Goal: Task Accomplishment & Management: Manage account settings

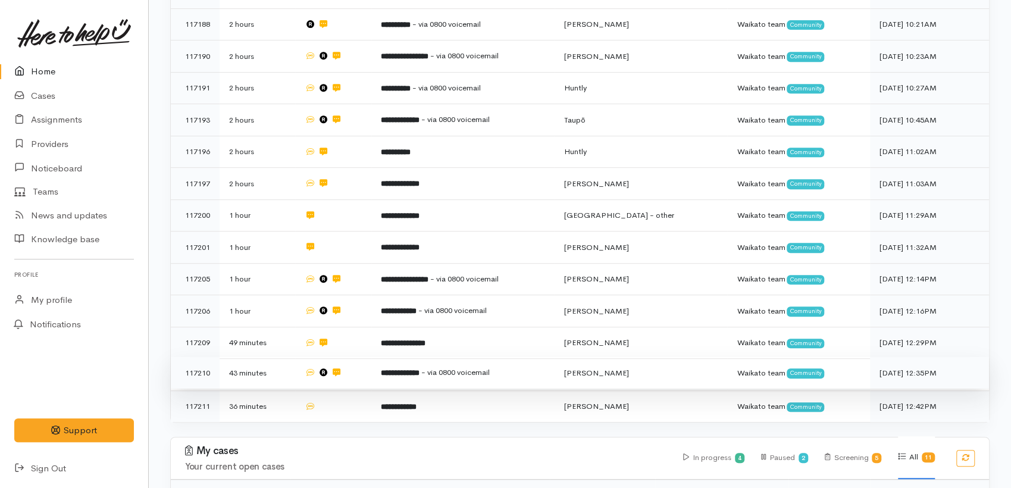
scroll to position [18, 0]
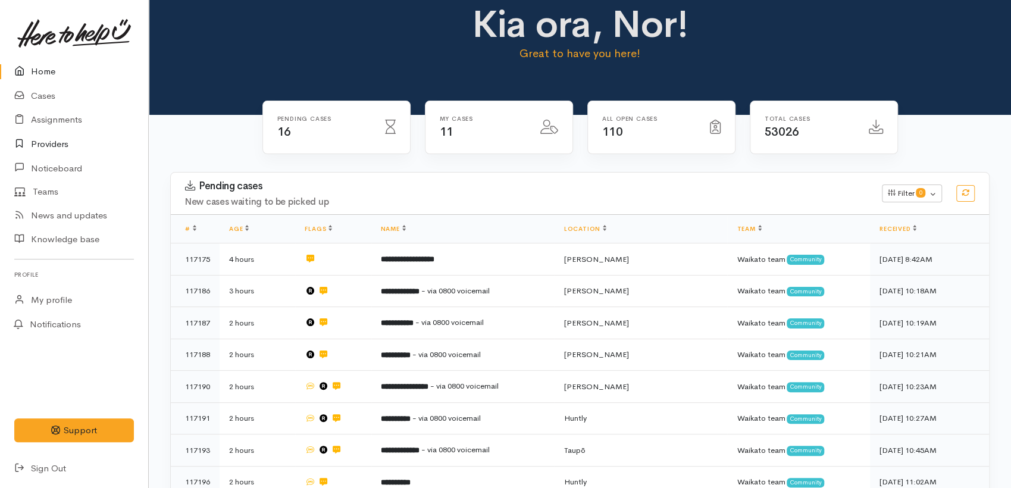
click at [59, 141] on link "Providers" at bounding box center [74, 144] width 148 height 24
click at [43, 93] on link "Cases" at bounding box center [74, 96] width 148 height 24
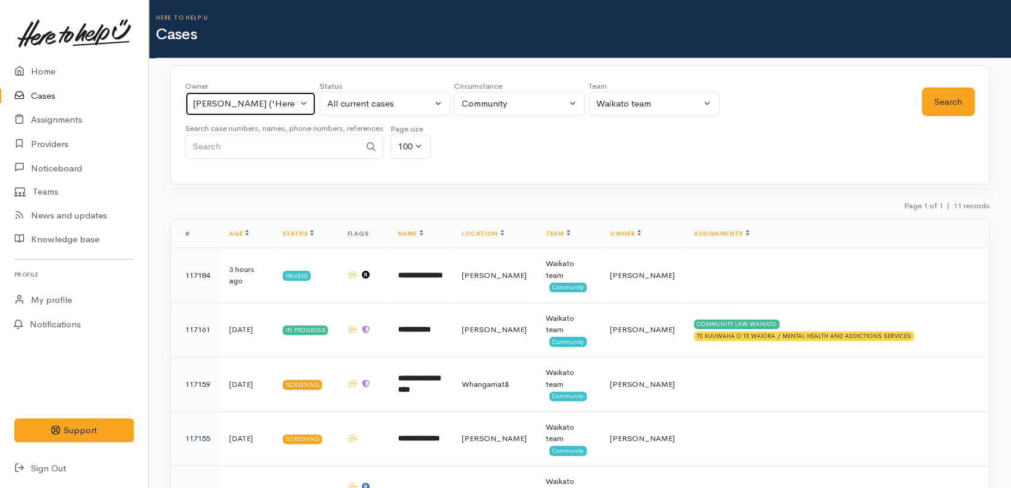
click at [305, 106] on button "[PERSON_NAME] ('Here to help u')" at bounding box center [250, 104] width 131 height 24
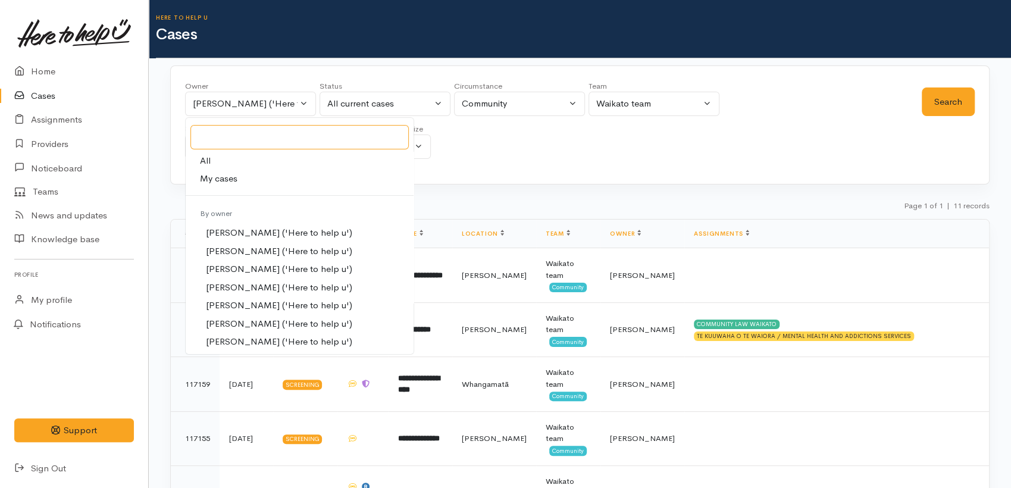
click at [214, 138] on input "Search" at bounding box center [299, 137] width 218 height 24
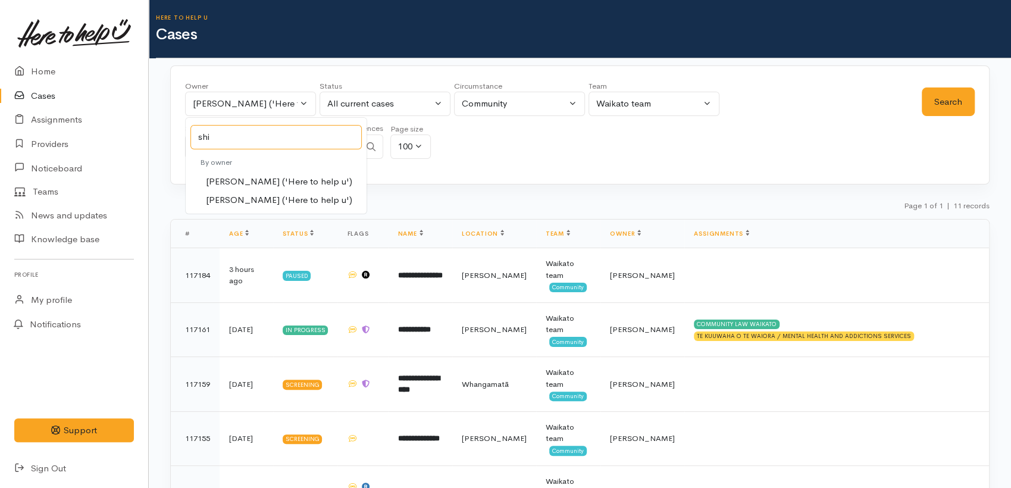
type input "shi"
drag, startPoint x: 241, startPoint y: 201, endPoint x: 608, endPoint y: 202, distance: 367.3
click at [243, 201] on span "Shirley Mackie ('Here to help u')" at bounding box center [279, 200] width 146 height 14
select select "1463"
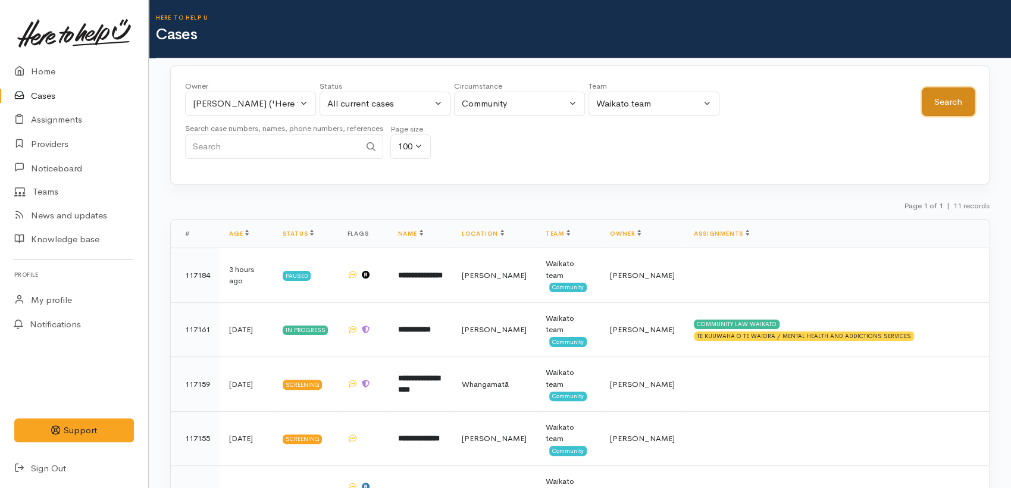
click at [943, 106] on button "Search" at bounding box center [948, 102] width 53 height 29
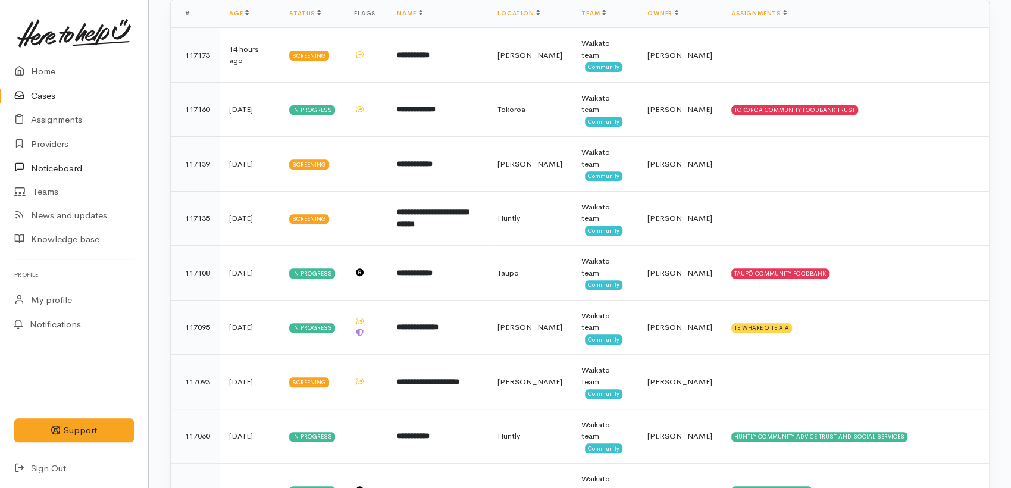
scroll to position [46, 0]
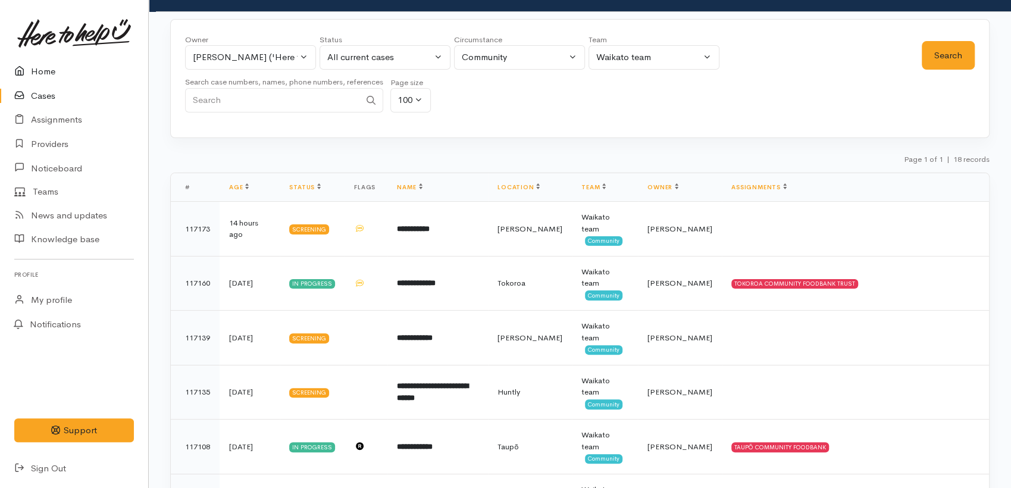
click at [35, 66] on link "Home" at bounding box center [74, 72] width 148 height 24
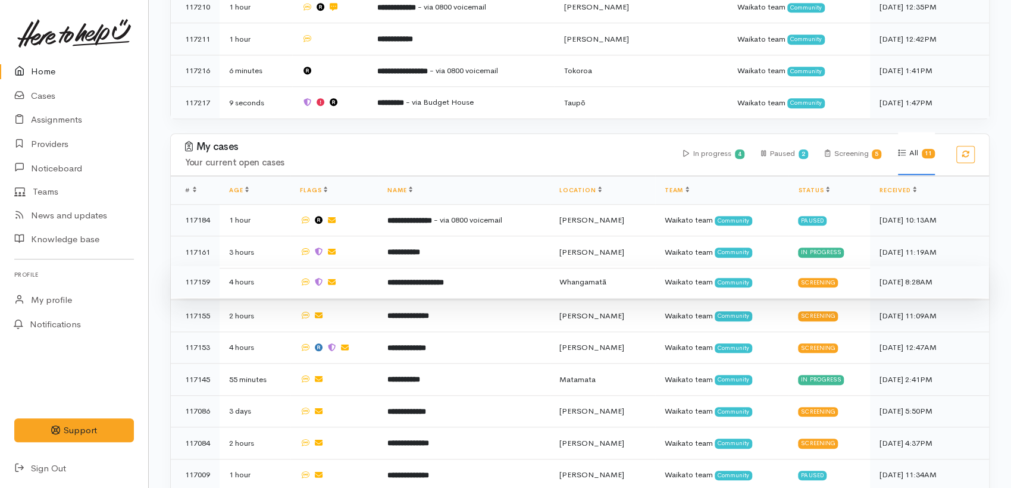
scroll to position [652, 0]
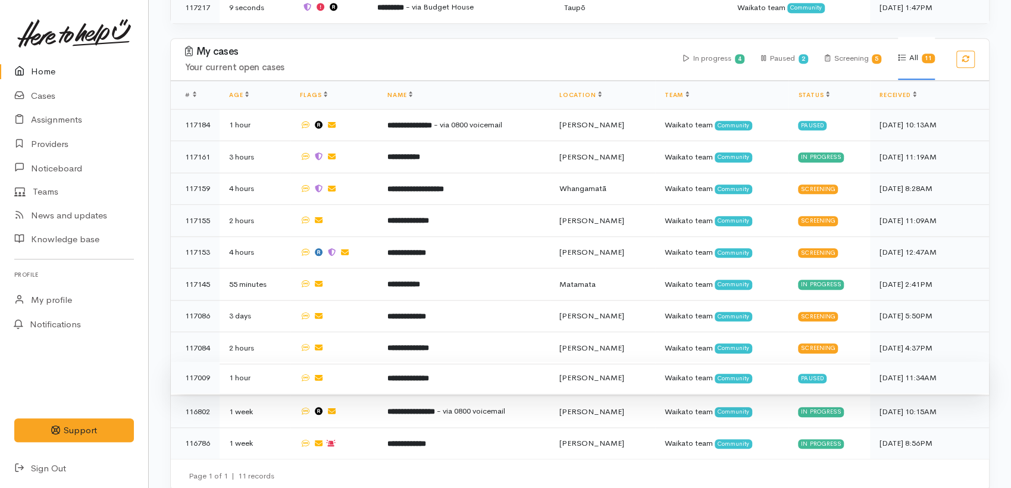
click at [421, 368] on td "**********" at bounding box center [464, 378] width 172 height 32
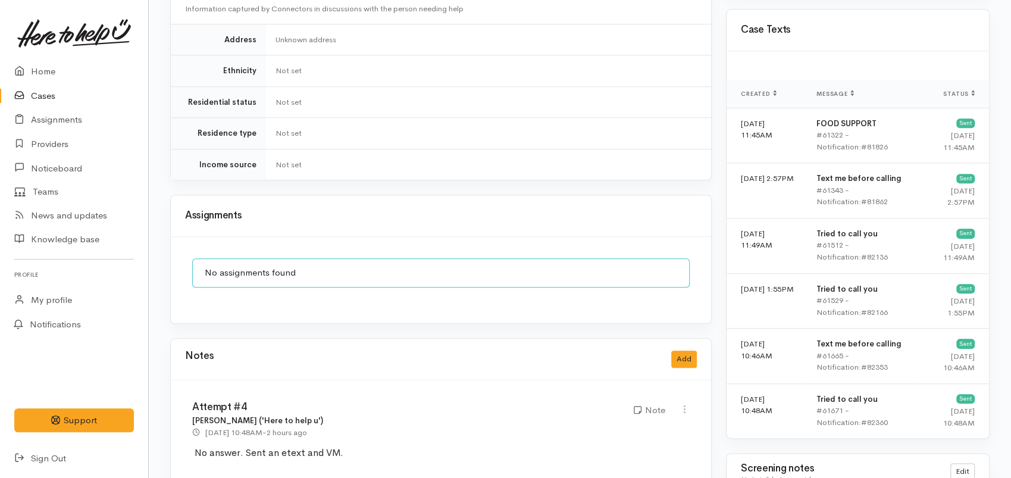
scroll to position [1124, 0]
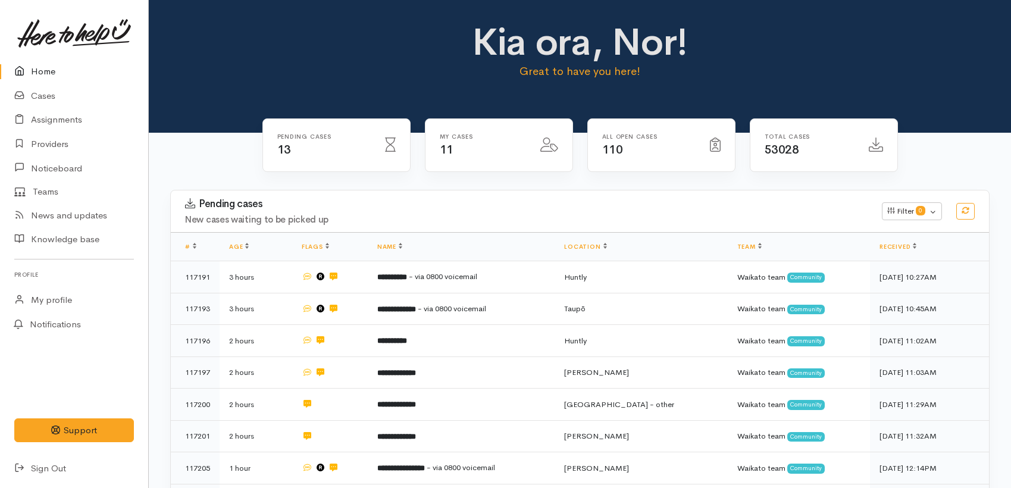
scroll to position [652, 0]
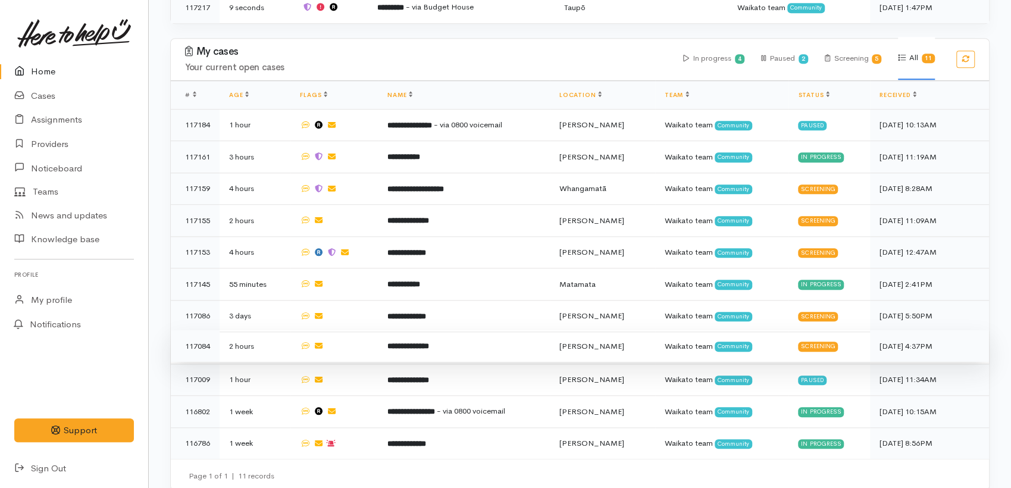
click at [421, 340] on td "**********" at bounding box center [464, 346] width 172 height 32
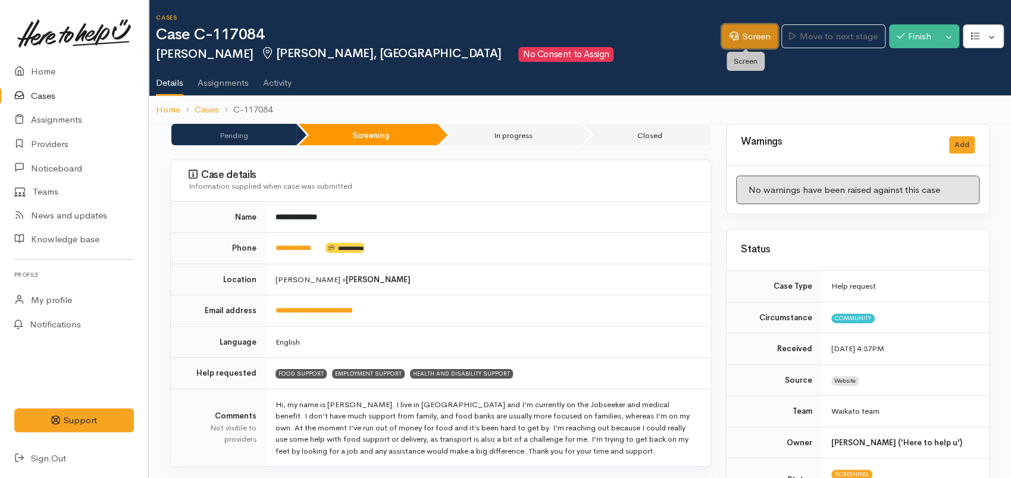
click at [743, 38] on link "Screen" at bounding box center [750, 36] width 56 height 24
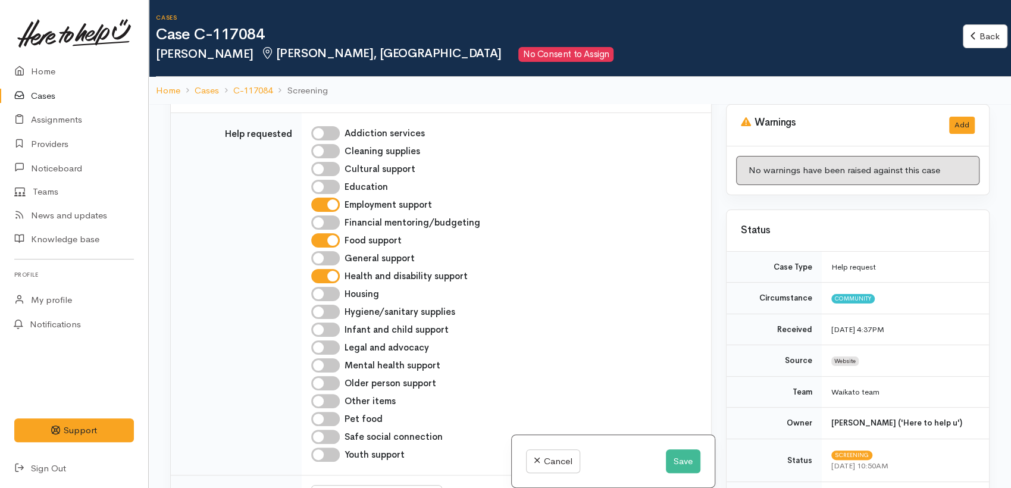
scroll to position [396, 0]
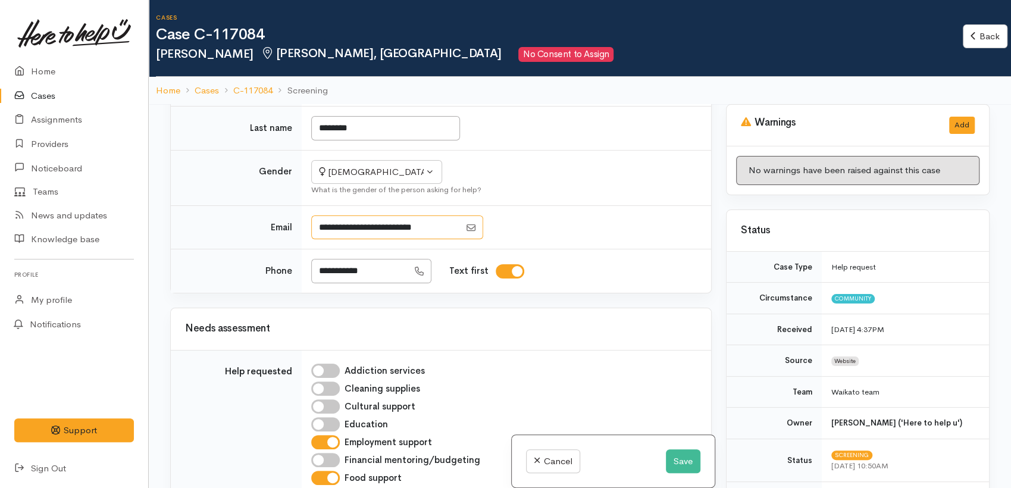
drag, startPoint x: 438, startPoint y: 224, endPoint x: 307, endPoint y: 224, distance: 131.6
click at [307, 224] on td at bounding box center [507, 227] width 410 height 44
drag, startPoint x: 359, startPoint y: 270, endPoint x: 329, endPoint y: 269, distance: 30.4
click at [311, 268] on input "**********" at bounding box center [359, 271] width 97 height 24
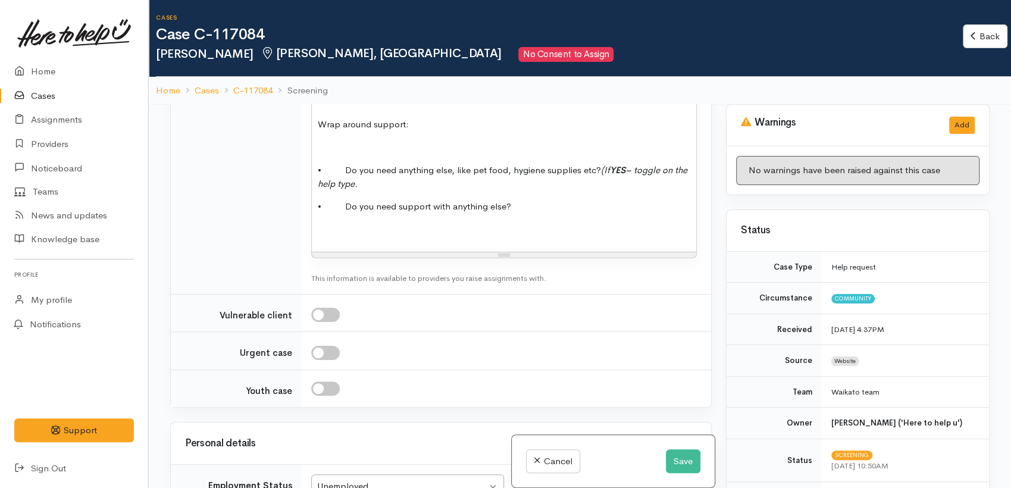
scroll to position [1669, 0]
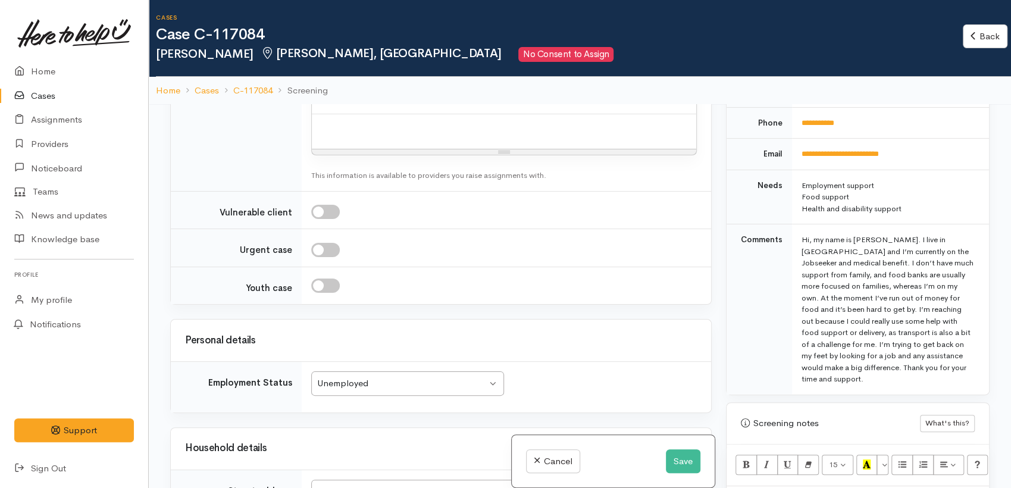
scroll to position [661, 0]
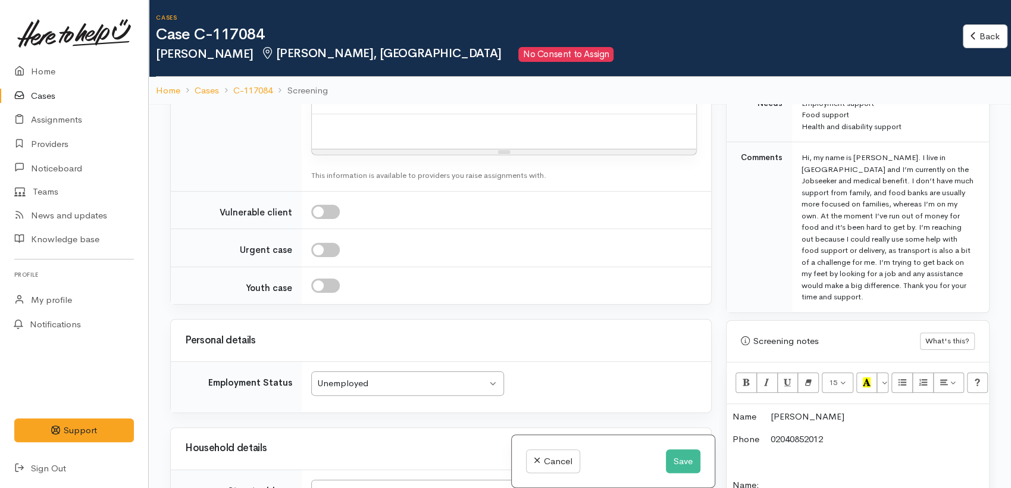
click at [814, 410] on p "Name Lucky Marshall" at bounding box center [858, 417] width 251 height 14
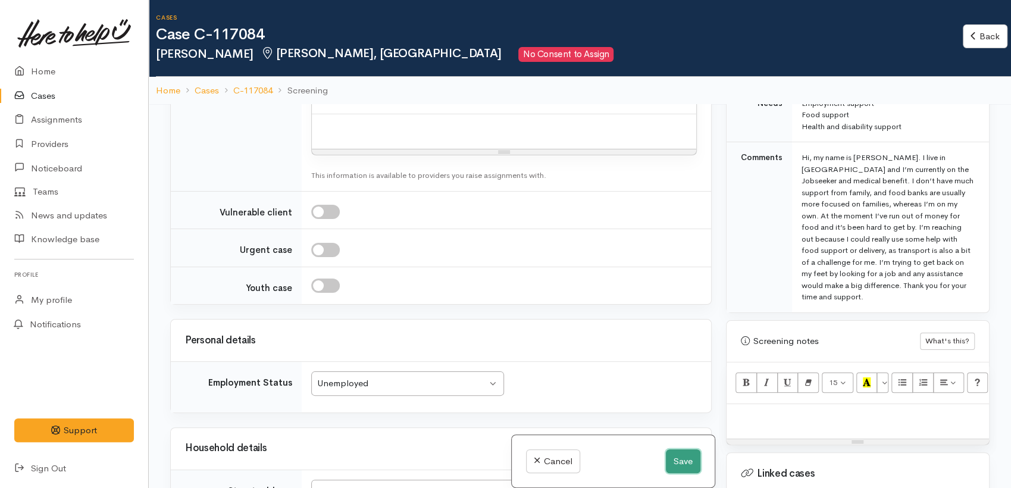
click at [680, 455] on button "Save" at bounding box center [683, 461] width 35 height 24
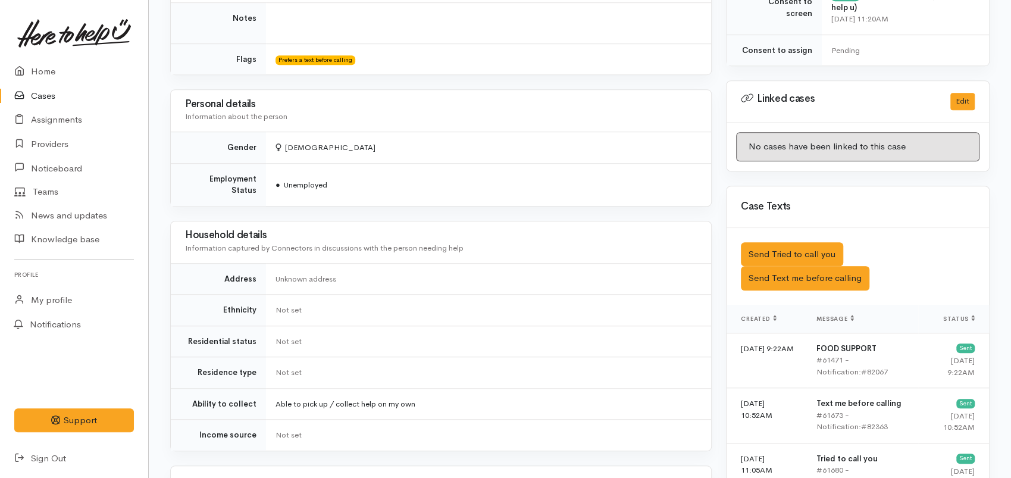
scroll to position [794, 0]
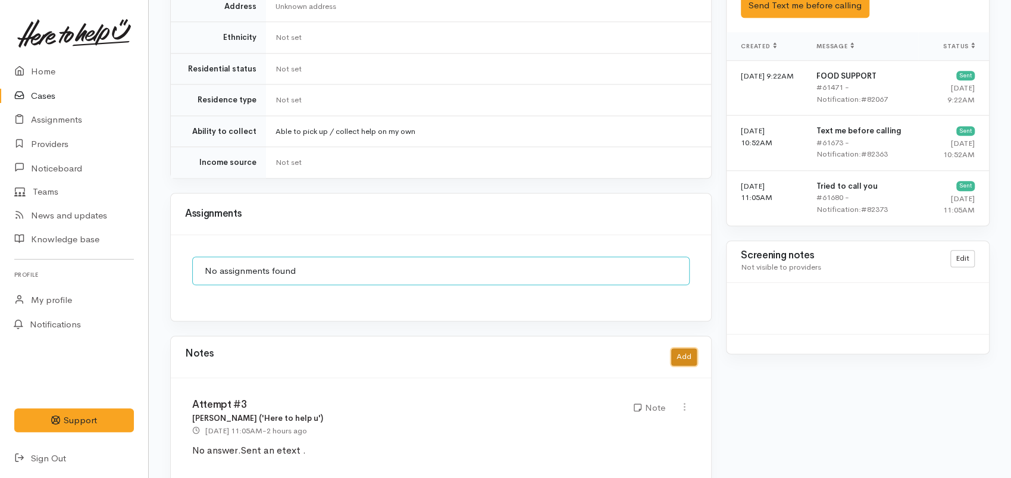
click at [683, 348] on button "Add" at bounding box center [684, 356] width 26 height 17
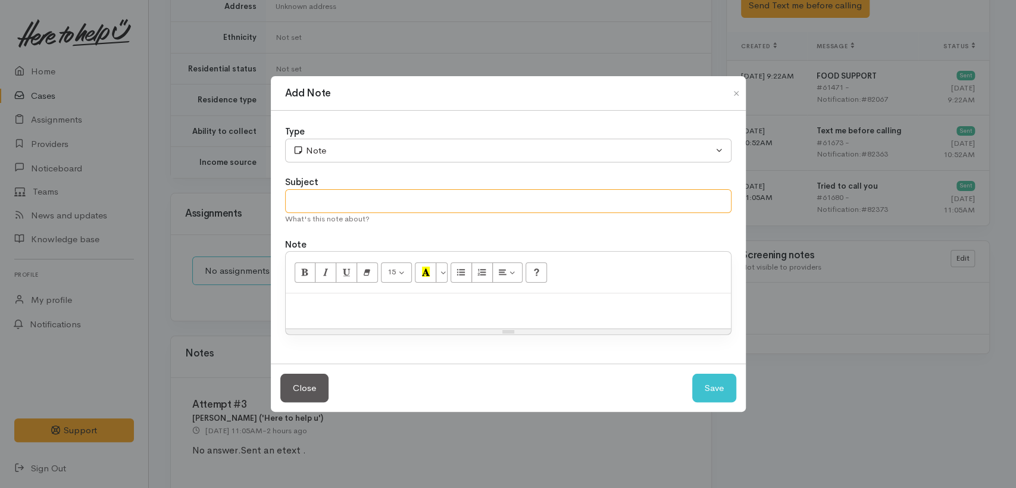
click at [324, 204] on input "text" at bounding box center [508, 201] width 446 height 24
type input "Attempt #4"
click at [346, 308] on p at bounding box center [508, 306] width 433 height 14
click at [484, 306] on p at bounding box center [508, 306] width 433 height 14
paste div
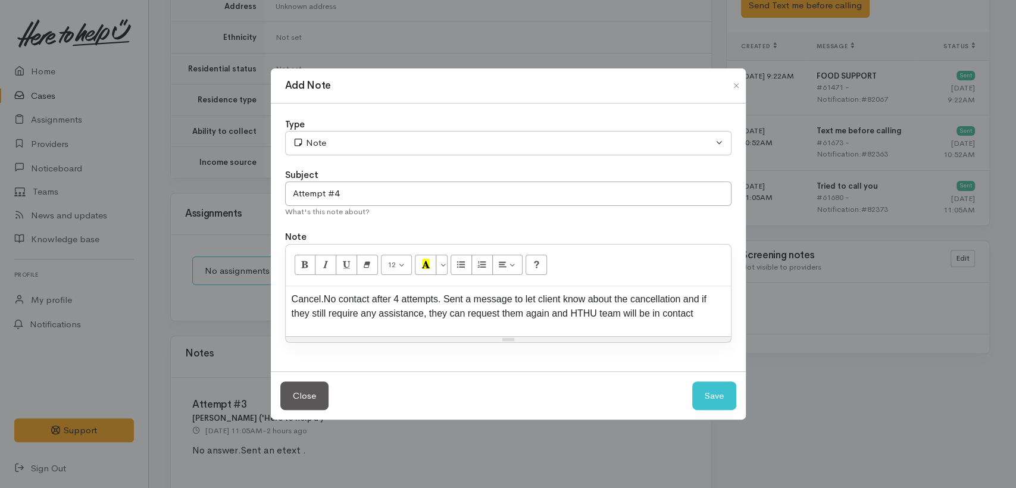
drag, startPoint x: 321, startPoint y: 295, endPoint x: 276, endPoint y: 295, distance: 45.2
click at [276, 295] on div "Type Correspondence Discussion Email Note Phone call SMS text message Note Subj…" at bounding box center [508, 238] width 475 height 268
click at [357, 190] on input "Attempt #4" at bounding box center [508, 194] width 446 height 24
paste input "Cancel."
click at [336, 194] on input "Attempt #4Cancel." at bounding box center [508, 194] width 446 height 24
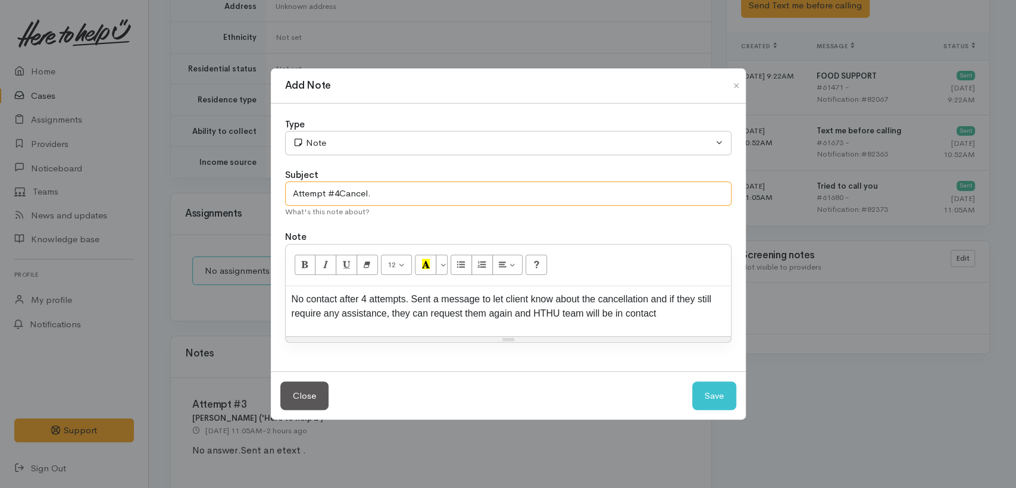
click at [338, 193] on input "Attempt #4Cancel." at bounding box center [508, 194] width 446 height 24
type input "Attempt #4. Cancel."
click at [691, 393] on div "Close Save" at bounding box center [508, 395] width 475 height 49
drag, startPoint x: 398, startPoint y: 301, endPoint x: 280, endPoint y: 288, distance: 118.5
click at [280, 288] on div "Type Correspondence Discussion Email Note Phone call SMS text message Note Subj…" at bounding box center [508, 238] width 475 height 268
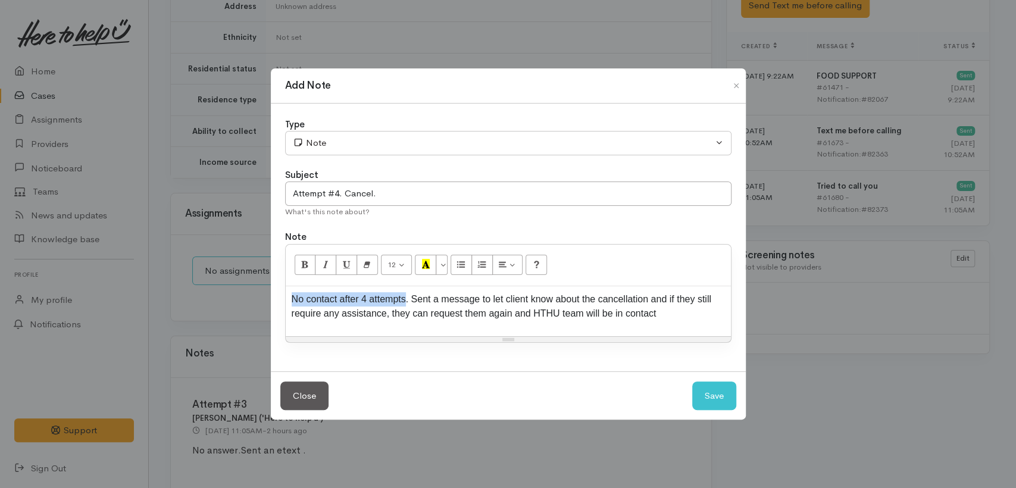
copy span "No contact after 4 attempts"
click at [710, 393] on button "Save" at bounding box center [714, 396] width 44 height 29
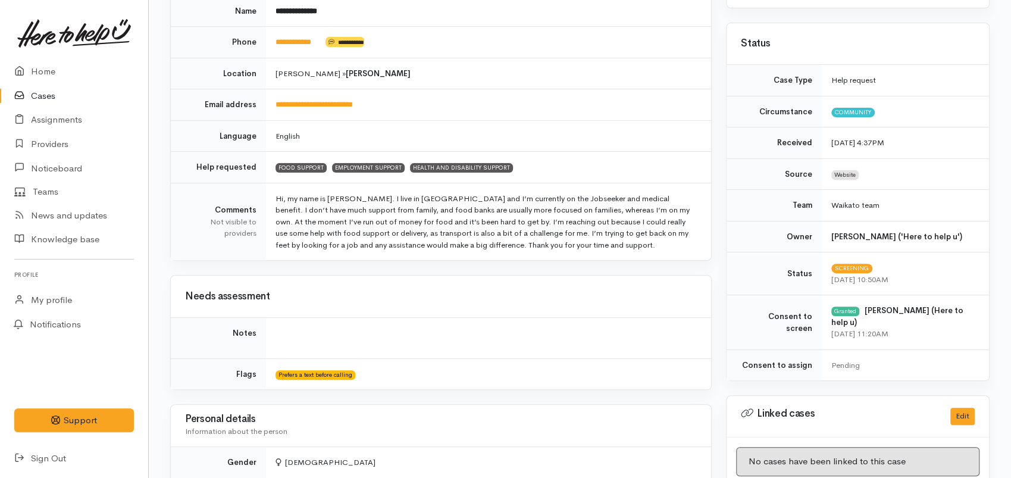
scroll to position [0, 0]
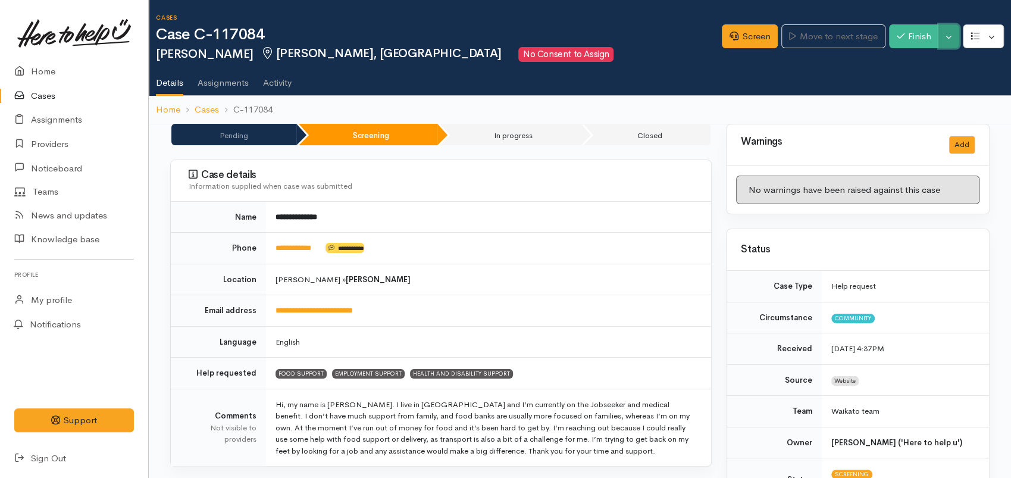
click at [950, 41] on button "Toggle Dropdown" at bounding box center [949, 36] width 21 height 24
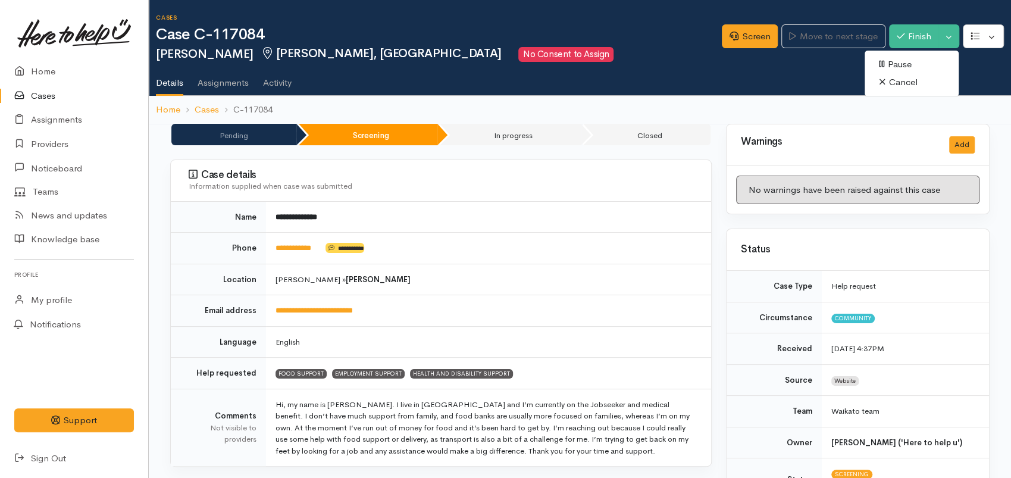
click at [915, 79] on link "Cancel" at bounding box center [912, 82] width 94 height 18
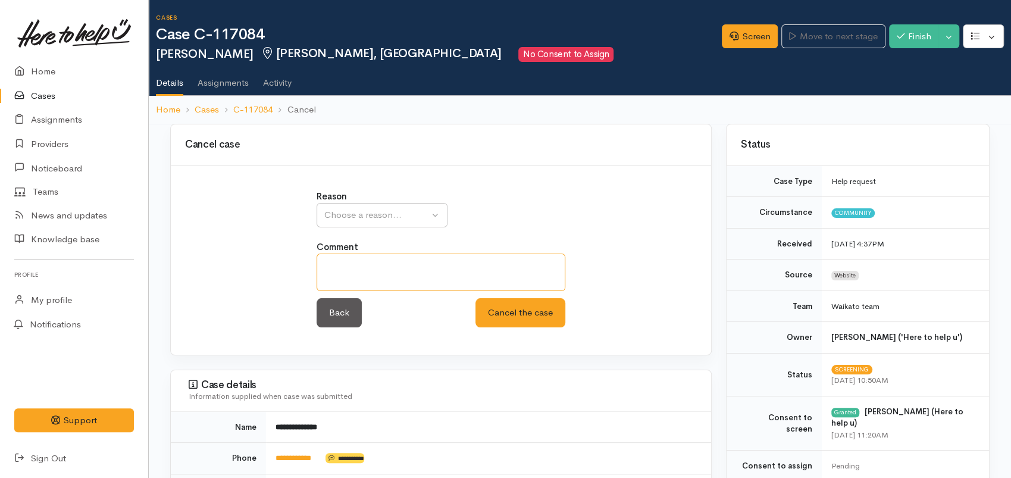
click at [363, 260] on textarea at bounding box center [441, 273] width 249 height 38
paste textarea "No contact after 4 attempts"
type textarea "No contact after 4 attempts"
click at [392, 218] on div "Choose a reason..." at bounding box center [376, 215] width 105 height 14
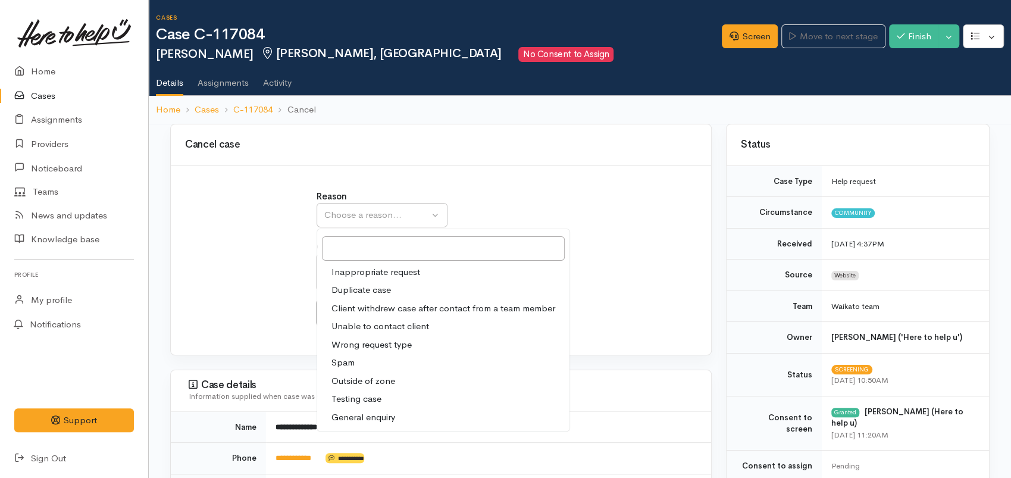
click at [386, 329] on span "Unable to contact client" at bounding box center [381, 327] width 98 height 14
select select "4"
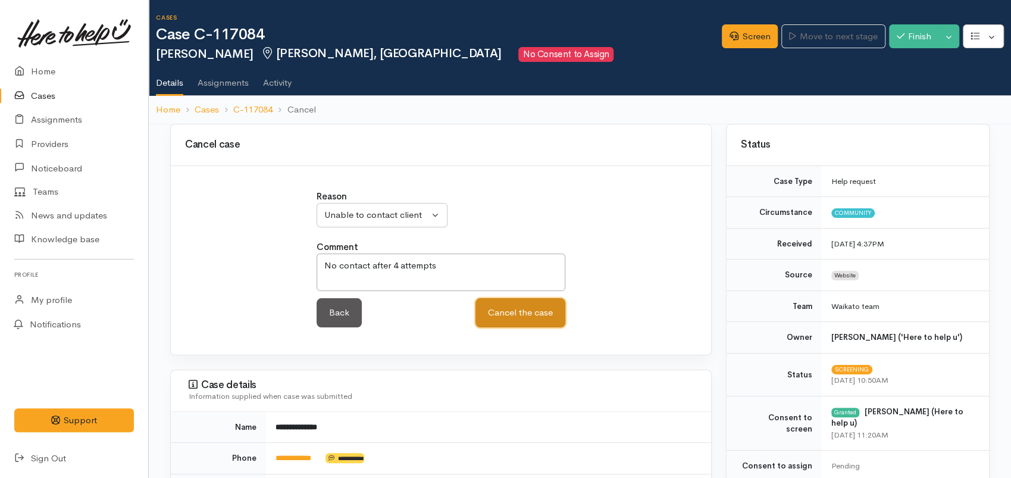
click at [529, 315] on button "Cancel the case" at bounding box center [521, 312] width 90 height 29
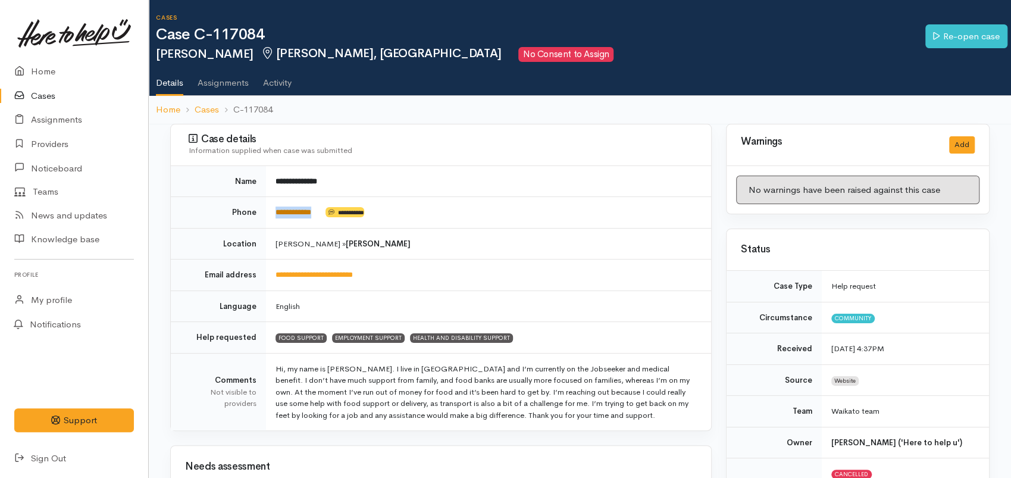
drag, startPoint x: 332, startPoint y: 211, endPoint x: 279, endPoint y: 213, distance: 53.6
click at [270, 211] on td "**********" at bounding box center [488, 213] width 445 height 32
copy td "**********"
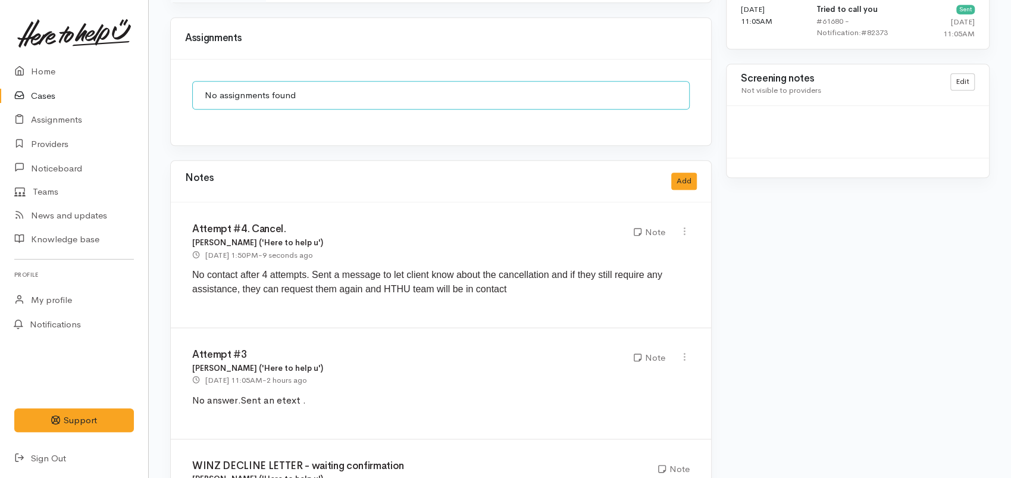
scroll to position [1058, 0]
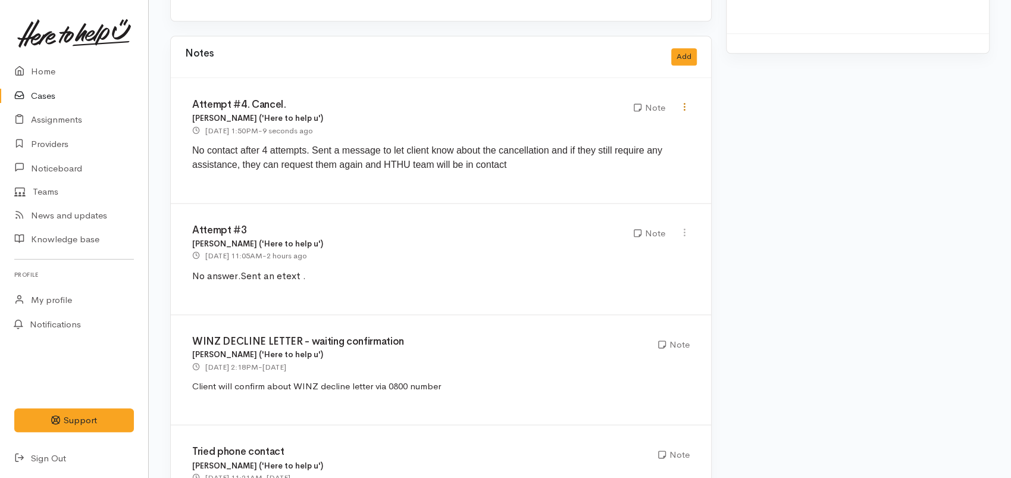
click at [688, 102] on icon at bounding box center [685, 107] width 10 height 10
click at [633, 121] on link "Edit" at bounding box center [642, 130] width 94 height 18
type input "Attempt #4. Cancel."
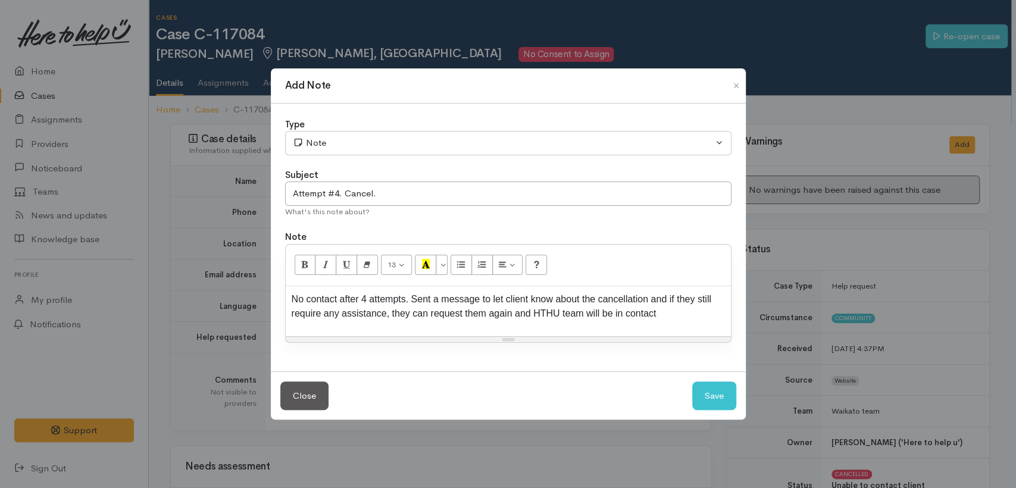
click at [289, 301] on div "No contact after 4 attempts. Sent a message to let client know about the cancel…" at bounding box center [508, 311] width 445 height 50
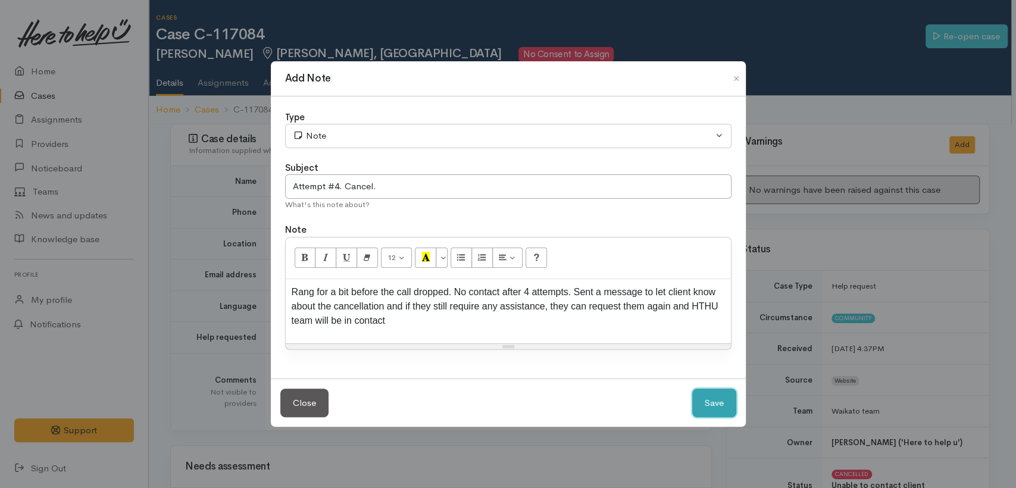
click at [707, 402] on button "Save" at bounding box center [714, 403] width 44 height 29
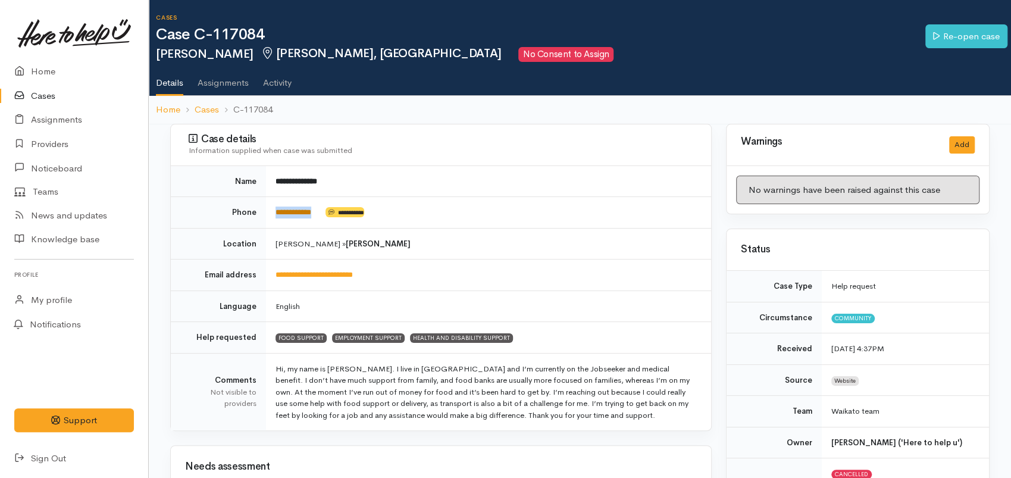
drag, startPoint x: 324, startPoint y: 212, endPoint x: 280, endPoint y: 208, distance: 43.7
click at [276, 208] on td "**********" at bounding box center [488, 213] width 445 height 32
copy link "**********"
click at [29, 69] on icon at bounding box center [22, 71] width 17 height 15
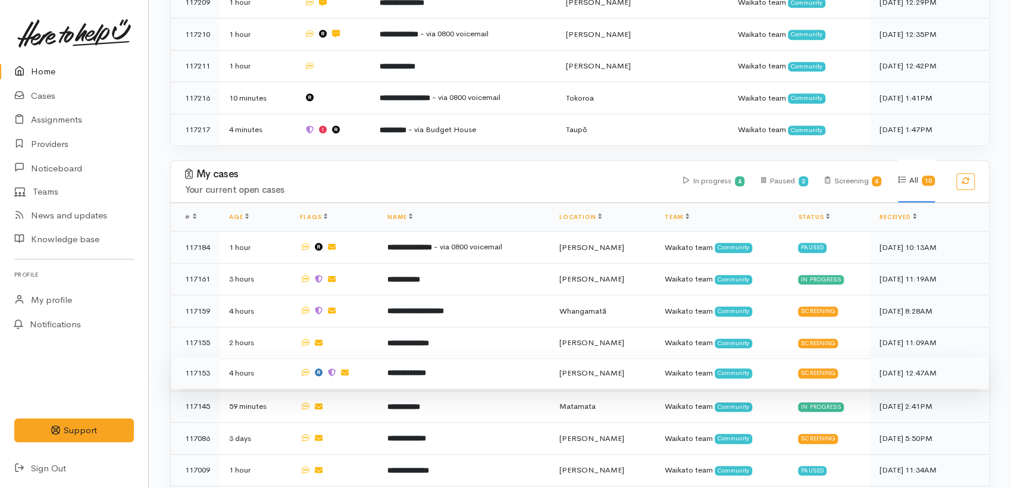
scroll to position [589, 0]
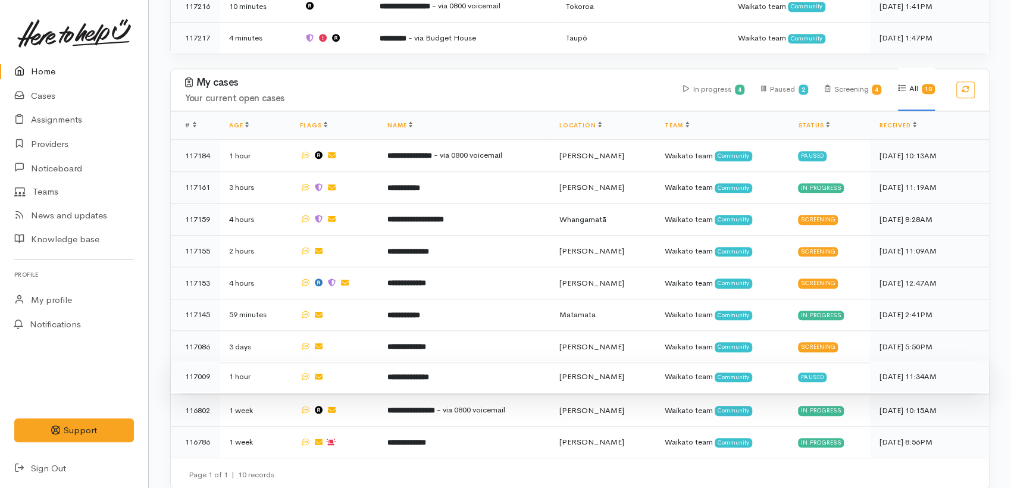
click at [400, 373] on b "**********" at bounding box center [409, 377] width 42 height 8
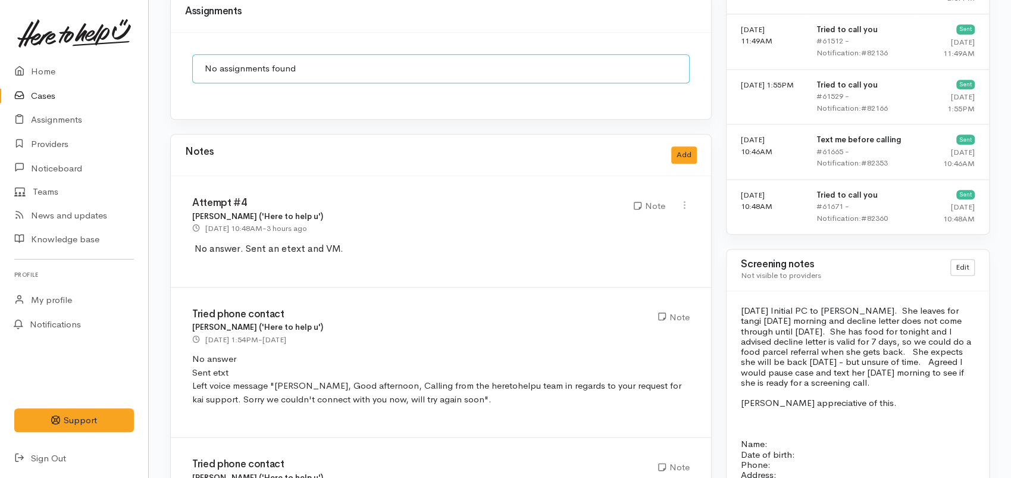
scroll to position [799, 0]
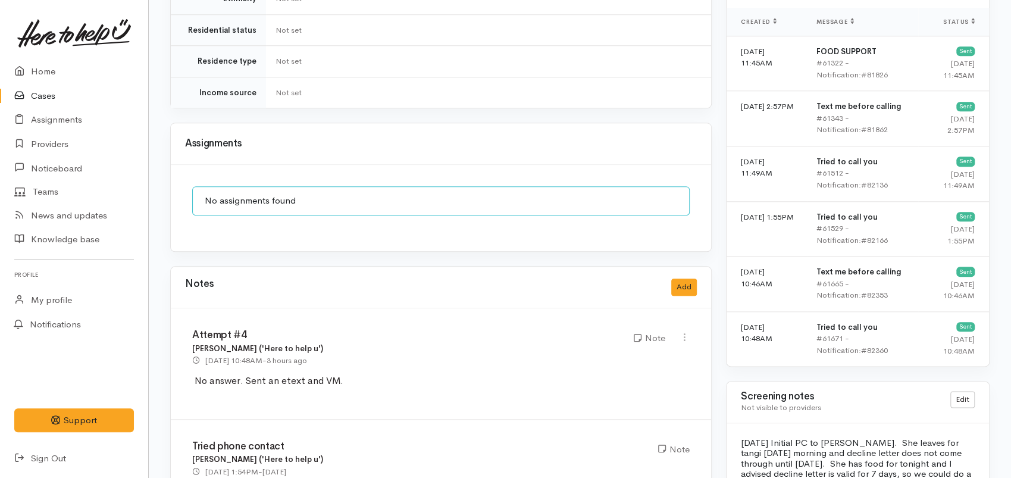
drag, startPoint x: 686, startPoint y: 289, endPoint x: 683, endPoint y: 283, distance: 6.1
click at [684, 287] on div "Notes Add" at bounding box center [441, 288] width 541 height 42
click at [682, 280] on button "Add" at bounding box center [684, 287] width 26 height 17
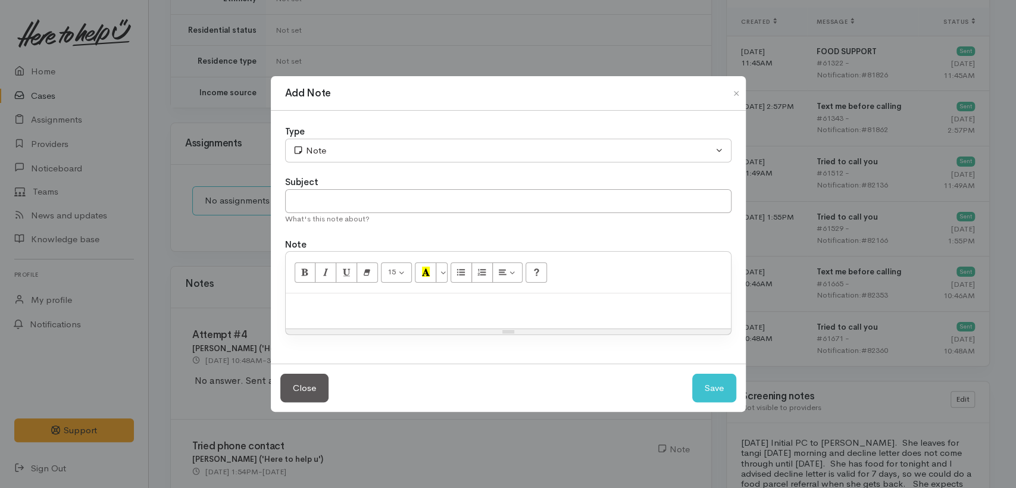
click at [391, 299] on p at bounding box center [508, 306] width 433 height 14
paste div
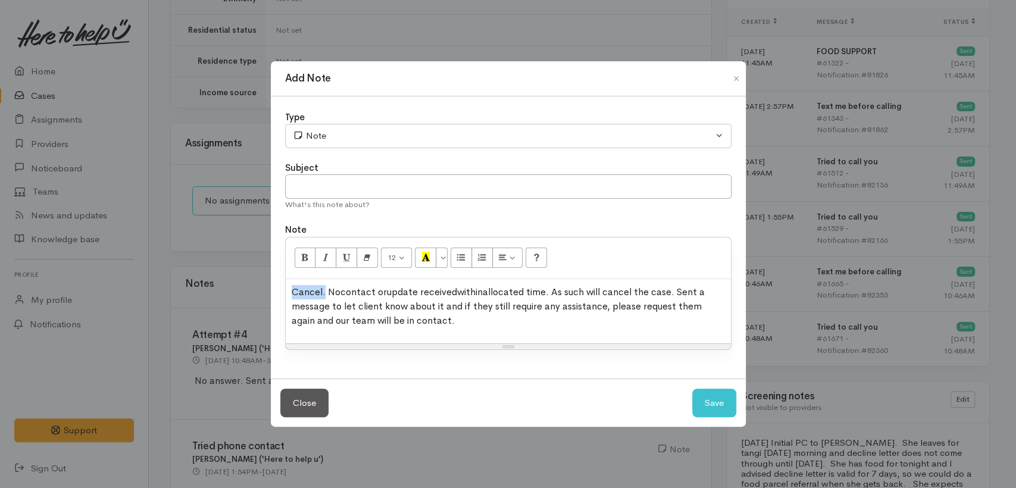
drag, startPoint x: 324, startPoint y: 291, endPoint x: 265, endPoint y: 287, distance: 59.0
click at [262, 287] on div "Add Note Type Correspondence Discussion Email Note Phone call SMS text message …" at bounding box center [508, 244] width 1016 height 488
click at [333, 185] on input "text" at bounding box center [508, 186] width 446 height 24
paste input "Cancel."
type input "Cancel."
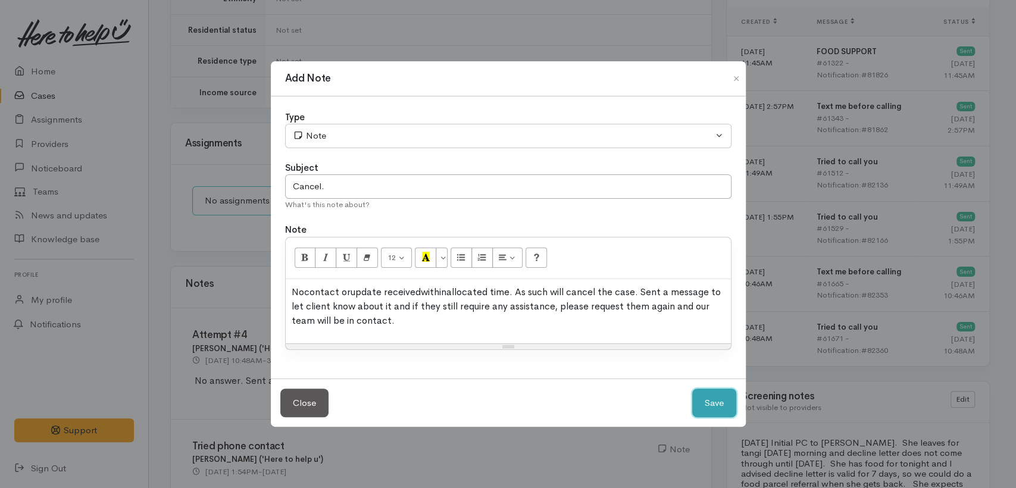
click at [696, 399] on button "Save" at bounding box center [714, 403] width 44 height 29
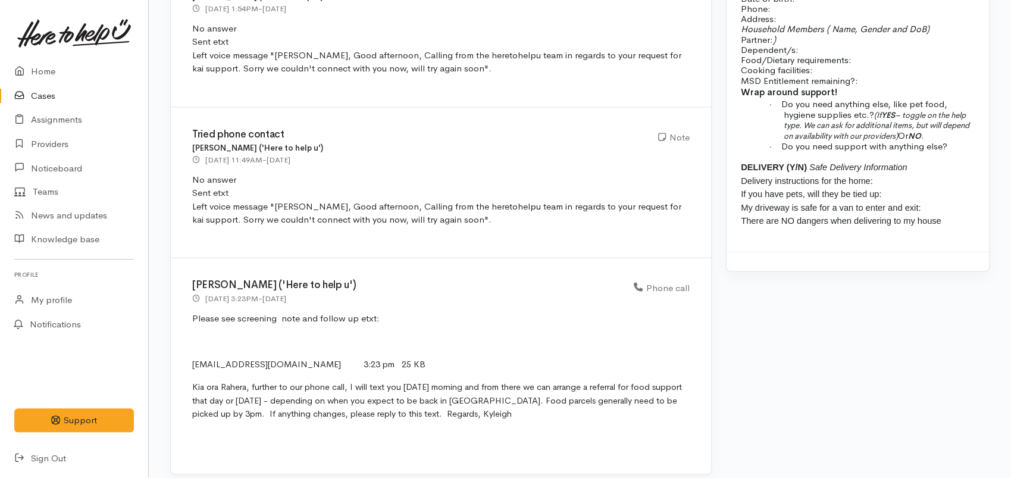
scroll to position [991, 0]
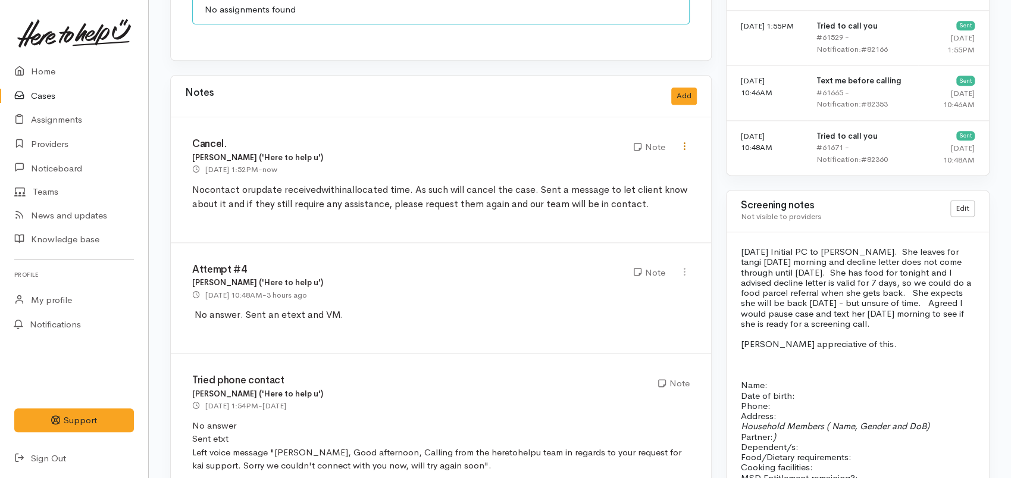
click at [688, 141] on link at bounding box center [685, 147] width 10 height 13
click at [627, 160] on link "Edit" at bounding box center [642, 169] width 94 height 18
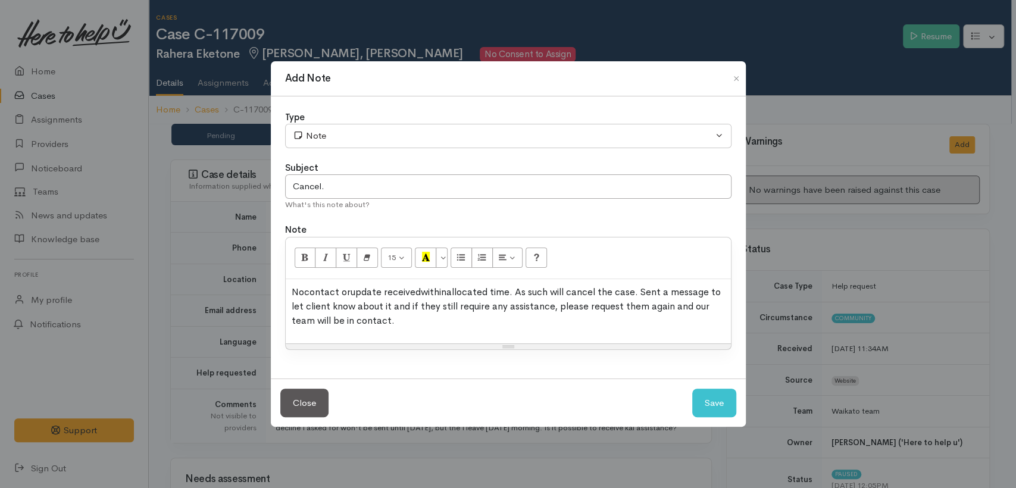
drag, startPoint x: 408, startPoint y: 324, endPoint x: 253, endPoint y: 281, distance: 161.2
click at [253, 281] on div "Add Note Type Correspondence Discussion Email Note Phone call SMS text message …" at bounding box center [508, 244] width 1016 height 488
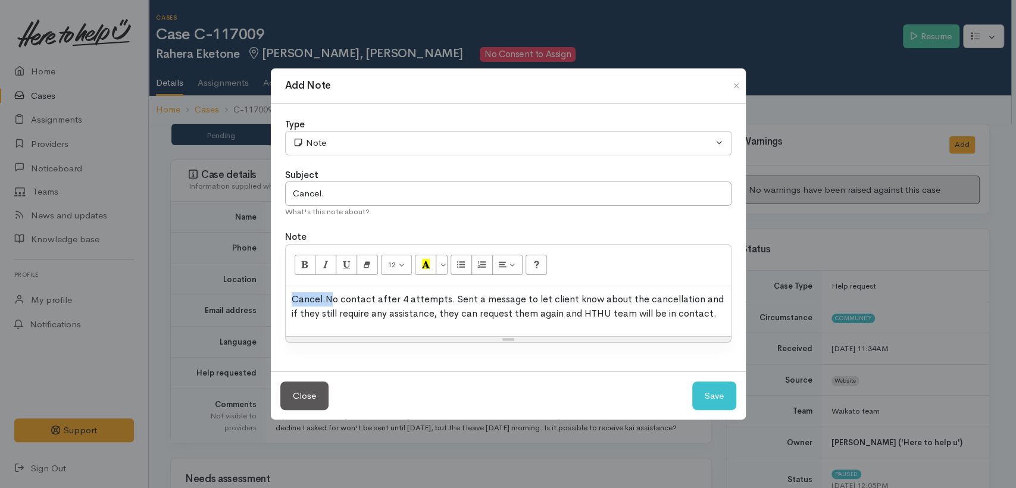
drag, startPoint x: 330, startPoint y: 299, endPoint x: 258, endPoint y: 298, distance: 72.6
click at [258, 298] on div "Add Note Type Correspondence Discussion Email Note Phone call SMS text message …" at bounding box center [508, 244] width 1016 height 488
click at [310, 300] on span "Cancel." at bounding box center [309, 299] width 34 height 13
drag, startPoint x: 326, startPoint y: 299, endPoint x: 270, endPoint y: 296, distance: 56.0
click at [270, 296] on div "Add Note Type Correspondence Discussion Email Note Phone call SMS text message …" at bounding box center [508, 244] width 476 height 352
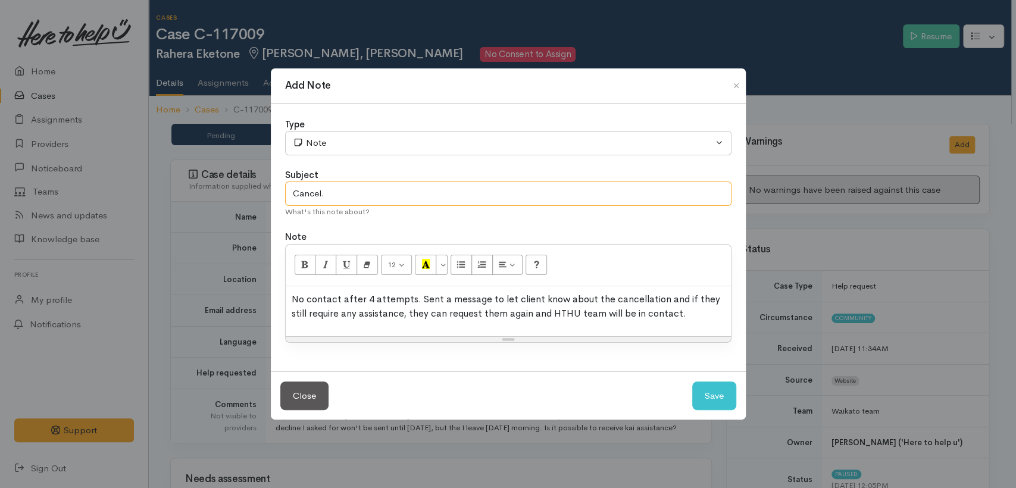
click at [308, 188] on input "Cancel." at bounding box center [508, 194] width 446 height 24
drag, startPoint x: 330, startPoint y: 196, endPoint x: 262, endPoint y: 196, distance: 68.5
click at [262, 196] on div "Add Note Type Correspondence Discussion Email Note Phone call SMS text message …" at bounding box center [508, 244] width 1016 height 488
paste input "text"
type input "Cancel."
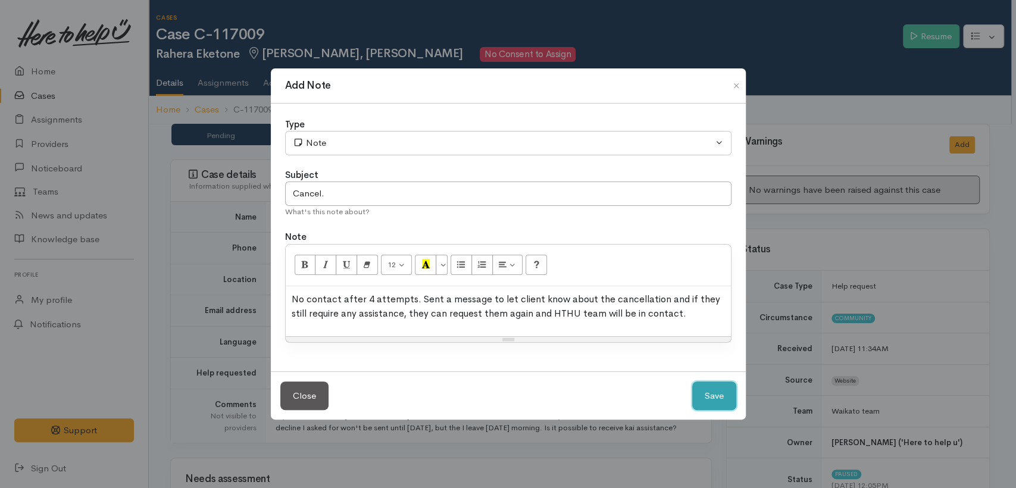
drag, startPoint x: 710, startPoint y: 397, endPoint x: 631, endPoint y: 377, distance: 81.0
click at [710, 396] on button "Save" at bounding box center [714, 396] width 44 height 29
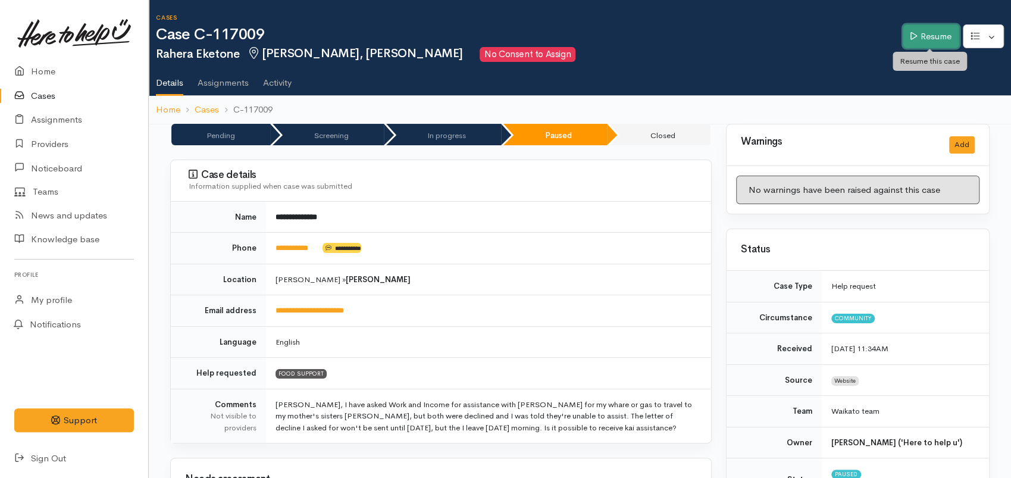
click at [932, 29] on link "Resume" at bounding box center [931, 36] width 57 height 24
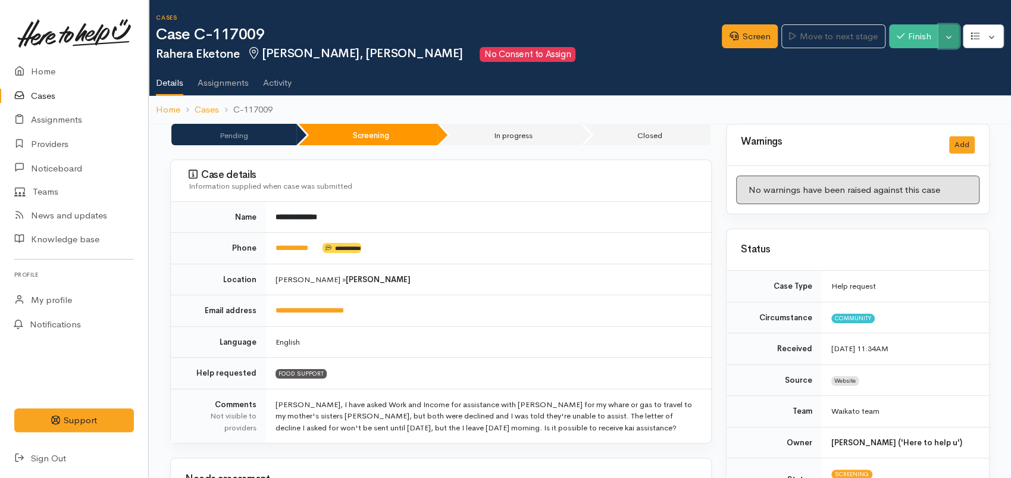
click at [952, 37] on button "Toggle Dropdown" at bounding box center [949, 36] width 21 height 24
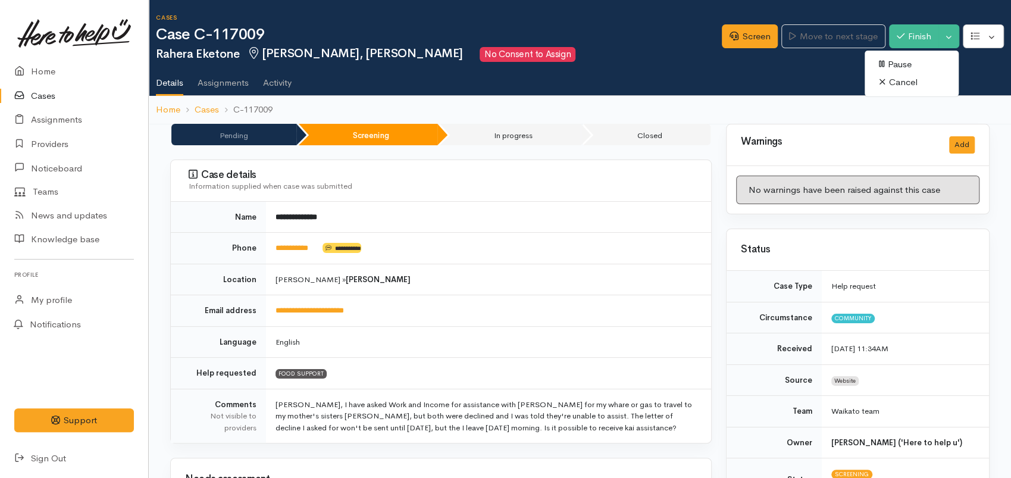
click at [895, 82] on link "Cancel" at bounding box center [912, 82] width 94 height 18
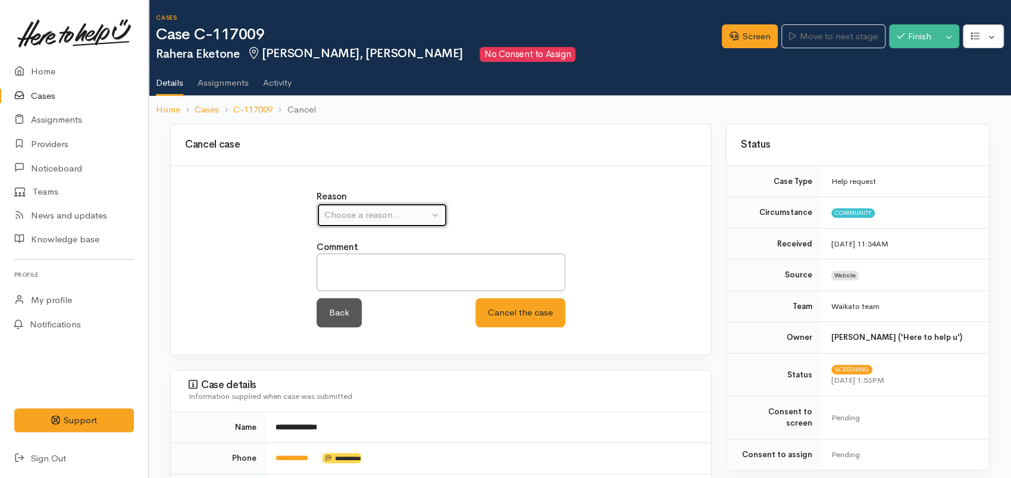
click at [391, 220] on div "Choose a reason..." at bounding box center [376, 215] width 105 height 14
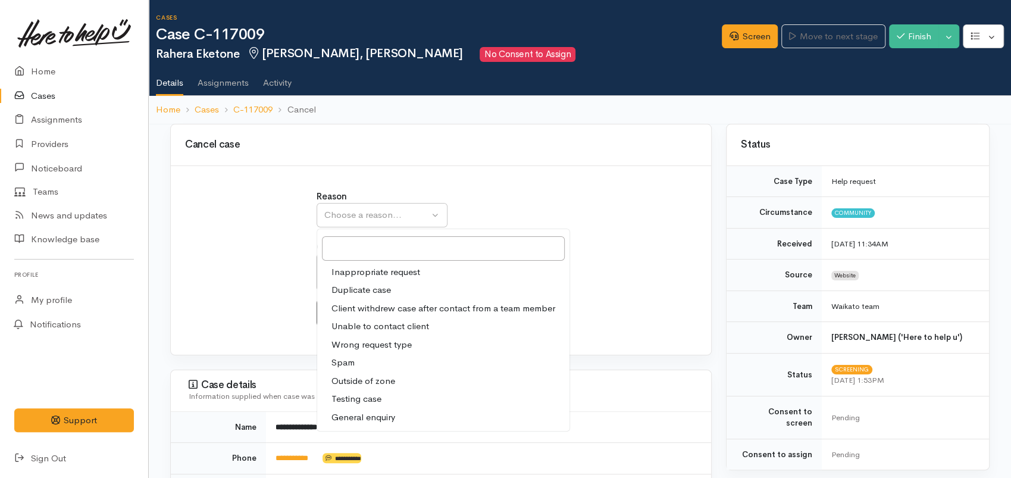
drag, startPoint x: 361, startPoint y: 325, endPoint x: 361, endPoint y: 280, distance: 45.2
click at [361, 323] on span "Unable to contact client" at bounding box center [381, 327] width 98 height 14
select select "4"
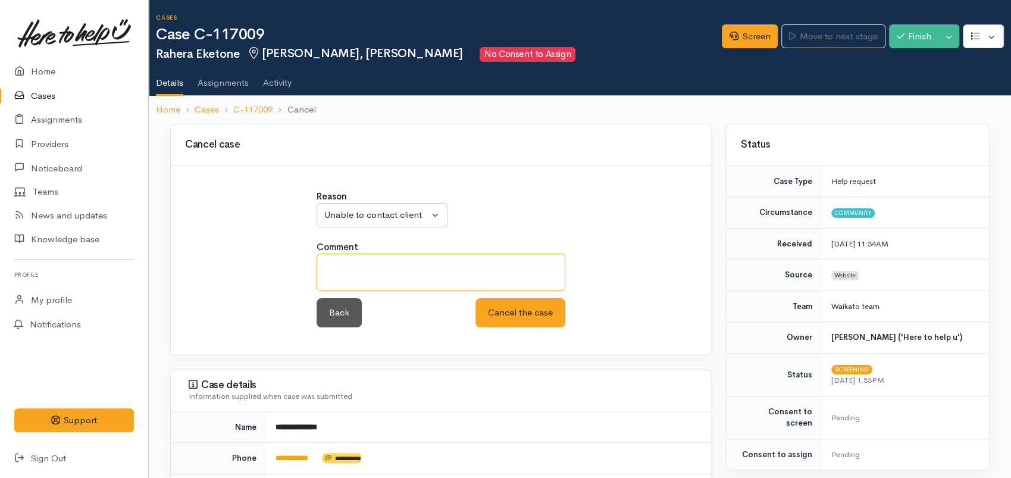
click at [373, 280] on textarea at bounding box center [441, 273] width 249 height 38
paste textarea "Cancel."
drag, startPoint x: 379, startPoint y: 255, endPoint x: 302, endPoint y: 255, distance: 77.4
click at [302, 255] on div "Reason Inappropriate request Duplicate case Client withdrew case after contact …" at bounding box center [441, 265] width 526 height 151
paste textarea "No contact after 4 attempts"
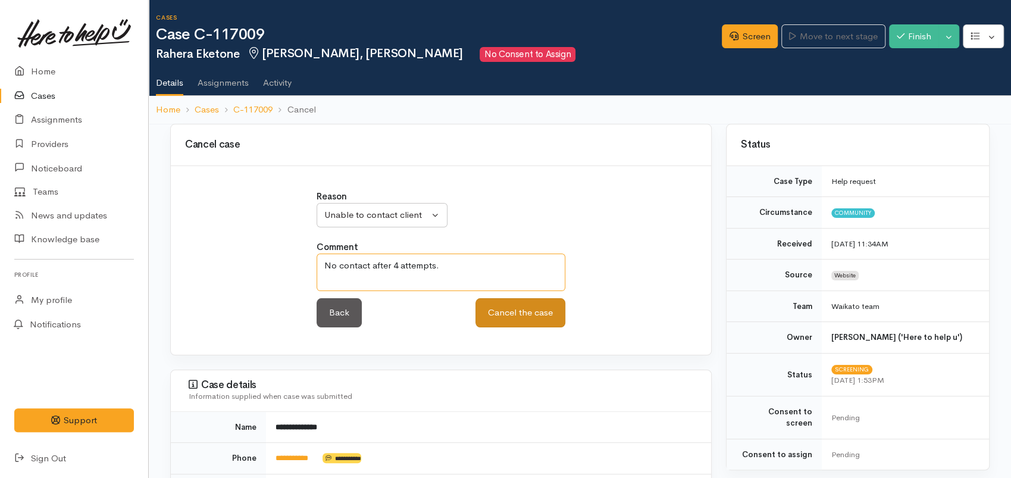
type textarea "No contact after 4 attempts."
click at [517, 313] on button "Cancel the case" at bounding box center [521, 312] width 90 height 29
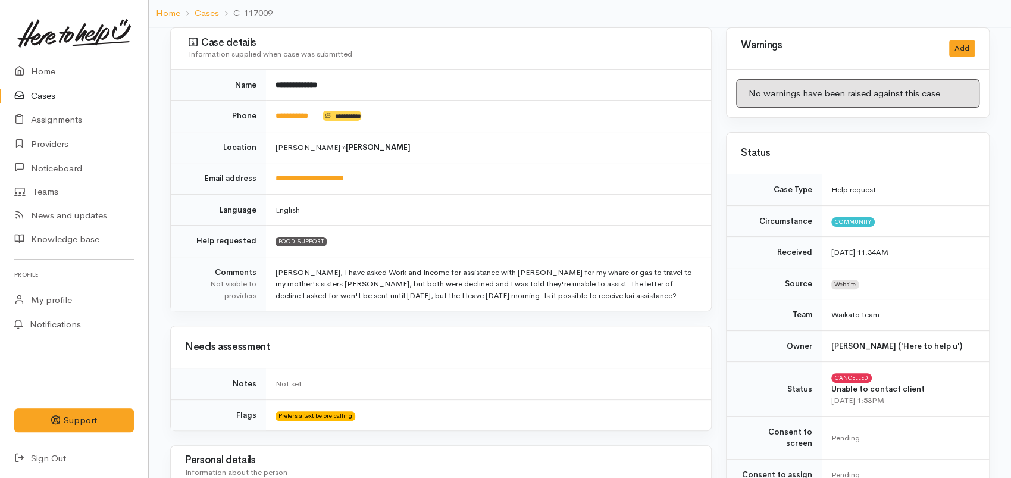
scroll to position [95, 0]
drag, startPoint x: 322, startPoint y: 114, endPoint x: 288, endPoint y: 112, distance: 34.6
click at [267, 111] on td "**********" at bounding box center [488, 118] width 445 height 32
copy td "**********"
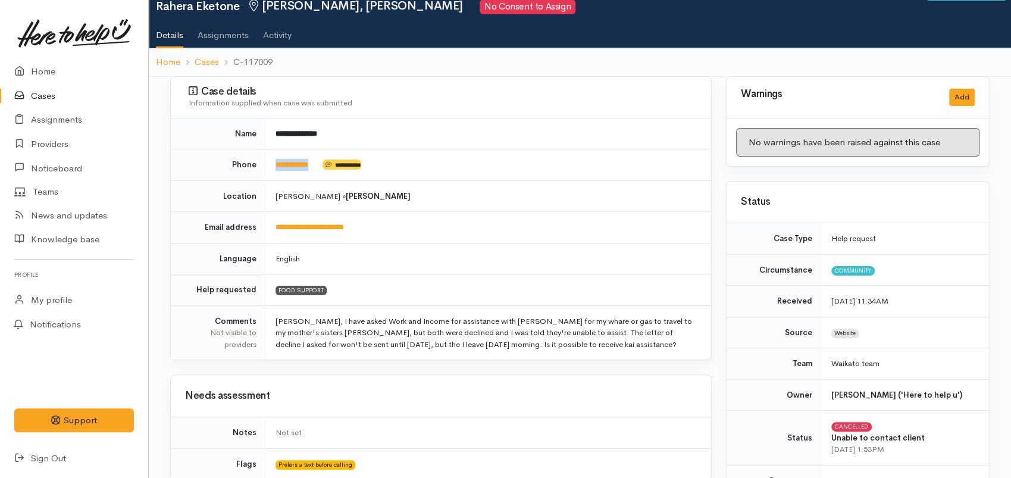
scroll to position [0, 0]
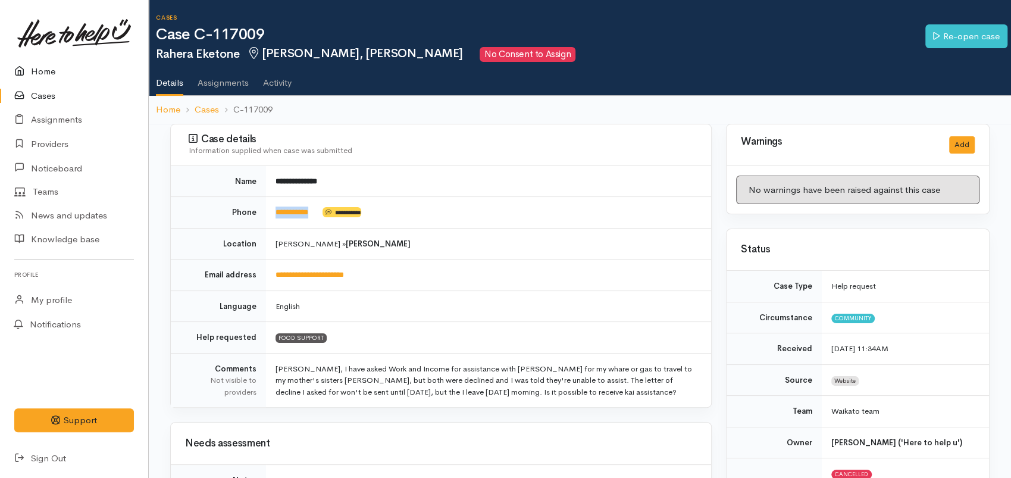
click at [36, 70] on link "Home" at bounding box center [74, 72] width 148 height 24
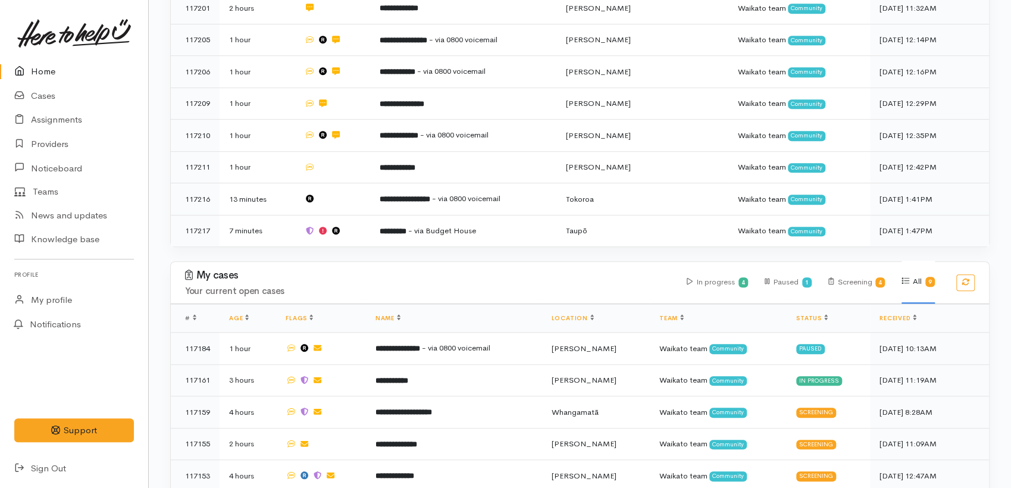
scroll to position [558, 0]
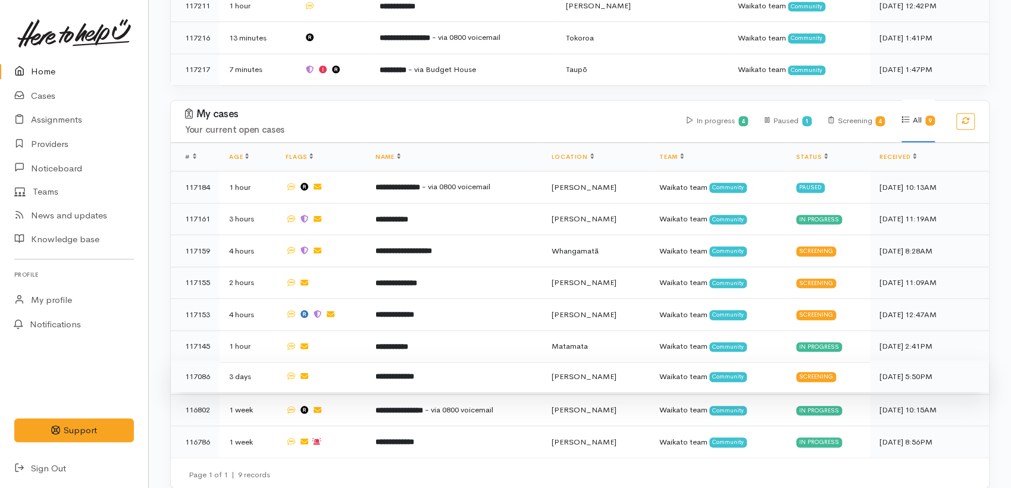
click at [410, 369] on td "**********" at bounding box center [454, 377] width 176 height 32
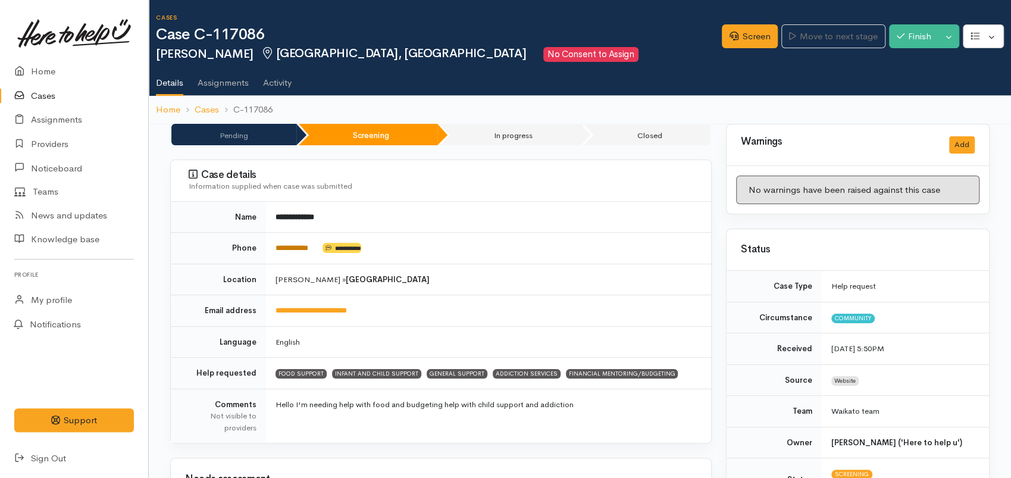
click at [301, 244] on link "**********" at bounding box center [292, 248] width 33 height 8
click at [749, 36] on link "Screen" at bounding box center [750, 36] width 56 height 24
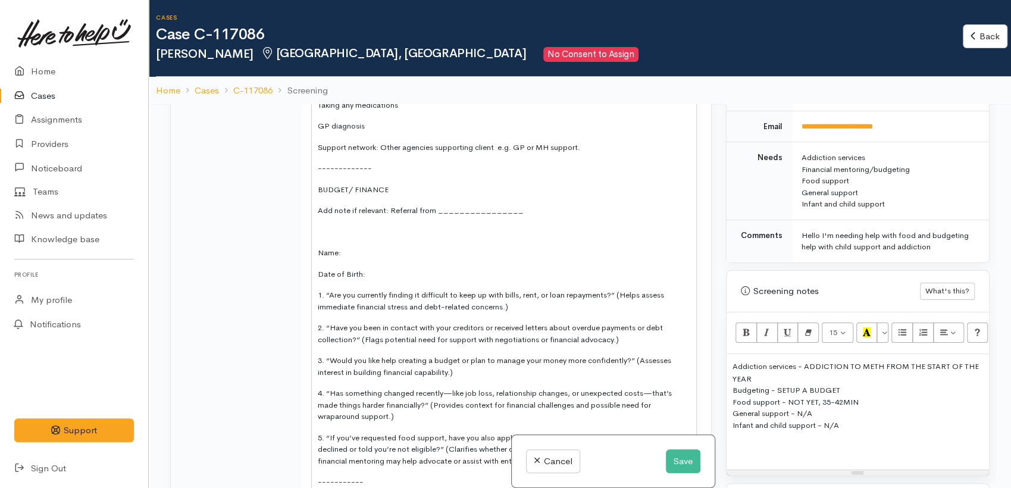
scroll to position [3439, 0]
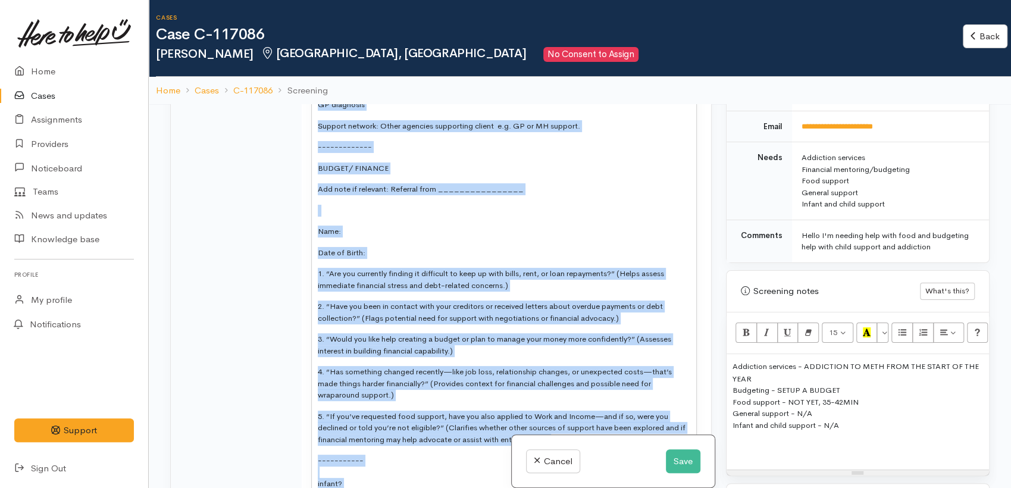
drag, startPoint x: 714, startPoint y: 435, endPoint x: 712, endPoint y: 301, distance: 134.5
click at [712, 301] on div "Related cases There are other cases potentially from the same person, address o…" at bounding box center [441, 348] width 556 height 488
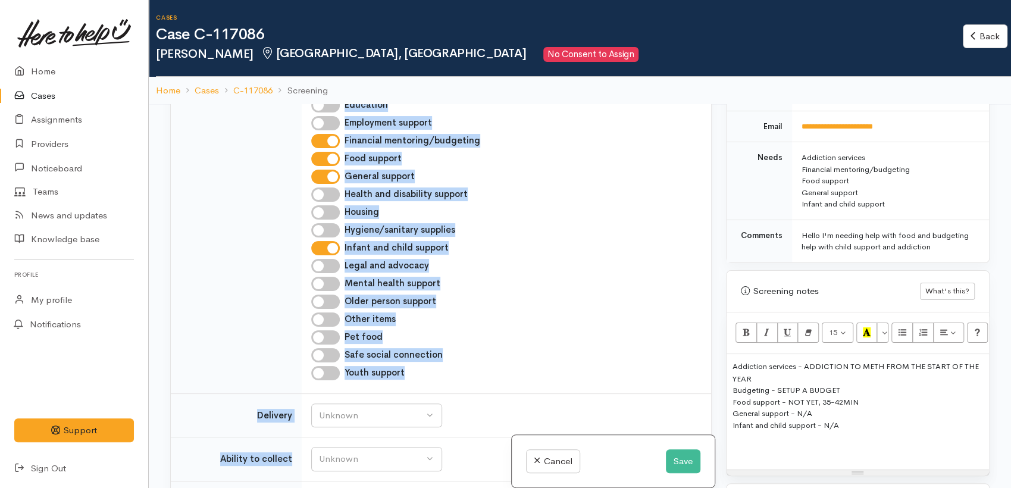
scroll to position [1323, 0]
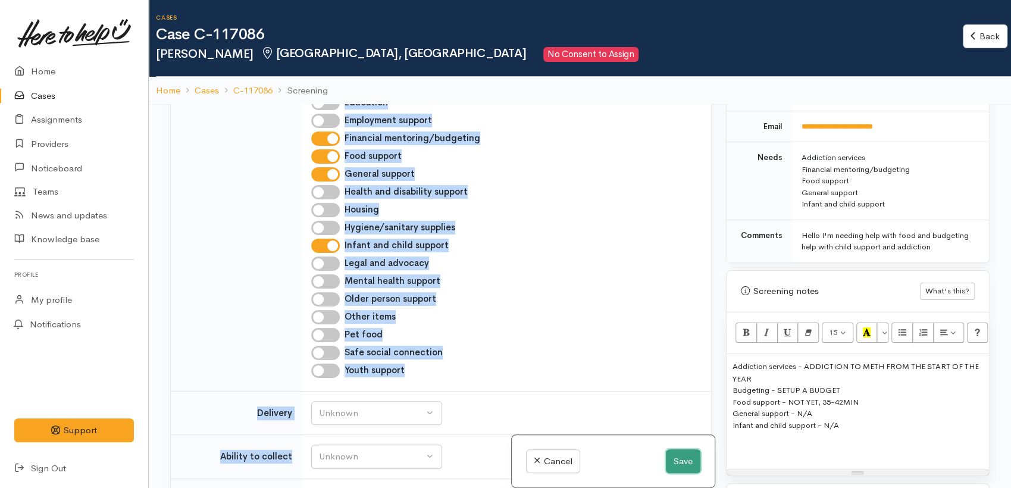
click at [679, 457] on button "Save" at bounding box center [683, 461] width 35 height 24
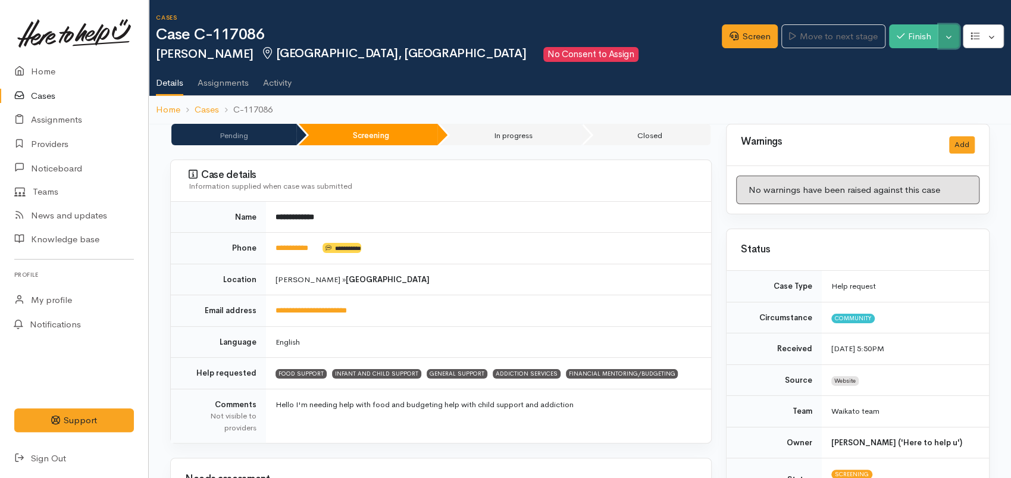
click at [957, 44] on button "Toggle Dropdown" at bounding box center [949, 36] width 21 height 24
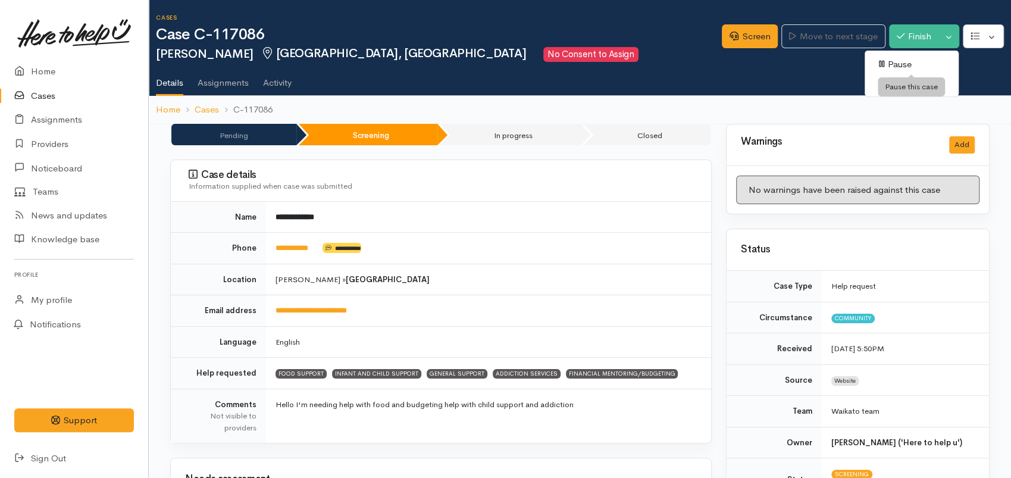
click at [914, 65] on link "Pause" at bounding box center [912, 64] width 94 height 18
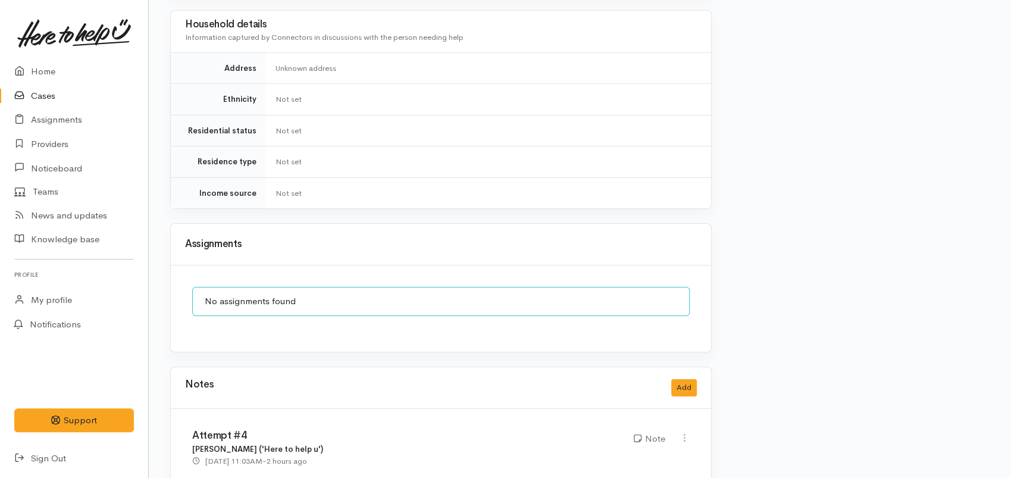
scroll to position [2712, 0]
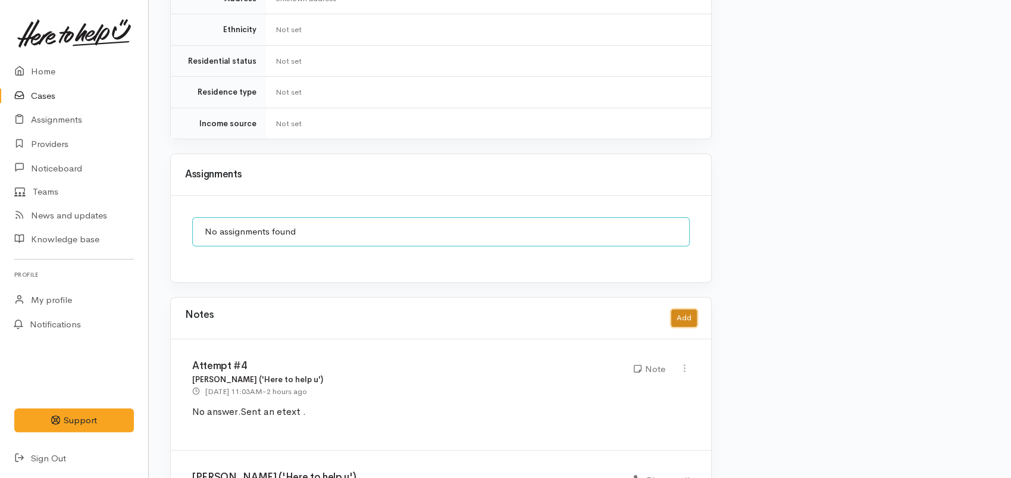
click at [677, 310] on button "Add" at bounding box center [684, 318] width 26 height 17
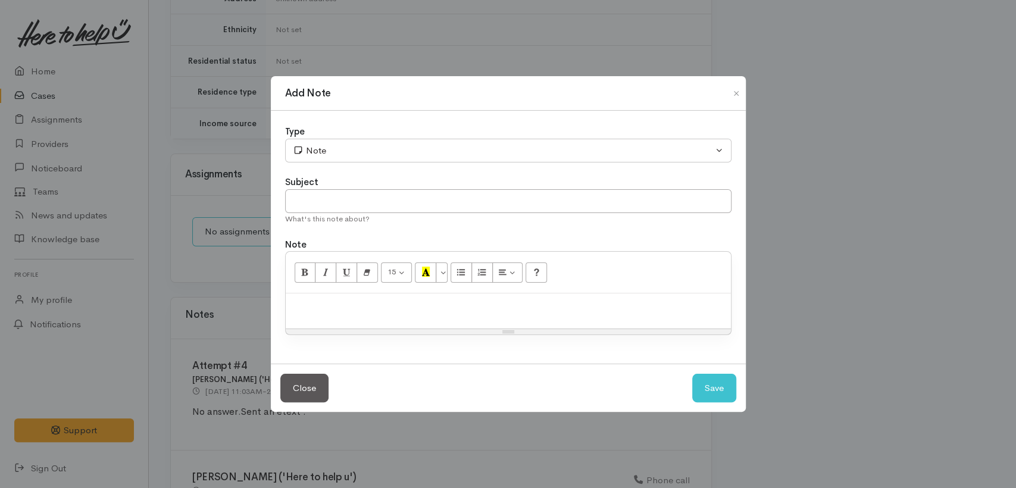
click at [334, 312] on div at bounding box center [508, 310] width 445 height 35
paste div
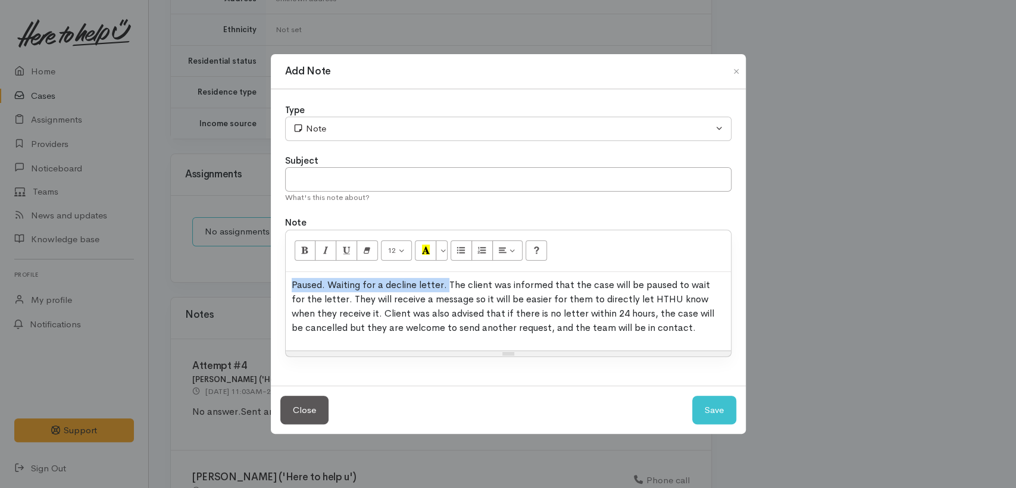
drag, startPoint x: 446, startPoint y: 285, endPoint x: 279, endPoint y: 285, distance: 167.3
click at [280, 285] on div "Type Correspondence Discussion Email Note Phone call SMS text message Note Subj…" at bounding box center [508, 237] width 475 height 296
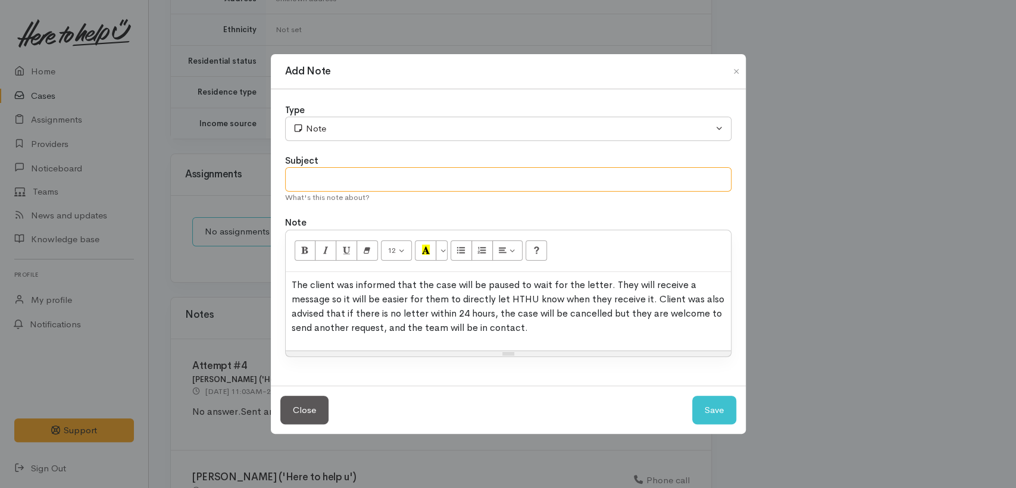
click at [323, 183] on input "text" at bounding box center [508, 179] width 446 height 24
paste input "Paused. Waiting for a decline letter."
type input "Paused. Waiting for a decline letter."
click at [698, 410] on button "Save" at bounding box center [714, 410] width 44 height 29
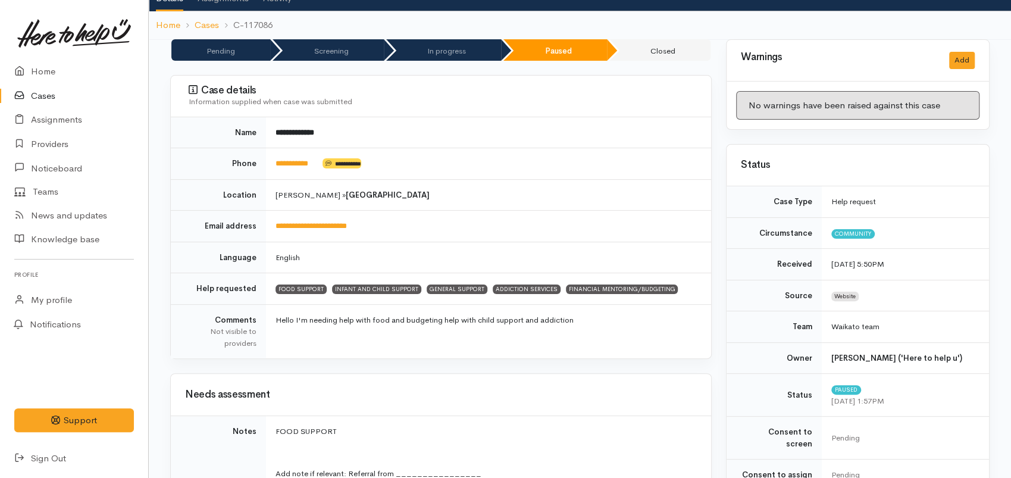
scroll to position [0, 0]
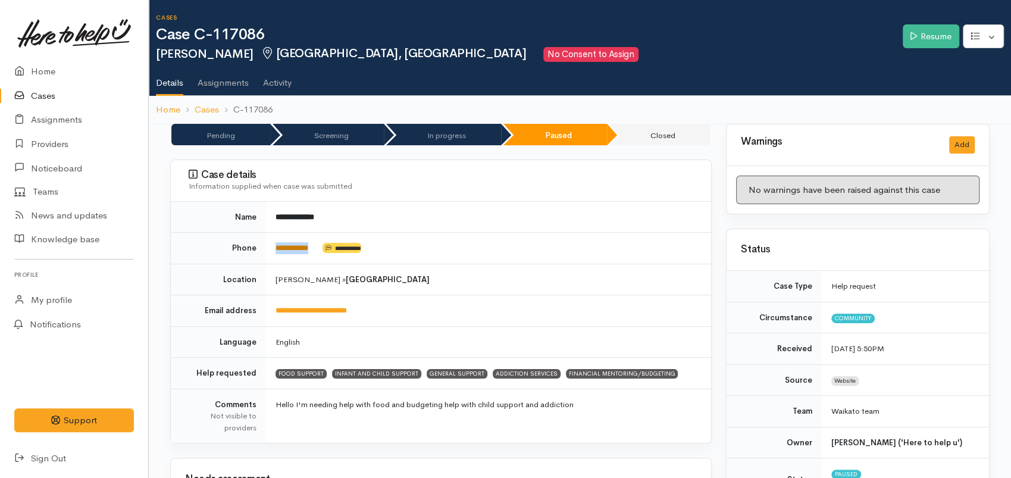
drag, startPoint x: 322, startPoint y: 246, endPoint x: 280, endPoint y: 248, distance: 42.3
click at [273, 248] on td "**********" at bounding box center [488, 249] width 445 height 32
copy td "**********"
click at [39, 67] on link "Home" at bounding box center [74, 72] width 148 height 24
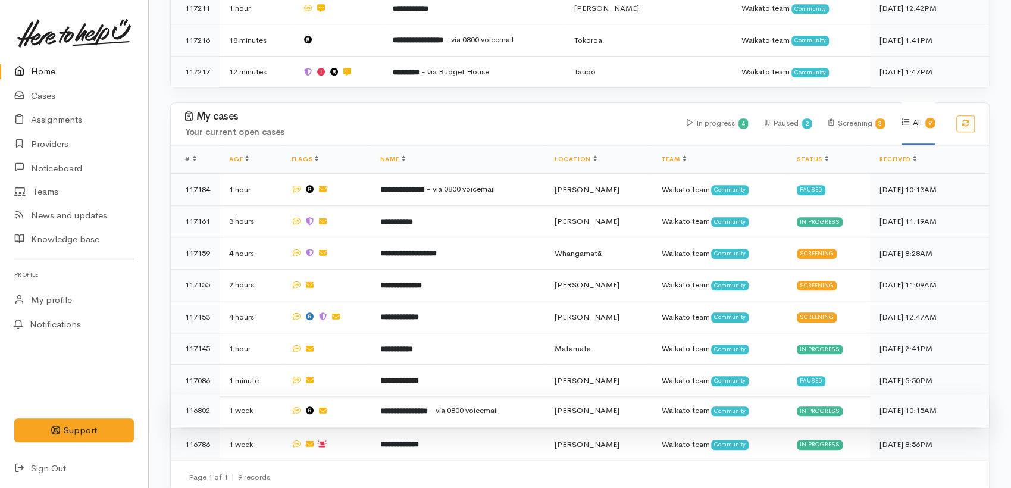
scroll to position [558, 0]
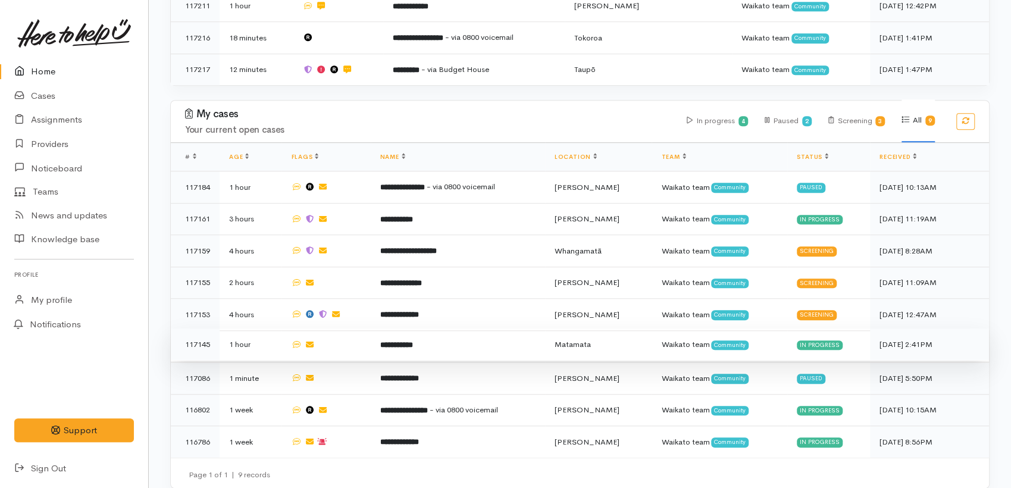
click at [383, 341] on b "**********" at bounding box center [396, 345] width 33 height 8
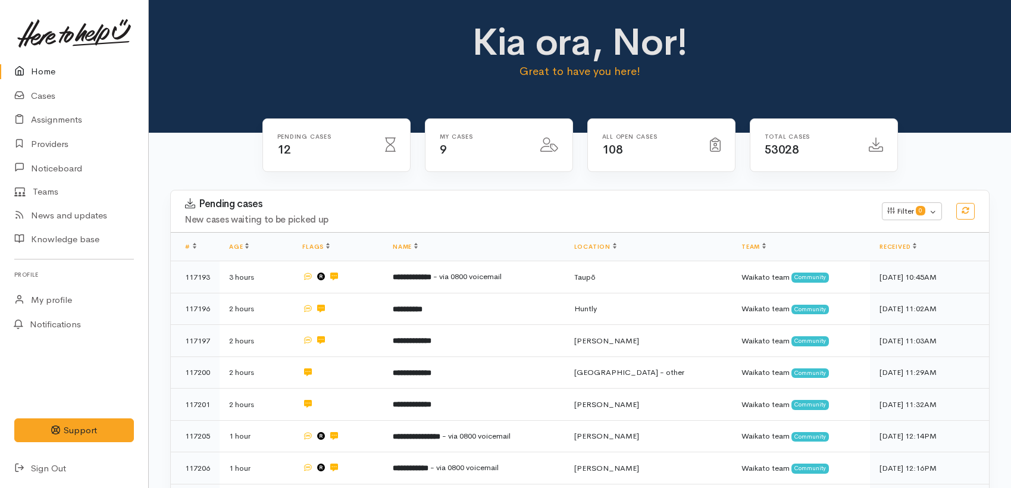
scroll to position [558, 0]
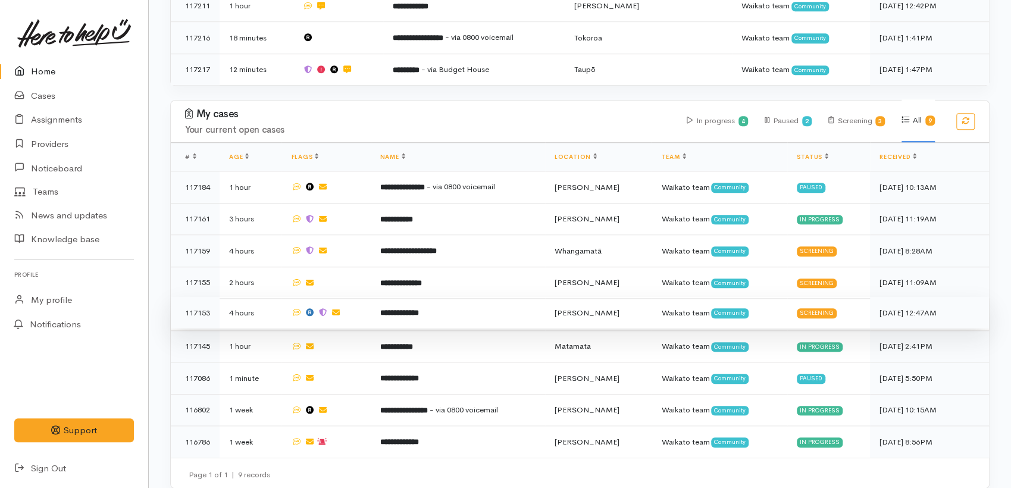
click at [396, 309] on b "**********" at bounding box center [399, 313] width 39 height 8
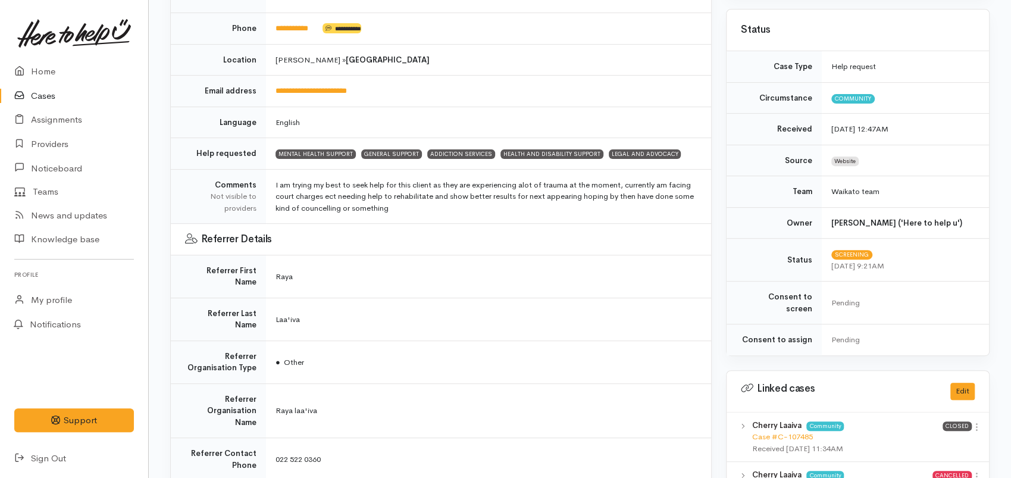
scroll to position [124, 0]
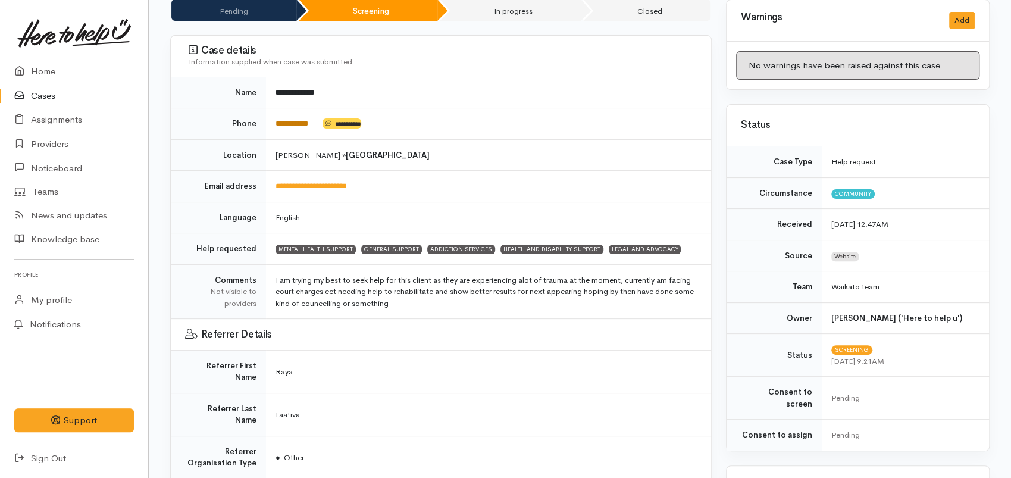
click at [296, 120] on link "**********" at bounding box center [292, 124] width 33 height 8
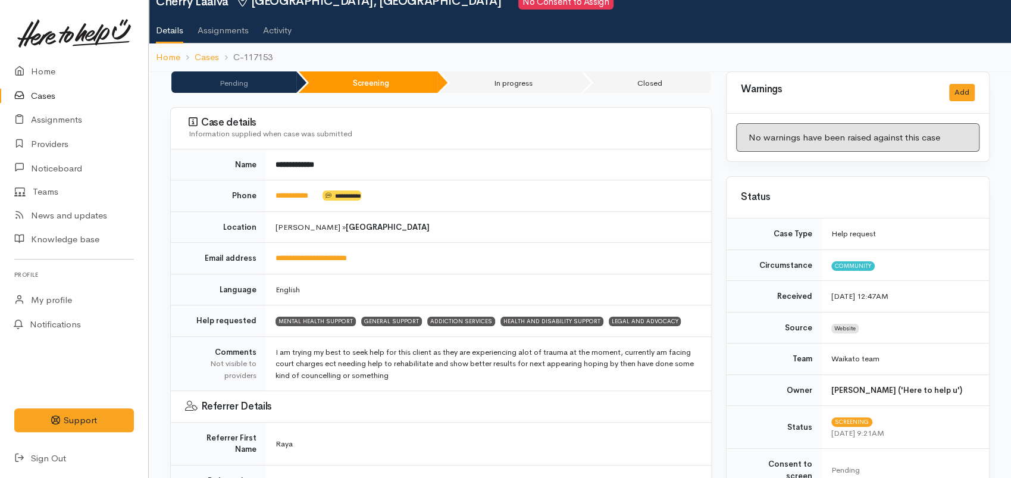
scroll to position [0, 0]
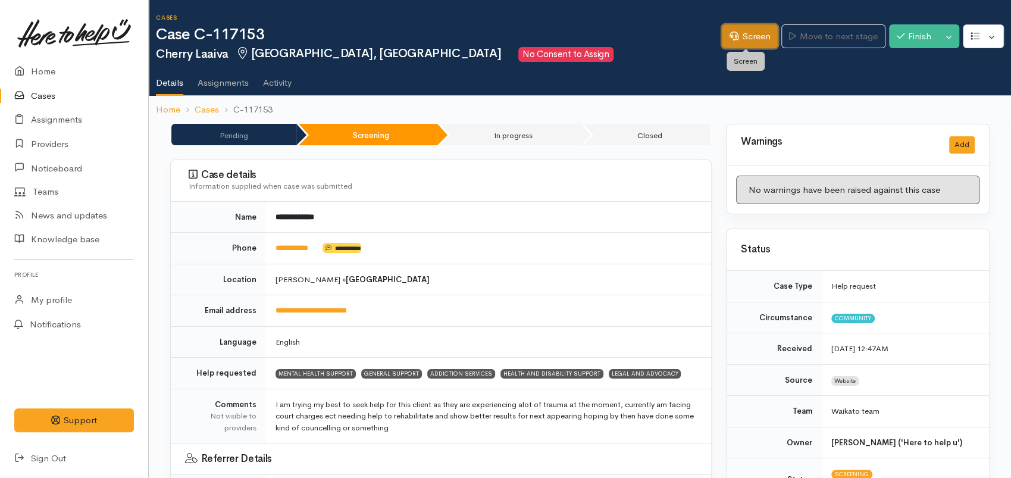
drag, startPoint x: 748, startPoint y: 26, endPoint x: 733, endPoint y: 47, distance: 25.3
click at [748, 26] on link "Screen" at bounding box center [750, 36] width 56 height 24
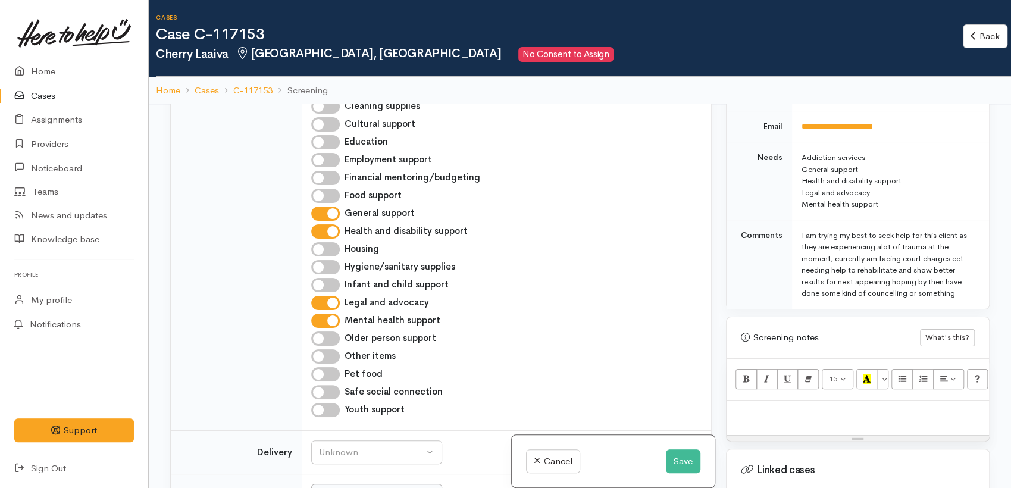
scroll to position [992, 0]
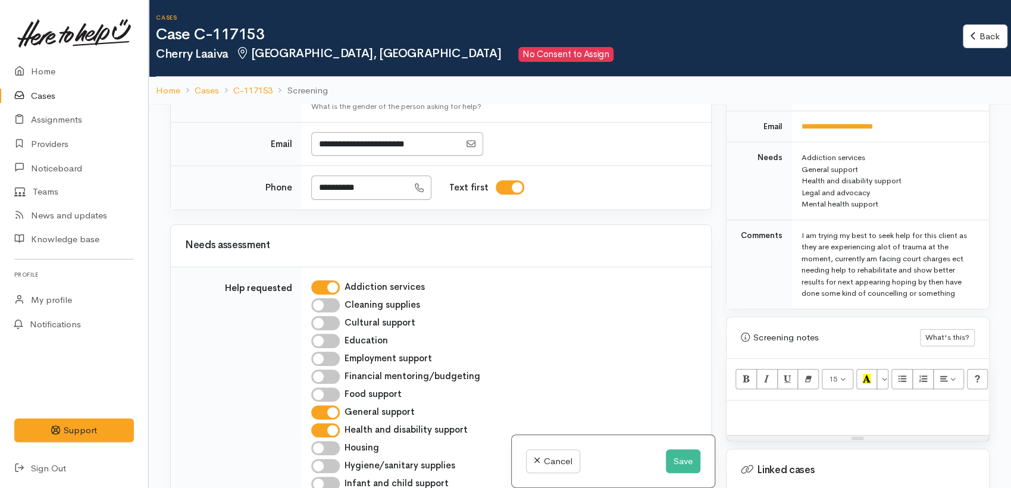
click at [775, 407] on p at bounding box center [858, 414] width 251 height 14
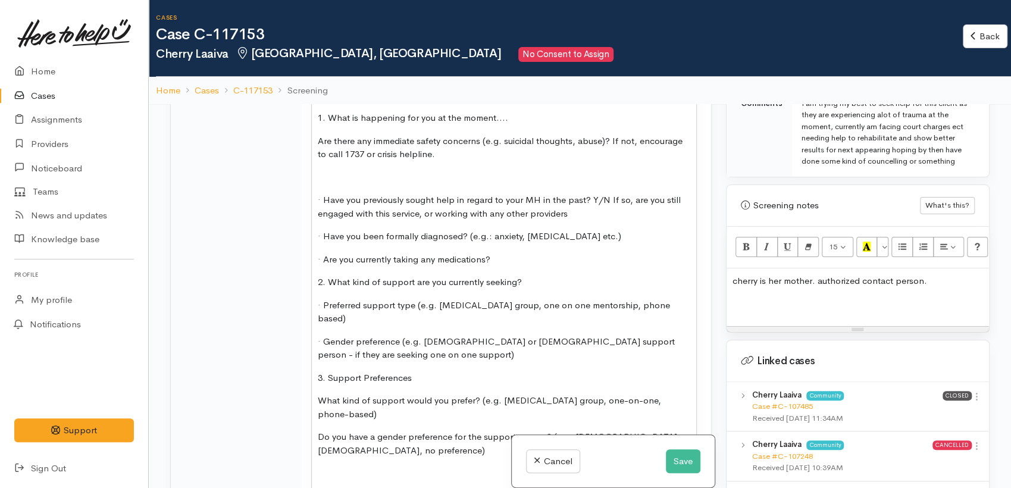
scroll to position [1719, 0]
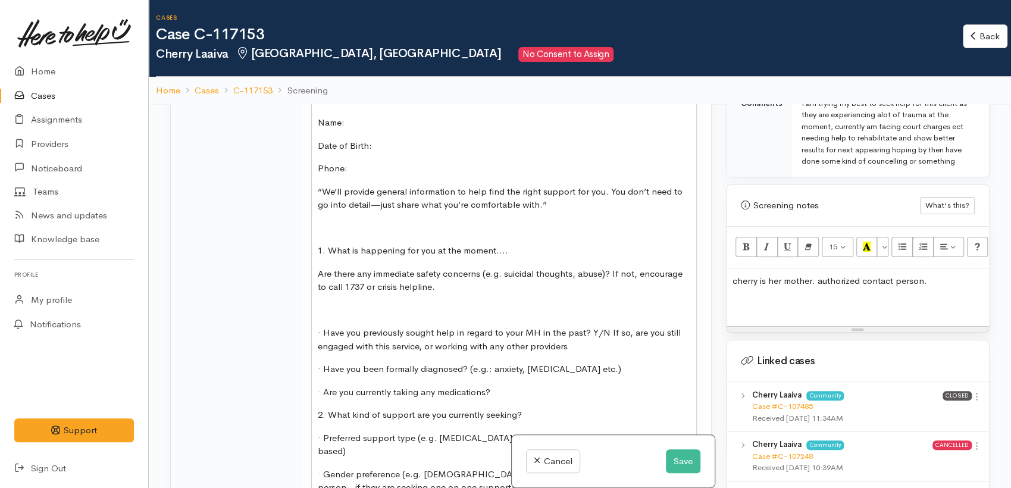
click at [403, 243] on div "when is the next court date: MENTAL HEALTH SUPPORT Name: Date of Birth: Phone: …" at bounding box center [504, 496] width 385 height 908
click at [448, 195] on div "when is the next court date: MENTAL HEALTH SUPPORT Name: Date of Birth: Phone: …" at bounding box center [504, 496] width 385 height 908
drag, startPoint x: 423, startPoint y: 192, endPoint x: 436, endPoint y: 193, distance: 13.2
click at [424, 60] on span "when is the next court date:" at bounding box center [374, 53] width 113 height 11
click at [440, 61] on p "when is the next court date:" at bounding box center [504, 55] width 373 height 14
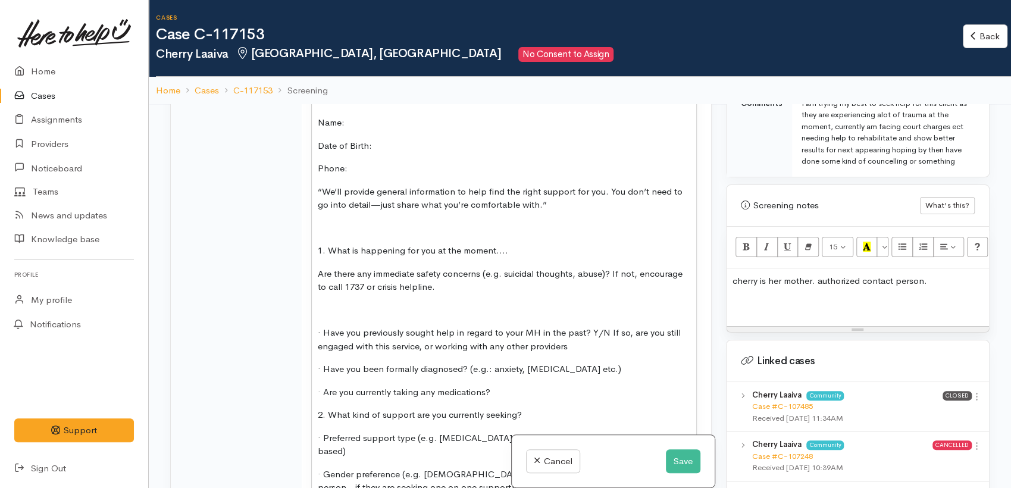
click at [385, 271] on div "when is the next court date: 19/11/2025 MENTAL HEALTH SUPPORT Name: Date of Bir…" at bounding box center [504, 496] width 385 height 908
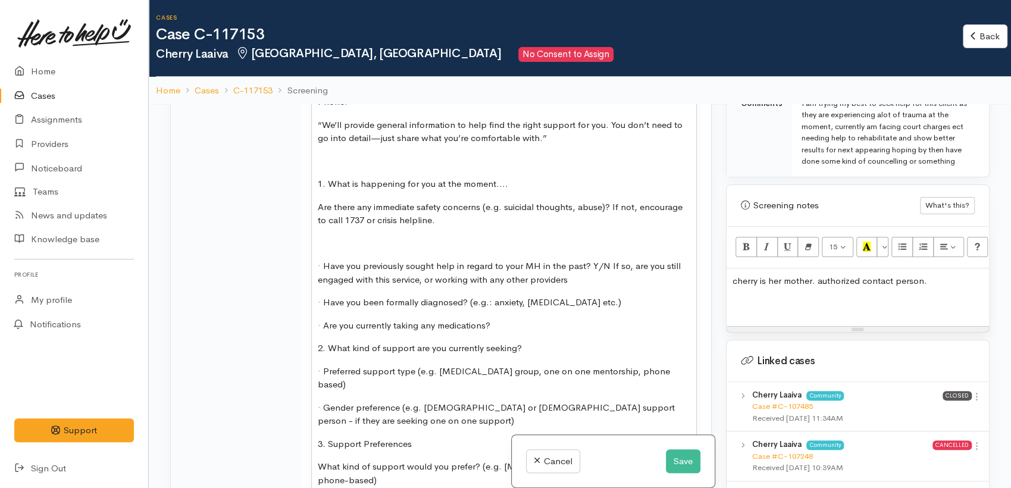
click at [610, 145] on p "“We’ll provide general information to help find the right support for you. You …" at bounding box center [504, 131] width 373 height 27
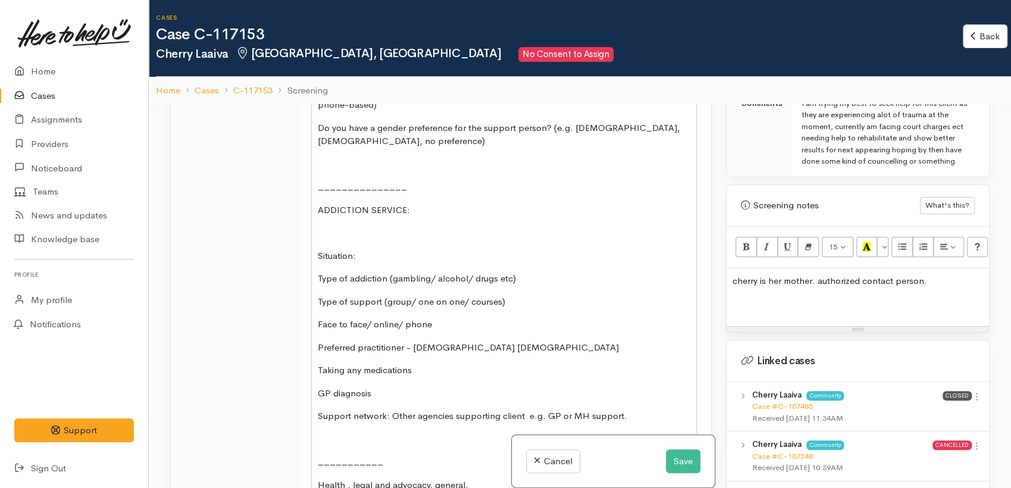
scroll to position [2248, 0]
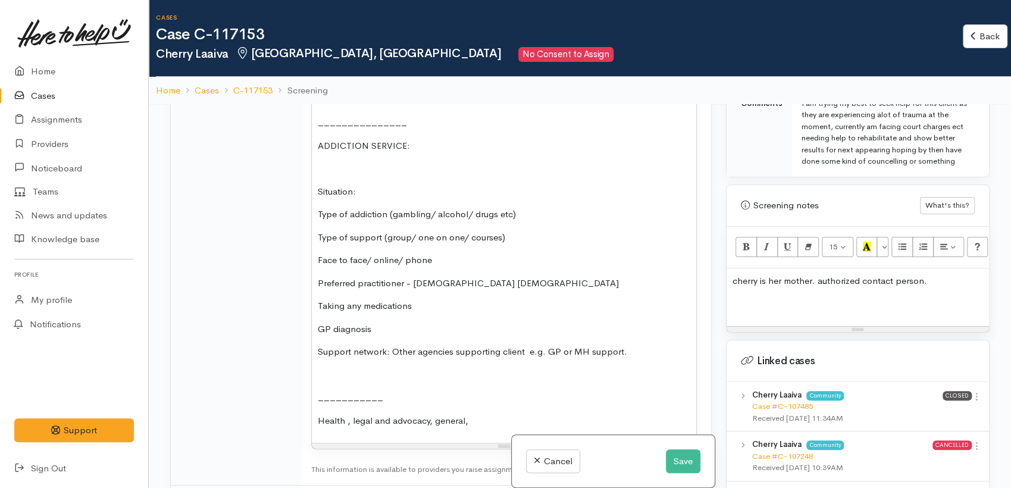
click at [549, 221] on p "Type of addiction (gambling/ alcohol/ drugs etc)" at bounding box center [504, 215] width 373 height 14
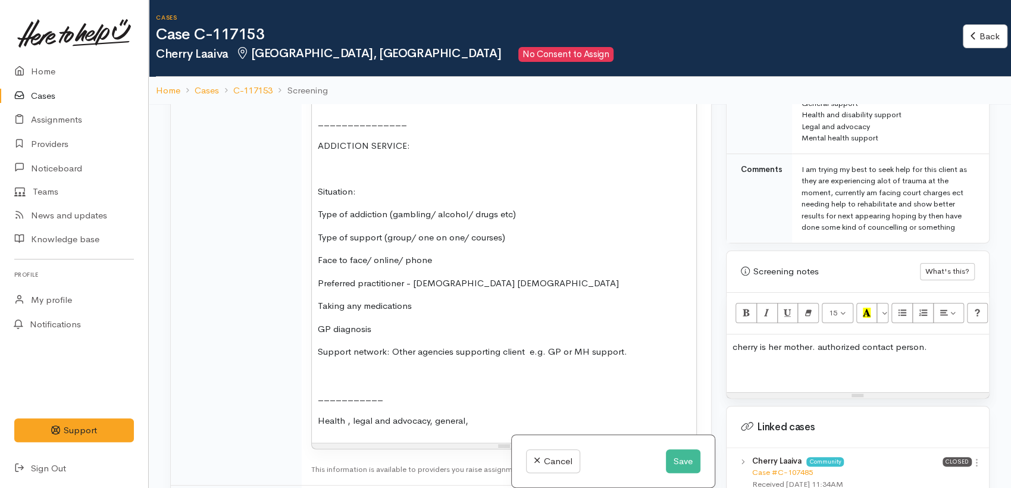
click at [541, 221] on p "Type of addiction (gambling/ alcohol/ drugs etc)" at bounding box center [504, 215] width 373 height 14
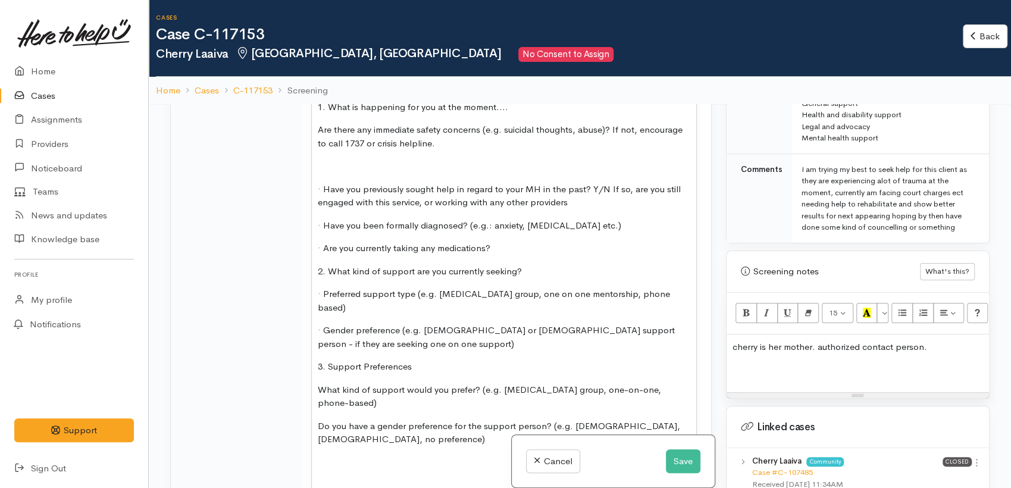
scroll to position [1852, 0]
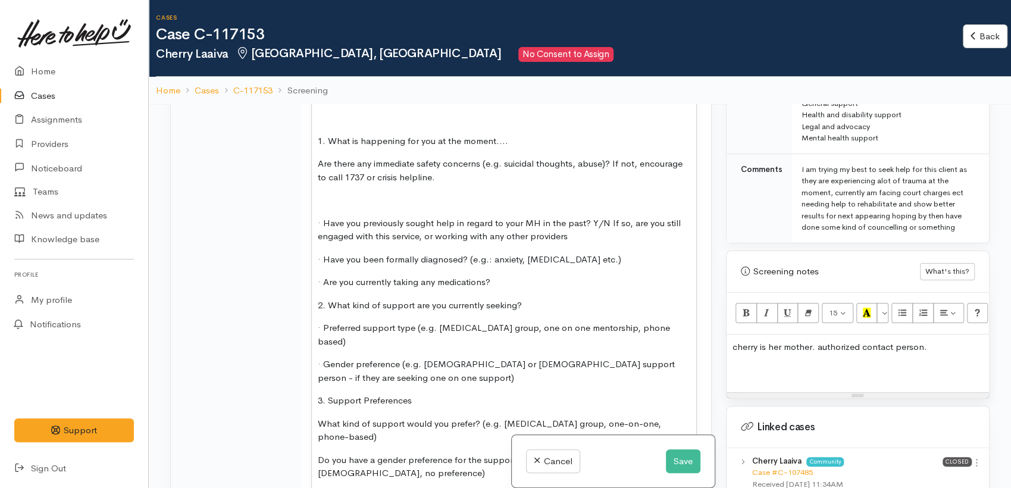
click at [443, 207] on p at bounding box center [504, 200] width 373 height 14
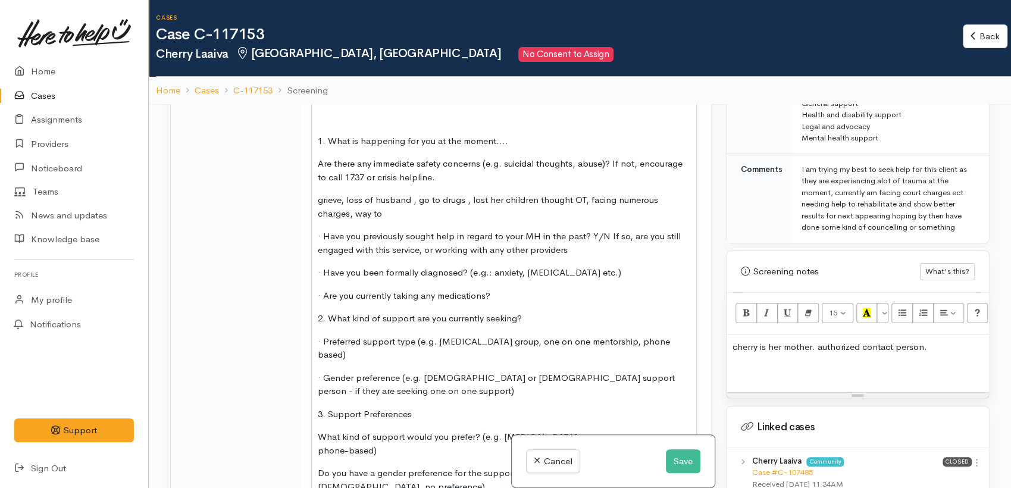
click at [401, 220] on p "grieve, loss of husband , go to drugs , lost her children thought OT, facing nu…" at bounding box center [504, 206] width 373 height 27
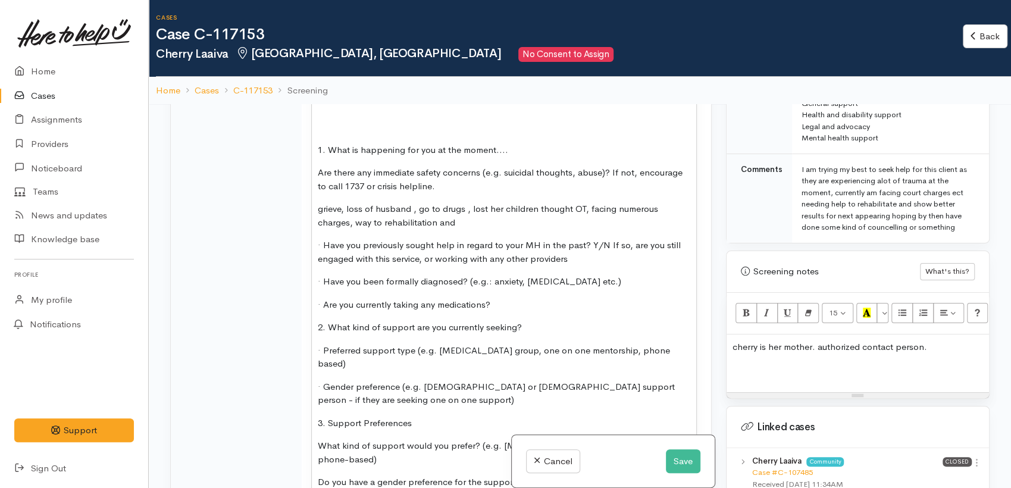
scroll to position [1918, 0]
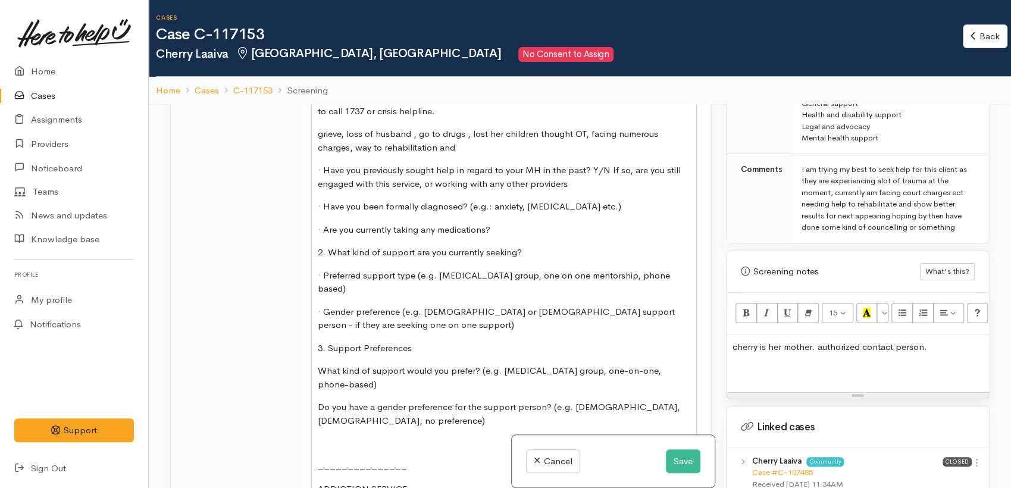
click at [473, 154] on p "grieve, loss of husband , go to drugs , lost her children thought OT, facing nu…" at bounding box center [504, 140] width 373 height 27
click at [574, 190] on p "· Have you previously sought help in regard to your MH in the past? Y/N If so, …" at bounding box center [504, 177] width 373 height 27
click at [610, 214] on p "· Have you been formally diagnosed? (e.g.: anxiety, depression etc.)" at bounding box center [504, 207] width 373 height 14
click at [608, 214] on p "· Have you been formally diagnosed? (e.g.: anxiety, depression etc.)" at bounding box center [504, 207] width 373 height 14
click at [517, 237] on p "· Are you currently taking any medications?" at bounding box center [504, 230] width 373 height 14
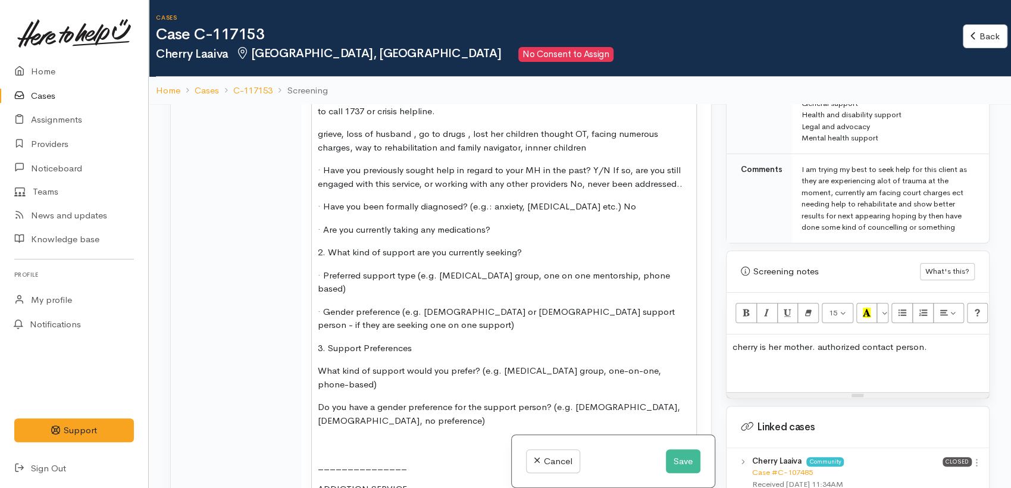
click at [516, 237] on p "· Are you currently taking any medications?" at bounding box center [504, 230] width 373 height 14
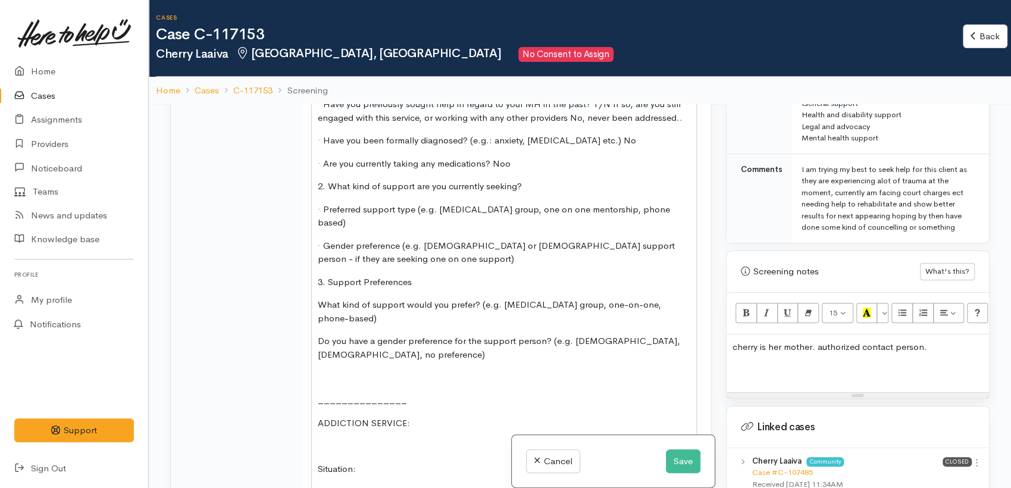
click at [540, 193] on p "2. What kind of support are you currently seeking?" at bounding box center [504, 187] width 373 height 14
click at [678, 230] on p "· Preferred support type (e.g. [MEDICAL_DATA] group, one on one mentorship, pho…" at bounding box center [504, 216] width 373 height 27
click at [526, 308] on div "when is the next court date: 19/11/2025 MENTAL HEALTH SUPPORT Name: Date of Bir…" at bounding box center [504, 249] width 385 height 944
click at [533, 193] on p "2. What kind of support are you currently seeking?" at bounding box center [504, 187] width 373 height 14
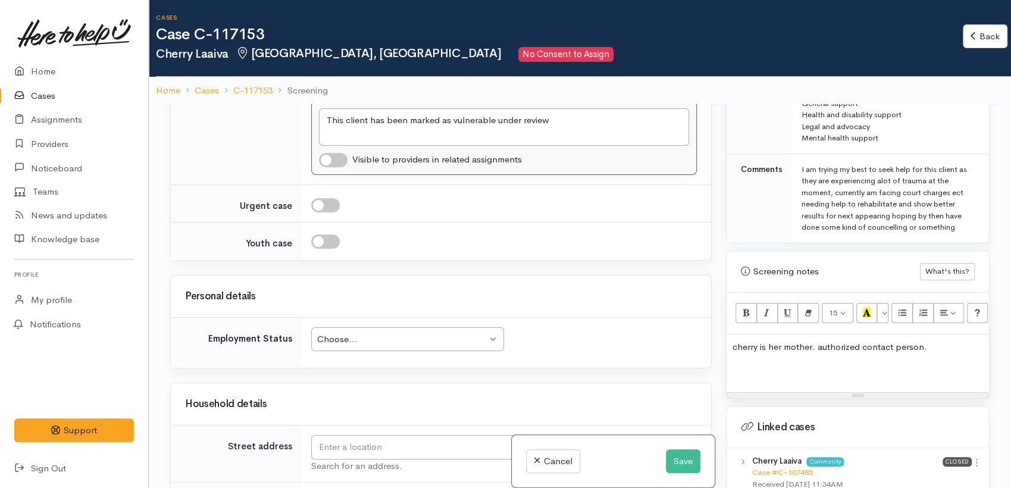
scroll to position [2513, 0]
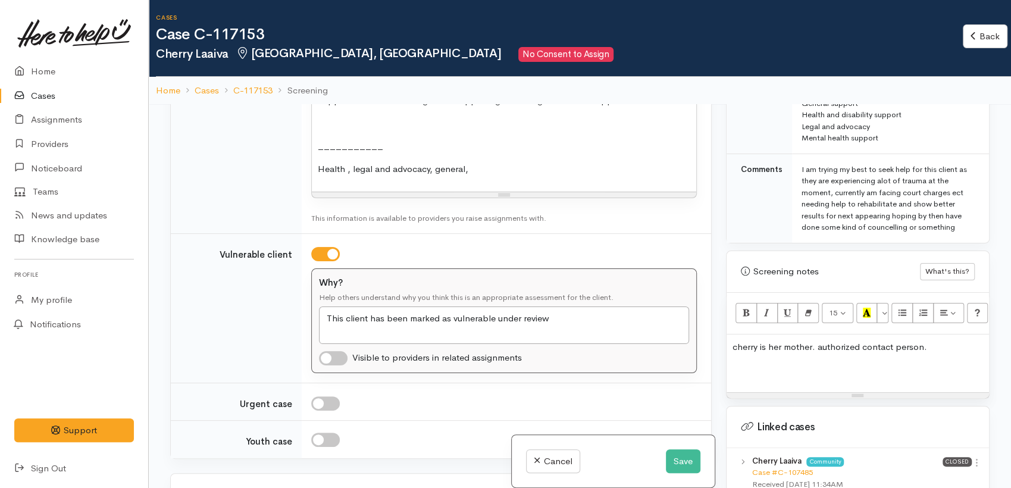
drag, startPoint x: 493, startPoint y: 269, endPoint x: 489, endPoint y: 274, distance: 6.8
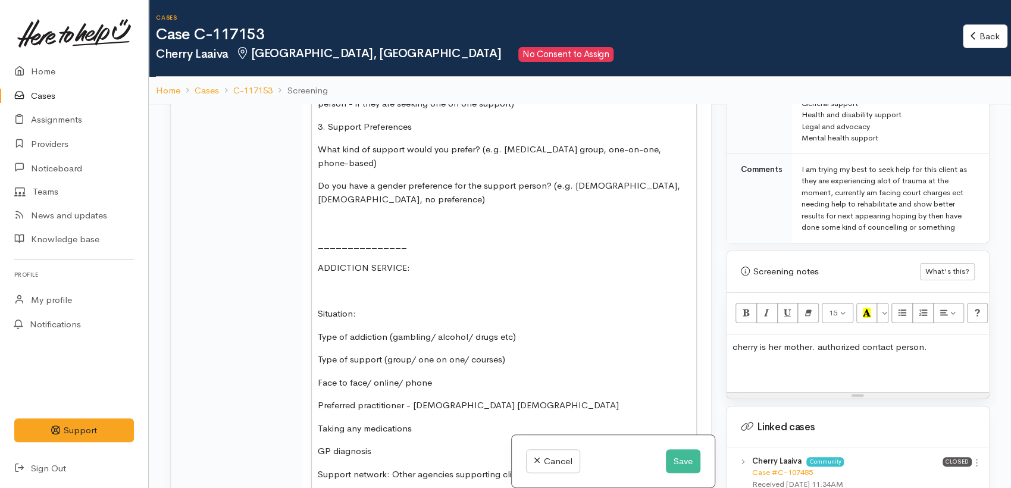
scroll to position [2116, 0]
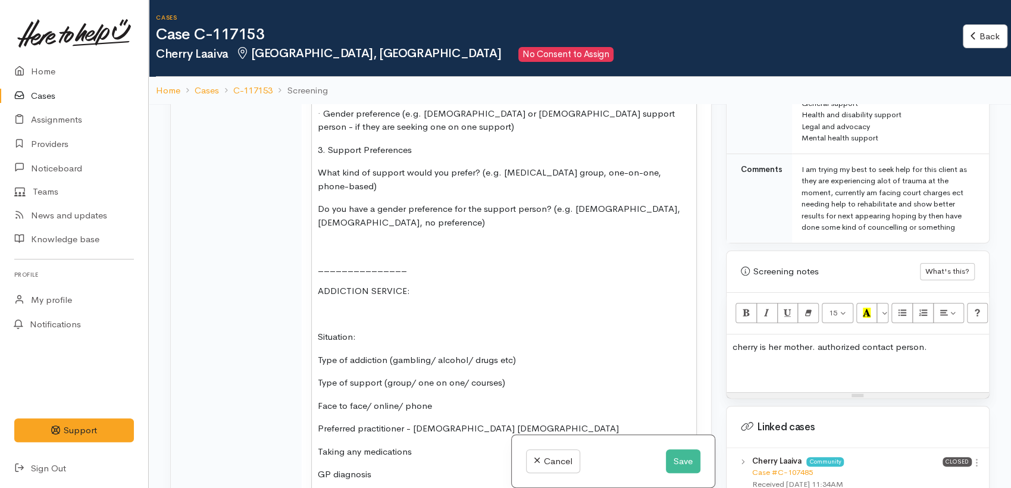
click at [396, 134] on p "· Gender preference (e.g. male or female support person - if they are seeking o…" at bounding box center [504, 120] width 373 height 27
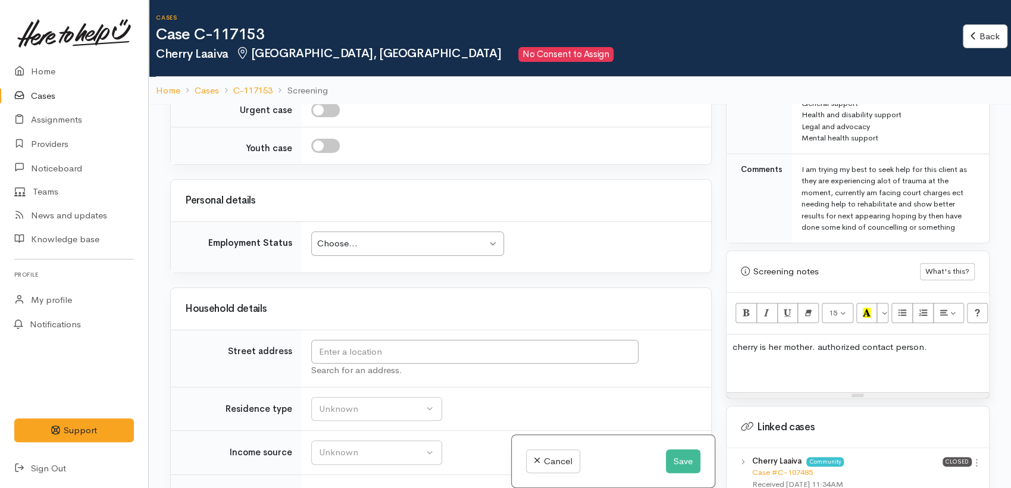
scroll to position [2910, 0]
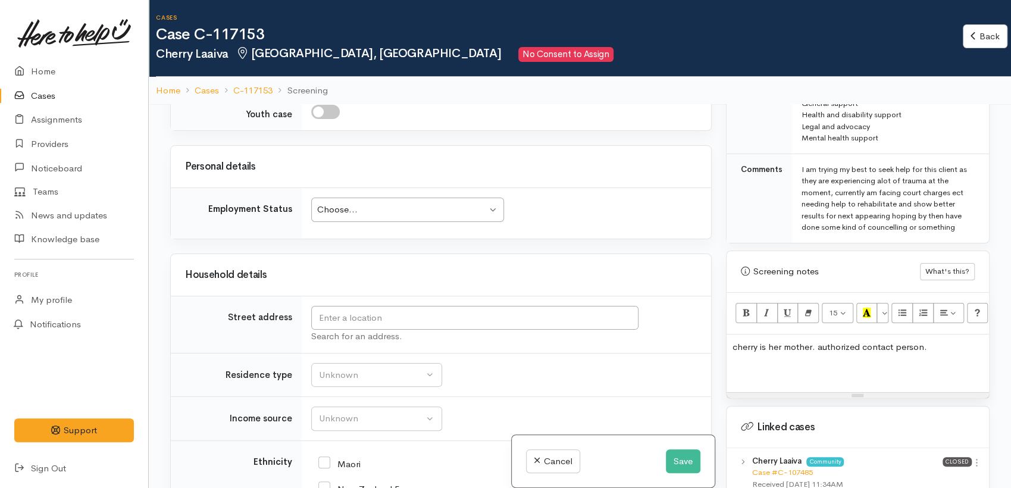
click at [411, 222] on div "Choose... Choose..." at bounding box center [407, 210] width 193 height 24
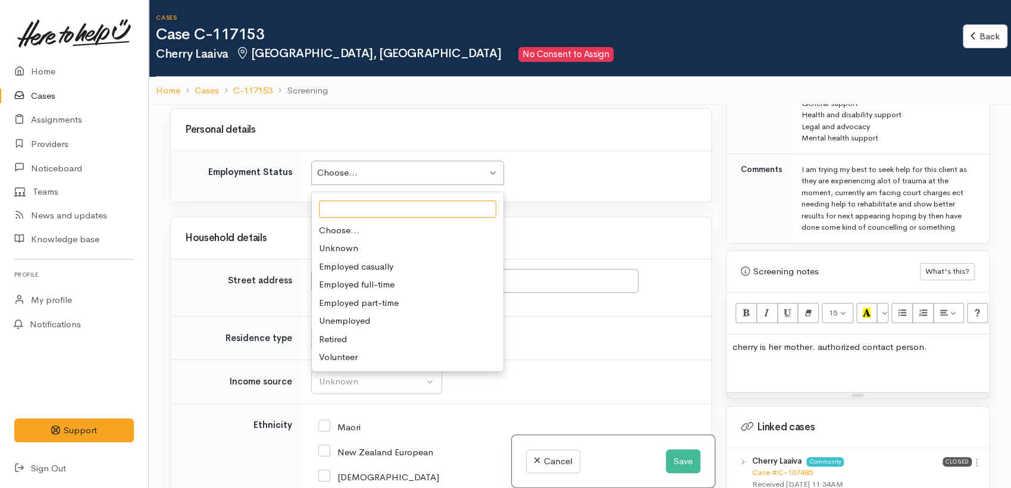
scroll to position [2976, 0]
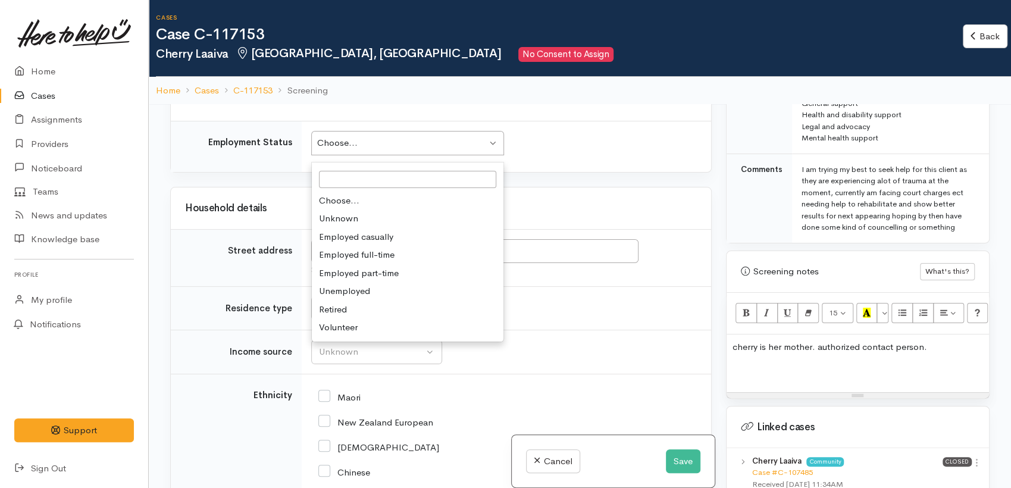
click at [685, 229] on div "Household details" at bounding box center [441, 209] width 541 height 42
click at [354, 155] on div "Choose... Choose..." at bounding box center [407, 143] width 193 height 24
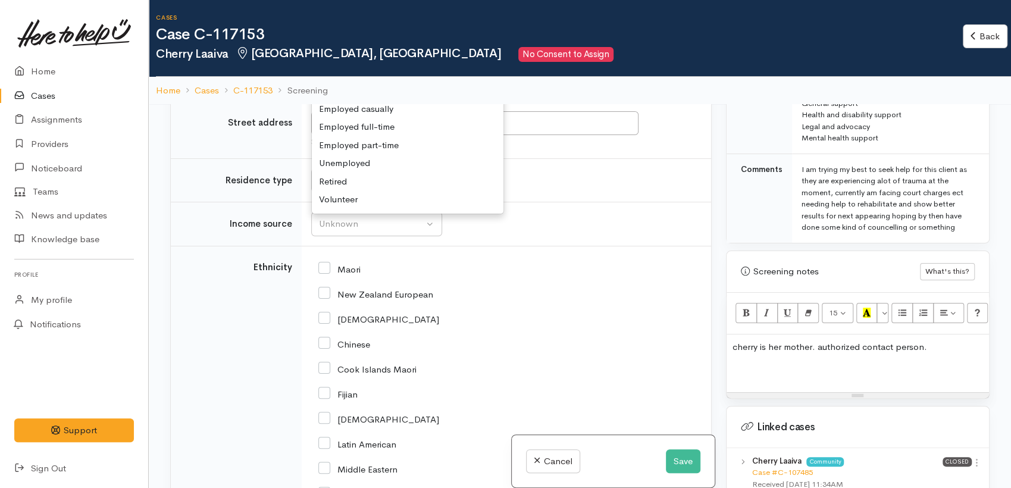
scroll to position [3109, 0]
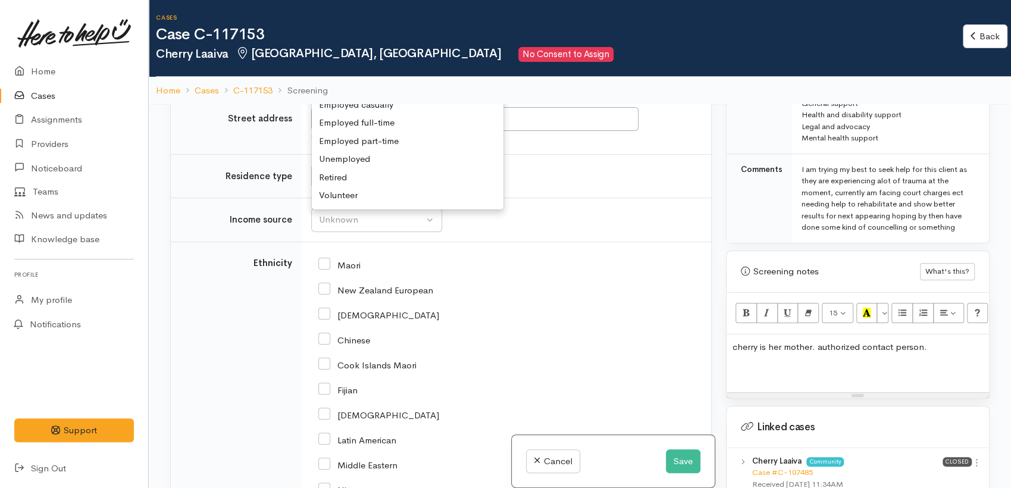
click at [591, 242] on td "Unknown ACC Maternity leave MSD - Away from Home Allowance MSD - Child Disabili…" at bounding box center [507, 220] width 410 height 44
click at [332, 242] on td "Unknown ACC Maternity leave MSD - Away from Home Allowance MSD - Child Disabili…" at bounding box center [507, 220] width 410 height 44
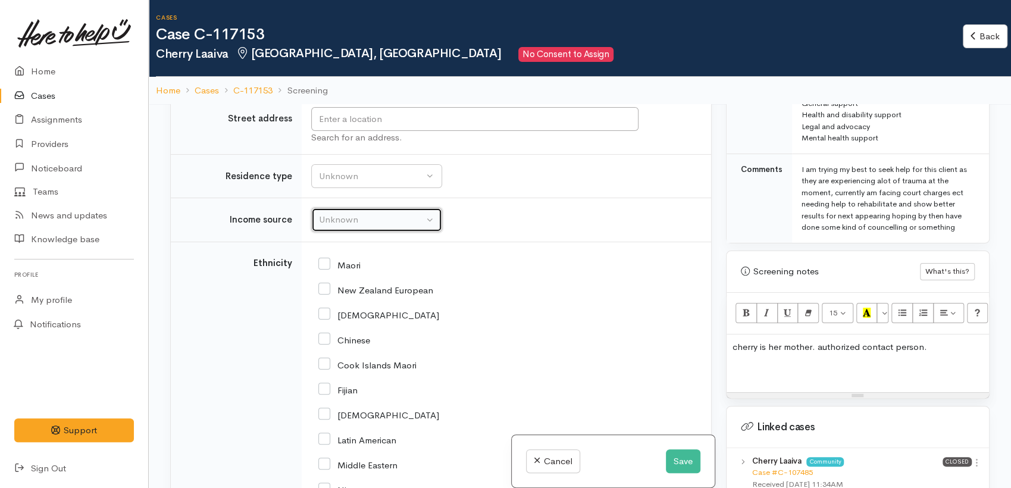
click at [340, 232] on button "Unknown" at bounding box center [376, 220] width 131 height 24
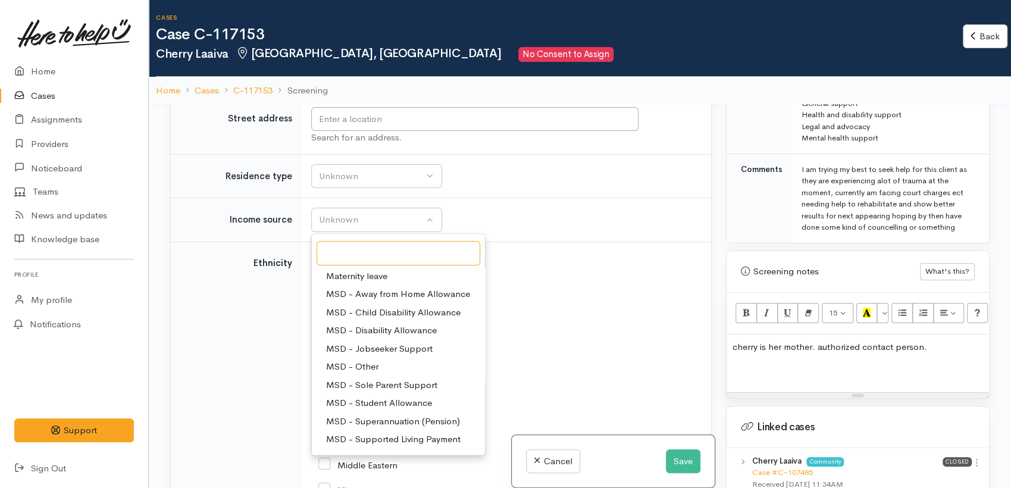
scroll to position [66, 0]
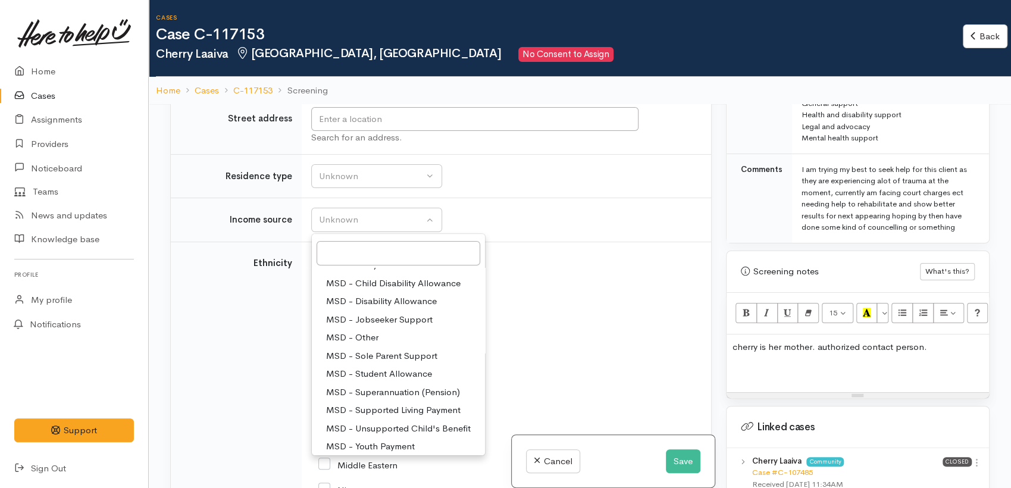
click at [387, 327] on span "MSD - Jobseeker Support" at bounding box center [379, 320] width 107 height 14
select select "4"
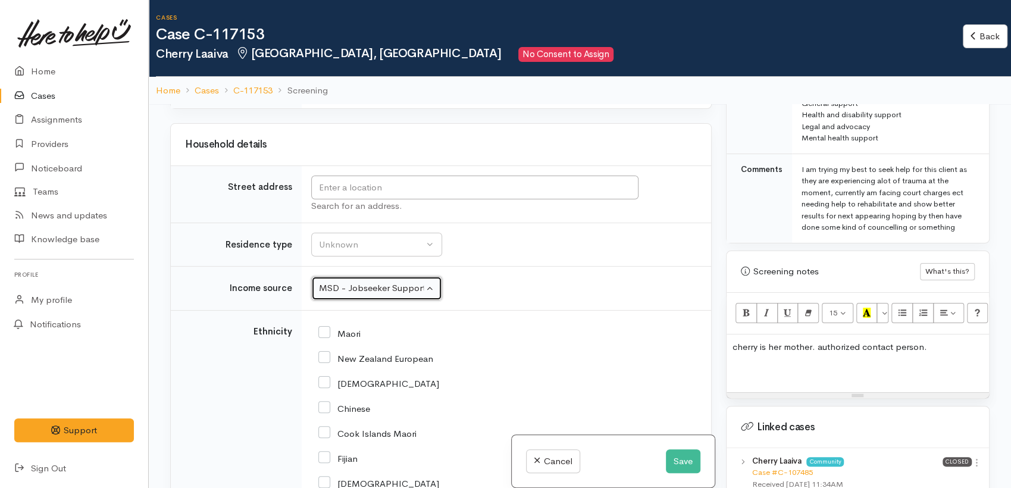
scroll to position [2976, 0]
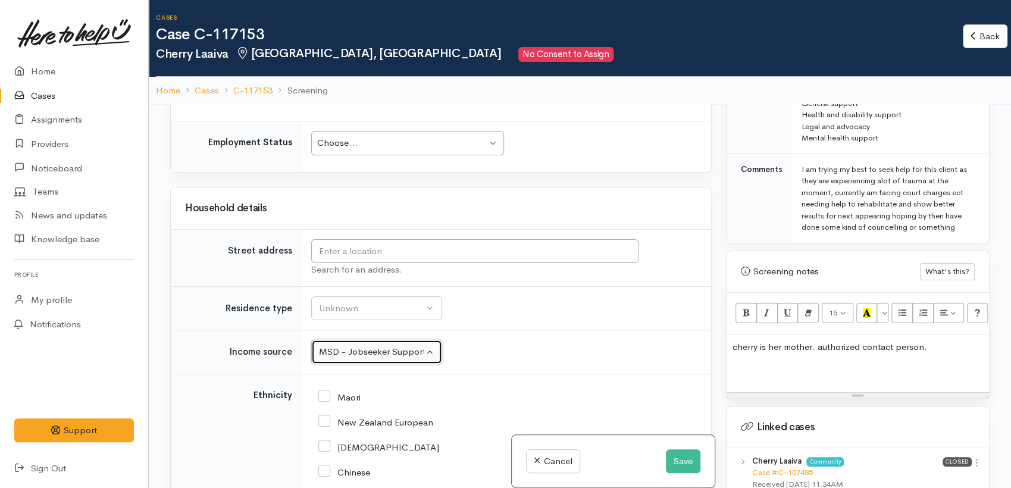
click at [387, 150] on div "Choose..." at bounding box center [402, 143] width 170 height 14
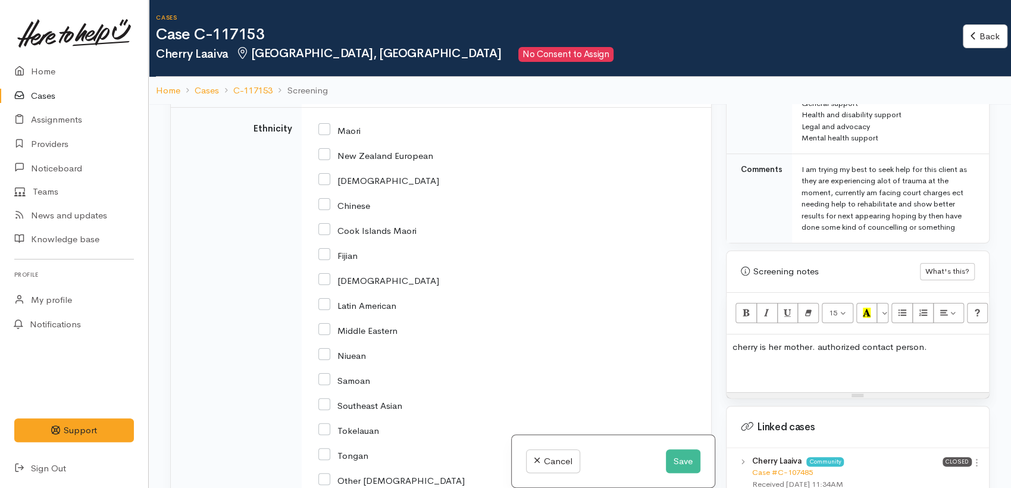
scroll to position [3175, 0]
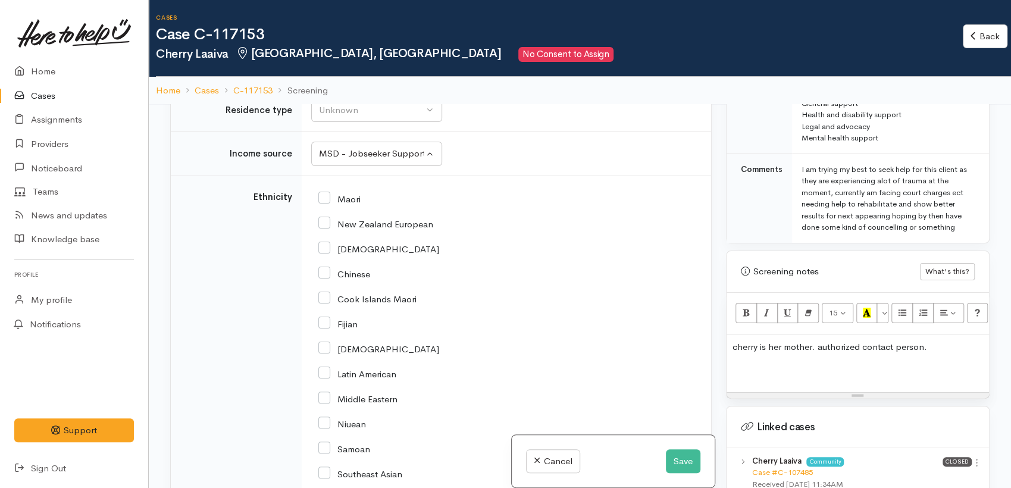
click at [347, 65] on input "text" at bounding box center [474, 53] width 327 height 24
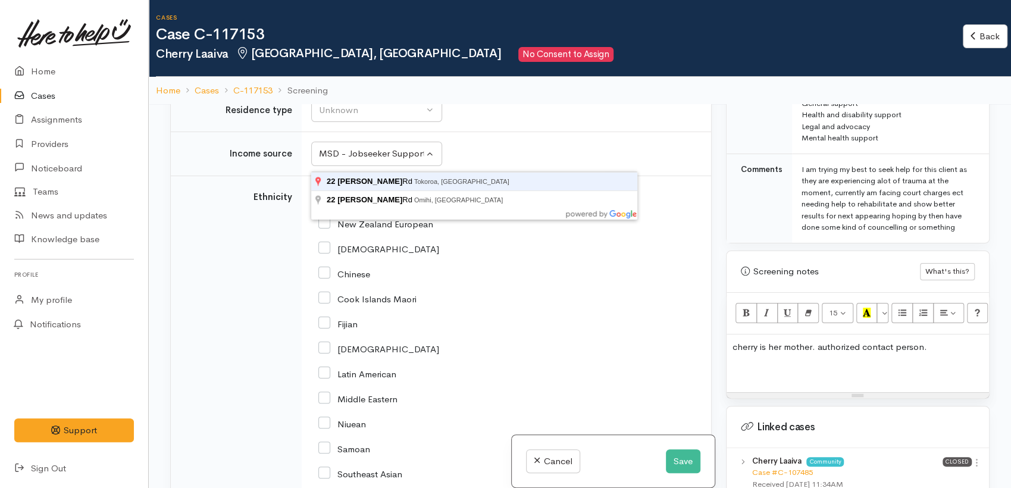
type input "22 Sloss Rd, Tokoroa, New Zealand"
click at [666, 449] on button "Save" at bounding box center [683, 461] width 35 height 24
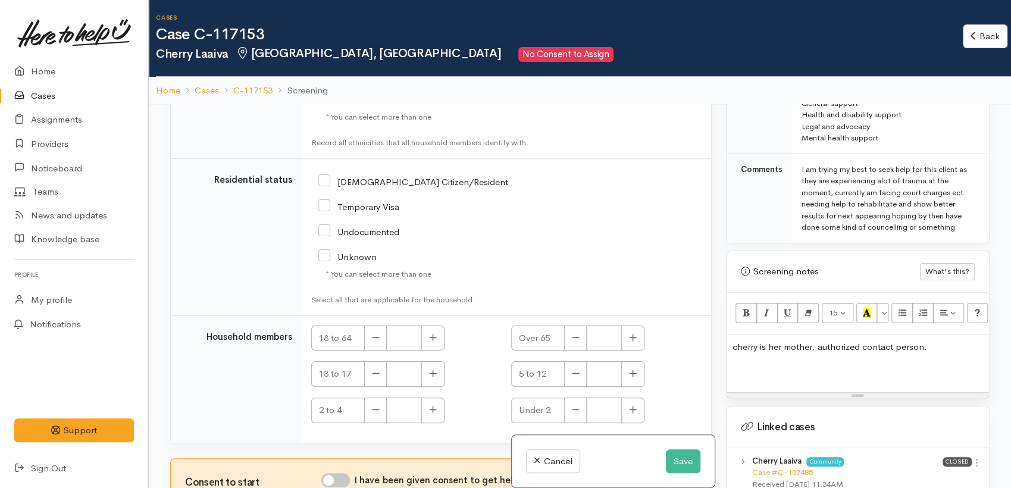
scroll to position [2323, 0]
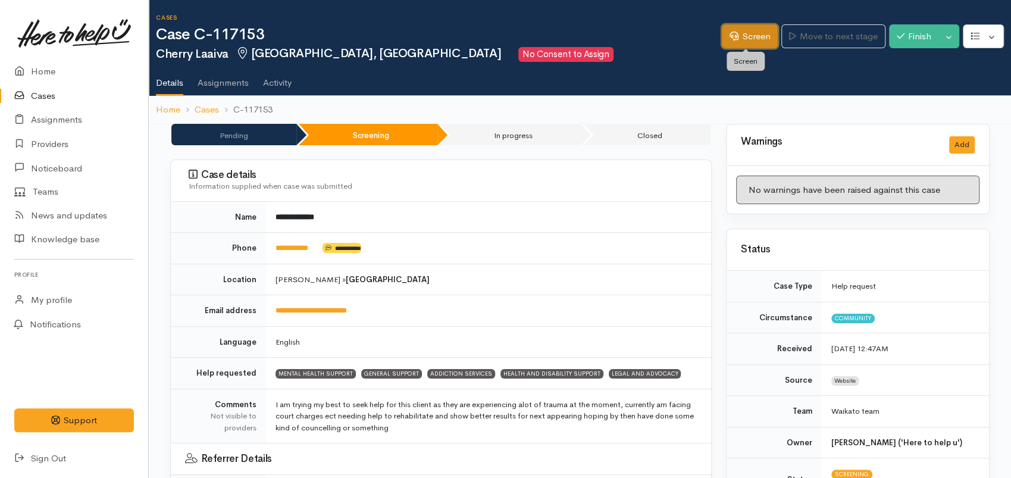
click at [741, 43] on link "Screen" at bounding box center [750, 36] width 56 height 24
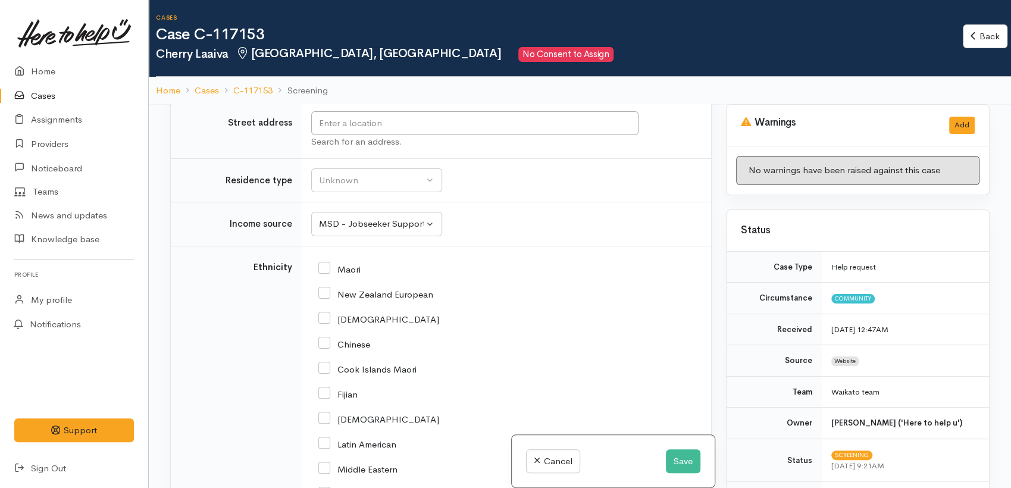
scroll to position [3109, 0]
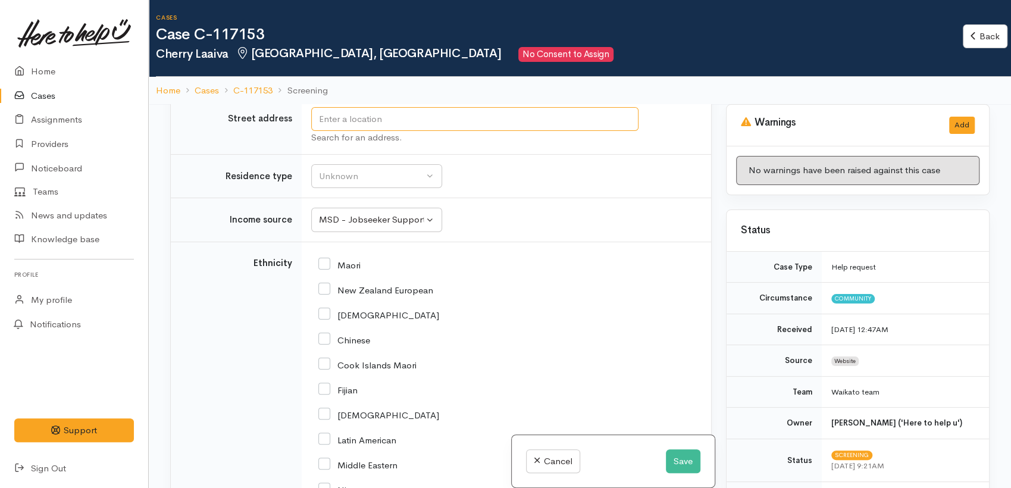
click at [355, 132] on input "text" at bounding box center [474, 119] width 327 height 24
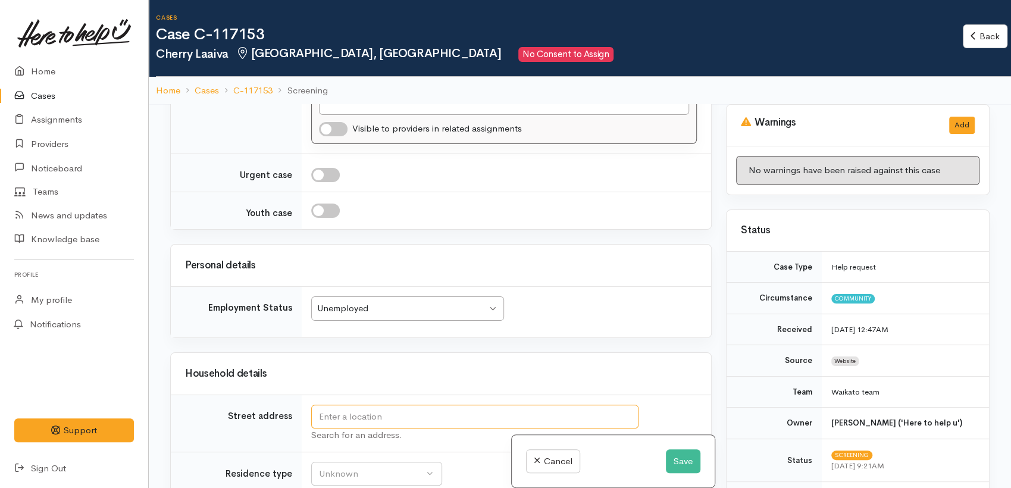
scroll to position [2976, 0]
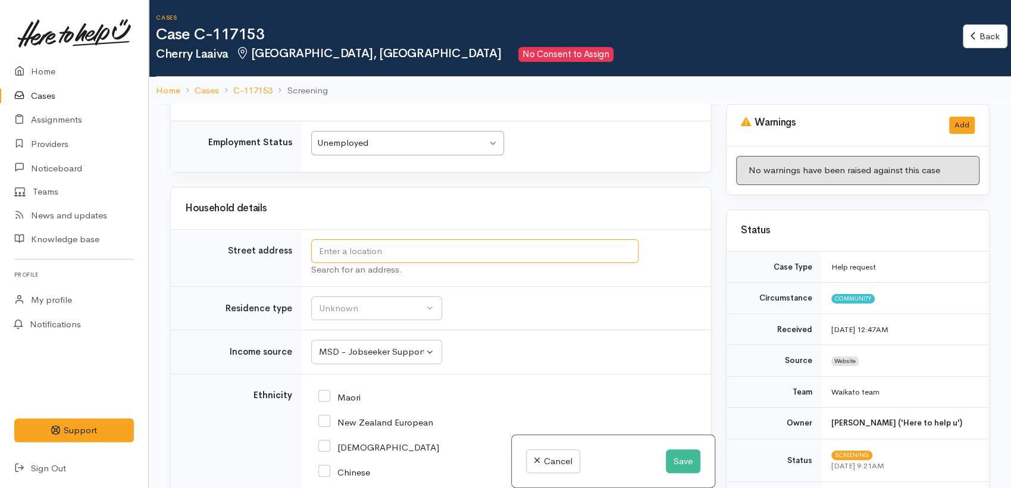
click at [353, 264] on input "text" at bounding box center [474, 251] width 327 height 24
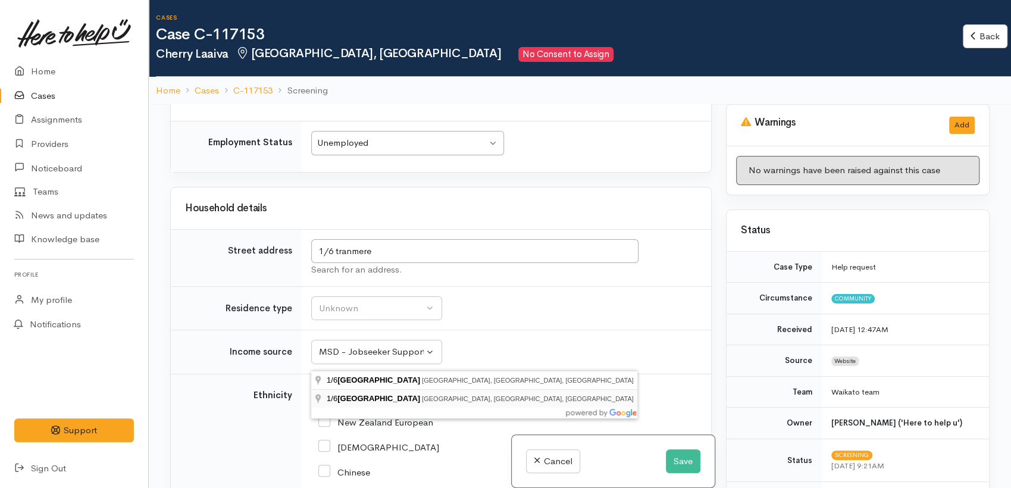
type input "1/6 Tranmere Road, Fairfield, Hamilton, New Zealand"
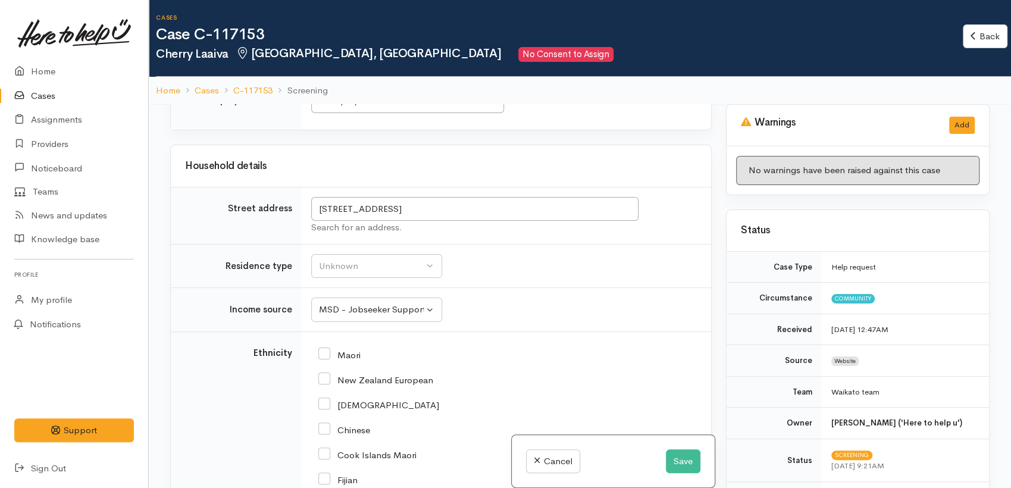
scroll to position [3043, 0]
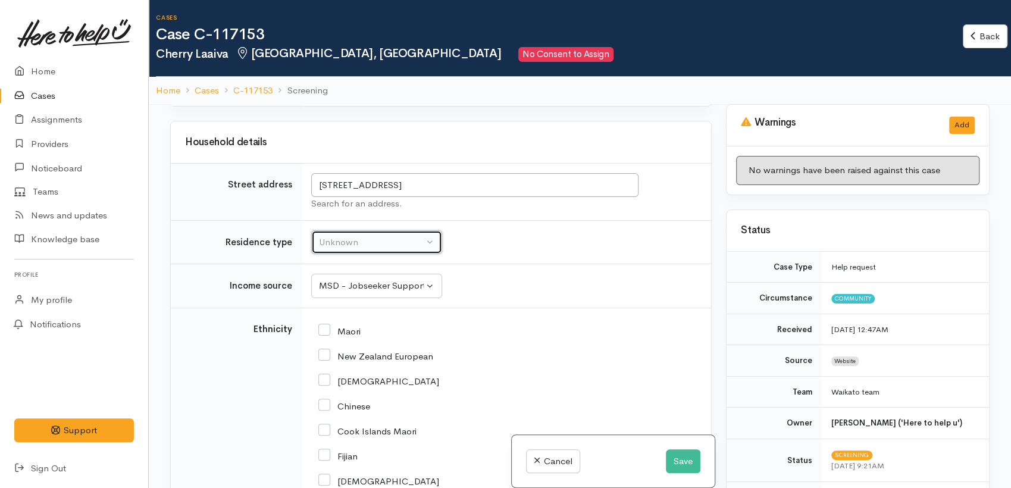
click at [363, 249] on div "Unknown" at bounding box center [371, 243] width 105 height 14
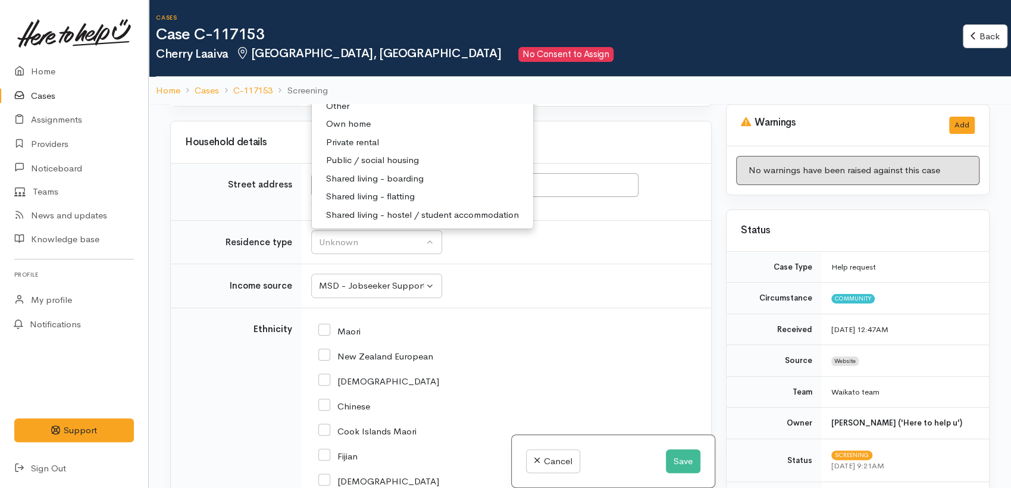
click at [389, 186] on span "Shared living - boarding" at bounding box center [375, 179] width 98 height 14
select select "4"
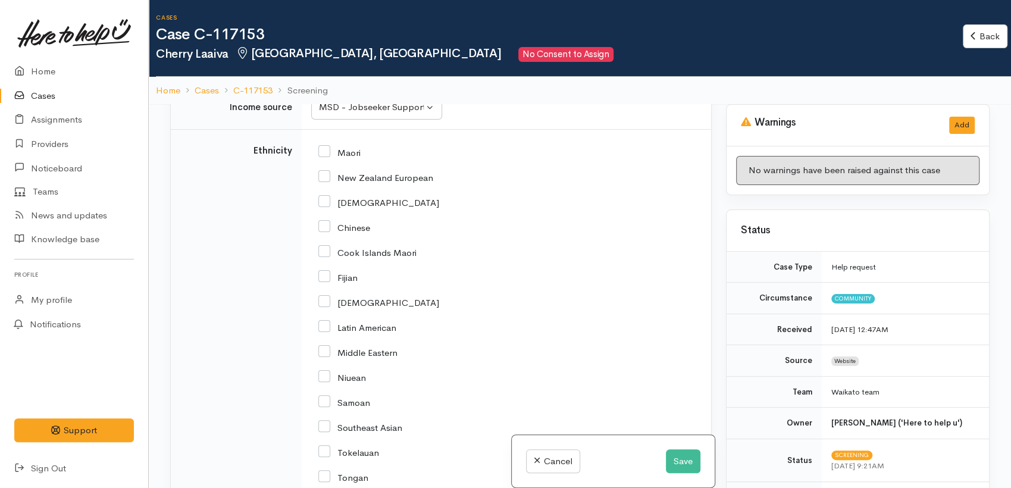
scroll to position [3241, 0]
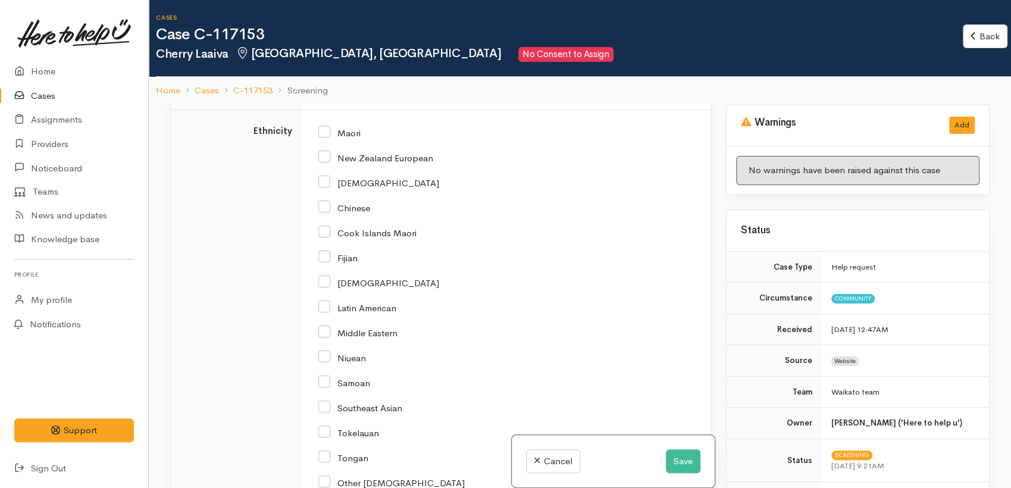
click at [326, 138] on input "Maori" at bounding box center [339, 132] width 42 height 11
checkbox input "true"
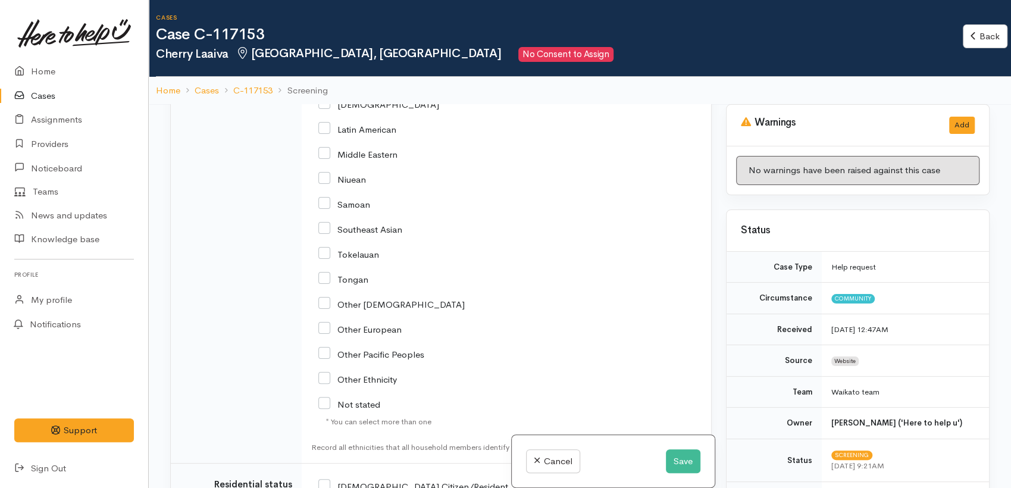
scroll to position [3439, 0]
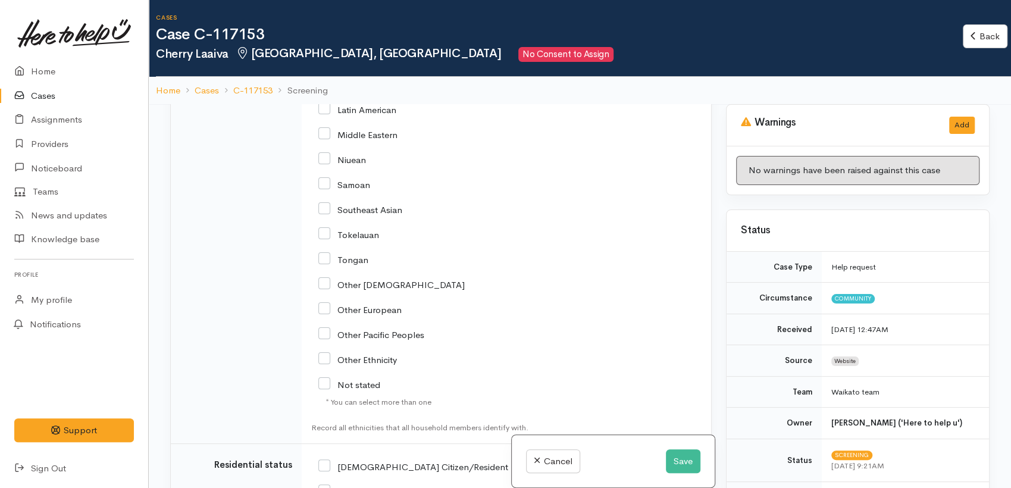
drag, startPoint x: 326, startPoint y: 287, endPoint x: 533, endPoint y: 350, distance: 217.1
click at [329, 189] on input "Samoan" at bounding box center [344, 184] width 52 height 11
checkbox input "true"
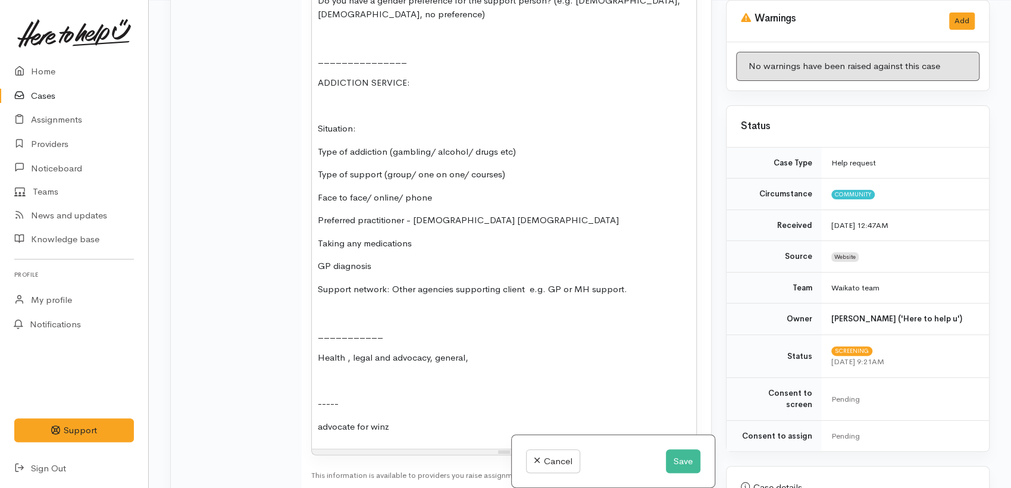
scroll to position [2243, 0]
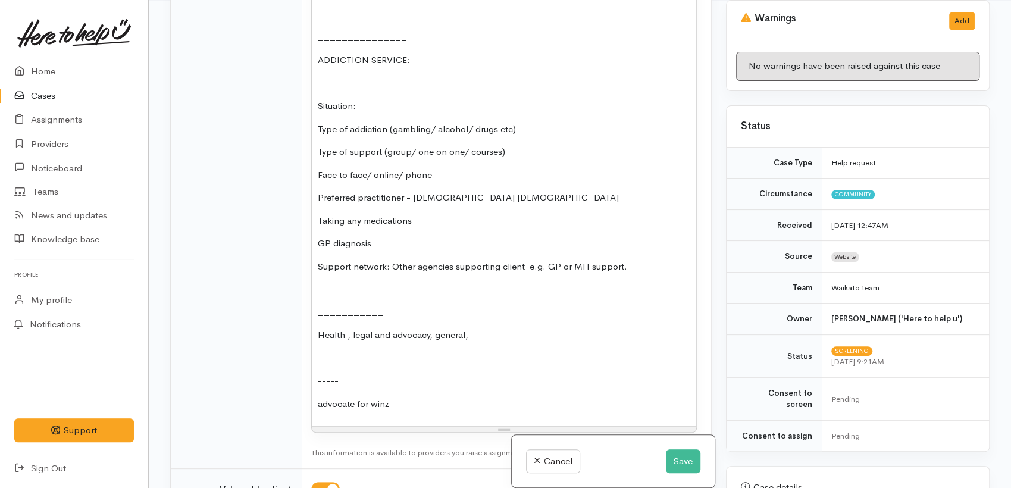
click at [562, 136] on p "Type of addiction (gambling/ alcohol/ drugs etc)" at bounding box center [504, 130] width 373 height 14
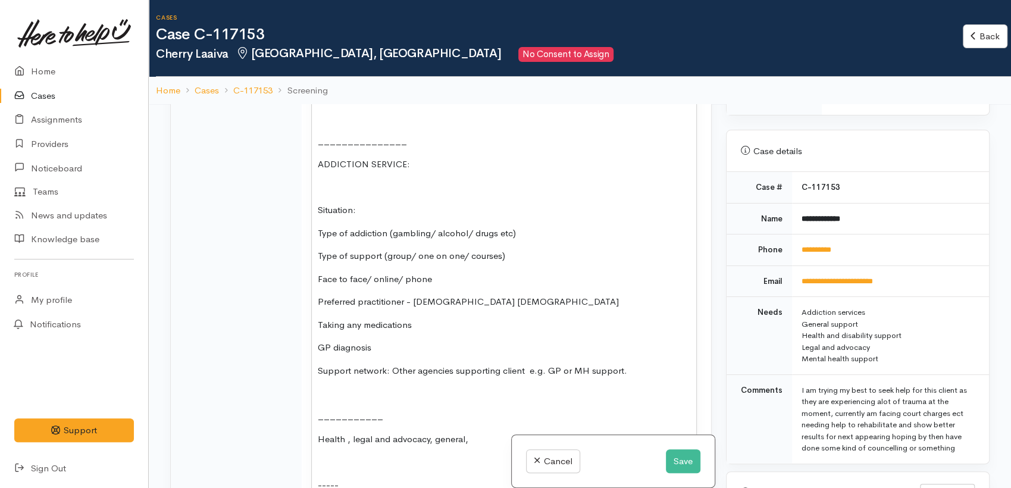
scroll to position [463, 0]
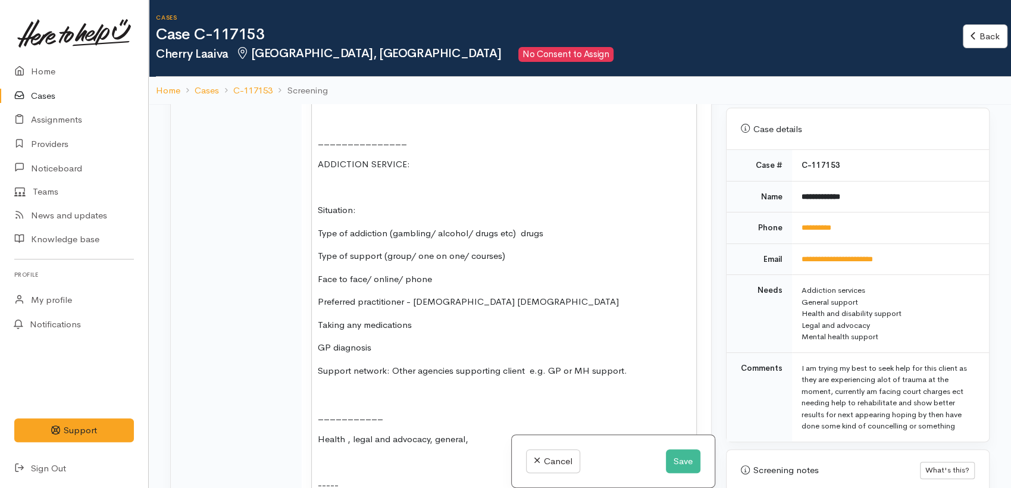
click at [514, 263] on p "Type of support (group/ one on one/ courses)" at bounding box center [504, 256] width 373 height 14
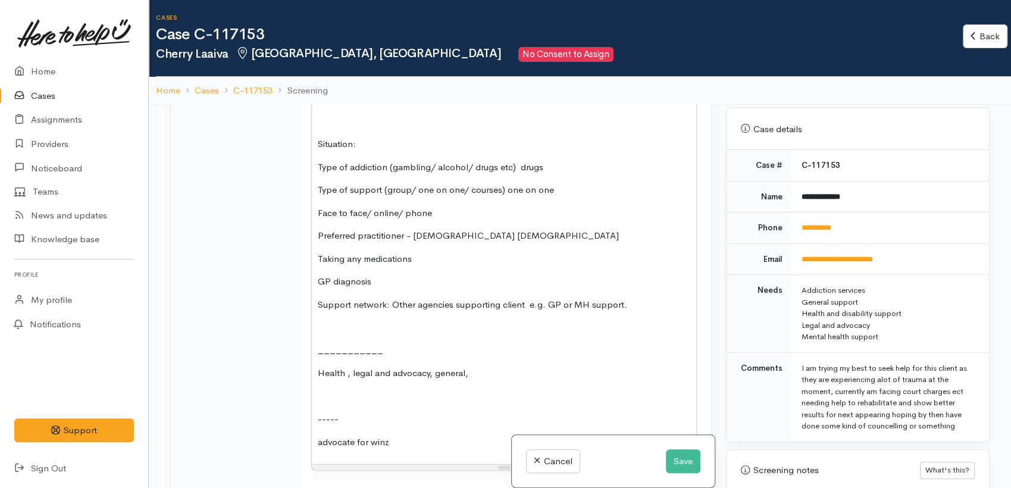
click at [463, 220] on p "Face to face/ online/ phone" at bounding box center [504, 214] width 373 height 14
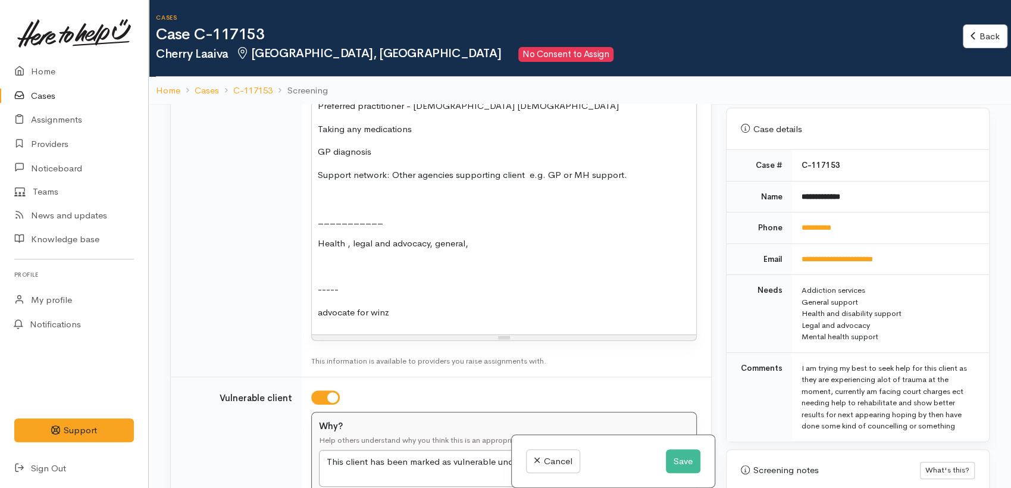
scroll to position [2441, 0]
click at [644, 180] on p "Support network: Other agencies supporting client e.g. GP or MH support." at bounding box center [504, 173] width 373 height 14
click at [638, 180] on p "Support network: Other agencies supporting client e.g. GP or MH support." at bounding box center [504, 173] width 373 height 14
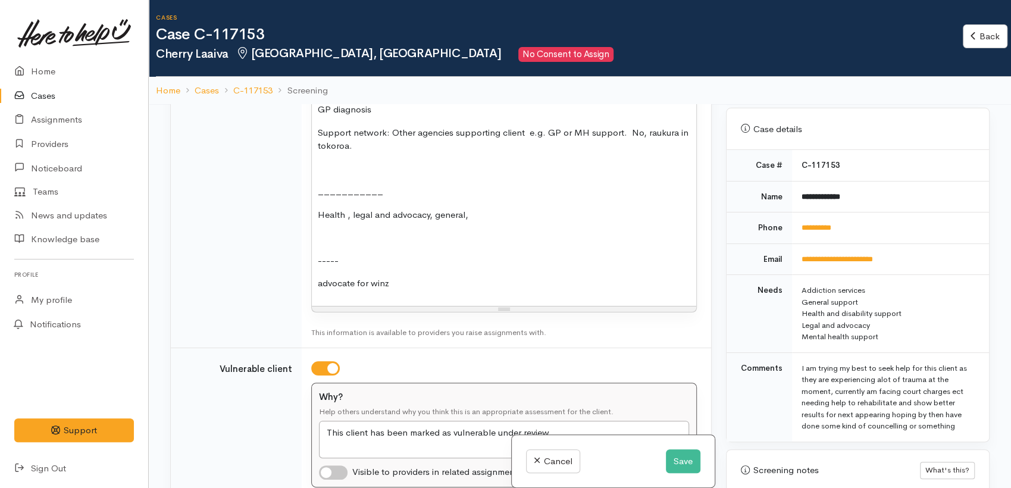
scroll to position [2507, 0]
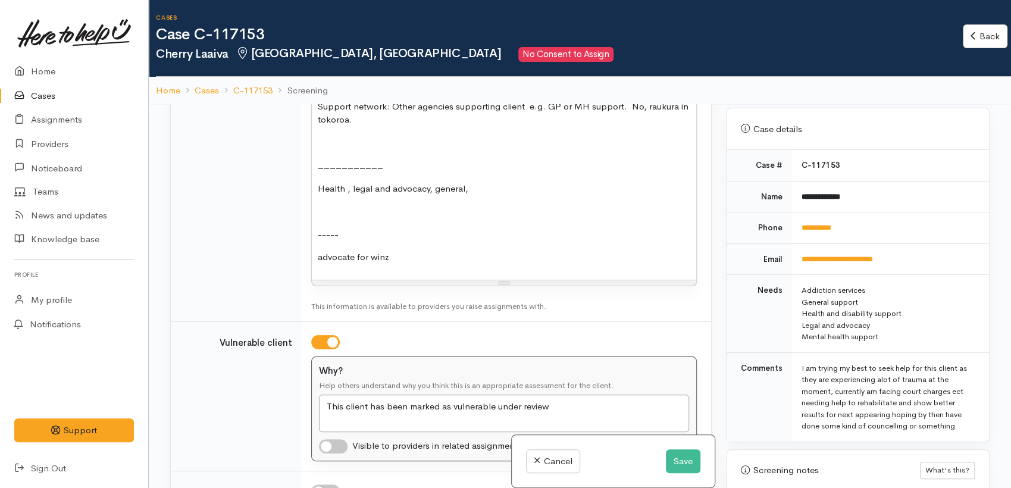
click at [486, 196] on p "Health , legal and advocacy, general," at bounding box center [504, 189] width 373 height 14
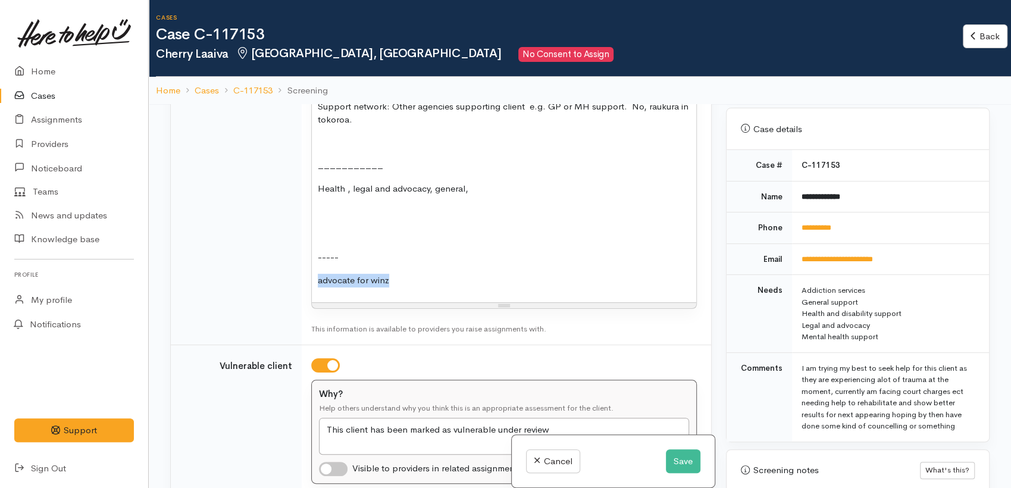
drag, startPoint x: 399, startPoint y: 388, endPoint x: 295, endPoint y: 373, distance: 104.6
copy span "advocate for winz"
click at [338, 218] on p at bounding box center [504, 212] width 373 height 14
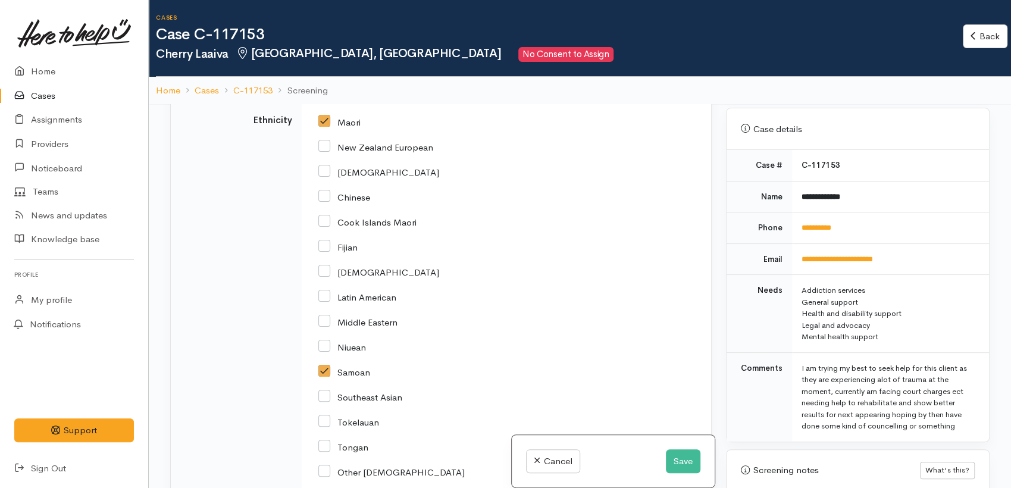
scroll to position [3169, 0]
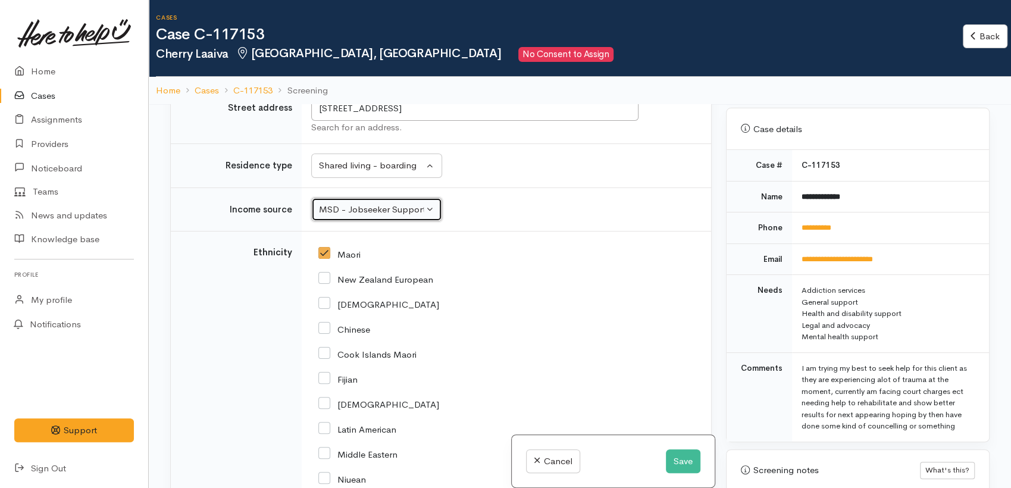
click at [431, 222] on button "MSD - Jobseeker Support" at bounding box center [376, 210] width 131 height 24
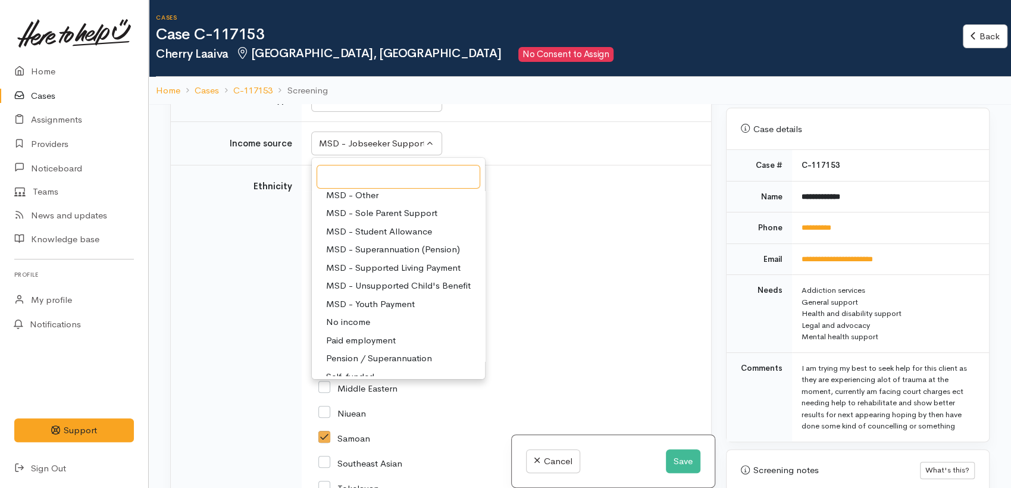
scroll to position [66, 0]
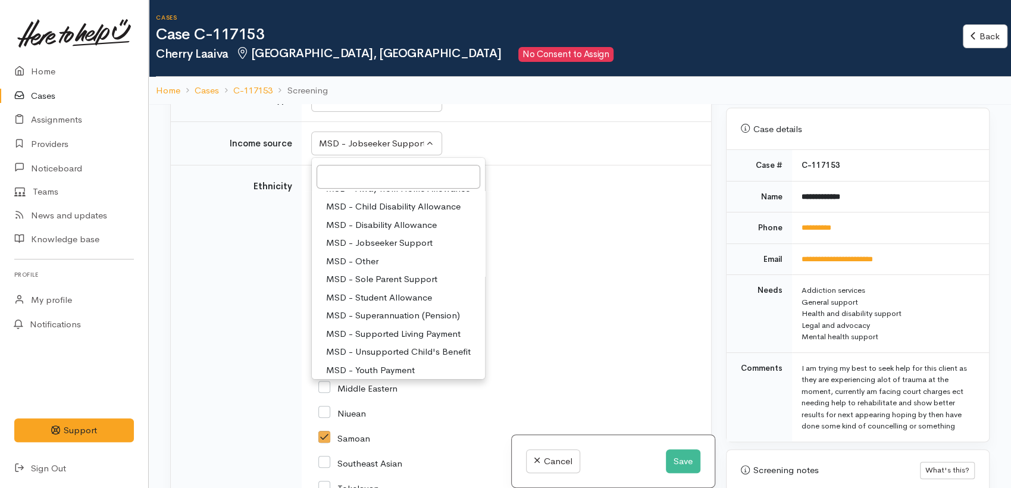
click at [594, 218] on div "New Zealand European" at bounding box center [503, 212] width 371 height 11
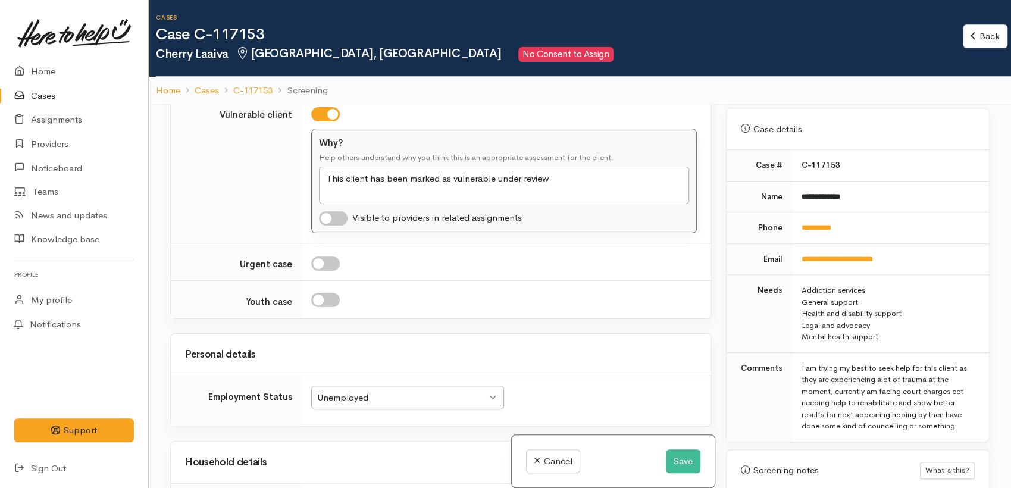
scroll to position [2573, 0]
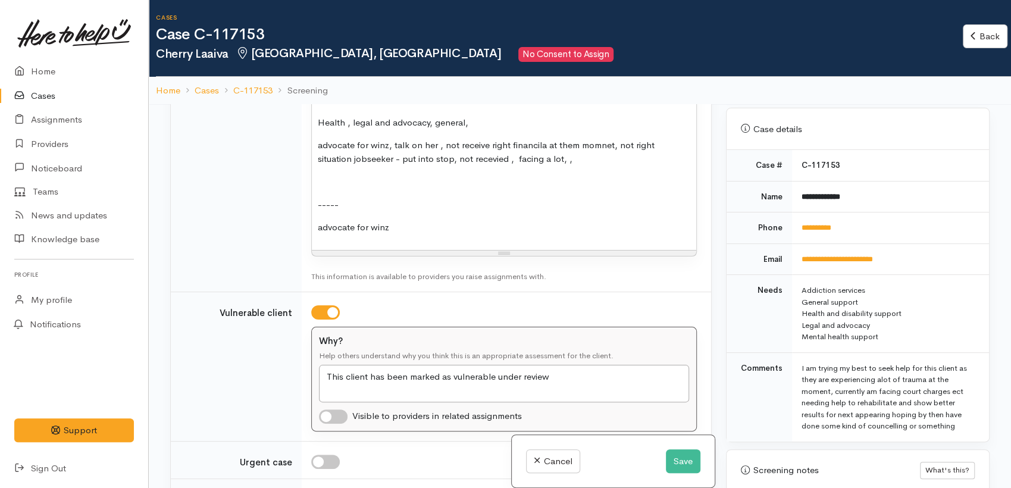
click at [602, 165] on p "advocate for winz, talk on her , not receive right financila at them momnet, no…" at bounding box center [504, 152] width 373 height 27
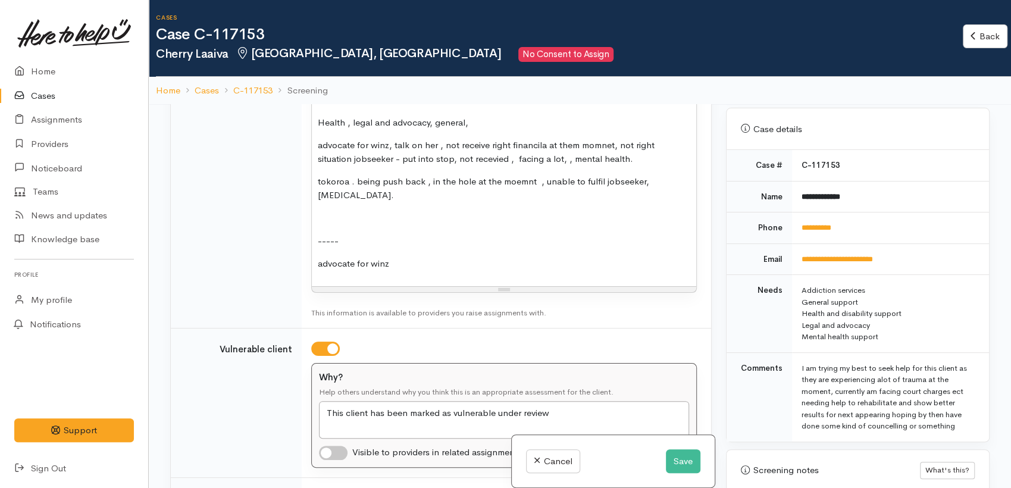
click at [649, 201] on span "tokoroa . being push back , in the hole at the moemnt , unable to fulfil jobsee…" at bounding box center [484, 188] width 332 height 25
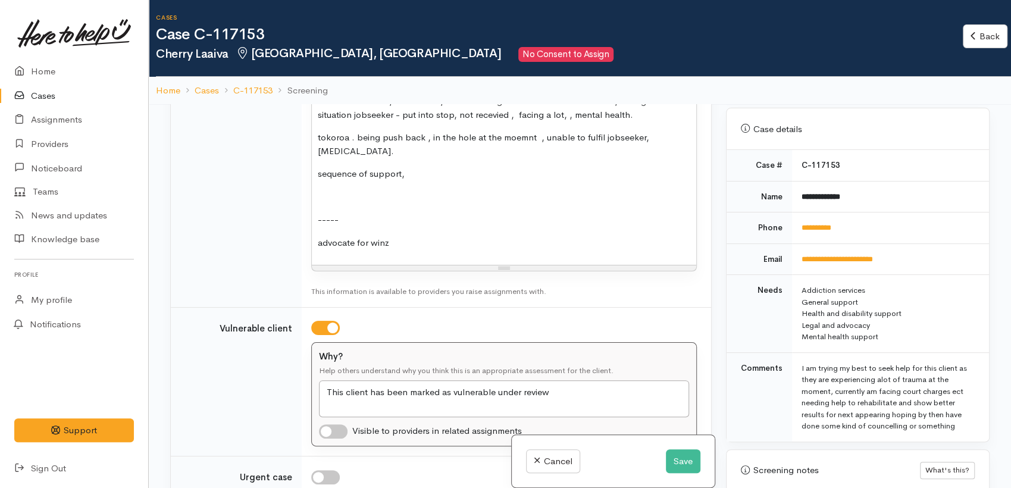
scroll to position [2640, 0]
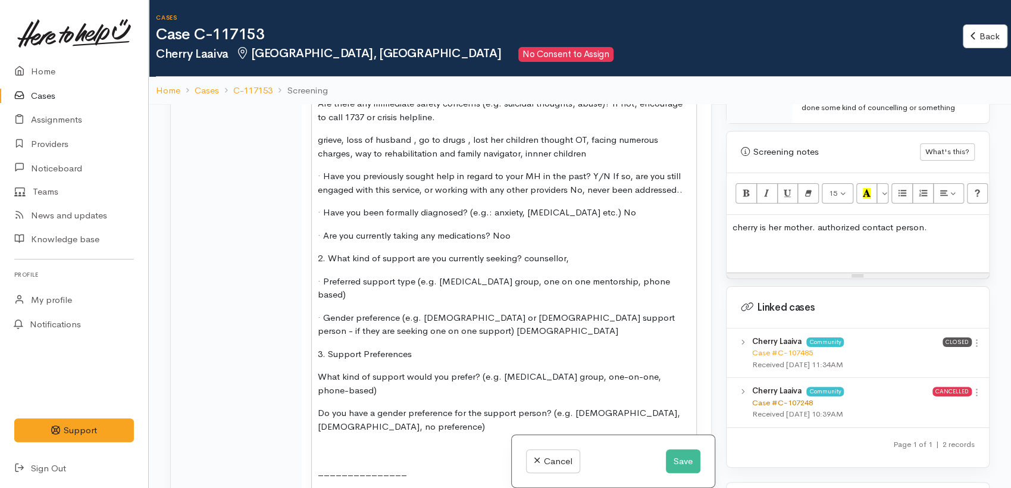
scroll to position [860, 0]
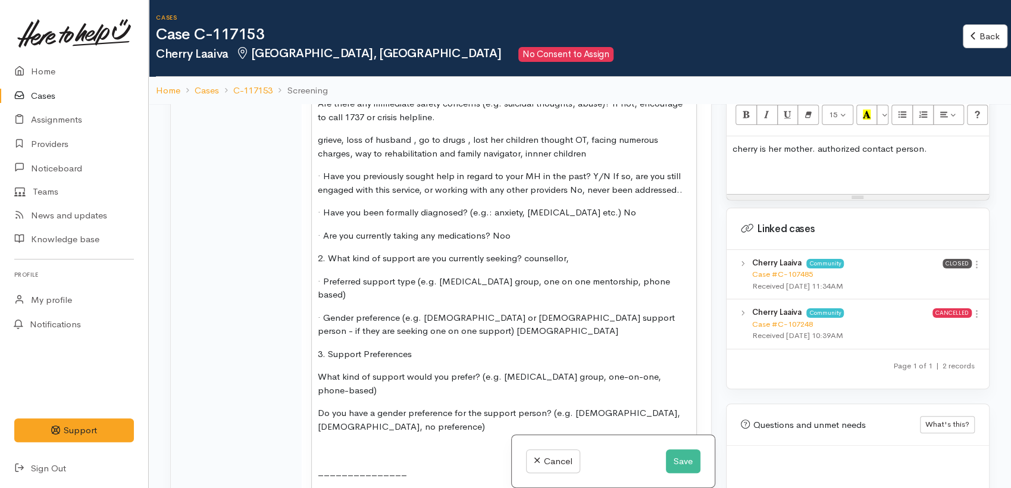
click at [926, 142] on p "cherry is her mother. authorized contact person." at bounding box center [858, 149] width 251 height 14
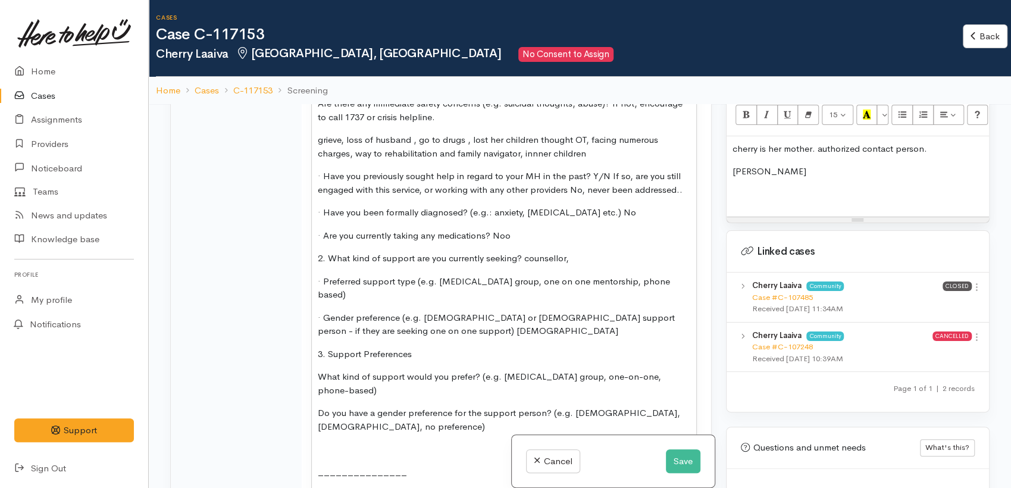
click at [766, 165] on p "Raya Lea" at bounding box center [858, 172] width 251 height 14
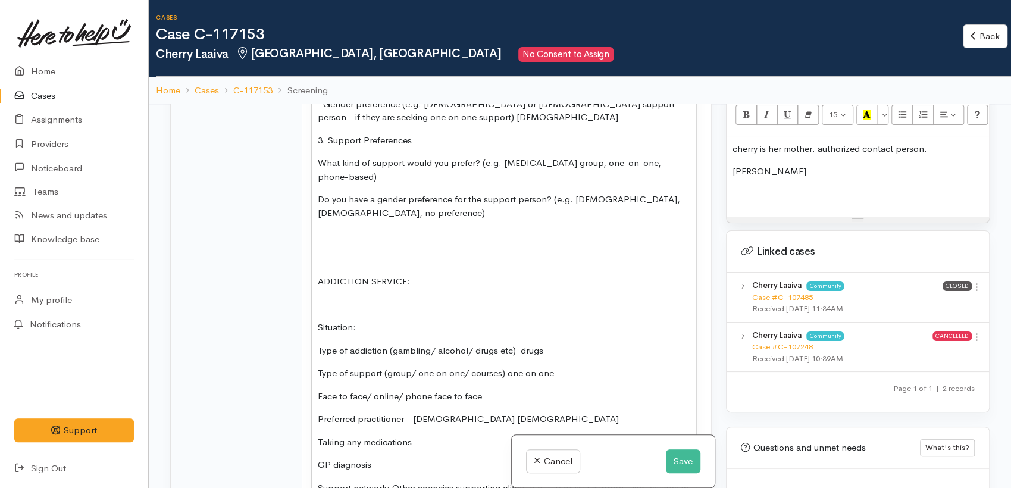
scroll to position [2044, 0]
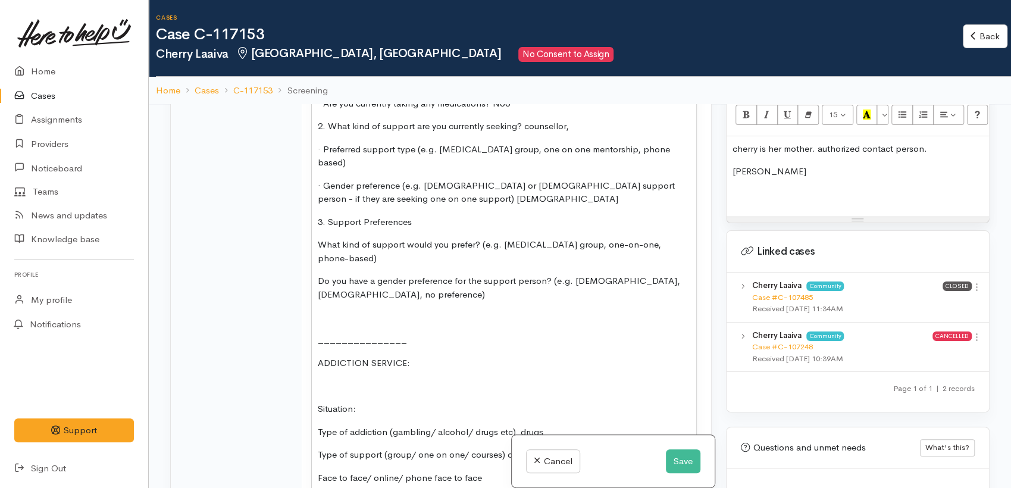
click at [814, 165] on p "Raya Lea" at bounding box center [858, 172] width 251 height 14
click at [838, 165] on p "Raya Leaiva,- Hepi" at bounding box center [858, 172] width 251 height 14
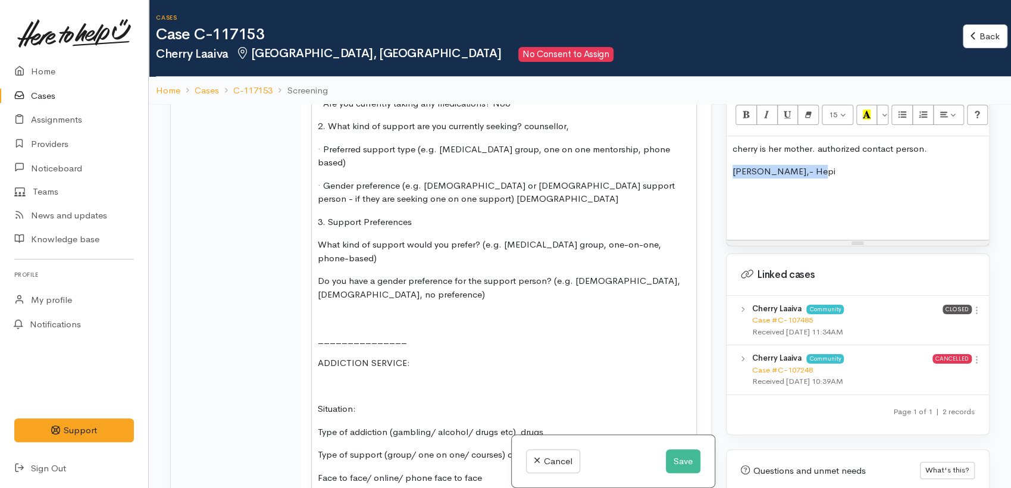
drag, startPoint x: 822, startPoint y: 157, endPoint x: 717, endPoint y: 158, distance: 105.4
click at [717, 158] on div "Related cases There are other cases potentially from the same person, address o…" at bounding box center [580, 348] width 834 height 488
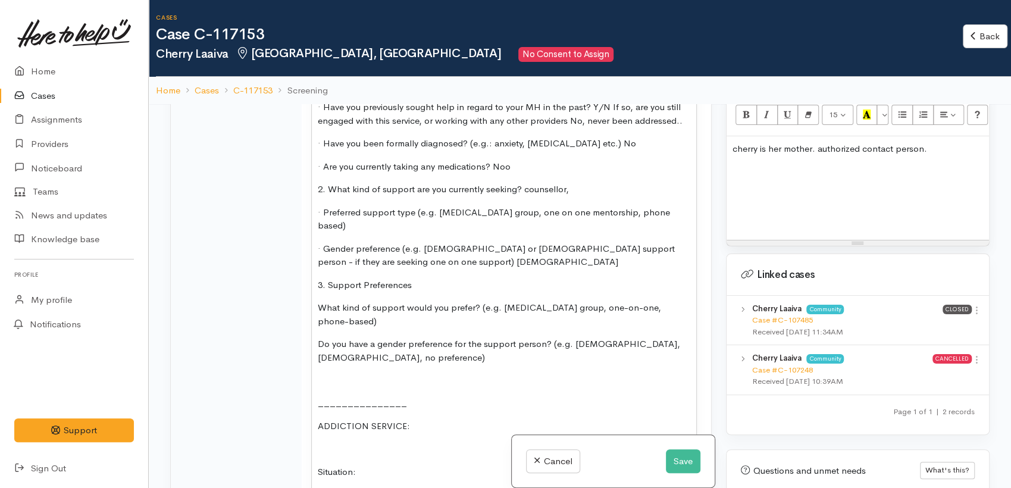
scroll to position [1978, 0]
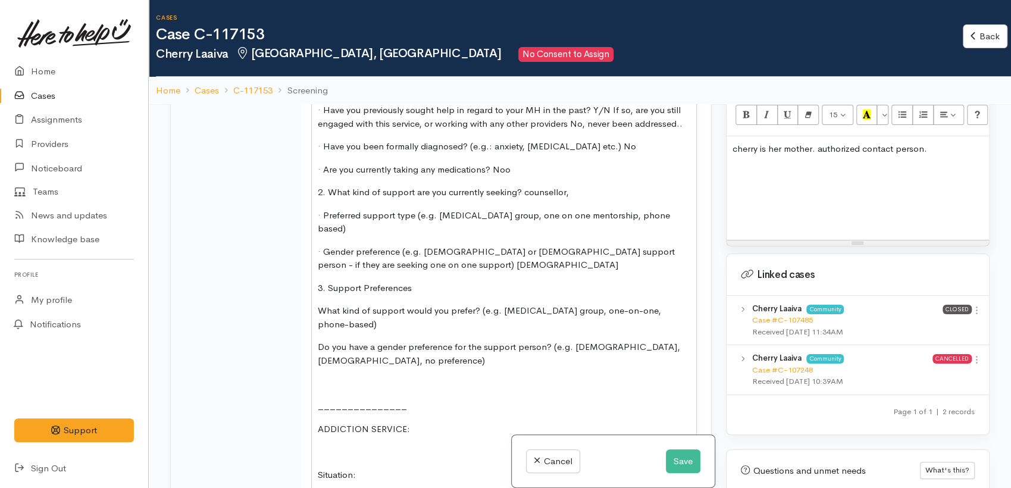
click at [395, 129] on span "· Have you previously sought help in regard to your MH in the past? Y/N If so, …" at bounding box center [500, 116] width 365 height 25
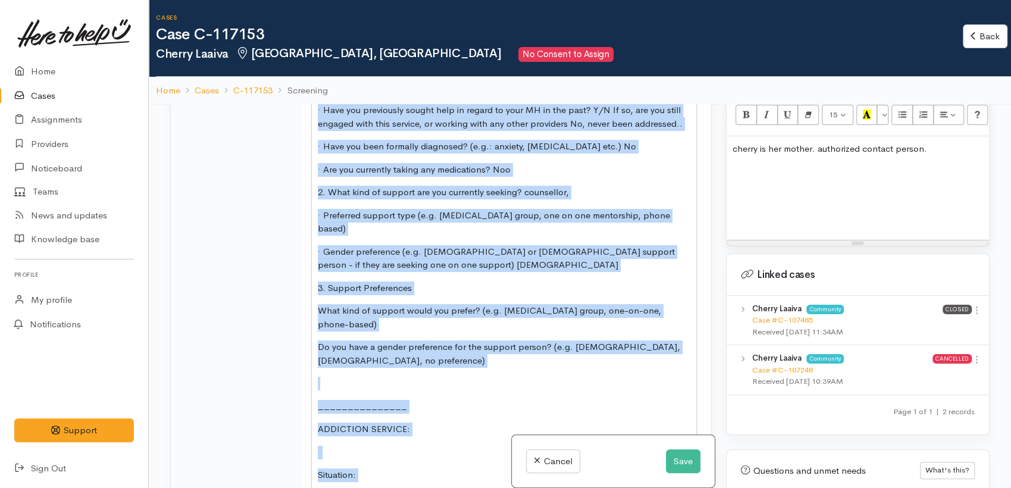
copy div "when is the next court date: 19/11/2025 MENTAL HEALTH SUPPORT Name: Date of Bir…"
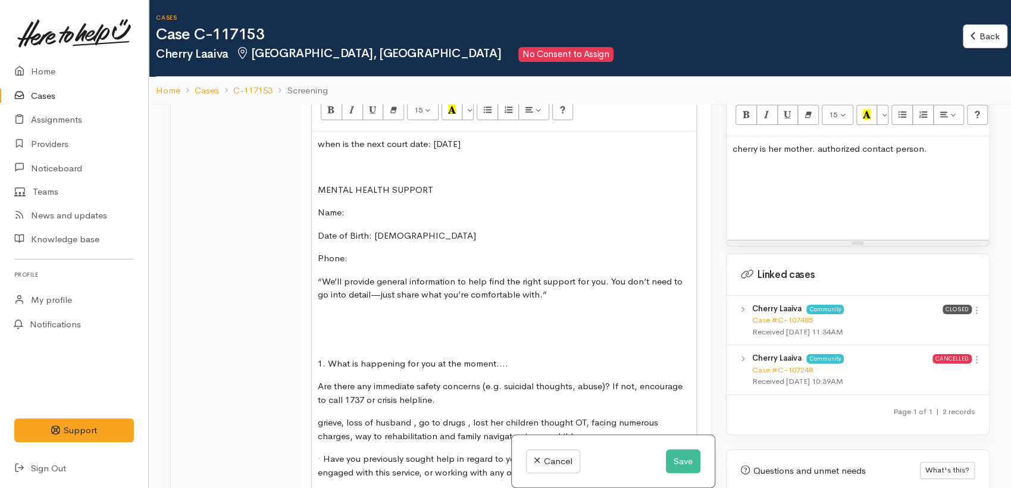
scroll to position [1449, 0]
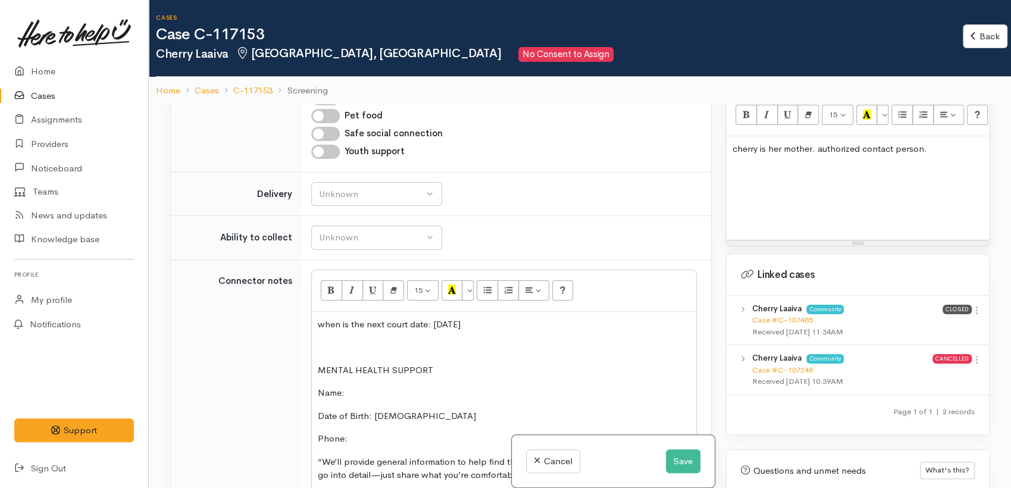
drag, startPoint x: 227, startPoint y: 54, endPoint x: 158, endPoint y: 52, distance: 69.7
click at [158, 52] on h2 "Cherry Laaiva Fairfield, Hamilton No Consent to Assign" at bounding box center [559, 54] width 807 height 15
copy h2 "Cherry Laaiva"
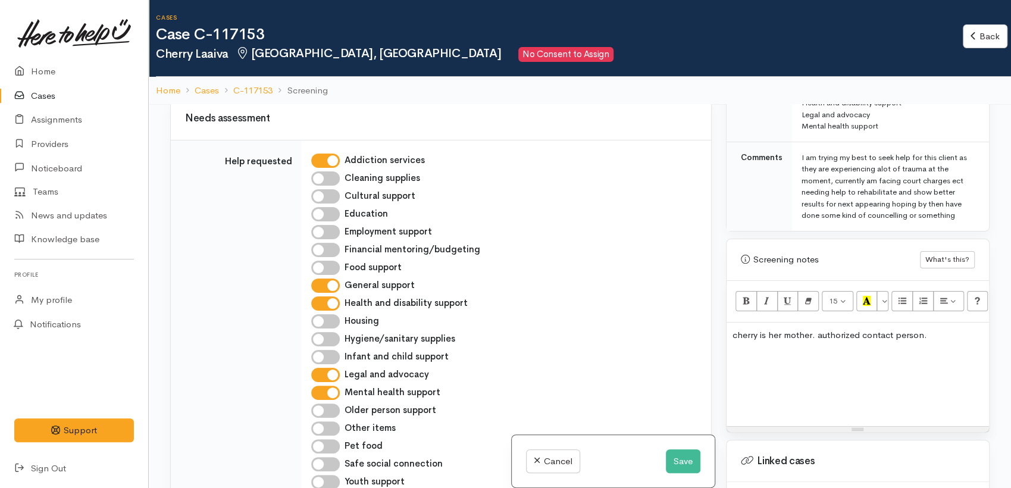
scroll to position [595, 0]
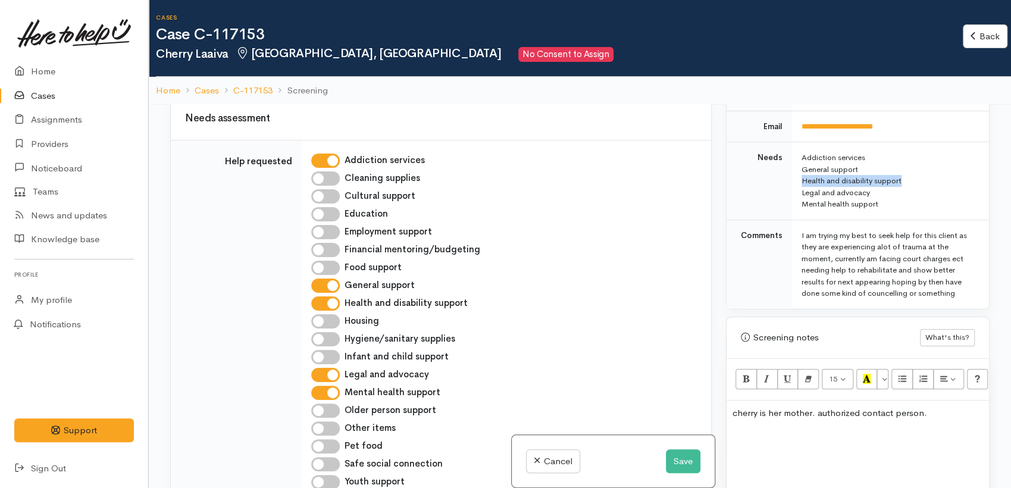
drag, startPoint x: 893, startPoint y: 166, endPoint x: 872, endPoint y: 168, distance: 21.6
click at [896, 168] on td "Addiction services General support Health and disability support Legal and advo…" at bounding box center [890, 181] width 197 height 78
copy td "Health and disability suppo"
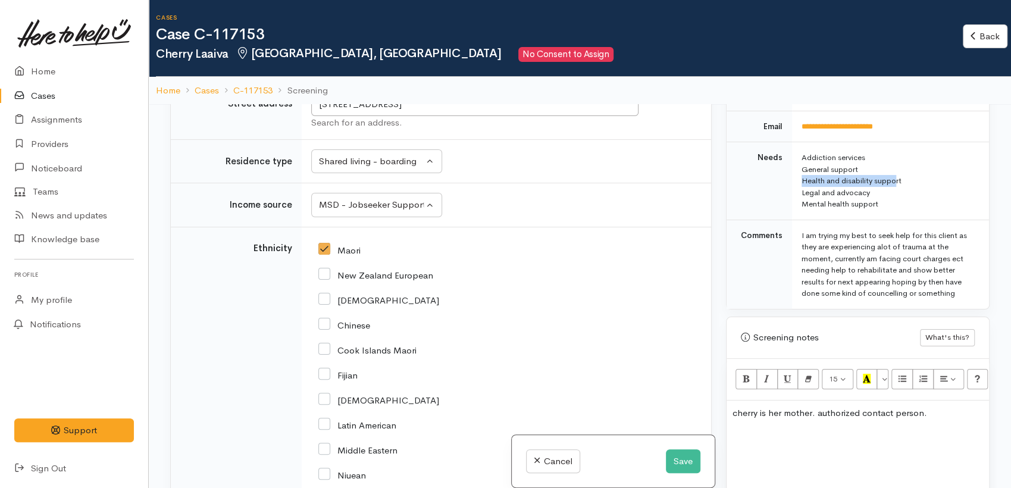
scroll to position [3235, 0]
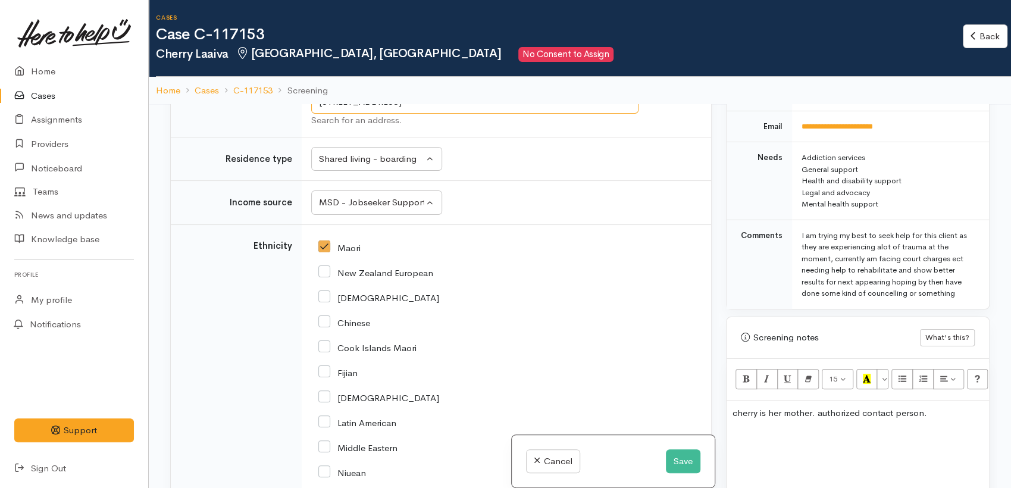
drag, startPoint x: 549, startPoint y: 192, endPoint x: 370, endPoint y: 202, distance: 179.5
click at [324, 114] on input "1/6 Tranmere Road, Fairfield, Hamilton, New Zealand" at bounding box center [474, 102] width 327 height 24
drag, startPoint x: 370, startPoint y: 202, endPoint x: 295, endPoint y: 187, distance: 77.1
click at [283, 137] on td "Street address" at bounding box center [236, 108] width 131 height 57
drag, startPoint x: 318, startPoint y: 195, endPoint x: 495, endPoint y: 196, distance: 176.8
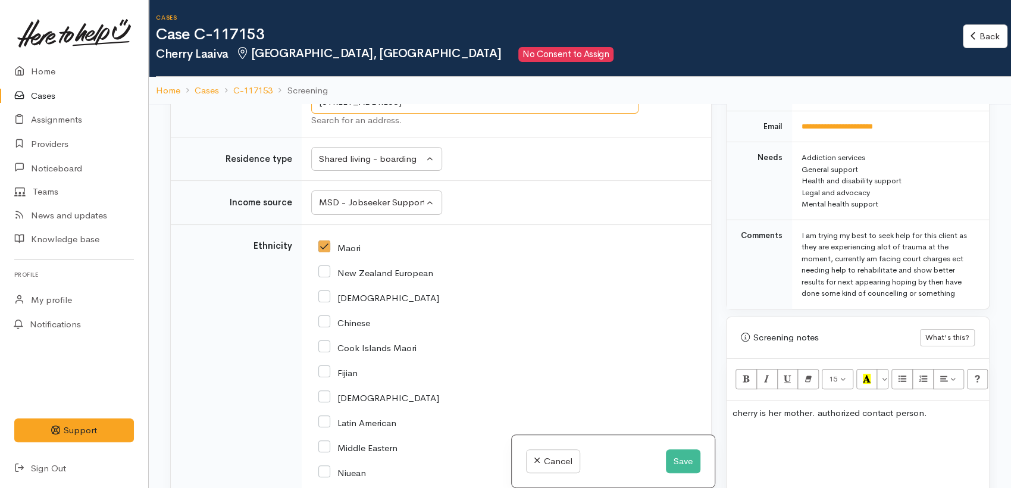
click at [524, 114] on input "1/6 Tranmere Road, Fairfield, Hamilton, New Zealand" at bounding box center [474, 102] width 327 height 24
click at [685, 461] on button "Save" at bounding box center [683, 461] width 35 height 24
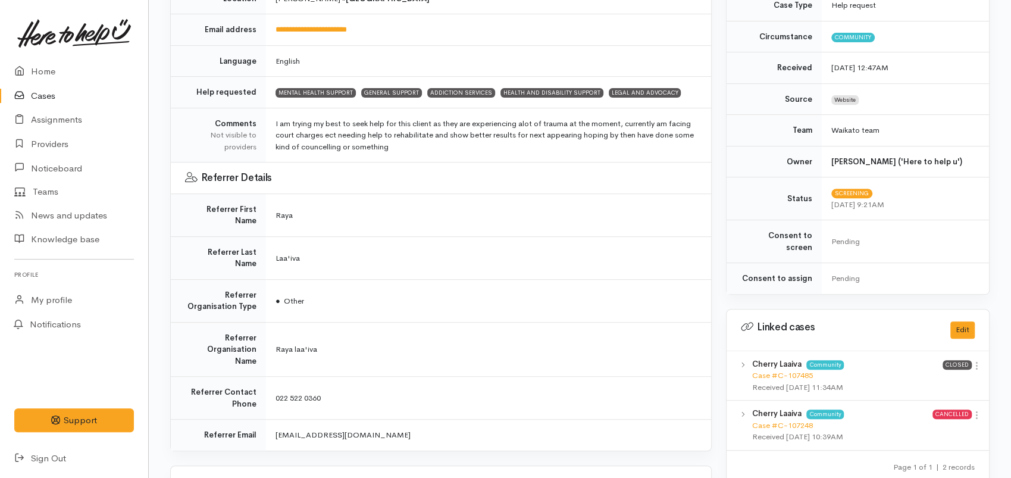
scroll to position [198, 0]
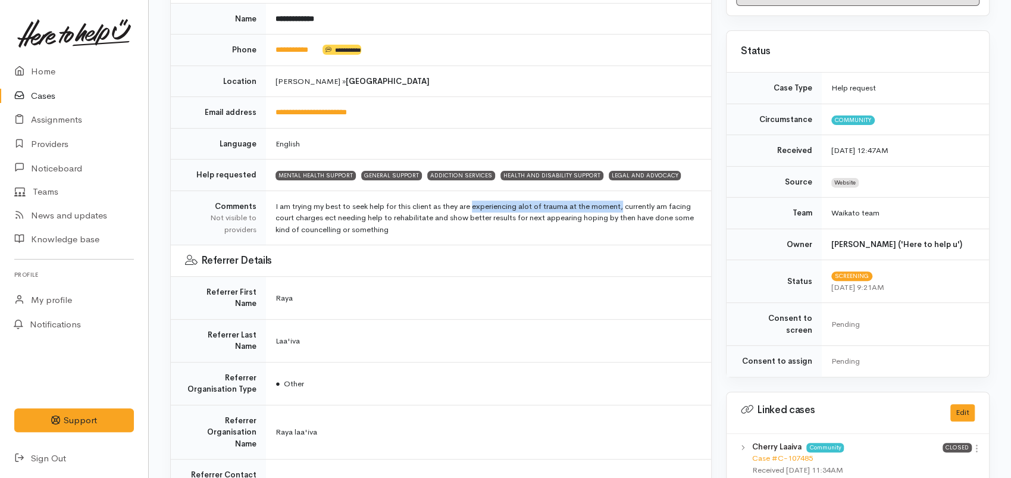
drag, startPoint x: 471, startPoint y: 205, endPoint x: 621, endPoint y: 208, distance: 150.1
click at [621, 208] on td "I am trying my best to seek help for this client as they are experiencing alot …" at bounding box center [488, 217] width 445 height 55
copy td "experiencing alot of trauma at the moment"
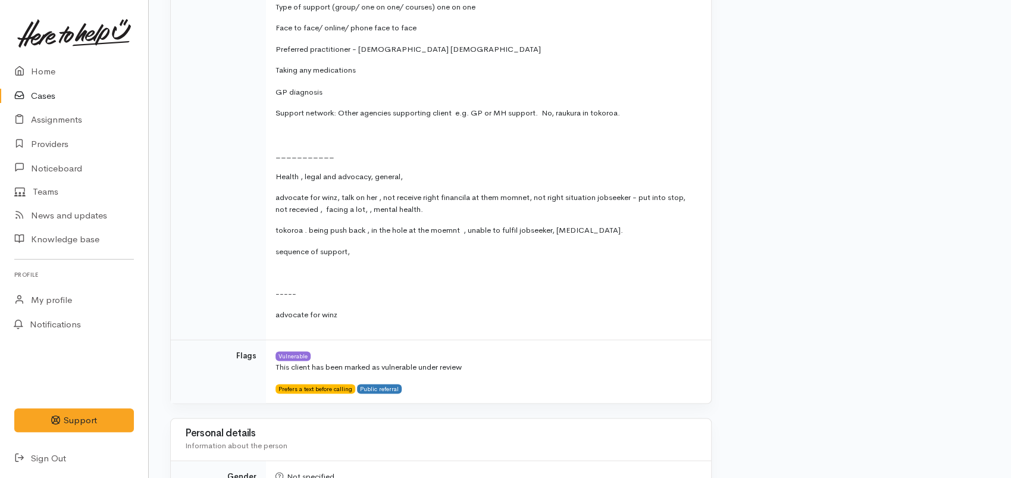
scroll to position [1521, 0]
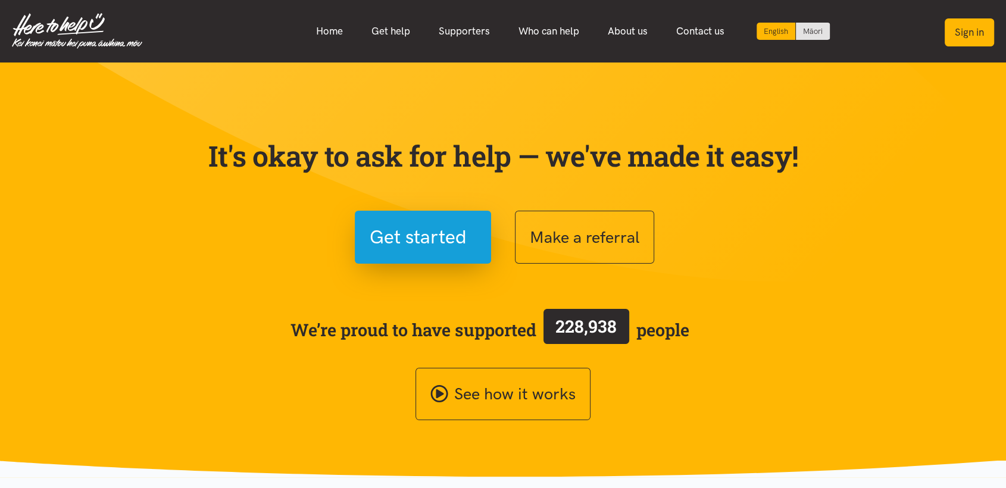
click at [963, 38] on button "Sign in" at bounding box center [969, 32] width 49 height 28
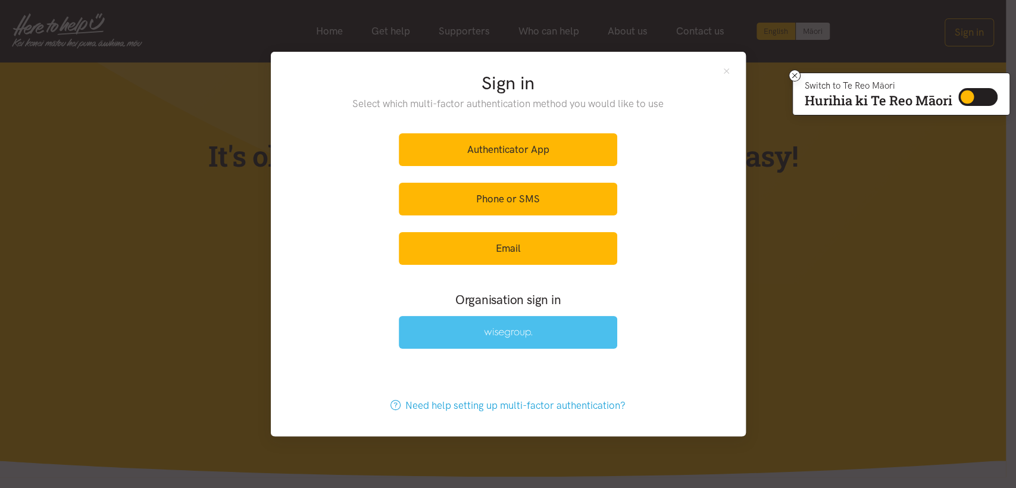
click at [485, 323] on link at bounding box center [508, 332] width 218 height 33
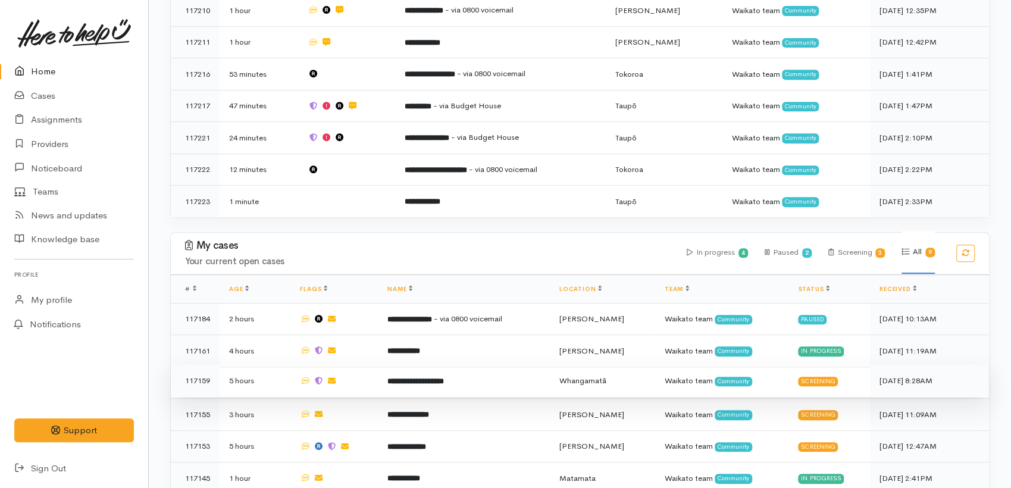
scroll to position [464, 0]
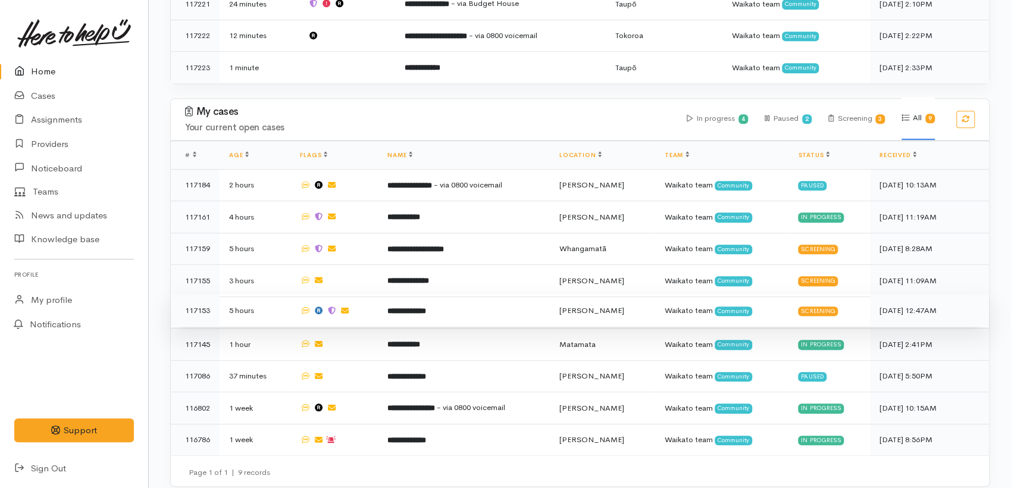
click at [408, 307] on b "**********" at bounding box center [407, 311] width 39 height 8
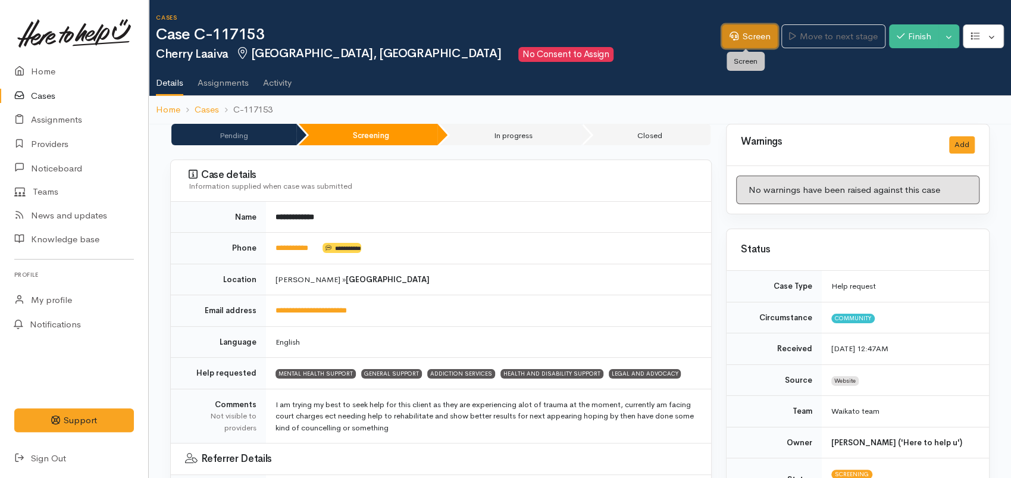
drag, startPoint x: 756, startPoint y: 45, endPoint x: 735, endPoint y: 73, distance: 35.2
click at [755, 45] on link "Screen" at bounding box center [750, 36] width 56 height 24
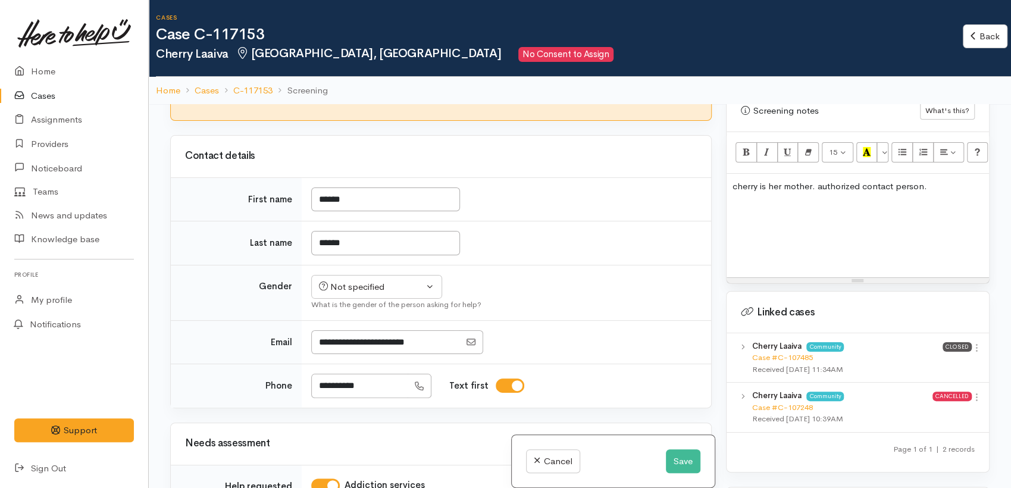
scroll to position [924, 0]
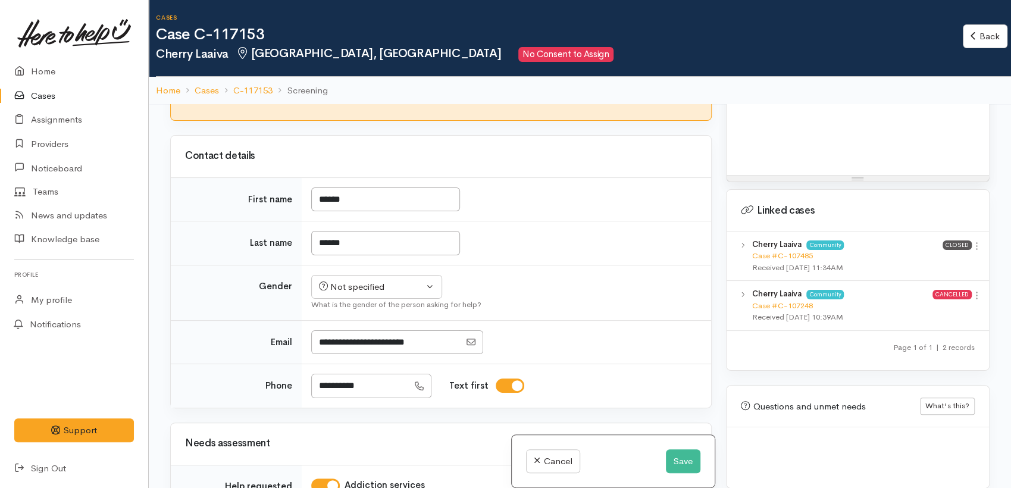
click at [810, 146] on p at bounding box center [858, 153] width 251 height 14
paste div
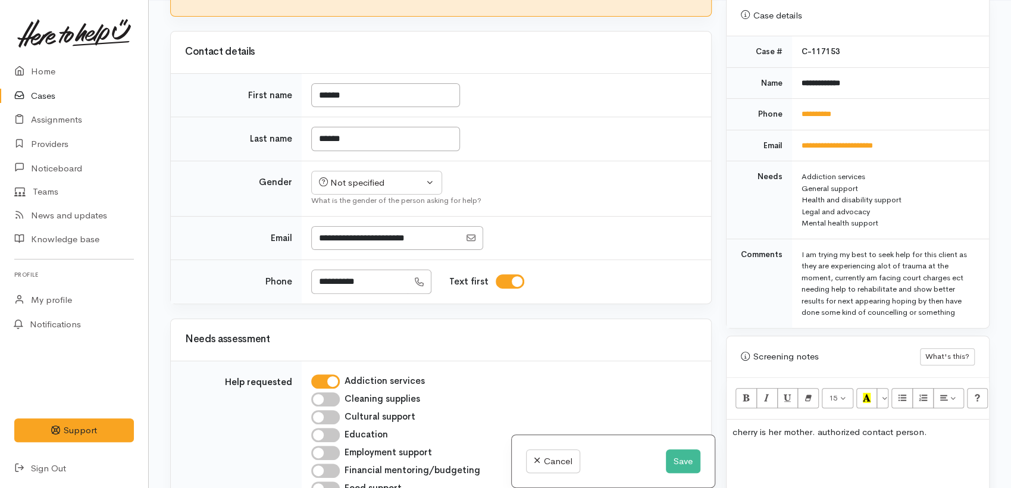
scroll to position [671, 0]
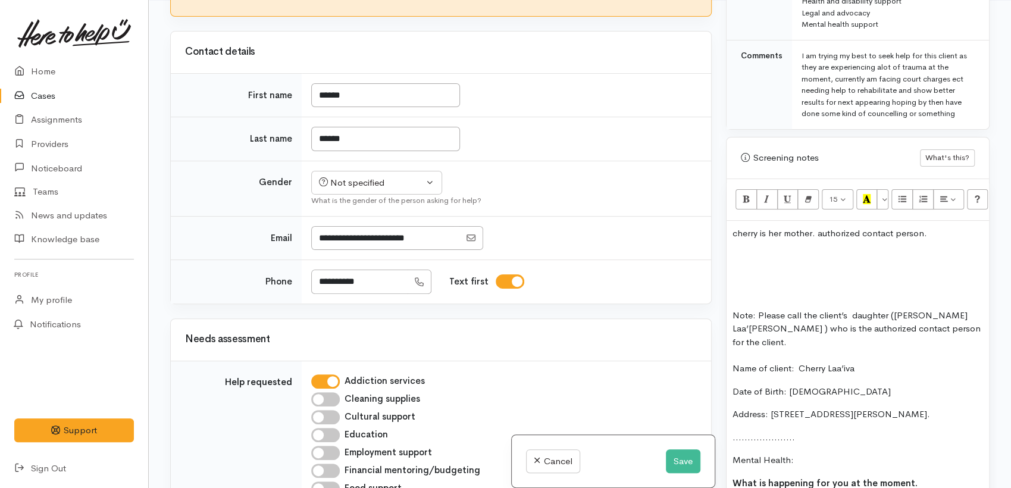
click at [769, 249] on p at bounding box center [858, 256] width 251 height 14
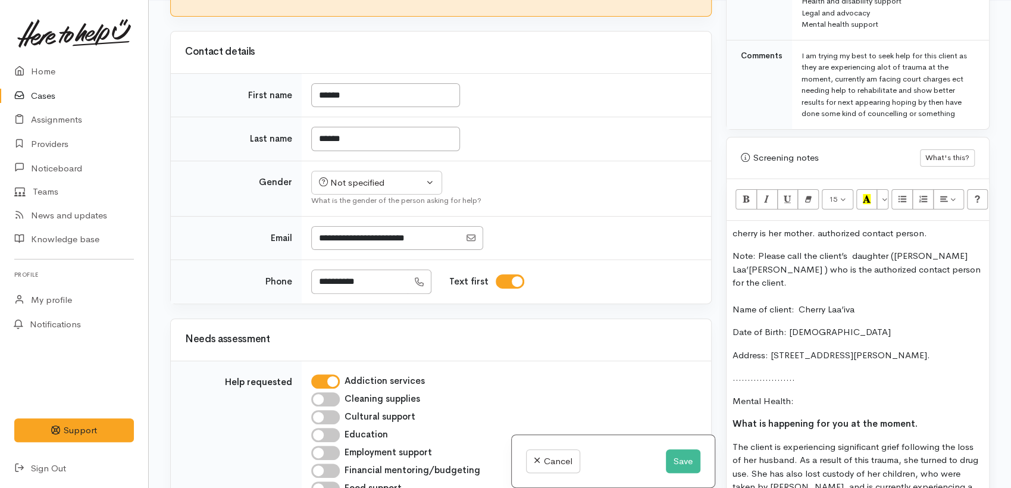
drag, startPoint x: 945, startPoint y: 220, endPoint x: 713, endPoint y: 218, distance: 231.6
click at [713, 218] on div "Related cases There are other cases potentially from the same person, address o…" at bounding box center [580, 244] width 834 height 488
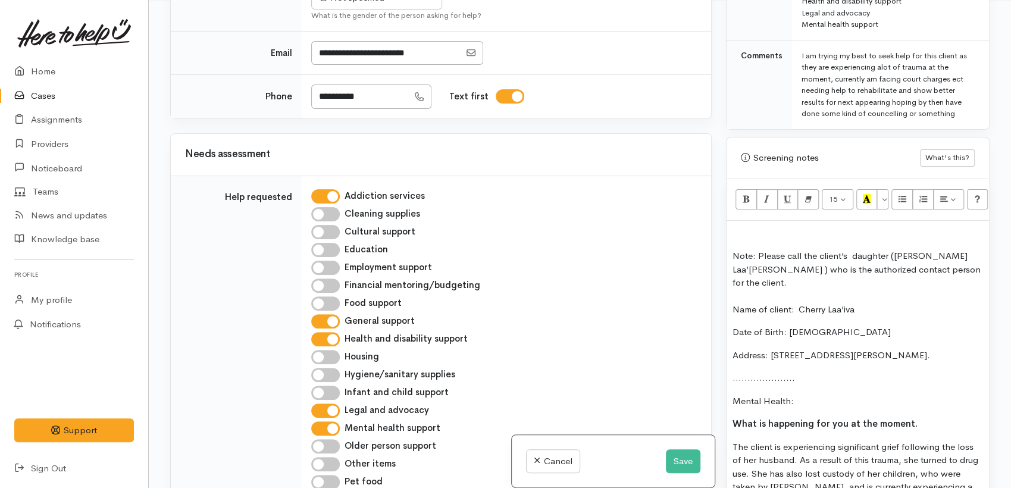
scroll to position [794, 0]
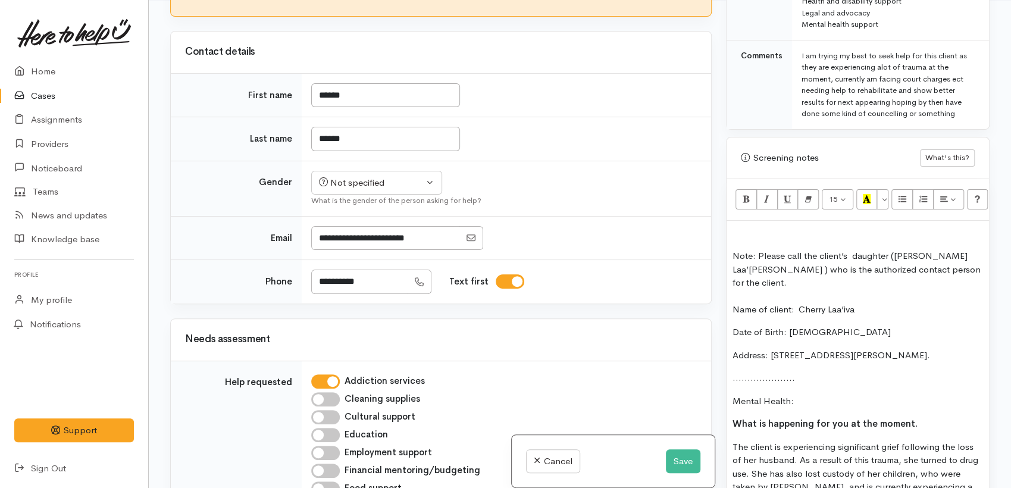
checkbox input "true"
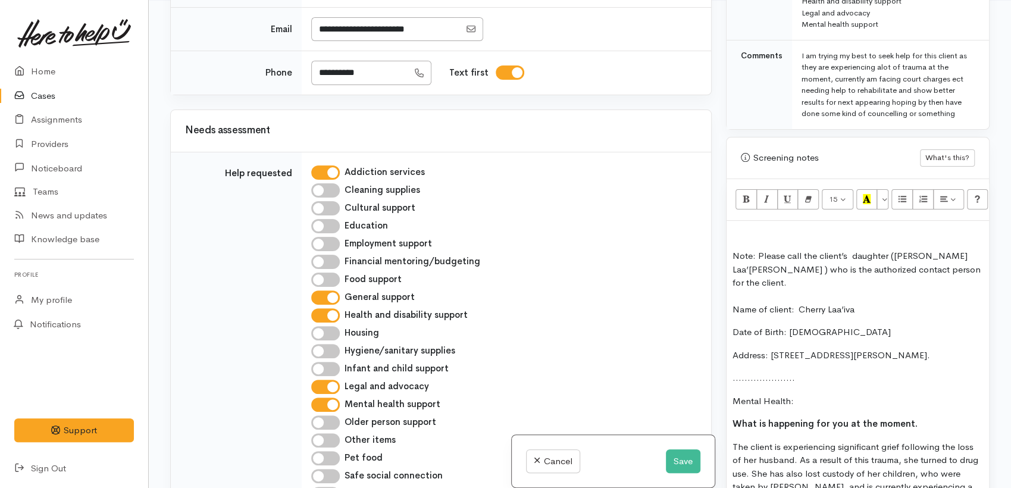
scroll to position [1257, 0]
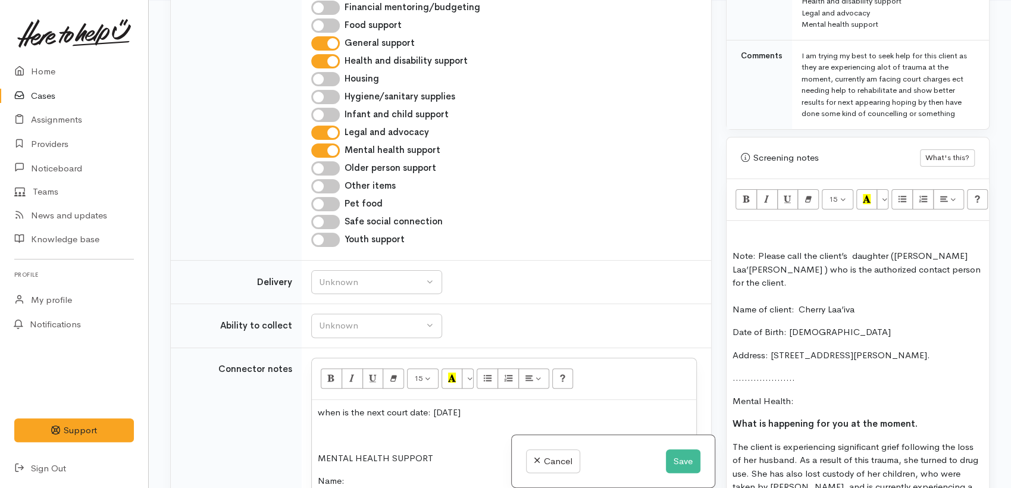
click at [330, 51] on input "General support" at bounding box center [325, 43] width 29 height 14
checkbox input "false"
click at [329, 68] on input "Health and disability support" at bounding box center [325, 61] width 29 height 14
checkbox input "false"
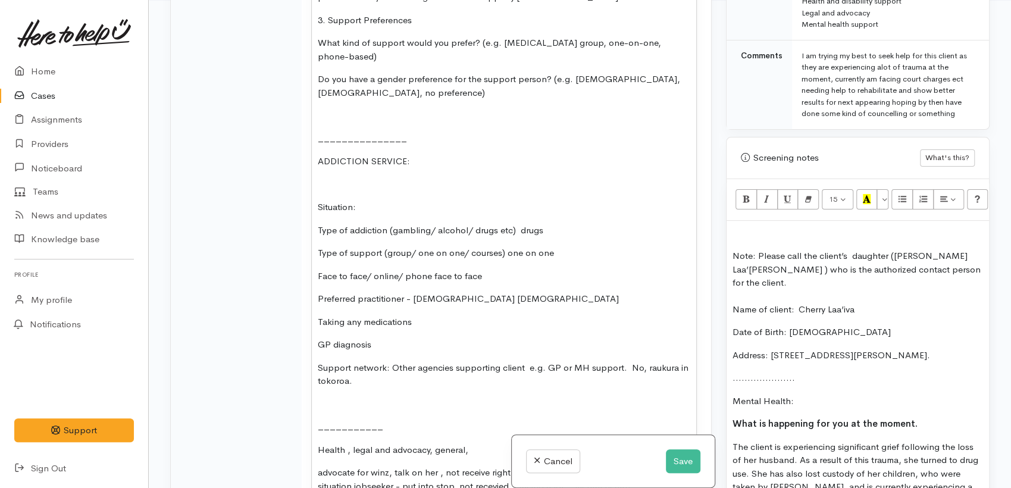
scroll to position [1984, 0]
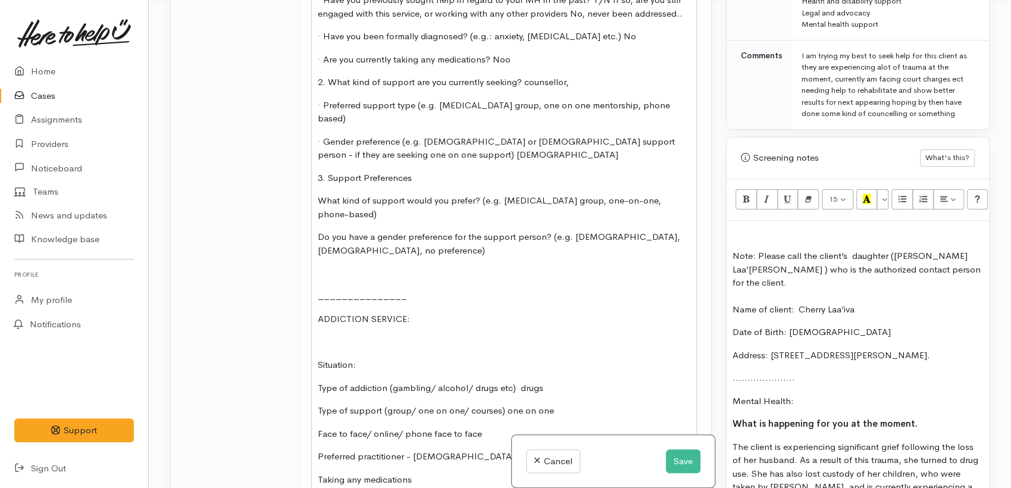
click at [436, 230] on div "when is the next court date: [DATE] MENTAL HEALTH SUPPORT Name: Date of Birth: …" at bounding box center [504, 234] width 385 height 1122
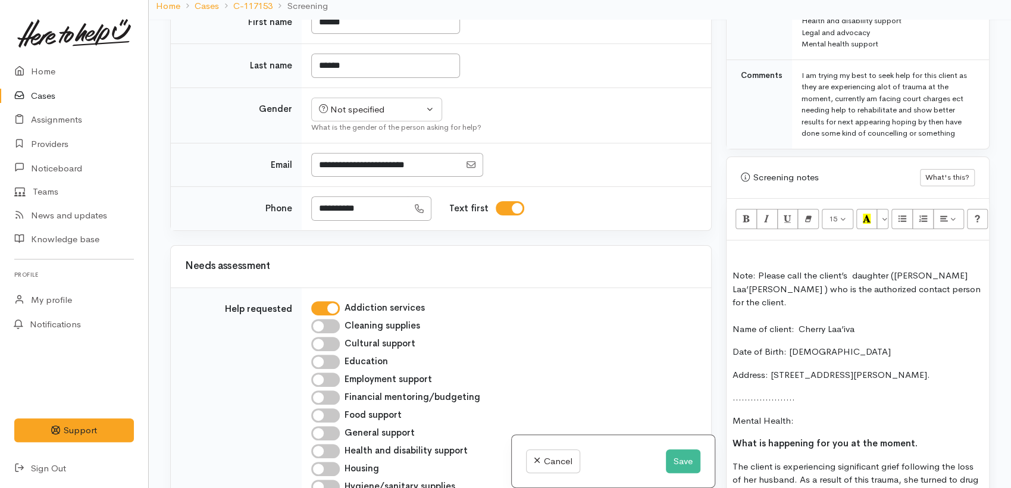
scroll to position [878, 0]
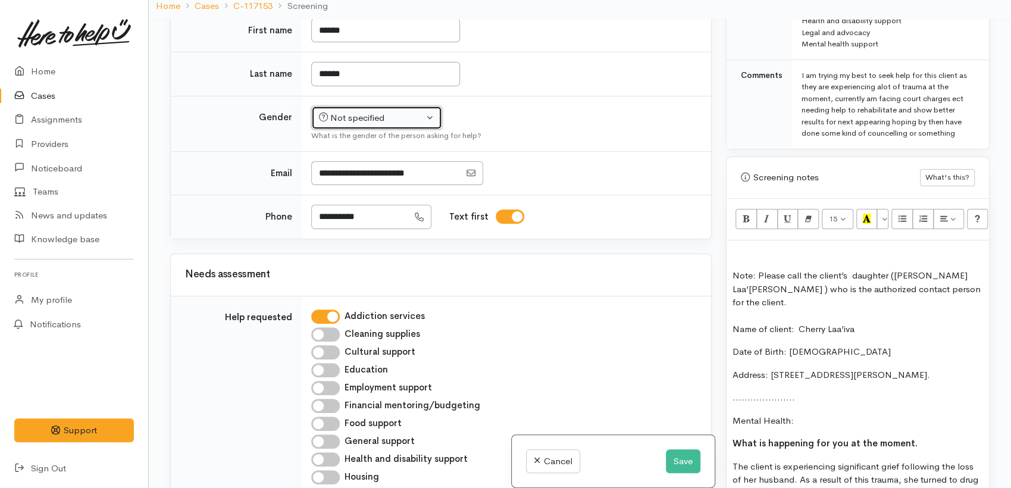
click at [361, 125] on div "Not specified" at bounding box center [371, 118] width 105 height 14
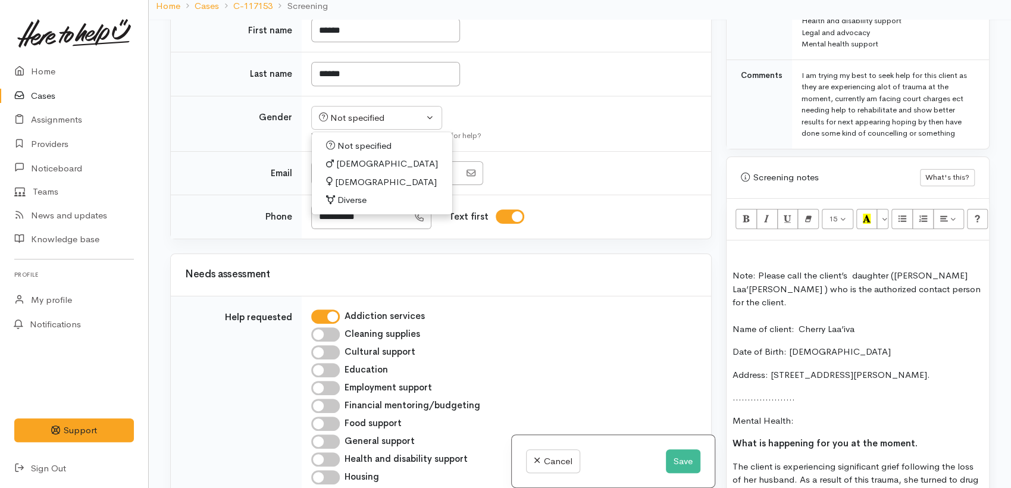
click at [354, 189] on span "[DEMOGRAPHIC_DATA]" at bounding box center [386, 183] width 102 height 14
select select "[DEMOGRAPHIC_DATA]"
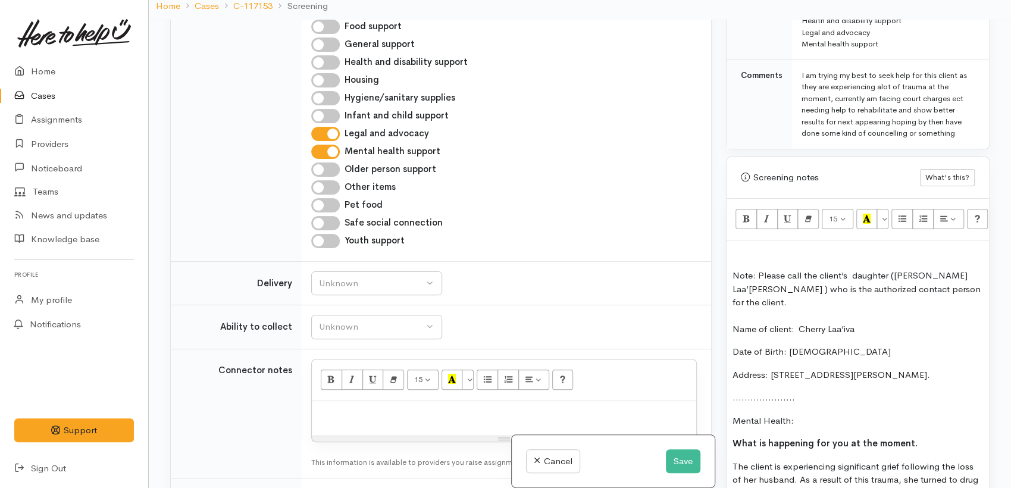
scroll to position [1605, 0]
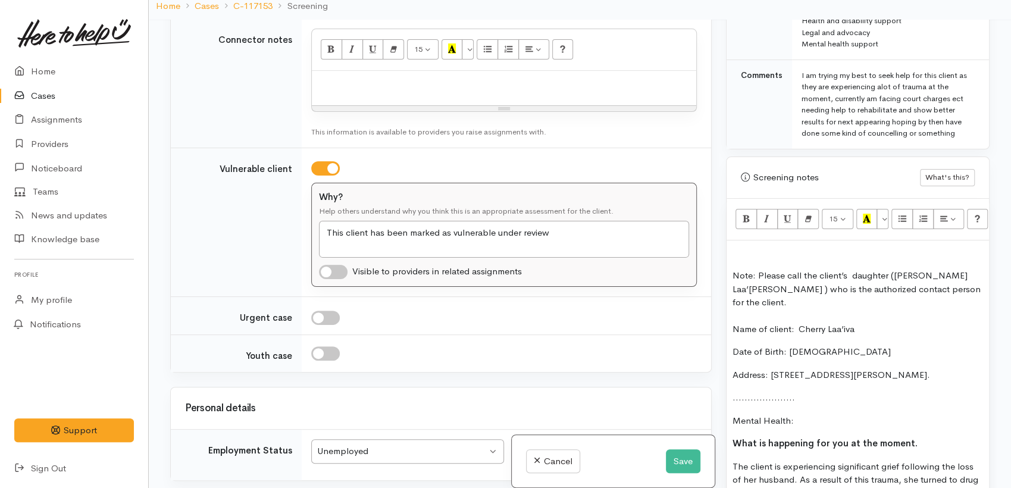
drag, startPoint x: 939, startPoint y: 348, endPoint x: 716, endPoint y: 262, distance: 239.3
click at [716, 262] on div "Related cases There are other cases potentially from the same person, address o…" at bounding box center [580, 264] width 834 height 488
copy div "Note: Please call the client’s daughter (Raya Laa’iva ) who is the authorized c…"
click at [351, 90] on p at bounding box center [504, 84] width 373 height 14
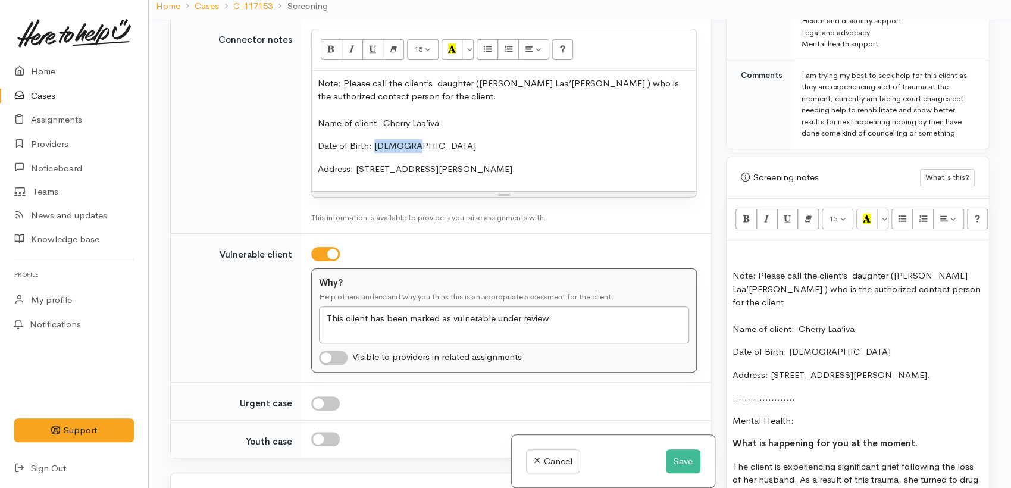
drag, startPoint x: 419, startPoint y: 282, endPoint x: 375, endPoint y: 282, distance: 44.1
click at [375, 153] on p "Date of Birth: [DEMOGRAPHIC_DATA]" at bounding box center [504, 146] width 373 height 14
click at [467, 130] on p "Name of client: Cherry Laa’iva" at bounding box center [504, 121] width 373 height 17
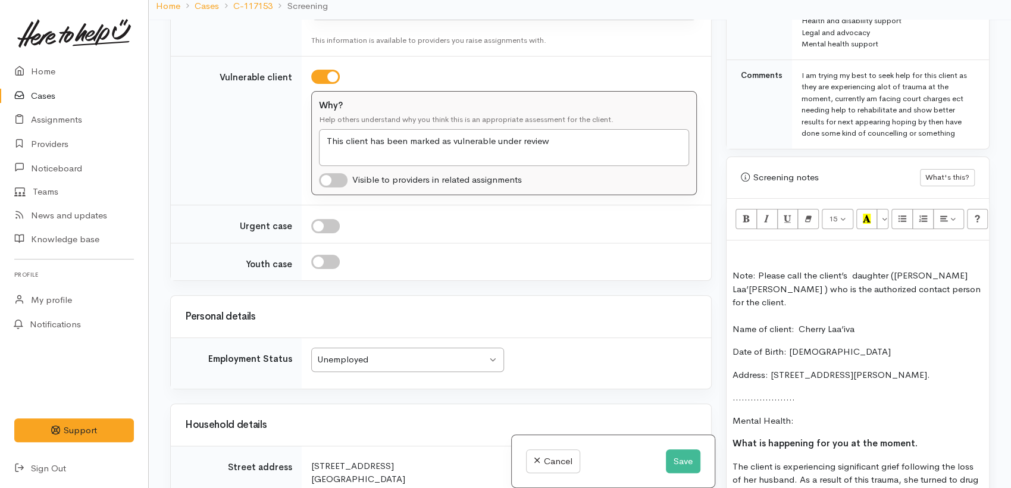
scroll to position [1870, 0]
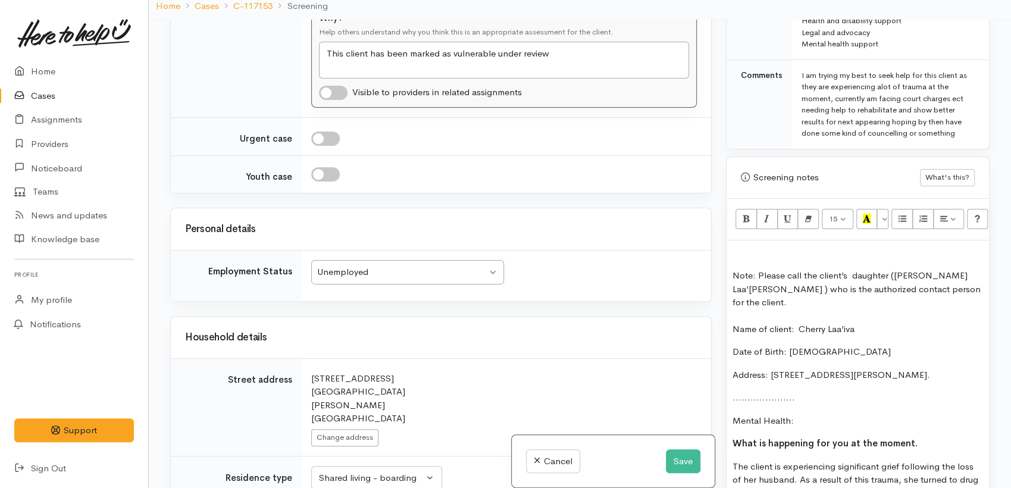
click at [330, 100] on input "checkbox" at bounding box center [333, 93] width 29 height 14
checkbox input "true"
drag, startPoint x: 463, startPoint y: 193, endPoint x: 313, endPoint y: 176, distance: 150.9
click at [312, 108] on div "Why? Help others understand why you think this is an appropriate assessment for…" at bounding box center [504, 56] width 385 height 104
type textarea "M"
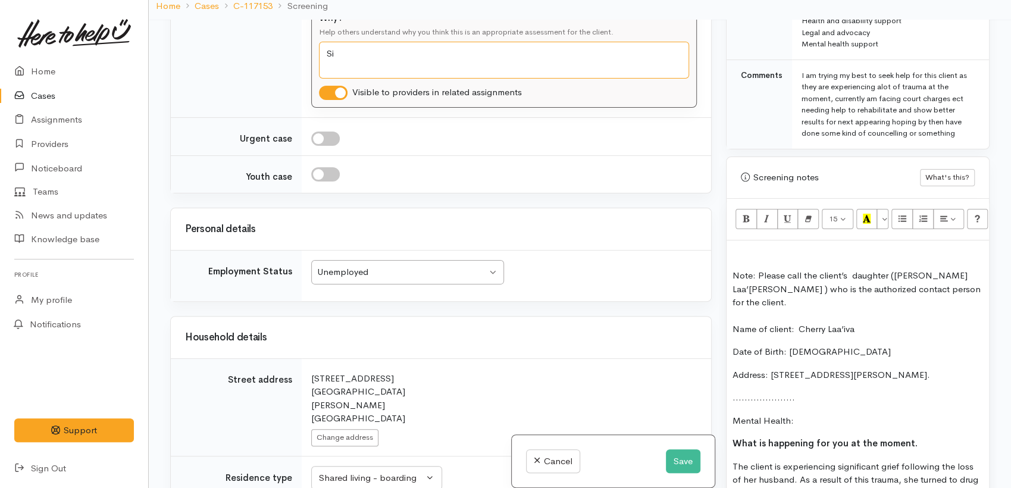
type textarea "S"
drag, startPoint x: 335, startPoint y: 189, endPoint x: 324, endPoint y: 190, distance: 10.2
click at [324, 79] on textarea "This client has been marked as vulnerable under review" at bounding box center [504, 61] width 370 height 38
click at [372, 79] on textarea "This client has been marked as vulnerable under review" at bounding box center [504, 61] width 370 height 38
click at [494, 79] on textarea "This client has been marked as vulnerable under review" at bounding box center [504, 61] width 370 height 38
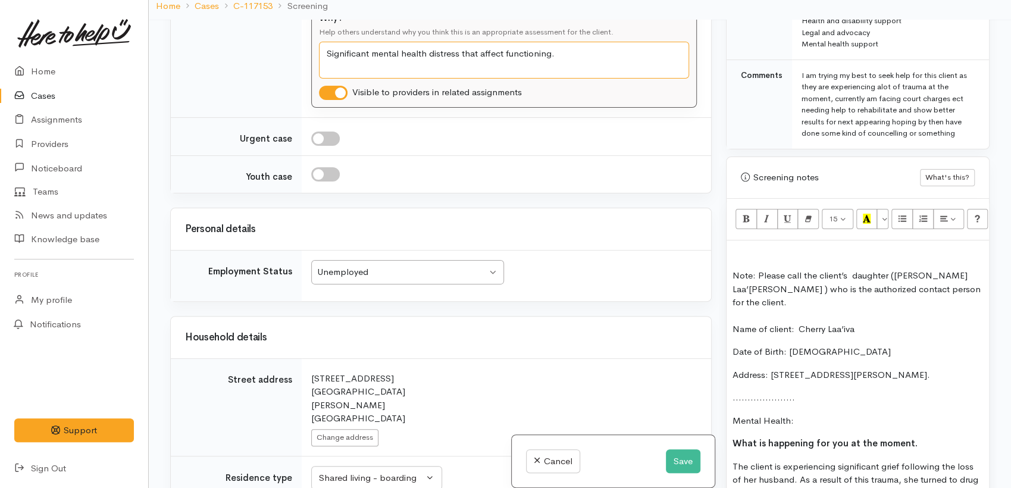
scroll to position [1936, 0]
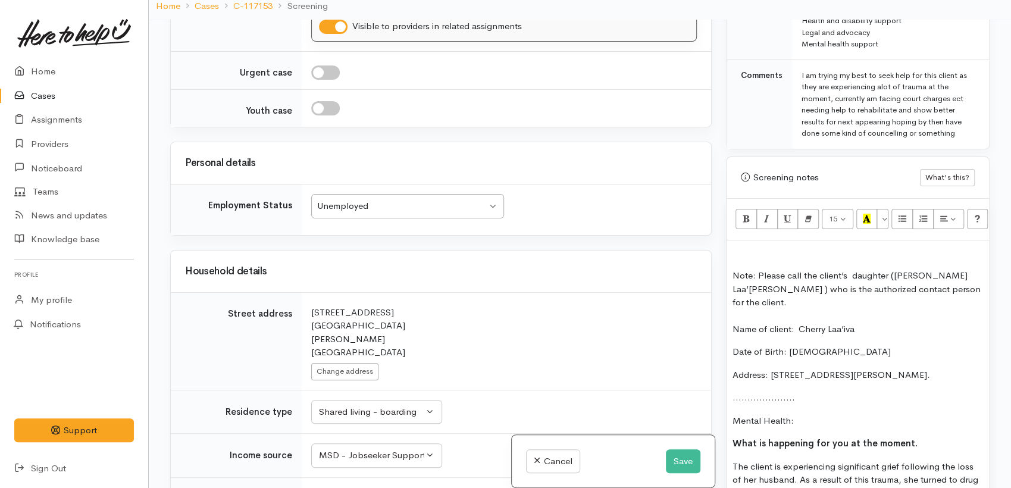
type textarea "Significant mental health distress that affects functioning."
drag, startPoint x: 509, startPoint y: 261, endPoint x: 488, endPoint y: 217, distance: 48.2
click at [504, 247] on div "Related cases There are other cases potentially from the same person, address o…" at bounding box center [441, 264] width 556 height 488
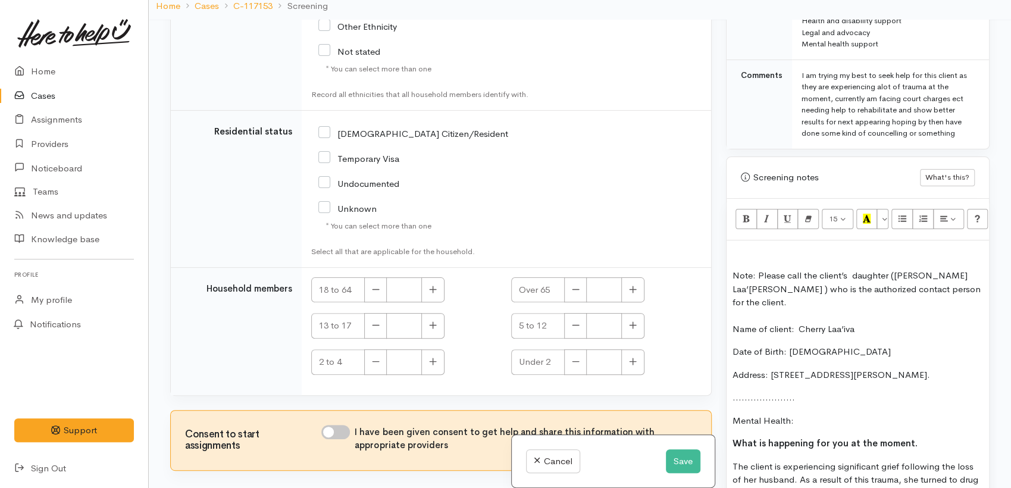
scroll to position [3005, 0]
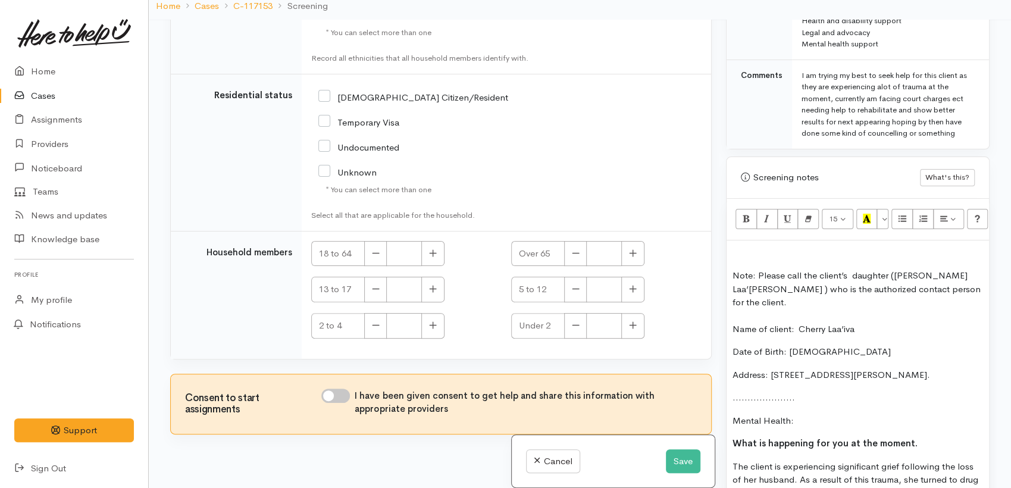
click at [324, 96] on input "NZ Citizen/Resident" at bounding box center [413, 96] width 190 height 11
checkbox input "true"
click at [422, 253] on button "button" at bounding box center [432, 254] width 23 height 26
type input "1"
click at [344, 400] on input "I have been given consent to get help and share this information with appropria…" at bounding box center [335, 396] width 29 height 14
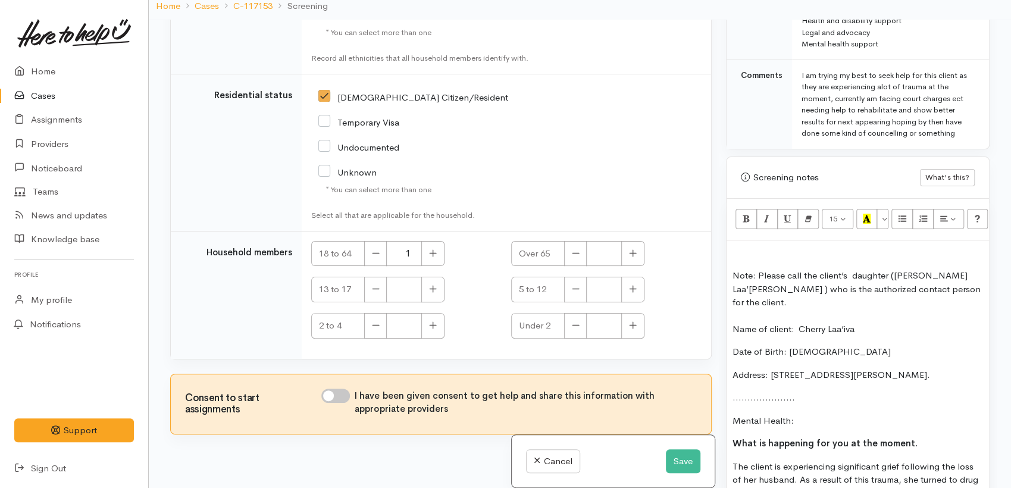
checkbox input "true"
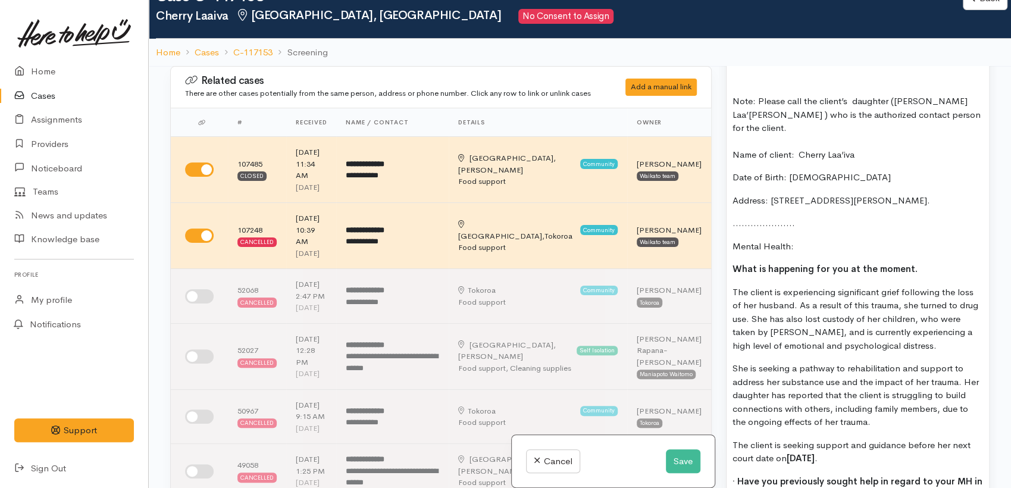
scroll to position [1067, 0]
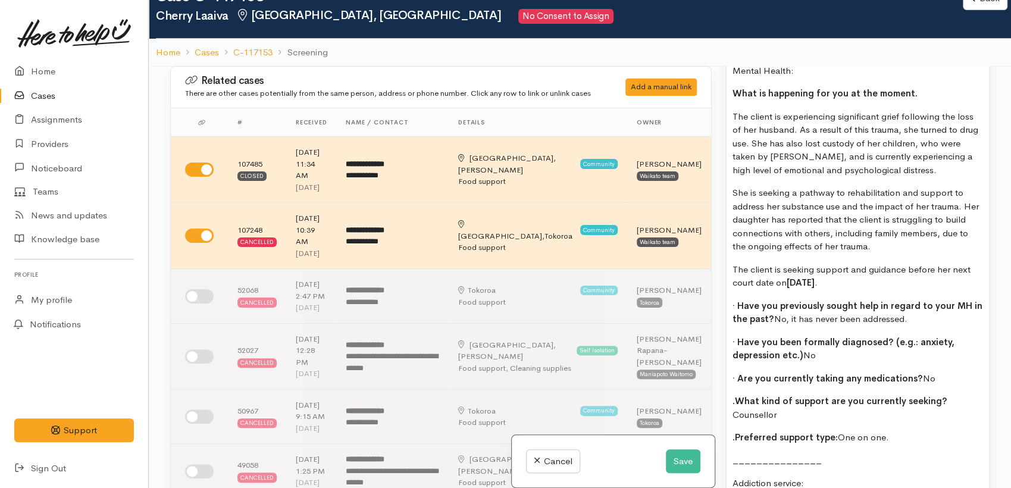
click at [879, 300] on span "· Have you previously sought help in regard to your MH in the past?" at bounding box center [858, 312] width 250 height 25
click at [672, 466] on button "Save" at bounding box center [683, 461] width 35 height 24
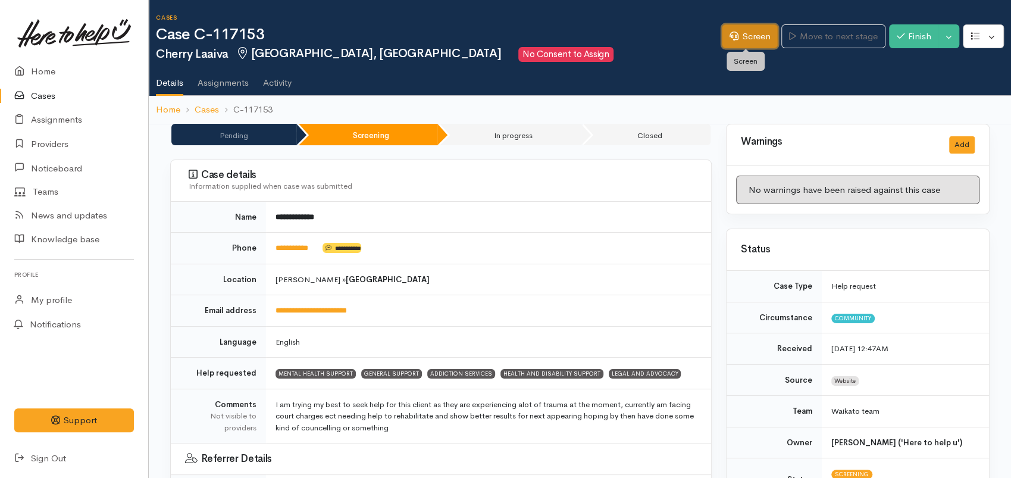
click at [739, 41] on link "Screen" at bounding box center [750, 36] width 56 height 24
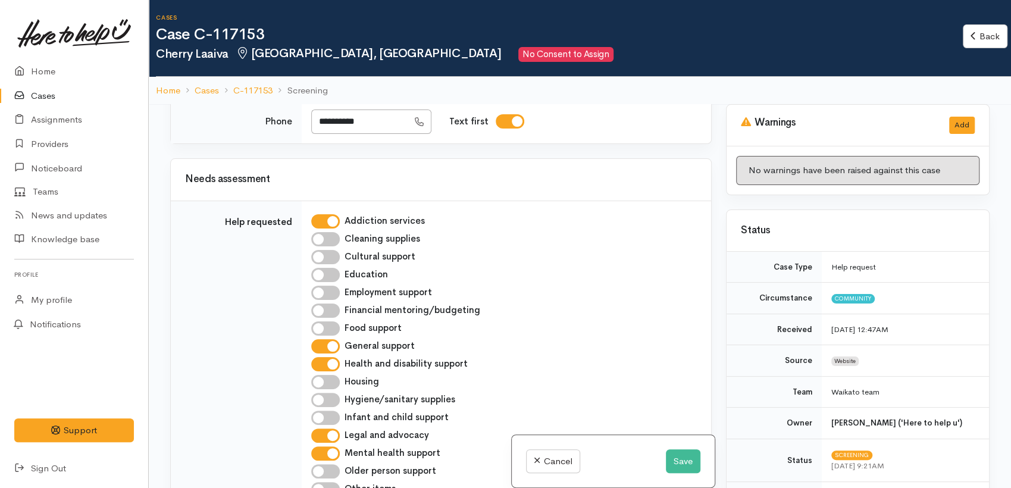
scroll to position [1257, 0]
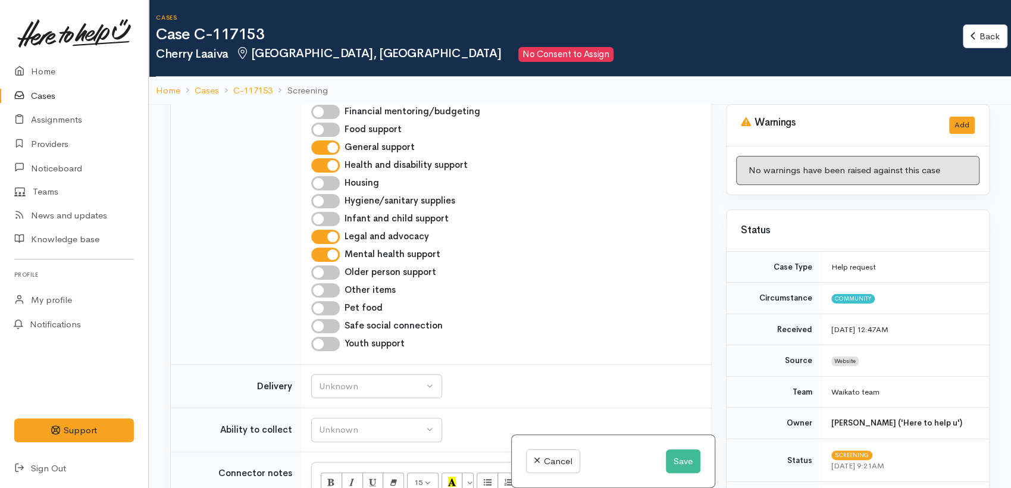
click at [329, 155] on input "General support" at bounding box center [325, 147] width 29 height 14
checkbox input "false"
click at [323, 173] on input "Health and disability support" at bounding box center [325, 165] width 29 height 14
checkbox input "false"
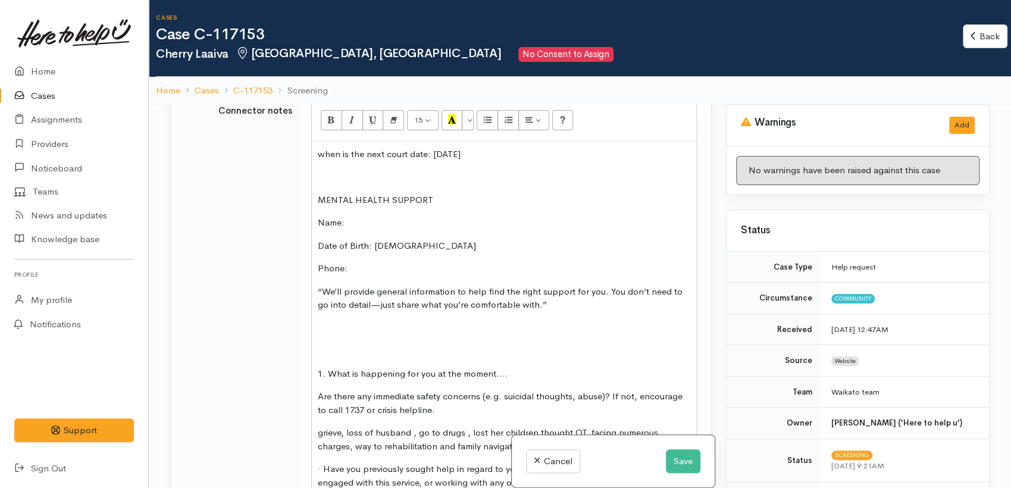
scroll to position [1719, 0]
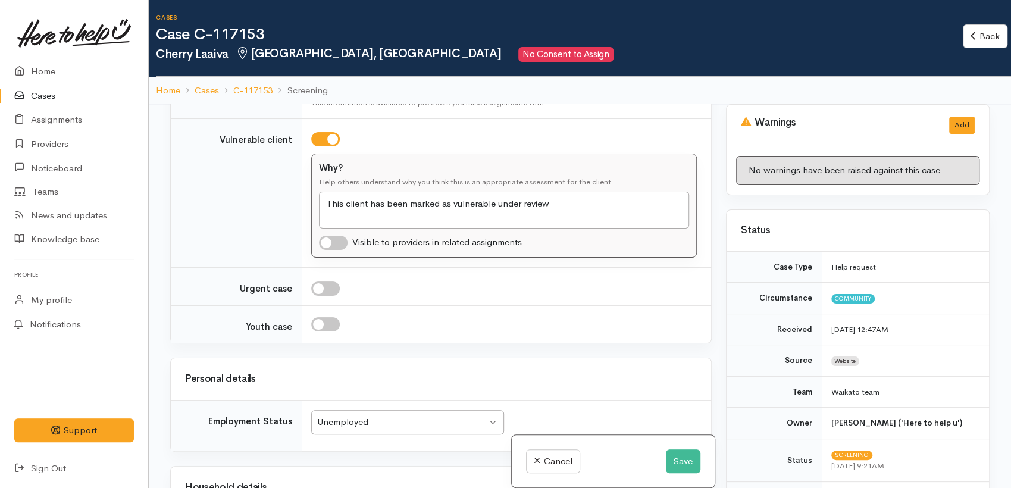
click at [345, 61] on p at bounding box center [504, 55] width 373 height 14
click at [343, 250] on input "checkbox" at bounding box center [333, 243] width 29 height 14
checkbox input "true"
drag, startPoint x: 562, startPoint y: 342, endPoint x: 296, endPoint y: 330, distance: 266.4
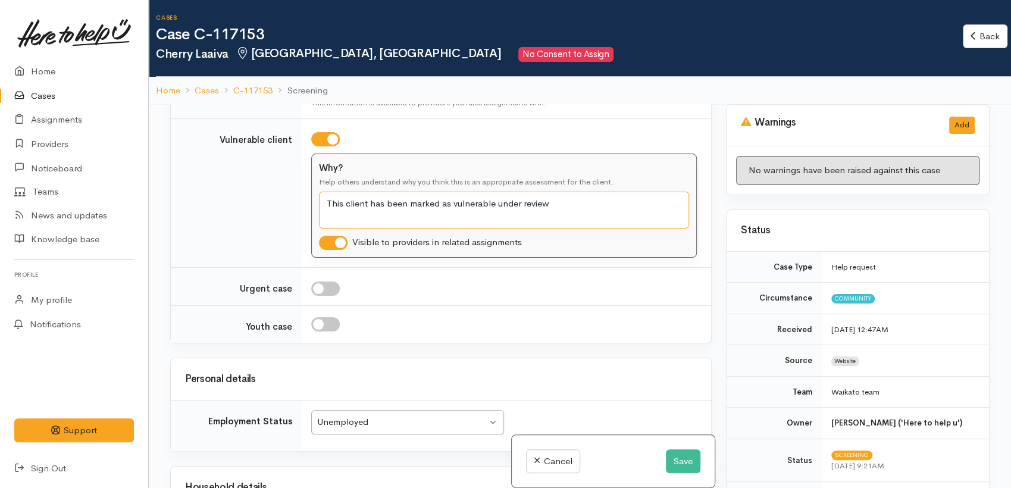
click at [296, 268] on tr "Vulnerable client Why? Help others understand why you think this is an appropri…" at bounding box center [441, 192] width 541 height 149
type textarea "S"
drag, startPoint x: 512, startPoint y: 335, endPoint x: 517, endPoint y: 348, distance: 13.9
click at [512, 229] on textarea "This client has been marked as vulnerable under review" at bounding box center [504, 211] width 370 height 38
click at [443, 229] on textarea "This client has been marked as vulnerable under review" at bounding box center [504, 211] width 370 height 38
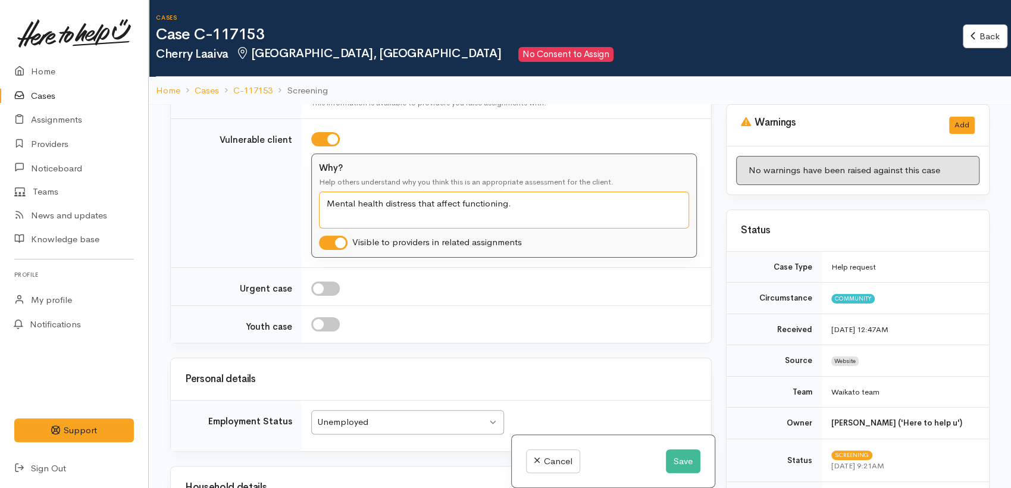
click at [458, 229] on textarea "This client has been marked as vulnerable under review" at bounding box center [504, 211] width 370 height 38
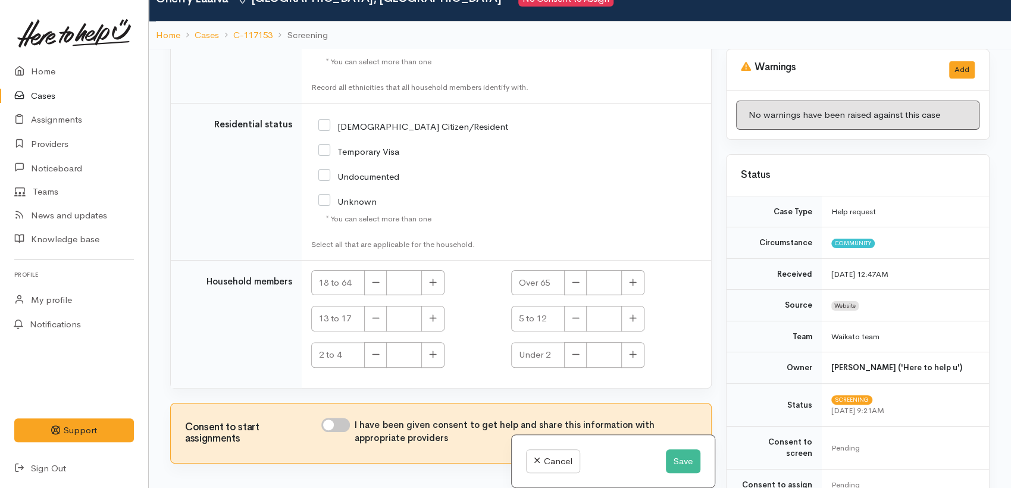
scroll to position [104, 0]
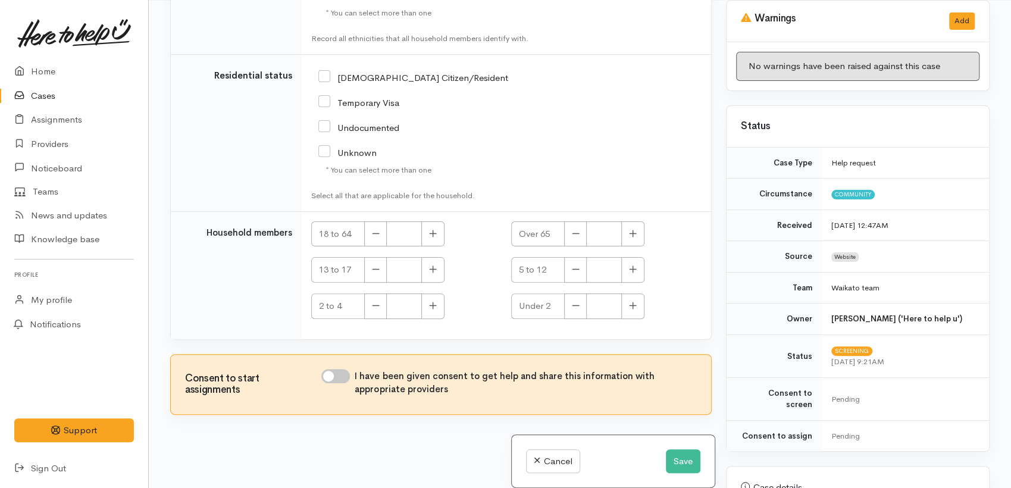
type textarea "Mental health distress that affect functioning."
click at [338, 377] on input "I have been given consent to get help and share this information with appropria…" at bounding box center [335, 376] width 29 height 14
checkbox input "true"
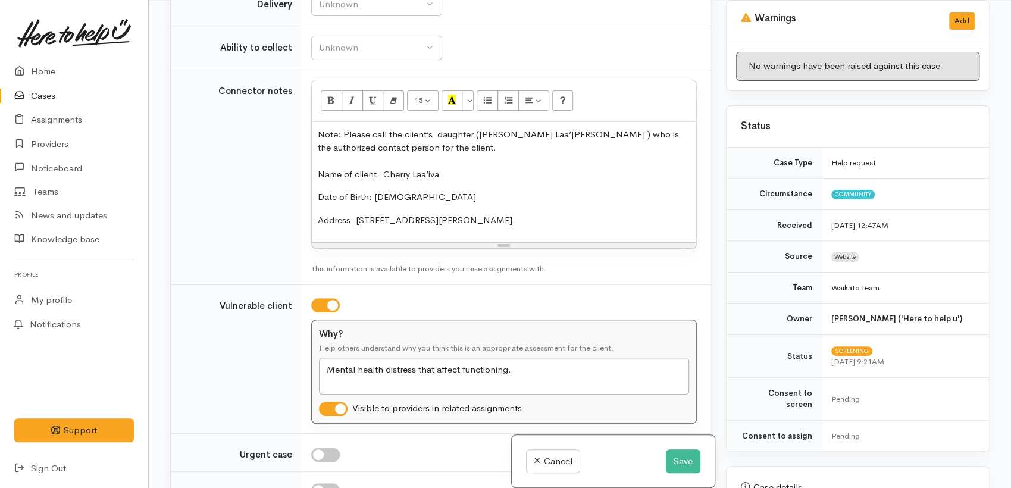
scroll to position [1616, 0]
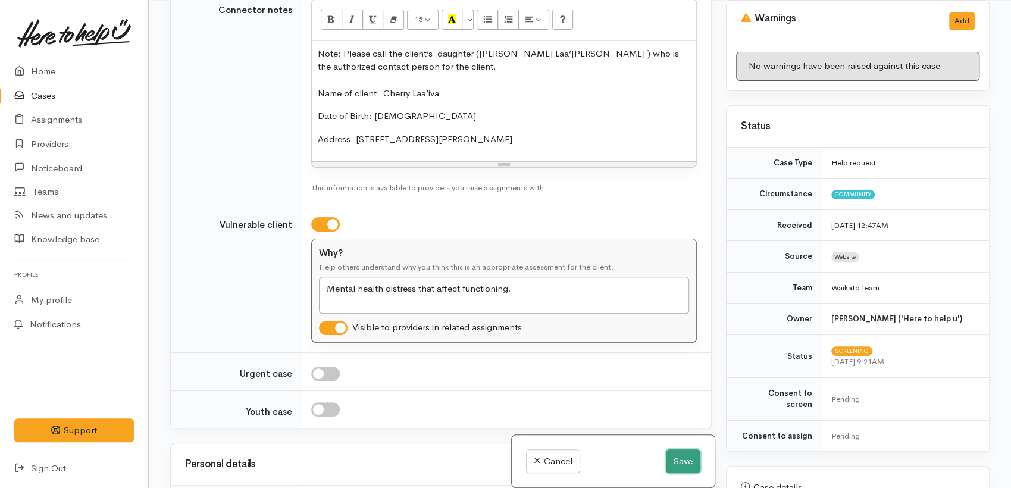
click at [688, 469] on button "Save" at bounding box center [683, 461] width 35 height 24
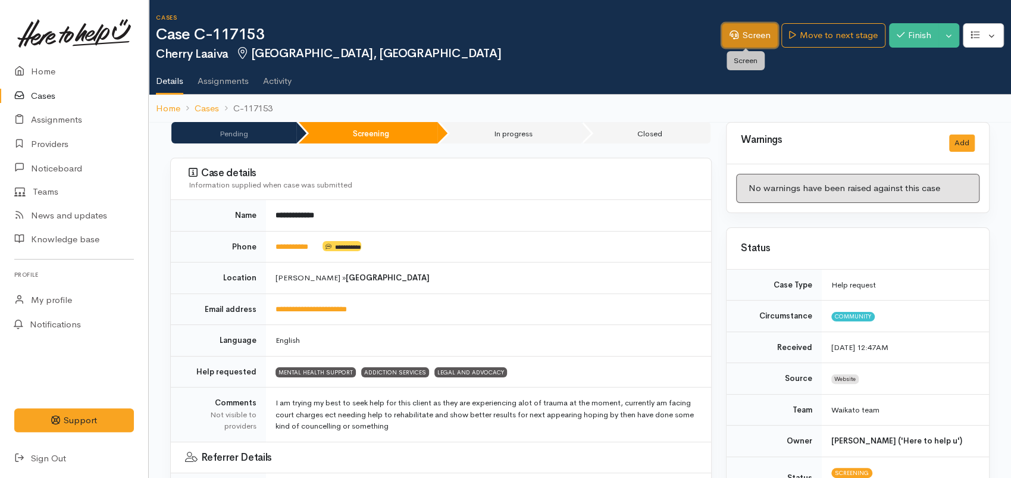
click at [756, 32] on link "Screen" at bounding box center [750, 35] width 56 height 24
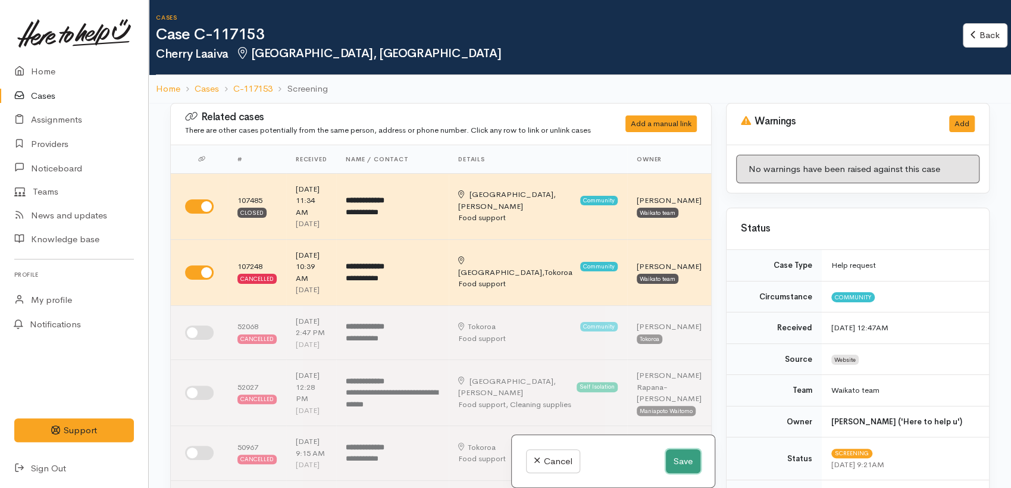
click at [676, 458] on button "Save" at bounding box center [683, 461] width 35 height 24
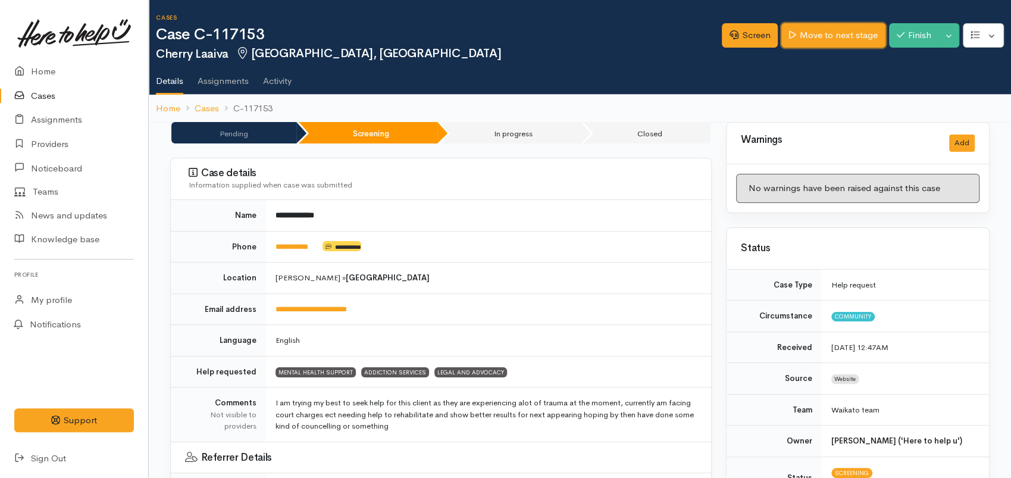
click at [837, 33] on link "Move to next stage" at bounding box center [834, 35] width 104 height 24
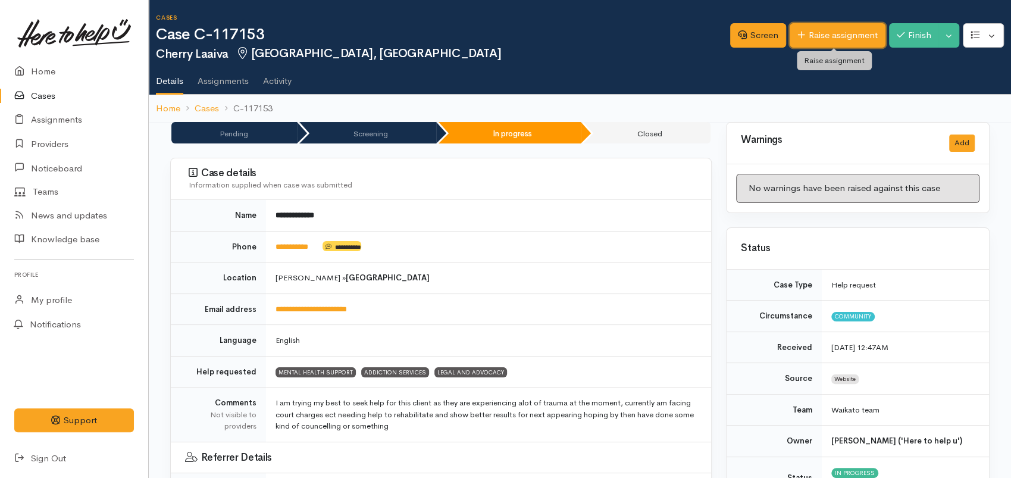
click at [839, 30] on link "Raise assignment" at bounding box center [838, 35] width 96 height 24
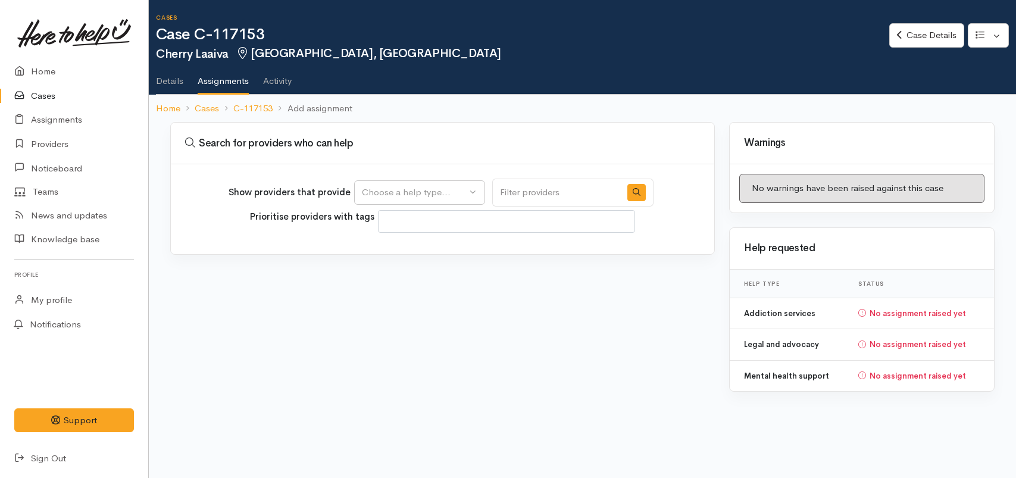
select select
click at [383, 197] on div "Choose a help type..." at bounding box center [414, 193] width 105 height 14
click at [405, 264] on span "Addiction services" at bounding box center [405, 268] width 73 height 14
select select "28"
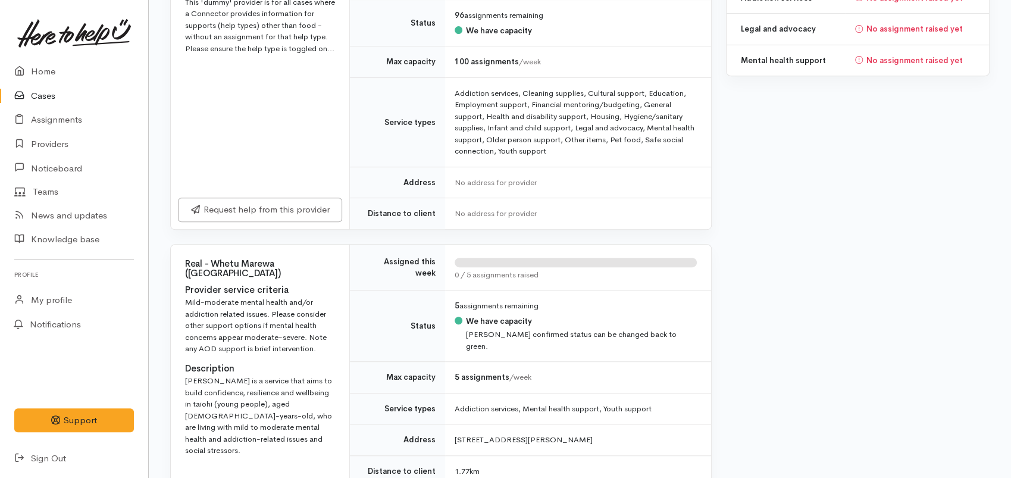
scroll to position [264, 0]
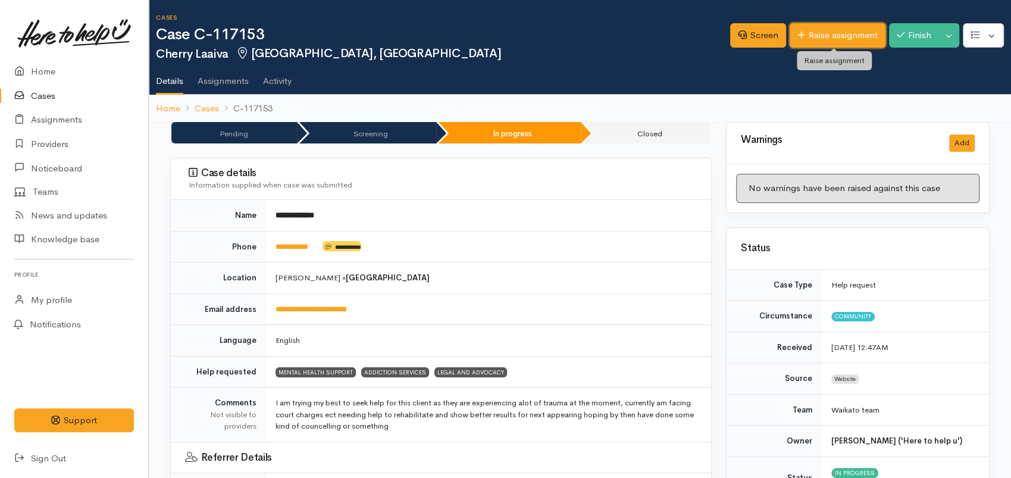
click at [832, 36] on link "Raise assignment" at bounding box center [838, 35] width 96 height 24
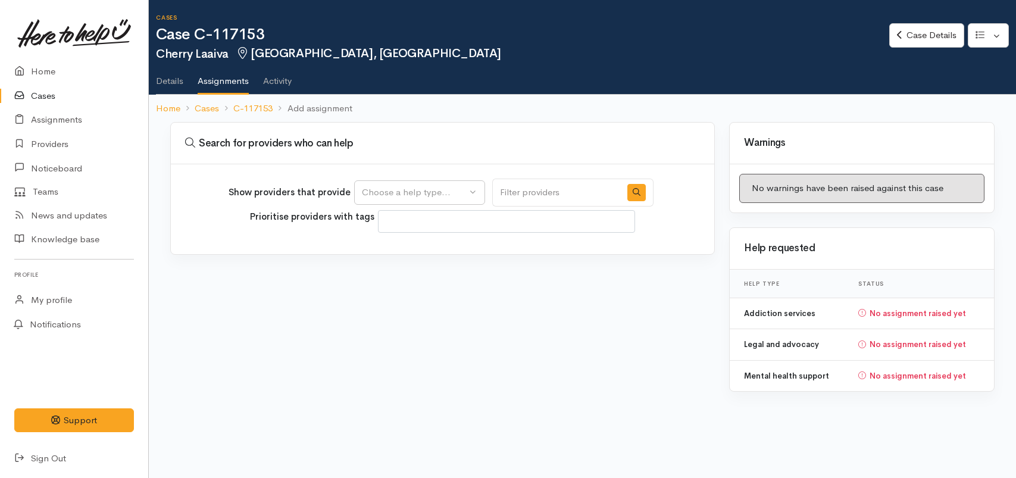
select select
click at [432, 196] on div "Choose a help type..." at bounding box center [414, 193] width 105 height 14
click at [410, 249] on span "Mental health support" at bounding box center [414, 250] width 91 height 14
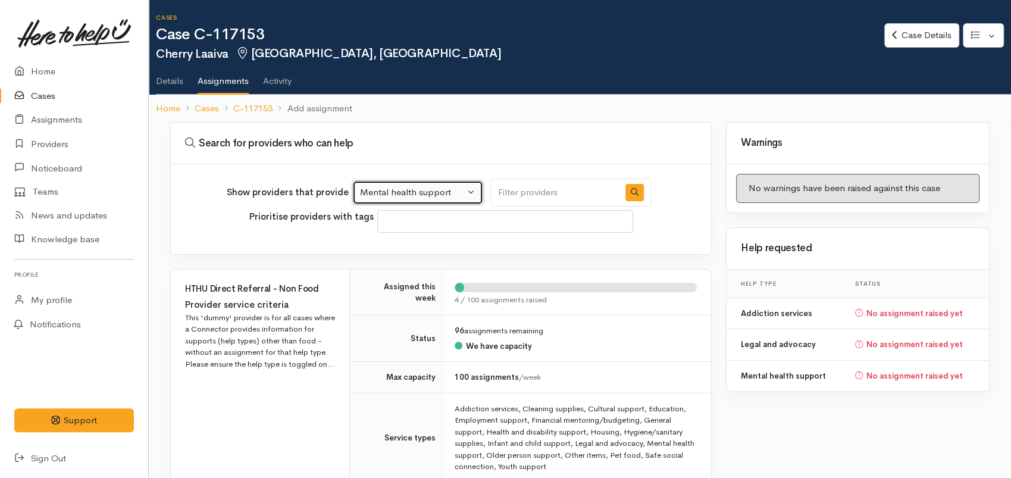
click at [405, 189] on div "Mental health support" at bounding box center [412, 193] width 105 height 14
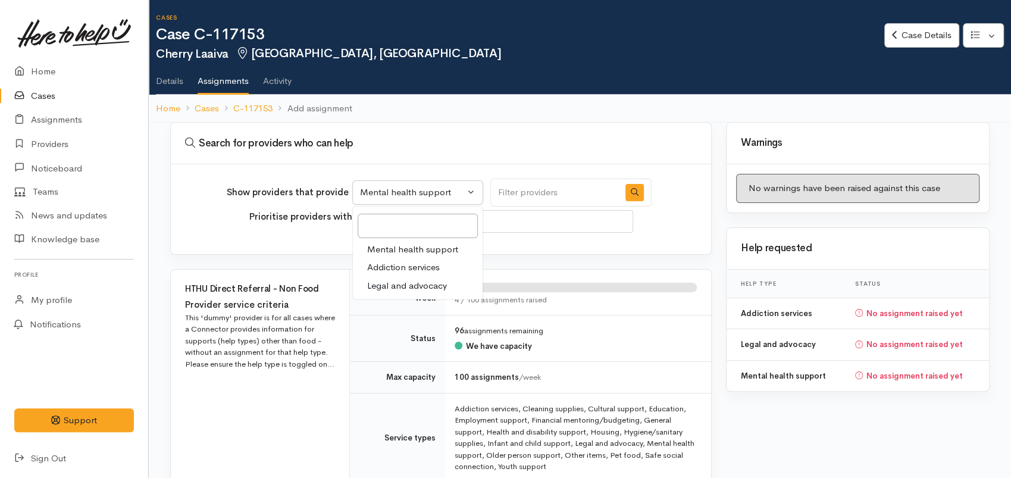
click at [408, 264] on span "Addiction services" at bounding box center [403, 268] width 73 height 14
select select "28"
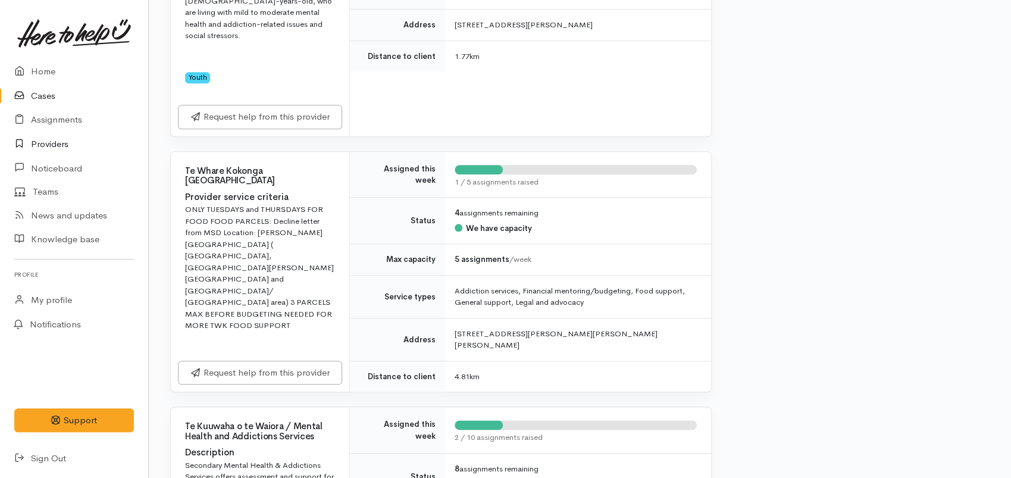
scroll to position [924, 0]
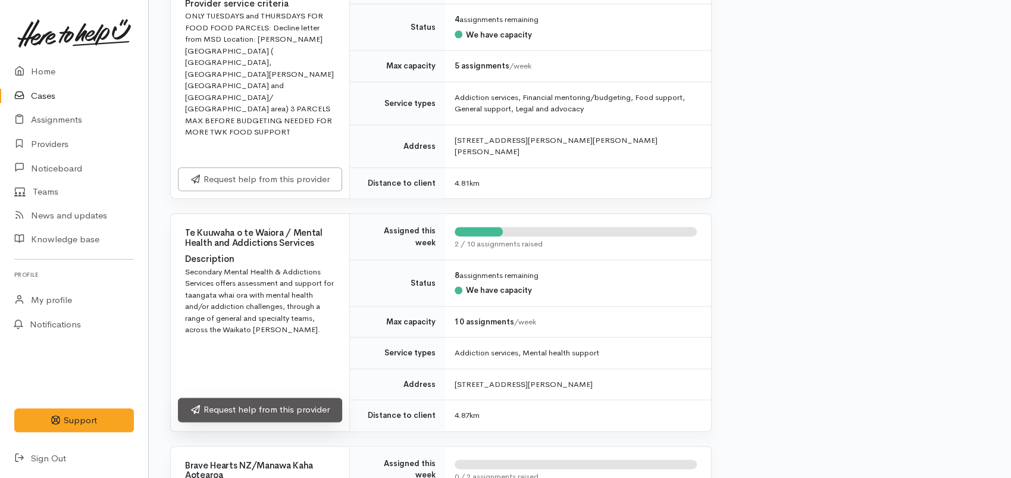
click at [299, 398] on link "Request help from this provider" at bounding box center [260, 410] width 164 height 24
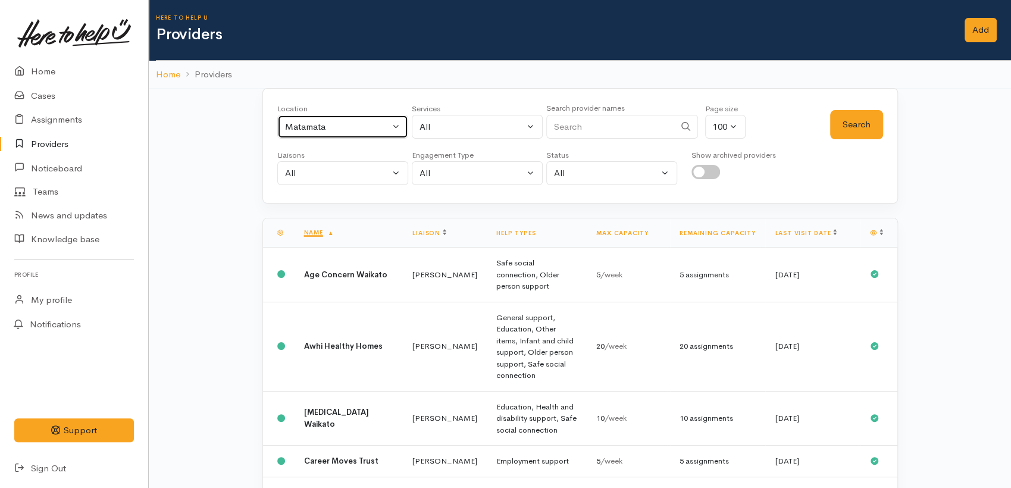
click at [354, 128] on div "Matamata" at bounding box center [337, 127] width 105 height 14
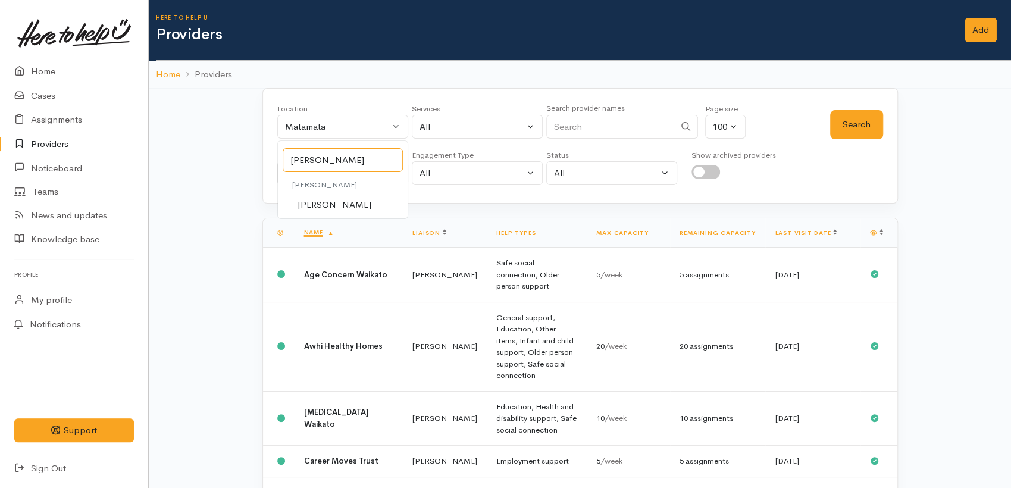
type input "[PERSON_NAME]"
click at [310, 201] on span "[PERSON_NAME]" at bounding box center [335, 205] width 74 height 14
select select "1"
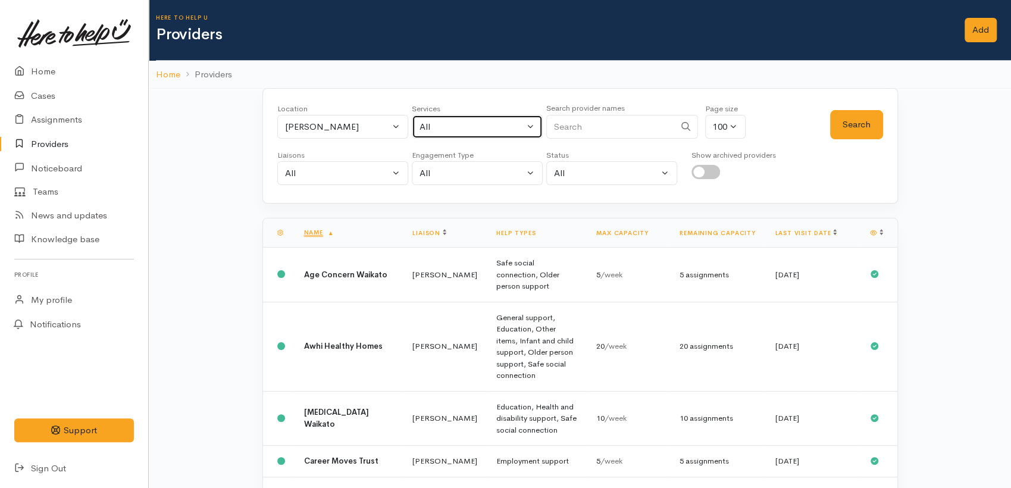
click at [455, 121] on div "All" at bounding box center [472, 127] width 105 height 14
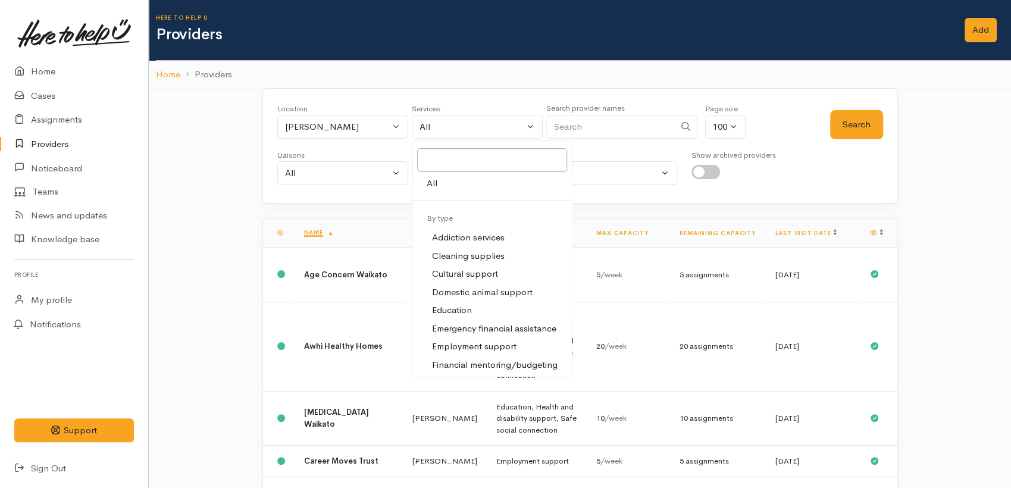
drag, startPoint x: 474, startPoint y: 233, endPoint x: 520, endPoint y: 224, distance: 46.2
click at [476, 232] on span "Addiction services" at bounding box center [468, 238] width 73 height 14
select select "28"
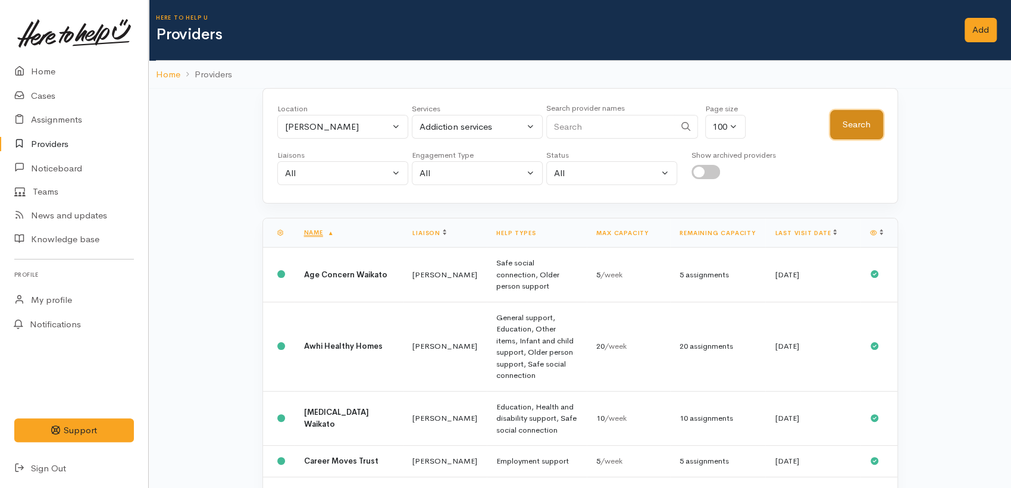
drag, startPoint x: 857, startPoint y: 133, endPoint x: 850, endPoint y: 128, distance: 8.5
click at [853, 130] on button "Search" at bounding box center [856, 124] width 53 height 29
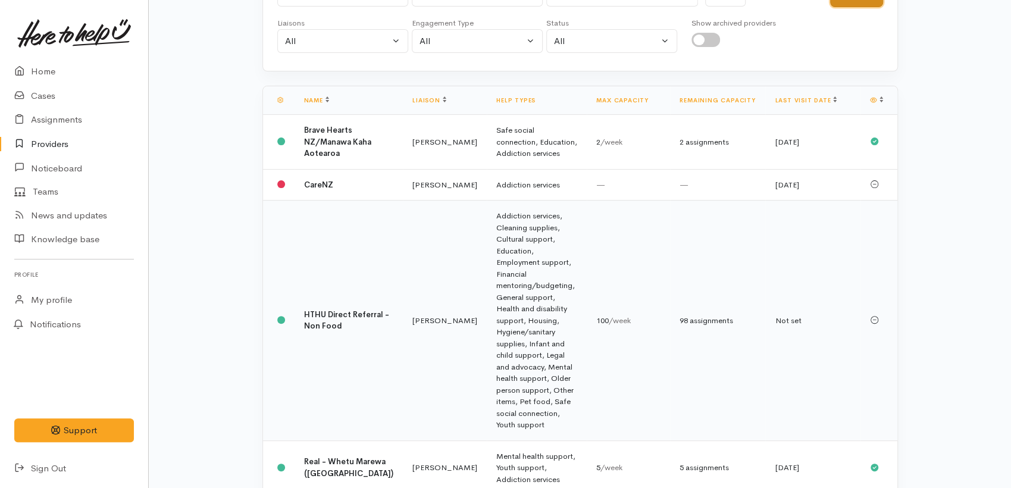
scroll to position [264, 0]
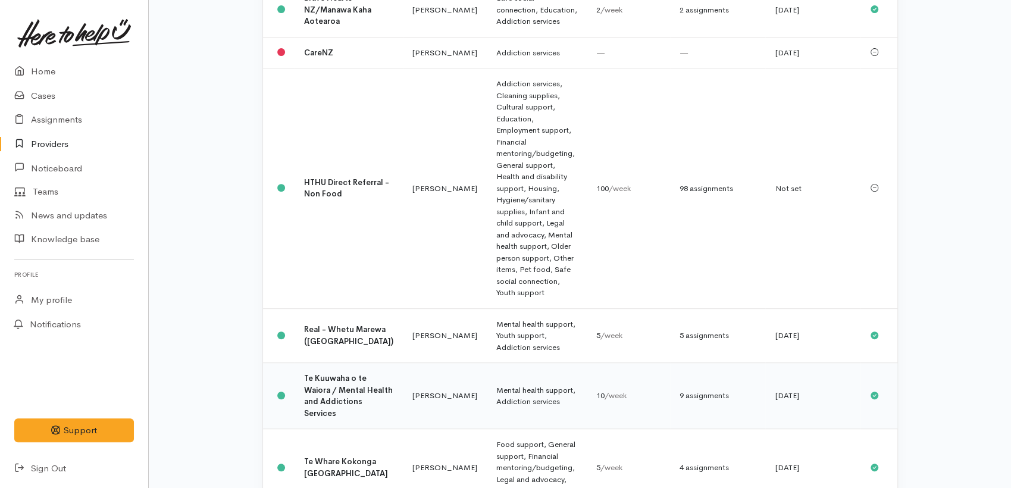
click at [326, 363] on td "Te Kuuwaha o te Waiora / Mental Health and Addictions Services" at bounding box center [349, 396] width 109 height 66
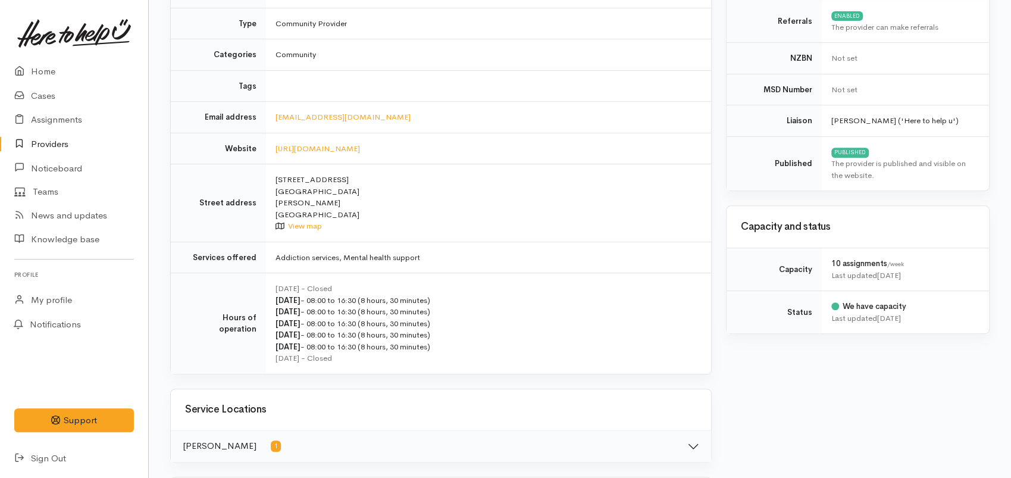
scroll to position [132, 0]
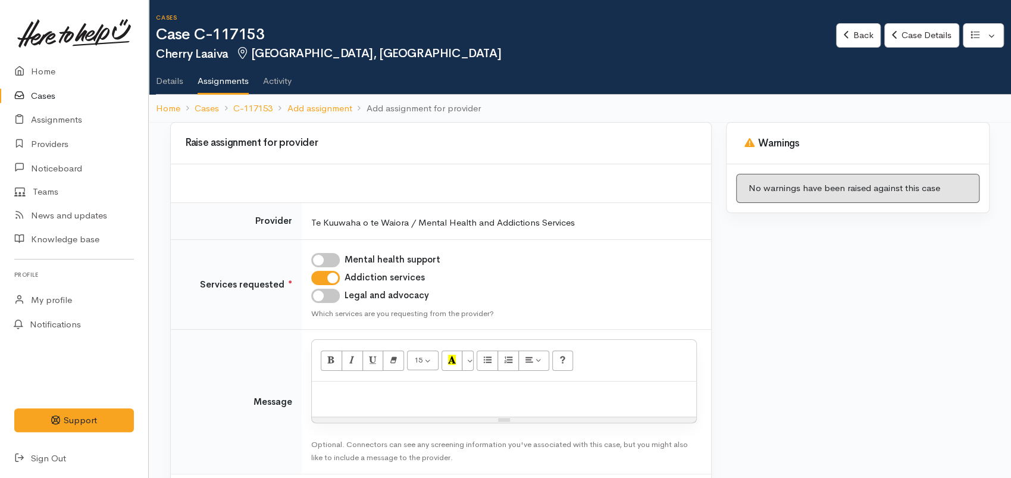
click at [352, 404] on div at bounding box center [504, 399] width 385 height 35
paste div
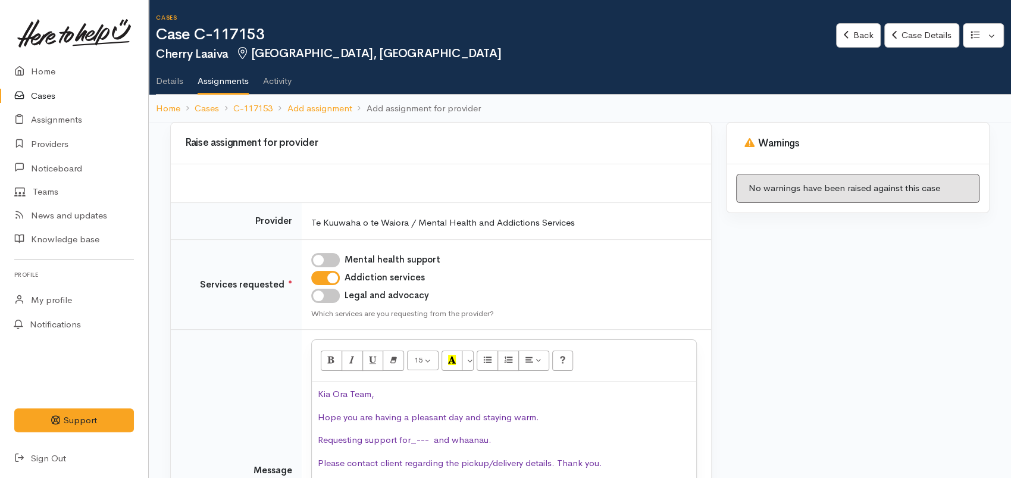
scroll to position [59, 0]
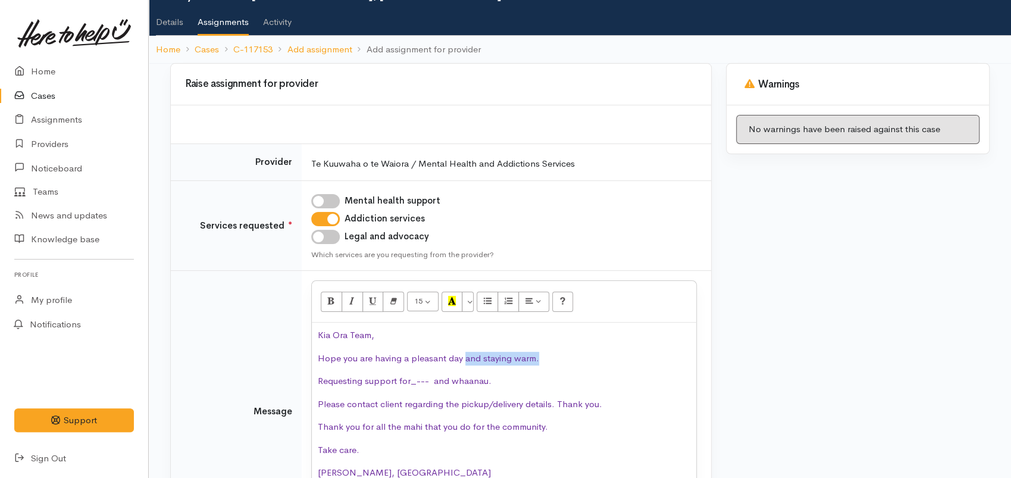
drag, startPoint x: 564, startPoint y: 351, endPoint x: 462, endPoint y: 357, distance: 102.6
click at [462, 357] on p "Hope you are having a pleasant day and staying warm." at bounding box center [504, 359] width 373 height 14
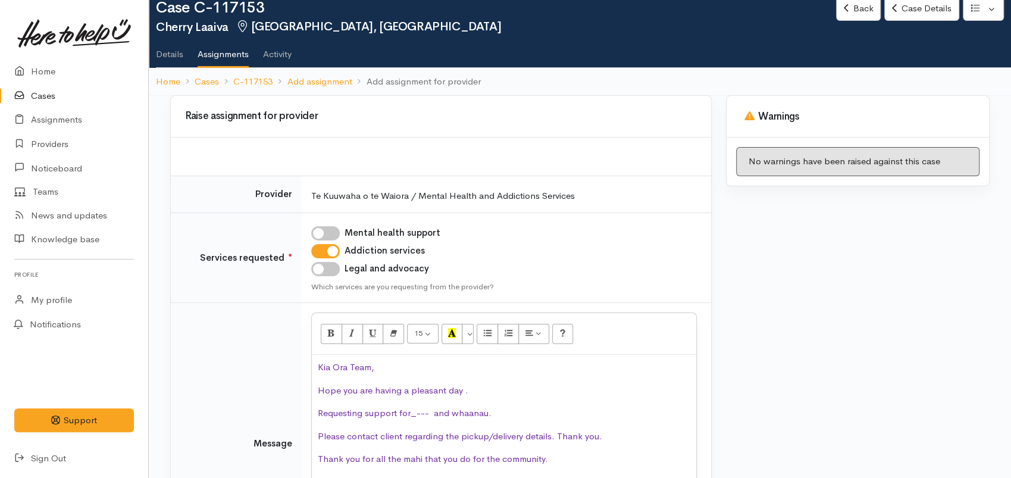
scroll to position [0, 0]
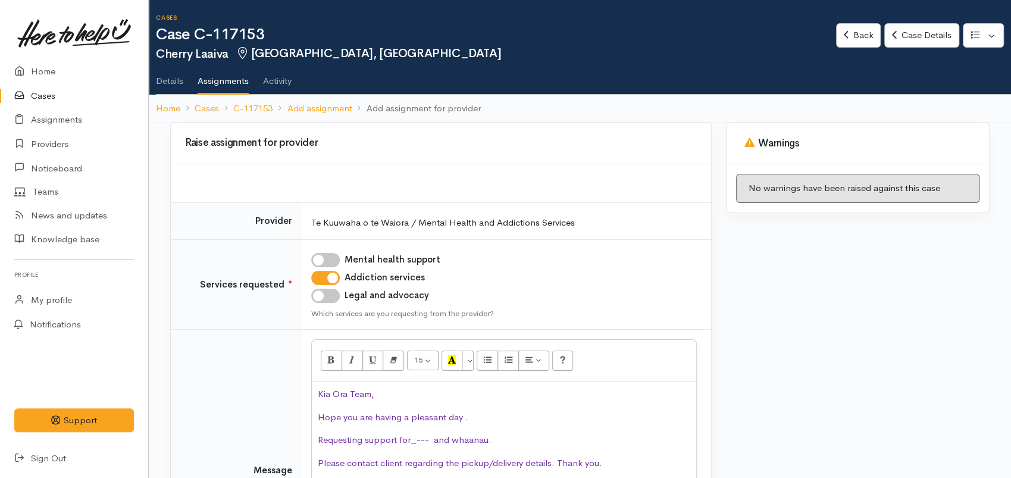
drag, startPoint x: 195, startPoint y: 54, endPoint x: 162, endPoint y: 54, distance: 32.7
click at [162, 53] on h2 "Cherry Laaiva Fairfield, Hamilton" at bounding box center [496, 54] width 680 height 14
drag, startPoint x: 499, startPoint y: 444, endPoint x: 386, endPoint y: 444, distance: 113.7
click at [411, 439] on p "Requesting support for_--- and whaanau." at bounding box center [504, 440] width 373 height 14
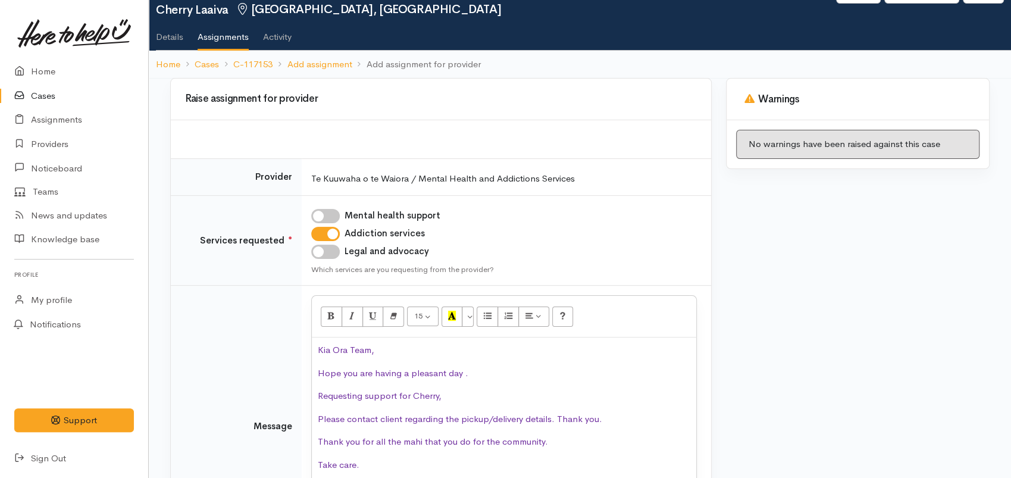
scroll to position [66, 0]
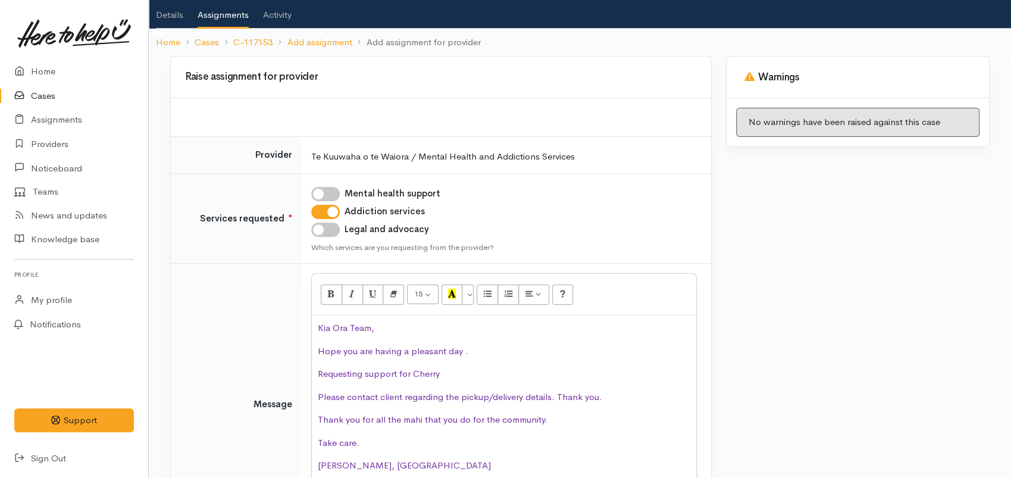
click at [367, 373] on span "Requesting support for Cherry" at bounding box center [379, 373] width 122 height 11
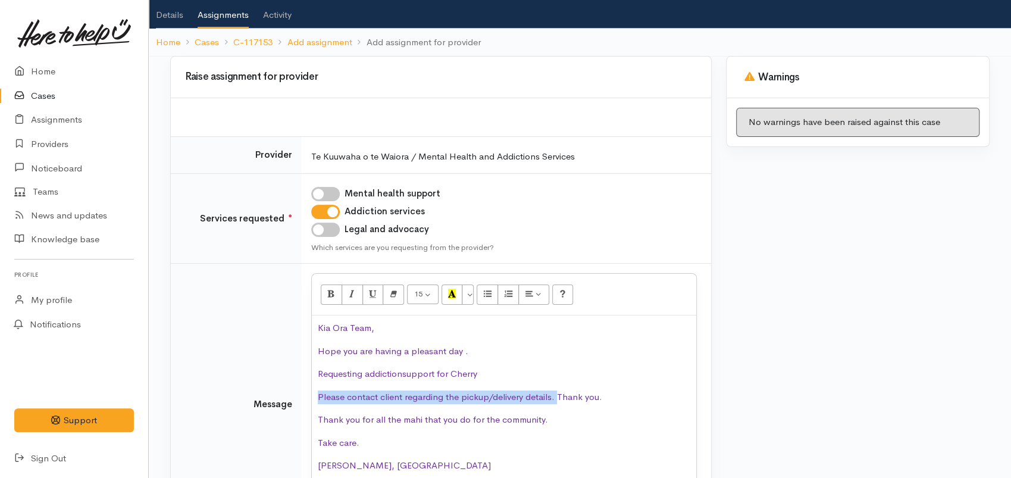
drag, startPoint x: 486, startPoint y: 405, endPoint x: 301, endPoint y: 392, distance: 186.2
click at [301, 392] on tr "Message <p class="MsoNormal"><span lang="EN-US" style="color:#7030A0">Kia Ora T…" at bounding box center [441, 405] width 541 height 282
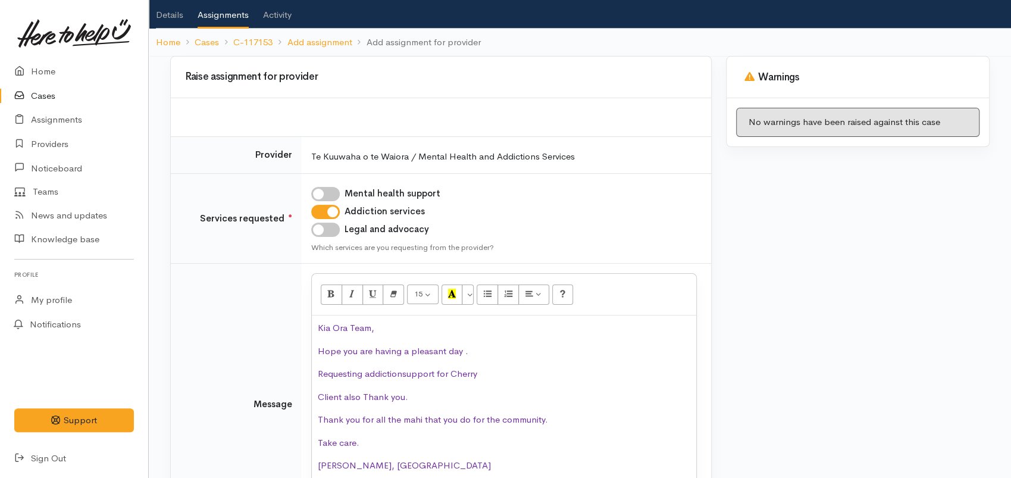
drag, startPoint x: 404, startPoint y: 374, endPoint x: 419, endPoint y: 402, distance: 31.2
click at [404, 374] on span "Requesting addictionsupport for Cherry" at bounding box center [398, 373] width 160 height 11
drag, startPoint x: 414, startPoint y: 396, endPoint x: 412, endPoint y: 454, distance: 57.8
click at [295, 399] on tr "Message <p class="MsoNormal"><span lang="EN-US" style="color:#7030A0">Kia Ora T…" at bounding box center [441, 405] width 541 height 282
click at [362, 463] on span "[PERSON_NAME], [GEOGRAPHIC_DATA]" at bounding box center [404, 465] width 173 height 11
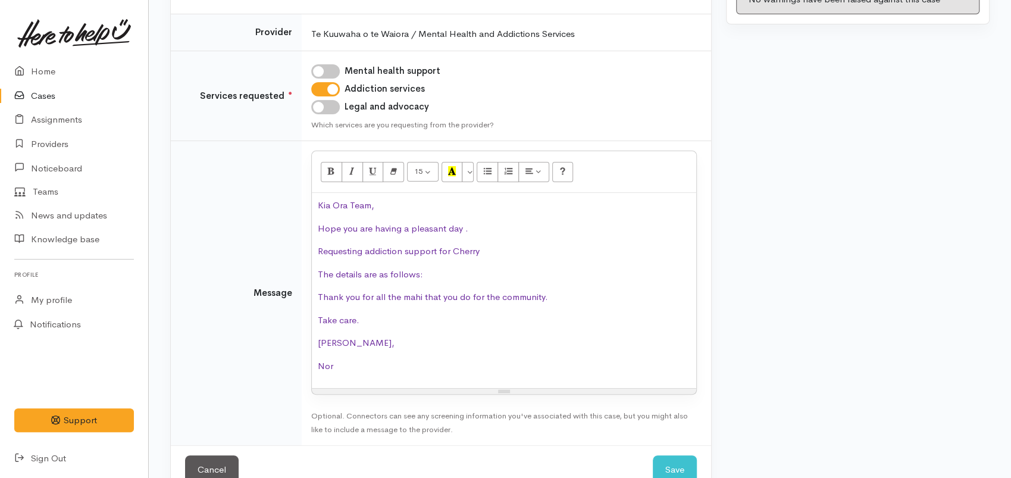
scroll to position [218, 0]
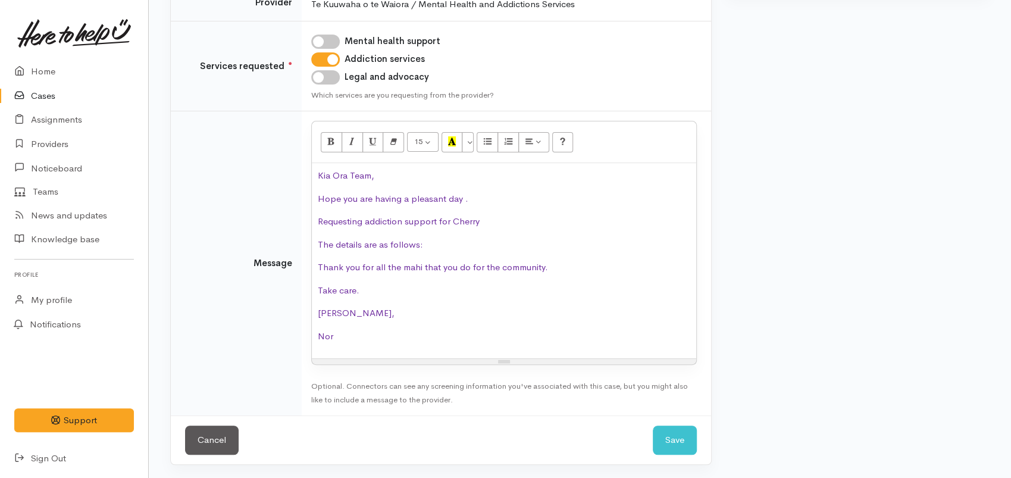
click at [433, 240] on p "The details are as follows:" at bounding box center [504, 245] width 373 height 14
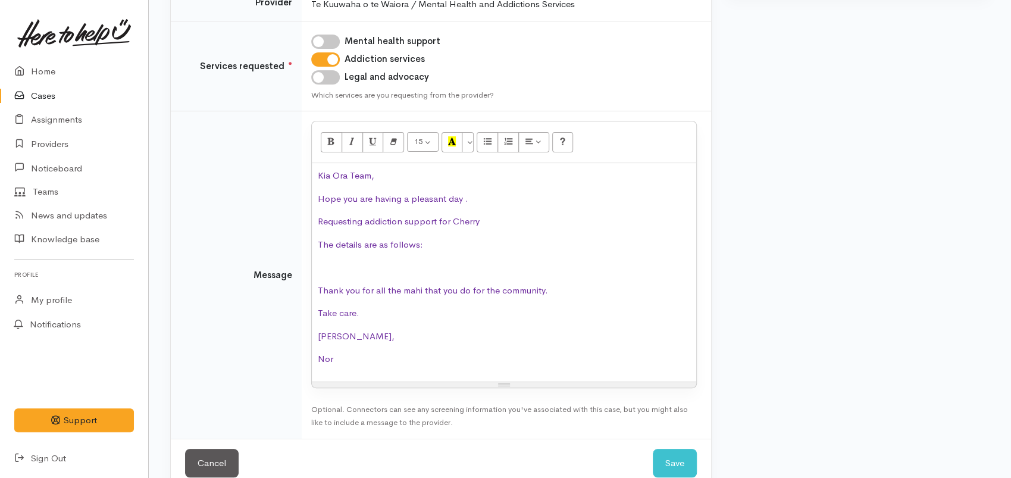
scroll to position [327, 0]
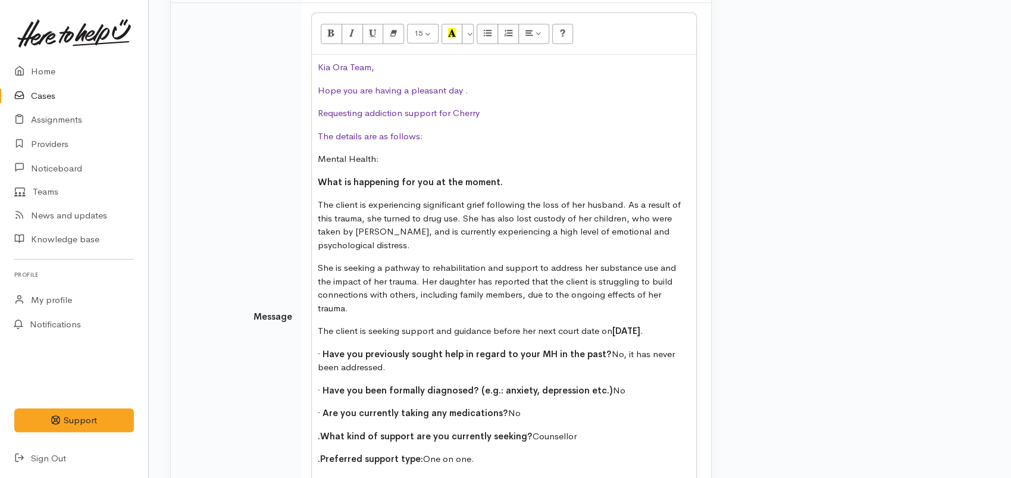
drag, startPoint x: 424, startPoint y: 135, endPoint x: 291, endPoint y: 58, distance: 154.2
click at [291, 58] on tr "Message 15 8 9 10 11 12 14 18 24 36 Background Color Transparent Select #ffff00…" at bounding box center [441, 316] width 541 height 627
click at [468, 35] on button "More Color" at bounding box center [468, 34] width 12 height 20
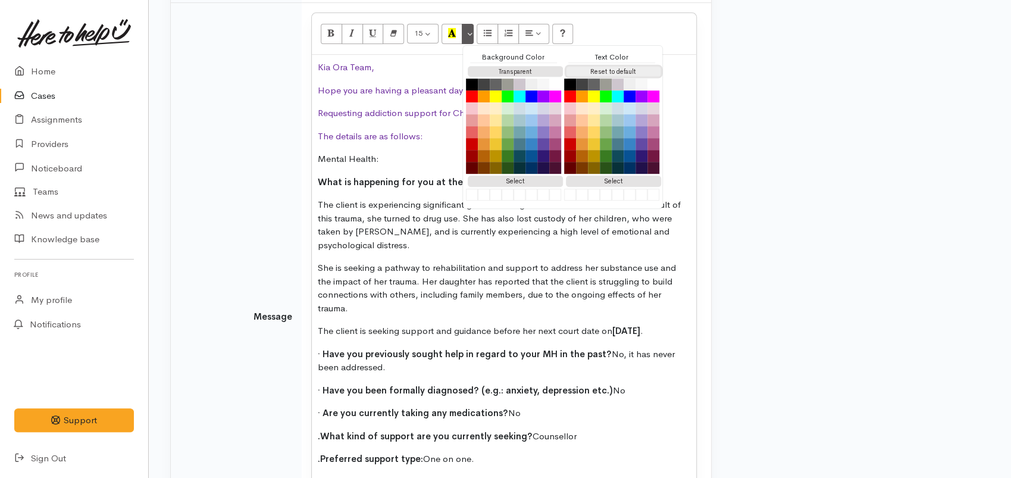
click at [601, 73] on button "Reset to default" at bounding box center [613, 71] width 95 height 11
click at [595, 69] on button "Reset to default" at bounding box center [613, 71] width 95 height 11
click at [549, 313] on p "She is seeking a pathway to rehabilitation and support to address her substance…" at bounding box center [504, 288] width 373 height 54
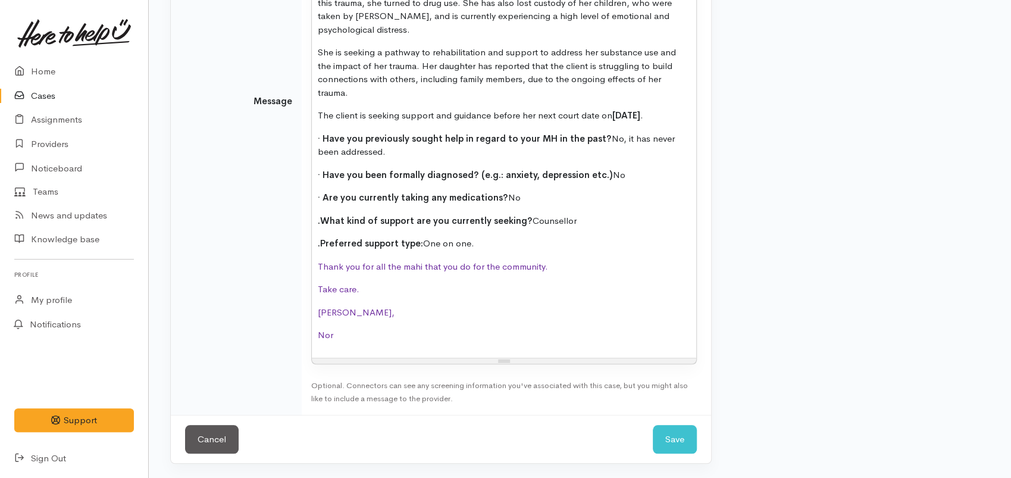
scroll to position [555, 0]
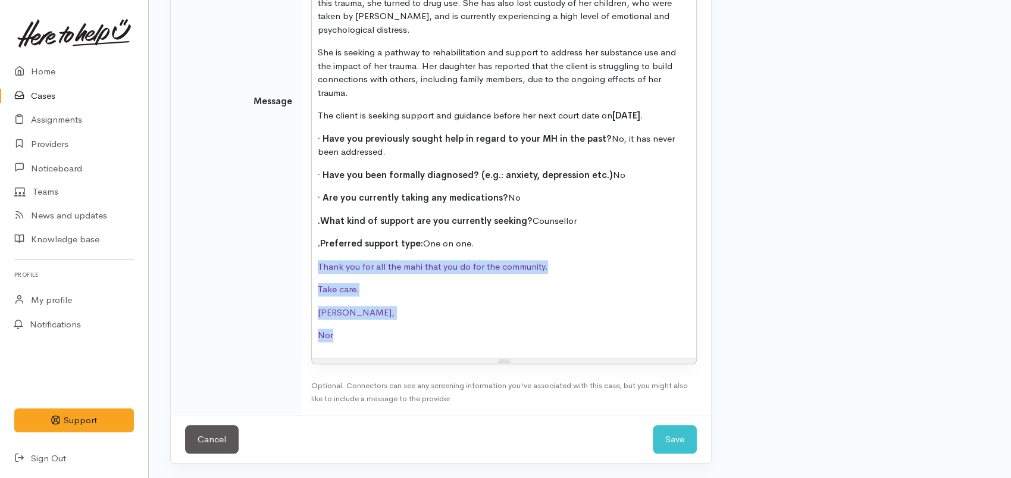
drag, startPoint x: 345, startPoint y: 336, endPoint x: 310, endPoint y: 270, distance: 74.8
click at [310, 270] on td "15 8 9 10 11 12 14 18 24 36 Background Color Transparent Select #ffff00 Text Co…" at bounding box center [507, 100] width 410 height 627
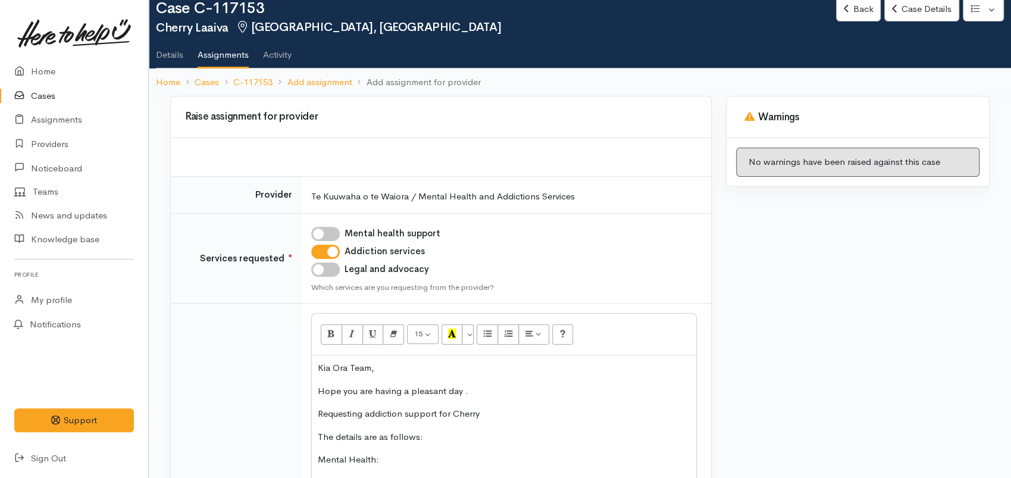
scroll to position [26, 0]
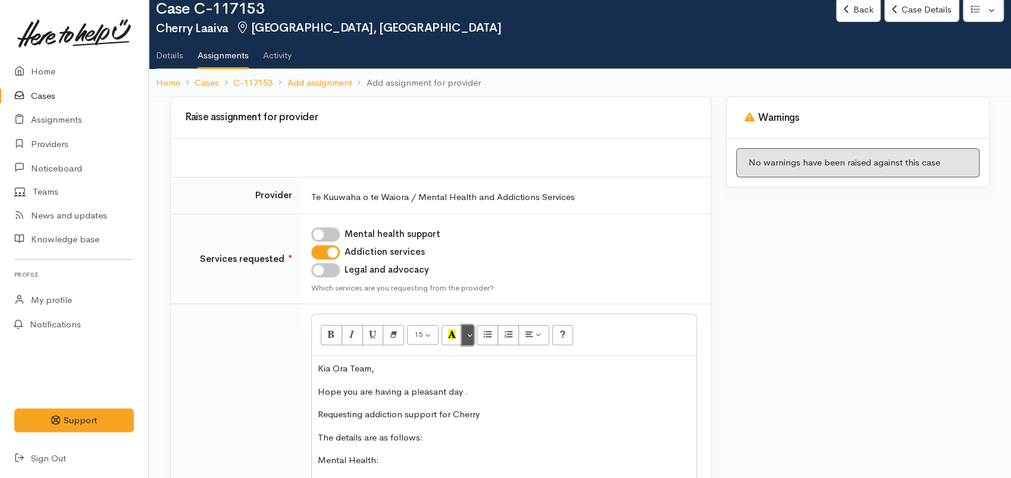
click at [467, 335] on button "More Color" at bounding box center [468, 335] width 12 height 20
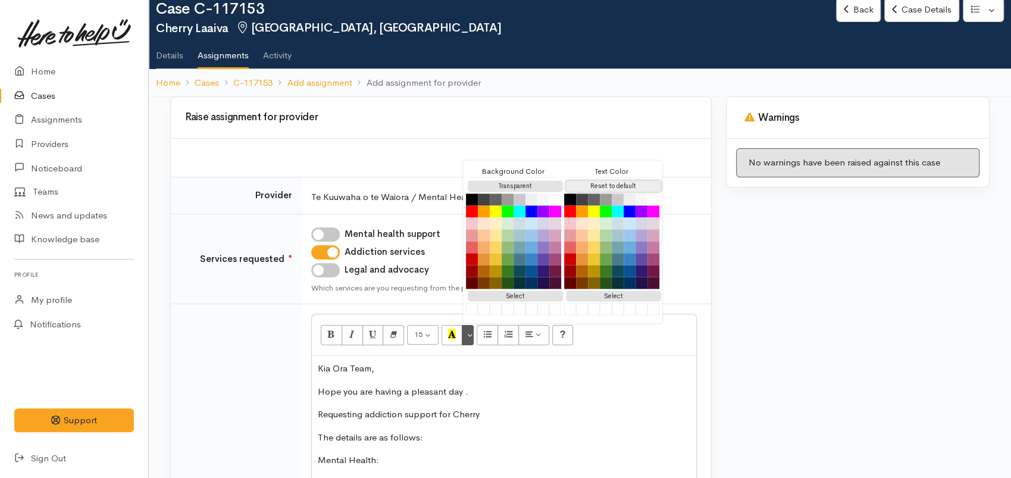
click at [597, 183] on button "Reset to default" at bounding box center [613, 185] width 95 height 11
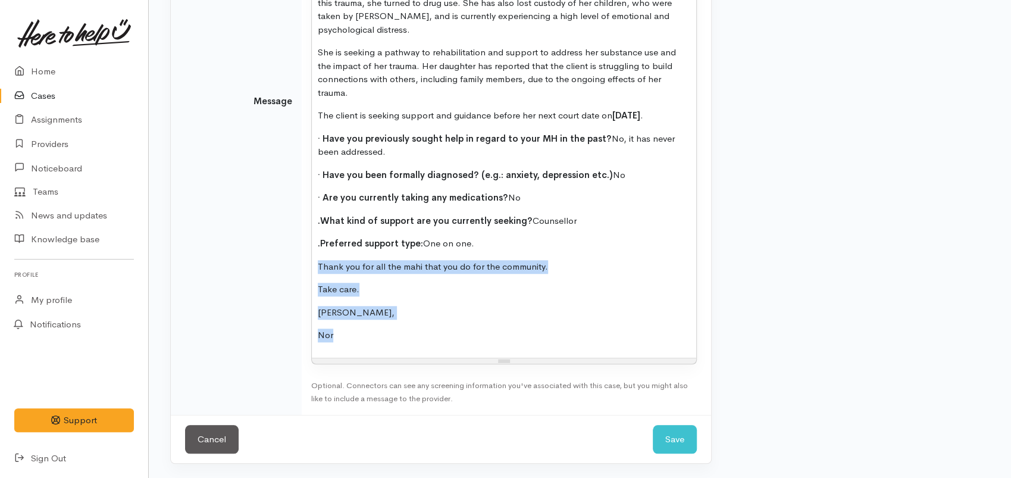
click at [429, 315] on p "Ngaa mihi," at bounding box center [504, 313] width 373 height 14
click at [397, 271] on span "Thank you for all the mahi that you do for the community." at bounding box center [433, 266] width 230 height 11
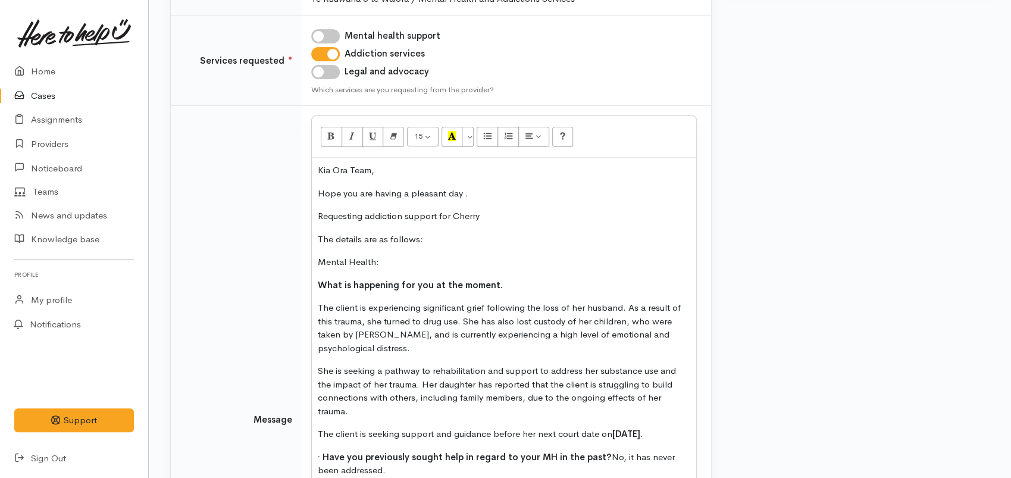
scroll to position [291, 0]
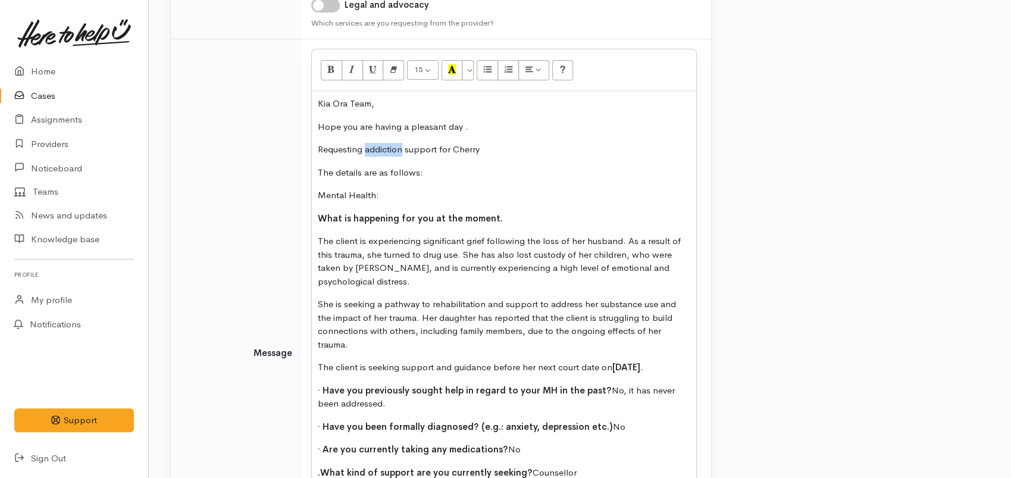
drag, startPoint x: 364, startPoint y: 150, endPoint x: 426, endPoint y: 219, distance: 92.3
click at [404, 149] on span "Requesting addiction support for Cherry" at bounding box center [399, 148] width 162 height 11
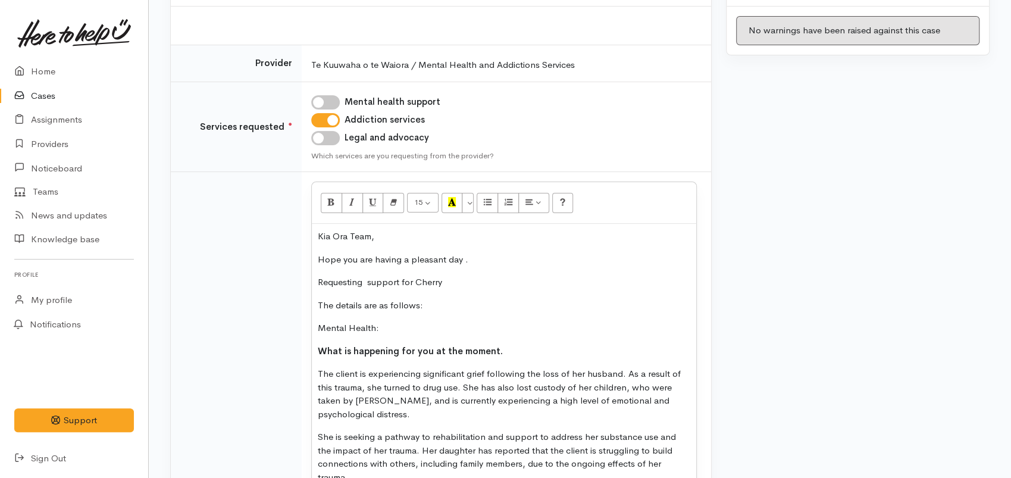
click at [324, 98] on input "Mental health support" at bounding box center [325, 102] width 29 height 14
checkbox input "true"
click at [332, 118] on input "Addiction services" at bounding box center [325, 120] width 29 height 14
checkbox input "false"
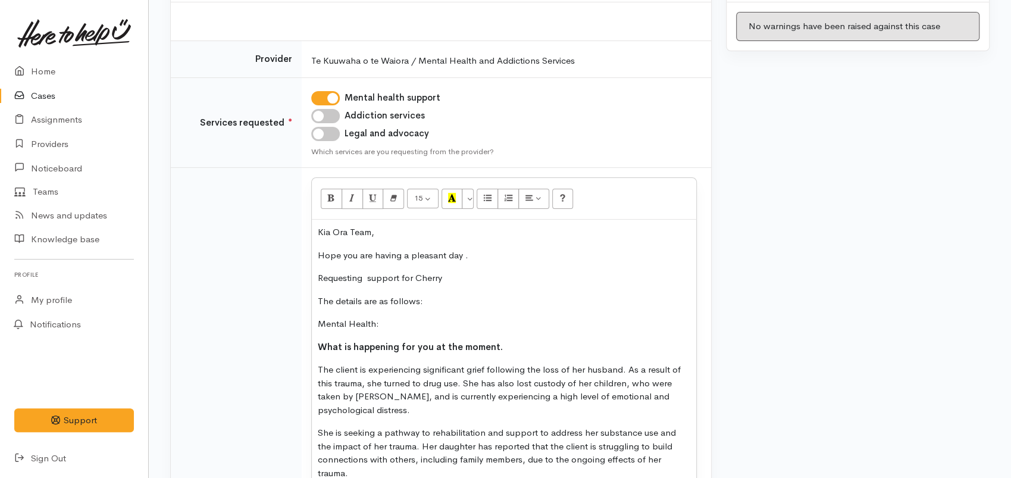
scroll to position [291, 0]
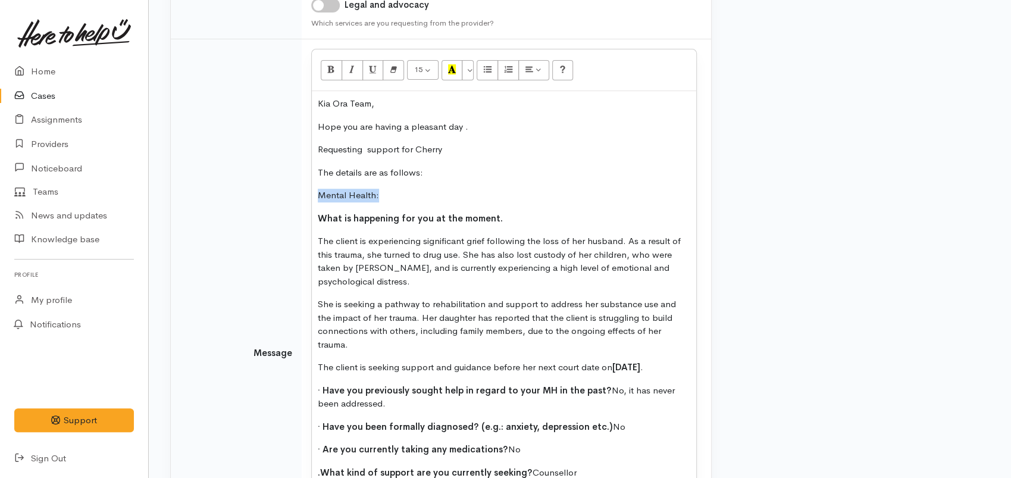
drag, startPoint x: 386, startPoint y: 196, endPoint x: 313, endPoint y: 195, distance: 73.2
click at [313, 195] on div "Kia Ora Team, Hope you are having a pleasant day . Requesting support for Cherr…" at bounding box center [504, 350] width 385 height 518
drag, startPoint x: 365, startPoint y: 148, endPoint x: 366, endPoint y: 164, distance: 16.1
click at [365, 149] on span "Requesting support for Cherry" at bounding box center [380, 148] width 124 height 11
click at [371, 147] on p "Requesting Mental Health: support for Cherry" at bounding box center [504, 150] width 373 height 14
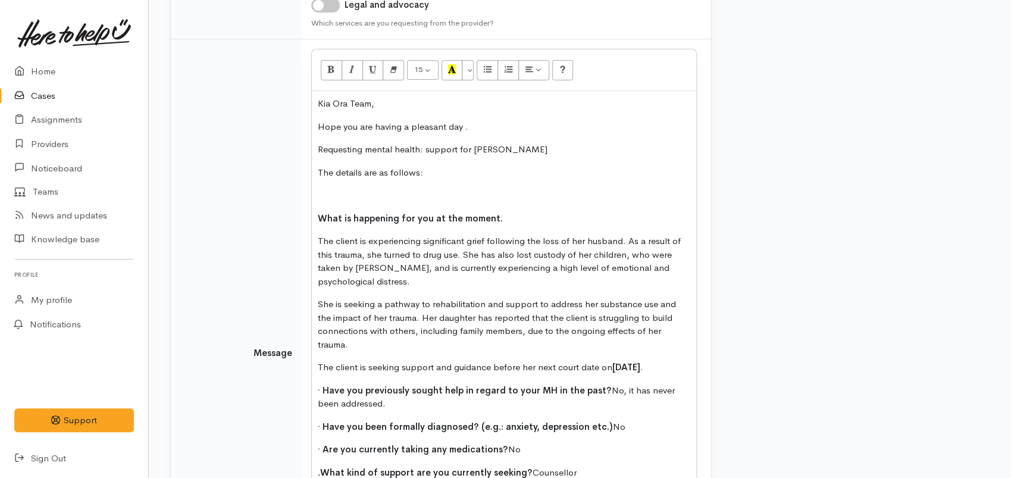
click at [357, 192] on p at bounding box center [504, 196] width 373 height 14
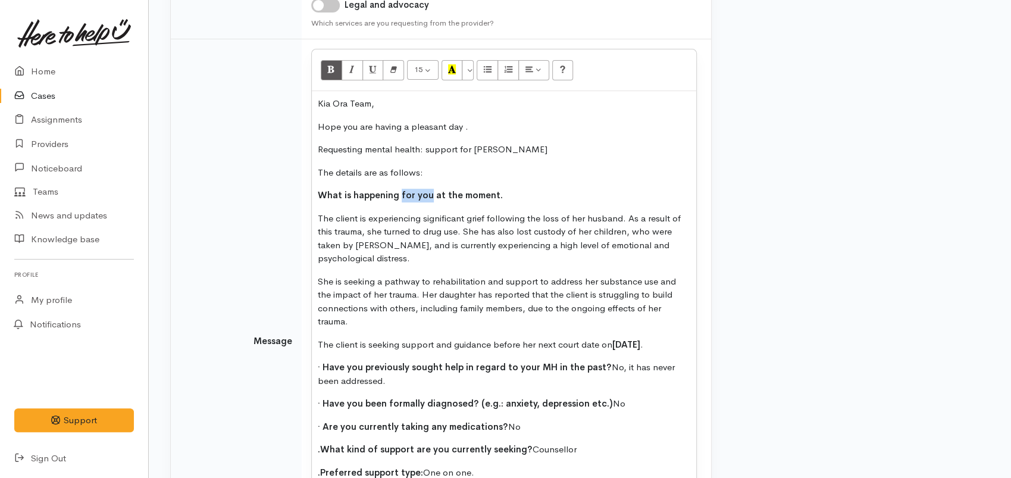
drag, startPoint x: 429, startPoint y: 195, endPoint x: 399, endPoint y: 195, distance: 29.8
click at [399, 195] on span "What is happening for you at the moment." at bounding box center [410, 194] width 185 height 11
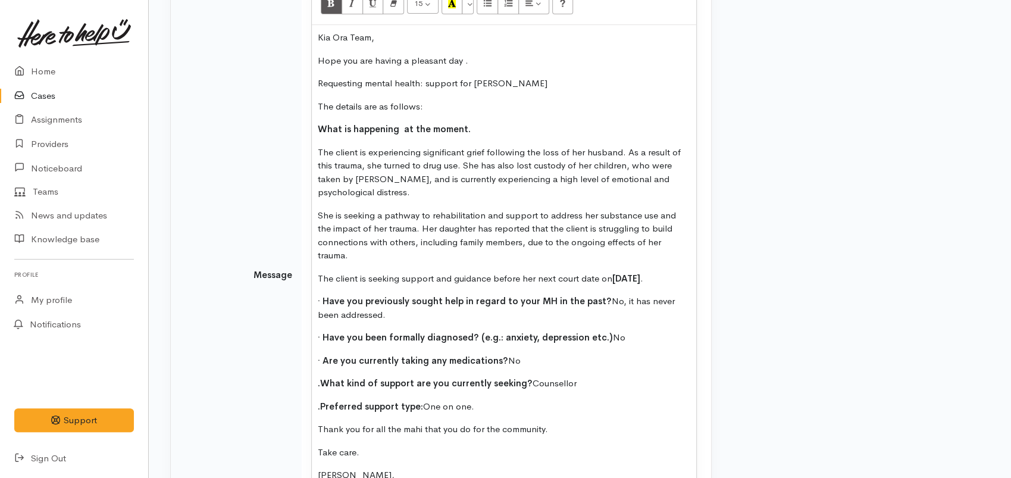
scroll to position [532, 0]
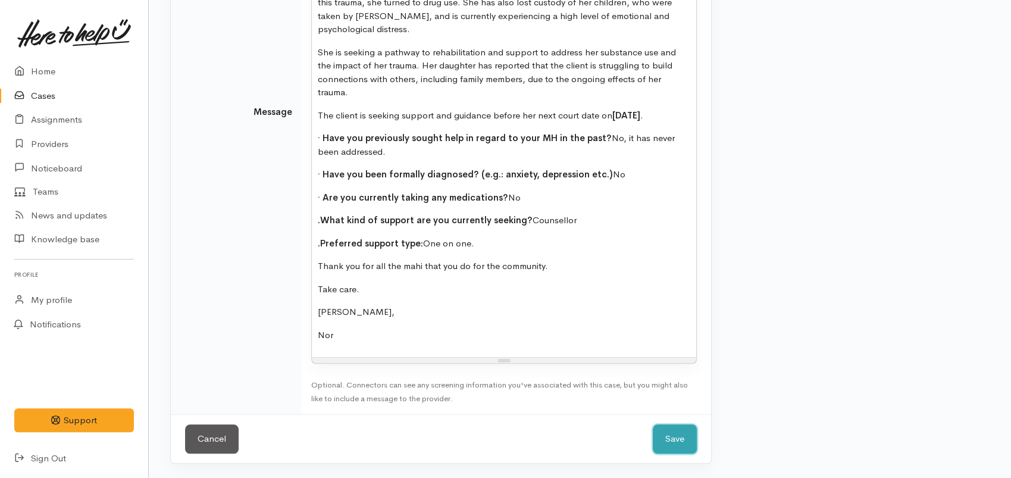
click at [674, 439] on button "Save" at bounding box center [675, 438] width 44 height 29
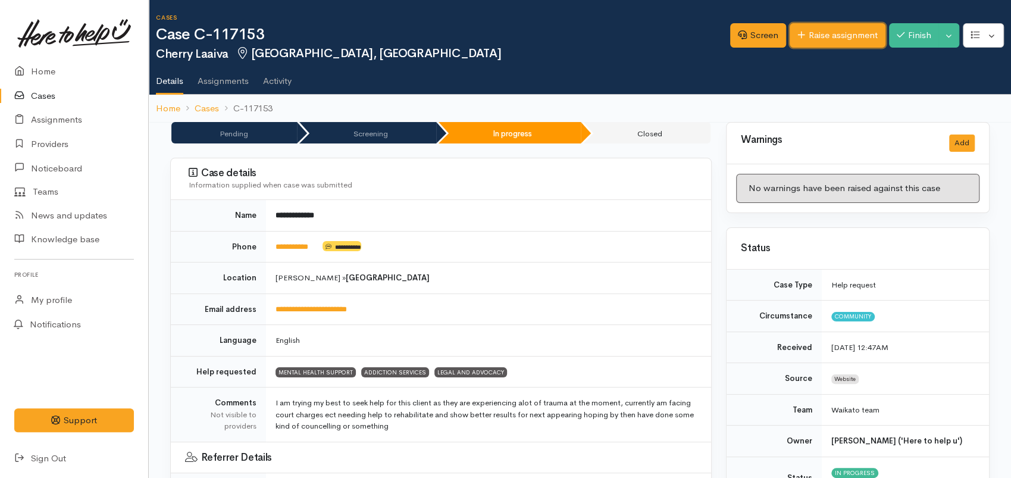
click at [823, 35] on link "Raise assignment" at bounding box center [838, 35] width 96 height 24
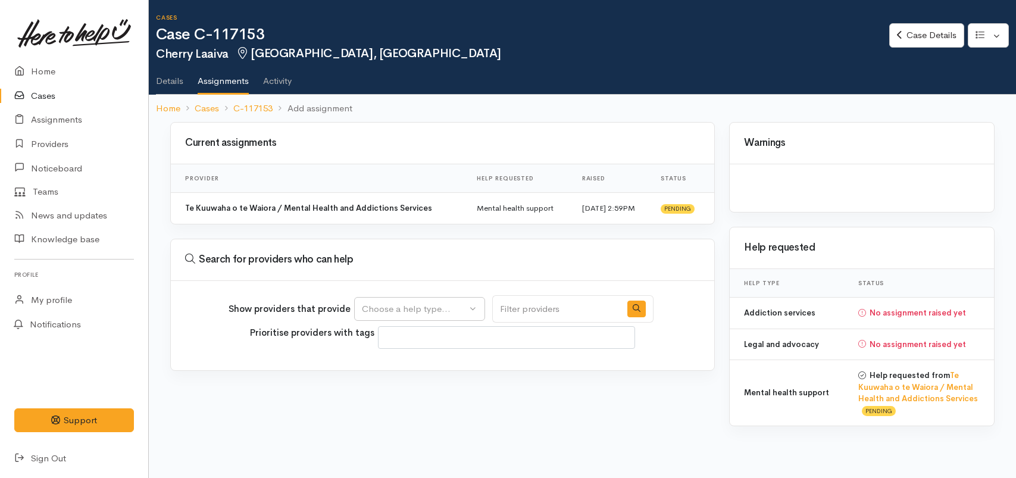
select select
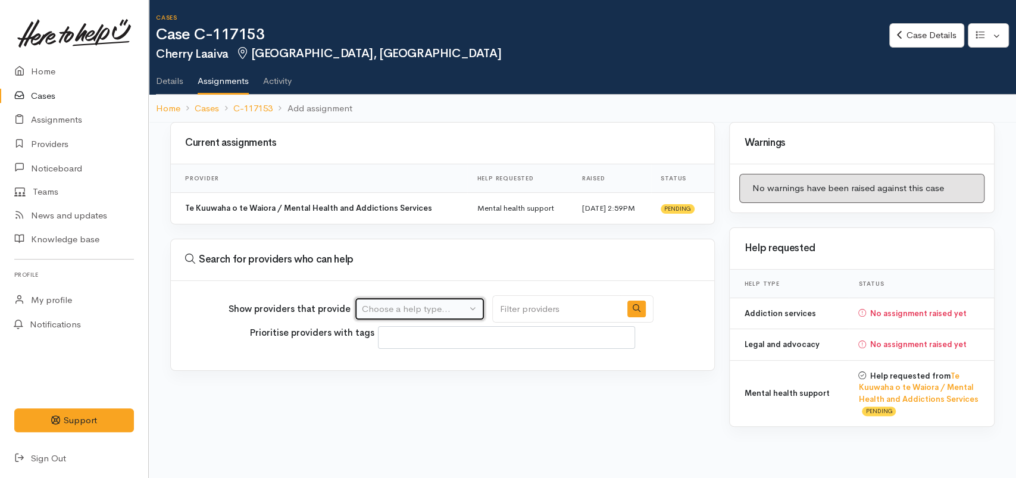
click at [419, 306] on div "Choose a help type..." at bounding box center [414, 309] width 105 height 14
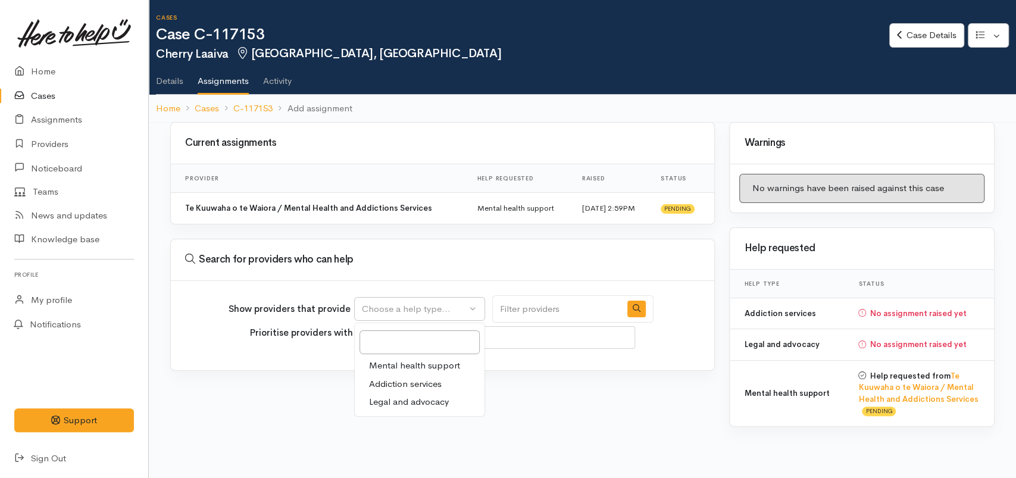
click at [404, 383] on span "Addiction services" at bounding box center [405, 384] width 73 height 14
select select "28"
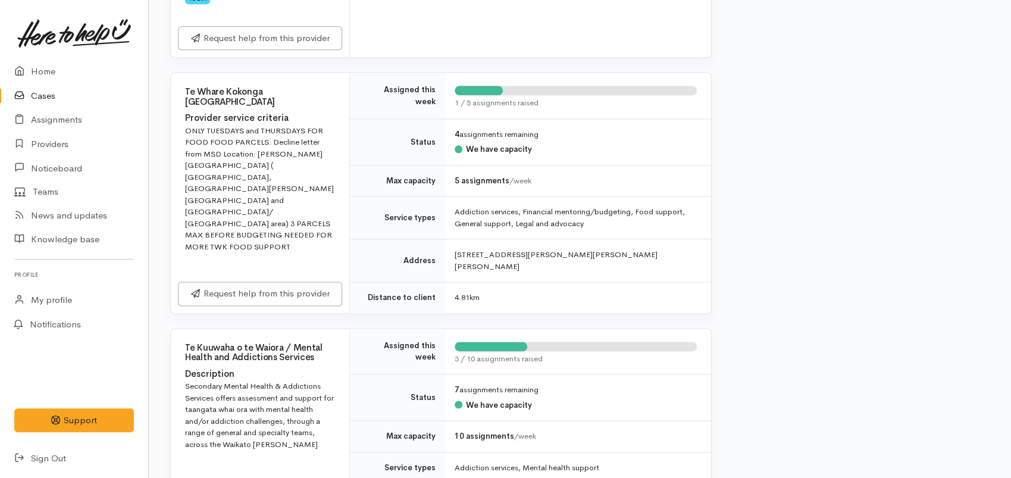
scroll to position [992, 0]
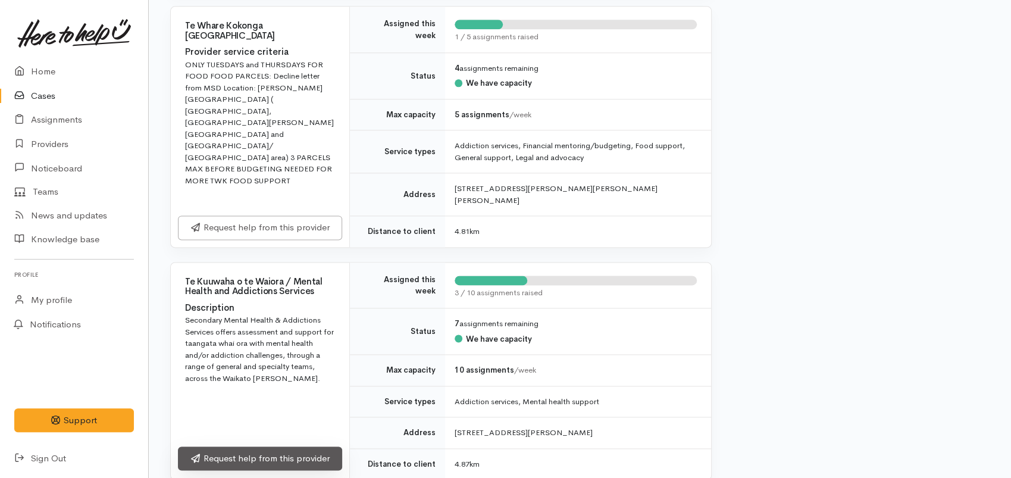
click at [266, 446] on link "Request help from this provider" at bounding box center [260, 458] width 164 height 24
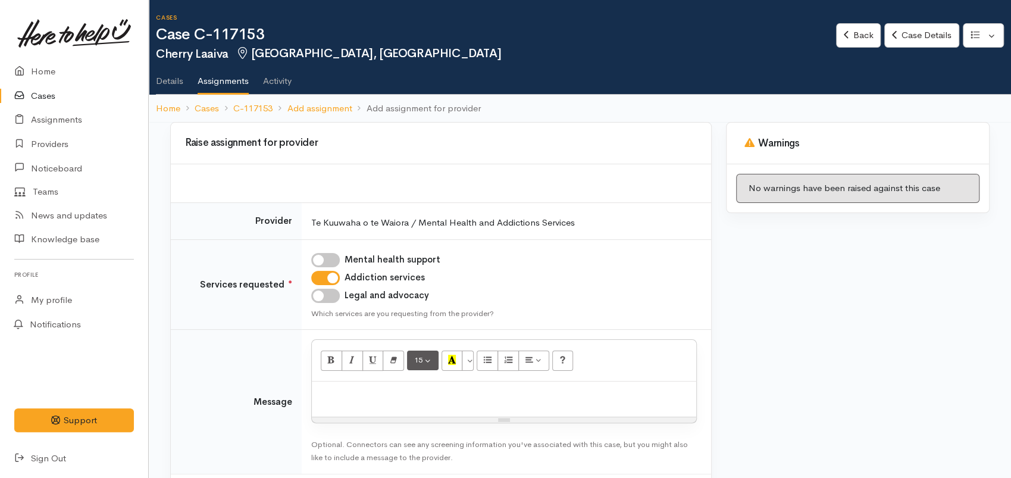
scroll to position [58, 0]
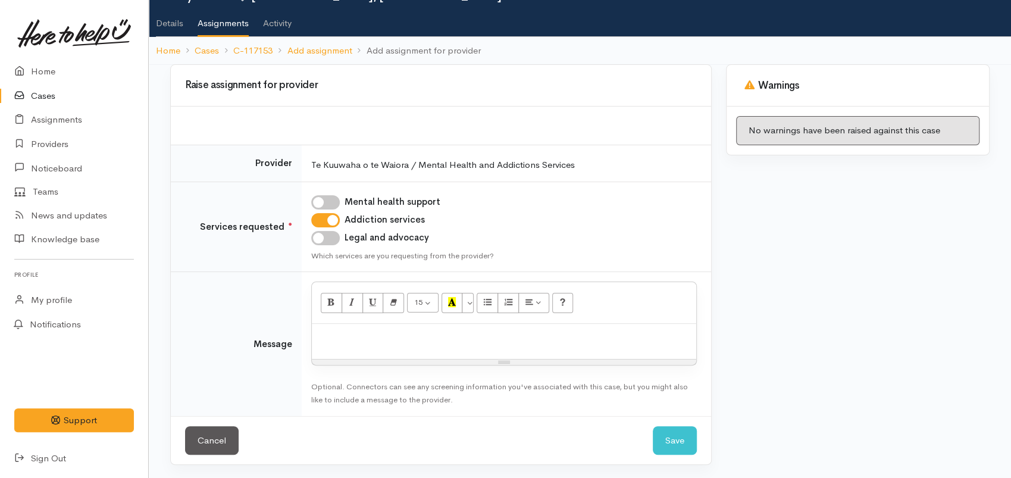
click at [388, 332] on p at bounding box center [504, 337] width 373 height 14
paste div
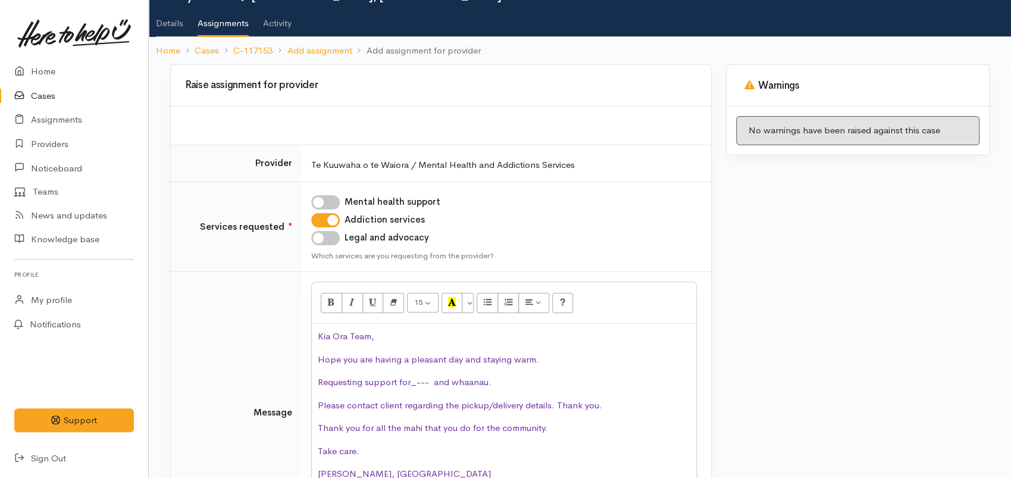
scroll to position [59, 0]
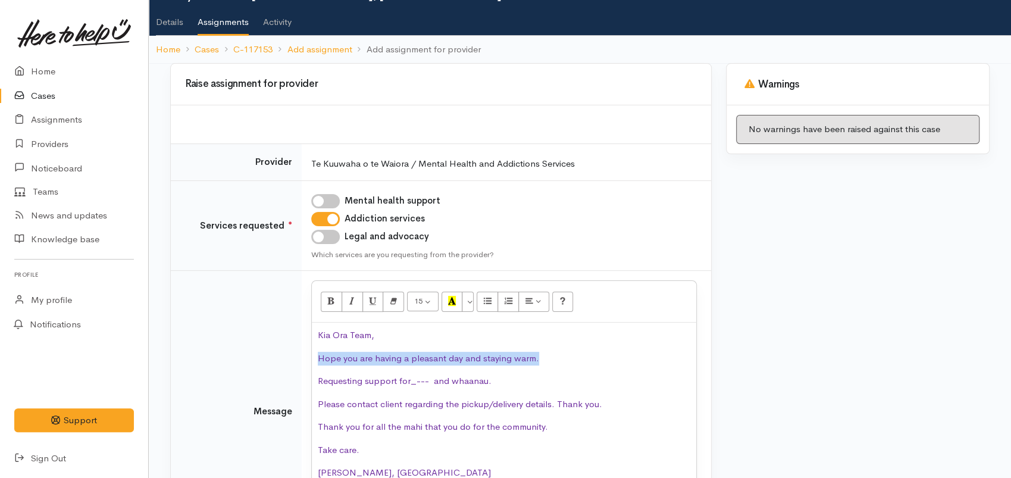
drag, startPoint x: 549, startPoint y: 355, endPoint x: 417, endPoint y: 414, distance: 144.2
click at [308, 357] on td "<p class="MsoNormal"><span lang="EN-US" style="color:#7030A0">Kia Ora Team, <o:…" at bounding box center [507, 412] width 410 height 282
click at [499, 352] on p "Hope you are having a pleasant day and staying warm." at bounding box center [504, 359] width 373 height 14
drag, startPoint x: 548, startPoint y: 354, endPoint x: 410, endPoint y: 354, distance: 137.5
click at [410, 354] on p "Hope you are having a pleasant day and staying warm." at bounding box center [504, 359] width 373 height 14
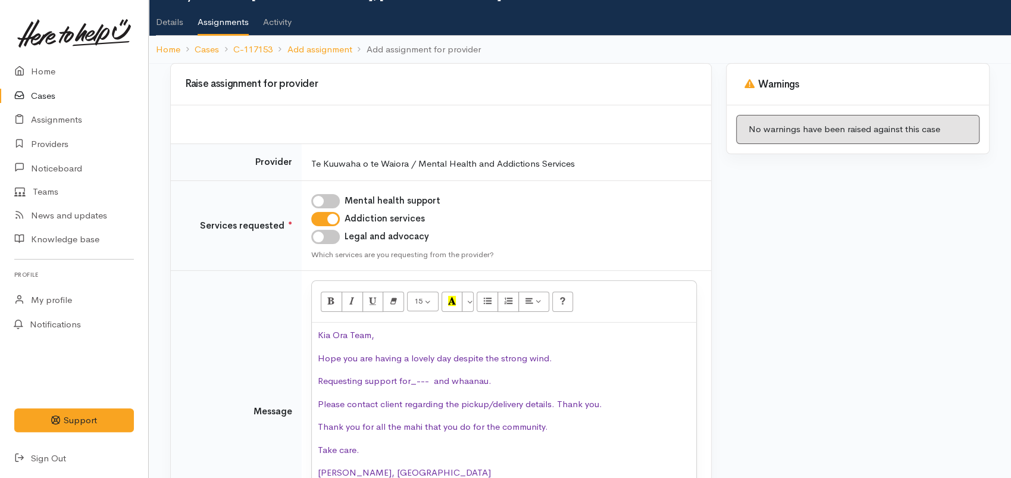
click at [410, 381] on span "Requesting support for_--- and whaanau." at bounding box center [405, 380] width 174 height 11
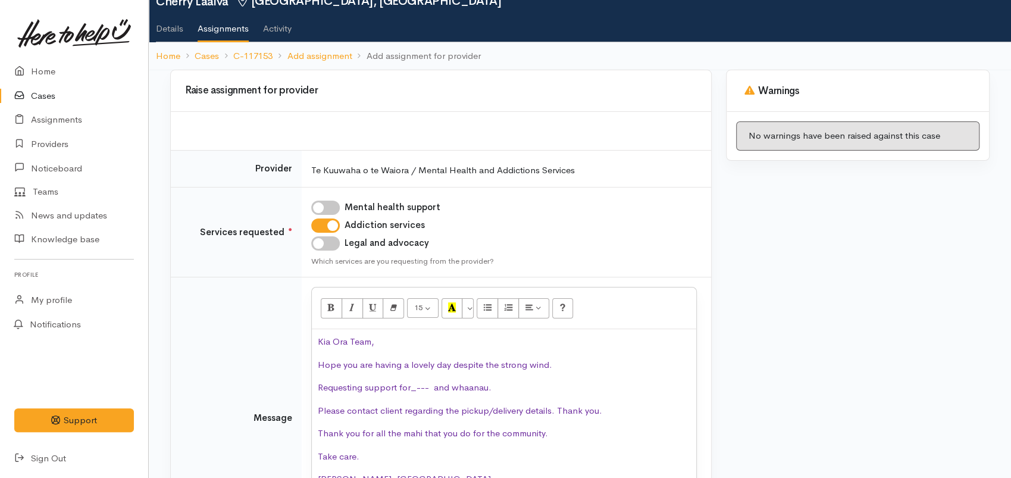
scroll to position [132, 0]
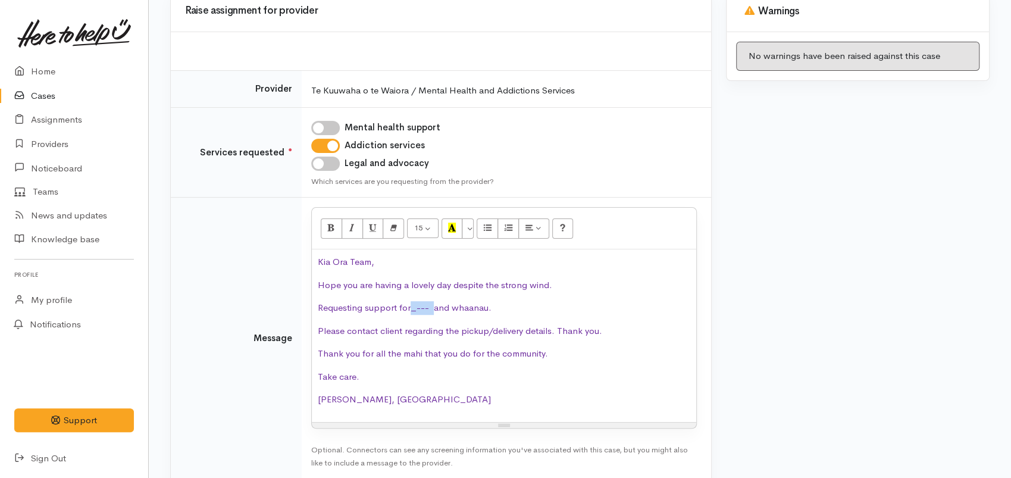
drag, startPoint x: 434, startPoint y: 306, endPoint x: 419, endPoint y: 339, distance: 36.0
click at [409, 312] on span "Requesting support for_--- and whaanau." at bounding box center [405, 307] width 174 height 11
drag, startPoint x: 516, startPoint y: 308, endPoint x: 456, endPoint y: 341, distance: 68.2
click at [439, 306] on p "Requesting support for Cherry and whaanau." at bounding box center [504, 308] width 373 height 14
click at [364, 308] on span "Requesting support for Cherry," at bounding box center [380, 307] width 124 height 11
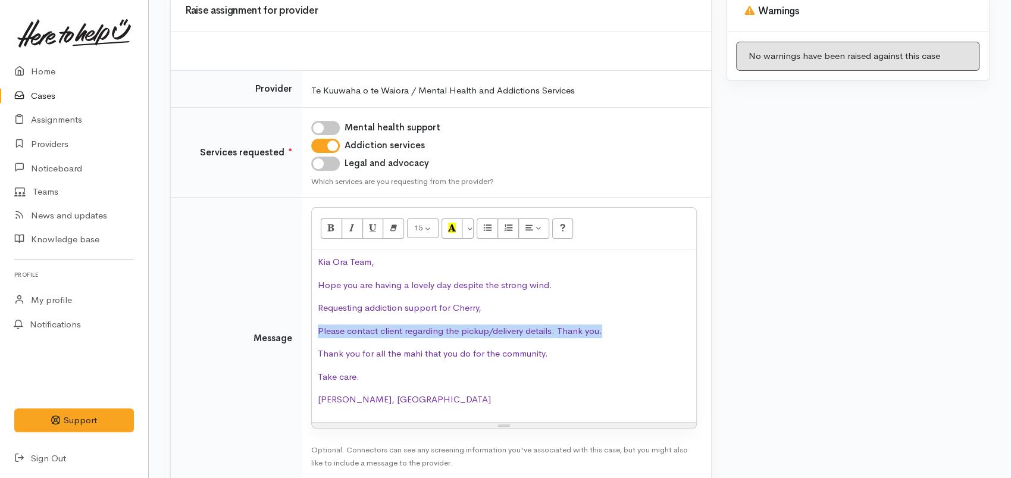
drag, startPoint x: 620, startPoint y: 333, endPoint x: 269, endPoint y: 324, distance: 351.3
click at [270, 324] on tr "Message <p class="MsoNormal"><span lang="EN-US" style="color:#7030A0">Kia Ora T…" at bounding box center [441, 339] width 541 height 282
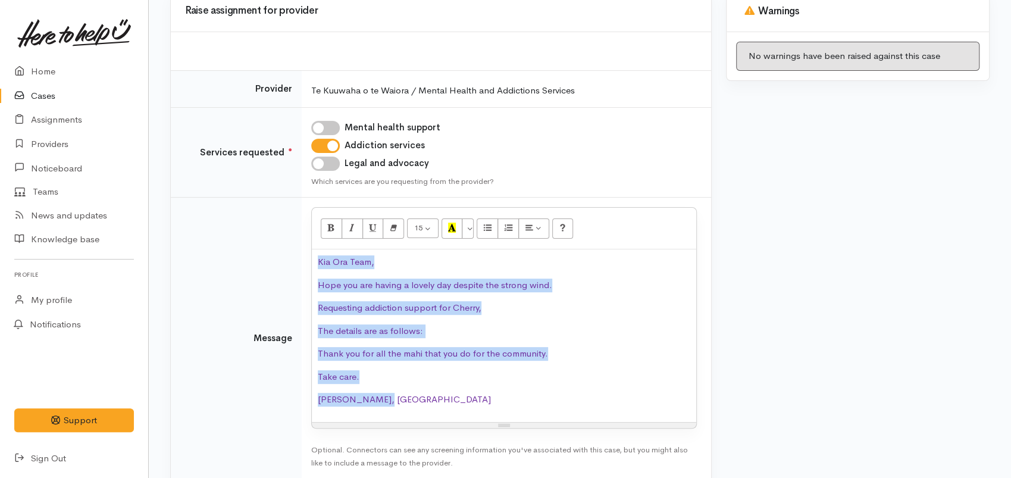
drag, startPoint x: 239, startPoint y: 271, endPoint x: 246, endPoint y: 247, distance: 24.9
click at [229, 254] on tr "Message <p class="MsoNormal"><span lang="EN-US" style="color:#7030A0">Kia Ora T…" at bounding box center [441, 339] width 541 height 282
click at [470, 233] on button "More Color" at bounding box center [468, 228] width 12 height 20
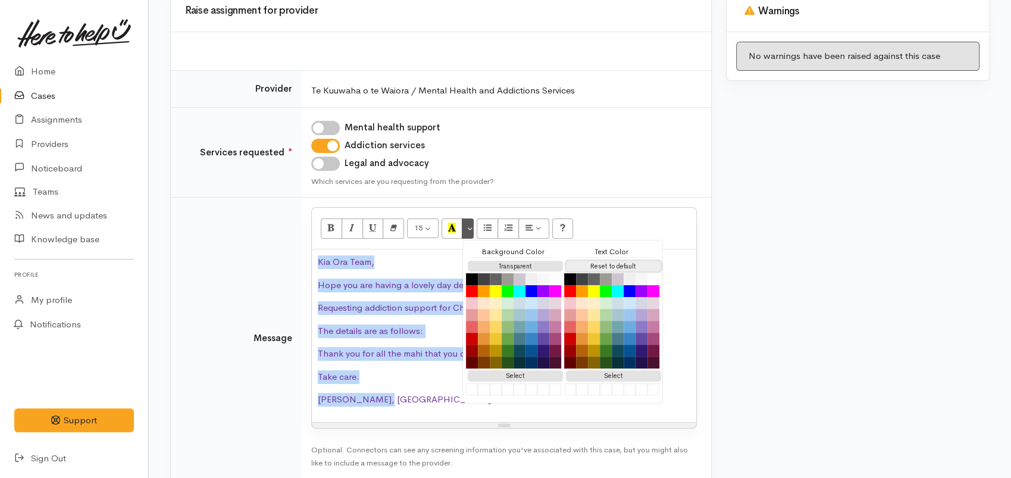
click at [589, 262] on button "Reset to default" at bounding box center [613, 266] width 95 height 11
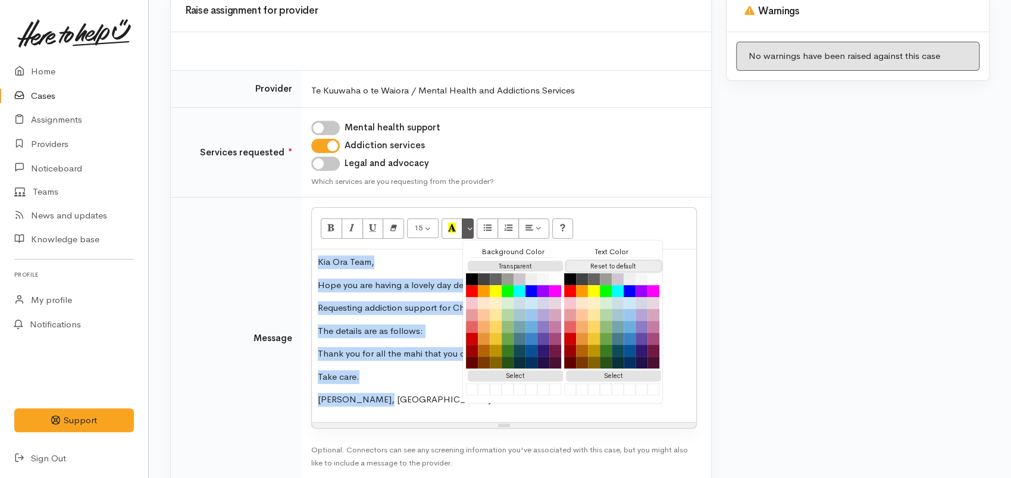
click at [602, 266] on button "Reset to default" at bounding box center [613, 266] width 95 height 11
click at [395, 348] on span "Thank you for all the mahi that you do for the community." at bounding box center [433, 353] width 230 height 11
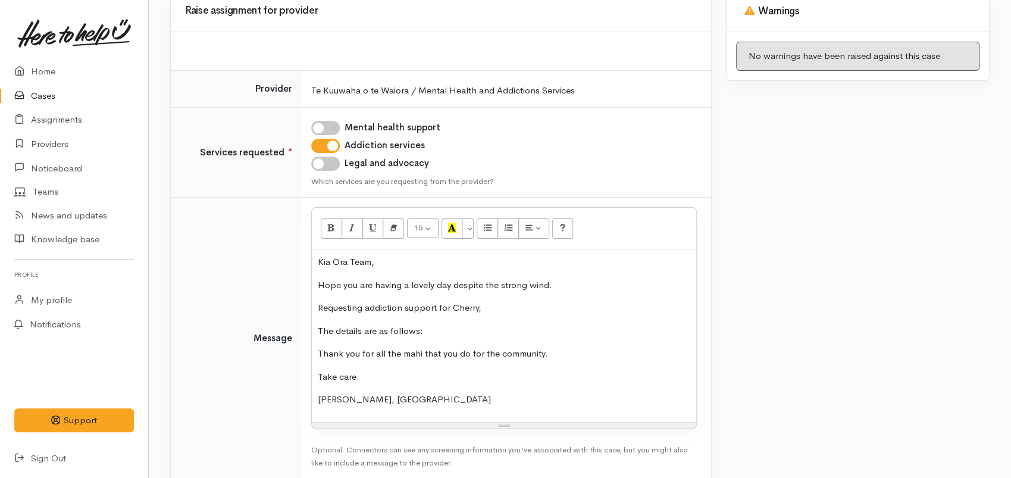
click at [364, 401] on span "Ngaa mihi, Nor" at bounding box center [404, 398] width 173 height 11
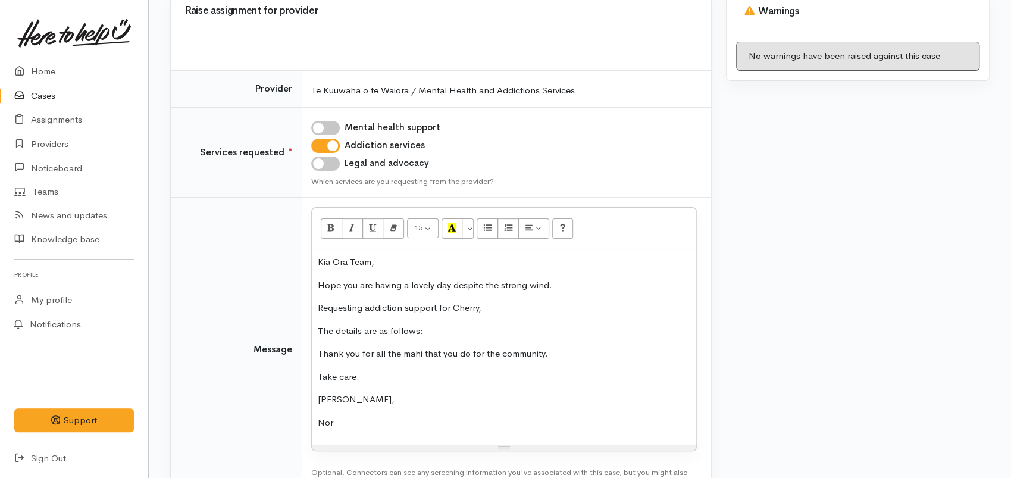
click at [429, 333] on p "The details are as follows:" at bounding box center [504, 331] width 373 height 14
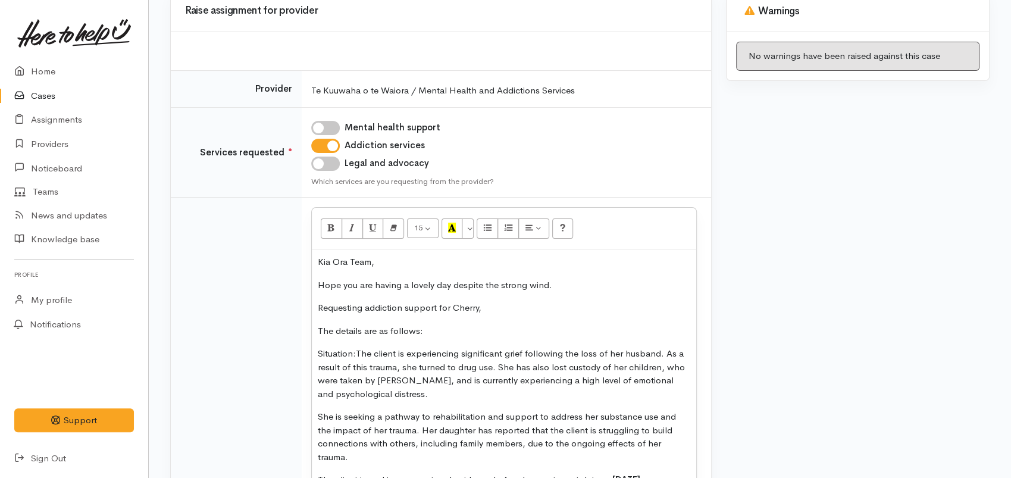
scroll to position [349, 0]
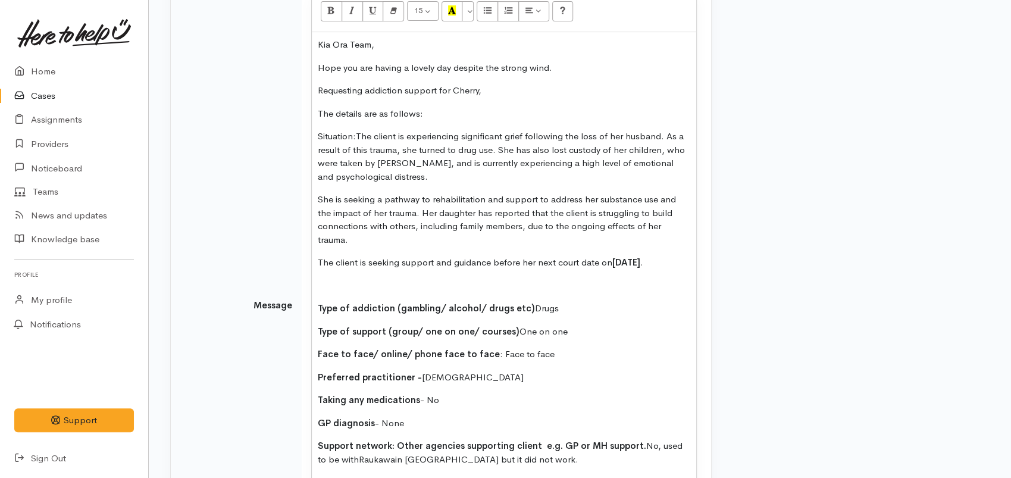
click at [346, 293] on p at bounding box center [504, 286] width 373 height 14
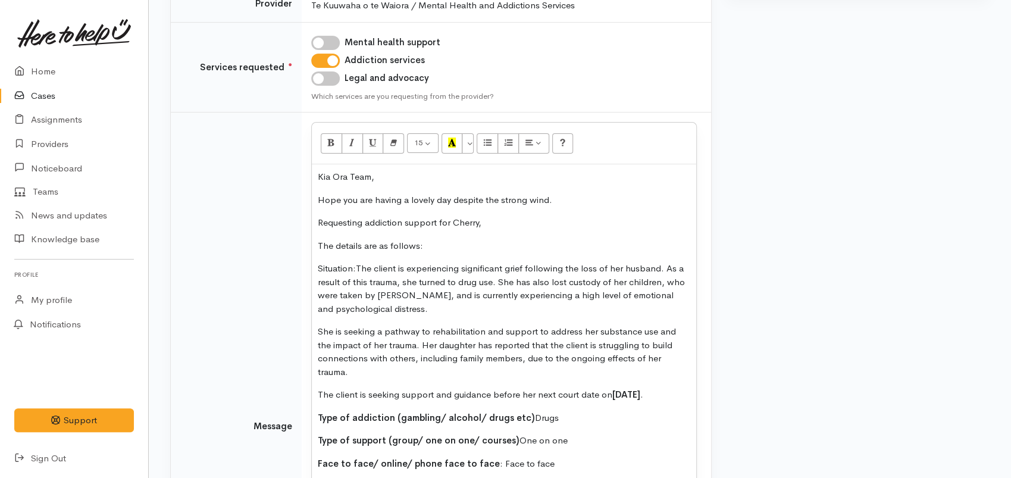
scroll to position [548, 0]
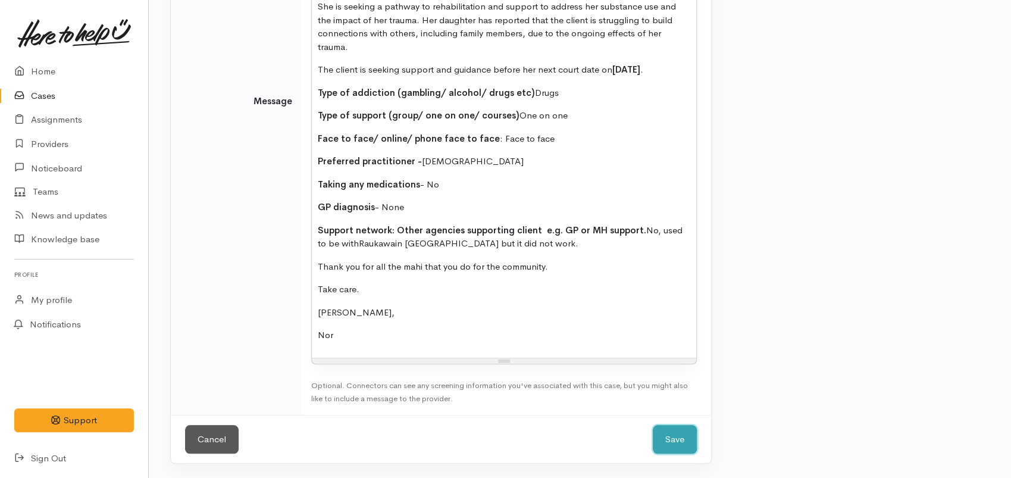
click at [653, 449] on button "Save" at bounding box center [675, 439] width 44 height 29
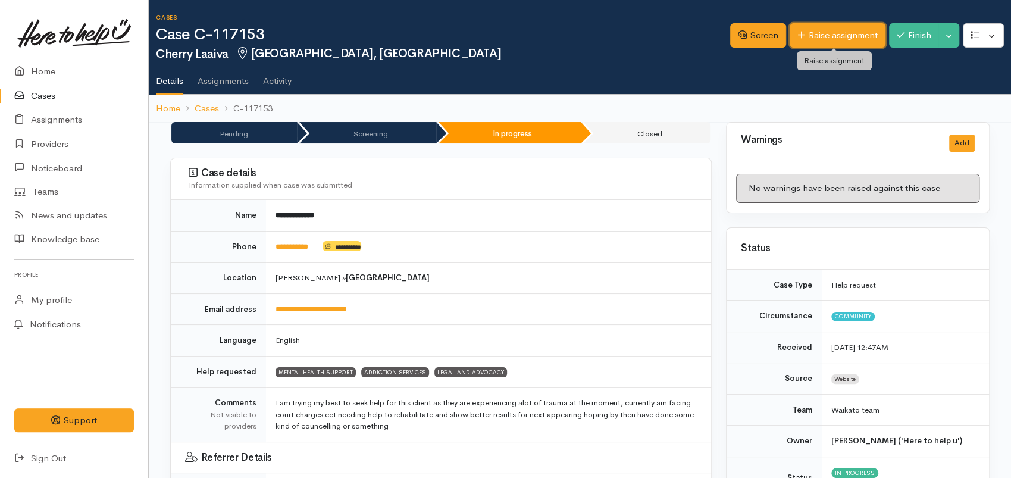
click at [807, 30] on link "Raise assignment" at bounding box center [838, 35] width 96 height 24
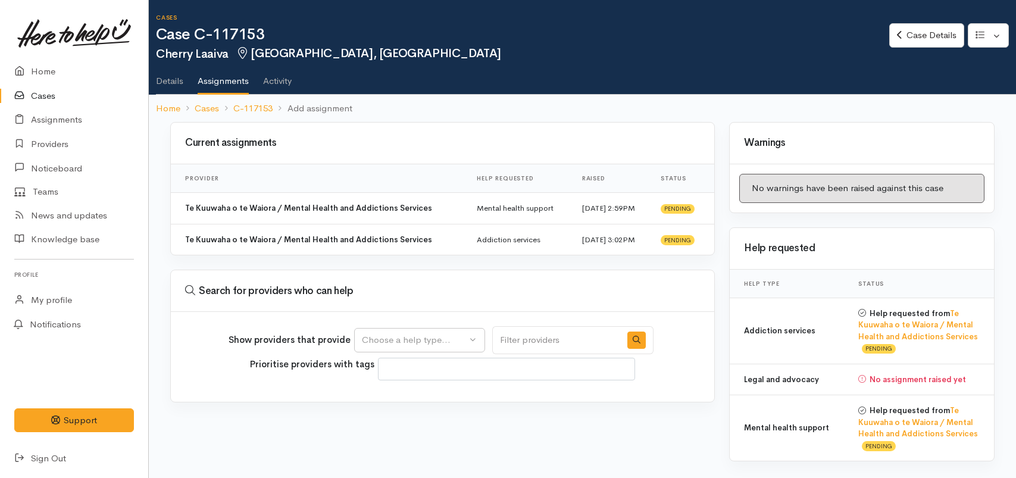
select select
drag, startPoint x: 451, startPoint y: 340, endPoint x: 446, endPoint y: 351, distance: 11.5
click at [450, 341] on div "Choose a help type..." at bounding box center [414, 340] width 105 height 14
click at [411, 434] on span "Legal and advocacy" at bounding box center [409, 434] width 80 height 14
select select "27"
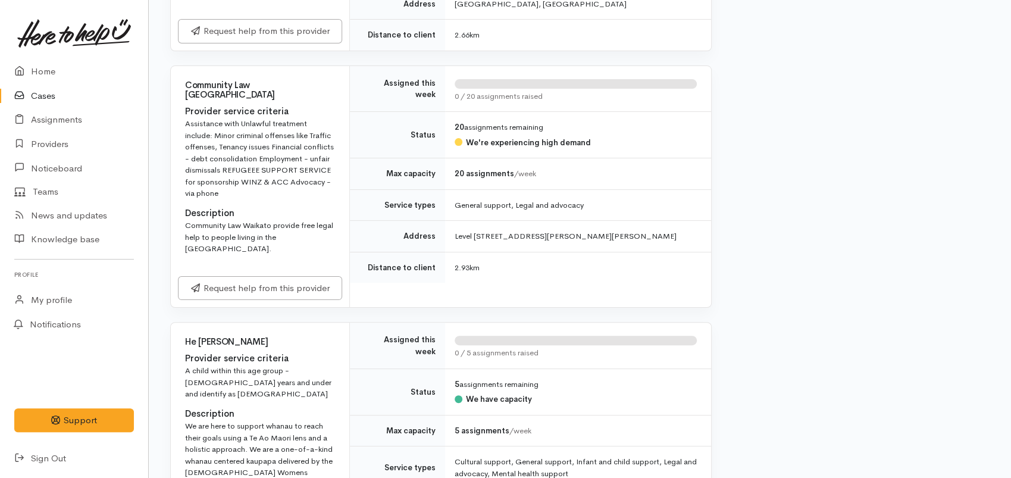
scroll to position [3109, 0]
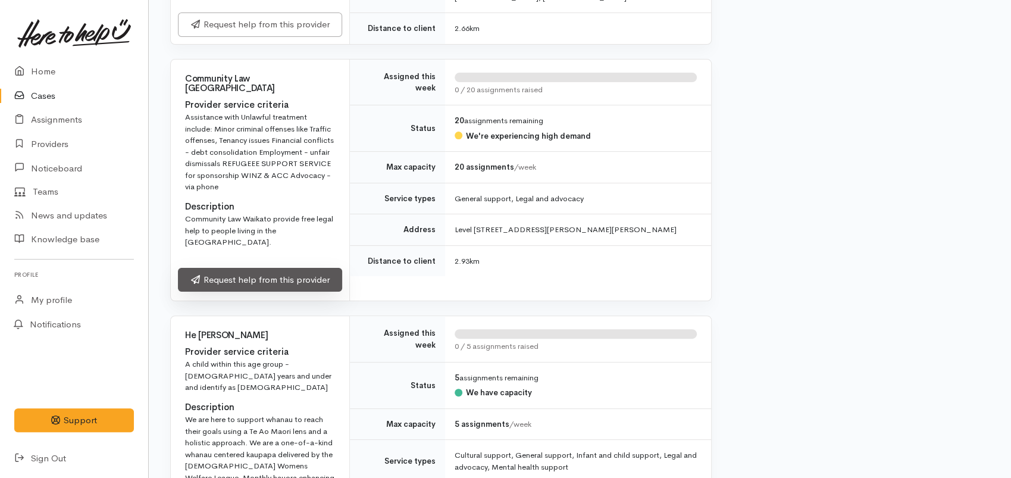
click at [256, 277] on link "Request help from this provider" at bounding box center [260, 280] width 164 height 24
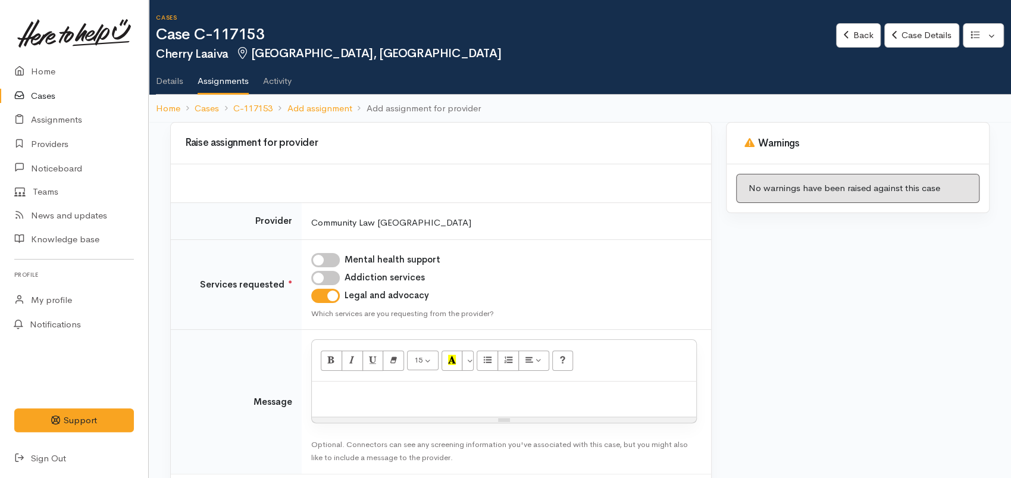
scroll to position [58, 0]
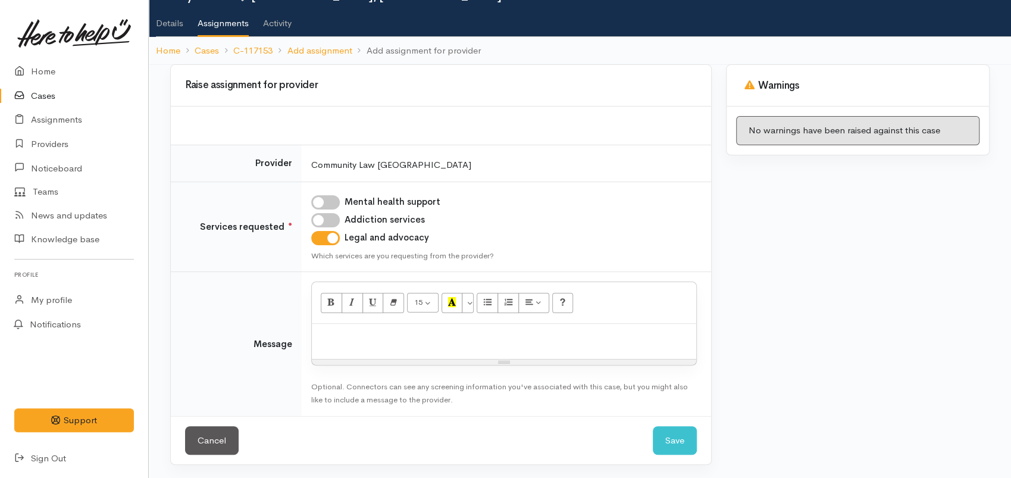
drag, startPoint x: 356, startPoint y: 318, endPoint x: 357, endPoint y: 324, distance: 6.0
click at [357, 324] on div "15 8 9 10 11 12 14 18 24 36 Background Color Transparent Select #ffff00 Text Co…" at bounding box center [504, 324] width 386 height 84
click at [359, 335] on p at bounding box center [504, 337] width 373 height 14
paste div
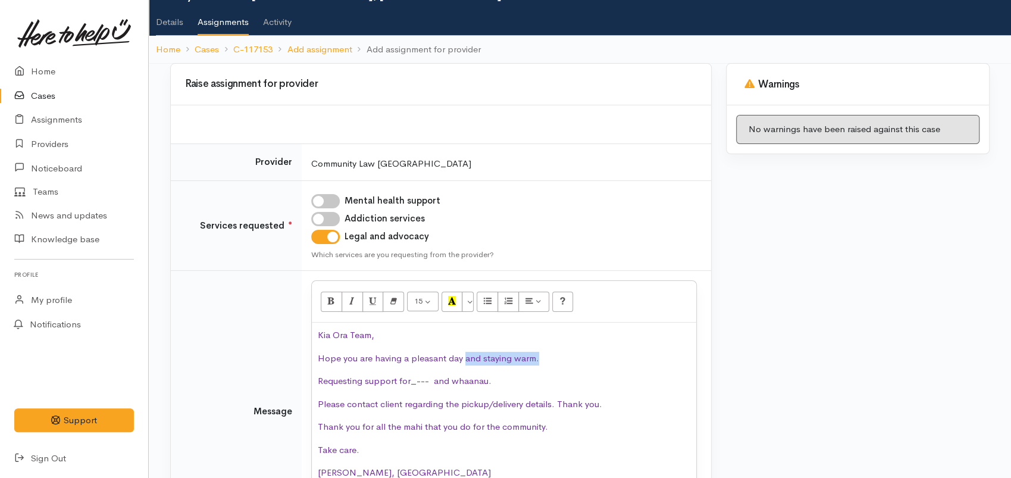
drag, startPoint x: 546, startPoint y: 358, endPoint x: 474, endPoint y: 382, distance: 76.4
click at [461, 356] on p "Hope you are having a pleasant day and staying warm." at bounding box center [504, 359] width 373 height 14
click at [474, 354] on span "Hope you are having a pleasant day depite the wind." at bounding box center [425, 357] width 214 height 11
drag, startPoint x: 491, startPoint y: 382, endPoint x: 410, endPoint y: 383, distance: 80.4
click at [410, 383] on p "Requesting support for_--- and whaanau." at bounding box center [504, 381] width 373 height 14
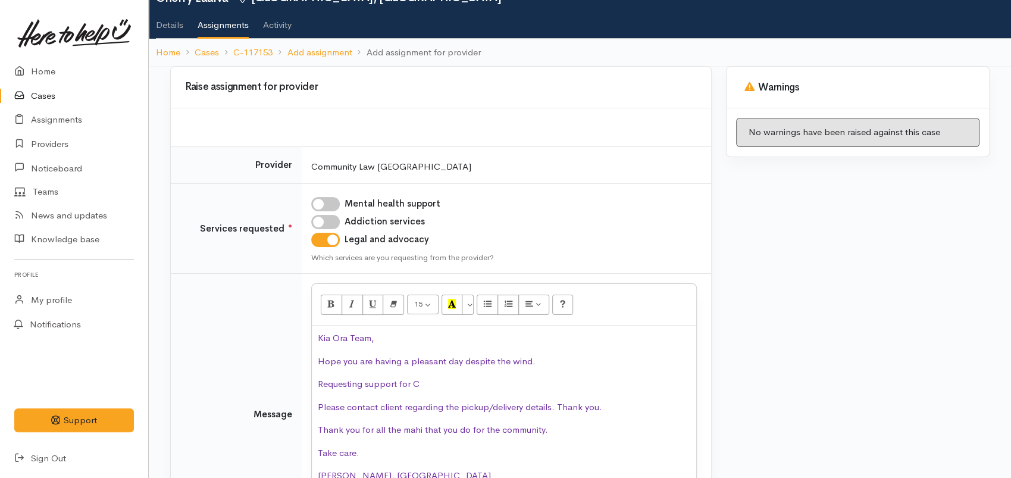
scroll to position [195, 0]
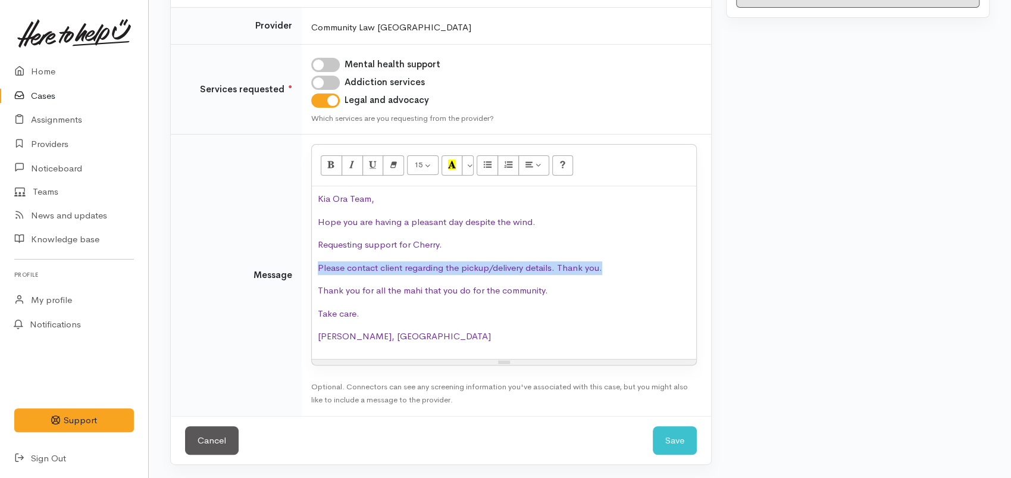
drag, startPoint x: 614, startPoint y: 266, endPoint x: 310, endPoint y: 260, distance: 304.9
click at [310, 260] on td "<p class="MsoNormal"><span lang="EN-US" style="color:#7030A0">Kia Ora Team, <o:…" at bounding box center [507, 276] width 410 height 282
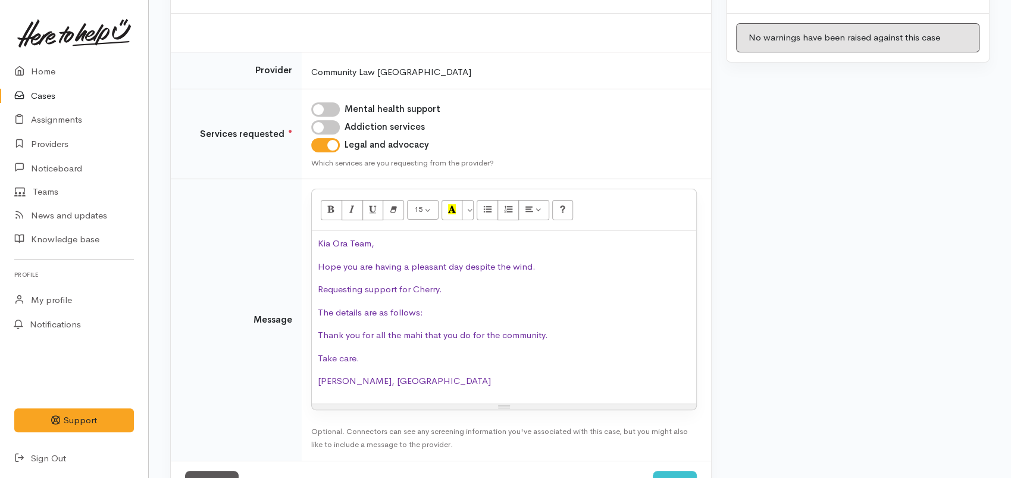
scroll to position [129, 0]
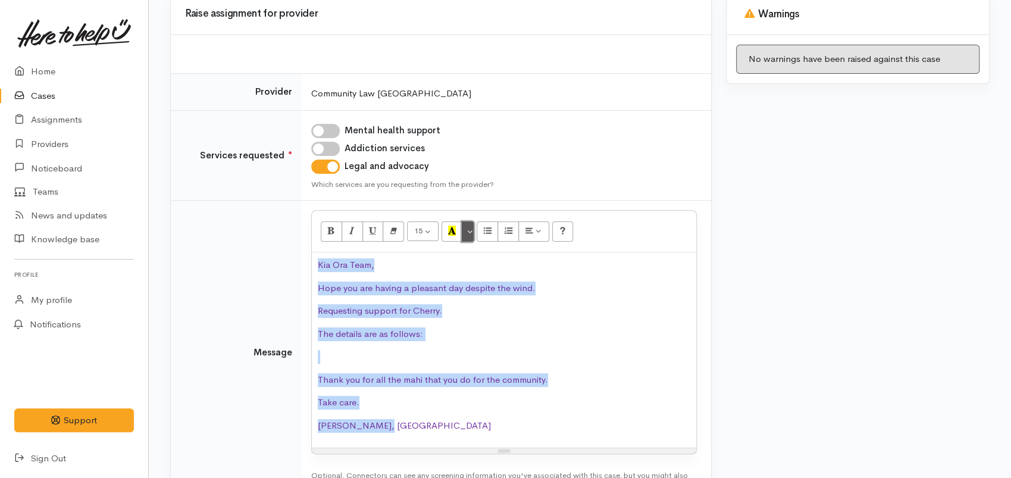
click at [471, 233] on button "More Color" at bounding box center [468, 231] width 12 height 20
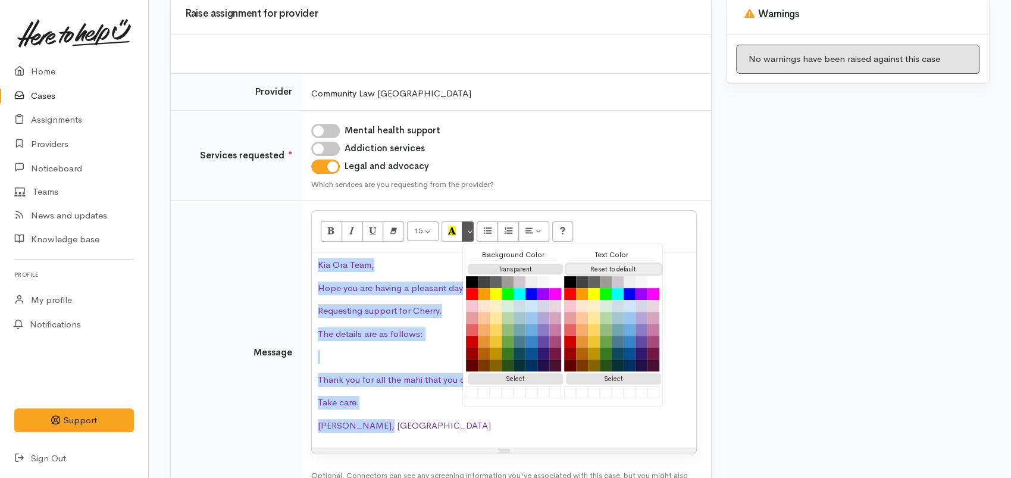
click at [578, 268] on button "Reset to default" at bounding box center [613, 269] width 95 height 11
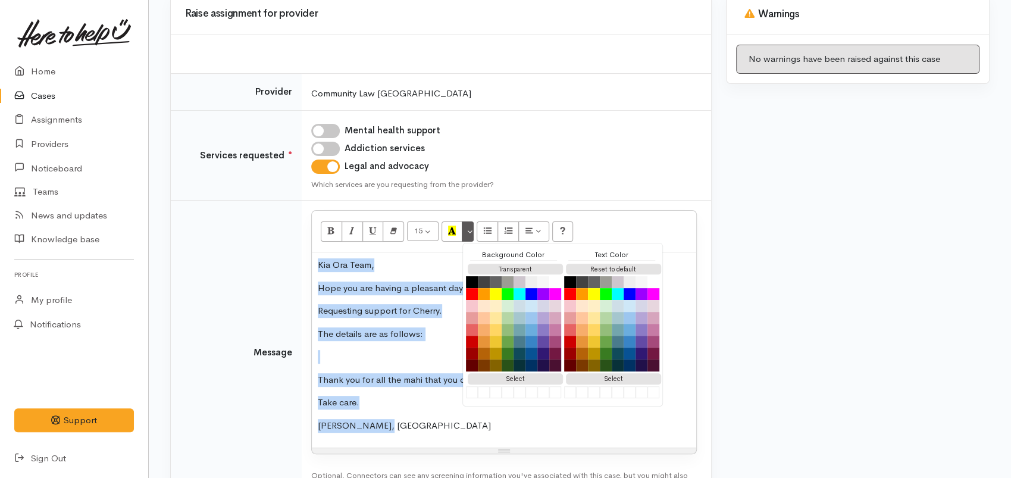
click at [386, 350] on p at bounding box center [504, 357] width 373 height 14
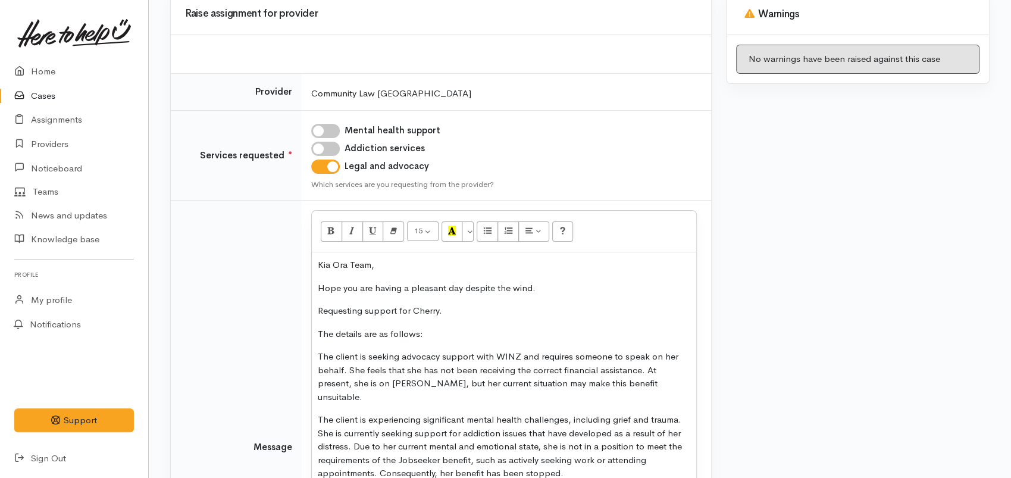
scroll to position [189, 0]
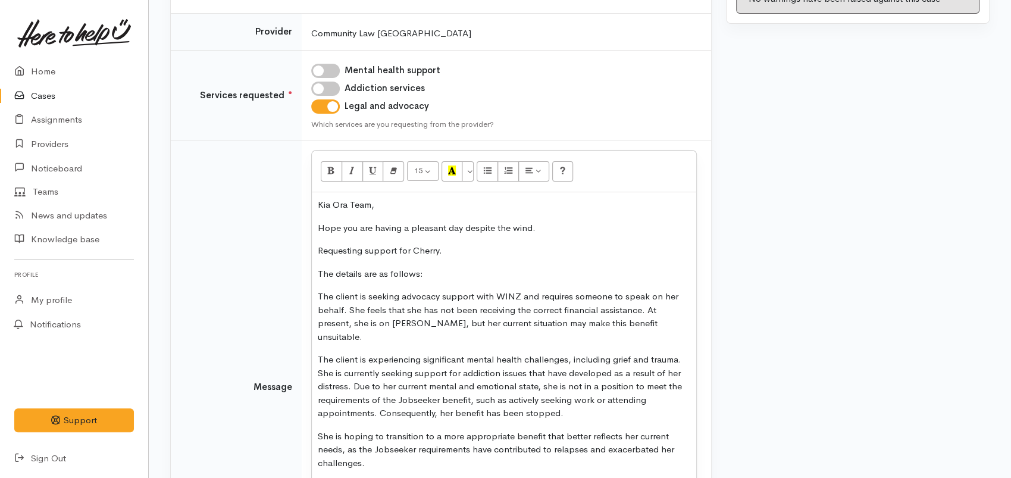
drag, startPoint x: 341, startPoint y: 327, endPoint x: 338, endPoint y: 350, distance: 23.5
click at [343, 338] on div "Kia Ora Team, Hope you are having a pleasant day despite the wind. Requesting s…" at bounding box center [504, 384] width 385 height 385
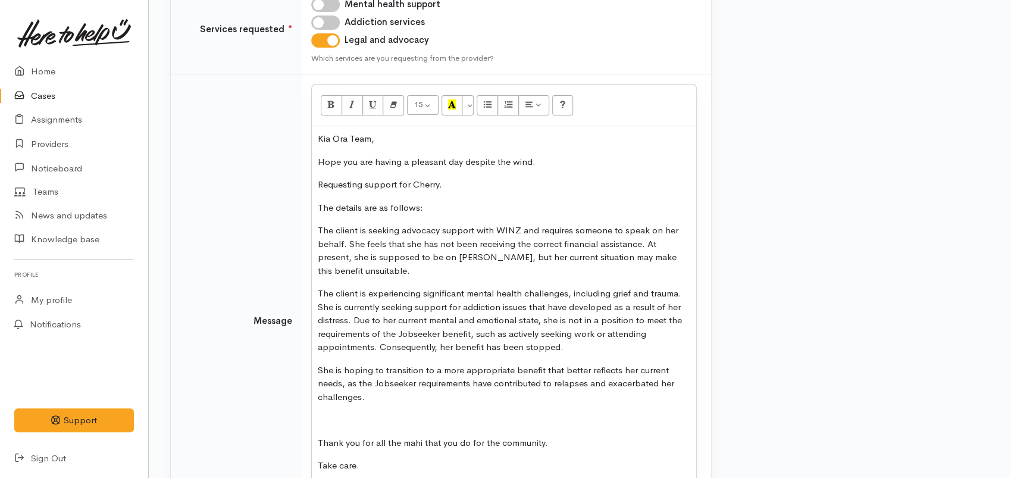
click at [336, 416] on p at bounding box center [504, 420] width 373 height 14
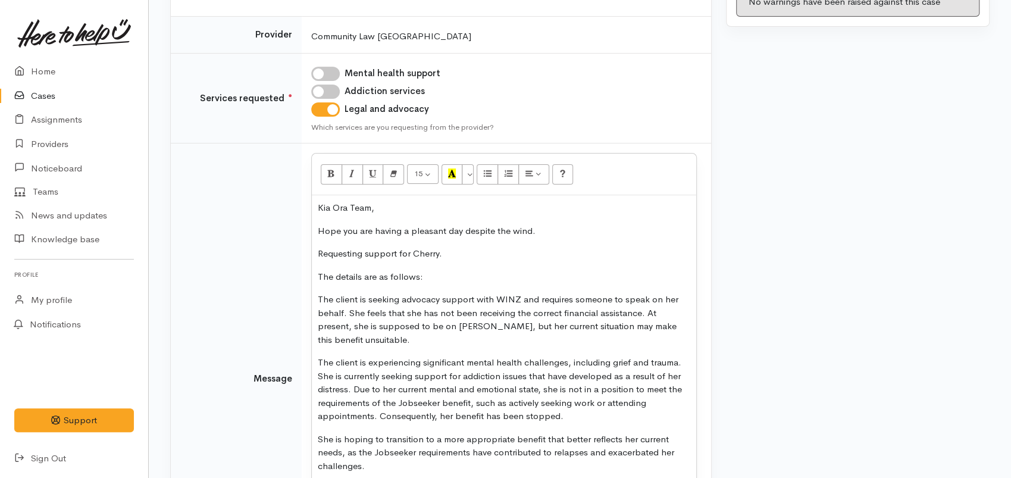
scroll to position [385, 0]
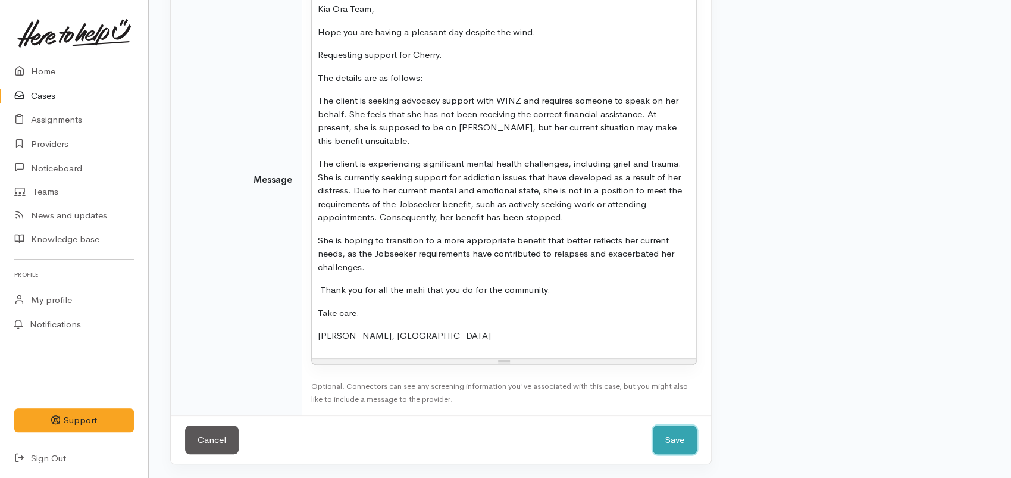
click at [656, 437] on button "Save" at bounding box center [675, 440] width 44 height 29
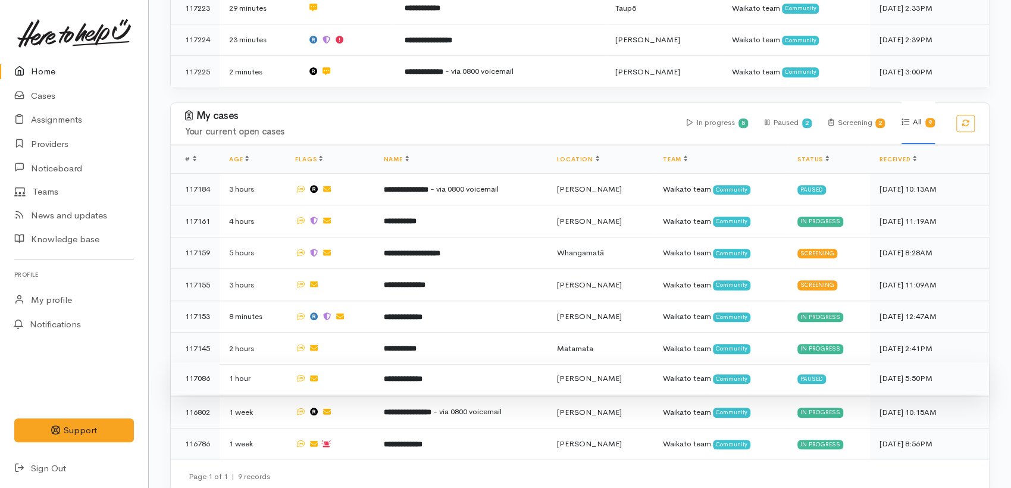
scroll to position [402, 0]
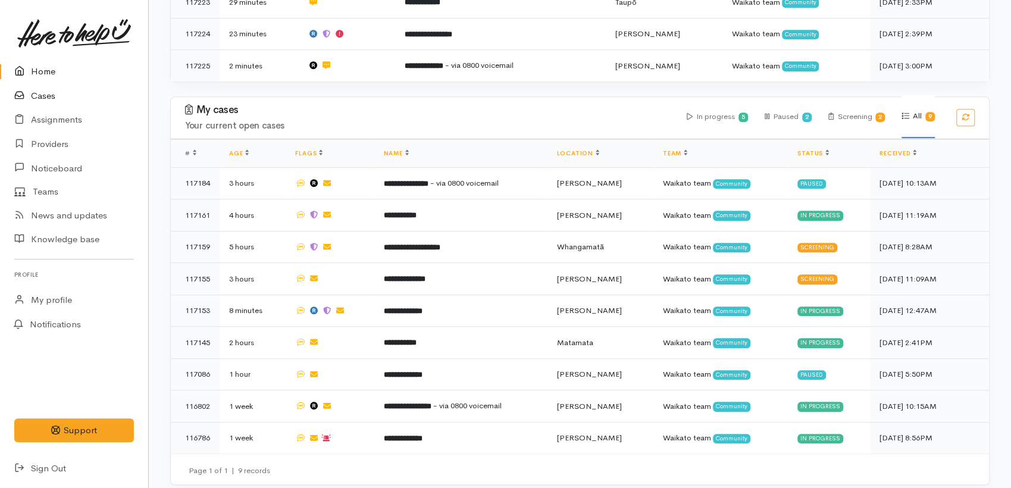
click at [48, 95] on link "Cases" at bounding box center [74, 96] width 148 height 24
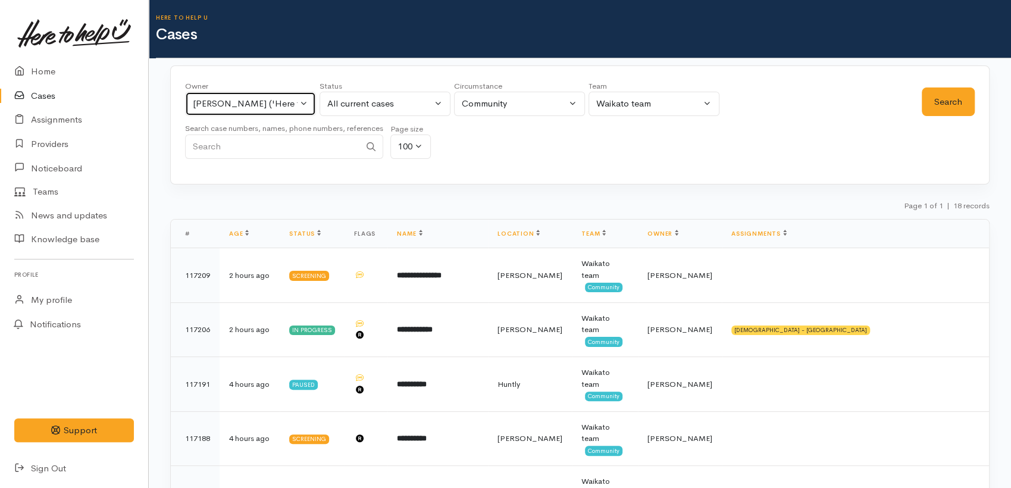
click at [309, 108] on button "[PERSON_NAME] ('Here to help u')" at bounding box center [250, 104] width 131 height 24
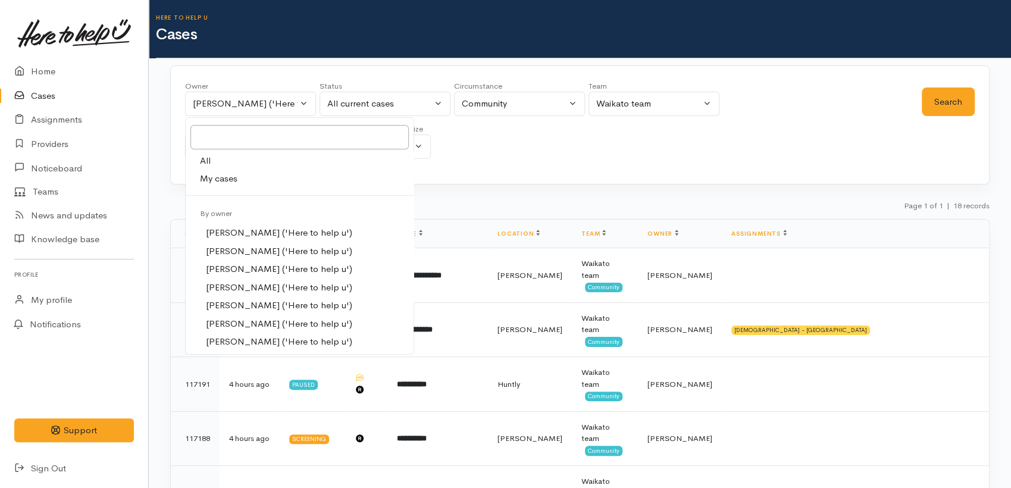
click at [242, 180] on link "My cases" at bounding box center [300, 179] width 228 height 18
select select "1920"
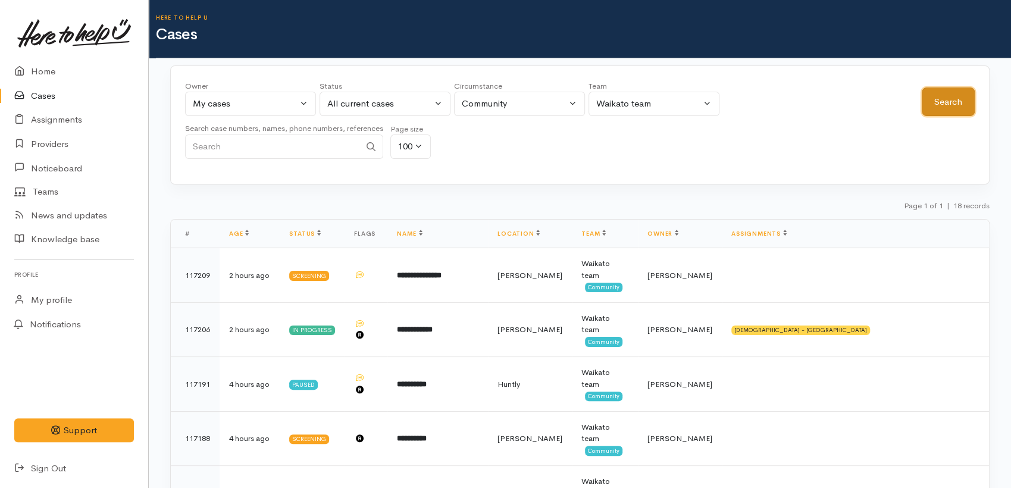
click at [929, 110] on button "Search" at bounding box center [948, 102] width 53 height 29
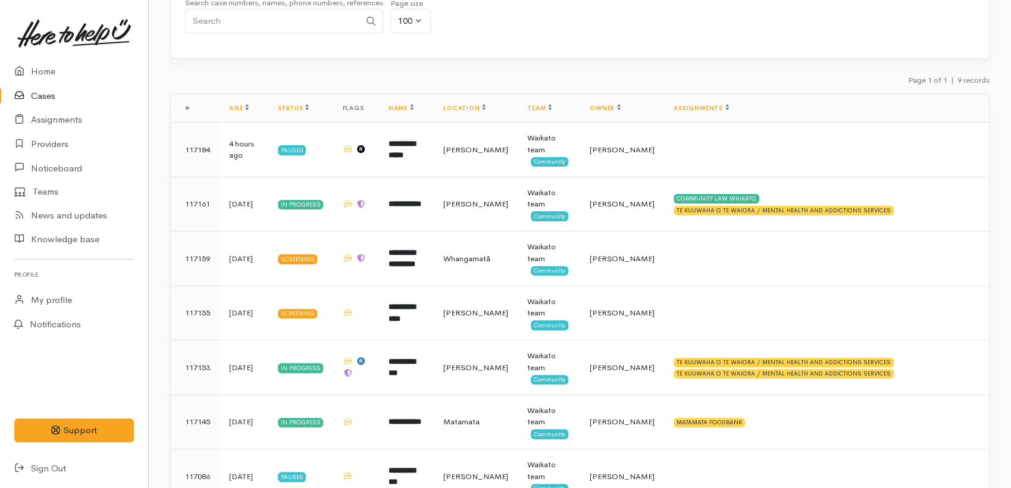
scroll to position [284, 0]
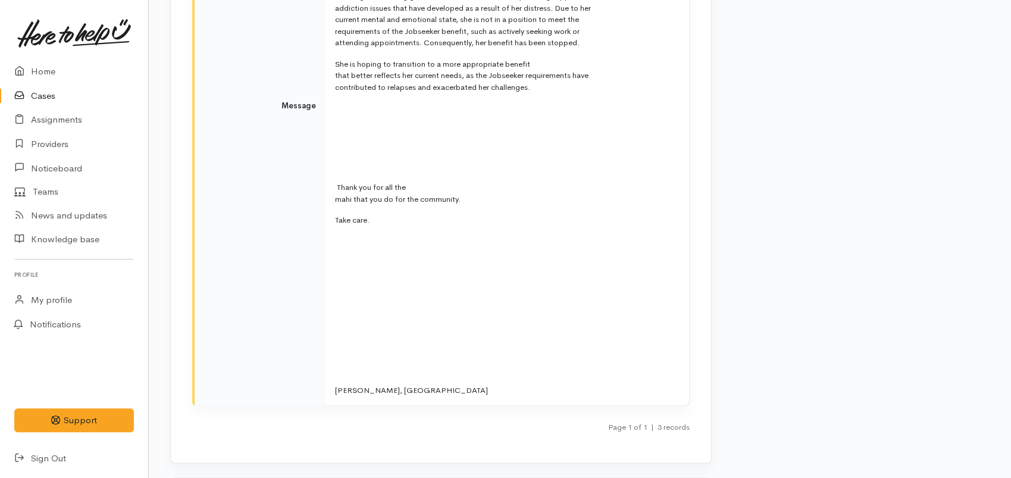
scroll to position [4196, 0]
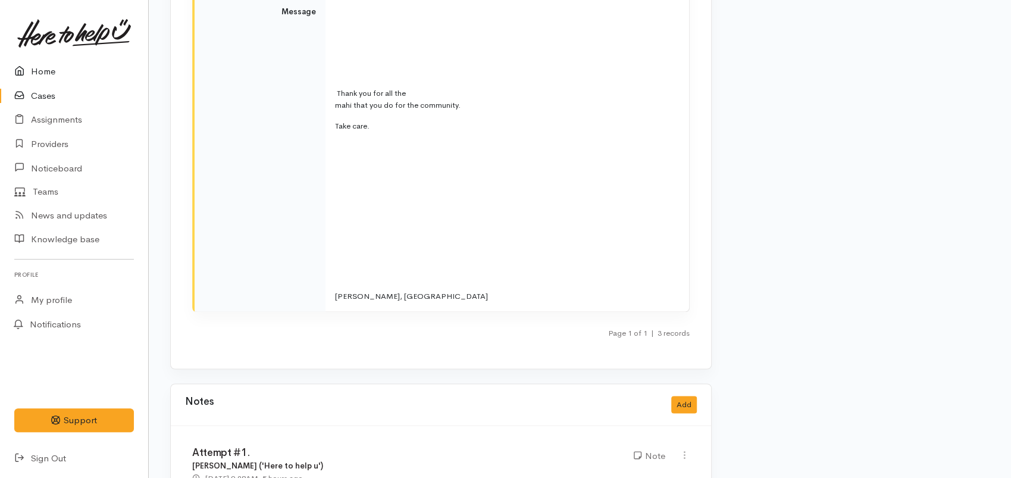
click at [48, 74] on link "Home" at bounding box center [74, 72] width 148 height 24
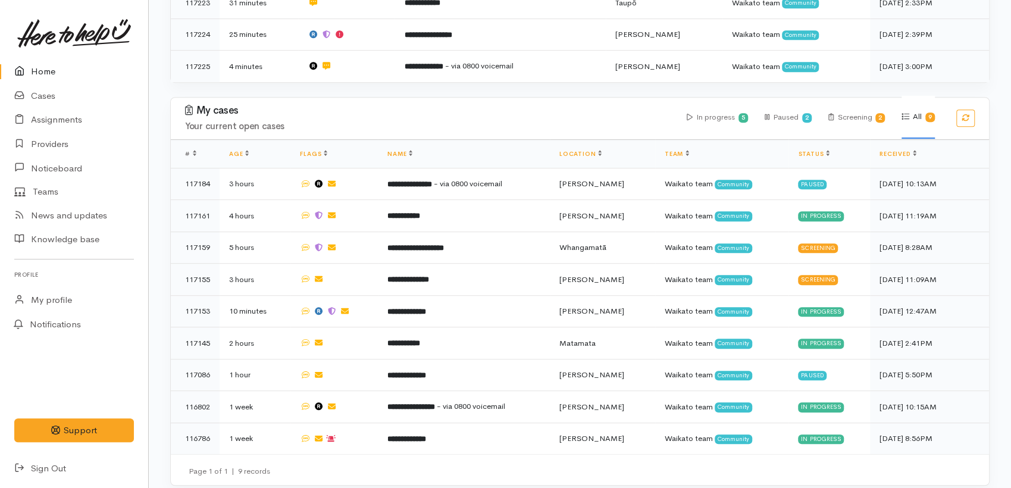
scroll to position [402, 0]
click at [51, 72] on link "Home" at bounding box center [74, 72] width 148 height 24
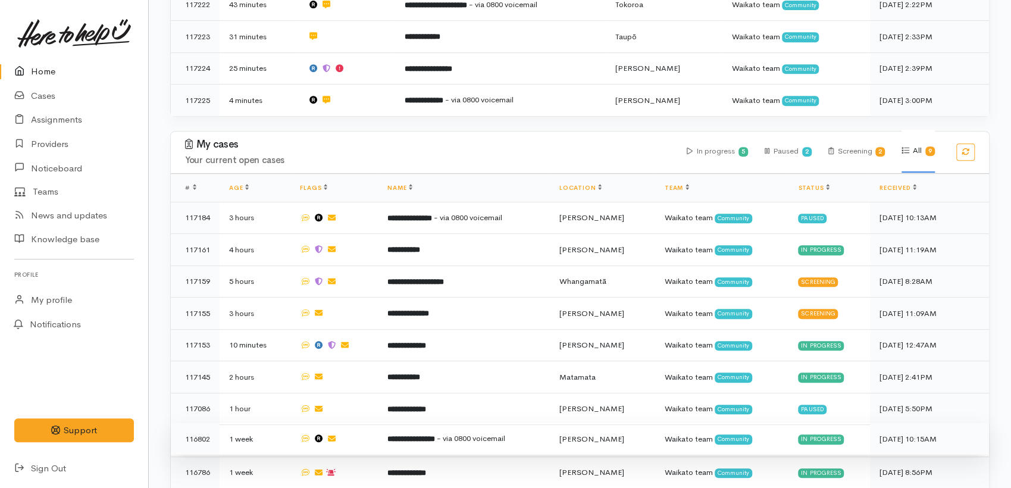
scroll to position [402, 0]
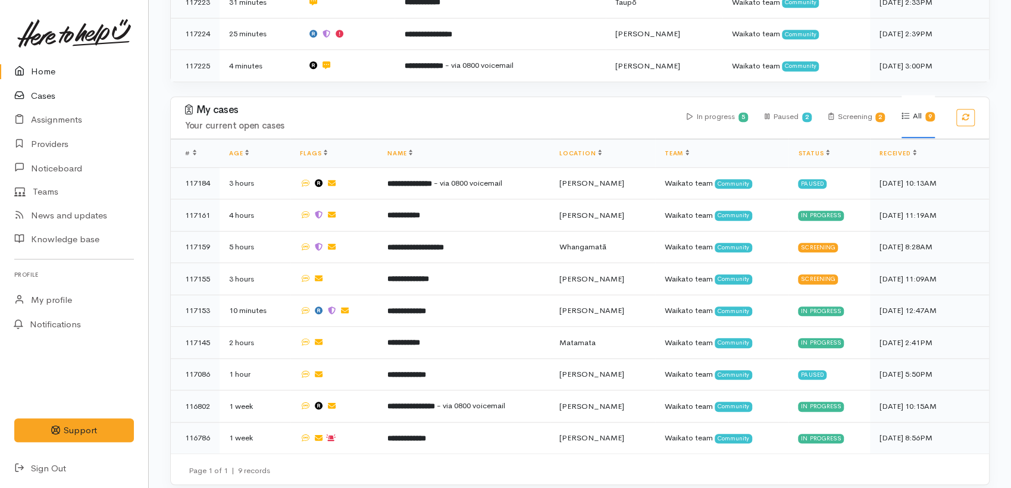
click at [33, 92] on link "Cases" at bounding box center [74, 96] width 148 height 24
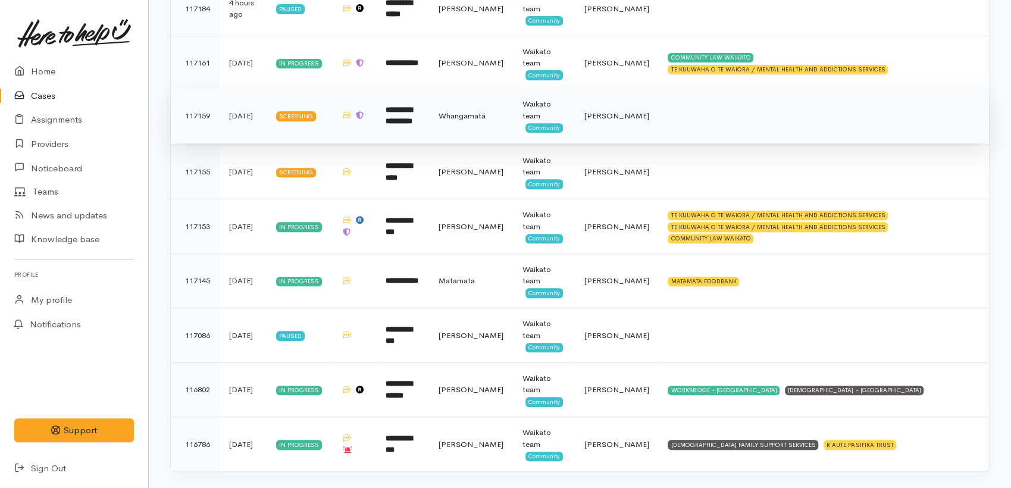
scroll to position [284, 0]
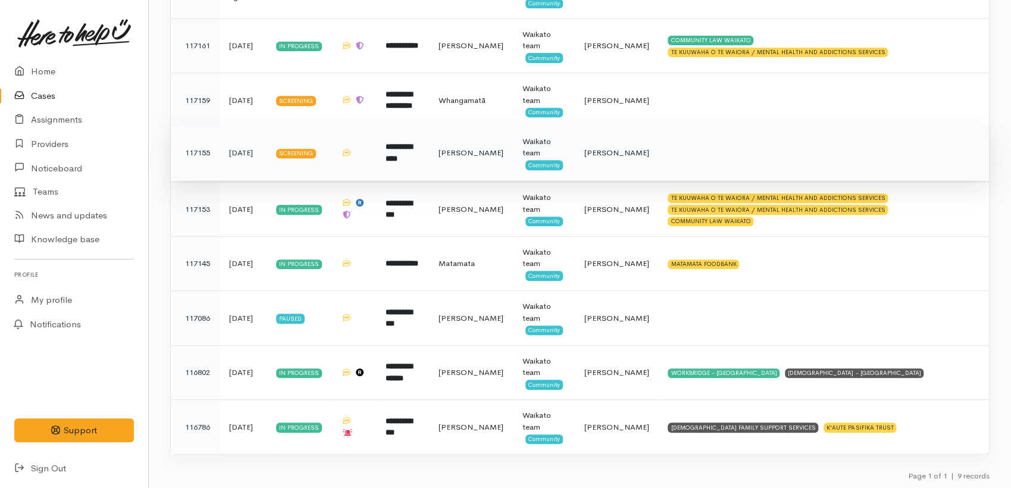
click at [404, 164] on td "**********" at bounding box center [402, 153] width 52 height 55
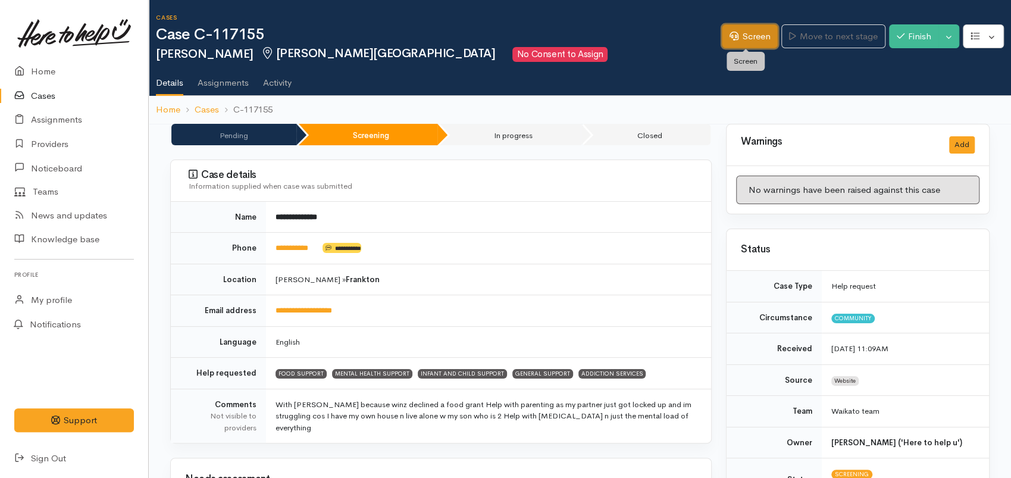
click at [747, 43] on link "Screen" at bounding box center [750, 36] width 56 height 24
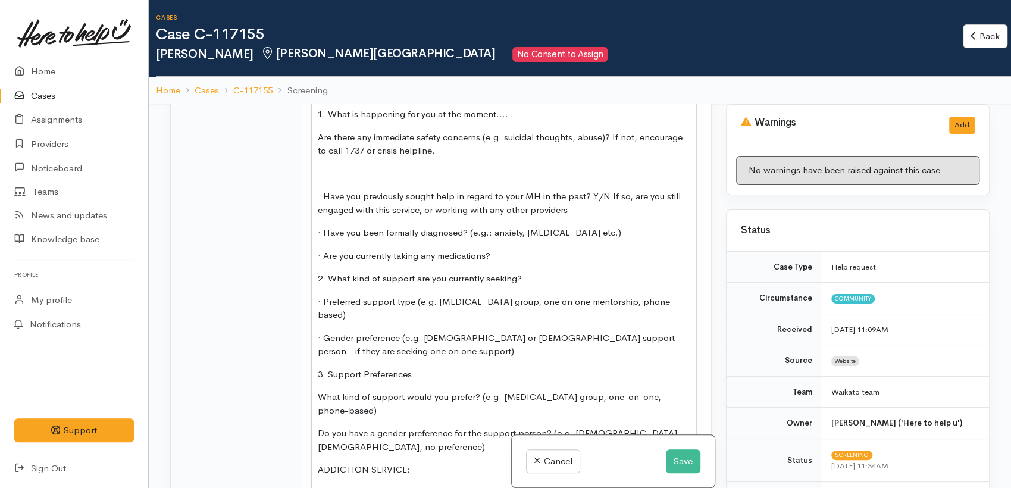
scroll to position [2899, 0]
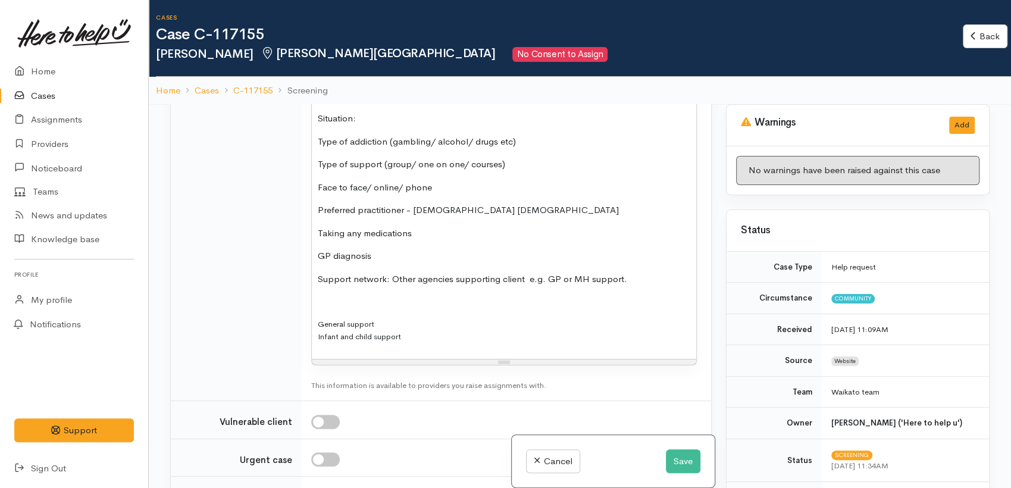
click at [57, 91] on link "Cases" at bounding box center [74, 96] width 148 height 24
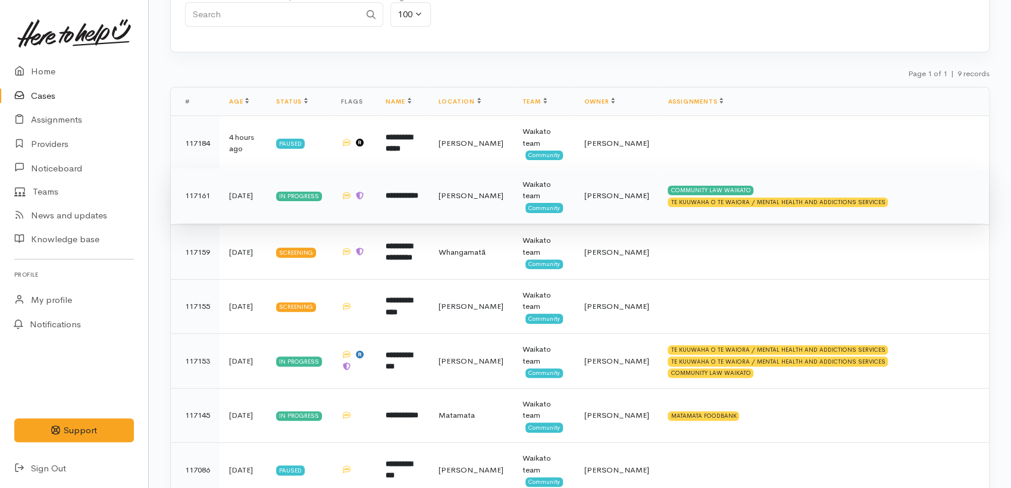
scroll to position [198, 0]
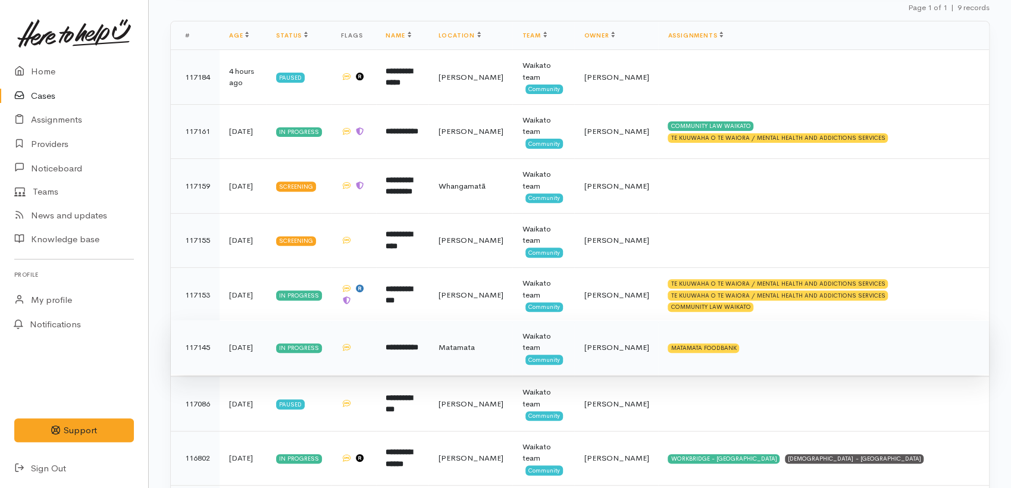
click at [472, 353] on td "Matamata" at bounding box center [471, 347] width 84 height 55
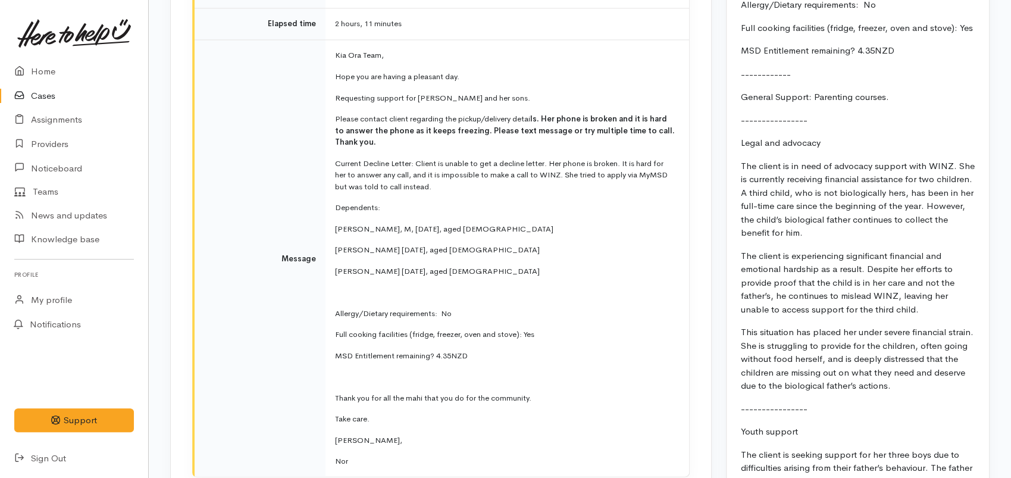
scroll to position [1455, 0]
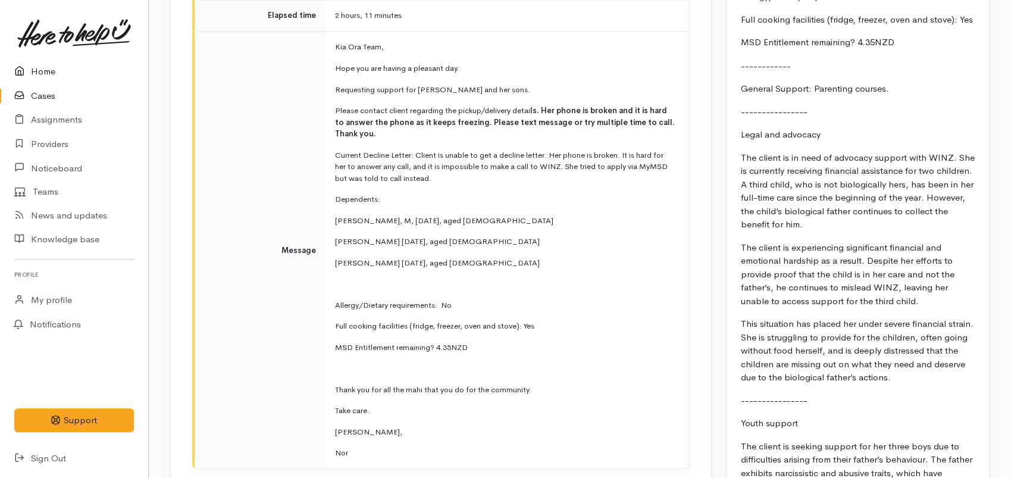
click at [52, 68] on link "Home" at bounding box center [74, 72] width 148 height 24
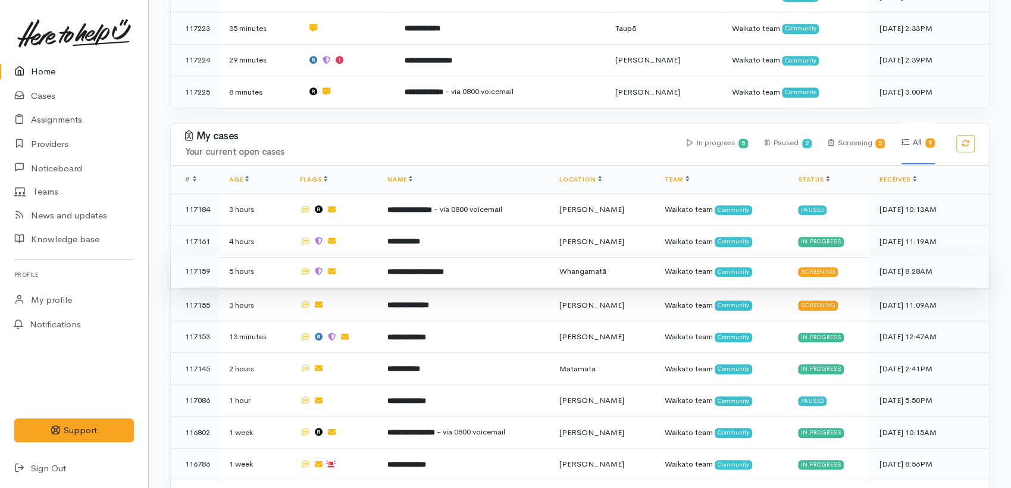
scroll to position [396, 0]
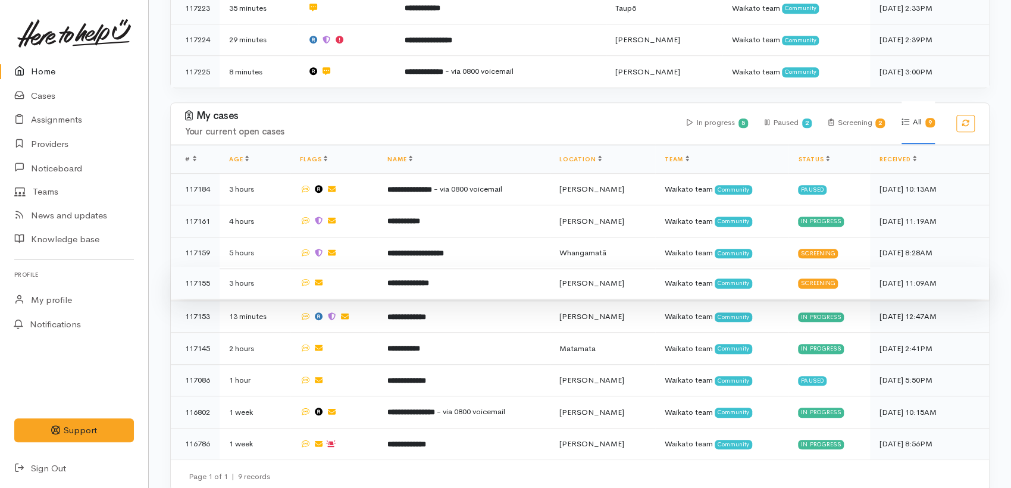
click at [418, 279] on b "**********" at bounding box center [409, 283] width 42 height 8
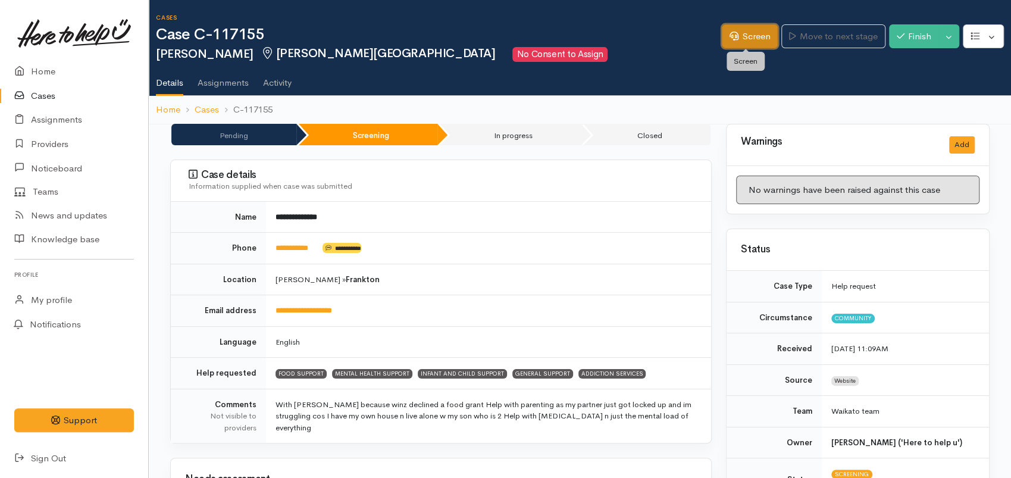
click at [762, 44] on link "Screen" at bounding box center [750, 36] width 56 height 24
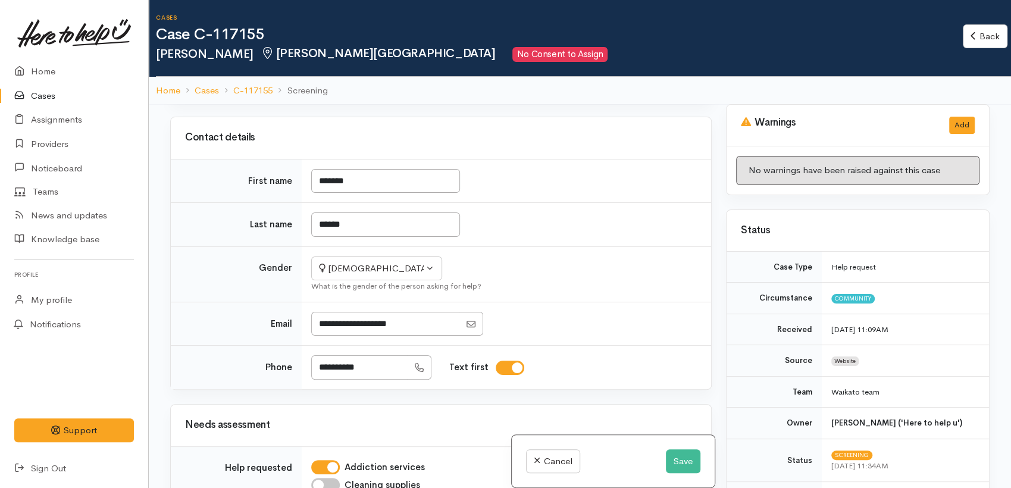
scroll to position [463, 0]
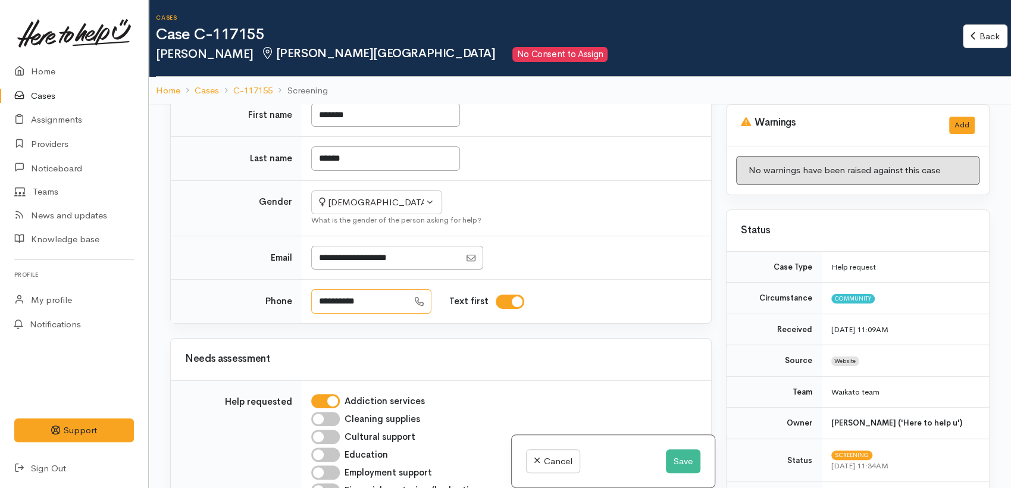
drag, startPoint x: 372, startPoint y: 320, endPoint x: 322, endPoint y: 316, distance: 50.1
click at [319, 314] on input "**********" at bounding box center [359, 301] width 97 height 24
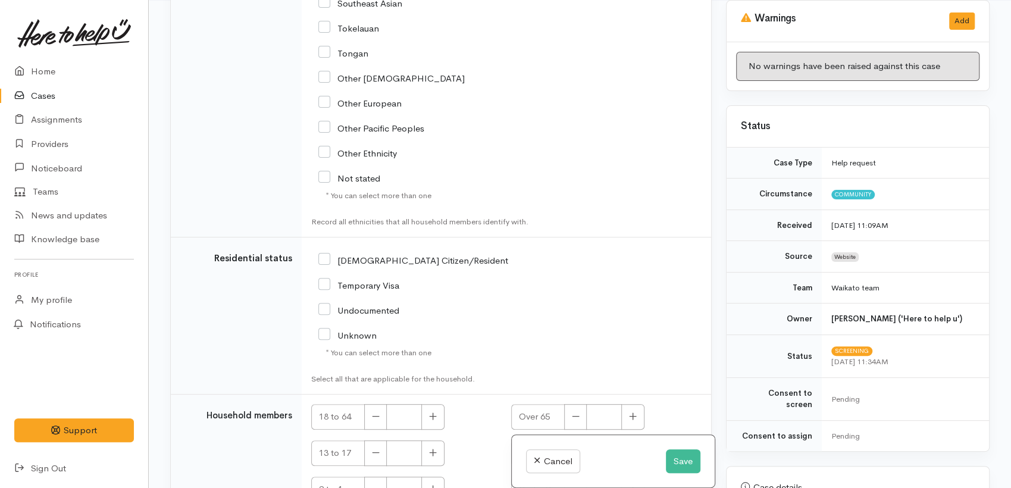
scroll to position [4074, 0]
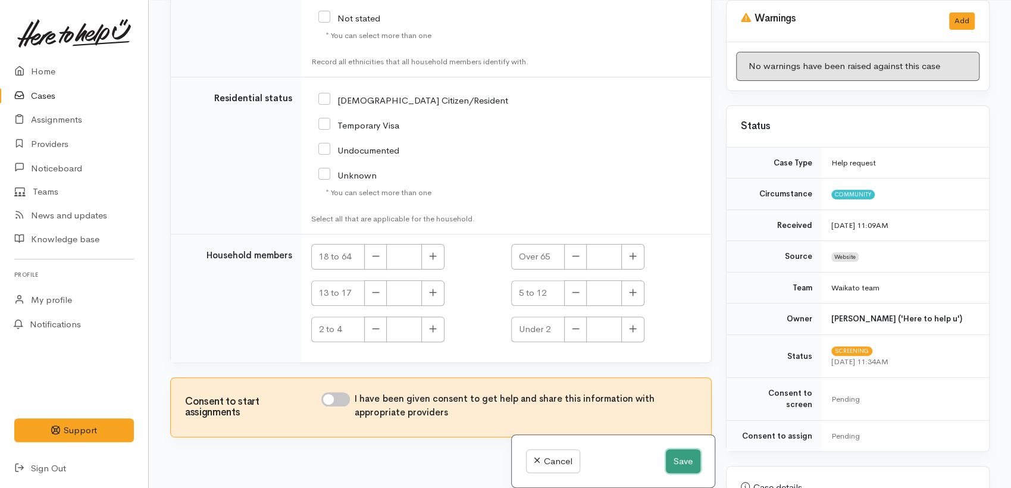
click at [684, 455] on button "Save" at bounding box center [683, 461] width 35 height 24
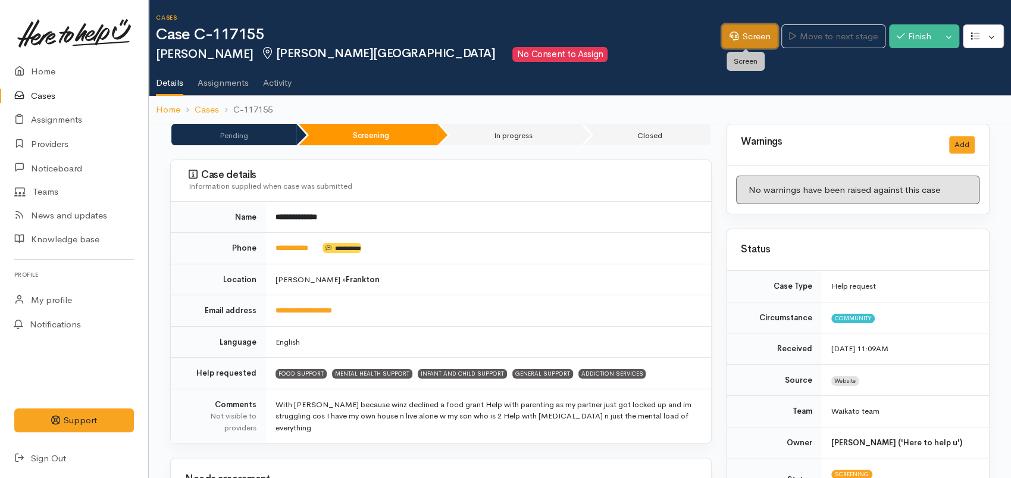
click at [731, 30] on link "Screen" at bounding box center [750, 36] width 56 height 24
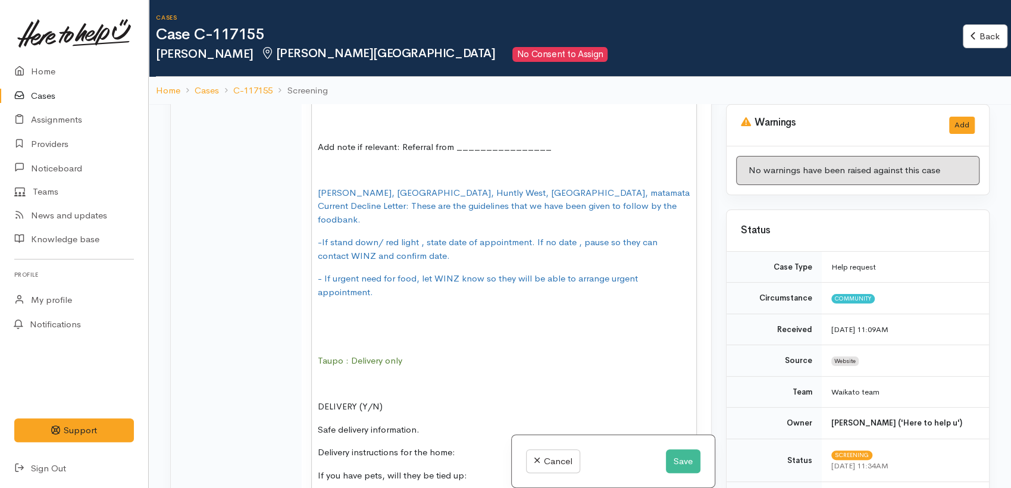
scroll to position [1323, 0]
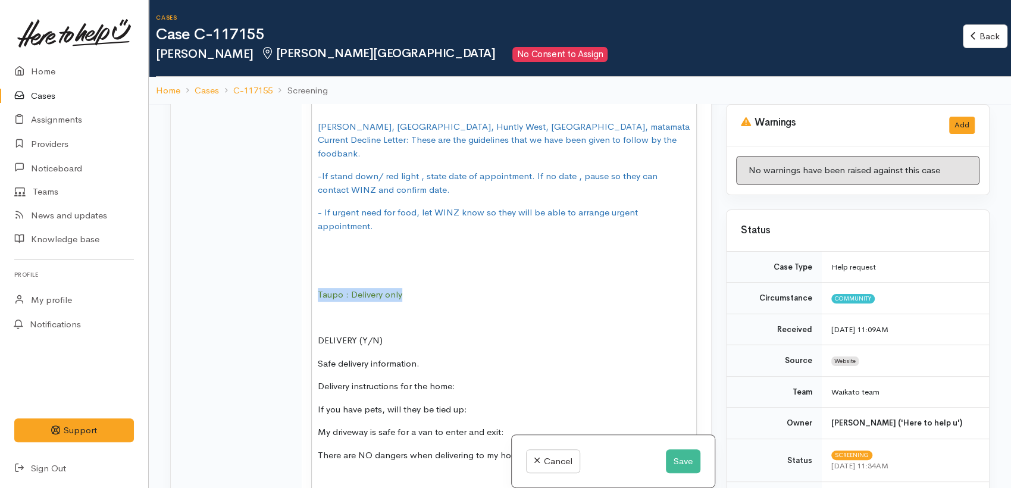
drag, startPoint x: 404, startPoint y: 303, endPoint x: 308, endPoint y: 303, distance: 96.4
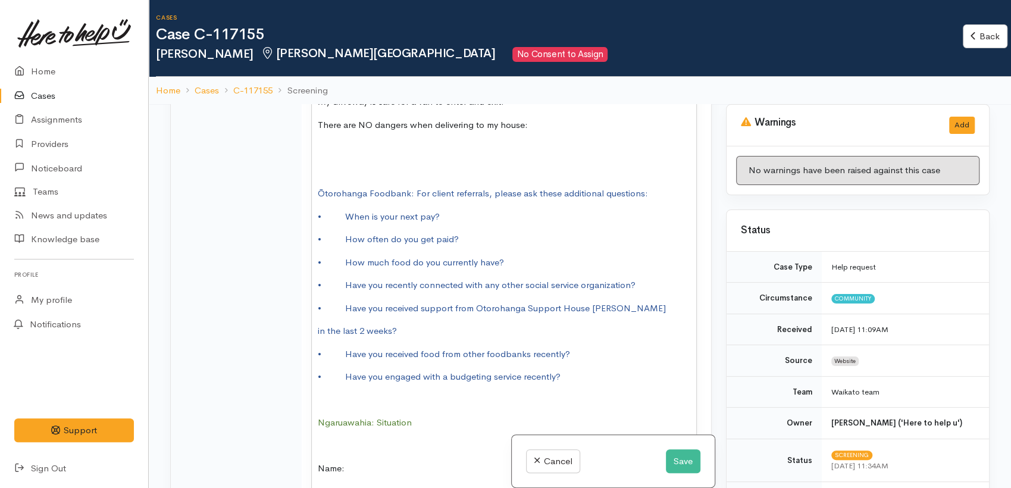
scroll to position [1455, 0]
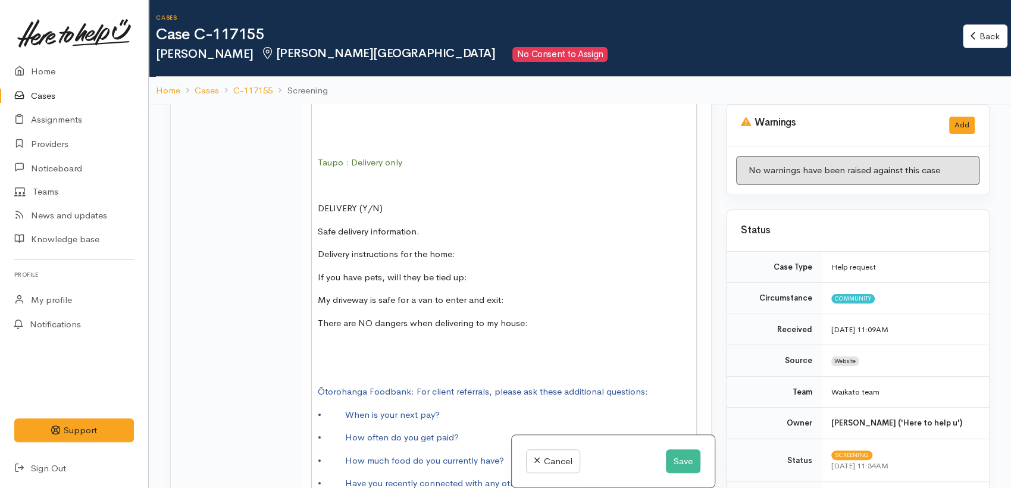
click at [403, 322] on p "There are NO dangers when delivering to my house:" at bounding box center [504, 324] width 373 height 14
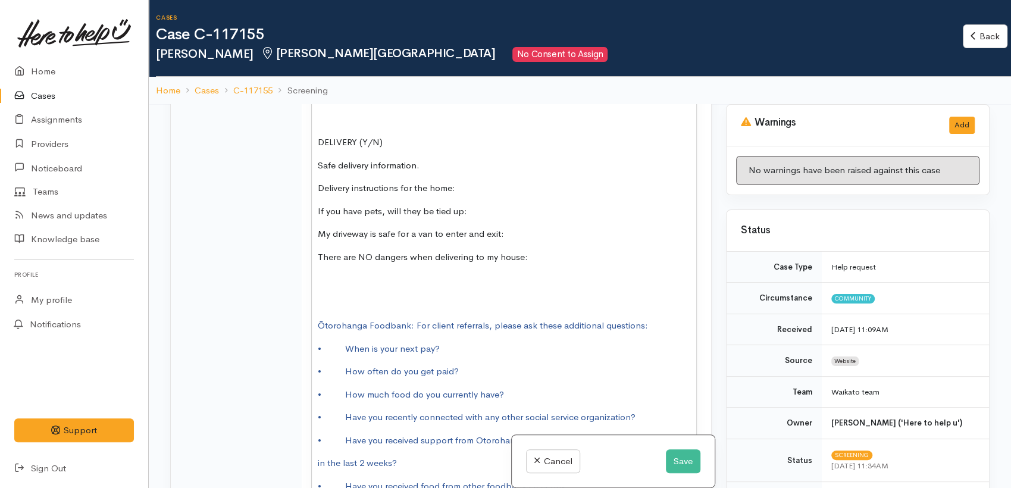
scroll to position [1653, 0]
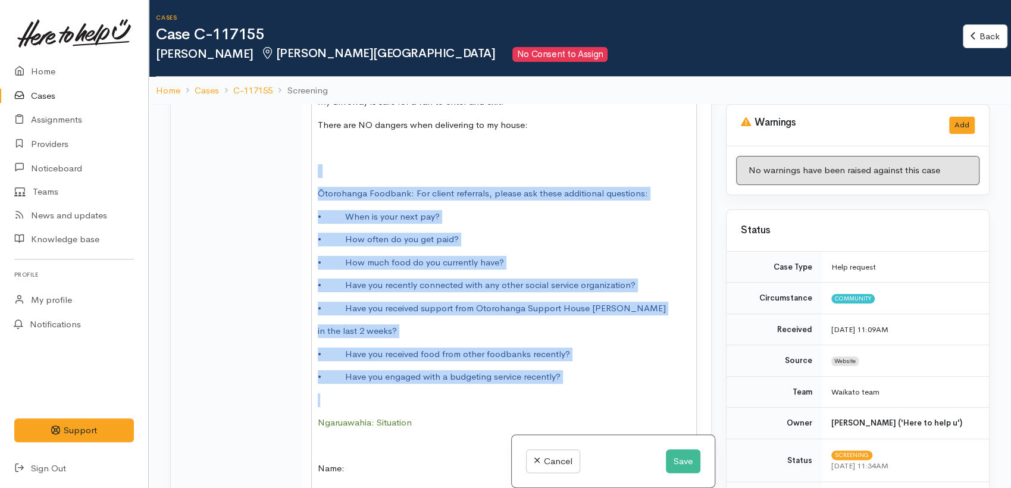
drag, startPoint x: 383, startPoint y: 282, endPoint x: 290, endPoint y: 174, distance: 142.6
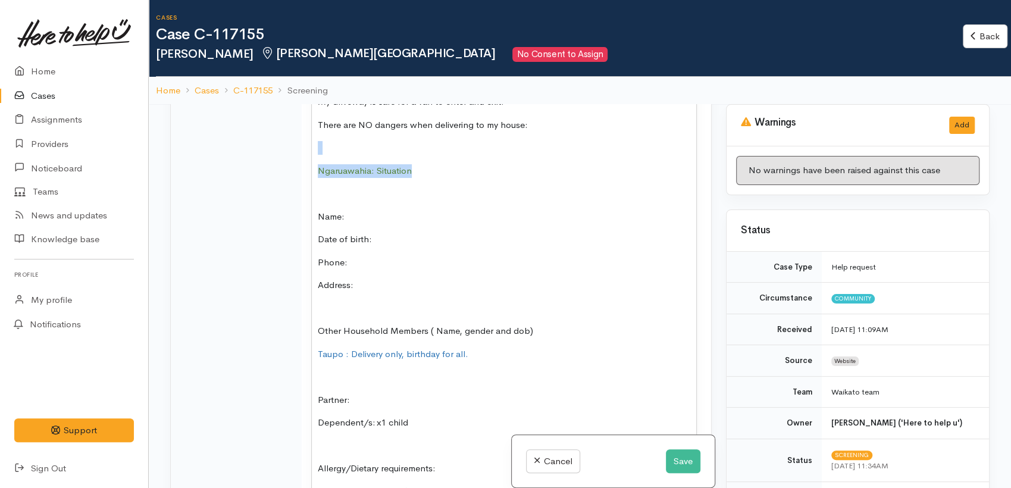
drag, startPoint x: 431, startPoint y: 180, endPoint x: 269, endPoint y: 156, distance: 163.7
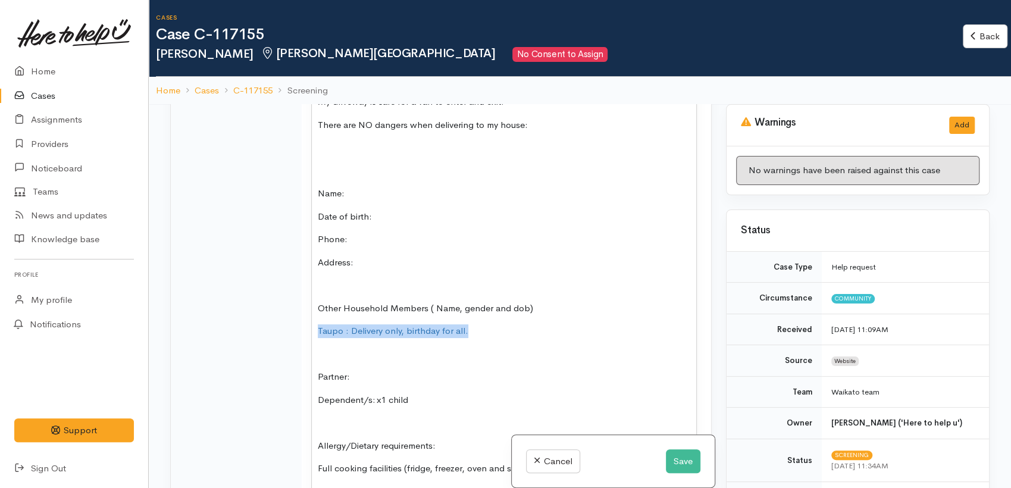
drag, startPoint x: 503, startPoint y: 336, endPoint x: 281, endPoint y: 338, distance: 222.1
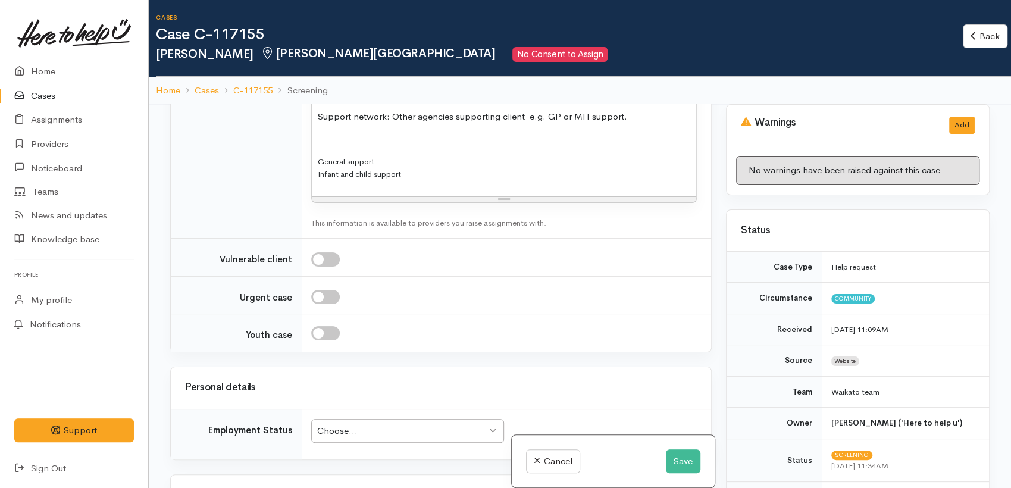
scroll to position [2844, 0]
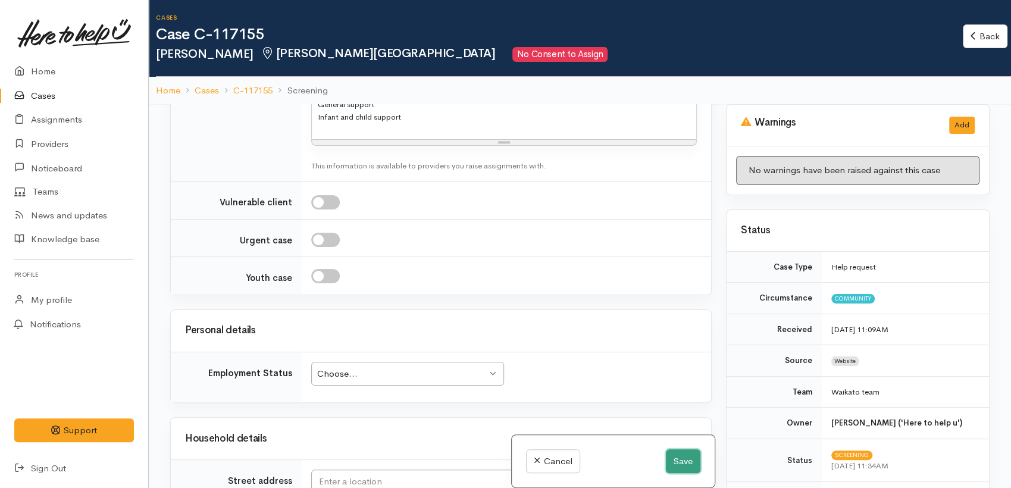
click at [680, 464] on button "Save" at bounding box center [683, 461] width 35 height 24
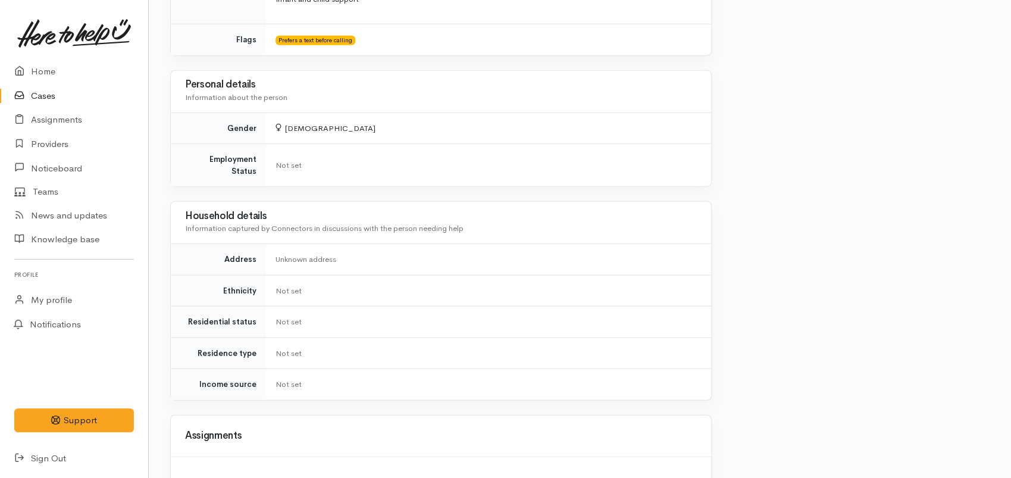
scroll to position [2142, 0]
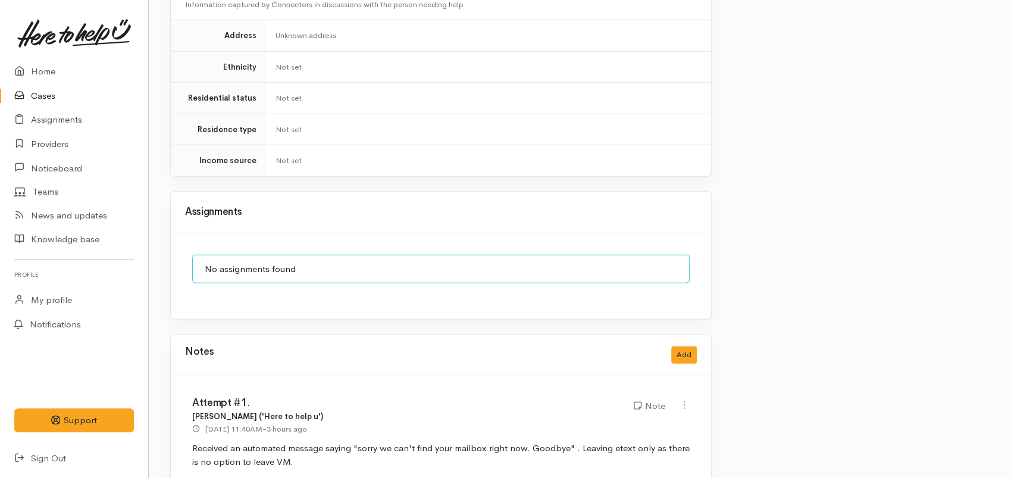
drag, startPoint x: 297, startPoint y: 426, endPoint x: 230, endPoint y: 425, distance: 67.3
click at [186, 405] on div "Attempt #1. Nor Hashim ('Here to help u') 1 Sep 2025 11:40AM - 3 hours ago Note" at bounding box center [441, 437] width 541 height 123
click at [679, 346] on button "Add" at bounding box center [684, 354] width 26 height 17
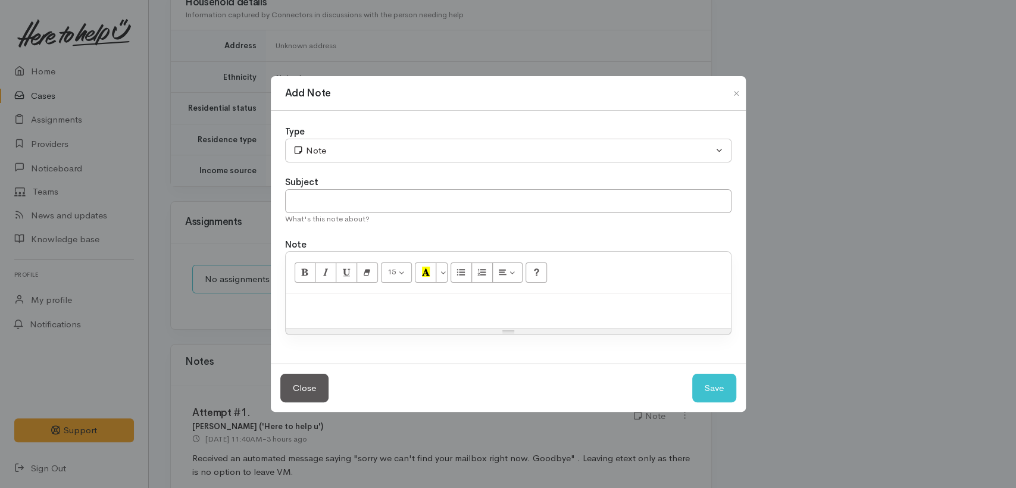
click at [309, 307] on p at bounding box center [508, 306] width 433 height 14
paste div
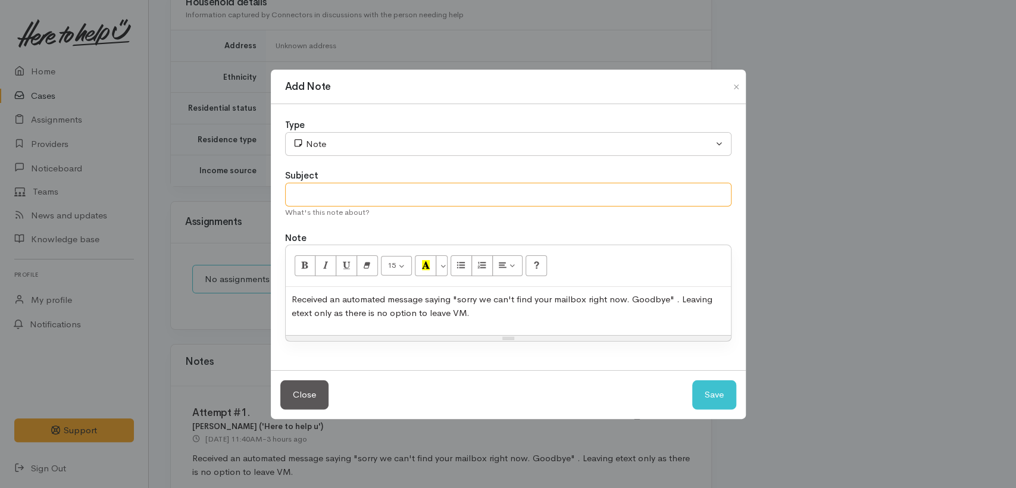
click at [311, 199] on input "text" at bounding box center [508, 195] width 446 height 24
type input "Attempt #2"
click at [699, 400] on button "Save" at bounding box center [714, 394] width 44 height 29
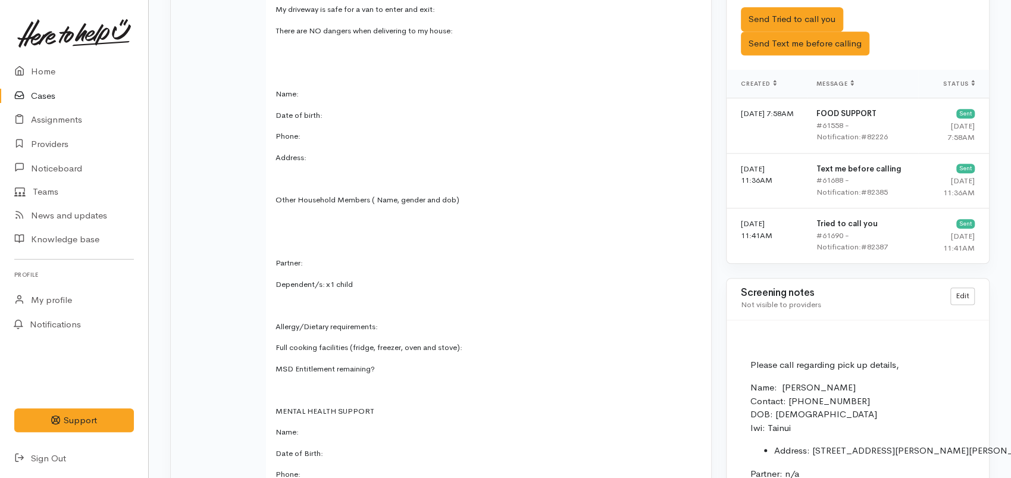
scroll to position [743, 0]
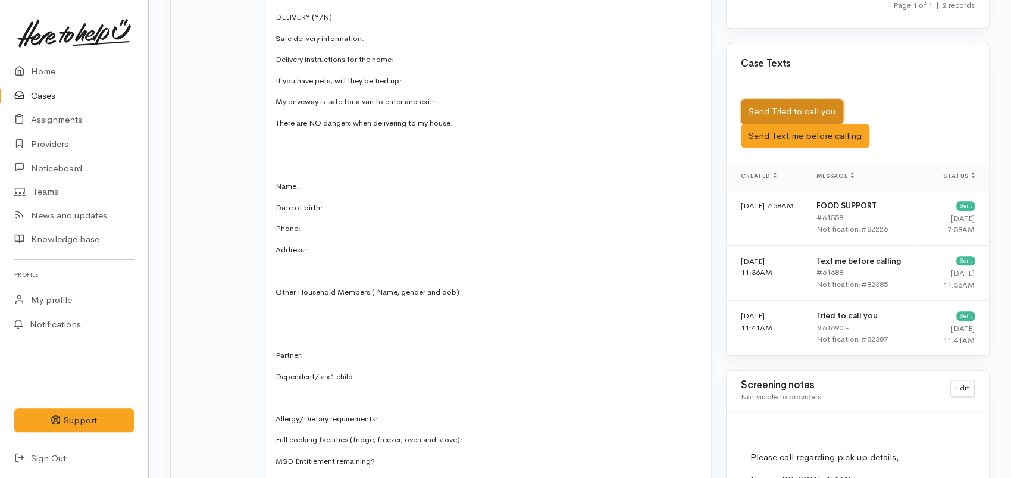
click at [794, 99] on button "Send Tried to call you" at bounding box center [792, 111] width 102 height 24
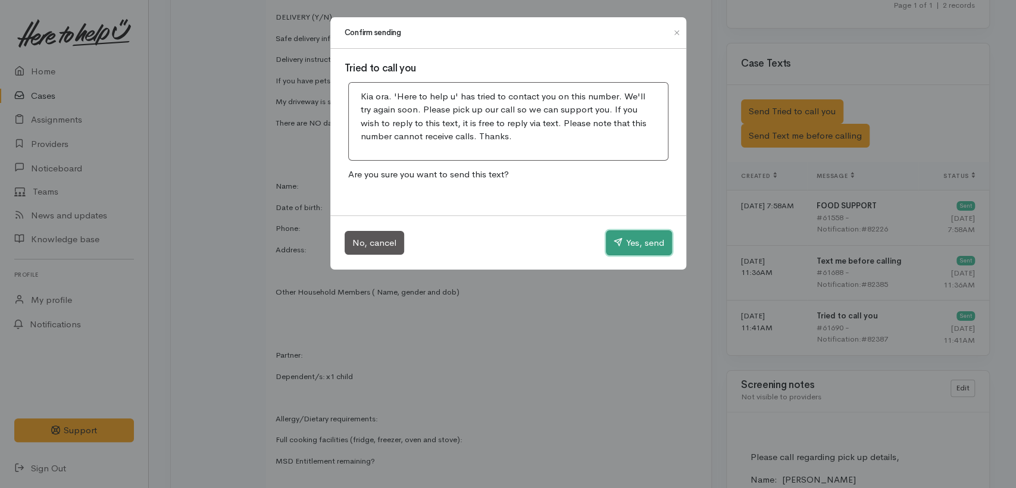
click at [630, 244] on button "Yes, send" at bounding box center [639, 242] width 66 height 25
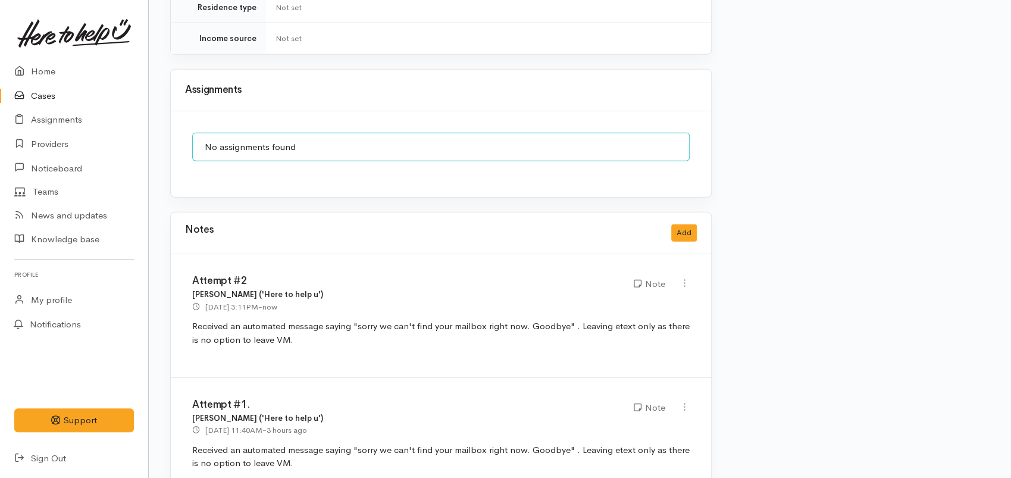
scroll to position [2266, 0]
drag, startPoint x: 360, startPoint y: 413, endPoint x: 27, endPoint y: 293, distance: 353.8
click at [524, 442] on p "Received an automated message saying "sorry we can't find your mailbox right no…" at bounding box center [441, 455] width 498 height 27
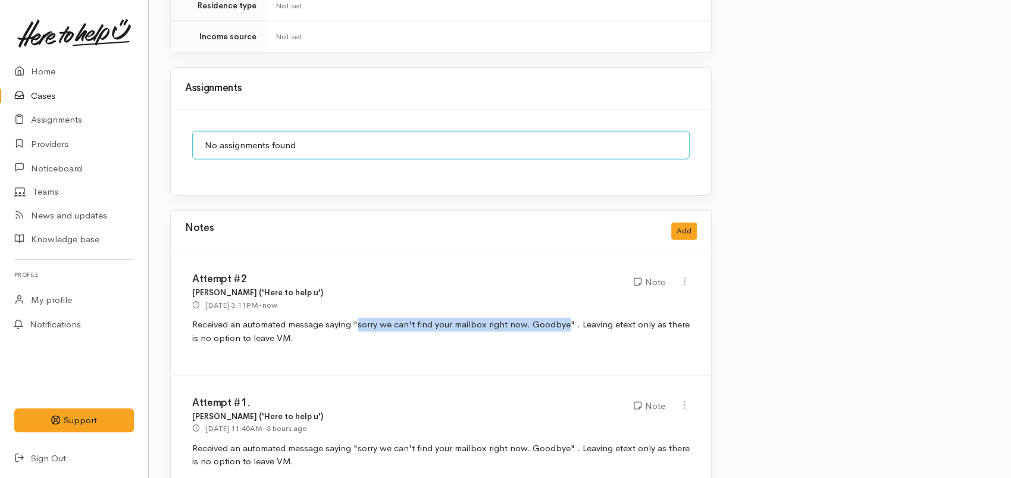
drag, startPoint x: 359, startPoint y: 288, endPoint x: 564, endPoint y: 285, distance: 205.4
click at [567, 318] on span "Received an automated message saying "sorry we can't find your mailbox right no…" at bounding box center [441, 330] width 498 height 25
copy span "sorry we can't find your mailbox right now. Goodbye"
click at [45, 65] on link "Home" at bounding box center [74, 72] width 148 height 24
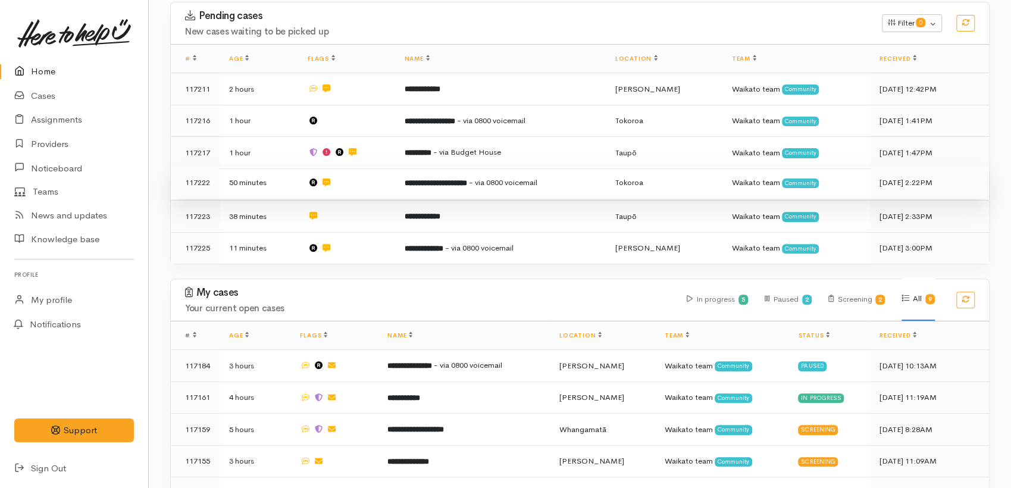
scroll to position [371, 0]
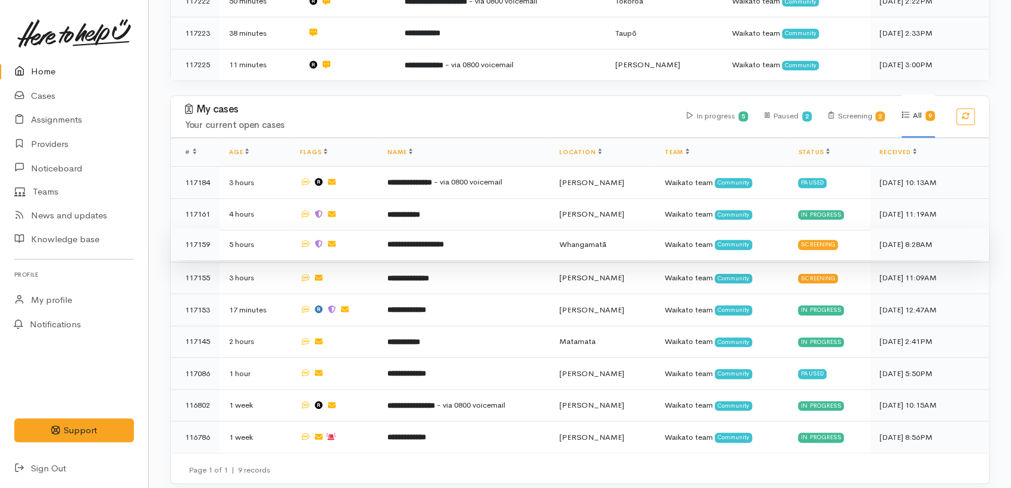
click at [423, 240] on b "**********" at bounding box center [416, 244] width 57 height 8
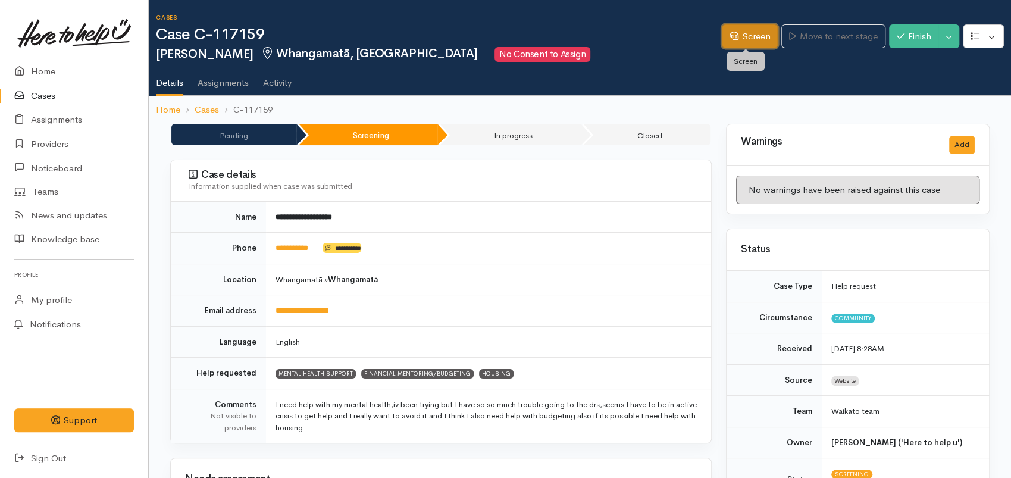
click at [733, 45] on link "Screen" at bounding box center [750, 36] width 56 height 24
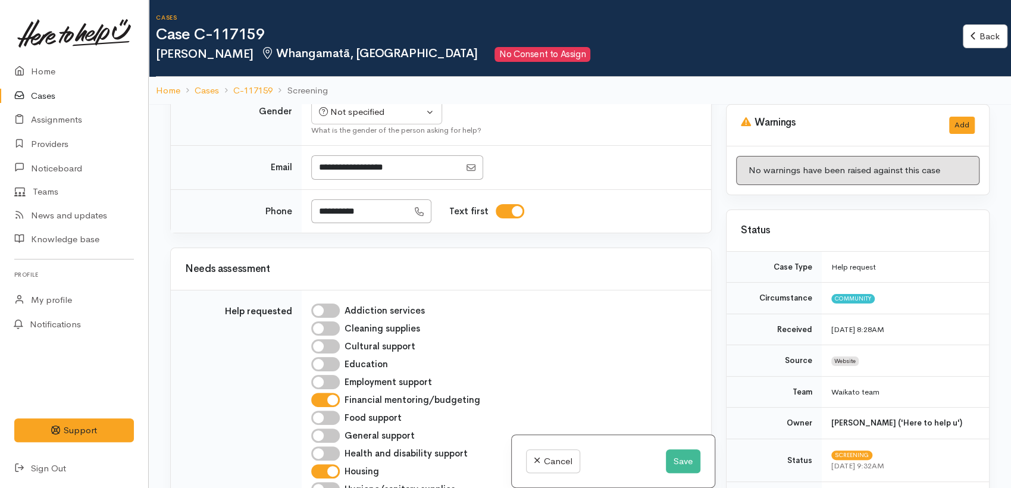
scroll to position [264, 0]
drag, startPoint x: 378, startPoint y: 202, endPoint x: 335, endPoint y: 211, distance: 43.9
click at [313, 210] on input "**********" at bounding box center [359, 210] width 97 height 24
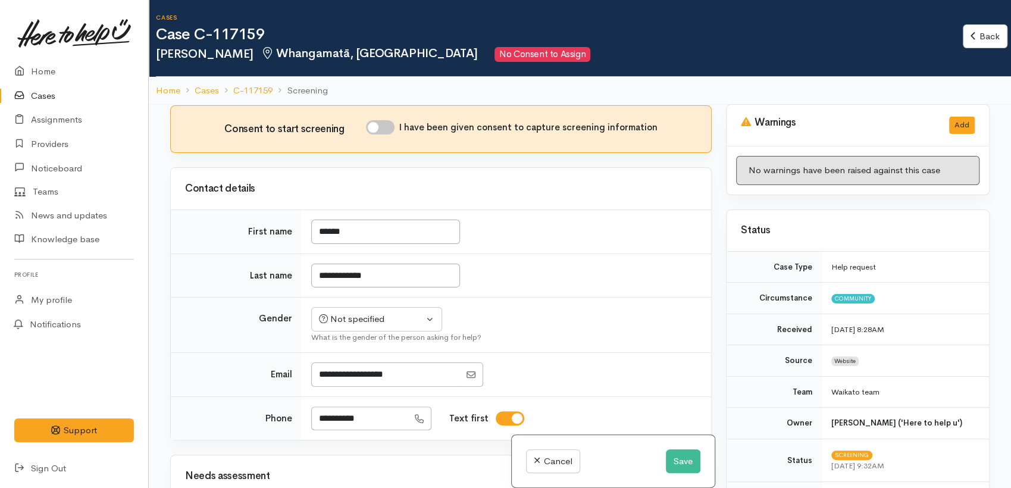
scroll to position [132, 0]
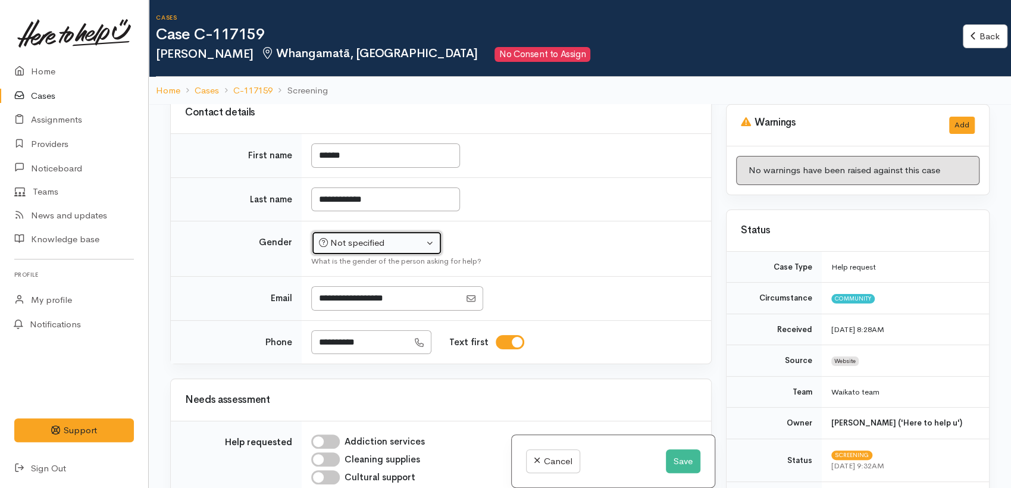
click at [403, 242] on div "Not specified" at bounding box center [371, 243] width 105 height 14
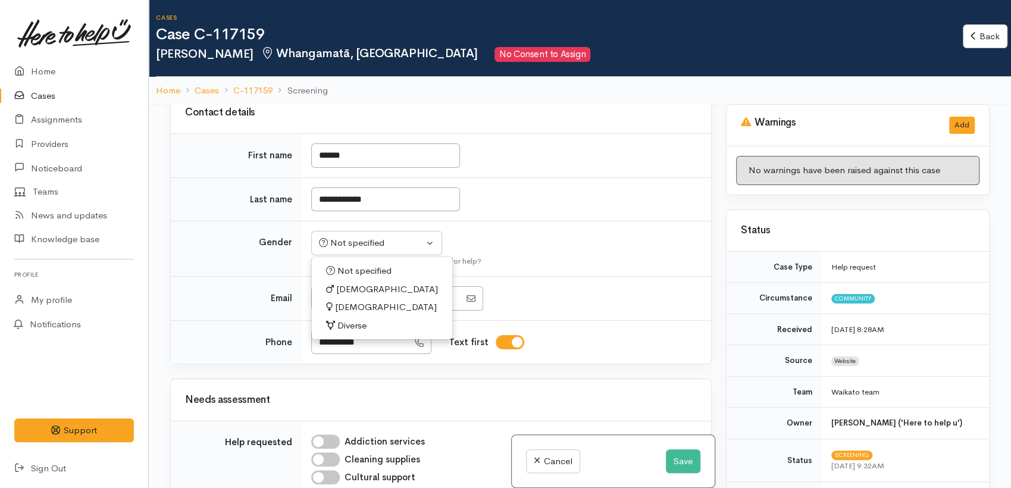
drag, startPoint x: 351, startPoint y: 302, endPoint x: 357, endPoint y: 306, distance: 7.5
click at [351, 302] on span "Female" at bounding box center [386, 308] width 102 height 14
select select "[DEMOGRAPHIC_DATA]"
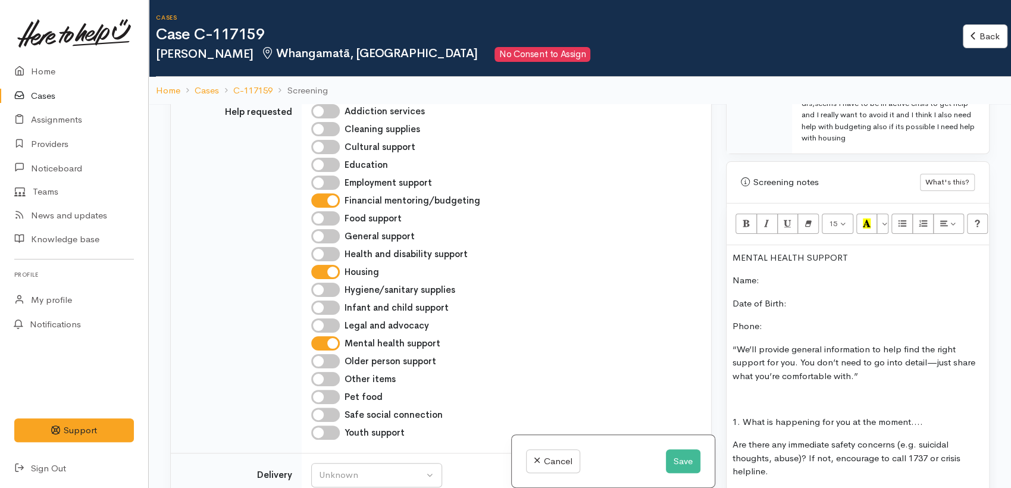
scroll to position [595, 0]
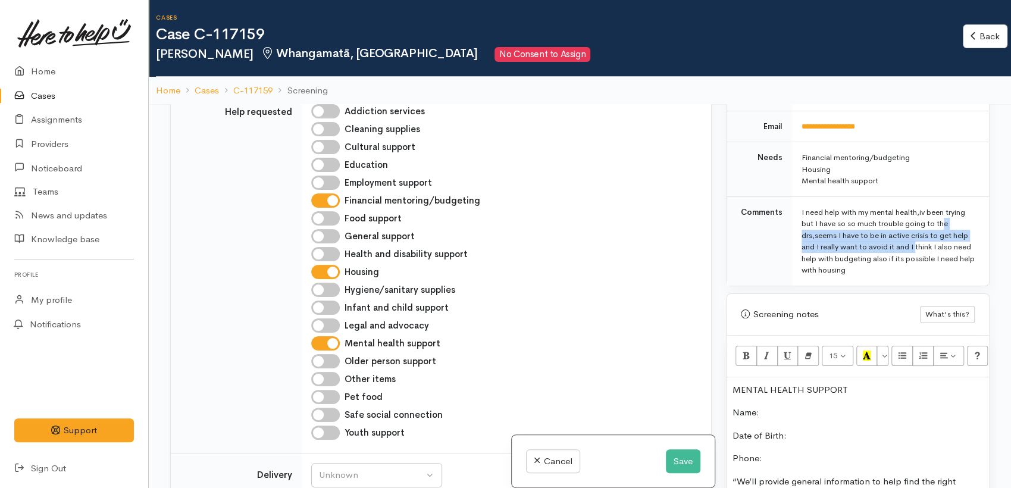
drag, startPoint x: 814, startPoint y: 211, endPoint x: 966, endPoint y: 224, distance: 151.7
click at [973, 225] on td "I need help with my mental health,iv been trying but I have so so much trouble …" at bounding box center [890, 240] width 197 height 89
click at [869, 383] on p "MENTAL HEALTH SUPPORT" at bounding box center [858, 390] width 251 height 14
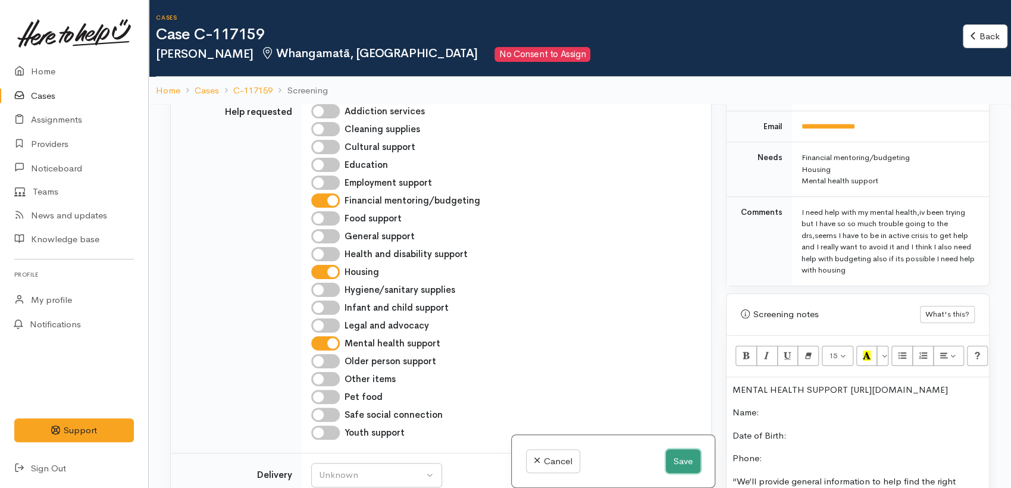
drag, startPoint x: 664, startPoint y: 455, endPoint x: 613, endPoint y: 254, distance: 207.0
click at [613, 254] on div "Related cases There are no other cases from the same person found. Manually lin…" at bounding box center [441, 348] width 556 height 488
drag, startPoint x: 616, startPoint y: 256, endPoint x: 876, endPoint y: 394, distance: 294.5
click at [619, 257] on div "Health and disability support" at bounding box center [504, 254] width 386 height 14
click at [855, 383] on p "MENTAL HEALTH SUPPORT" at bounding box center [858, 390] width 251 height 14
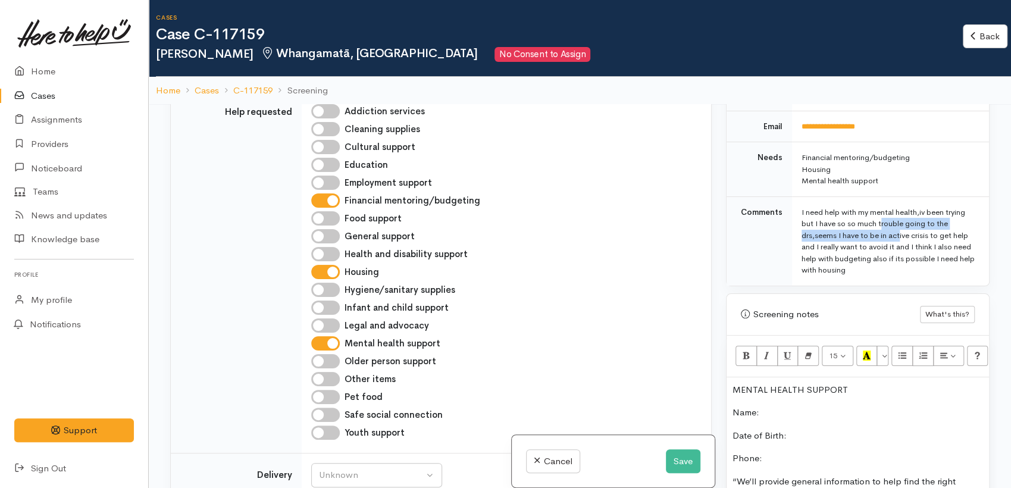
drag, startPoint x: 920, startPoint y: 196, endPoint x: 924, endPoint y: 211, distance: 15.5
click at [924, 211] on div "I need help with my mental health,iv been trying but I have so so much trouble …" at bounding box center [888, 242] width 173 height 70
click at [863, 383] on p "MENTAL HEALTH SUPPORT" at bounding box center [858, 390] width 251 height 14
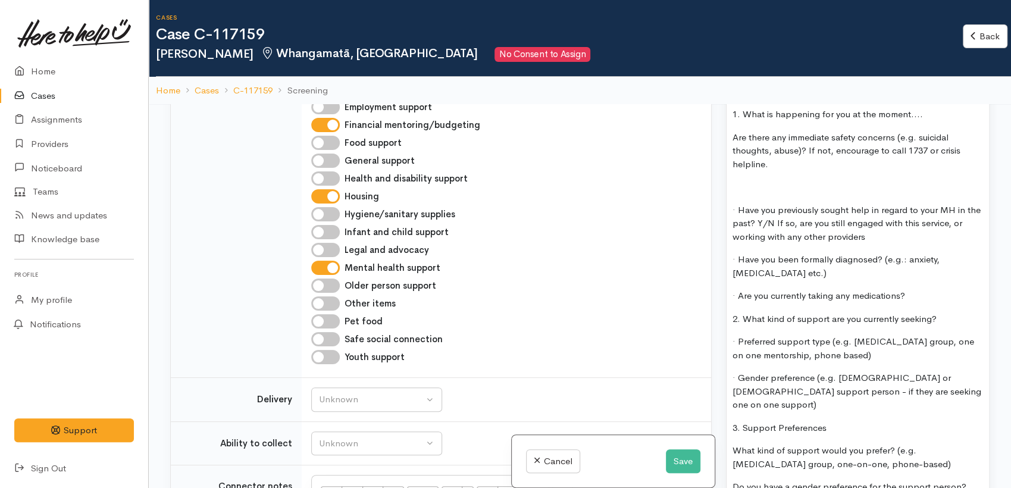
scroll to position [860, 0]
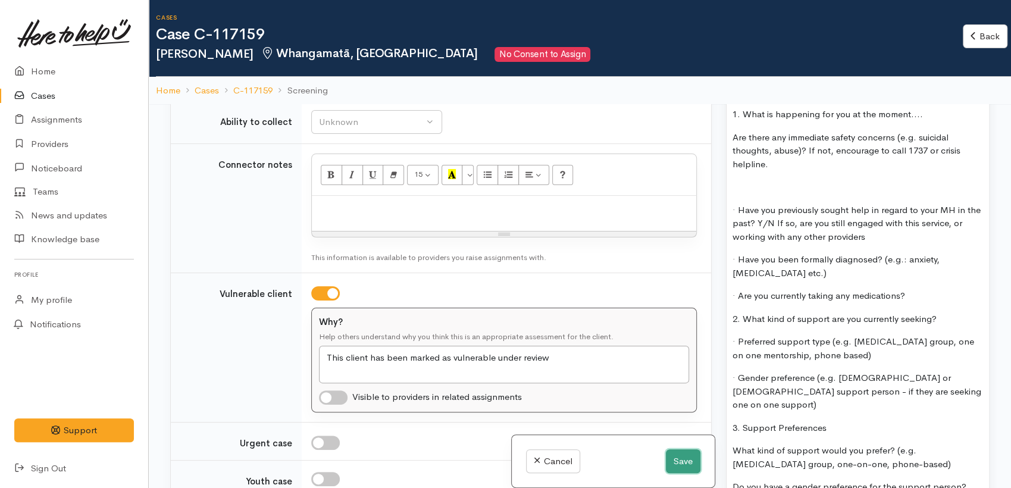
drag, startPoint x: 674, startPoint y: 453, endPoint x: 655, endPoint y: 449, distance: 18.8
click at [671, 454] on button "Save" at bounding box center [683, 461] width 35 height 24
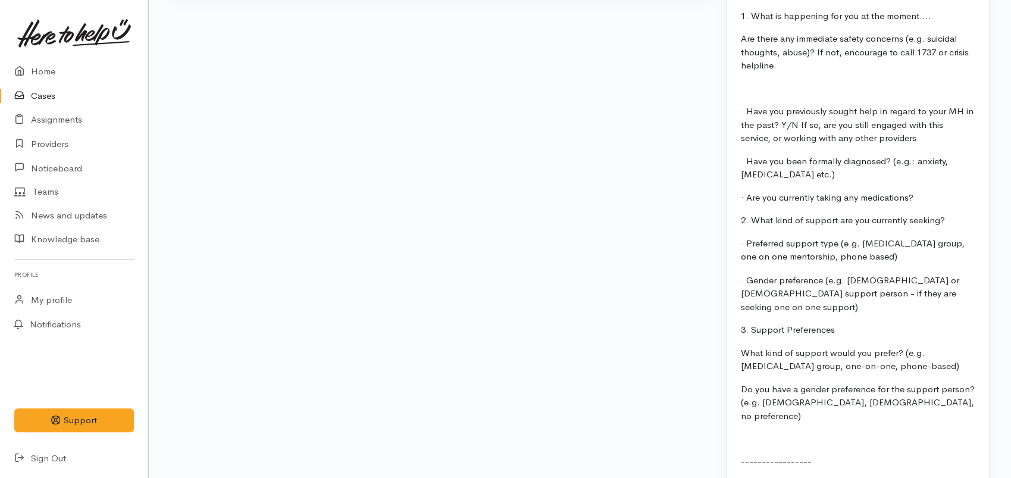
scroll to position [992, 0]
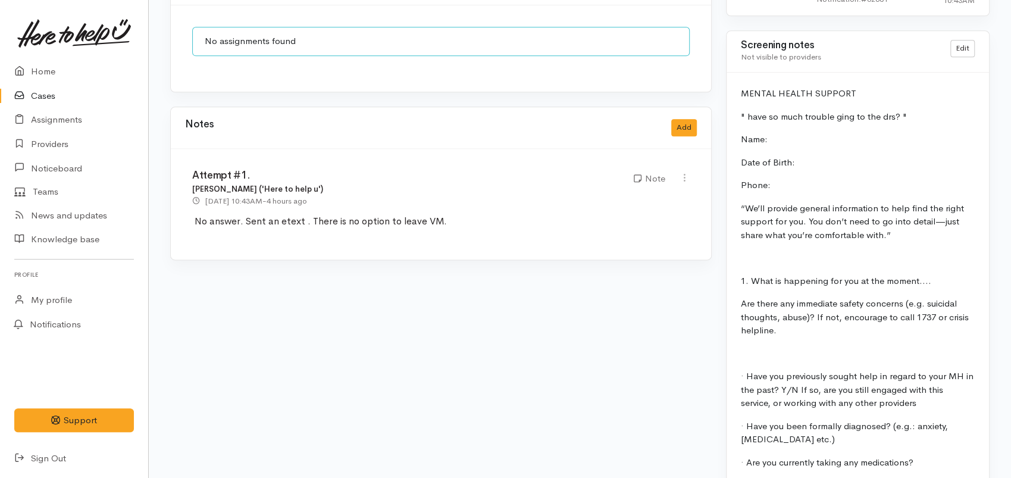
drag, startPoint x: 469, startPoint y: 207, endPoint x: 204, endPoint y: 208, distance: 265.5
click at [185, 206] on div "Attempt #1. [PERSON_NAME] ('Here to help u') [DATE] 10:43AM - 4 hours ago Note" at bounding box center [441, 204] width 541 height 111
copy p "No answer . Sent an etext . There is no option to leave VM."
click at [691, 119] on button "Add" at bounding box center [684, 127] width 26 height 17
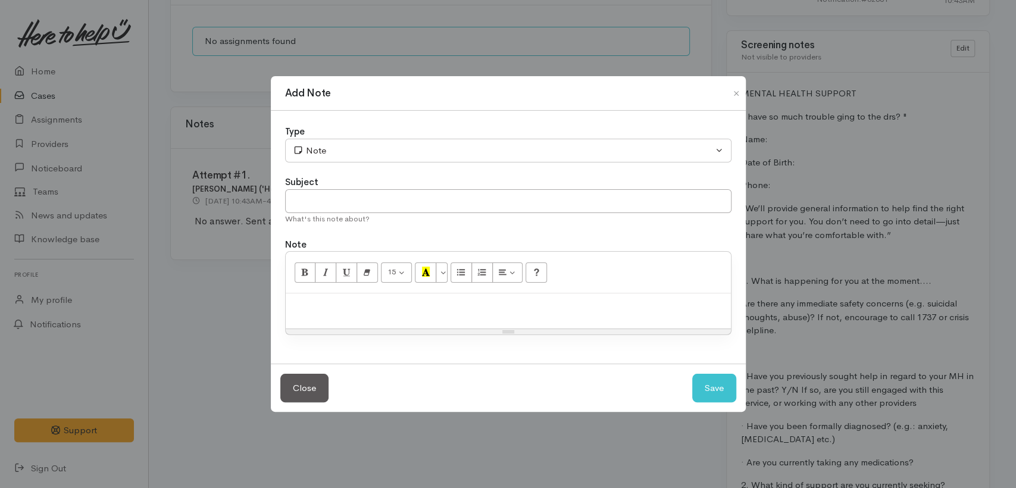
click at [318, 298] on div at bounding box center [508, 310] width 445 height 35
paste div
click at [312, 201] on input "text" at bounding box center [508, 201] width 446 height 24
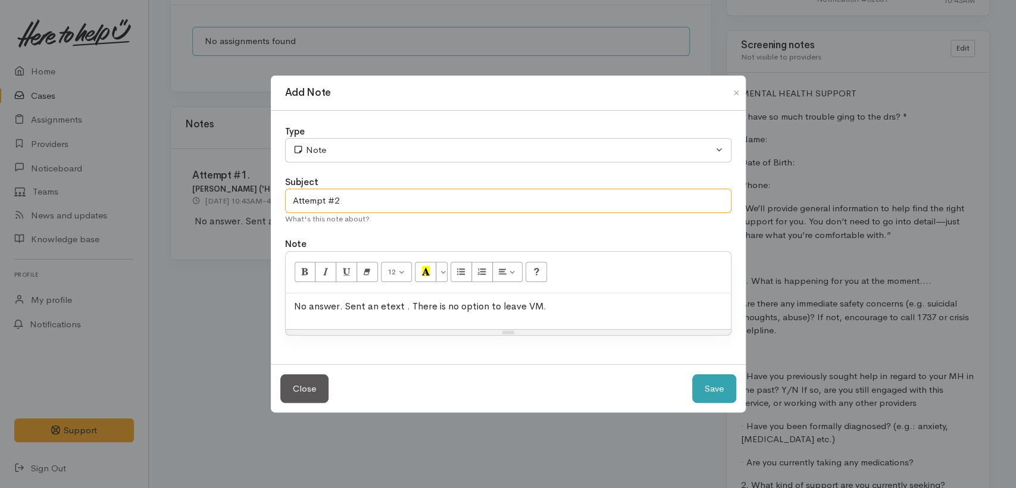
type input "Attempt #2"
click at [714, 389] on button "Save" at bounding box center [714, 388] width 44 height 29
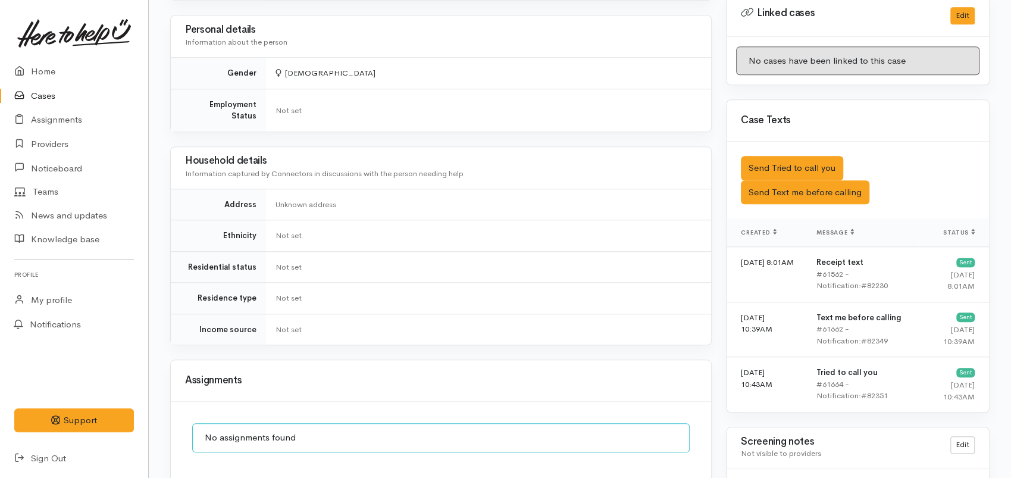
scroll to position [529, 0]
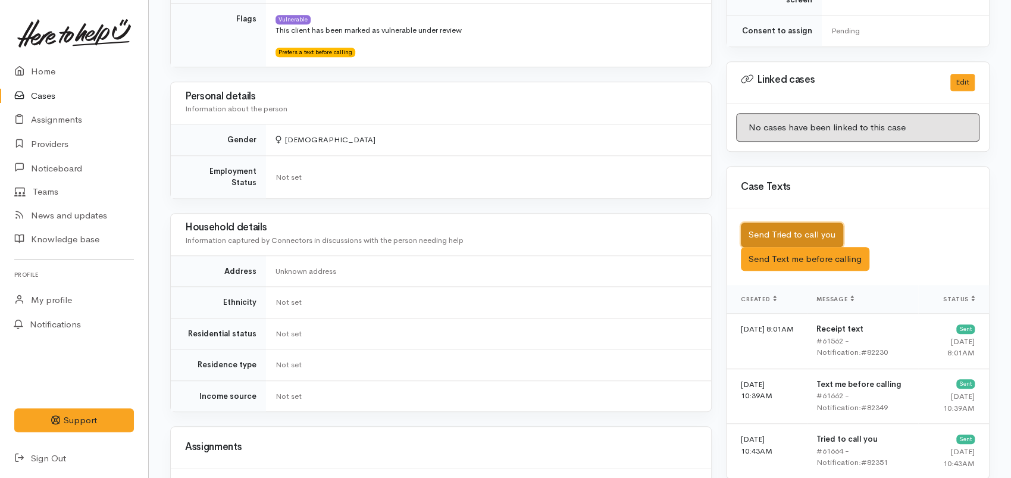
click at [791, 223] on button "Send Tried to call you" at bounding box center [792, 235] width 102 height 24
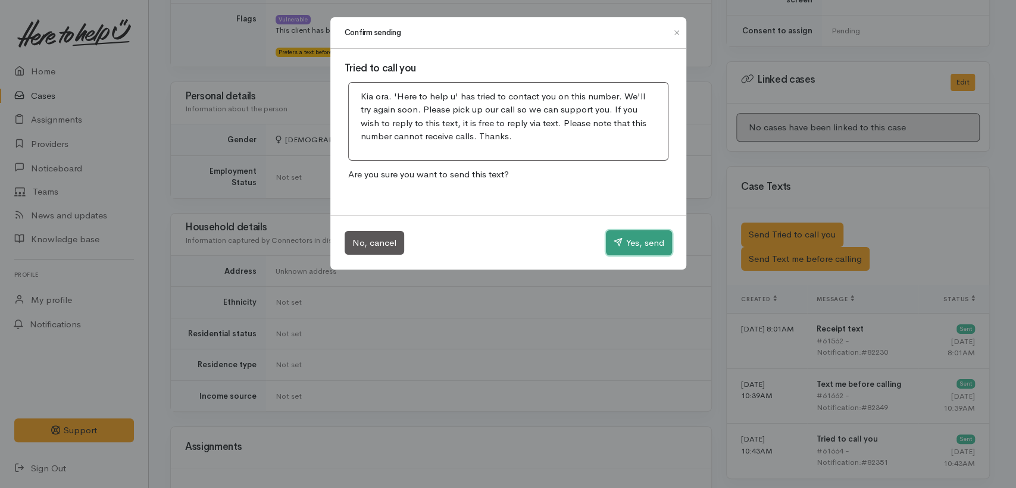
click at [633, 252] on button "Yes, send" at bounding box center [639, 242] width 66 height 25
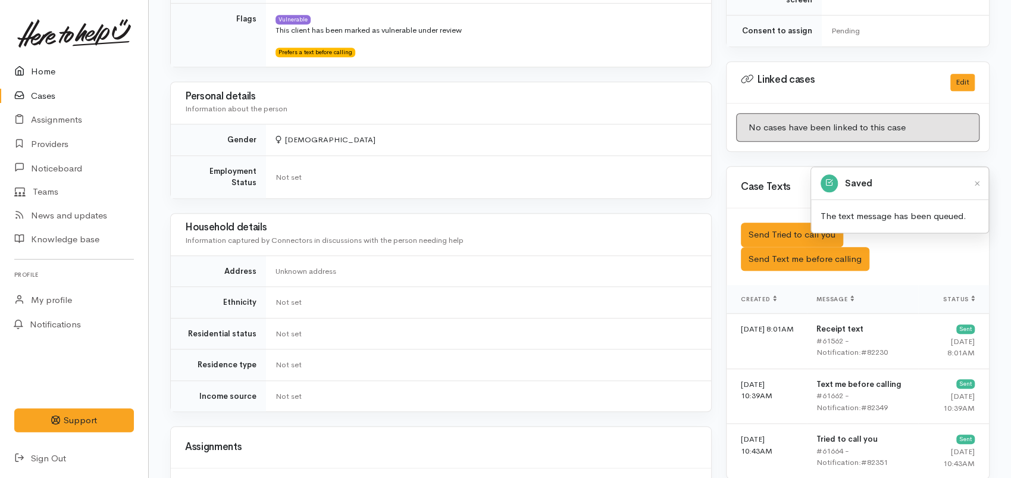
click at [38, 79] on link "Home" at bounding box center [74, 72] width 148 height 24
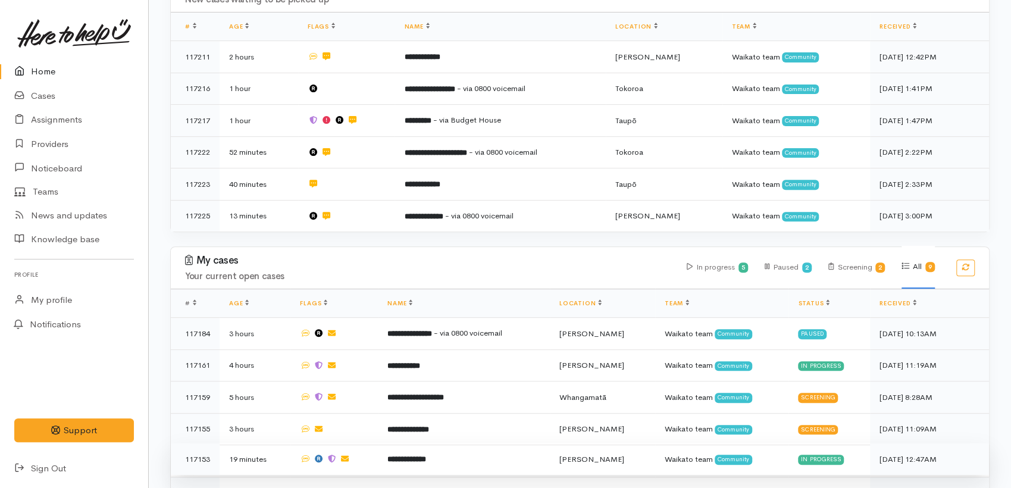
scroll to position [371, 0]
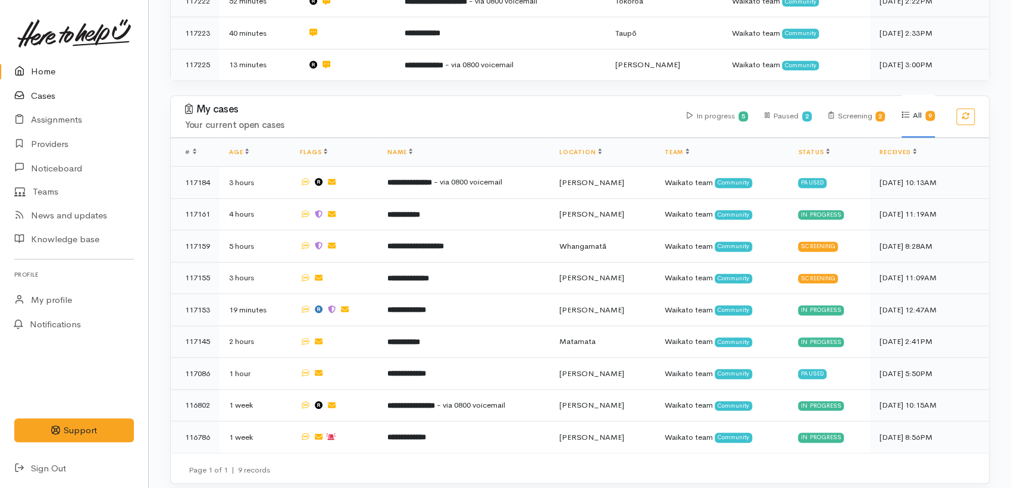
click at [38, 100] on link "Cases" at bounding box center [74, 96] width 148 height 24
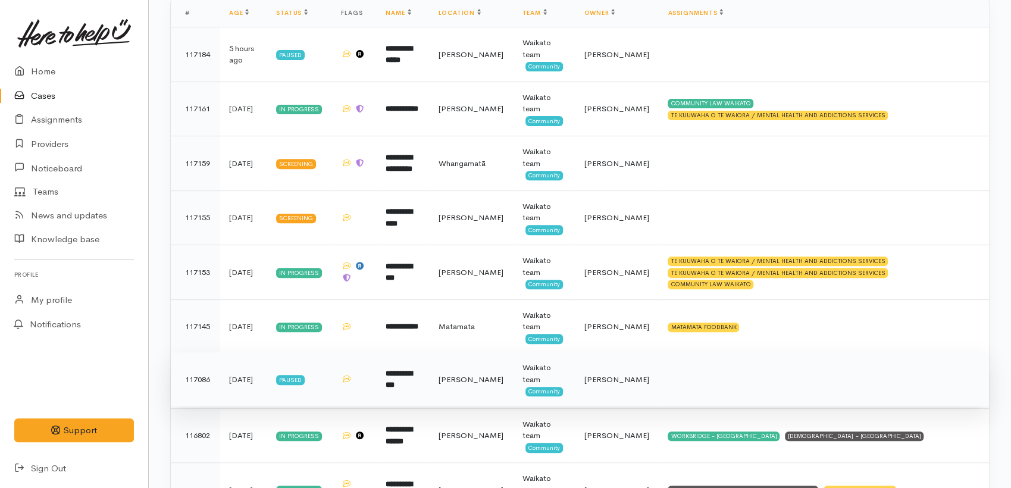
scroll to position [198, 0]
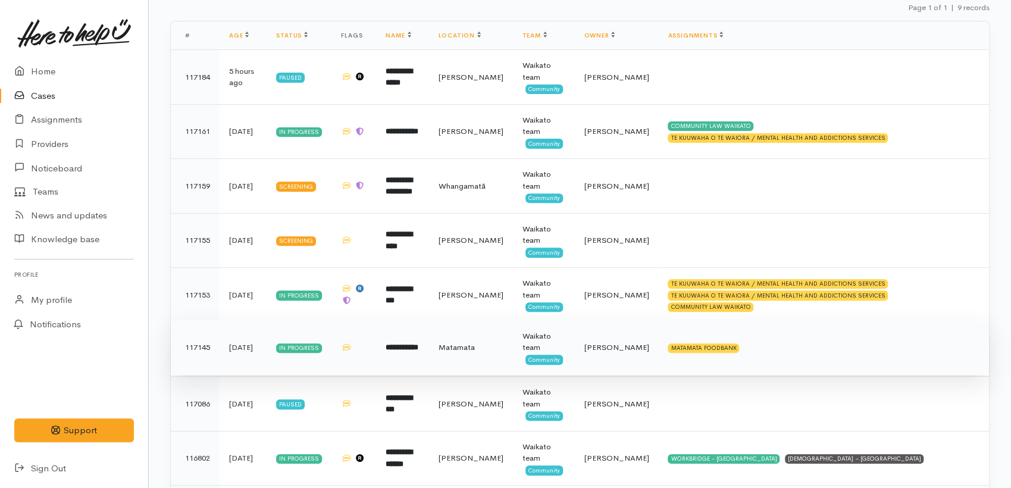
click at [429, 346] on td "**********" at bounding box center [402, 347] width 52 height 55
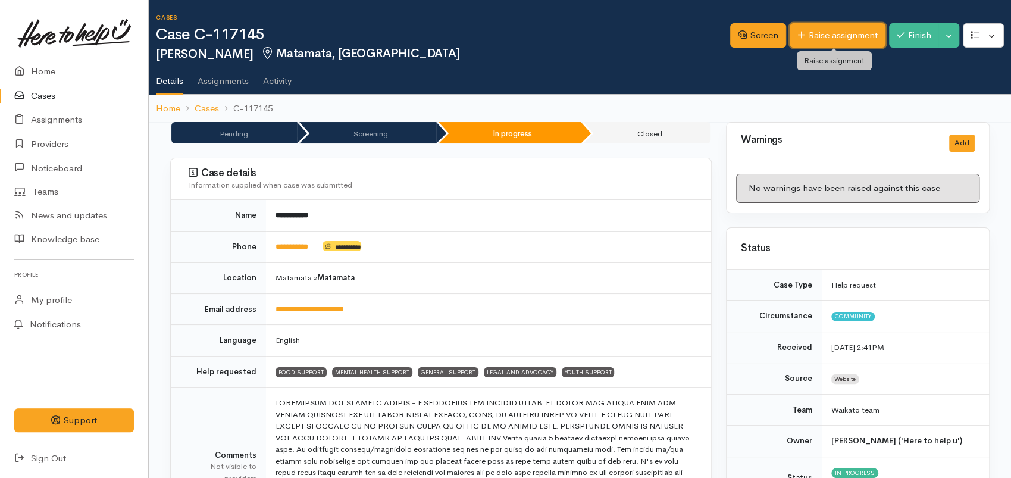
click at [844, 33] on link "Raise assignment" at bounding box center [838, 35] width 96 height 24
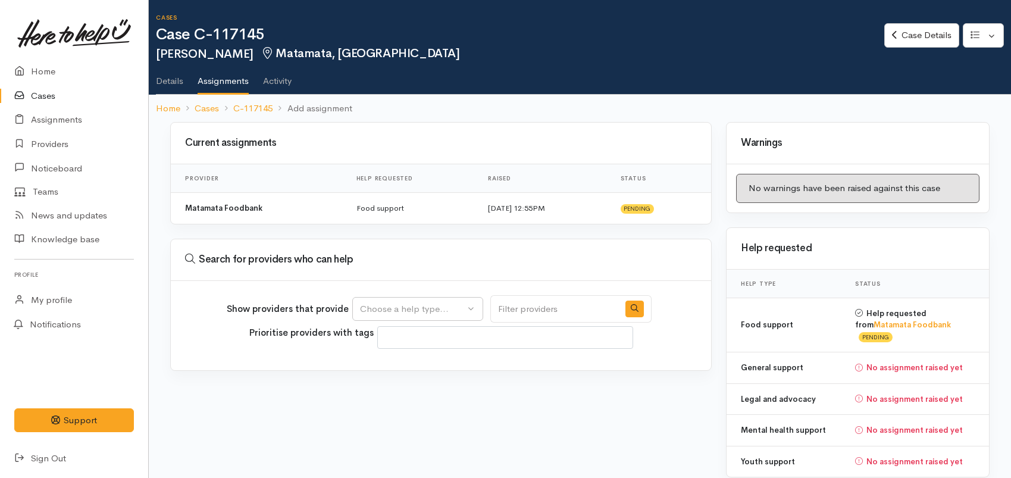
select select
click at [429, 312] on div "Choose a help type..." at bounding box center [412, 309] width 105 height 14
click at [433, 387] on span "Mental health support" at bounding box center [412, 384] width 91 height 14
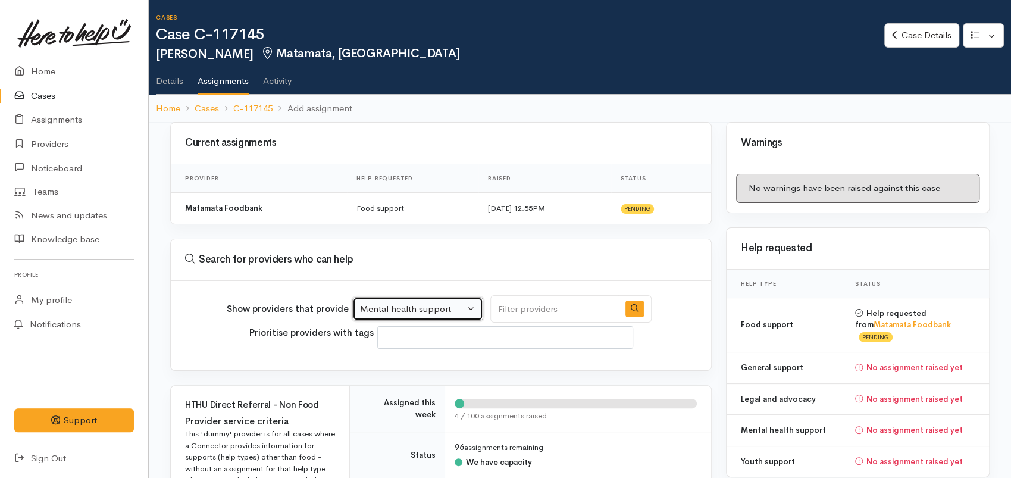
click at [418, 316] on button "Mental health support" at bounding box center [417, 309] width 131 height 24
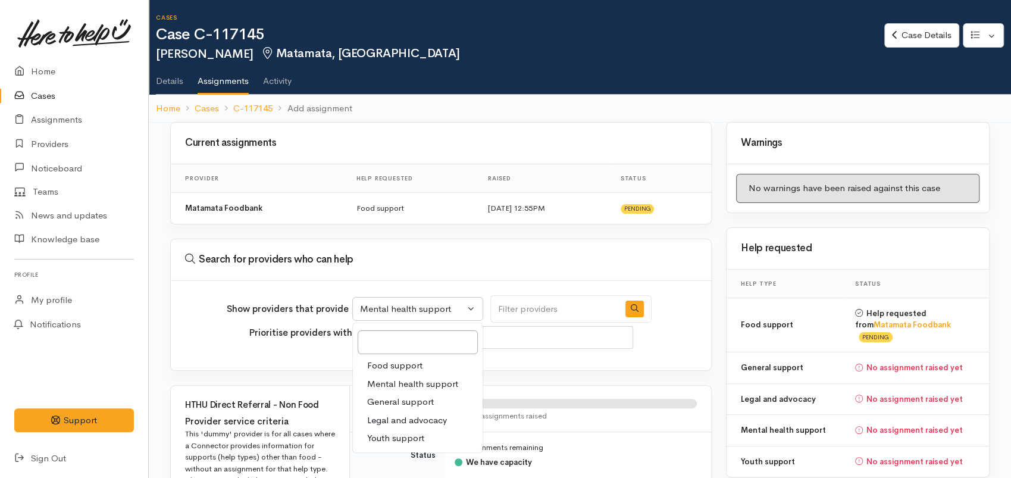
click at [410, 403] on span "General support" at bounding box center [400, 402] width 67 height 14
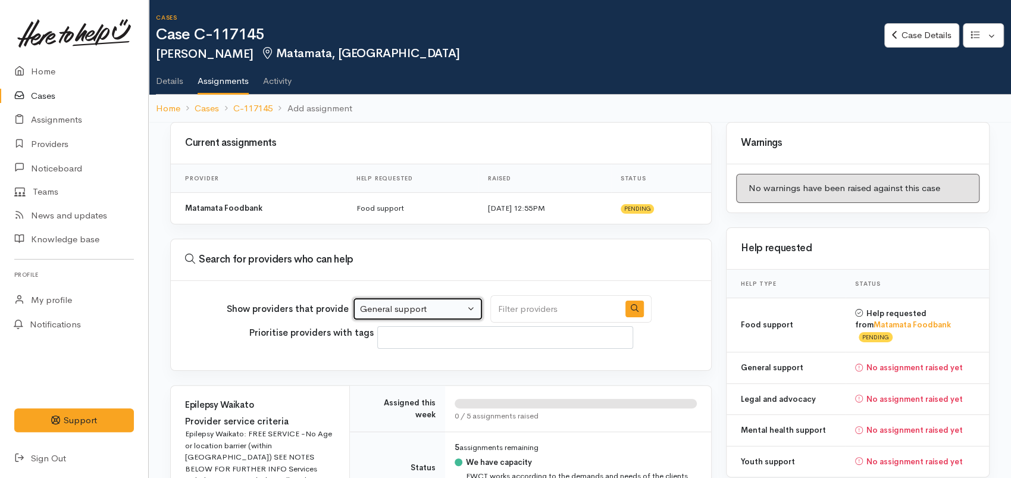
click at [419, 305] on div "General support" at bounding box center [412, 309] width 105 height 14
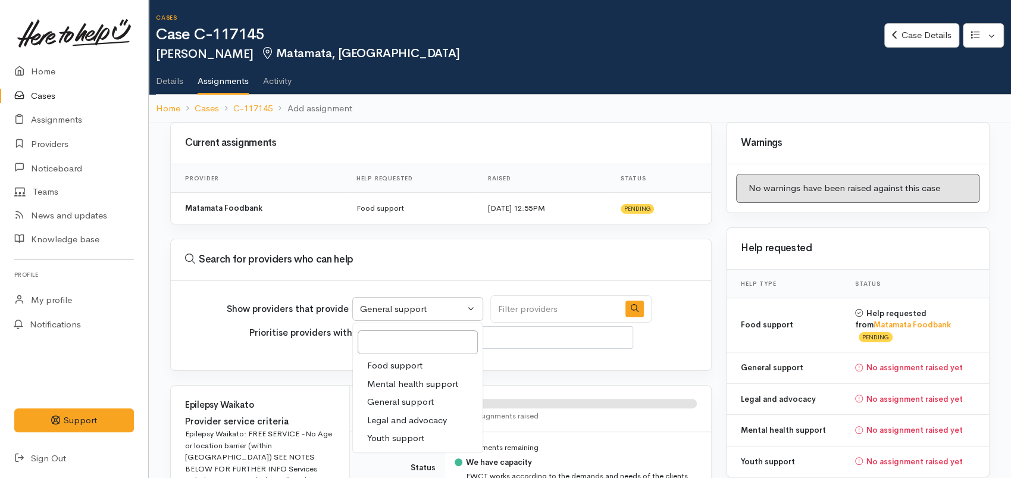
click at [415, 420] on span "Legal and advocacy" at bounding box center [407, 421] width 80 height 14
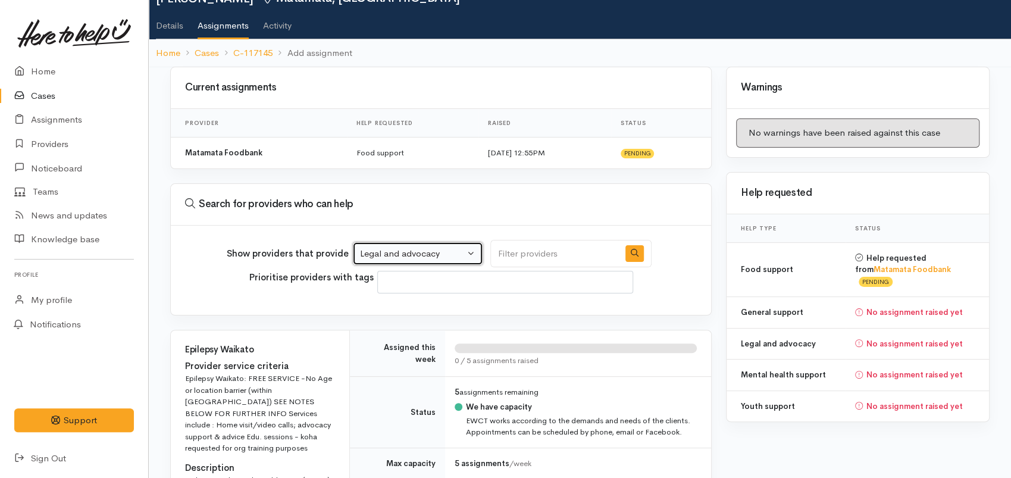
scroll to position [132, 0]
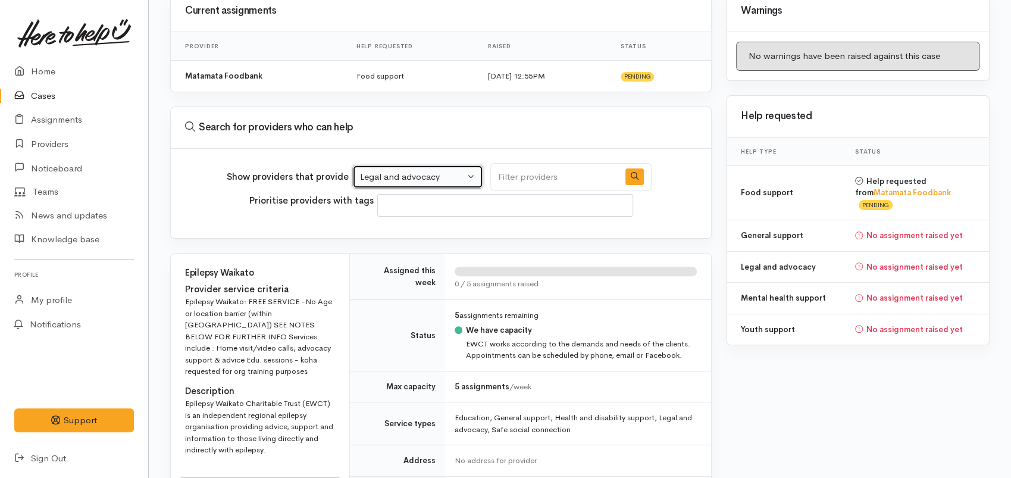
click at [429, 181] on div "Legal and advocacy" at bounding box center [412, 177] width 105 height 14
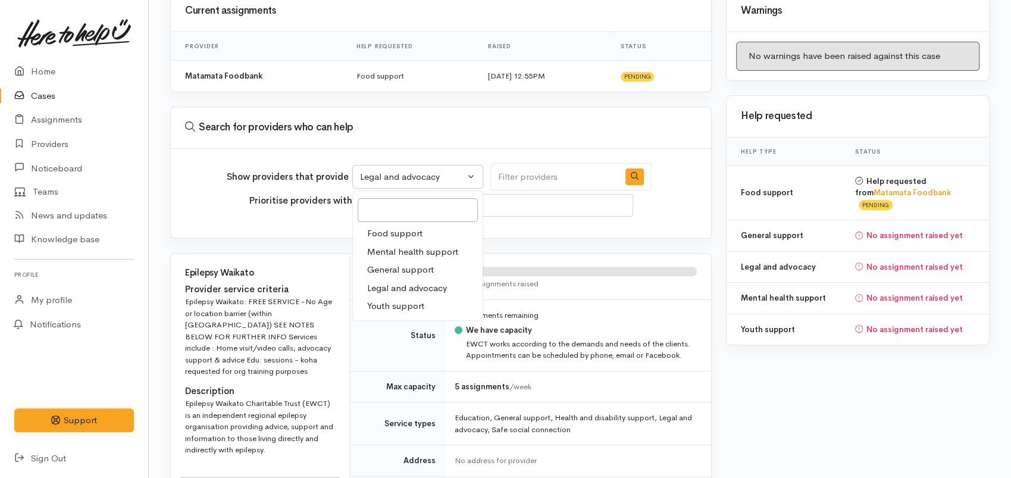
click at [412, 266] on span "General support" at bounding box center [400, 270] width 67 height 14
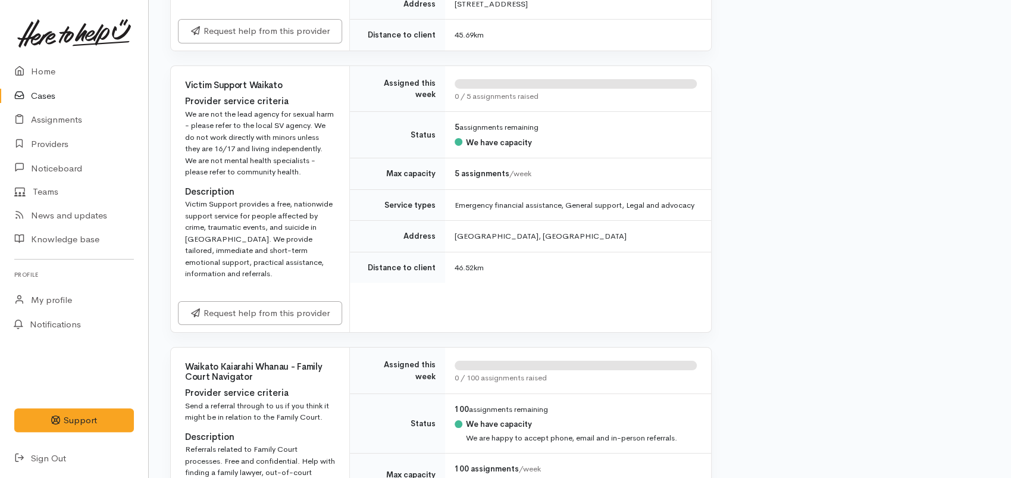
scroll to position [2898, 0]
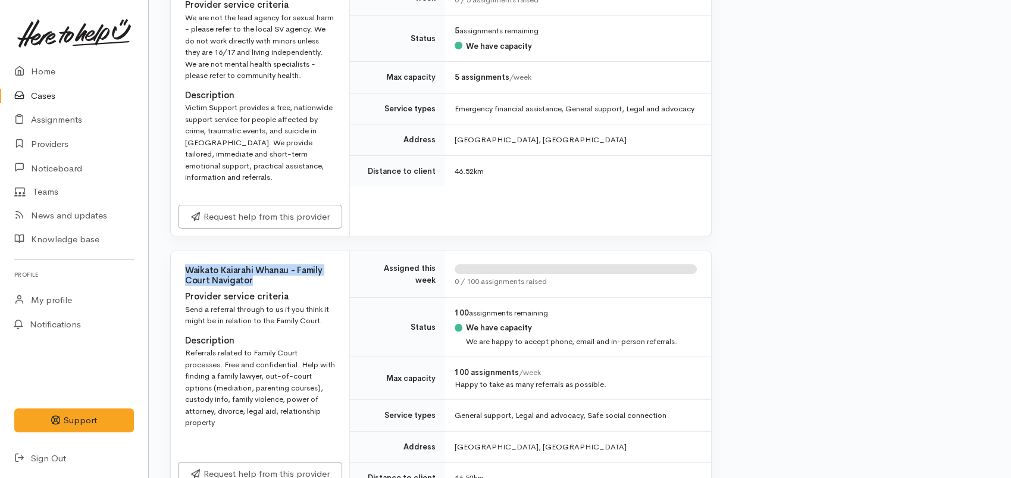
drag, startPoint x: 252, startPoint y: 233, endPoint x: 186, endPoint y: 218, distance: 67.7
click at [186, 265] on h4 "Waikato Kaiarahi Whanau - Family Court Navigator" at bounding box center [260, 275] width 150 height 20
copy h4 "Waikato Kaiarahi Whanau - Family Court Navigator"
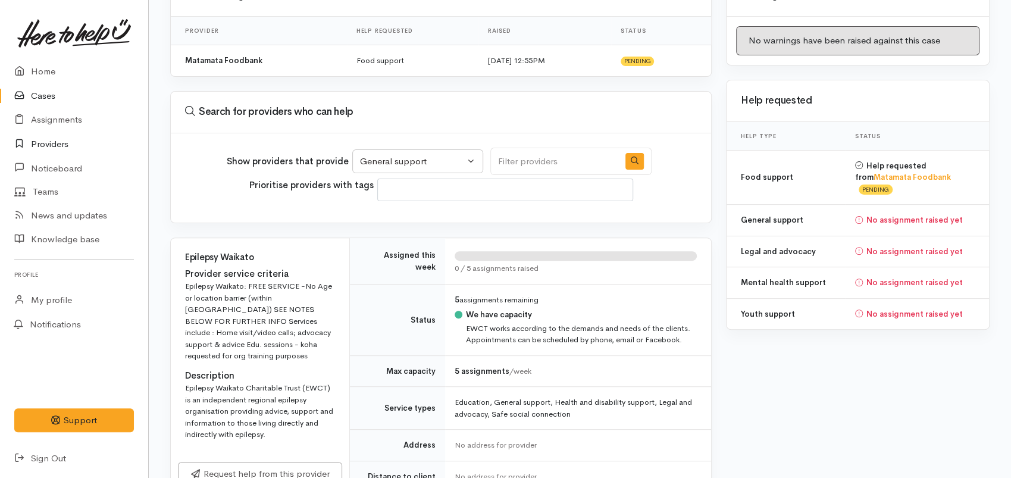
scroll to position [54, 0]
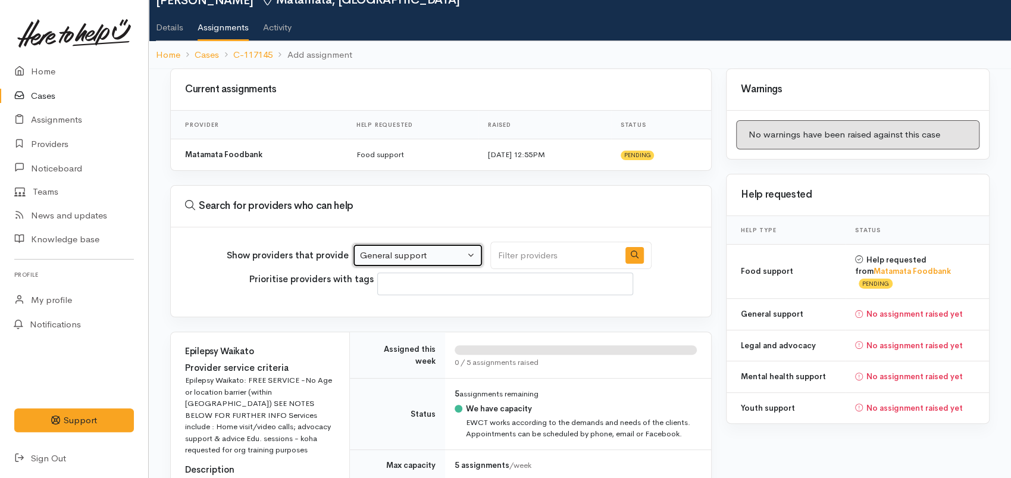
click at [418, 258] on div "General support" at bounding box center [412, 256] width 105 height 14
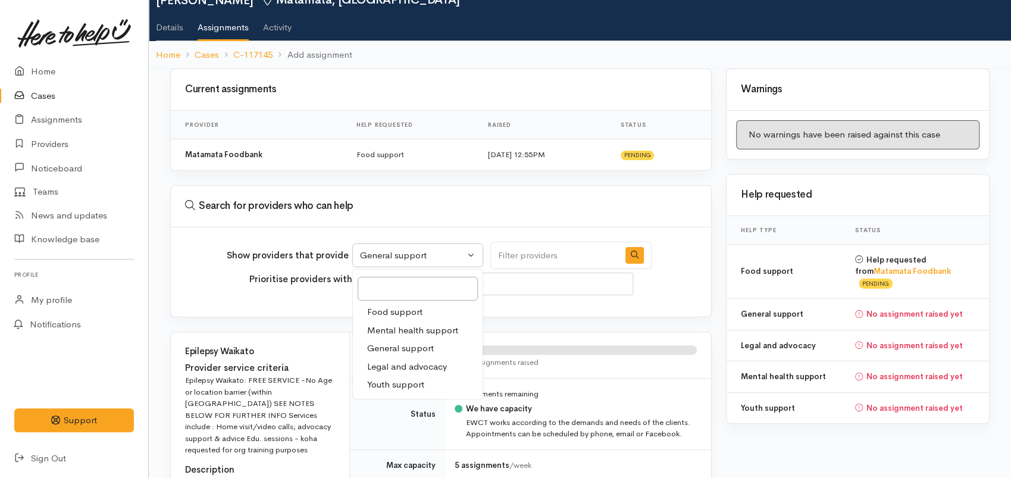
click at [420, 366] on span "Legal and advocacy" at bounding box center [407, 367] width 80 height 14
select select "27"
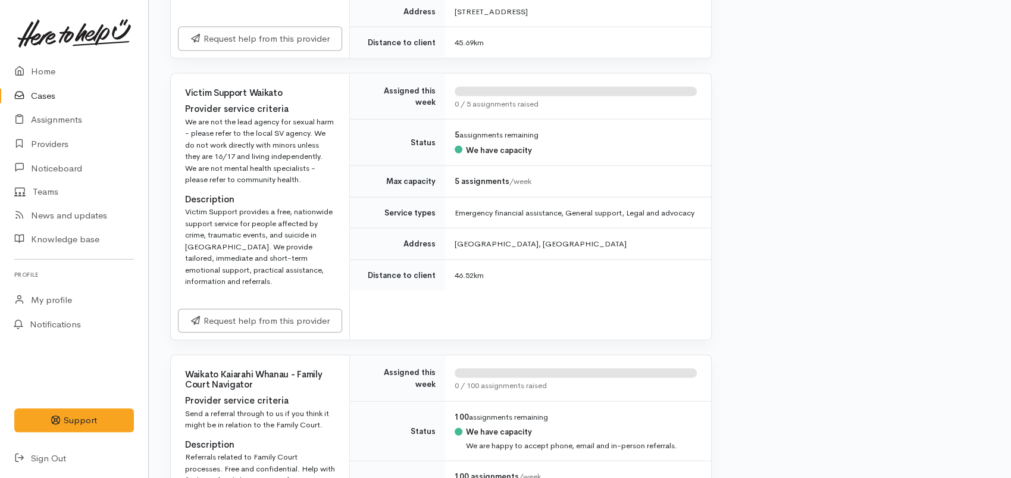
scroll to position [1847, 0]
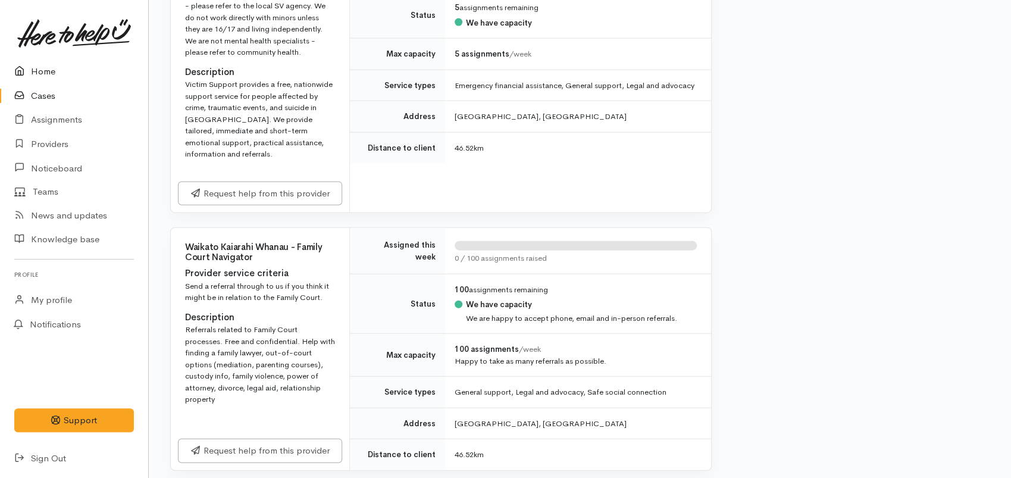
click at [52, 77] on link "Home" at bounding box center [74, 72] width 148 height 24
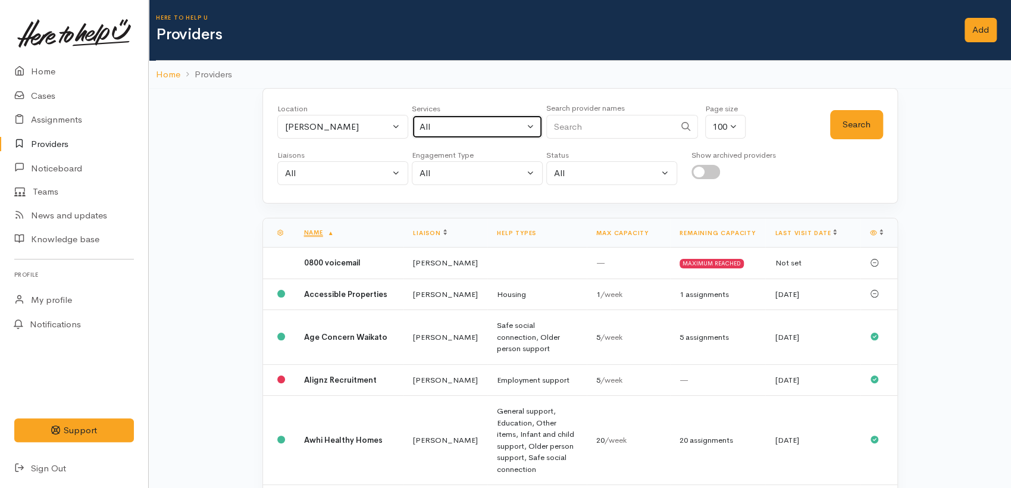
click at [471, 127] on div "All" at bounding box center [472, 127] width 105 height 14
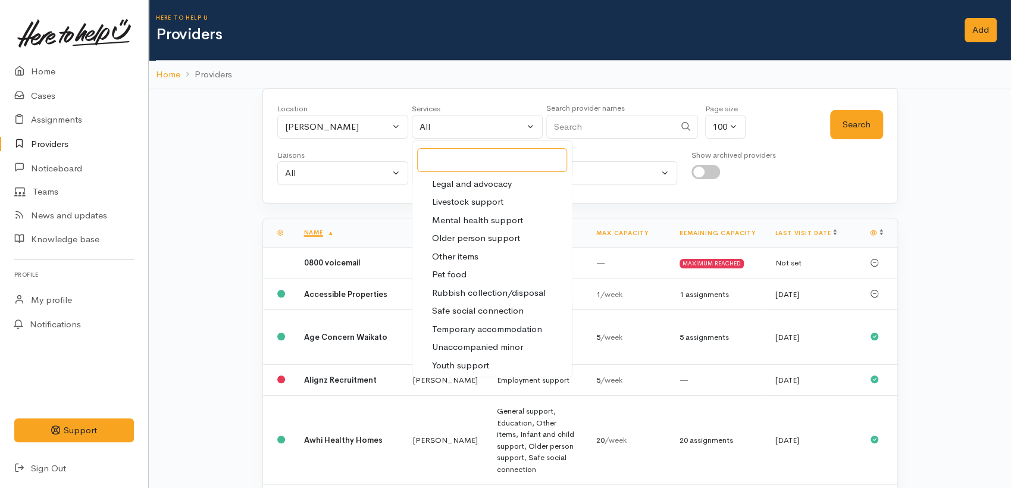
scroll to position [260, 0]
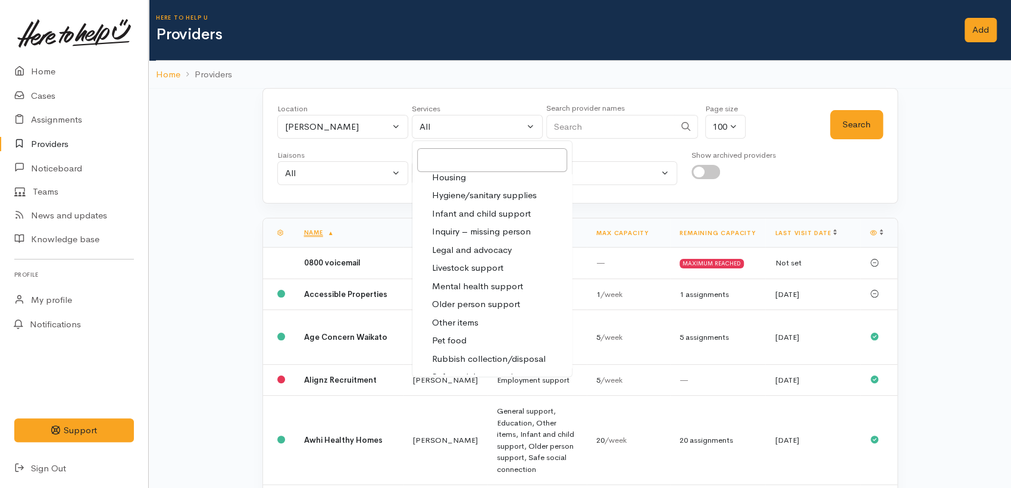
click at [486, 252] on span "Legal and advocacy" at bounding box center [472, 250] width 80 height 14
select select "27"
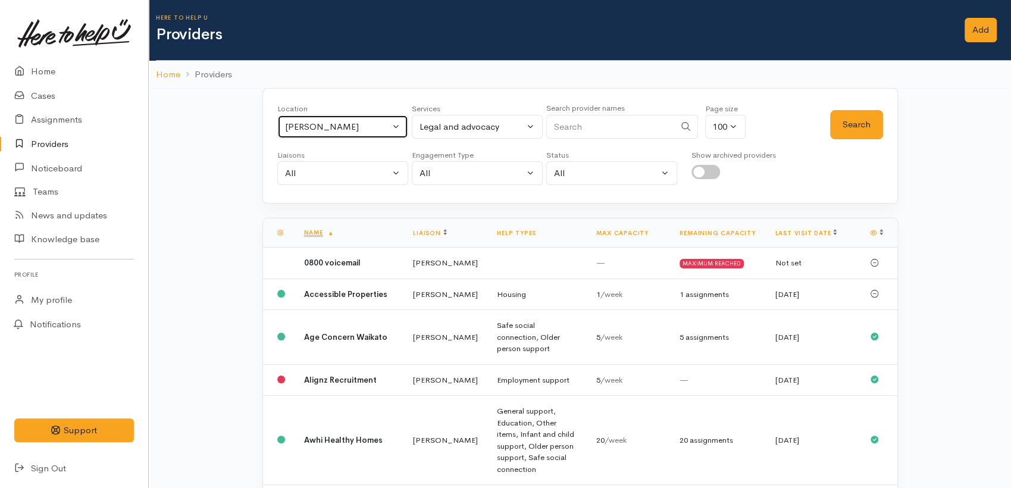
click at [360, 133] on div "[PERSON_NAME]" at bounding box center [337, 127] width 105 height 14
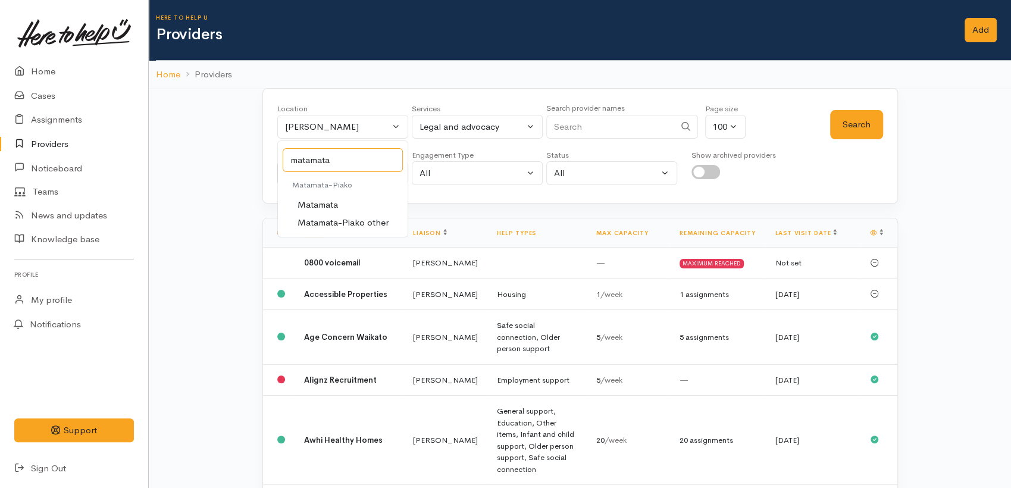
type input "matamata"
click at [338, 202] on link "Matamata" at bounding box center [343, 205] width 130 height 18
select select "22"
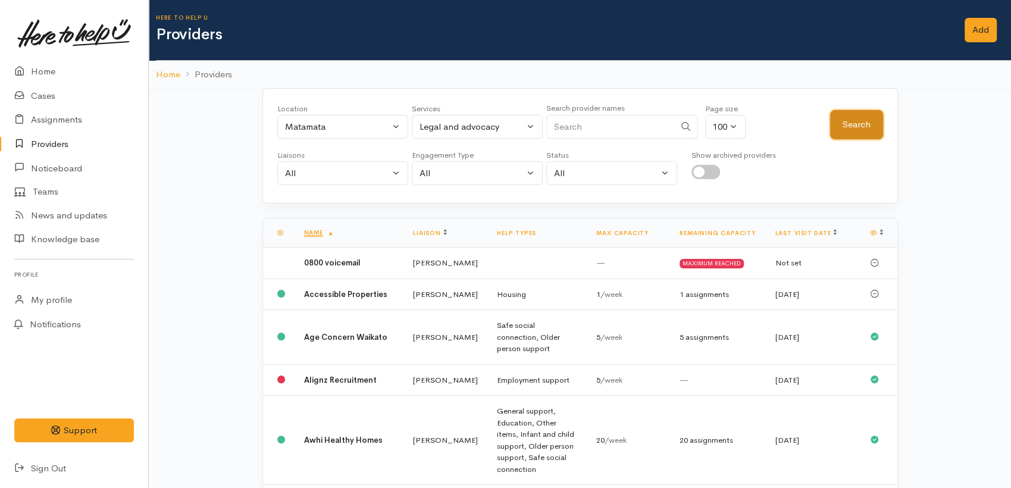
click at [861, 133] on button "Search" at bounding box center [856, 124] width 53 height 29
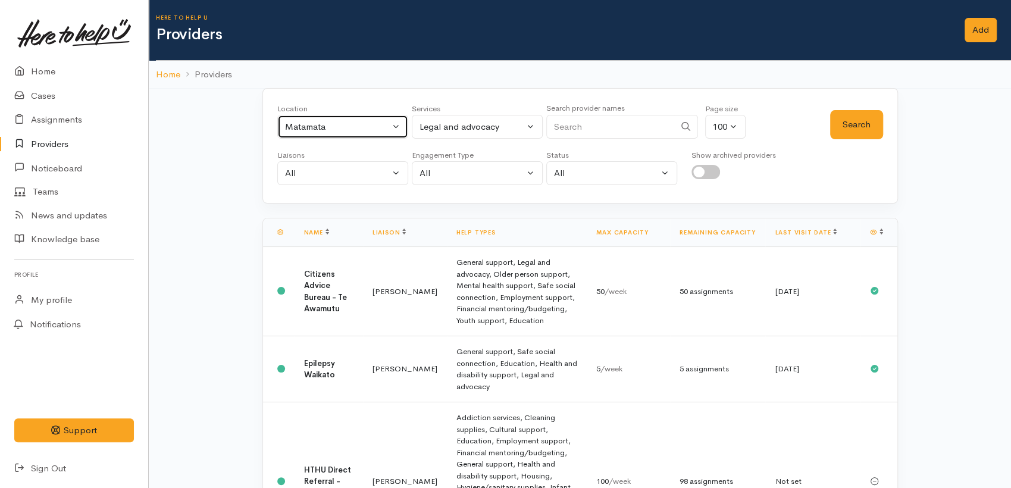
click at [370, 121] on div "Matamata" at bounding box center [337, 127] width 105 height 14
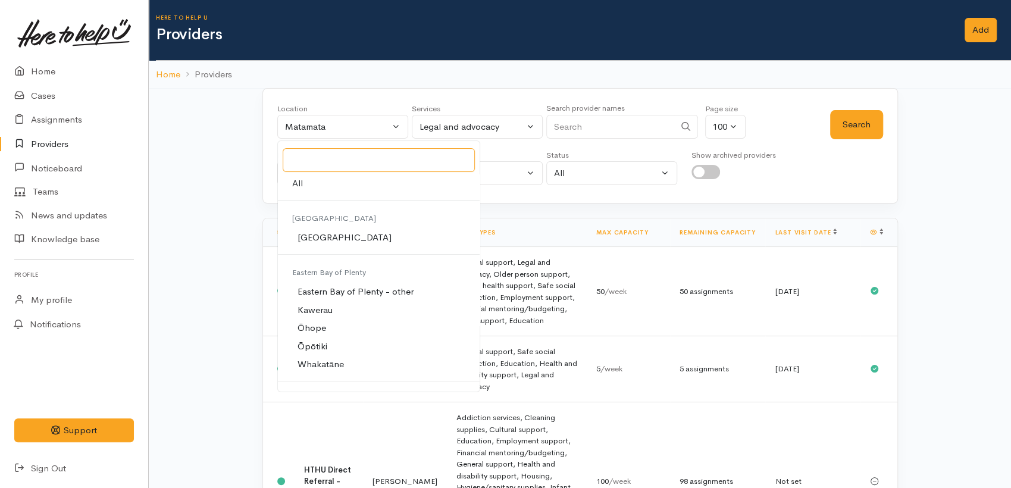
click at [327, 158] on input "Search" at bounding box center [379, 160] width 193 height 24
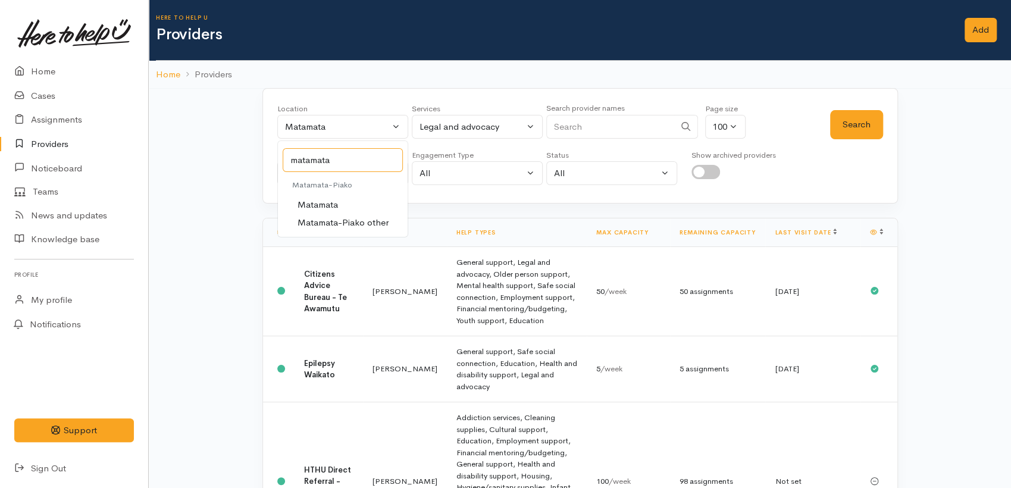
type input "matamata"
drag, startPoint x: 364, startPoint y: 223, endPoint x: 371, endPoint y: 221, distance: 7.4
click at [362, 224] on span "Matamata-Piako other" at bounding box center [343, 223] width 91 height 14
select select "159"
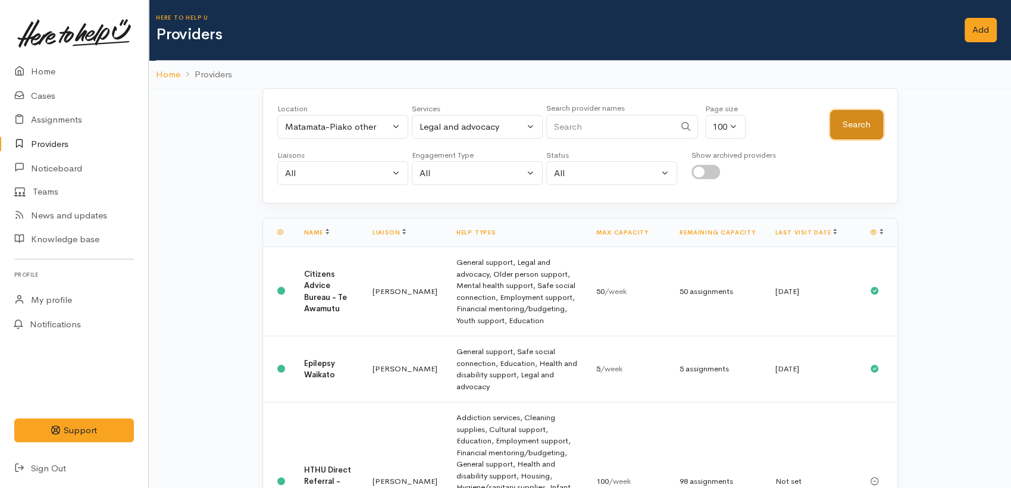
drag, startPoint x: 849, startPoint y: 121, endPoint x: 845, endPoint y: 126, distance: 6.3
click at [848, 122] on button "Search" at bounding box center [856, 124] width 53 height 29
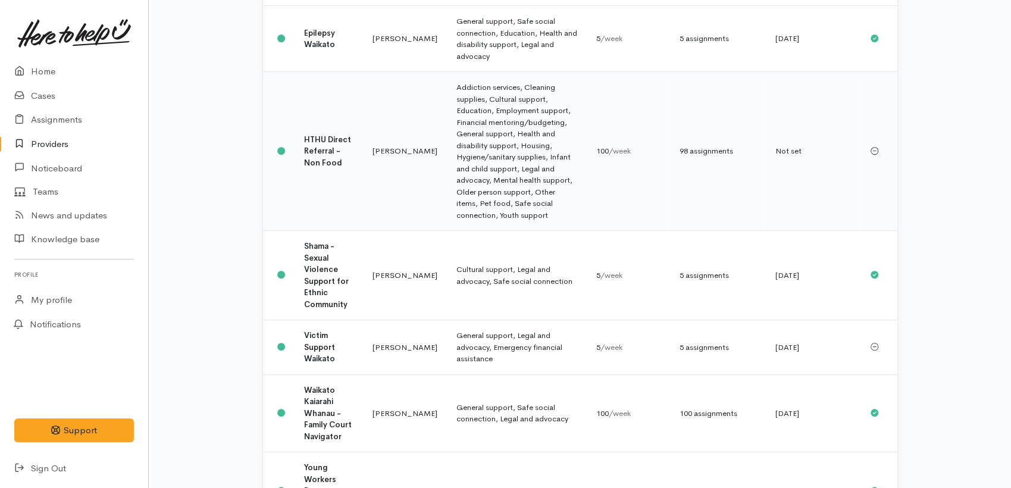
scroll to position [395, 0]
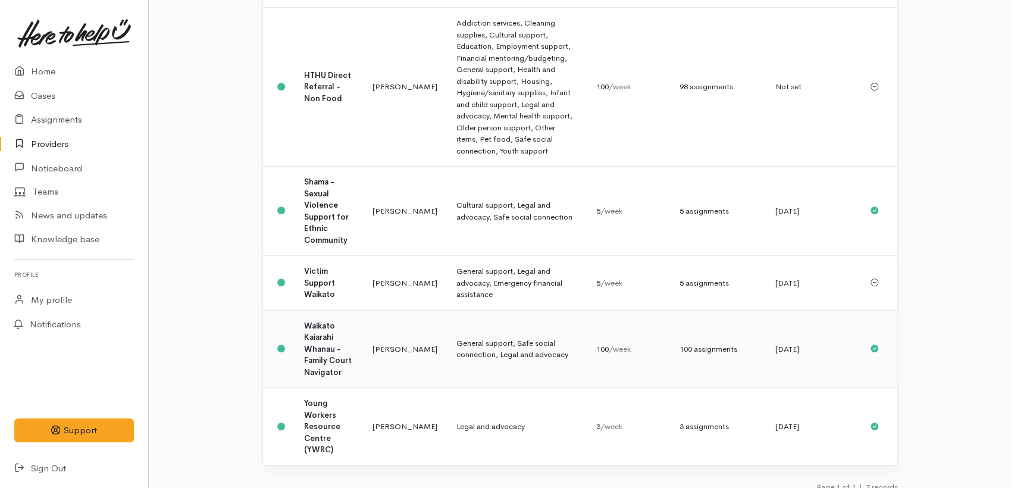
click at [321, 337] on b "Waikato Kaiarahi Whanau - Family Court Navigator" at bounding box center [328, 349] width 48 height 57
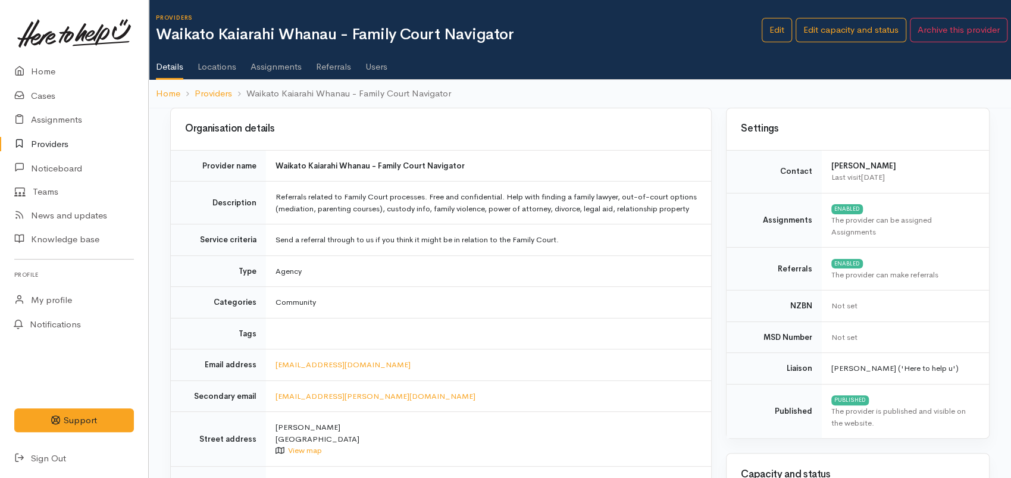
click at [57, 143] on link "Providers" at bounding box center [74, 144] width 148 height 24
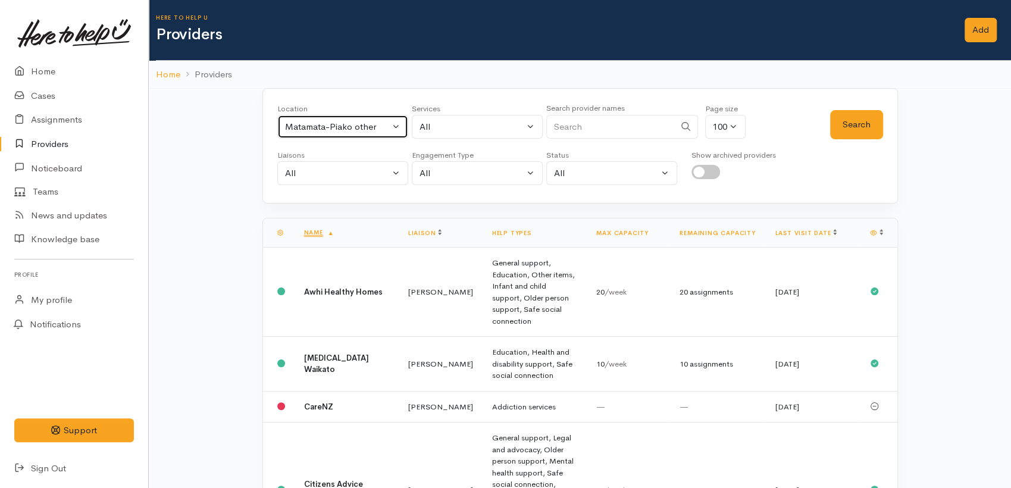
click at [392, 132] on button "Matamata-Piako other" at bounding box center [342, 127] width 131 height 24
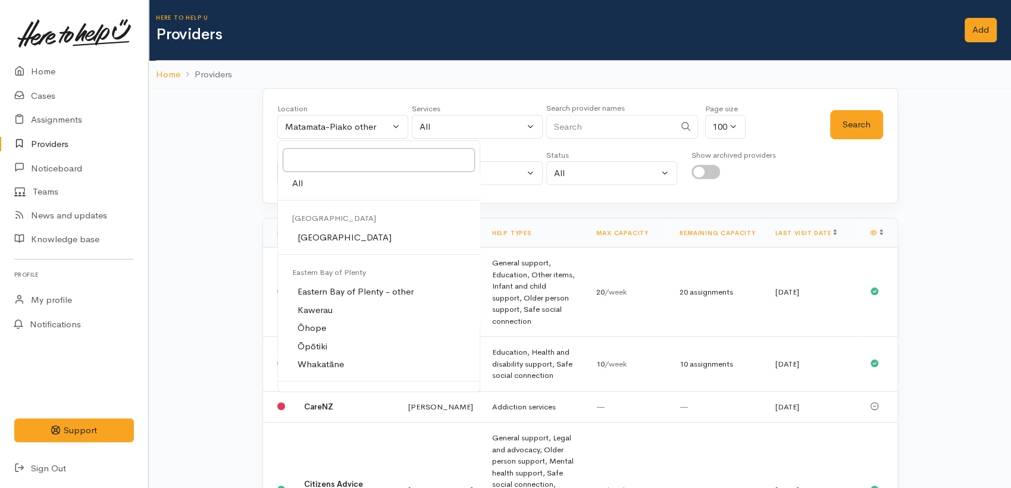
click at [330, 189] on link "All" at bounding box center [379, 183] width 202 height 18
select select "-1"
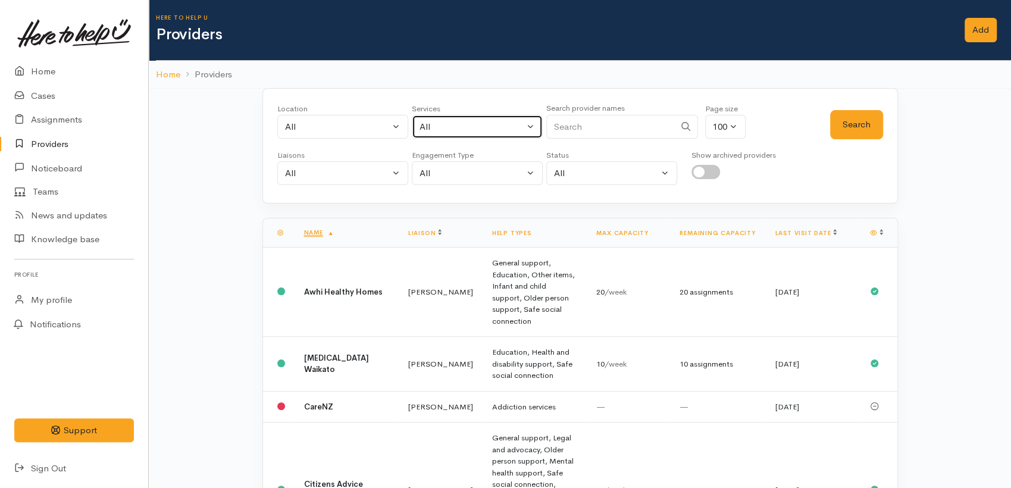
click at [531, 130] on button "All" at bounding box center [477, 127] width 131 height 24
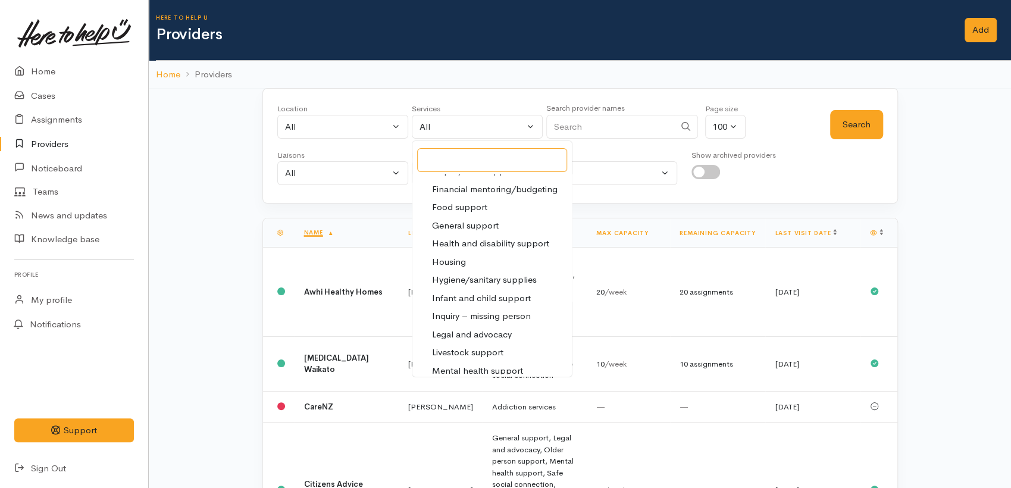
scroll to position [198, 0]
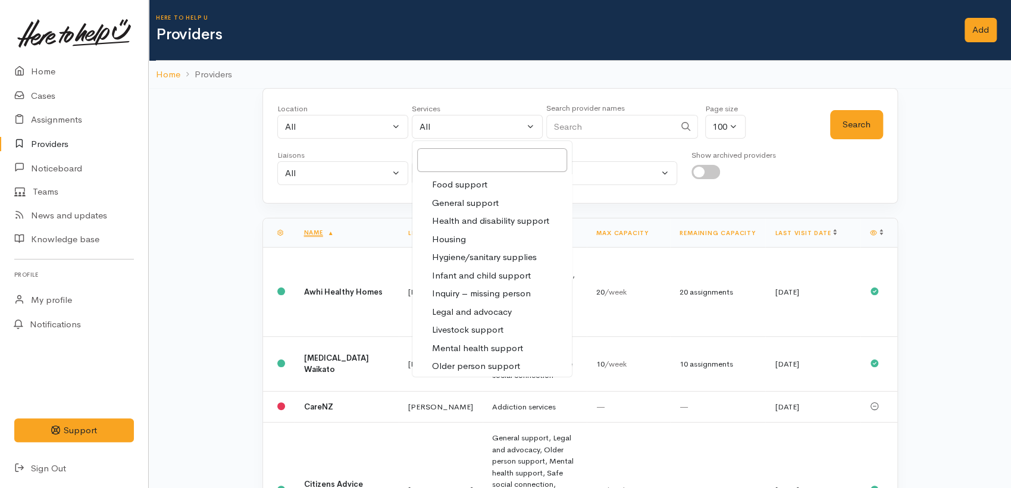
click at [486, 310] on span "Legal and advocacy" at bounding box center [472, 312] width 80 height 14
select select "27"
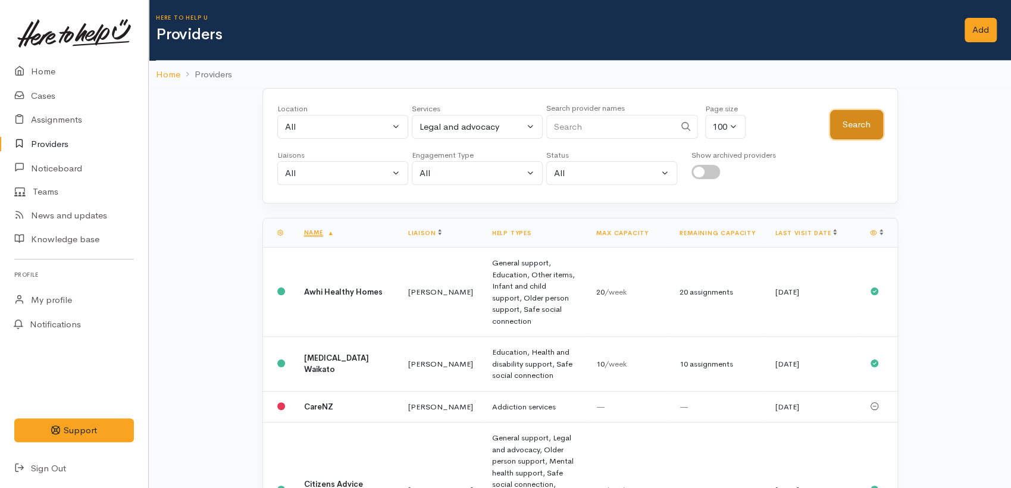
click at [838, 129] on button "Search" at bounding box center [856, 124] width 53 height 29
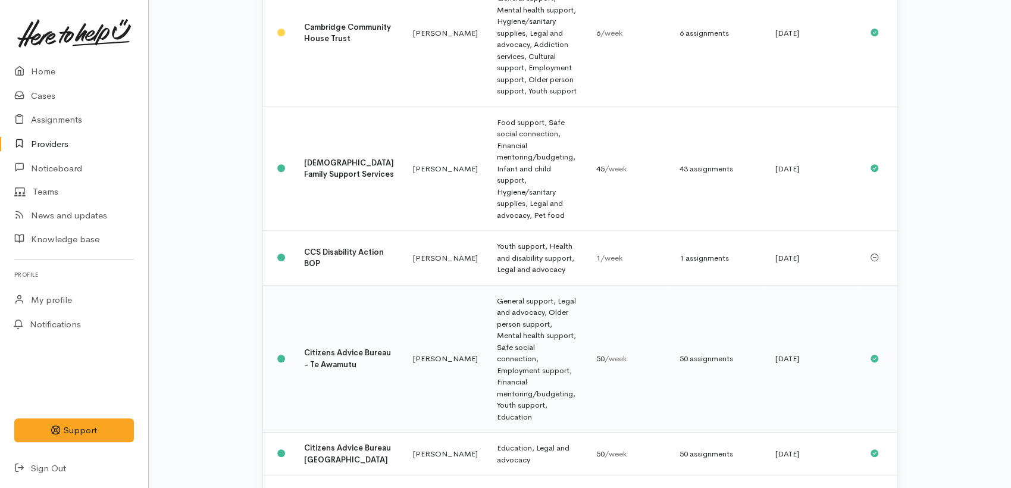
scroll to position [396, 0]
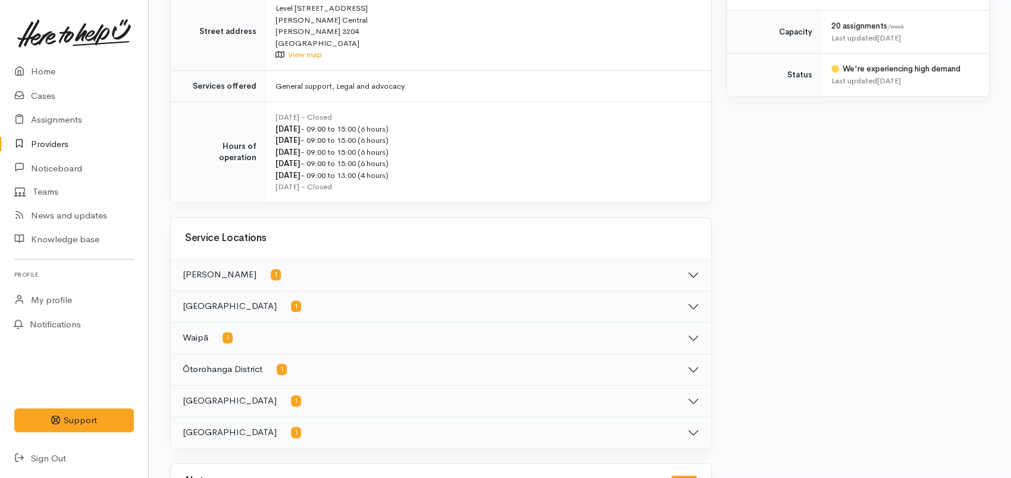
scroll to position [595, 0]
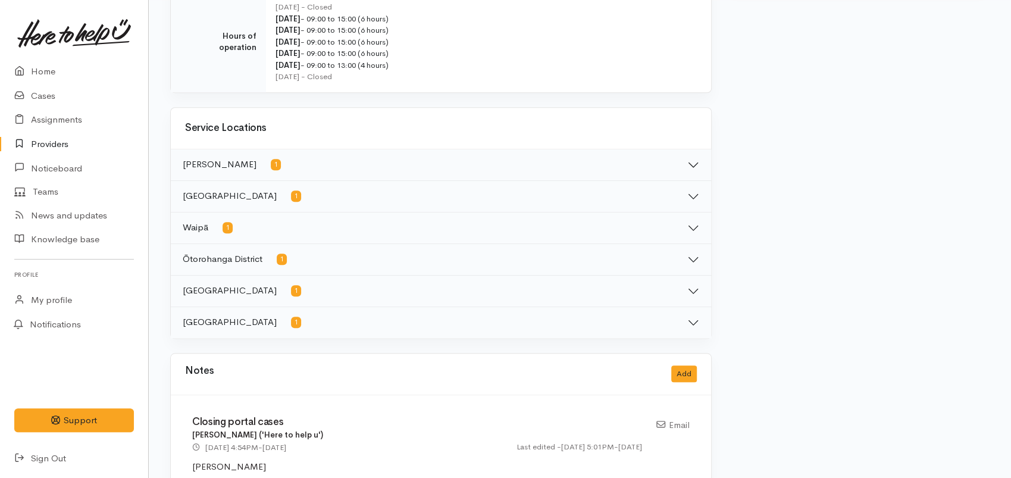
click at [379, 335] on button "[GEOGRAPHIC_DATA] 1" at bounding box center [441, 322] width 541 height 31
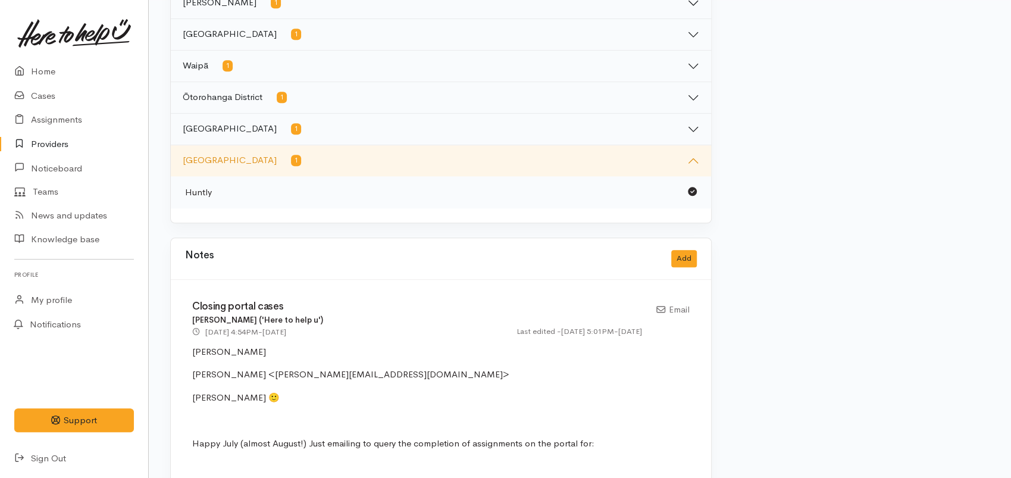
scroll to position [727, 0]
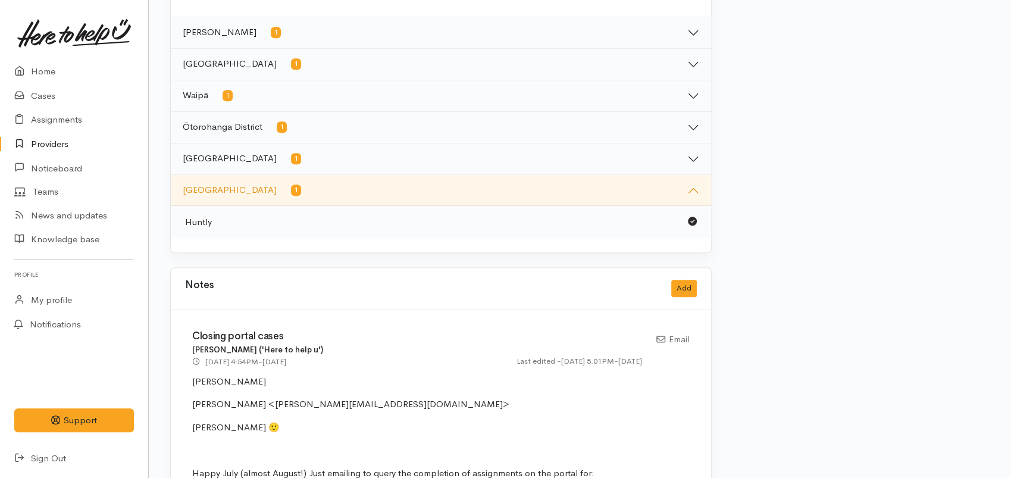
click at [311, 45] on button "Hamilton 1" at bounding box center [441, 32] width 541 height 31
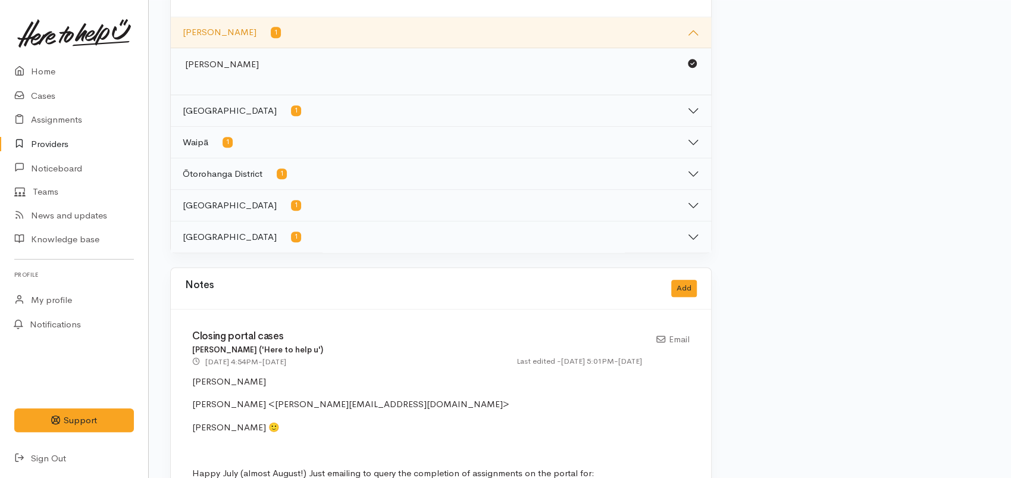
click at [320, 121] on button "South Waikato District 1" at bounding box center [441, 110] width 541 height 31
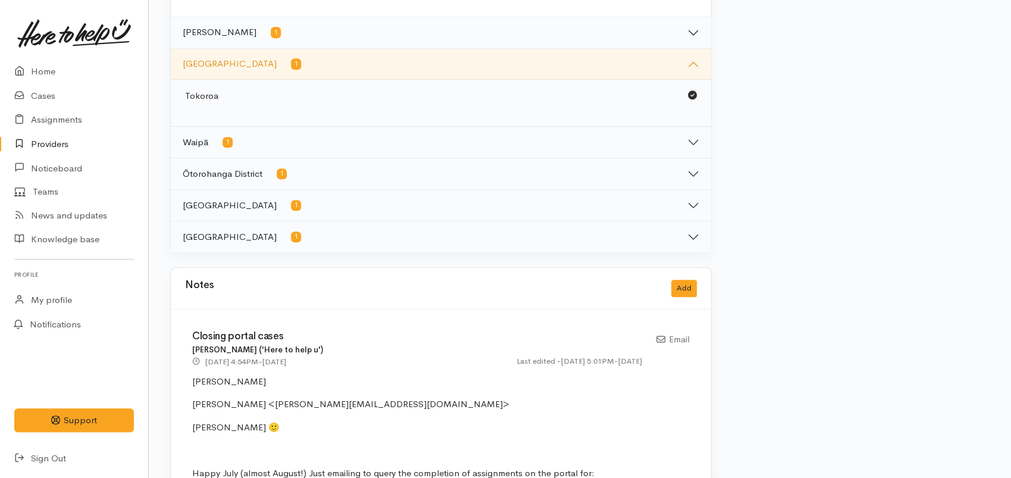
click at [324, 153] on button "Waipā 1" at bounding box center [441, 142] width 541 height 31
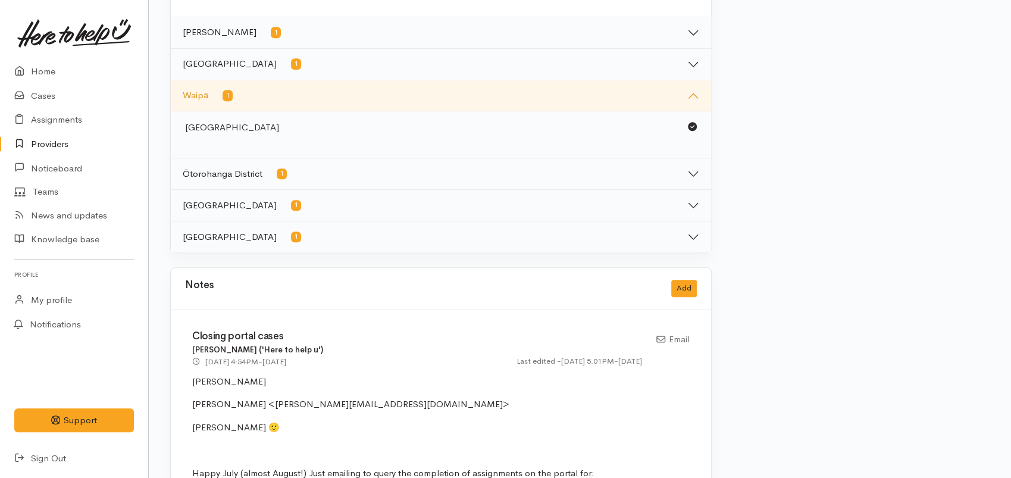
click at [335, 187] on button "Ōtorohanga District 1" at bounding box center [441, 173] width 541 height 31
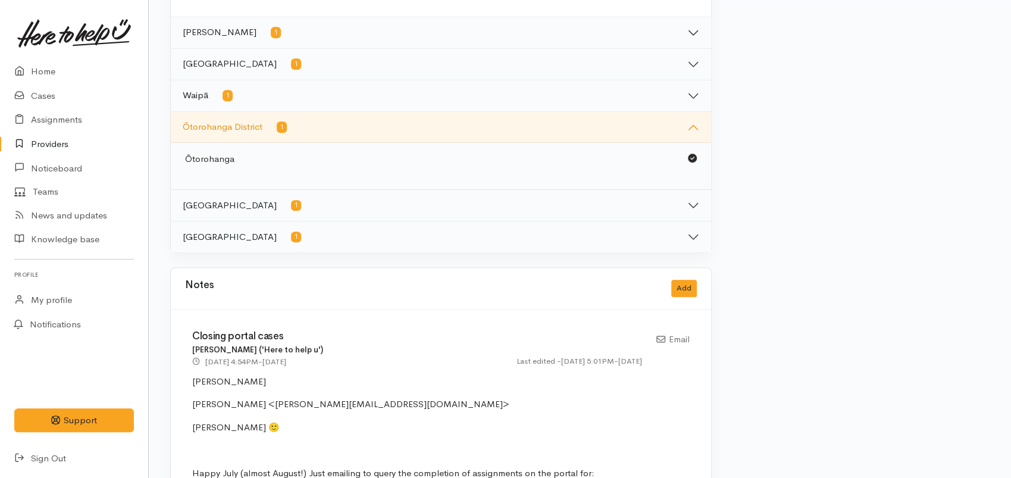
click at [335, 212] on button "Waitomo District 1" at bounding box center [441, 205] width 541 height 31
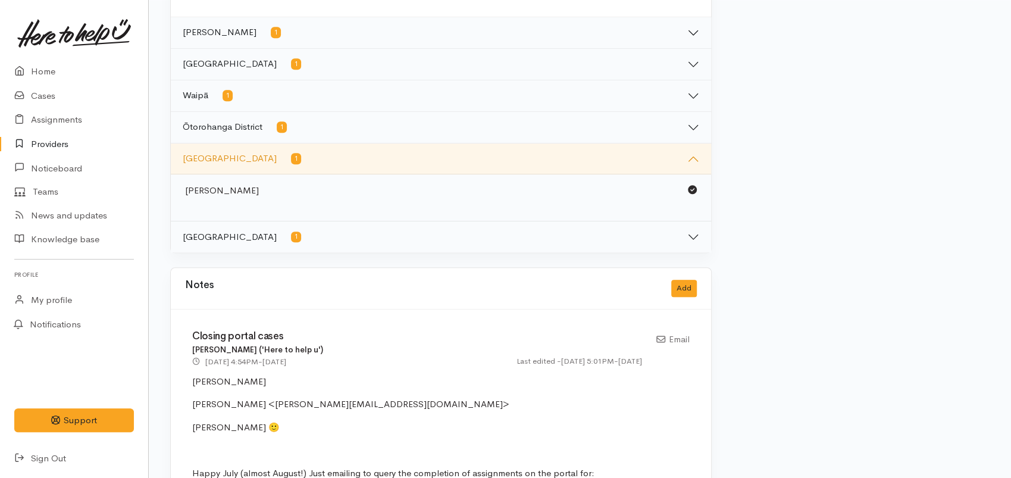
click at [331, 239] on button "Waikato District 1" at bounding box center [441, 236] width 541 height 31
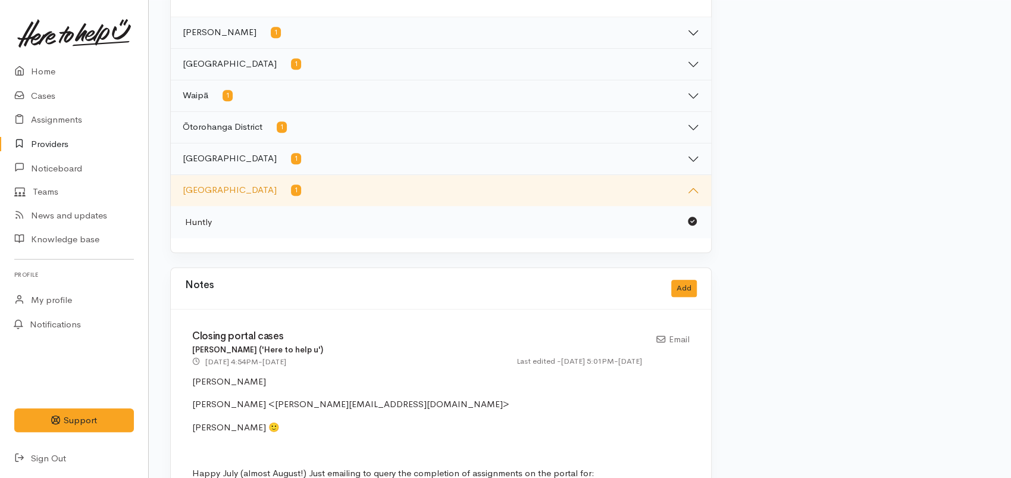
scroll to position [661, 0]
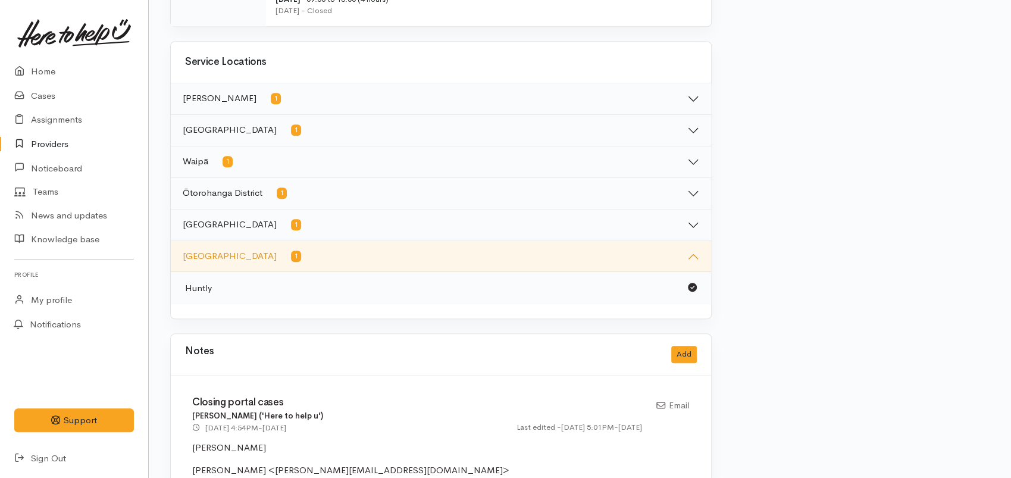
click at [700, 109] on button "Hamilton 1" at bounding box center [441, 98] width 541 height 31
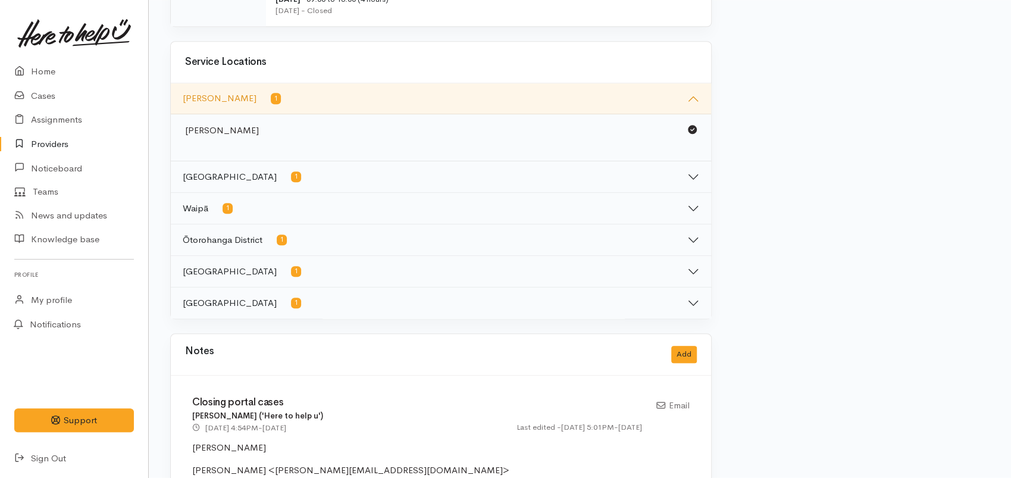
click at [692, 186] on button "South Waikato District 1" at bounding box center [441, 176] width 541 height 31
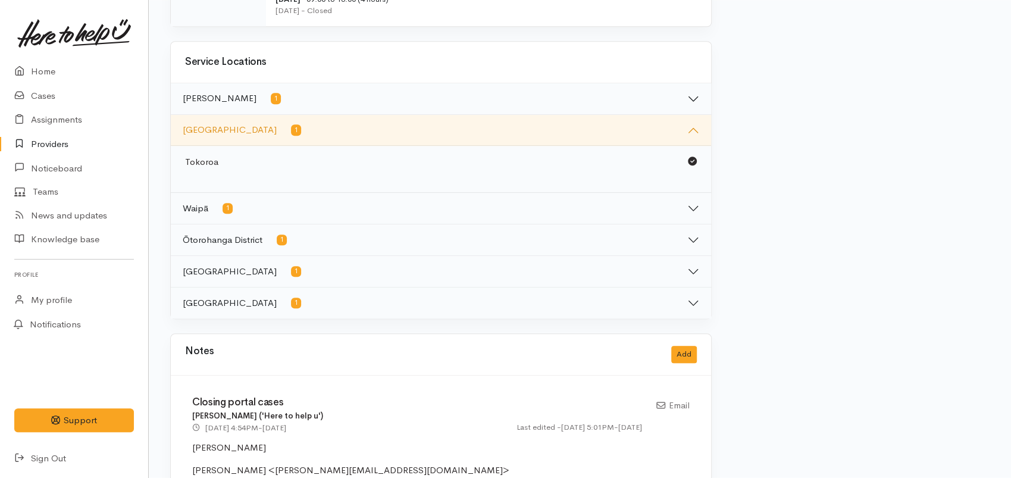
click at [700, 224] on button "Waipā 1" at bounding box center [441, 208] width 541 height 31
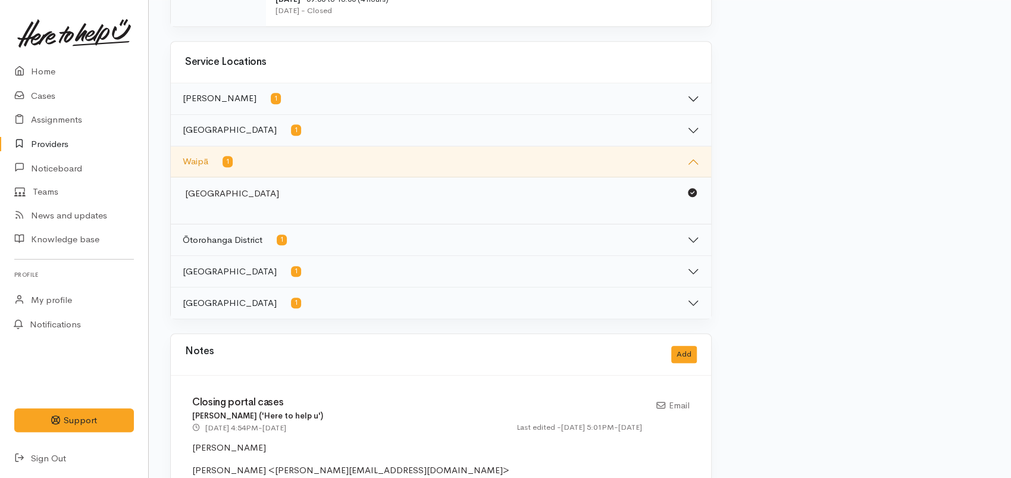
click at [685, 250] on button "Ōtorohanga District 1" at bounding box center [441, 239] width 541 height 31
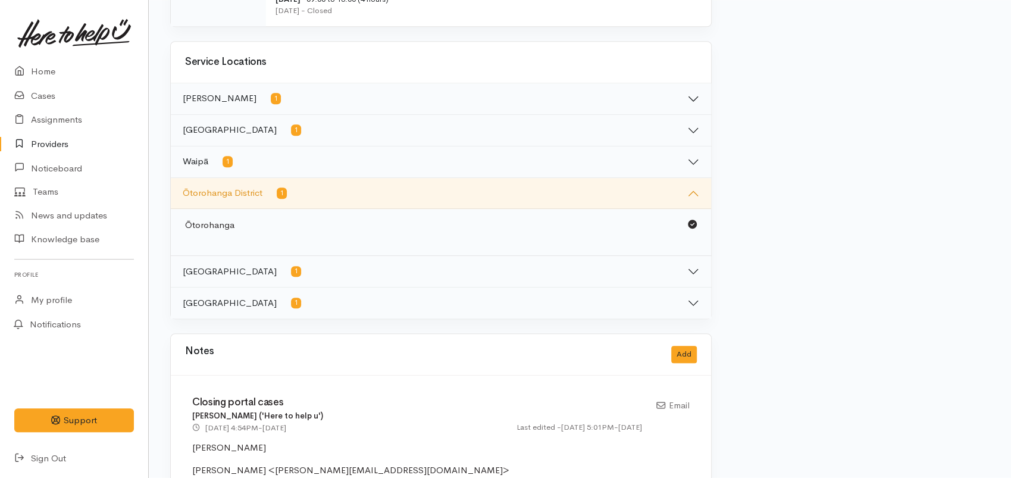
click at [697, 285] on button "Waitomo District 1" at bounding box center [441, 271] width 541 height 31
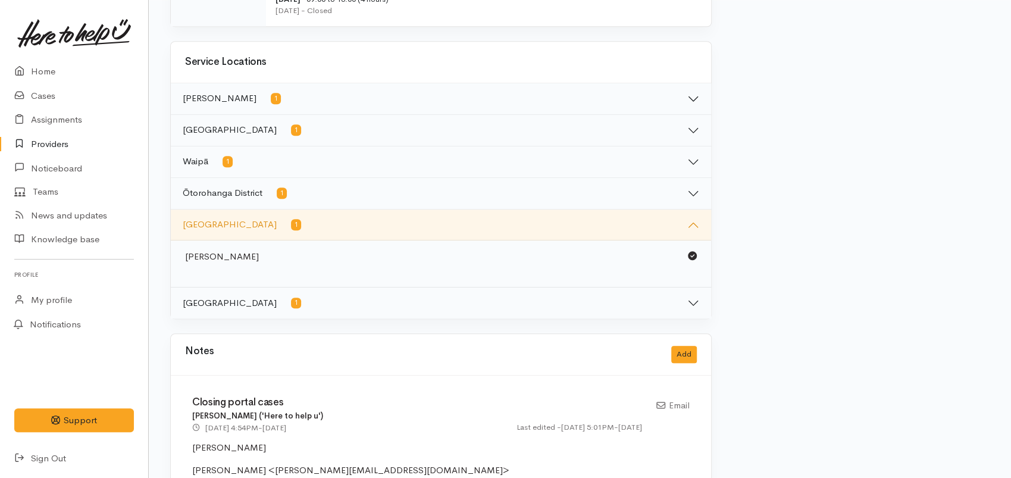
click at [691, 318] on button "Waikato District 1" at bounding box center [441, 303] width 541 height 31
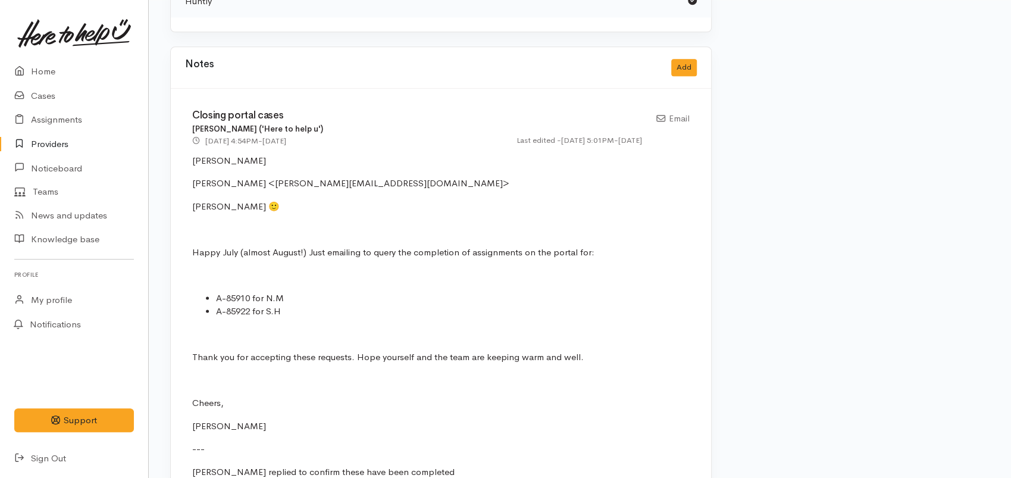
scroll to position [992, 0]
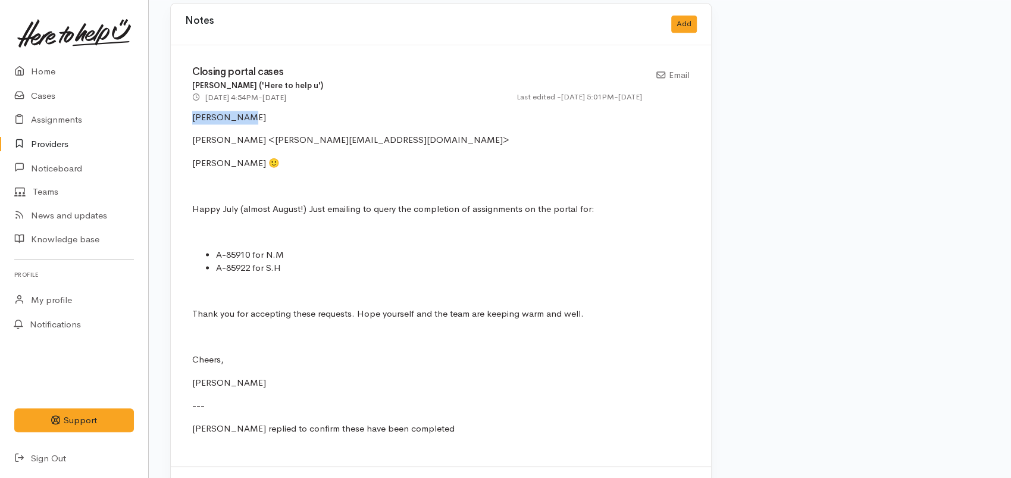
drag, startPoint x: 238, startPoint y: 125, endPoint x: 170, endPoint y: 127, distance: 67.9
click at [181, 126] on div "Closing portal cases Nicole Rusk ('Here to help u') 24 Jul 2025 4:54PM - one mo…" at bounding box center [441, 255] width 541 height 421
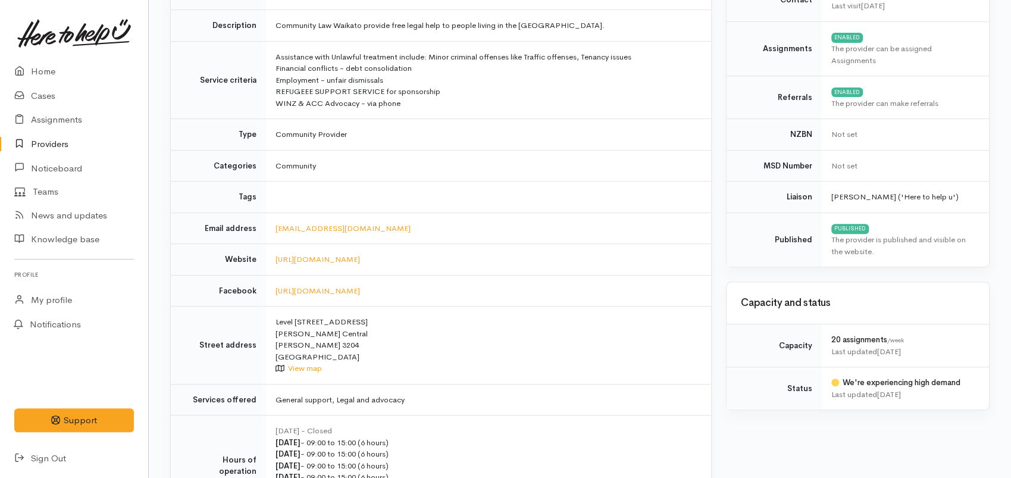
scroll to position [0, 0]
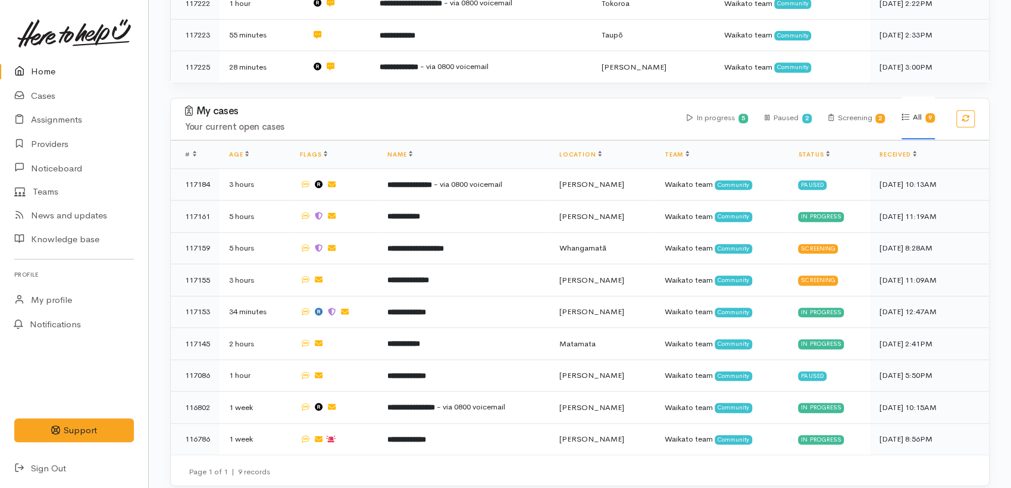
scroll to position [340, 0]
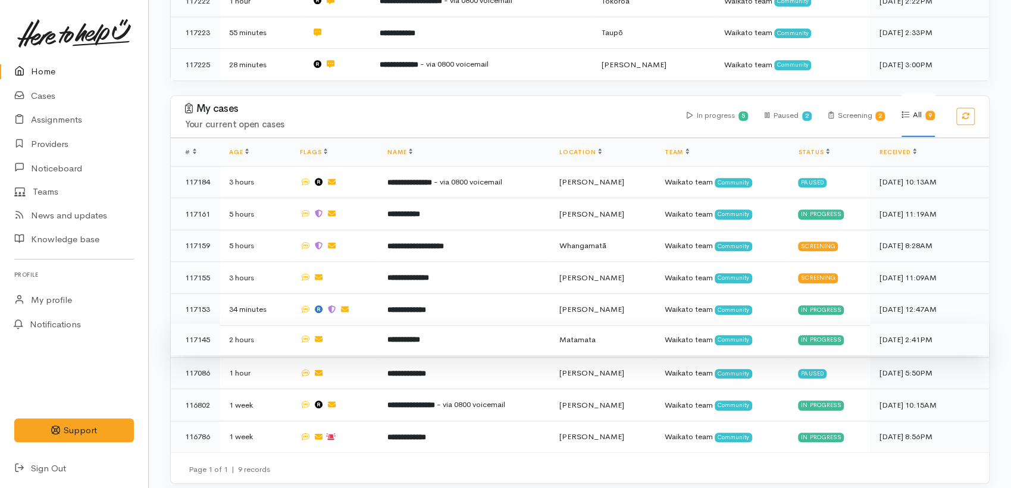
click at [420, 336] on b "**********" at bounding box center [404, 340] width 33 height 8
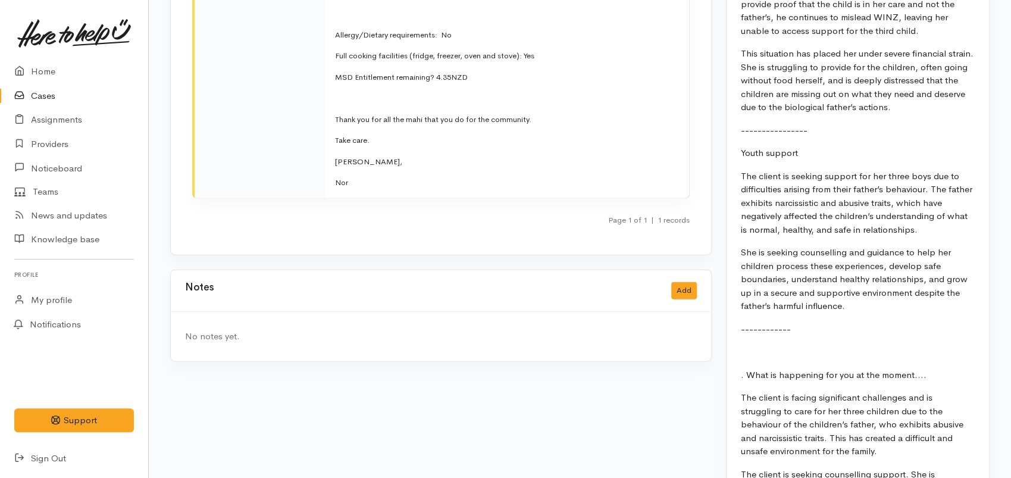
scroll to position [1852, 0]
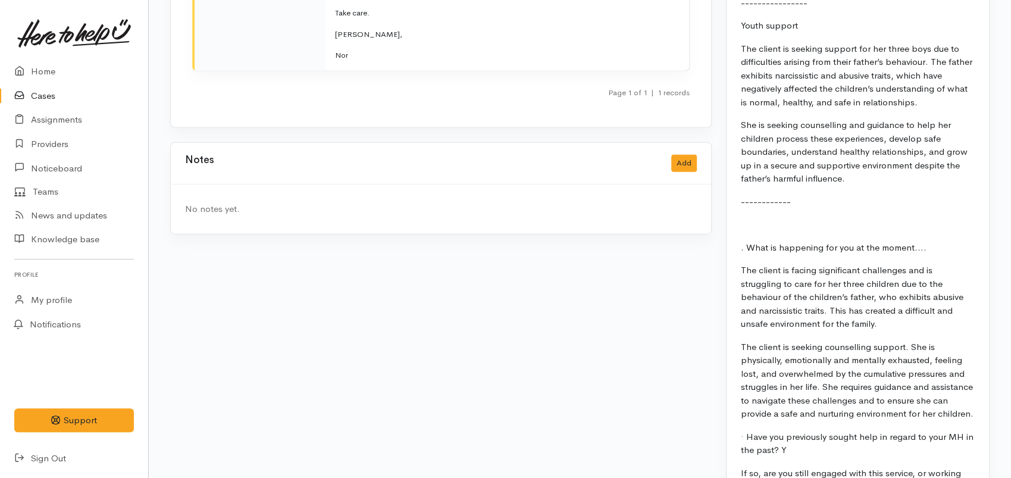
click at [679, 159] on div "Notes Add" at bounding box center [441, 163] width 512 height 24
click at [685, 155] on button "Add" at bounding box center [684, 163] width 26 height 17
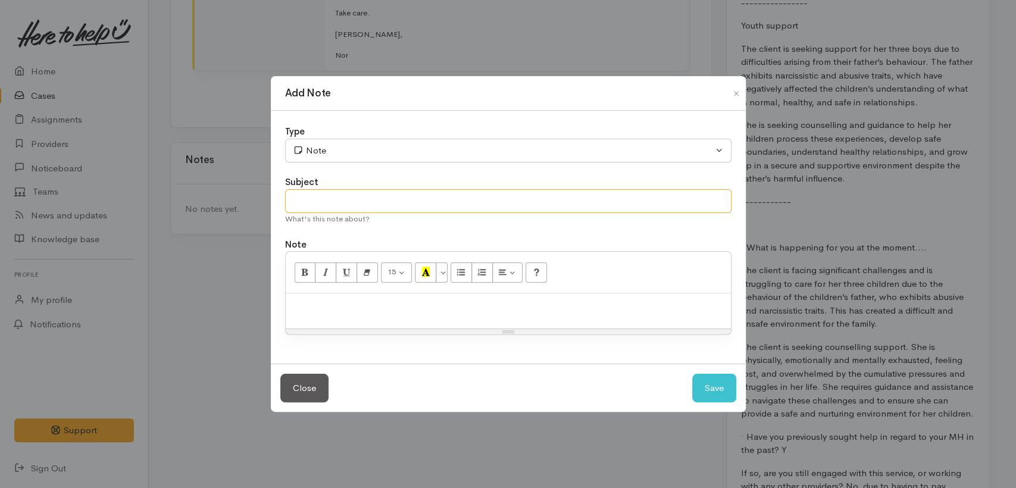
click at [342, 199] on input "text" at bounding box center [508, 201] width 446 height 24
type input "L"
click at [739, 95] on button "Close" at bounding box center [736, 93] width 19 height 14
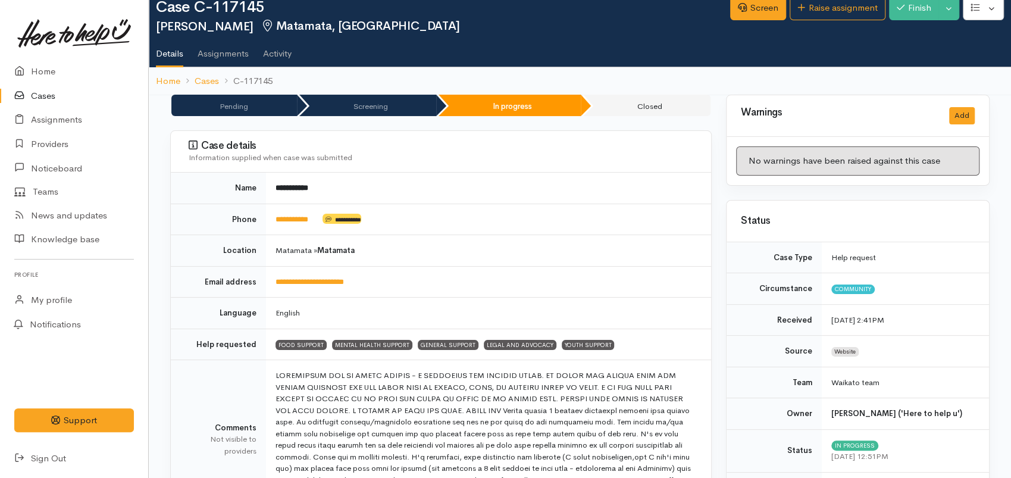
scroll to position [0, 0]
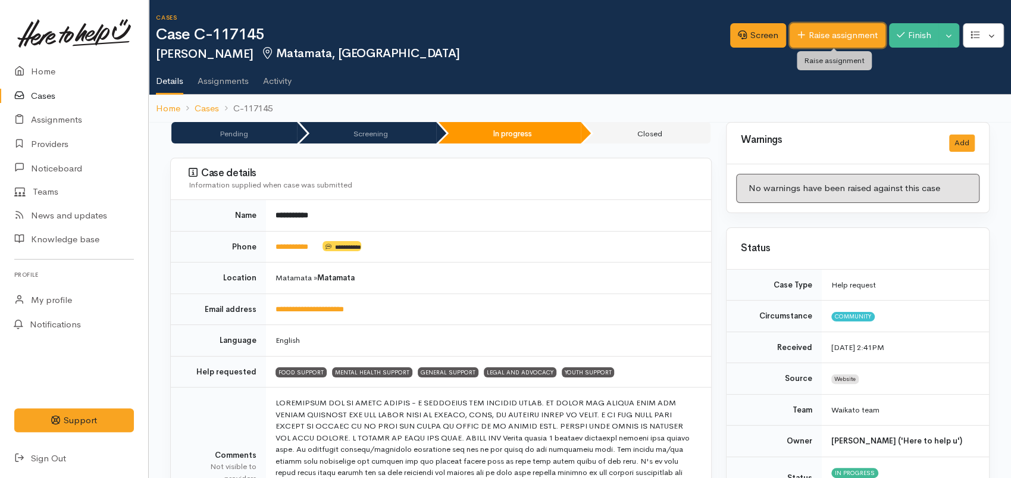
click at [830, 44] on link "Raise assignment" at bounding box center [838, 35] width 96 height 24
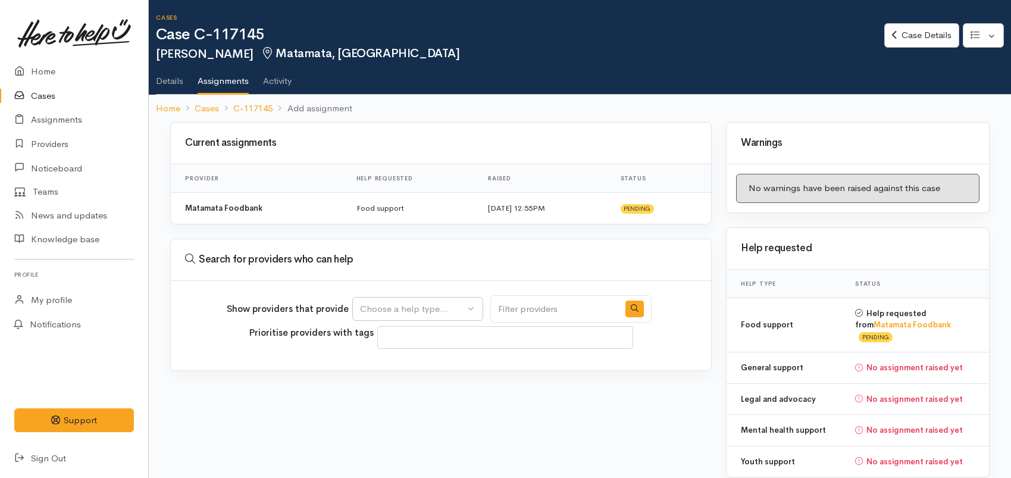
select select
click at [435, 307] on div "Choose a help type..." at bounding box center [412, 309] width 105 height 14
click at [401, 416] on span "Legal and advocacy" at bounding box center [407, 421] width 80 height 14
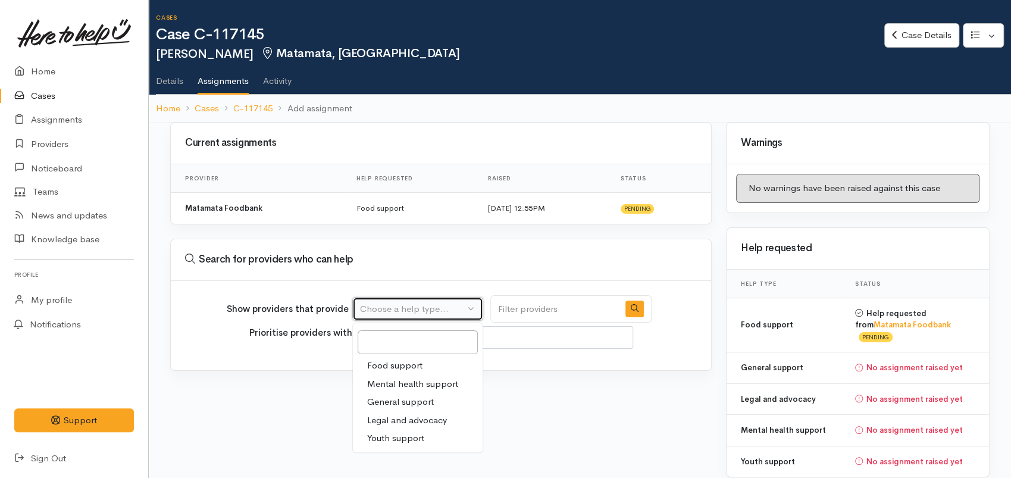
select select "27"
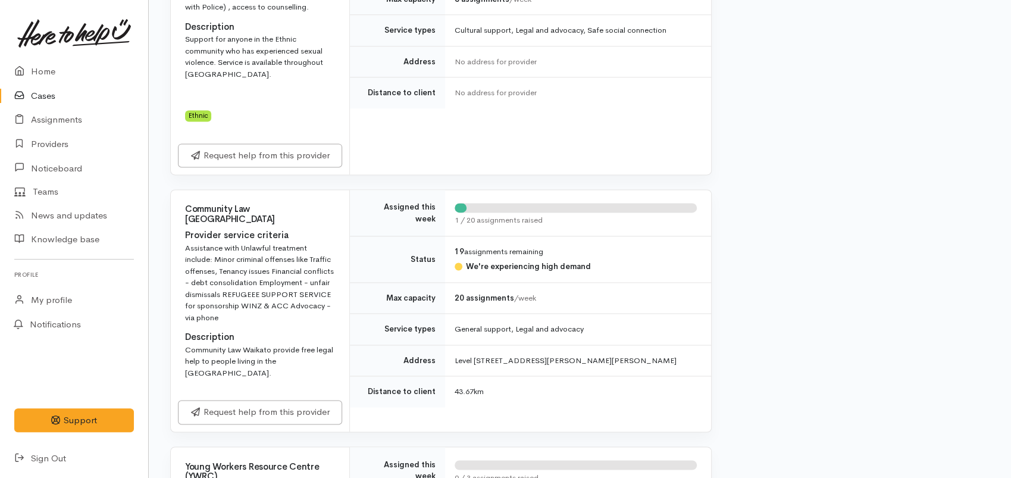
scroll to position [1058, 0]
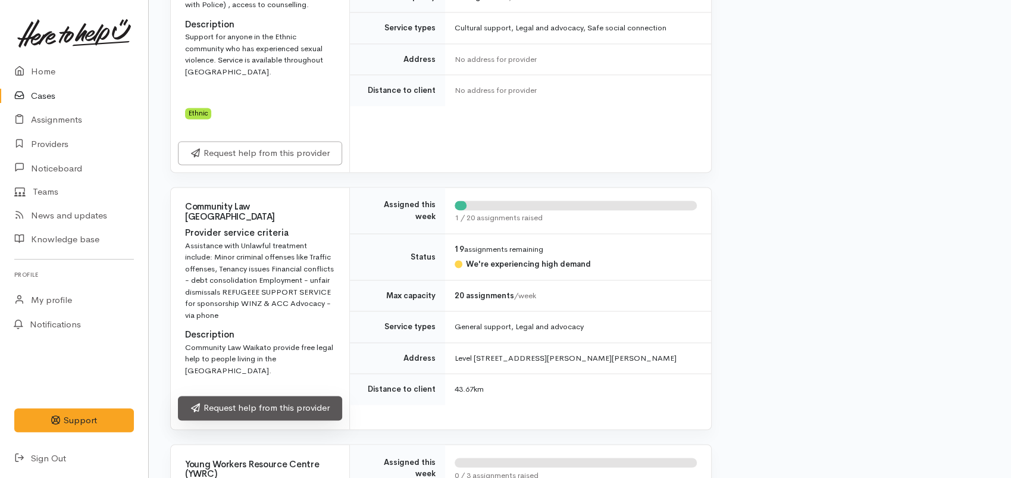
click at [261, 396] on link "Request help from this provider" at bounding box center [260, 408] width 164 height 24
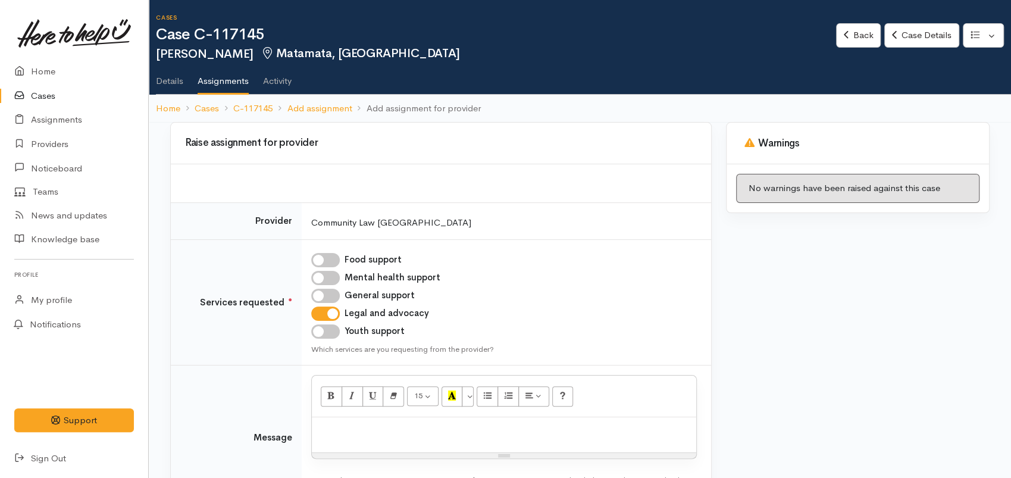
click at [388, 427] on p at bounding box center [504, 430] width 373 height 14
paste div
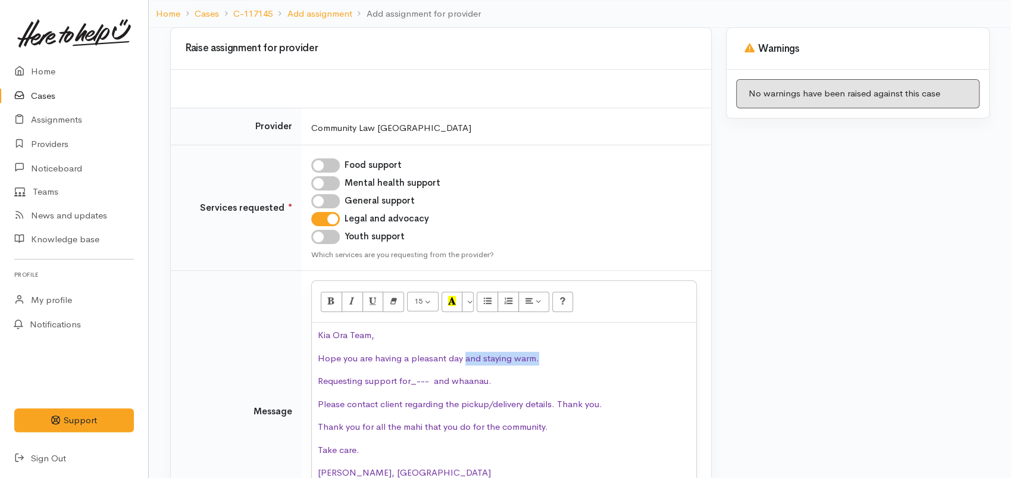
drag, startPoint x: 538, startPoint y: 359, endPoint x: 463, endPoint y: 358, distance: 75.0
click at [463, 358] on p "Hope you are having a pleasant day and staying warm." at bounding box center [504, 359] width 373 height 14
drag, startPoint x: 534, startPoint y: 368, endPoint x: 543, endPoint y: 356, distance: 15.2
click at [535, 367] on div "Kia Ora Team, Hope you are having a pleasant day and staying warm. Requesting s…" at bounding box center [504, 409] width 385 height 173
drag, startPoint x: 548, startPoint y: 348, endPoint x: 462, endPoint y: 360, distance: 87.1
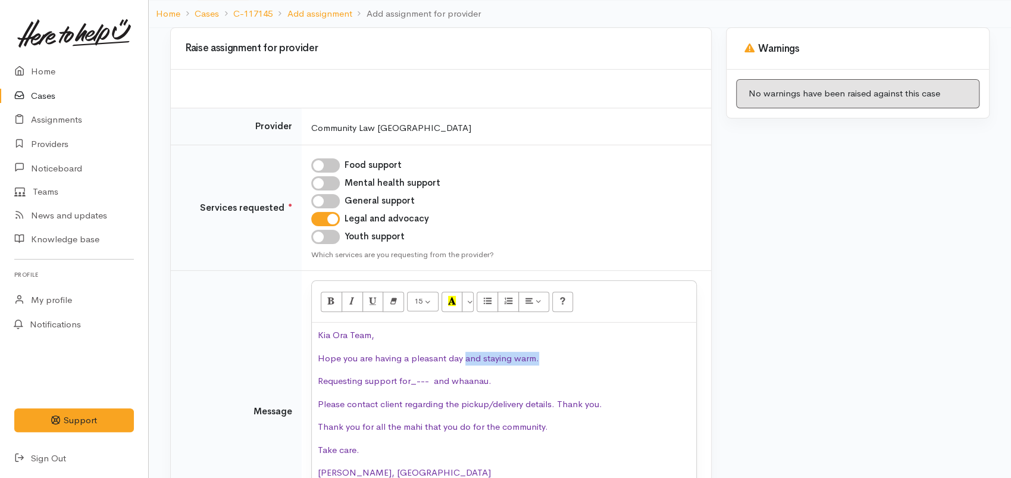
click at [462, 360] on div "Kia Ora Team, Hope you are having a pleasant day and staying warm. Requesting s…" at bounding box center [504, 409] width 385 height 173
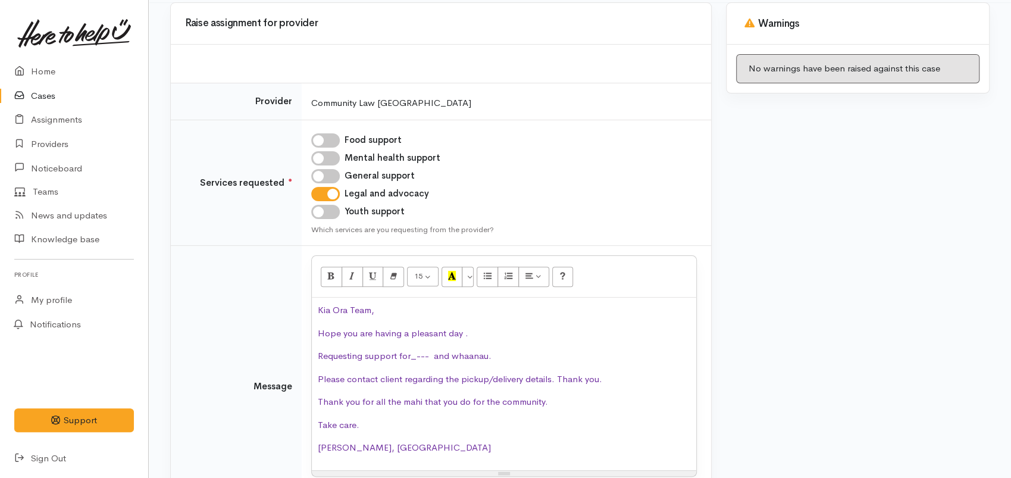
scroll to position [198, 0]
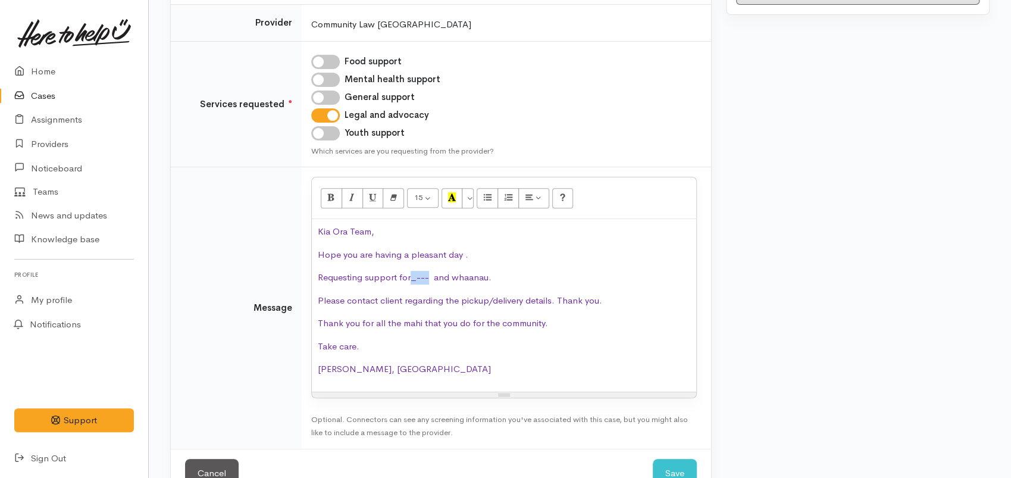
drag, startPoint x: 430, startPoint y: 277, endPoint x: 410, endPoint y: 279, distance: 20.3
click at [410, 279] on span "Requesting support for_--- and whaanau." at bounding box center [405, 276] width 174 height 11
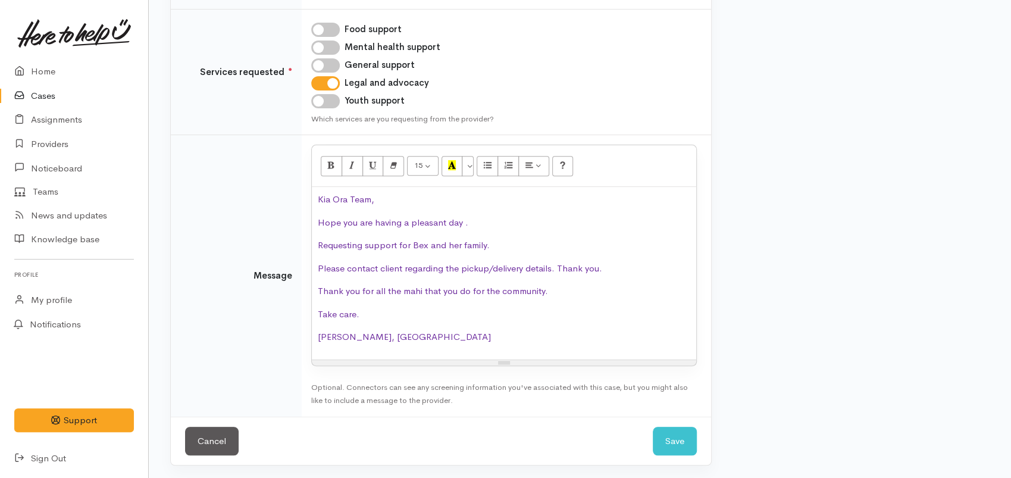
scroll to position [231, 0]
drag, startPoint x: 599, startPoint y: 266, endPoint x: 271, endPoint y: 269, distance: 328.0
click at [272, 270] on tr "Message <p class="MsoNormal"><span lang="EN-US" style="color:#7030A0">Kia Ora T…" at bounding box center [441, 276] width 541 height 282
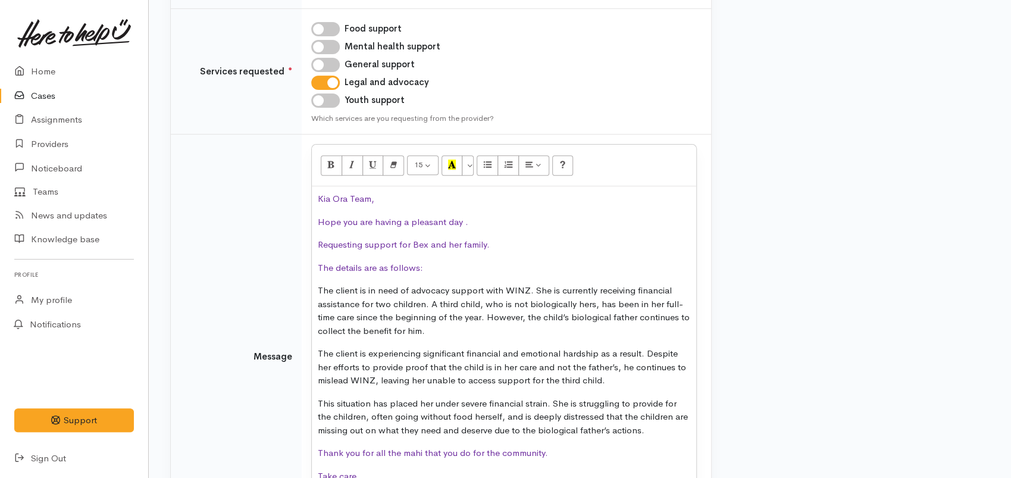
click at [418, 327] on p "The client is in need of advocacy support with WINZ. She is currently receiving…" at bounding box center [504, 311] width 373 height 54
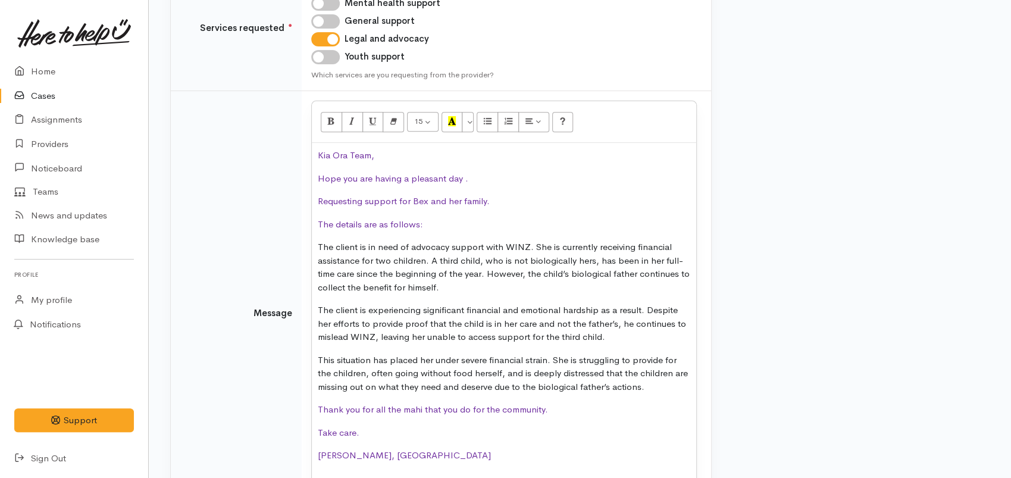
scroll to position [297, 0]
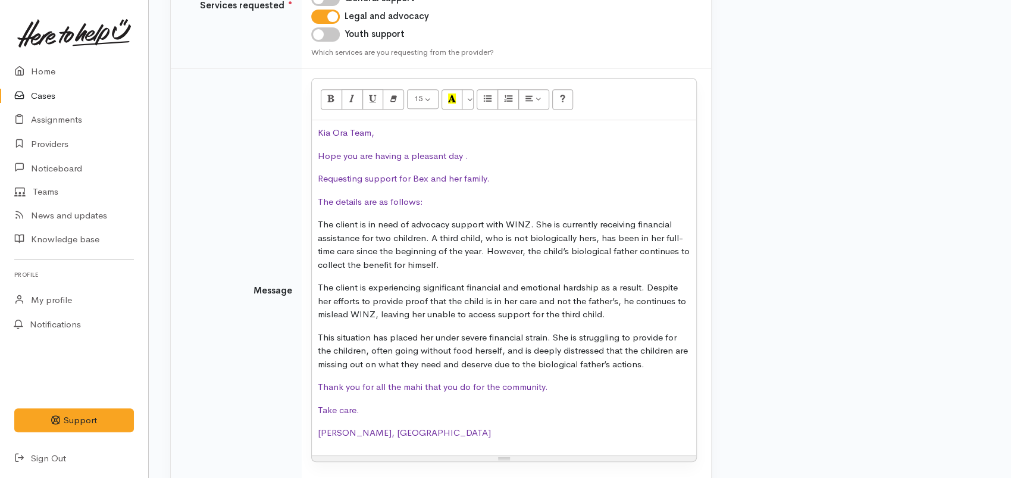
click at [416, 404] on p "Take care." at bounding box center [504, 411] width 373 height 14
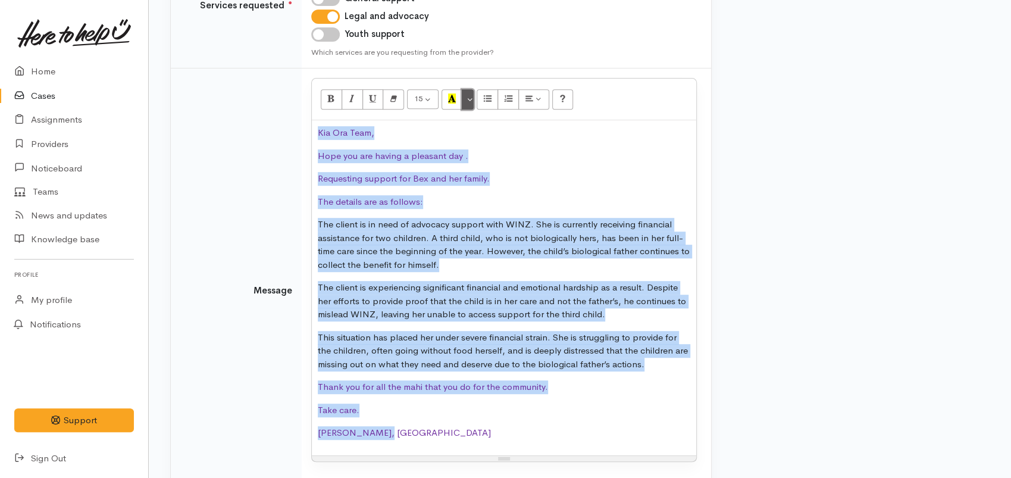
click at [465, 98] on button "More Color" at bounding box center [468, 99] width 12 height 20
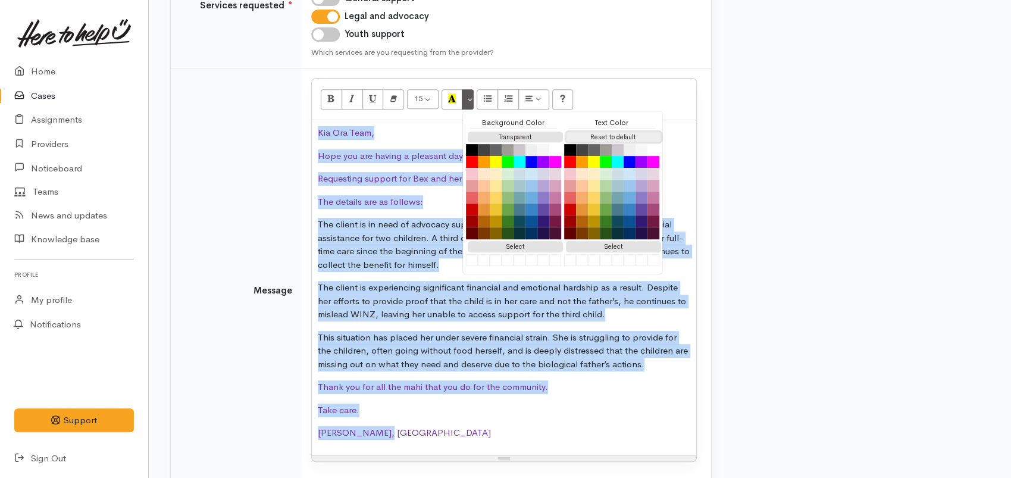
click at [585, 135] on button "Reset to default" at bounding box center [613, 137] width 95 height 11
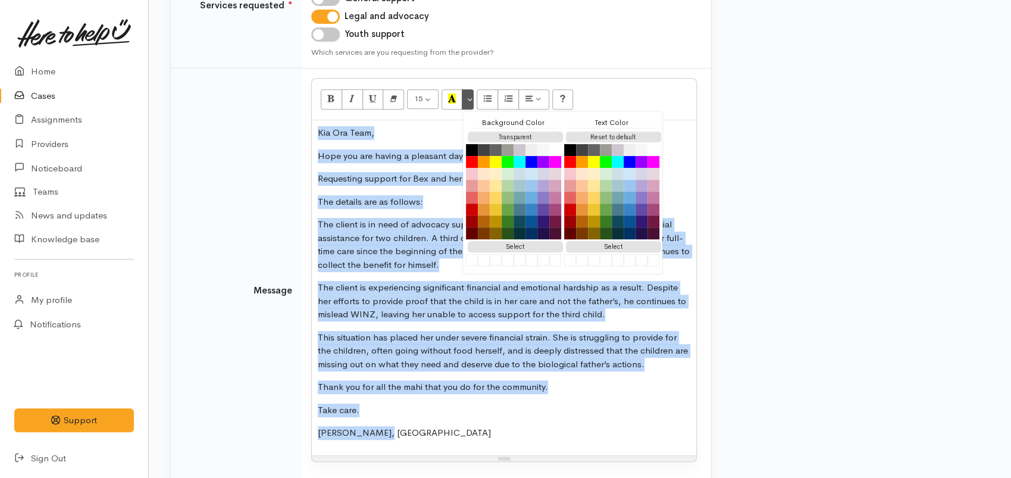
click at [588, 416] on p "Take care." at bounding box center [504, 411] width 373 height 14
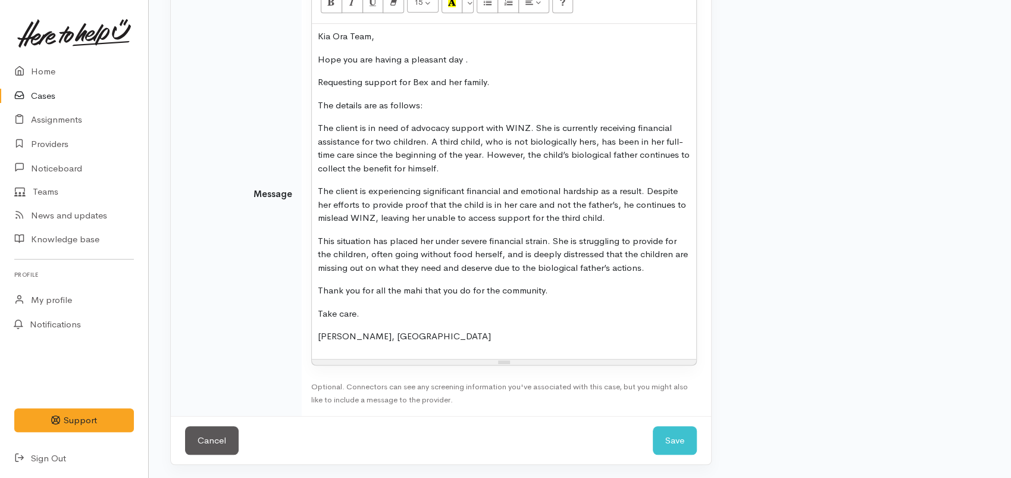
scroll to position [394, 0]
click at [673, 435] on button "Save" at bounding box center [675, 440] width 44 height 29
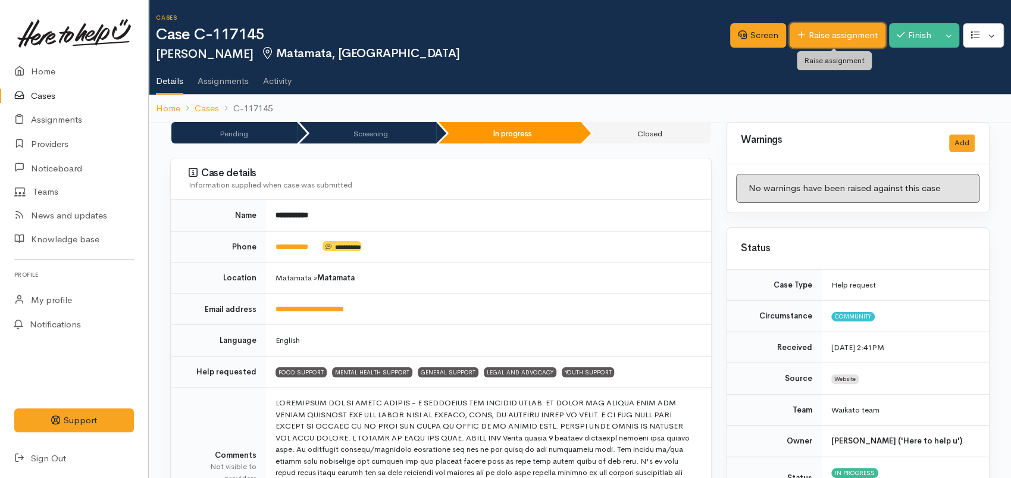
click at [823, 29] on link "Raise assignment" at bounding box center [838, 35] width 96 height 24
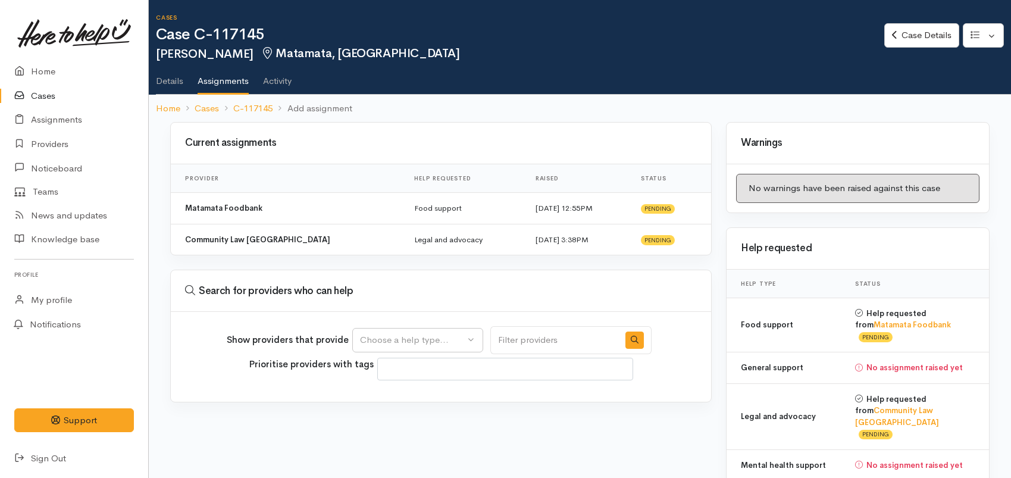
select select
click at [423, 342] on div "Choose a help type..." at bounding box center [412, 340] width 105 height 14
click at [407, 314] on span "Youth support" at bounding box center [395, 314] width 57 height 14
select select "15"
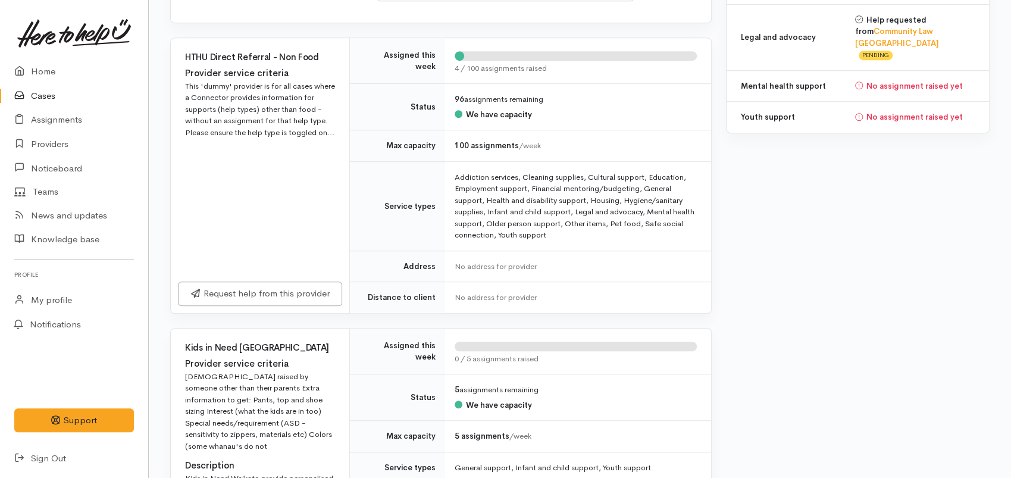
scroll to position [48, 0]
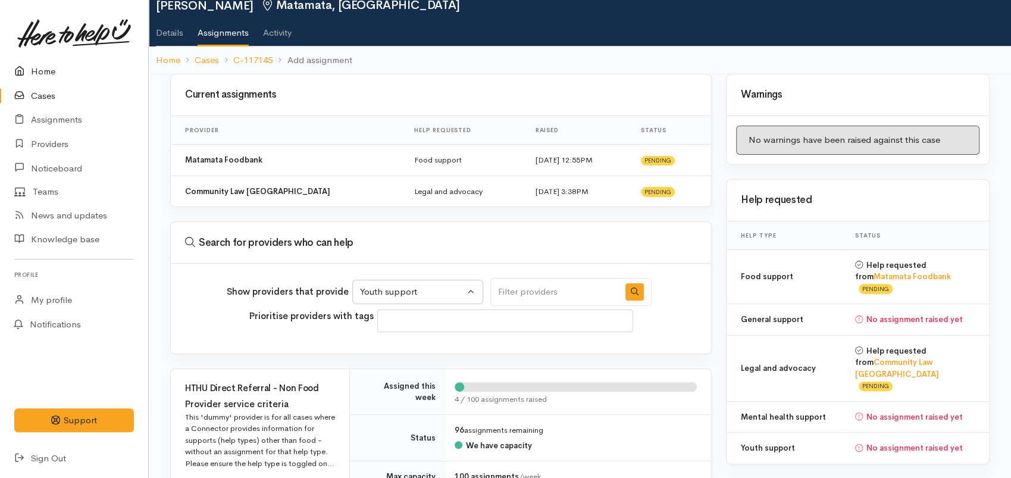
click at [59, 71] on link "Home" at bounding box center [74, 72] width 148 height 24
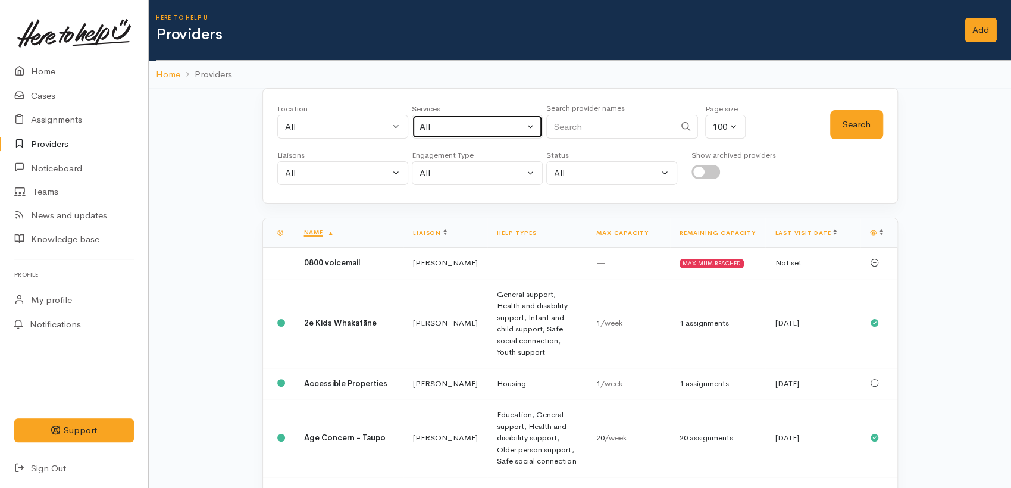
click at [469, 130] on div "All" at bounding box center [472, 127] width 105 height 14
select select "-1"
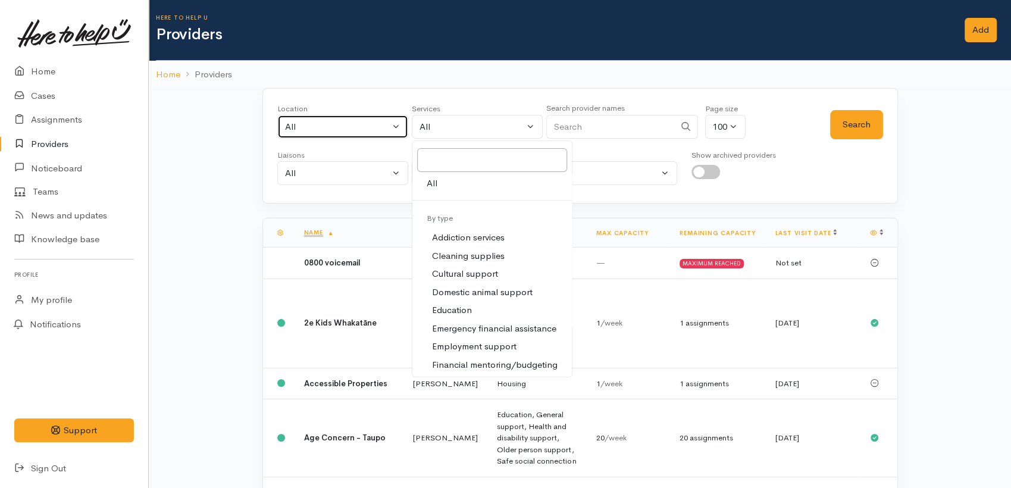
click at [341, 132] on div "All" at bounding box center [337, 127] width 105 height 14
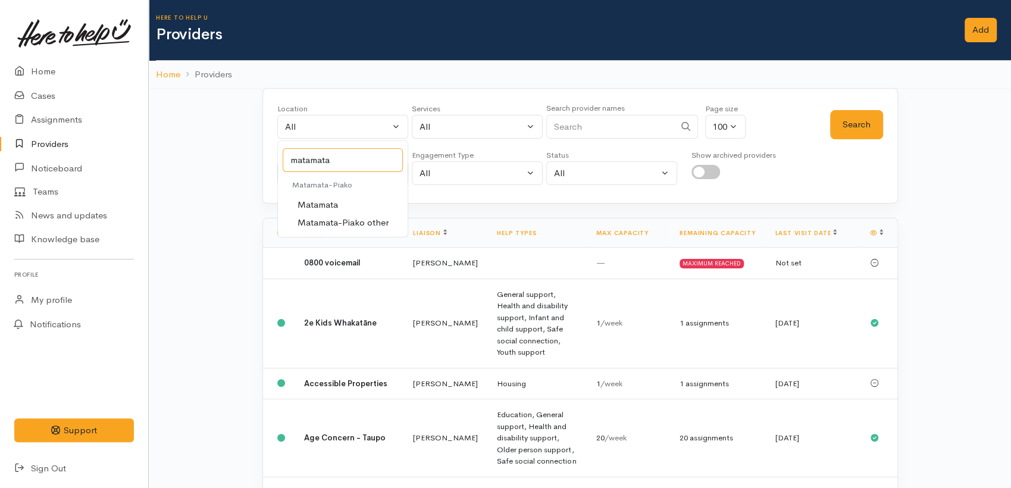
type input "matamata"
click at [353, 220] on span "Matamata-Piako other" at bounding box center [343, 223] width 91 height 14
select select "159"
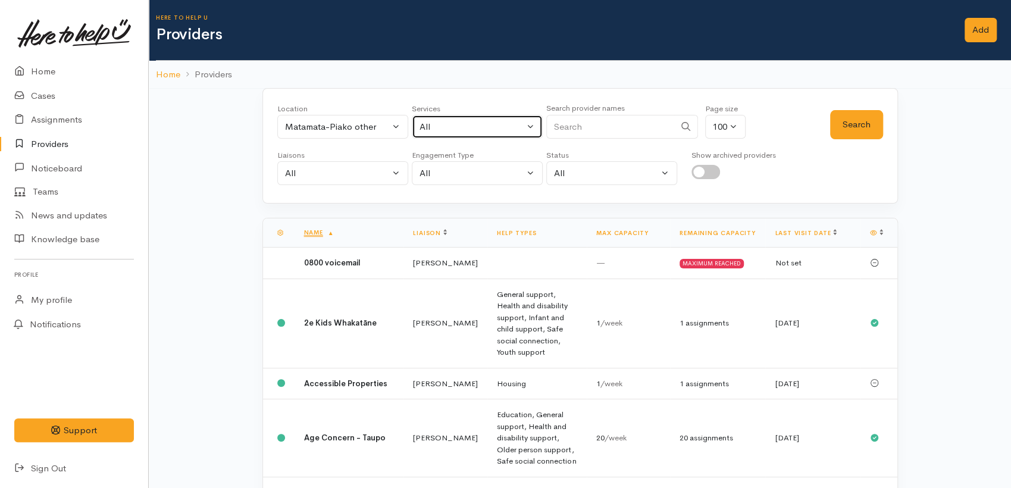
click at [433, 126] on div "All" at bounding box center [472, 127] width 105 height 14
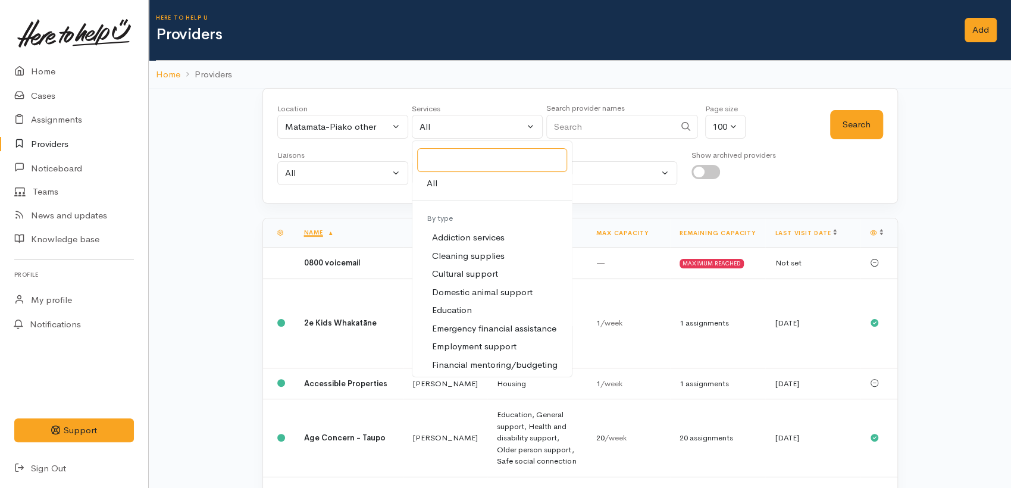
scroll to position [241, 0]
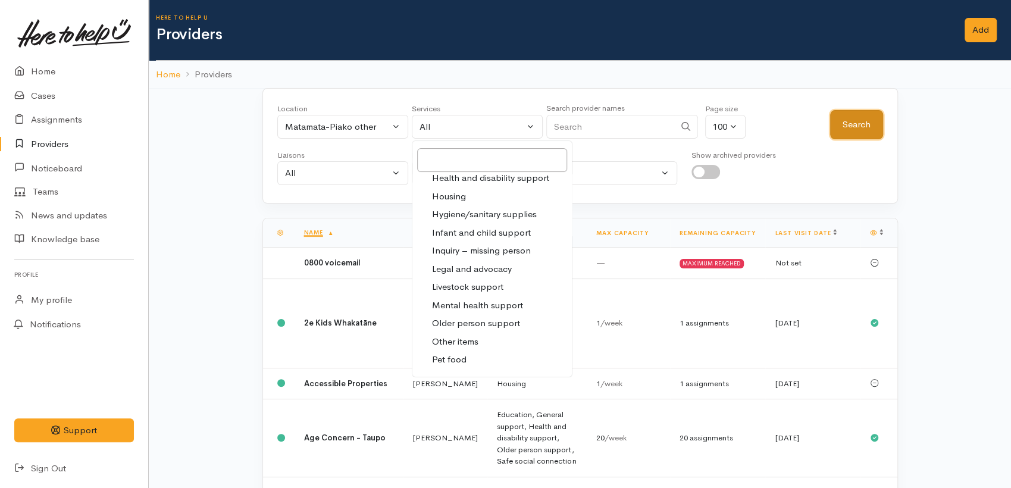
click at [862, 127] on button "Search" at bounding box center [856, 124] width 53 height 29
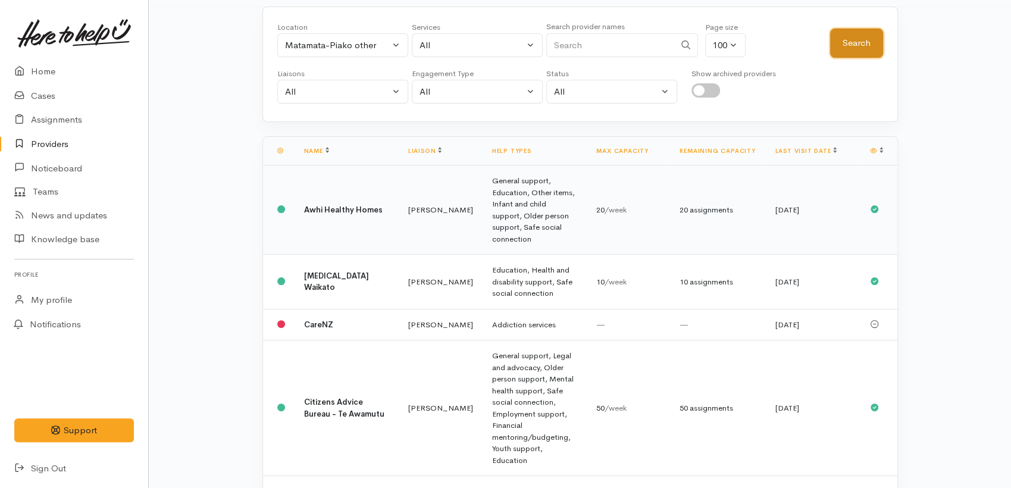
scroll to position [0, 0]
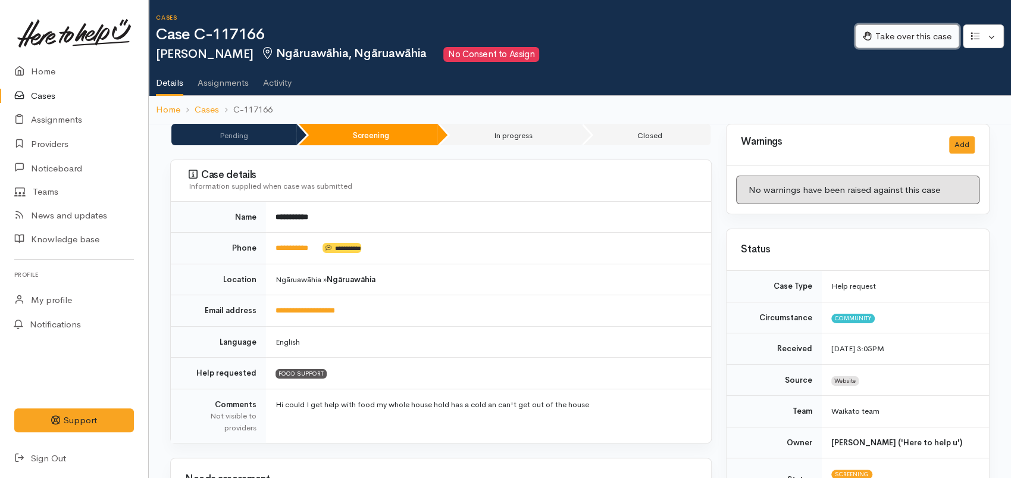
click at [867, 40] on button "Take over this case" at bounding box center [907, 36] width 104 height 24
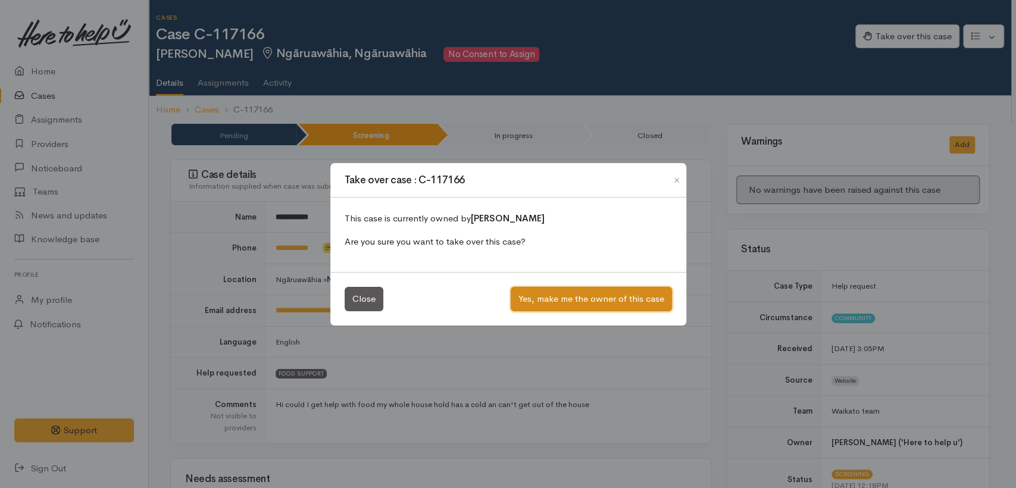
click at [574, 301] on button "Yes, make me the owner of this case" at bounding box center [591, 299] width 161 height 24
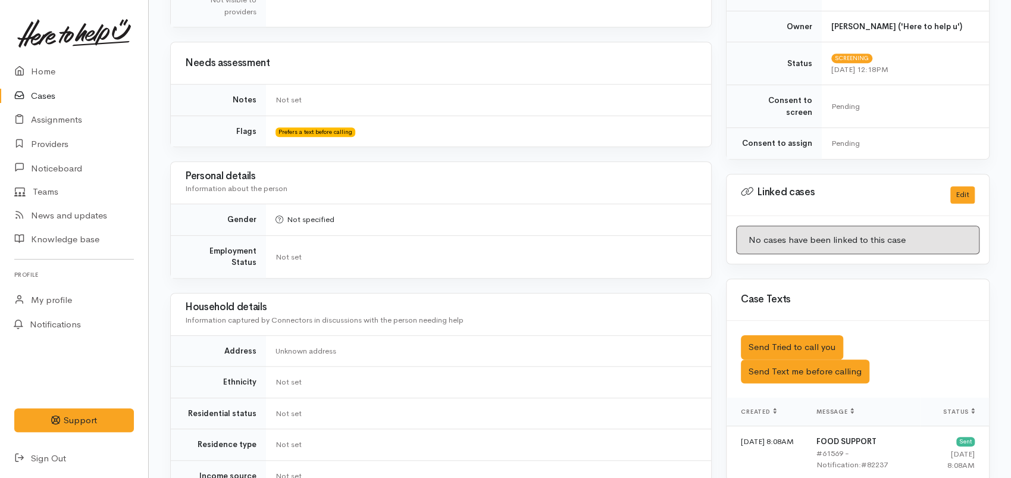
scroll to position [680, 0]
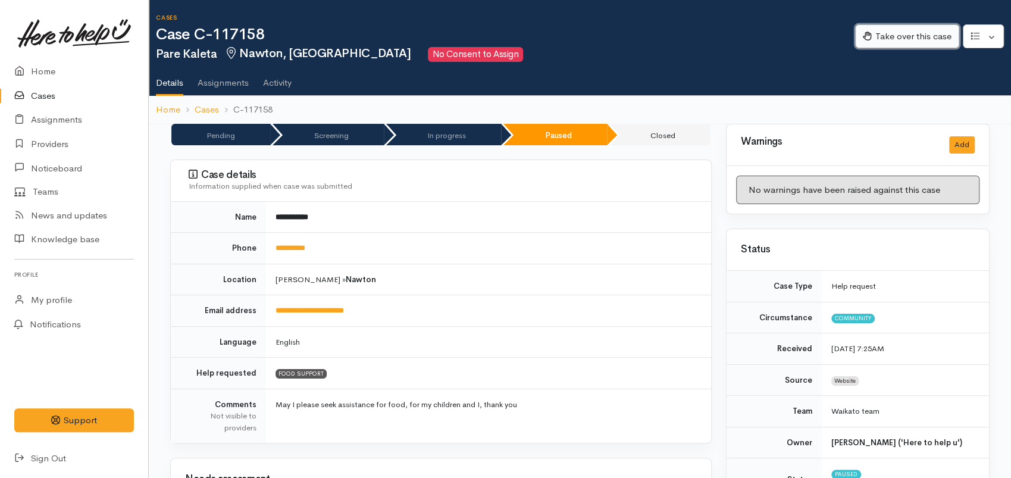
click at [911, 40] on button "Take over this case" at bounding box center [907, 36] width 104 height 24
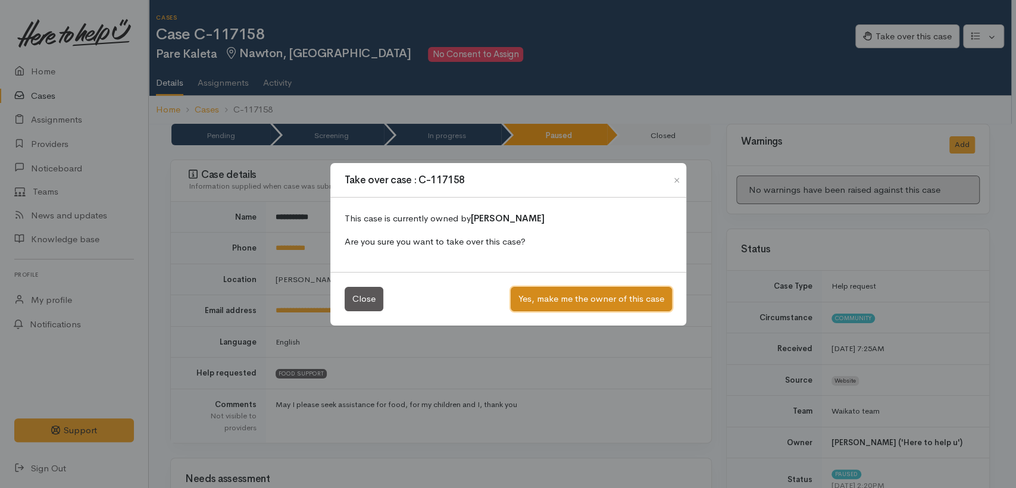
click at [587, 299] on button "Yes, make me the owner of this case" at bounding box center [591, 299] width 161 height 24
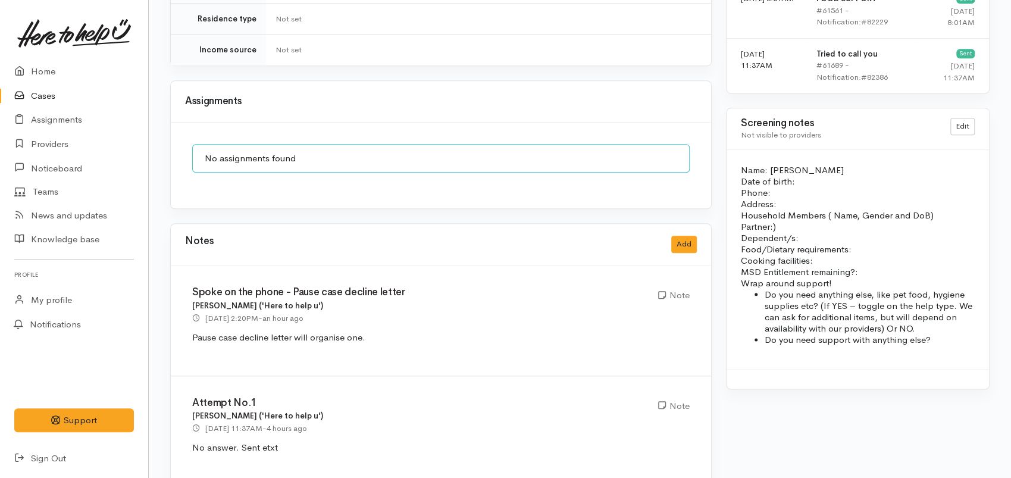
scroll to position [820, 0]
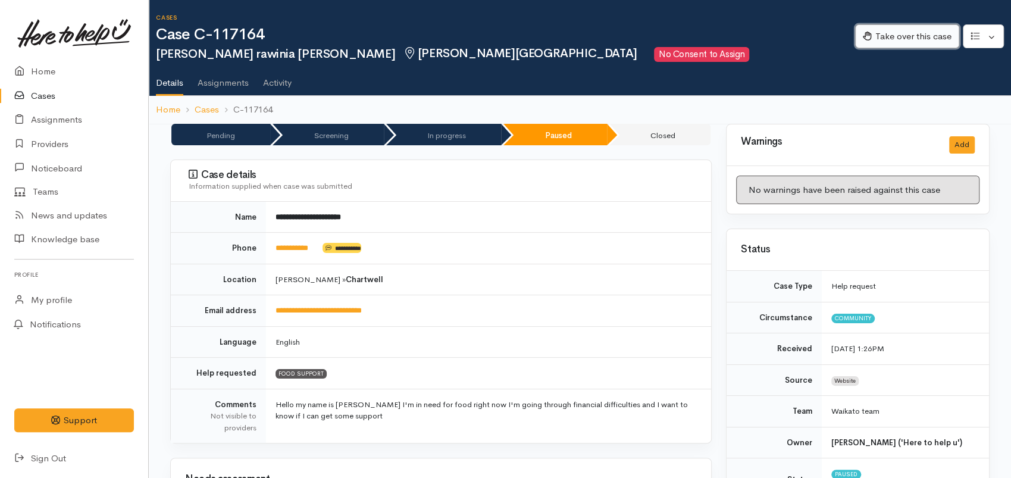
click at [889, 27] on button "Take over this case" at bounding box center [907, 36] width 104 height 24
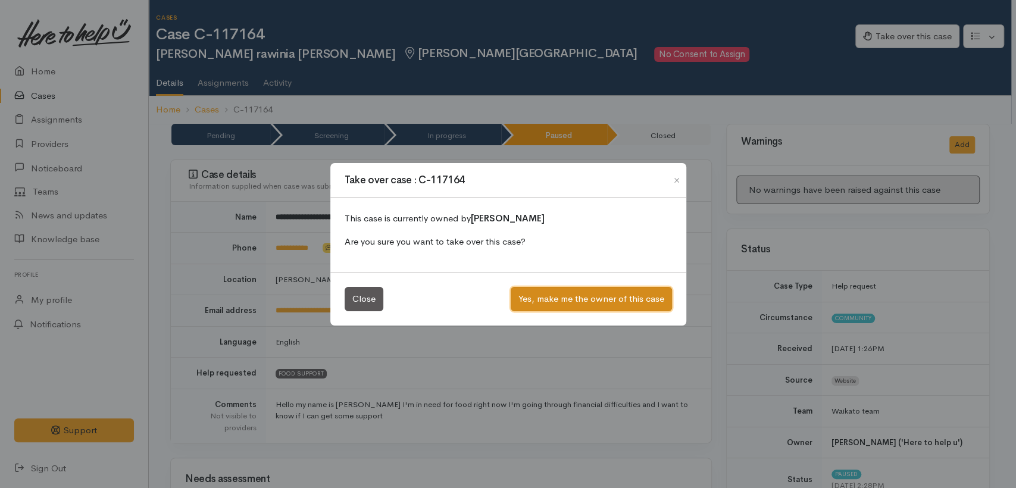
click at [567, 298] on button "Yes, make me the owner of this case" at bounding box center [591, 299] width 161 height 24
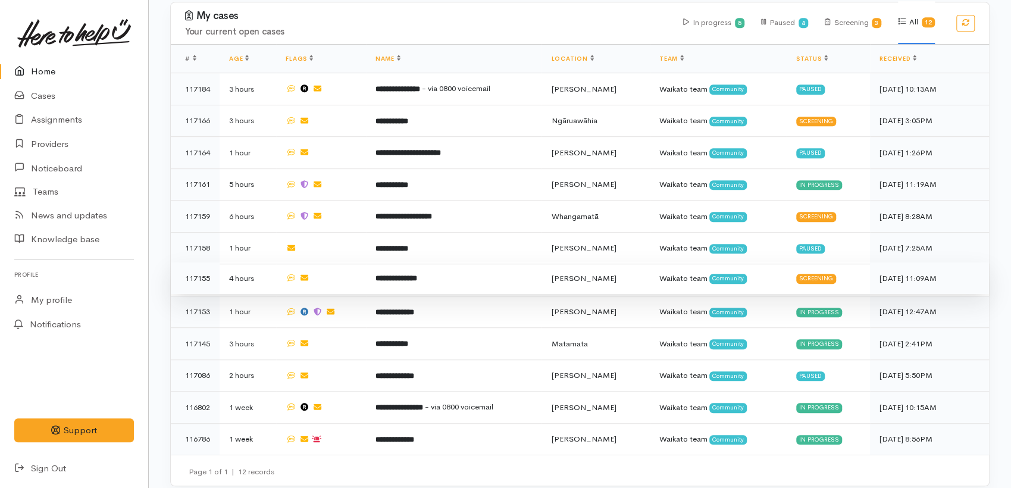
scroll to position [402, 0]
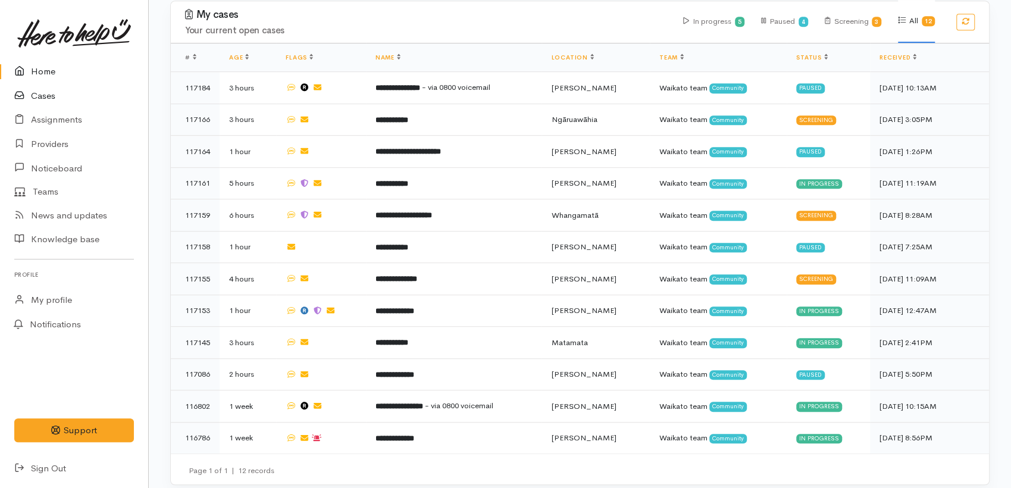
click at [55, 98] on link "Cases" at bounding box center [74, 96] width 148 height 24
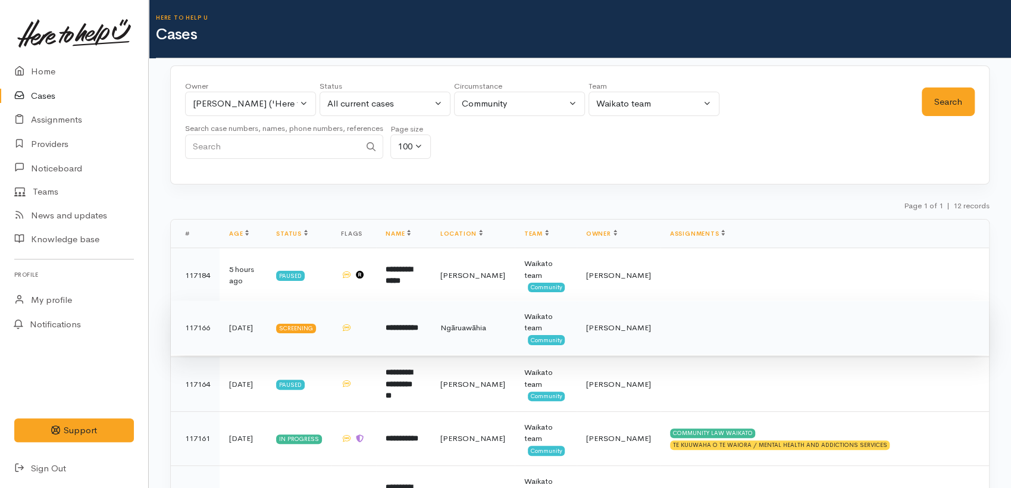
click at [431, 320] on td "**********" at bounding box center [403, 328] width 55 height 55
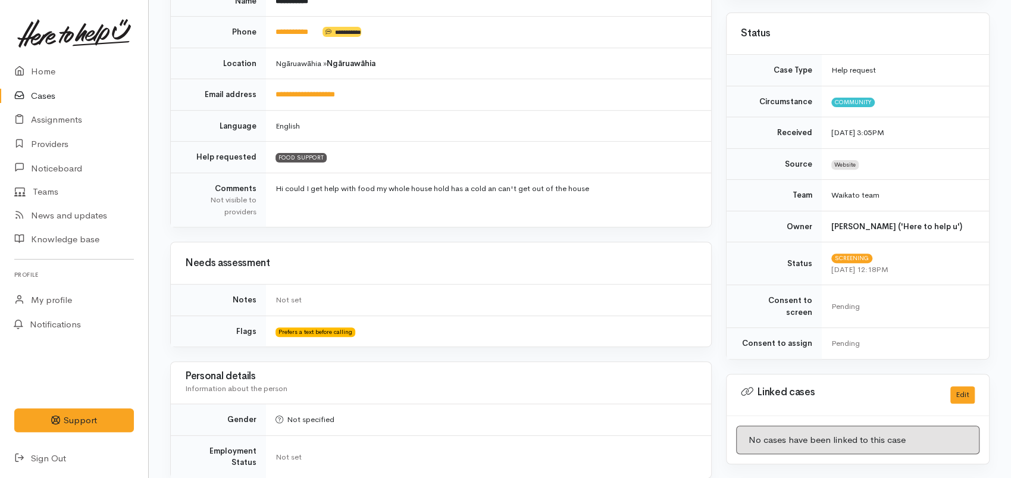
scroll to position [283, 0]
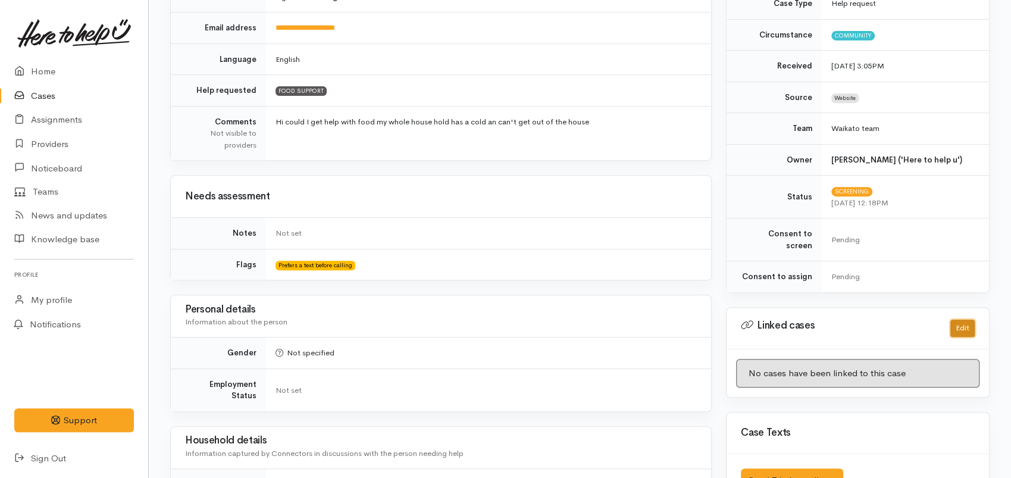
click at [956, 320] on button "Edit" at bounding box center [963, 328] width 24 height 17
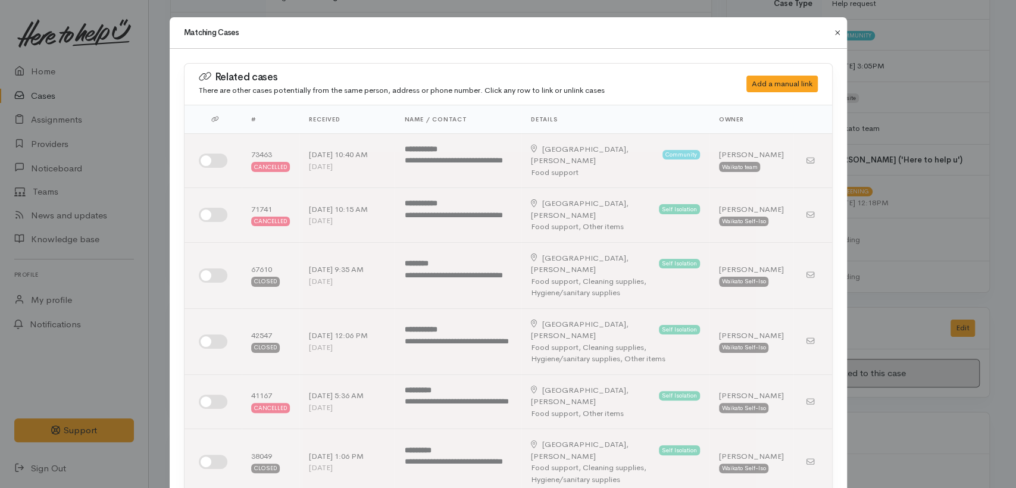
click at [835, 32] on button "Close" at bounding box center [837, 33] width 19 height 14
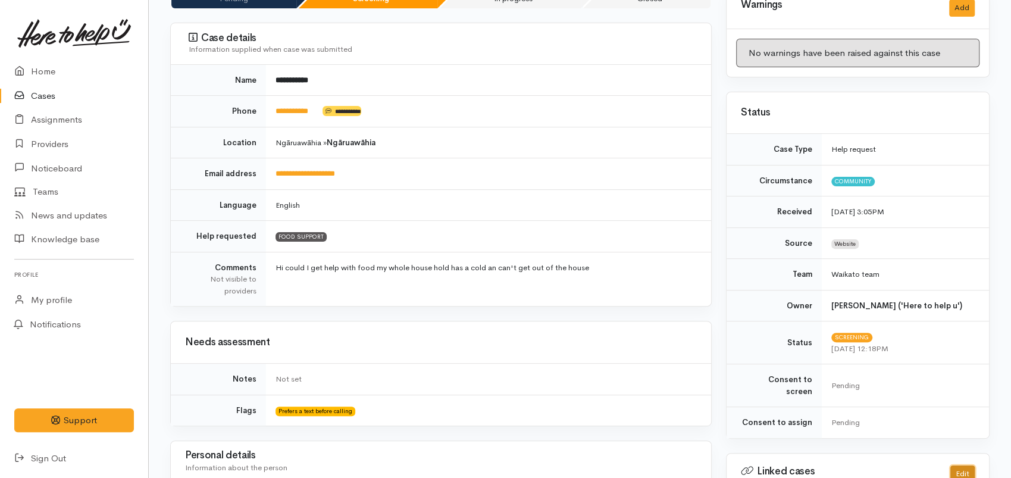
scroll to position [0, 0]
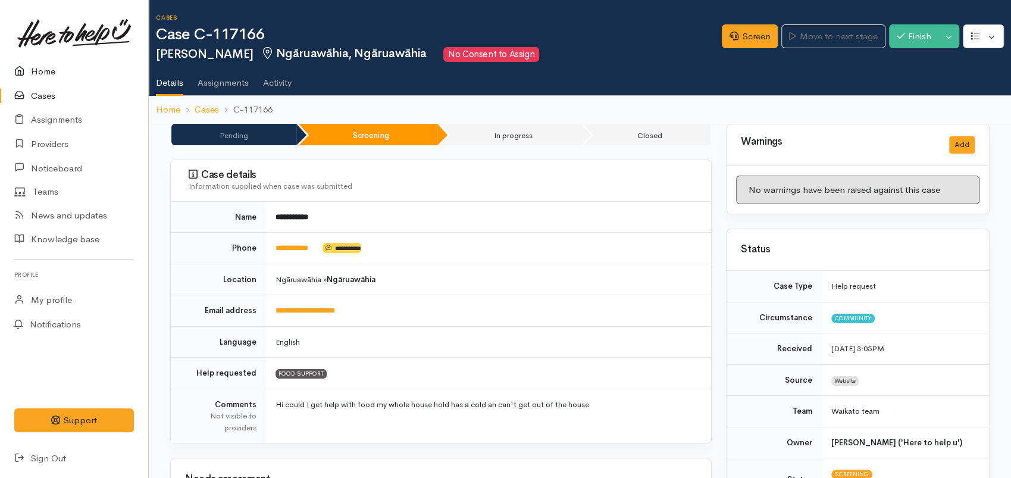
click at [33, 79] on link "Home" at bounding box center [74, 72] width 148 height 24
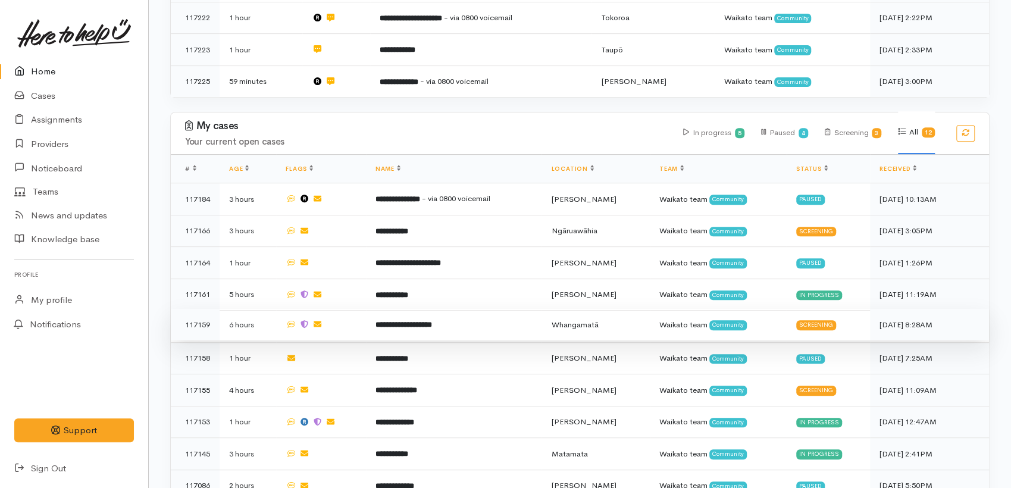
scroll to position [330, 0]
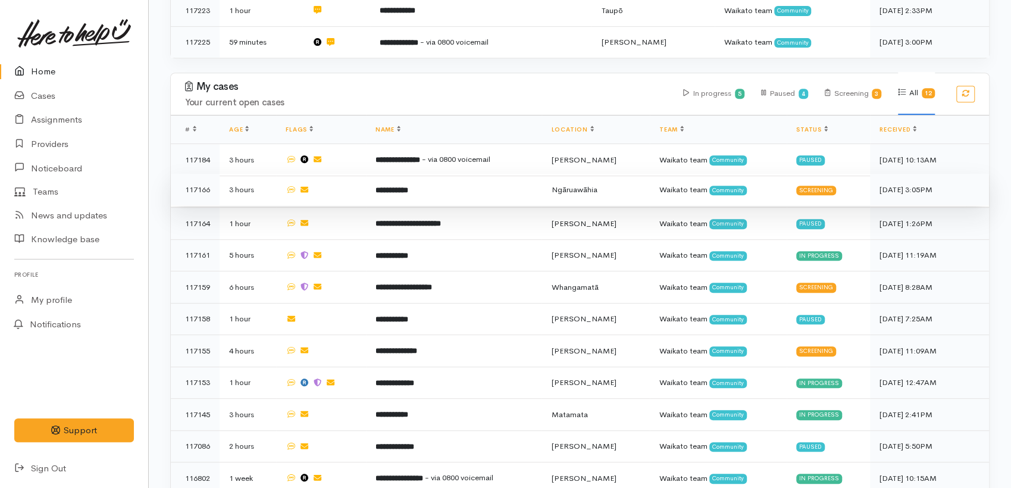
click at [394, 189] on b "**********" at bounding box center [392, 190] width 33 height 8
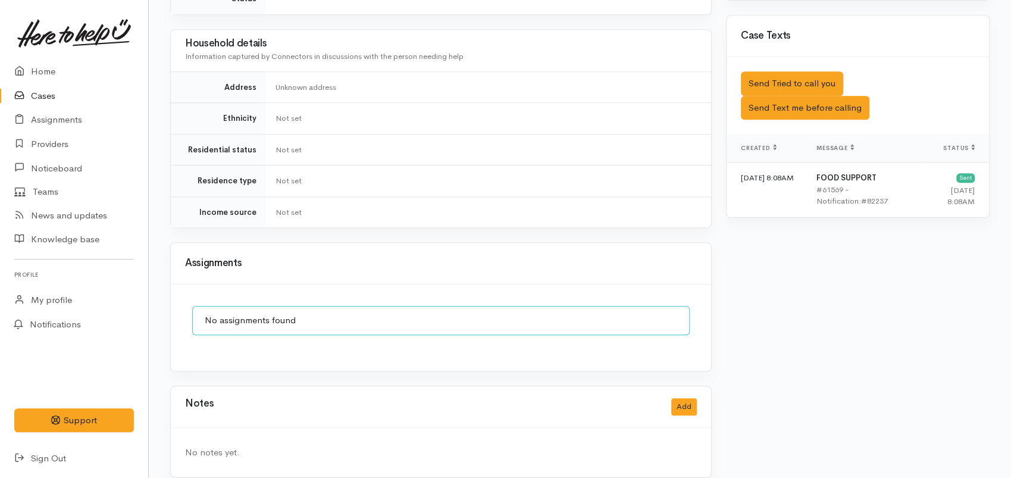
scroll to position [614, 0]
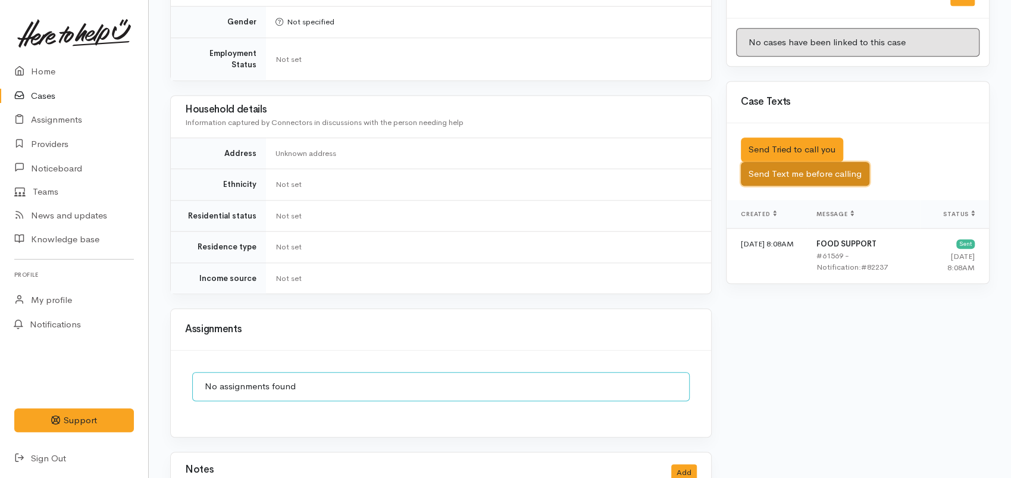
click at [851, 167] on button "Send Text me before calling" at bounding box center [805, 174] width 129 height 24
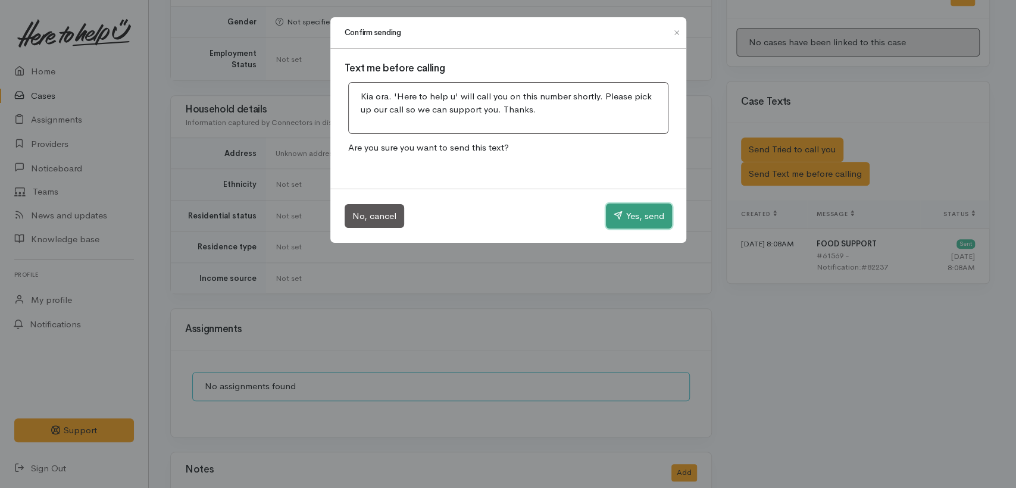
click at [623, 223] on button "Yes, send" at bounding box center [639, 216] width 66 height 25
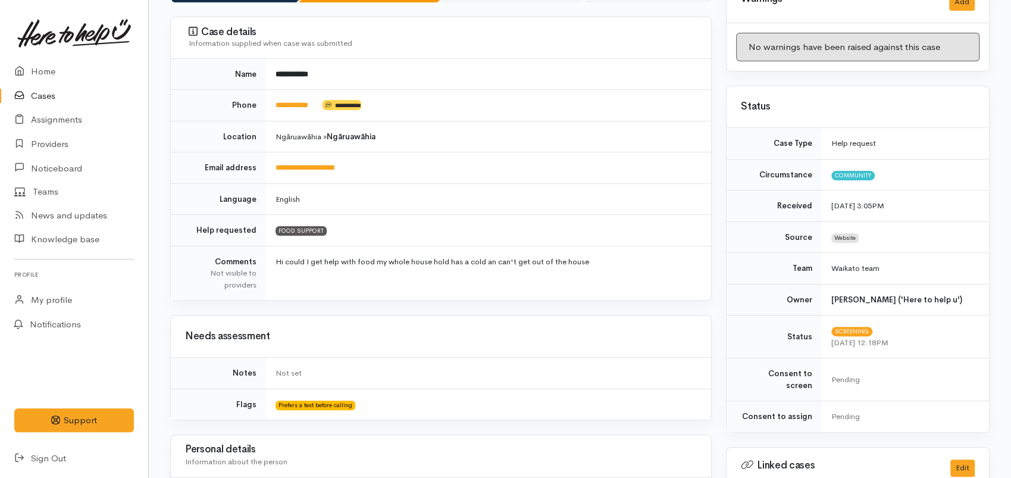
scroll to position [0, 0]
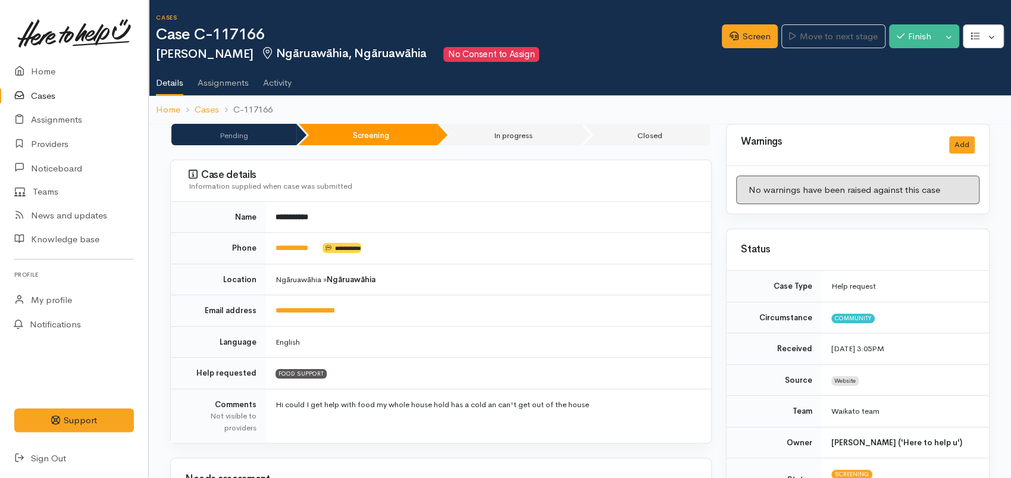
click at [757, 49] on div "Screen Move to next stage Finish Toggle Dropdown Pause" at bounding box center [866, 38] width 289 height 40
click at [745, 39] on link "Screen" at bounding box center [750, 36] width 56 height 24
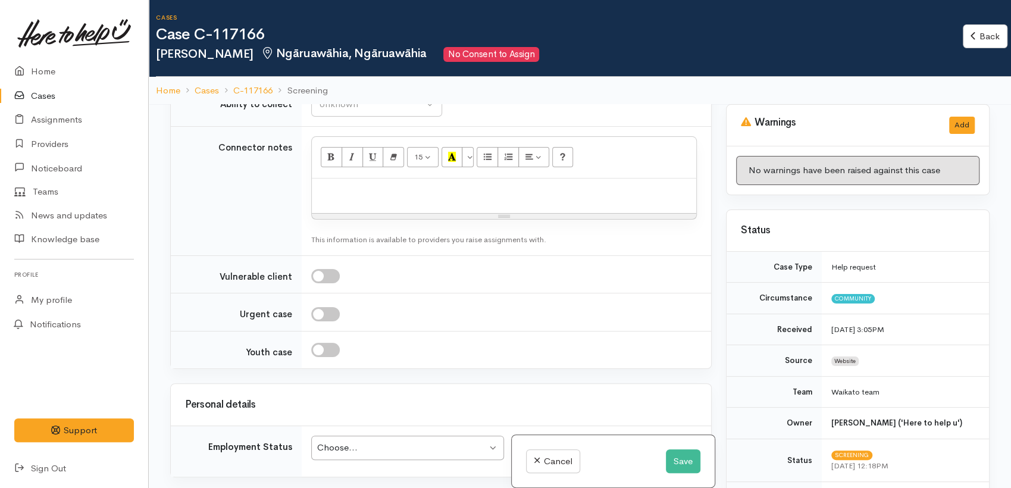
scroll to position [1587, 0]
click at [371, 186] on div at bounding box center [504, 195] width 385 height 35
paste div
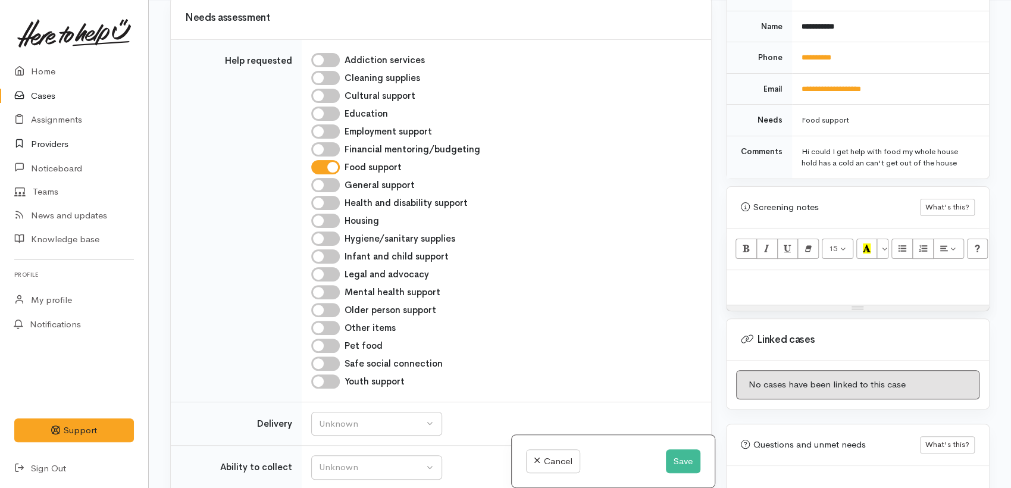
scroll to position [789, 0]
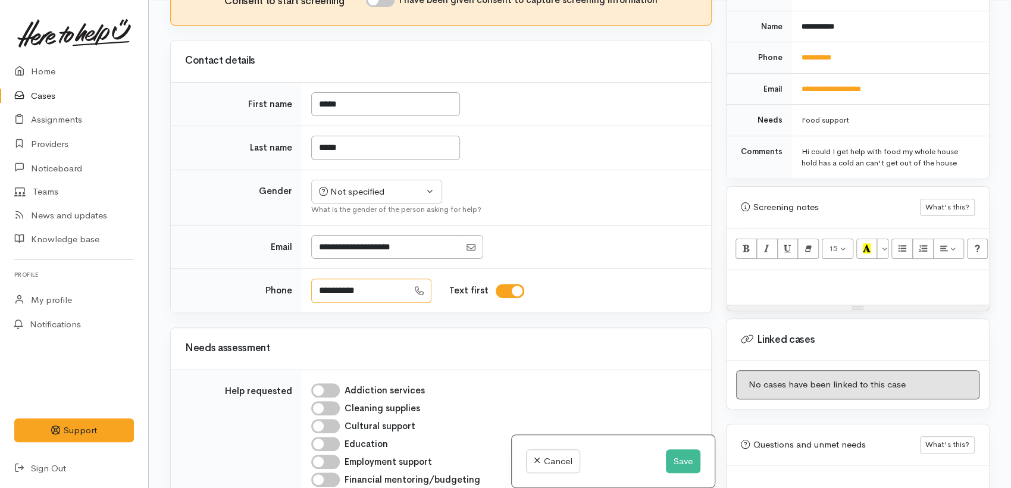
drag, startPoint x: 390, startPoint y: 280, endPoint x: 315, endPoint y: 276, distance: 75.1
click at [315, 279] on input "**********" at bounding box center [359, 291] width 97 height 24
click at [351, 185] on div "Not specified" at bounding box center [371, 192] width 105 height 14
click at [340, 231] on span "Male" at bounding box center [387, 238] width 102 height 14
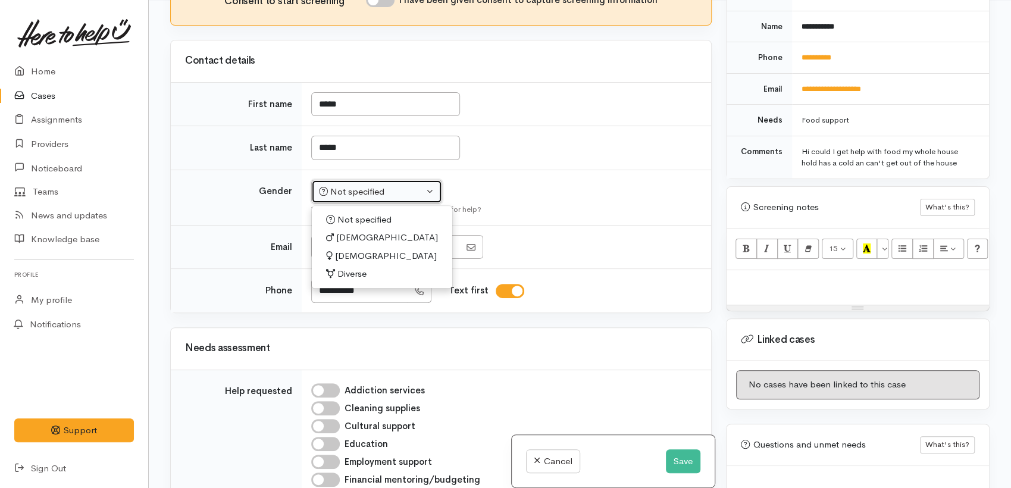
select select "Male"
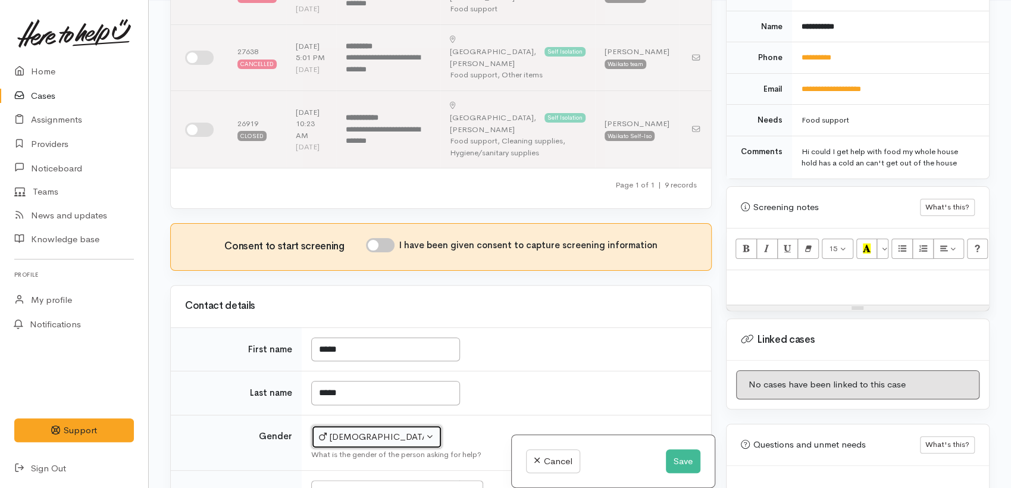
scroll to position [529, 0]
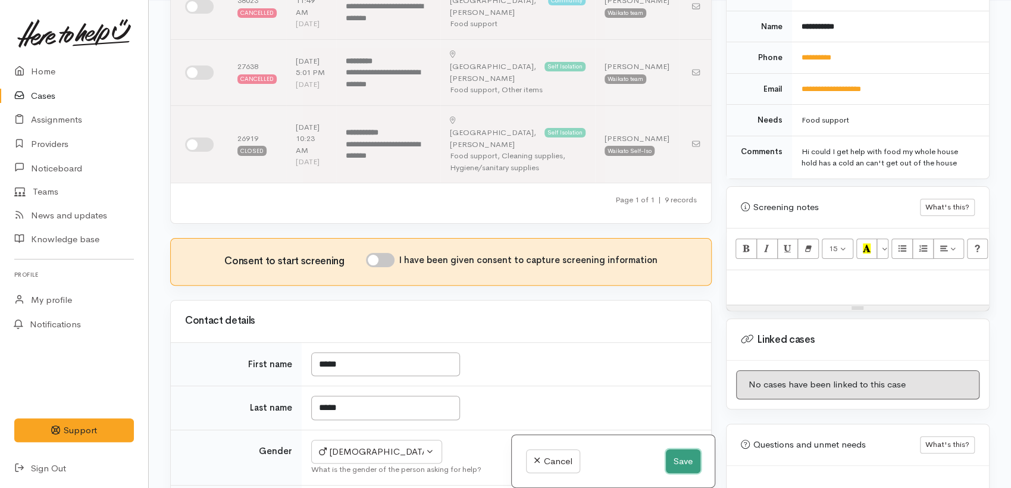
click at [686, 468] on button "Save" at bounding box center [683, 461] width 35 height 24
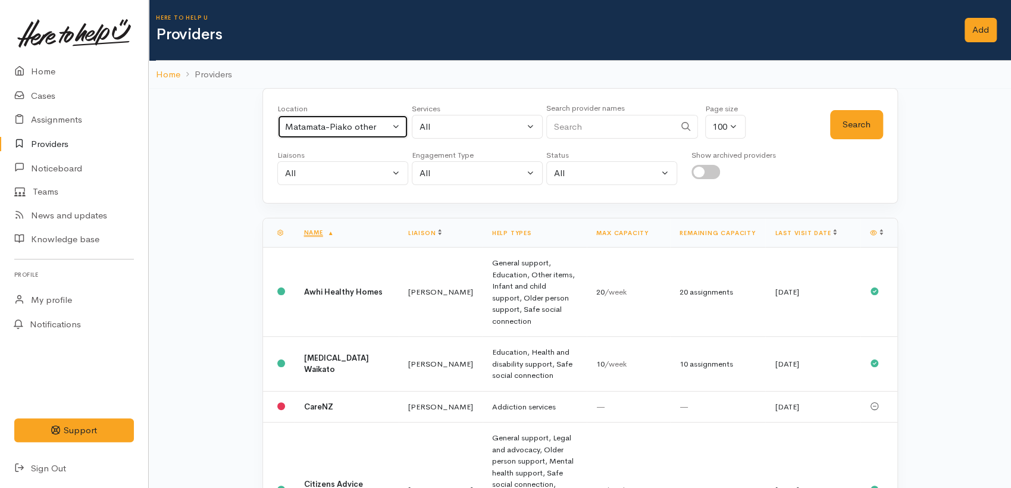
click at [405, 125] on button "Matamata-Piako other" at bounding box center [342, 127] width 131 height 24
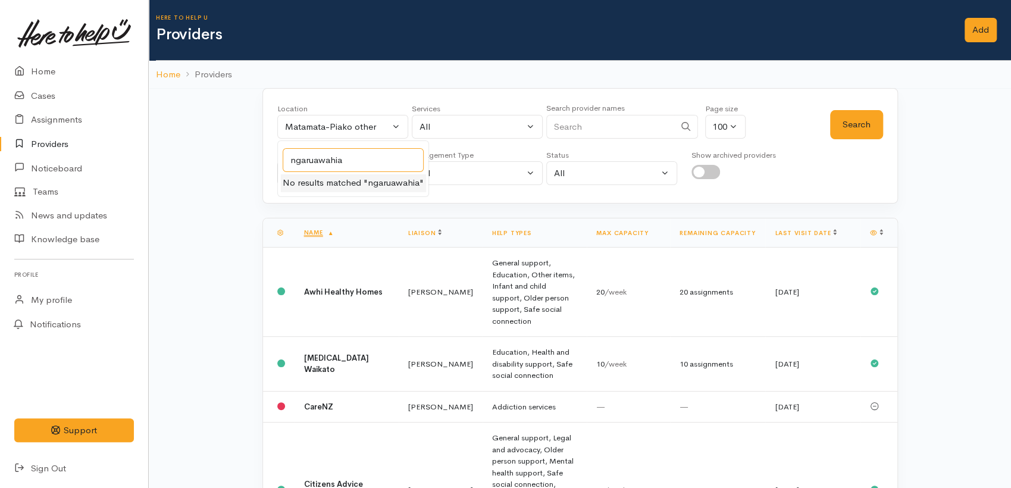
type input "ngaruawahia"
drag, startPoint x: 349, startPoint y: 161, endPoint x: 270, endPoint y: 152, distance: 80.2
click at [270, 152] on div "Location All [GEOGRAPHIC_DATA] Eastern Bay of Plenty - other Kawerau Ōhope Ōpōt…" at bounding box center [581, 145] width 636 height 115
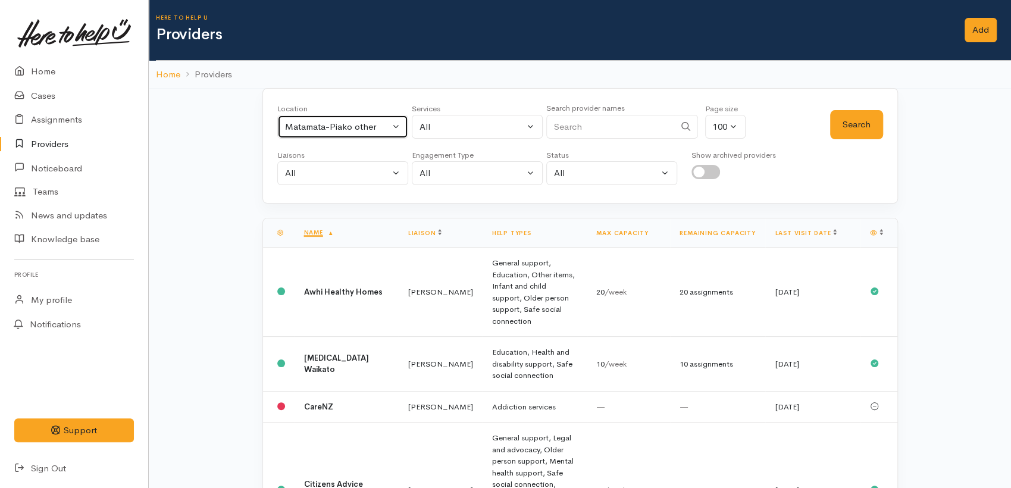
drag, startPoint x: 399, startPoint y: 126, endPoint x: 392, endPoint y: 127, distance: 7.4
click at [399, 125] on button "Matamata-Piako other" at bounding box center [342, 127] width 131 height 24
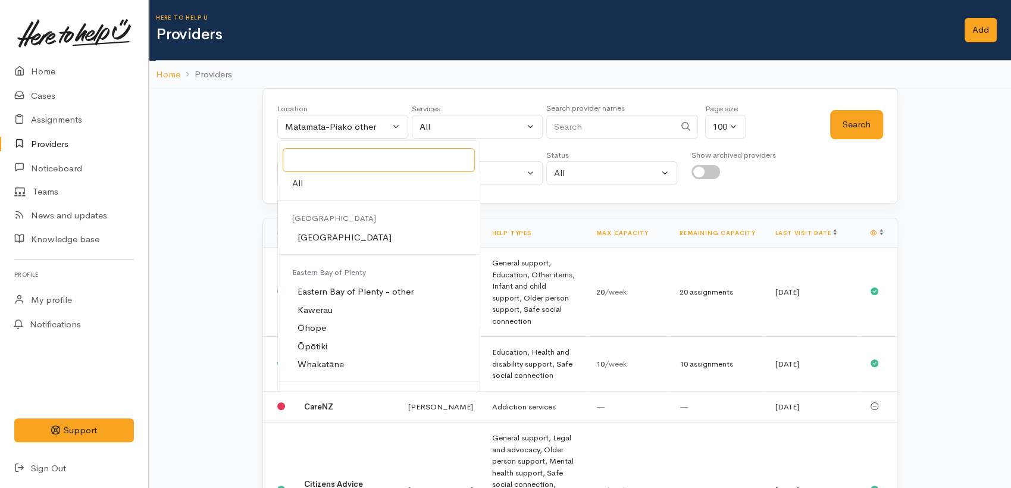
paste input "Ngāruawāhia"
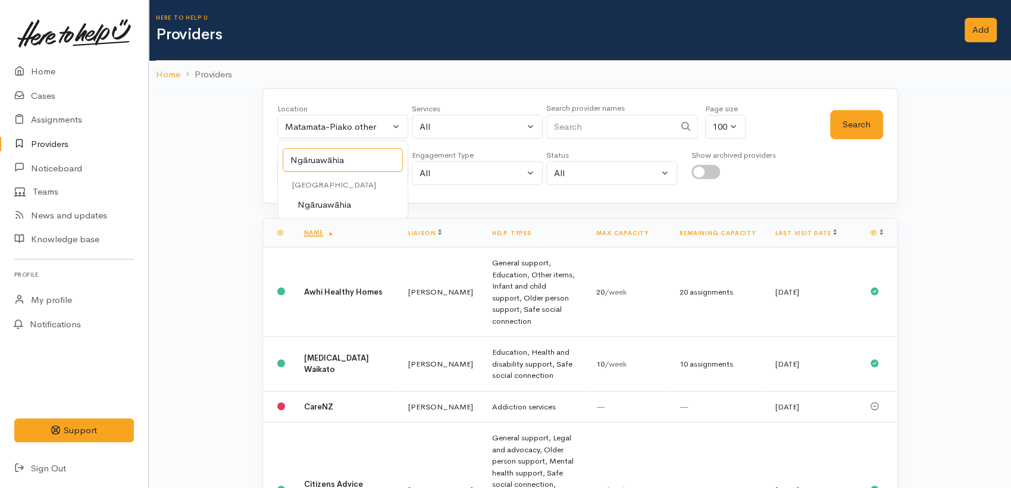
type input "Ngāruawāhia"
click at [342, 207] on span "Ngāruawāhia" at bounding box center [325, 205] width 54 height 14
select select "116"
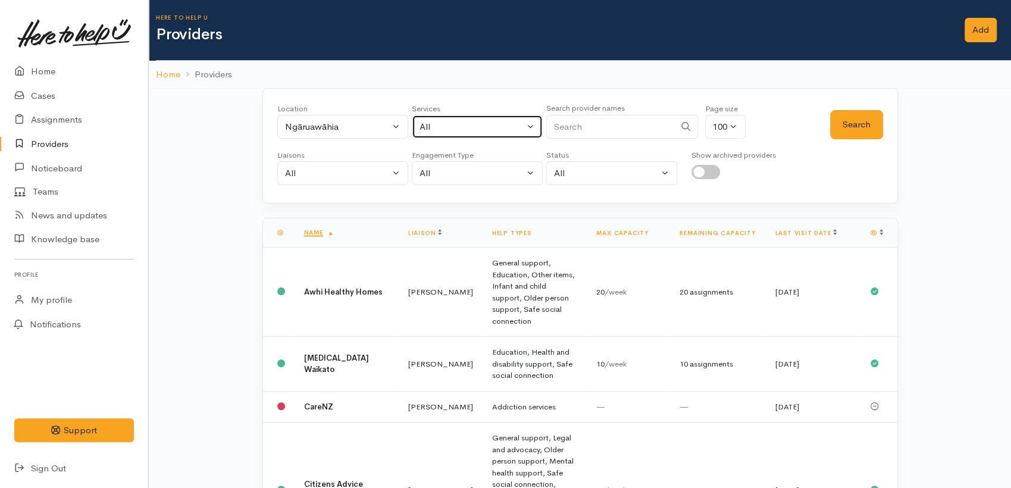
click at [463, 130] on div "All" at bounding box center [472, 127] width 105 height 14
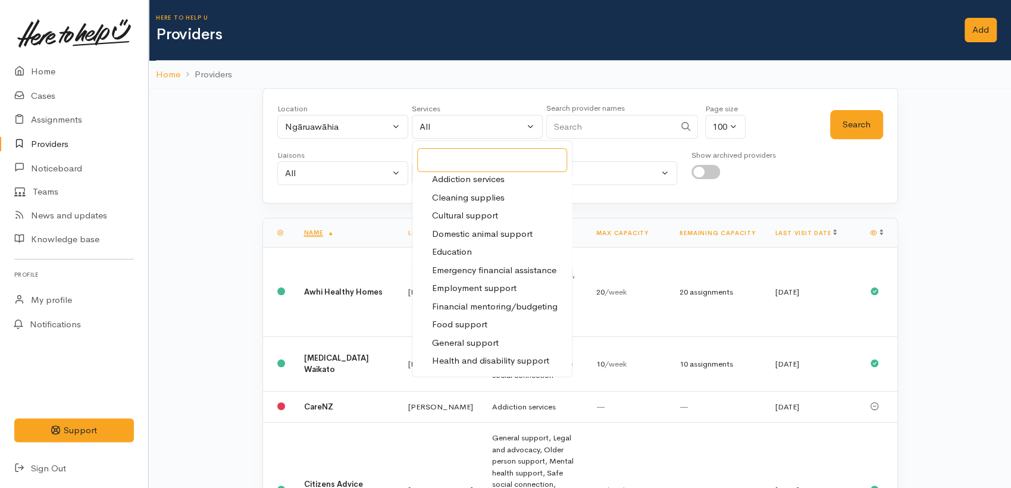
scroll to position [66, 0]
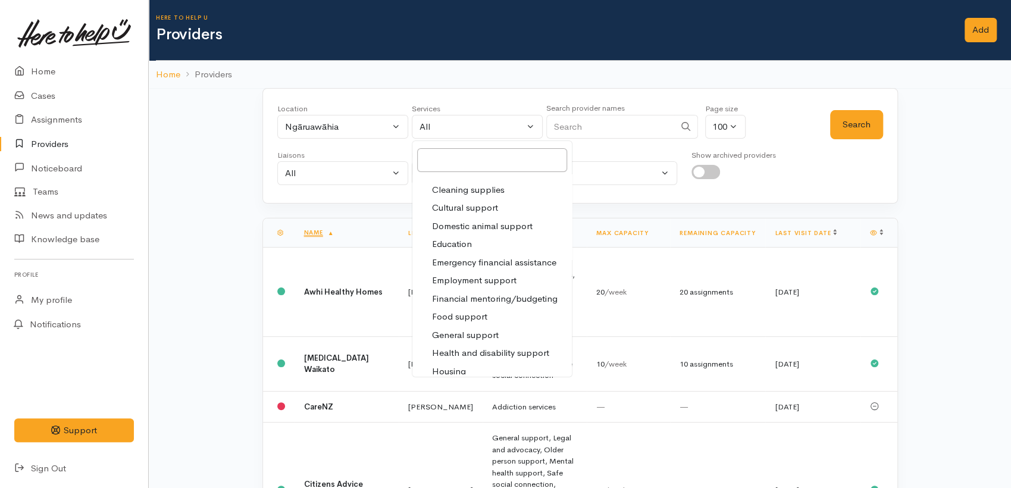
click at [479, 317] on span "Food support" at bounding box center [459, 317] width 55 height 14
select select "3"
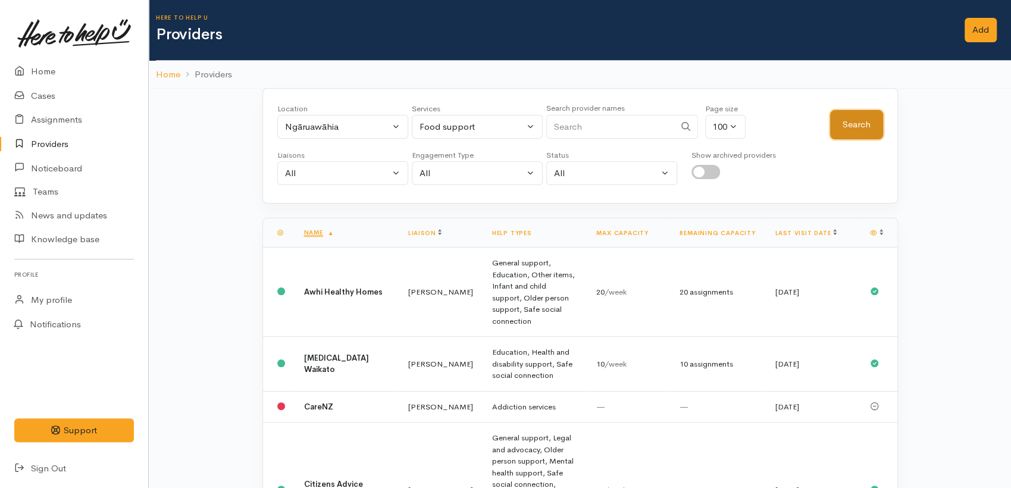
click at [864, 126] on button "Search" at bounding box center [856, 124] width 53 height 29
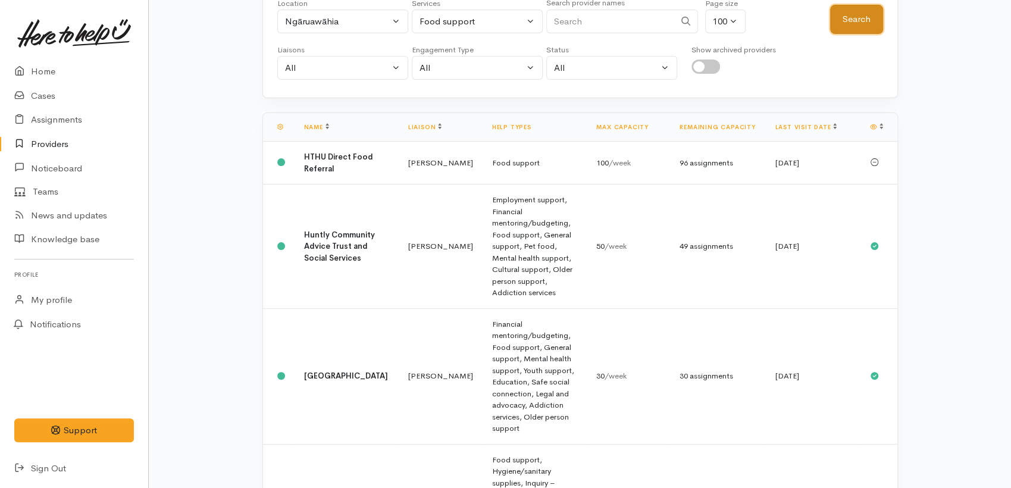
scroll to position [115, 0]
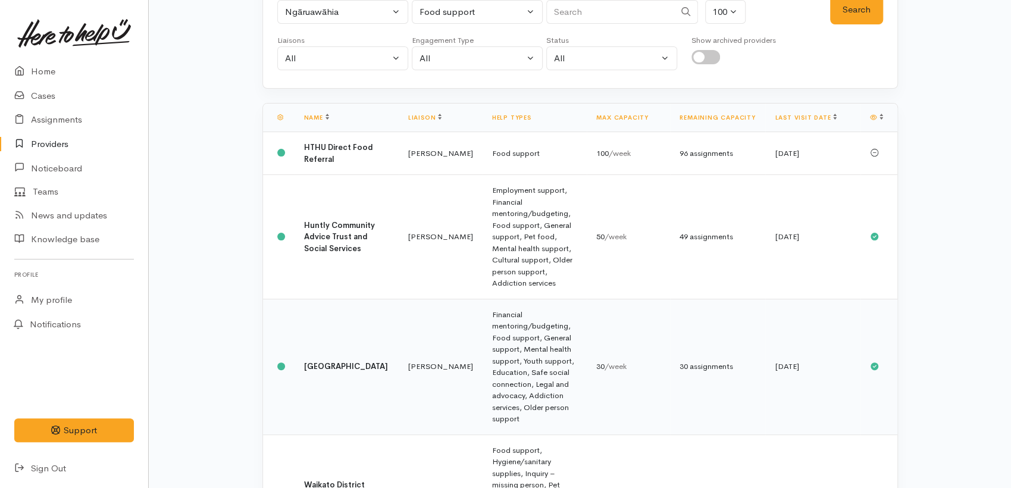
click at [503, 309] on td "Financial mentoring/budgeting, Food support, General support, Mental health sup…" at bounding box center [535, 367] width 105 height 136
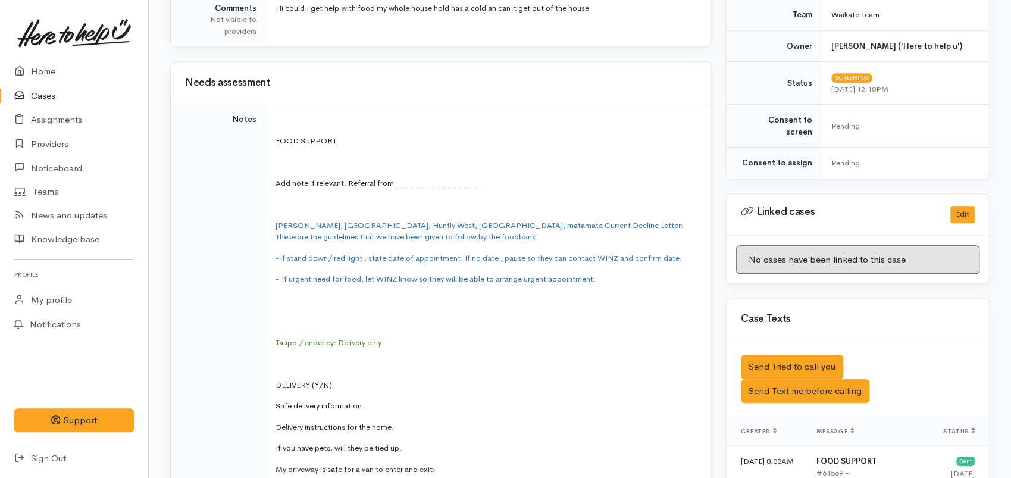
scroll to position [595, 0]
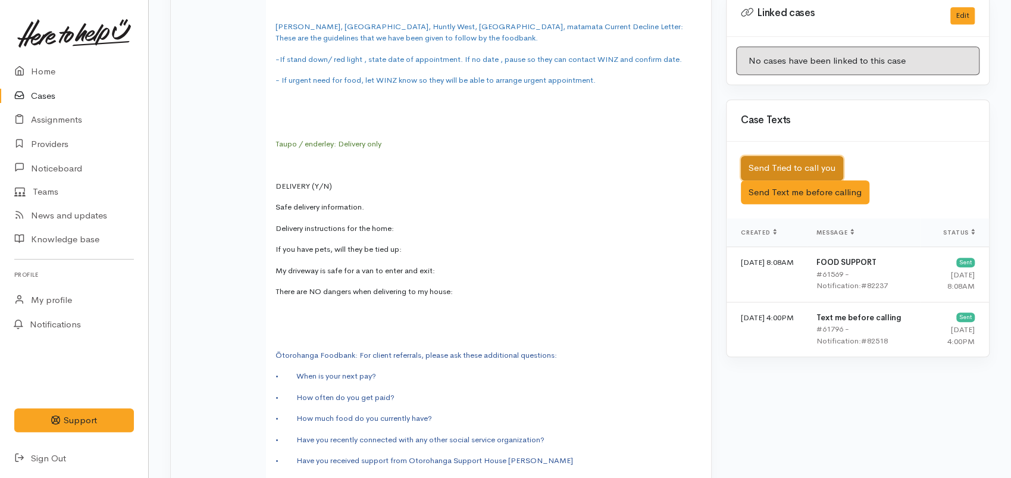
click at [779, 156] on button "Send Tried to call you" at bounding box center [792, 168] width 102 height 24
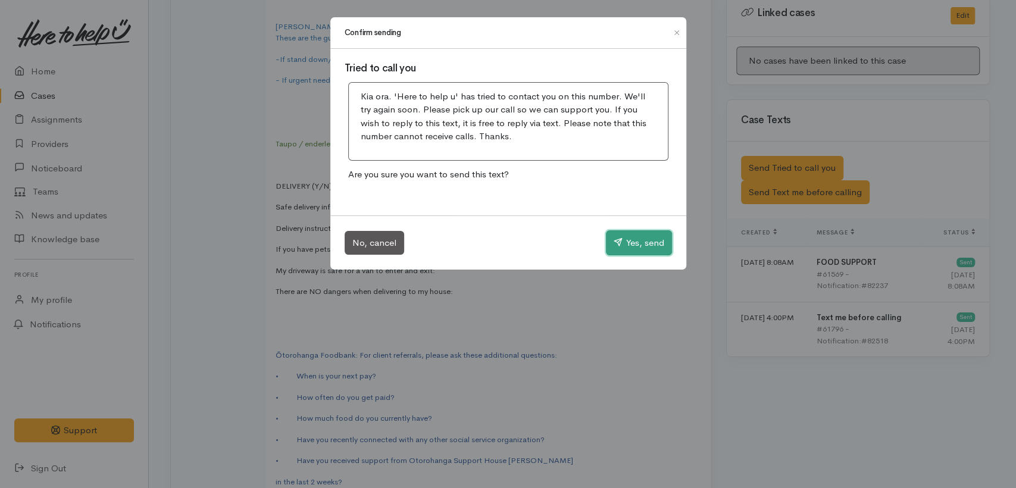
click at [648, 242] on button "Yes, send" at bounding box center [639, 242] width 66 height 25
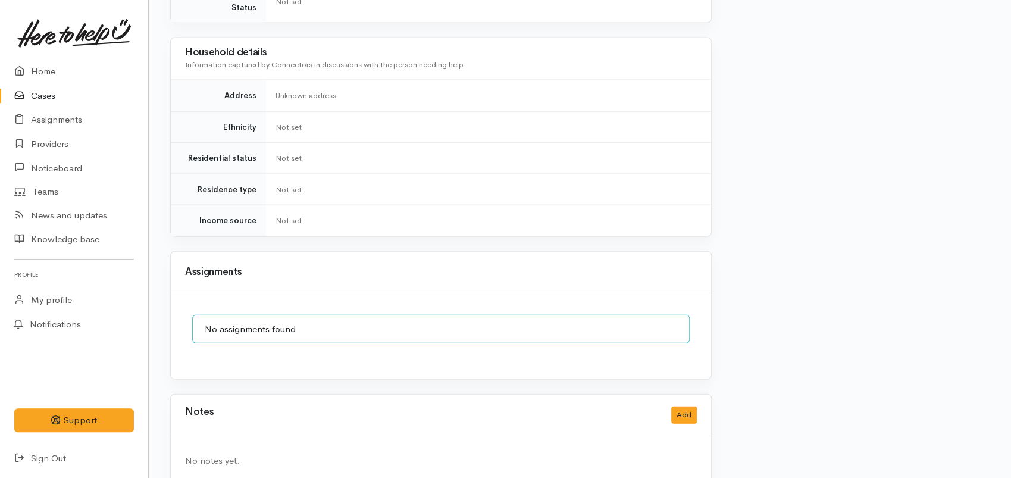
scroll to position [1757, 0]
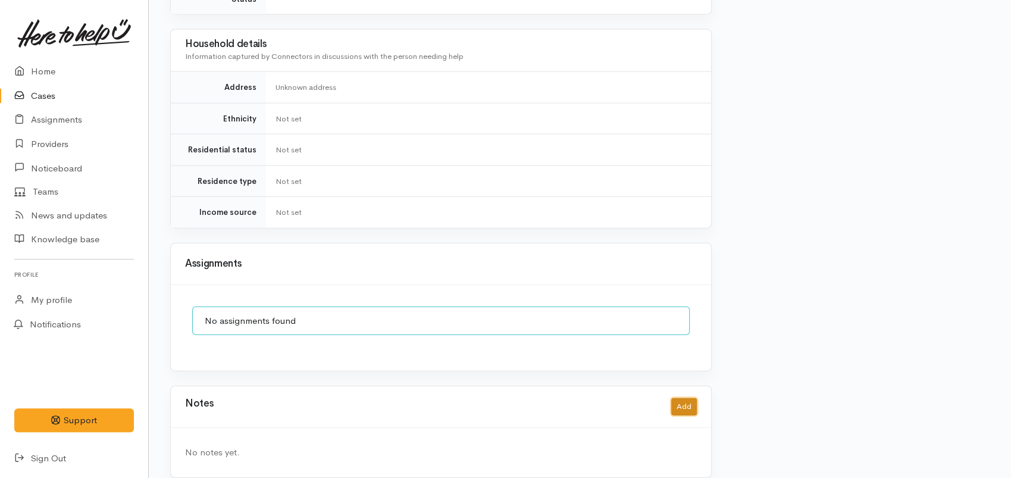
click at [688, 398] on button "Add" at bounding box center [684, 406] width 26 height 17
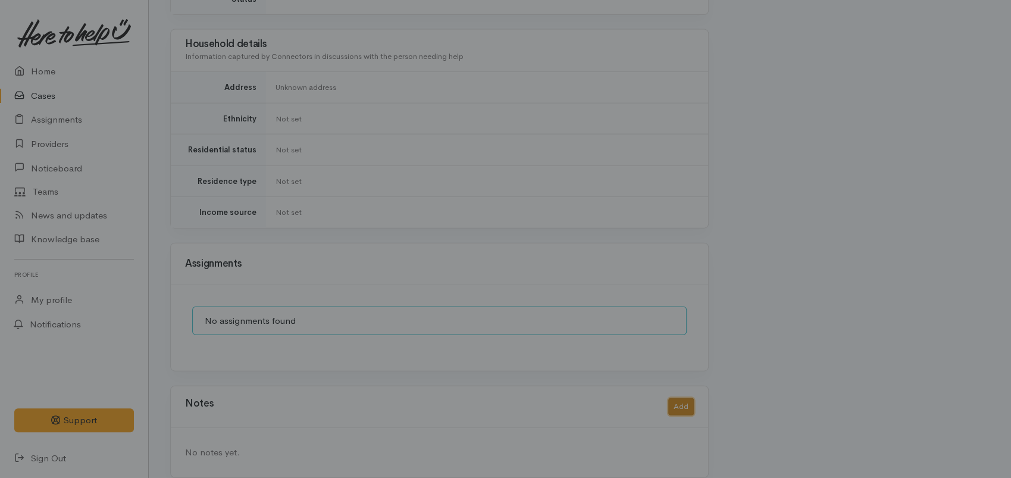
scroll to position [1748, 0]
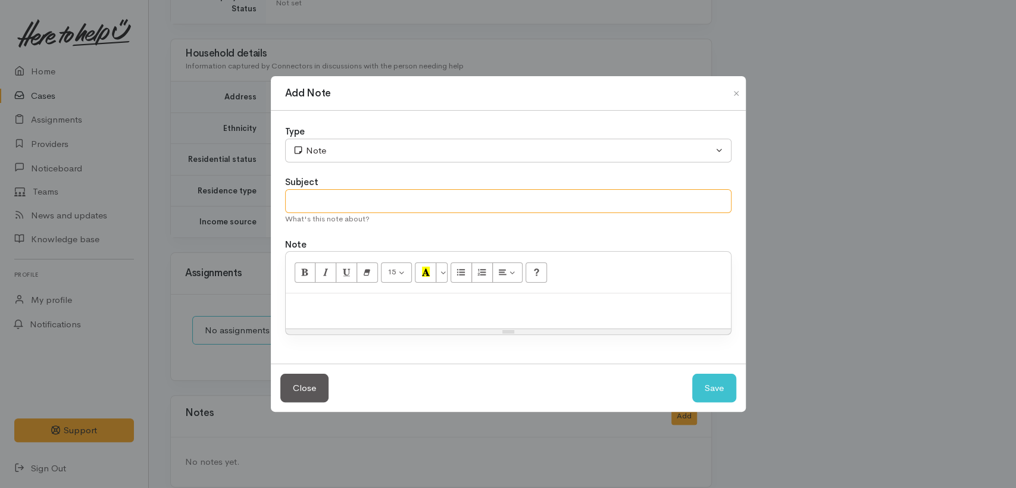
click at [309, 205] on input "text" at bounding box center [508, 201] width 446 height 24
type input "Attempt #1"
click at [338, 302] on p at bounding box center [508, 306] width 433 height 14
click at [711, 389] on button "Save" at bounding box center [714, 388] width 44 height 29
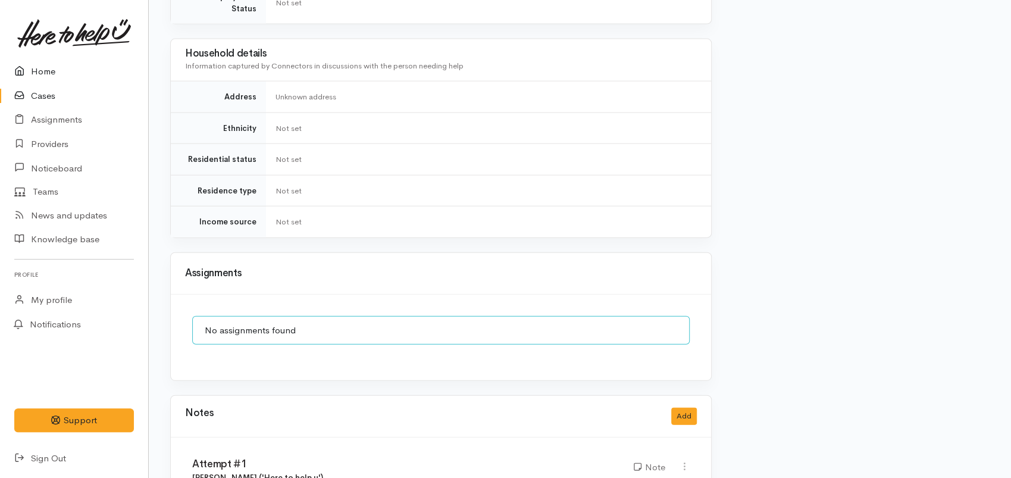
click at [52, 73] on link "Home" at bounding box center [74, 72] width 148 height 24
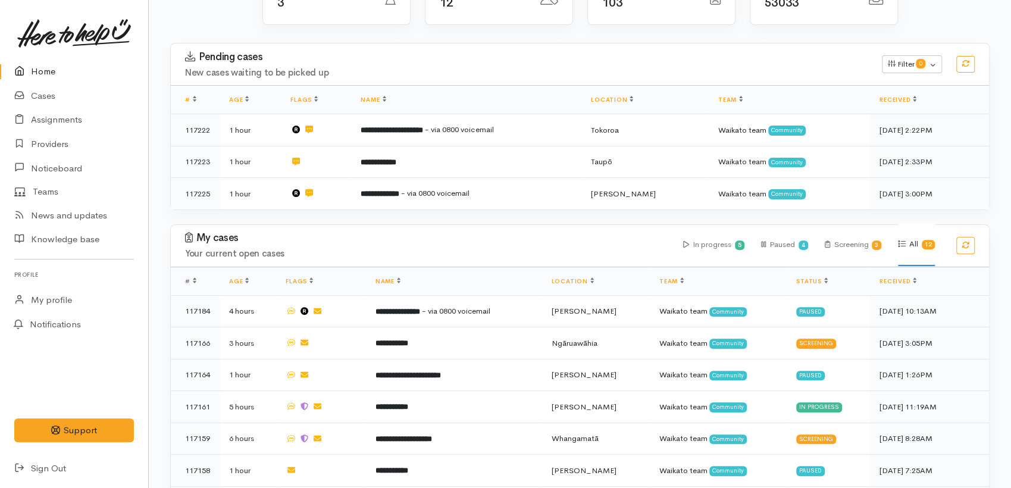
scroll to position [371, 0]
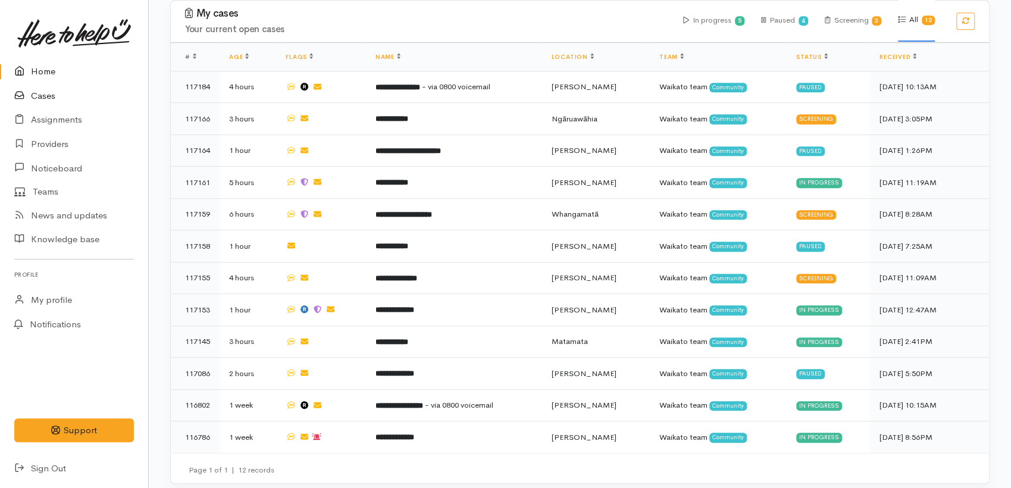
click at [36, 96] on link "Cases" at bounding box center [74, 96] width 148 height 24
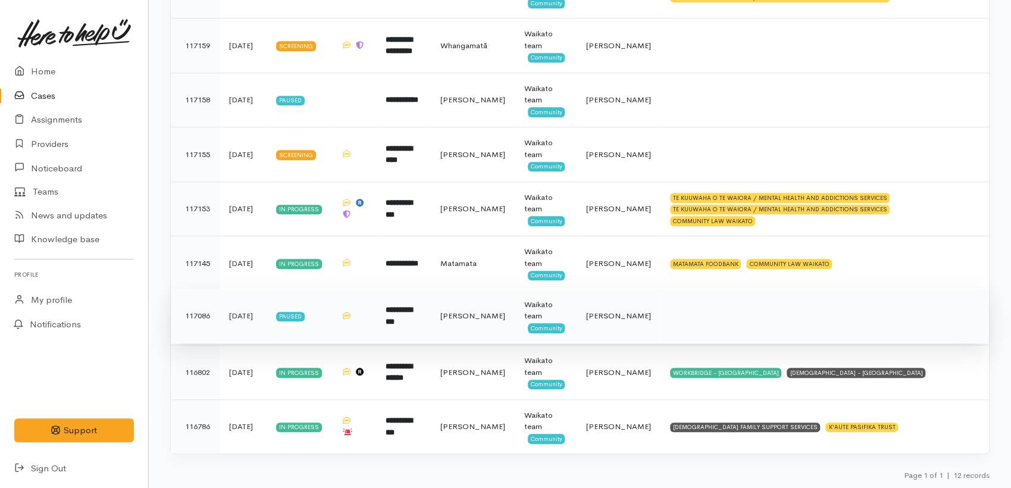
scroll to position [381, 0]
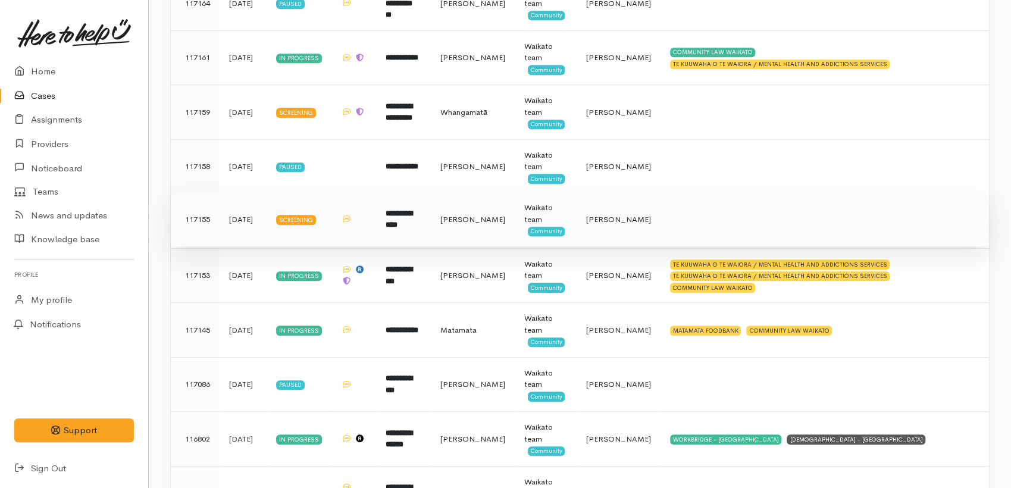
click at [431, 232] on td "**********" at bounding box center [403, 219] width 55 height 55
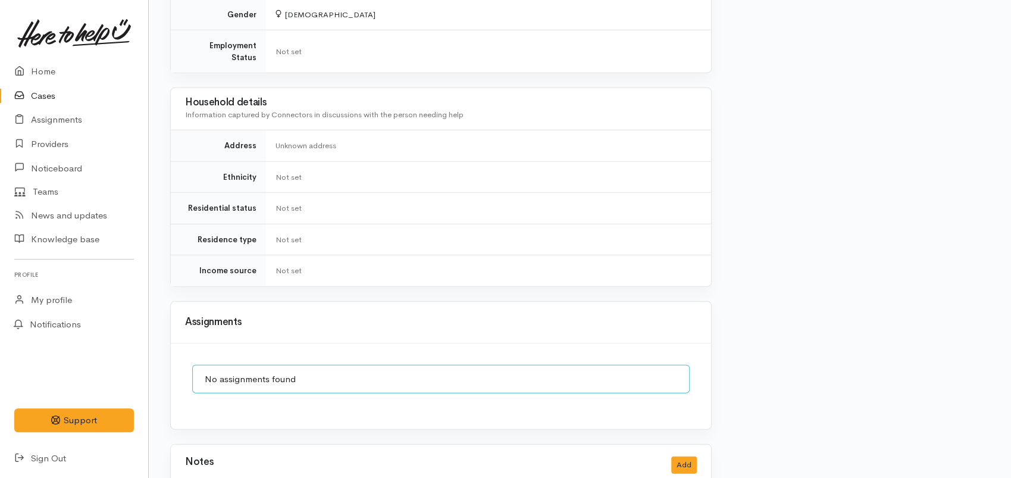
scroll to position [2248, 0]
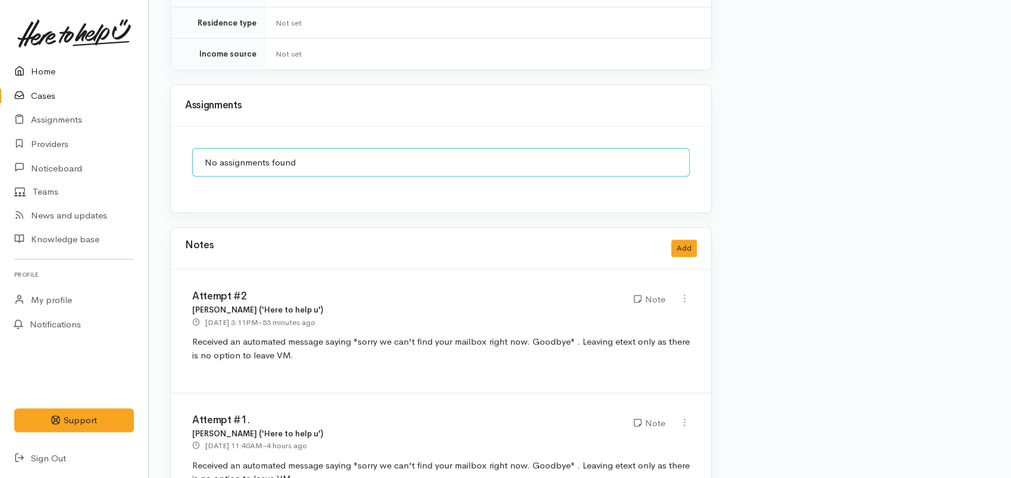
click at [46, 63] on link "Home" at bounding box center [74, 72] width 148 height 24
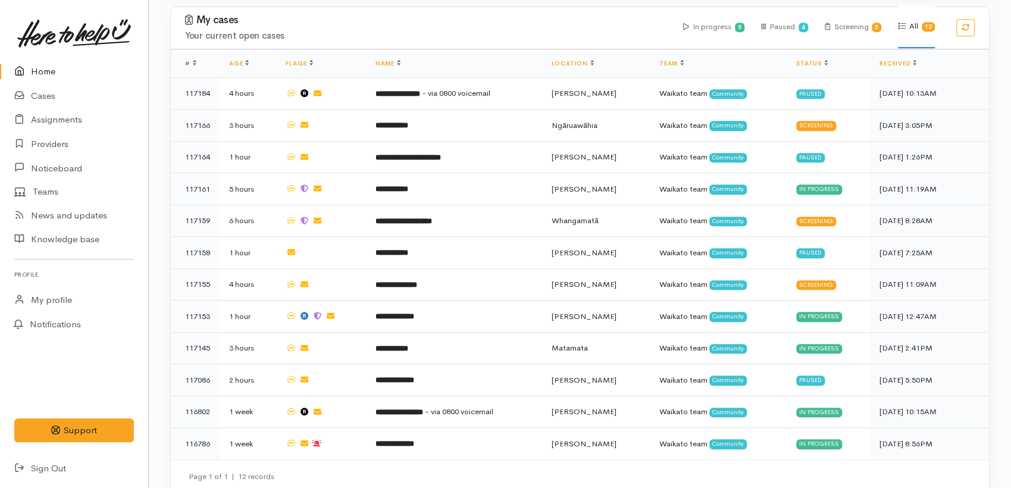
scroll to position [371, 0]
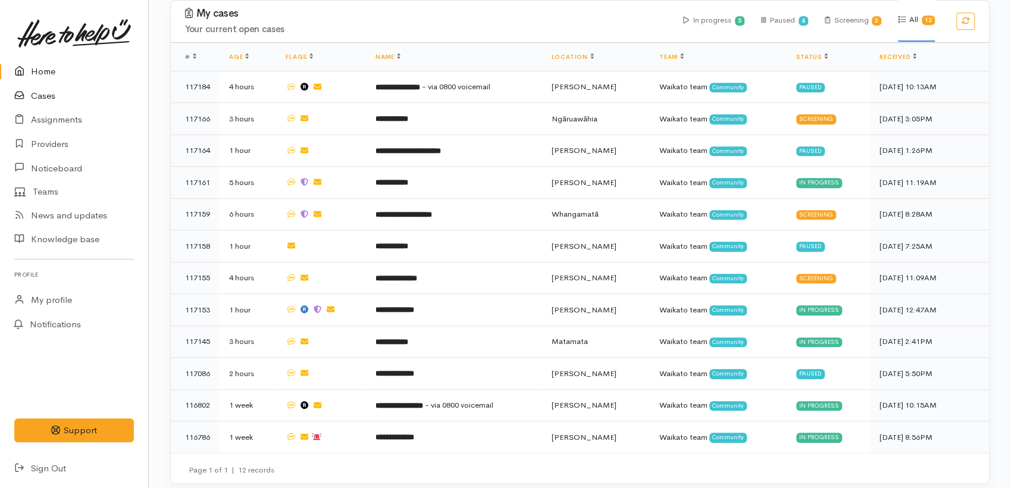
click at [51, 96] on link "Cases" at bounding box center [74, 96] width 148 height 24
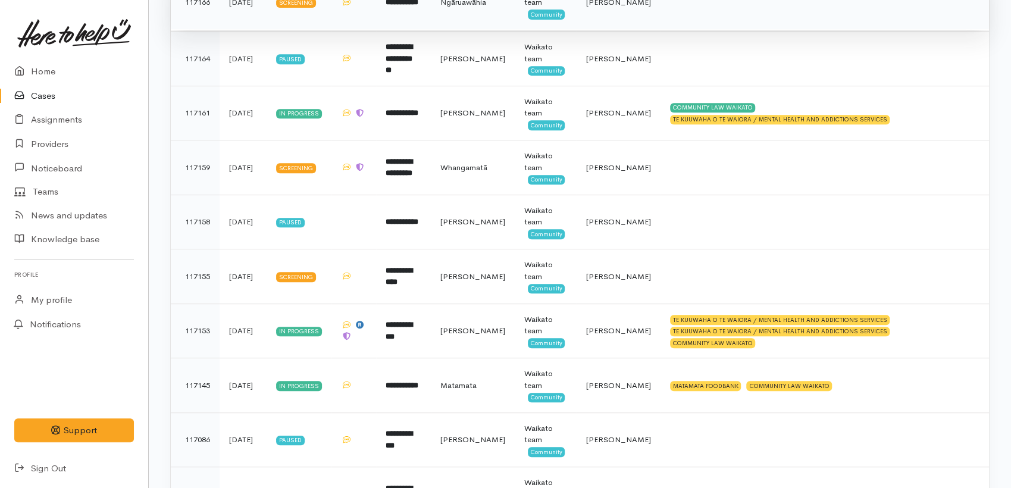
scroll to position [330, 0]
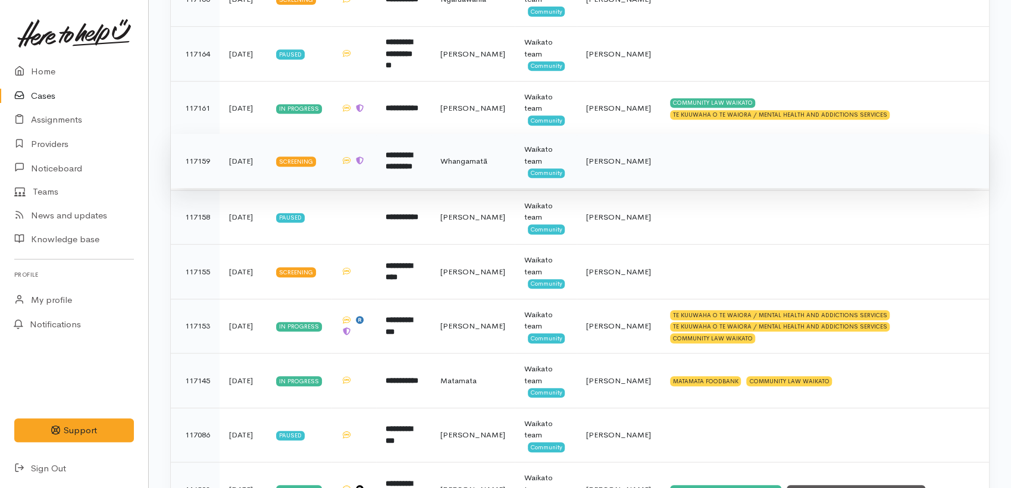
click at [410, 158] on td "**********" at bounding box center [403, 161] width 55 height 55
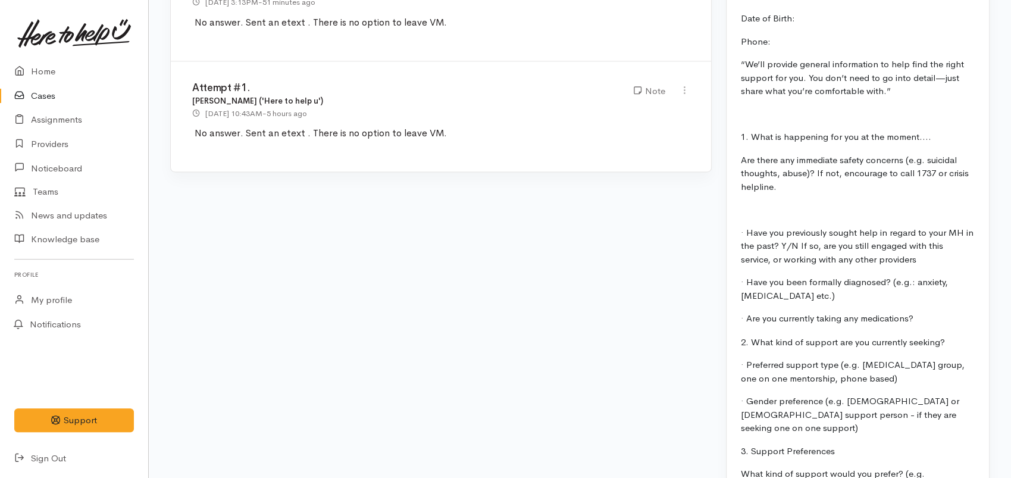
scroll to position [1257, 0]
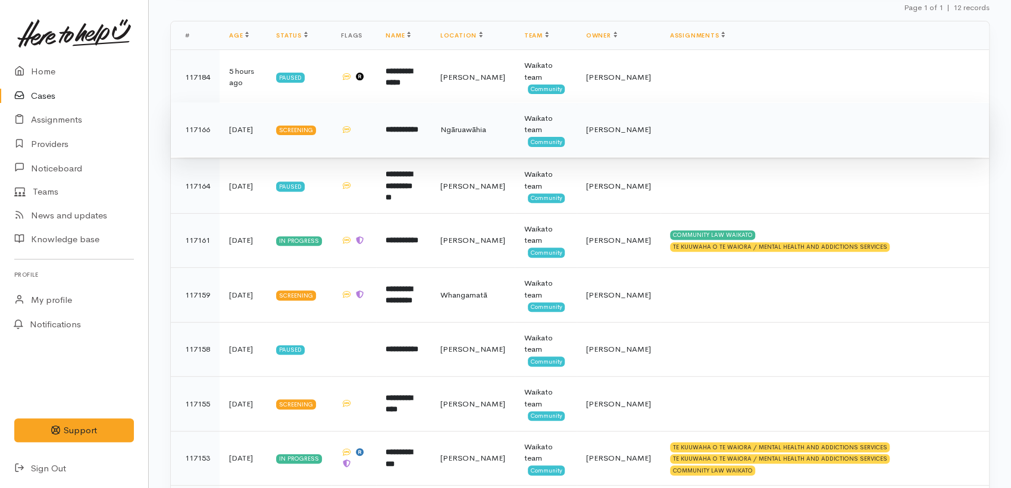
scroll to position [448, 0]
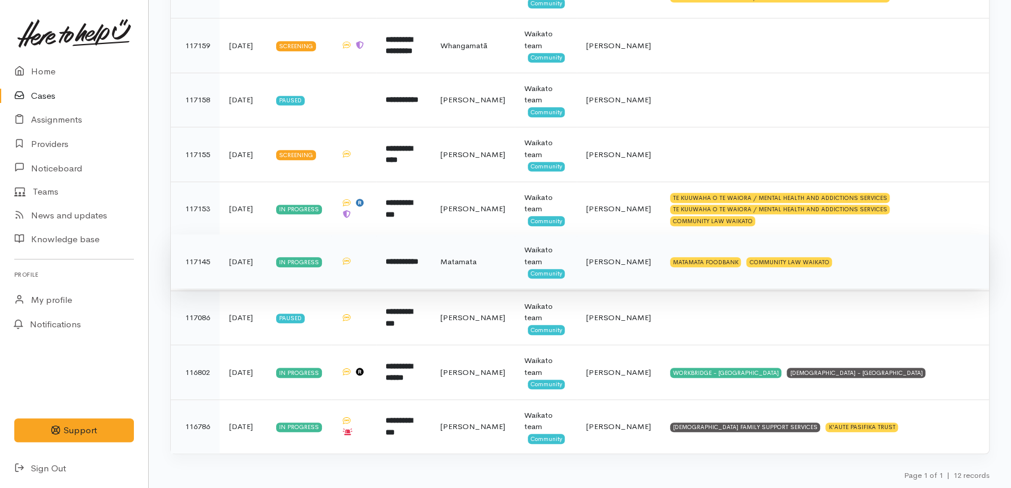
click at [431, 271] on td "**********" at bounding box center [403, 262] width 55 height 55
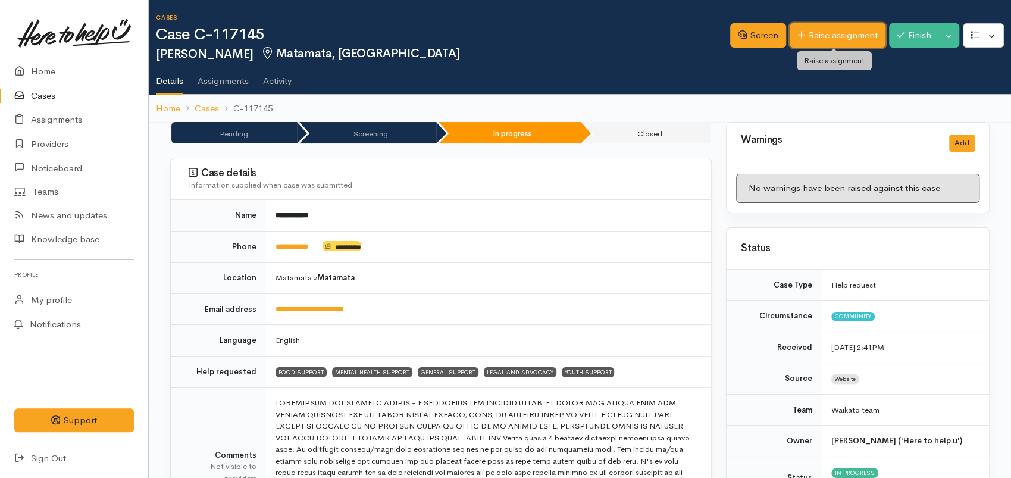
click at [827, 32] on link "Raise assignment" at bounding box center [838, 35] width 96 height 24
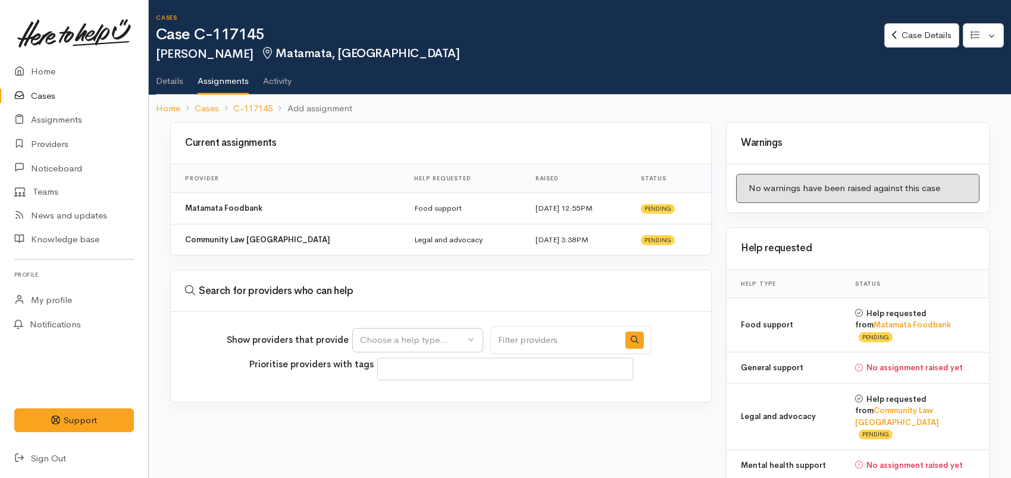
select select
click at [440, 329] on button "Choose a help type..." at bounding box center [417, 340] width 131 height 24
click at [416, 257] on span "Mental health support" at bounding box center [412, 259] width 91 height 14
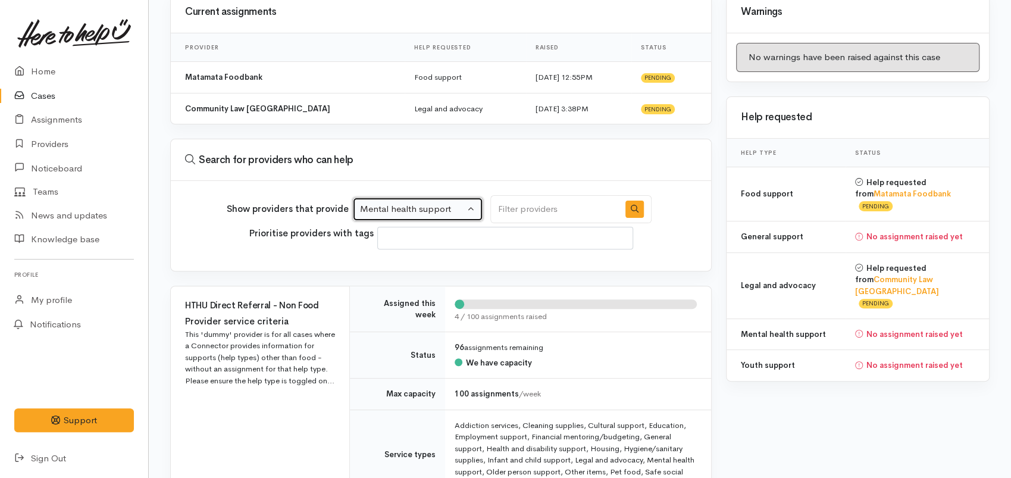
scroll to position [132, 0]
click at [460, 202] on div "Mental health support" at bounding box center [412, 208] width 105 height 14
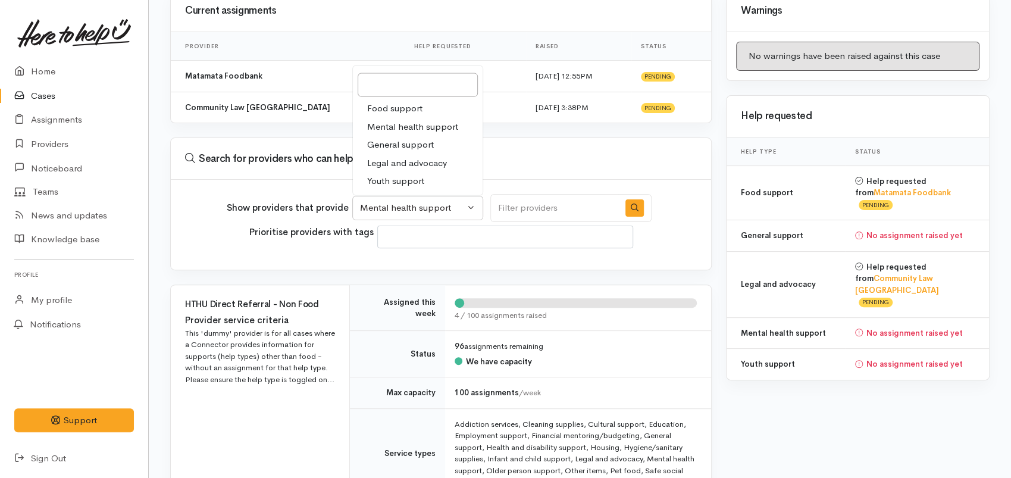
click at [414, 183] on span "Youth support" at bounding box center [395, 181] width 57 height 14
select select "15"
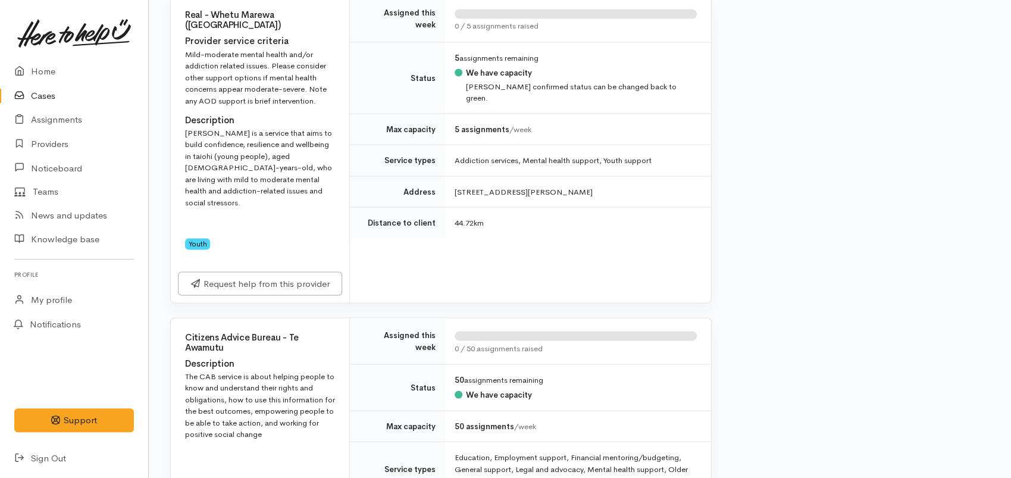
scroll to position [1438, 0]
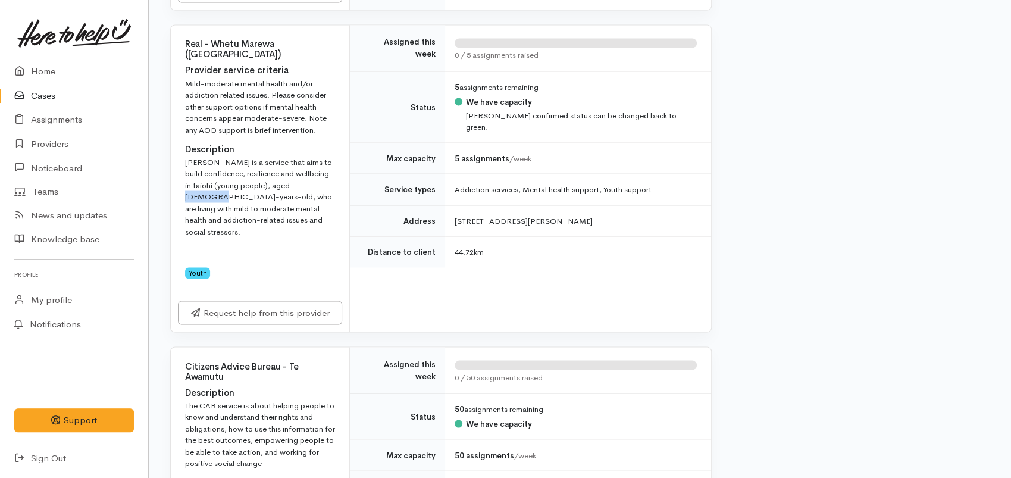
drag, startPoint x: 291, startPoint y: 182, endPoint x: 310, endPoint y: 185, distance: 19.4
click at [327, 184] on div "[PERSON_NAME] is a service that aims to build confidence, resilience and wellbe…" at bounding box center [260, 197] width 150 height 82
copy div "12 to 24-"
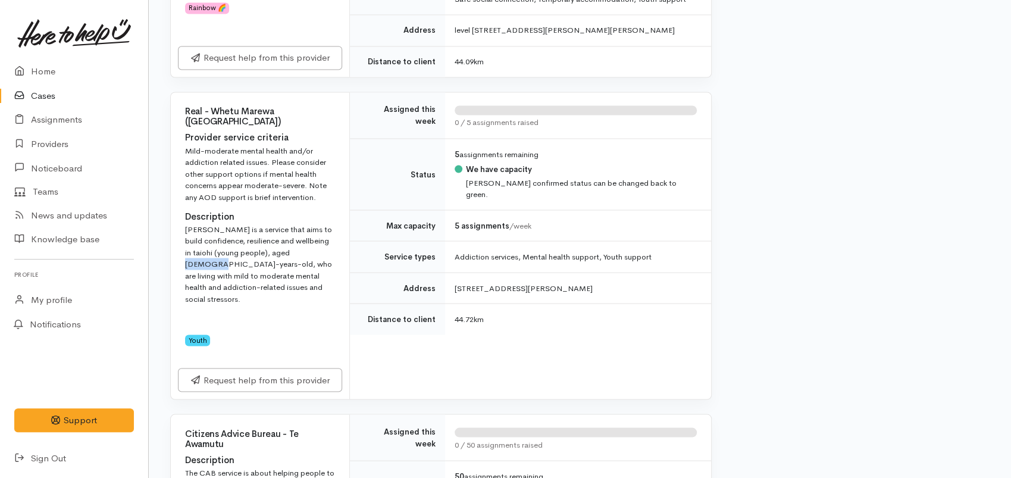
scroll to position [1372, 0]
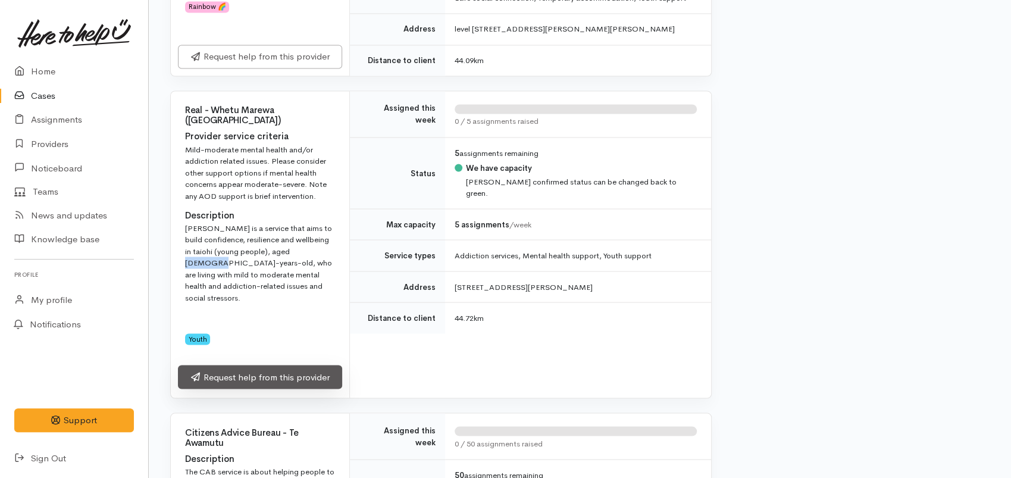
click at [257, 367] on link "Request help from this provider" at bounding box center [260, 377] width 164 height 24
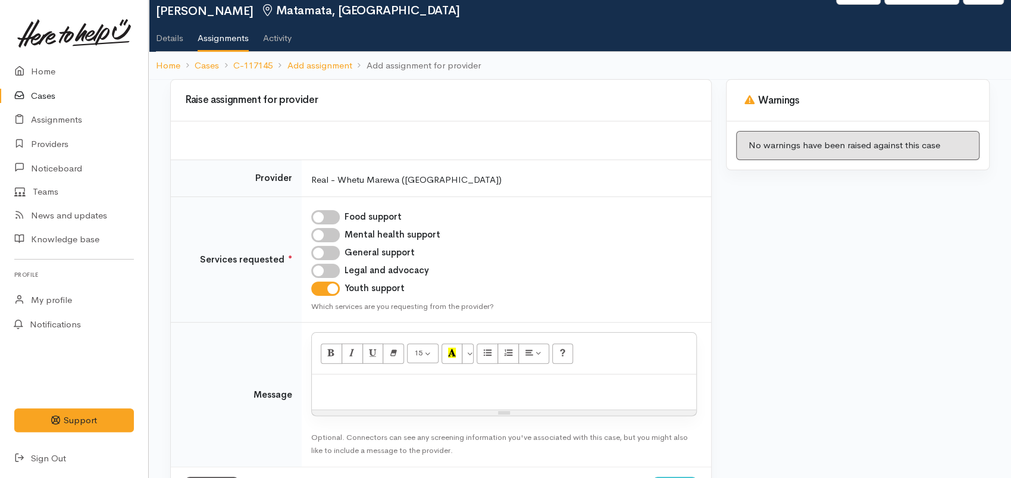
scroll to position [94, 0]
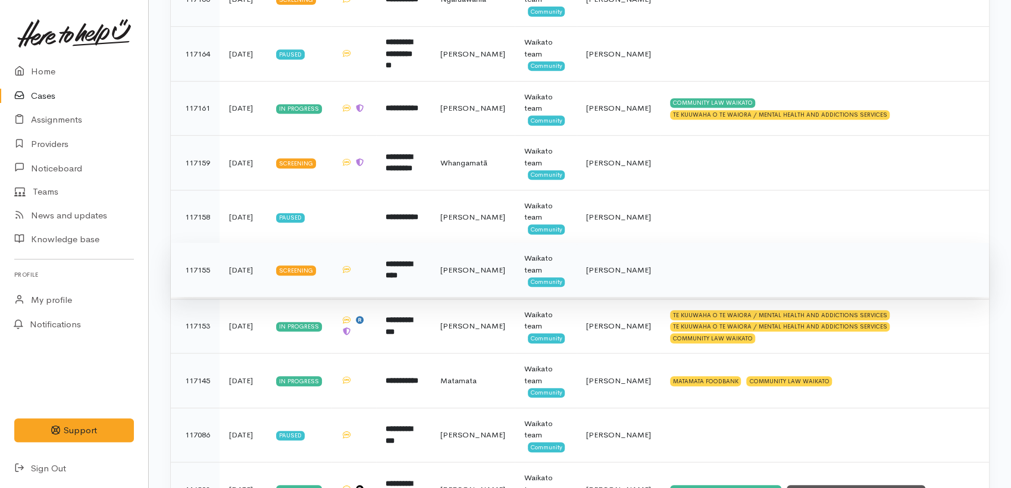
scroll to position [448, 0]
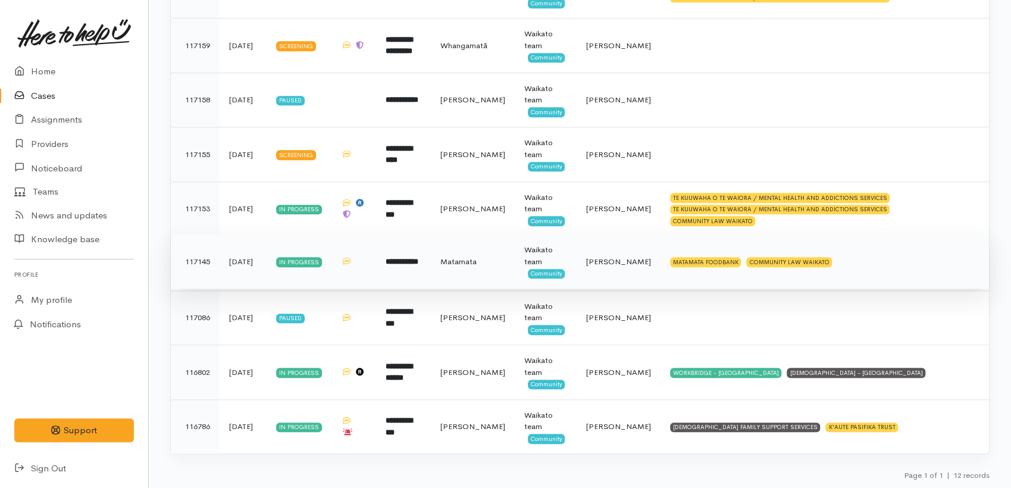
click at [413, 269] on td "**********" at bounding box center [403, 262] width 55 height 55
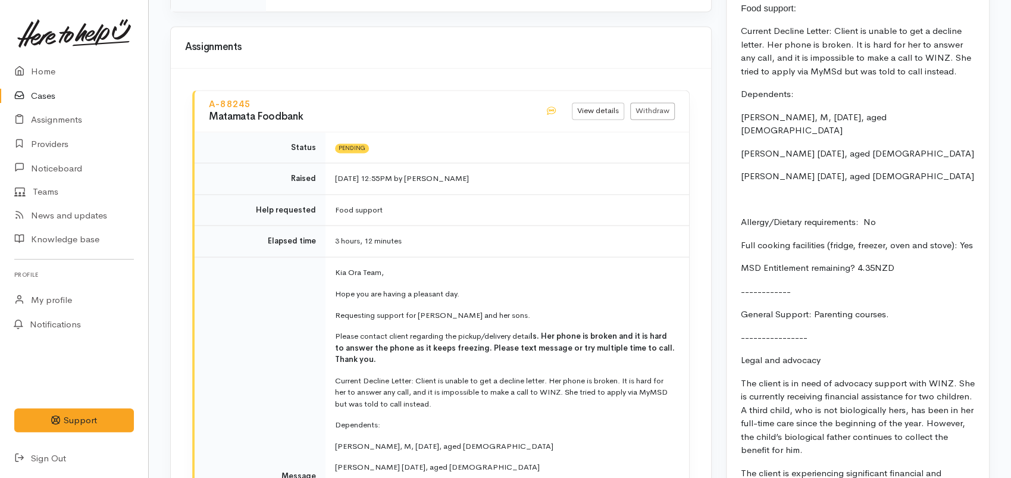
scroll to position [1257, 0]
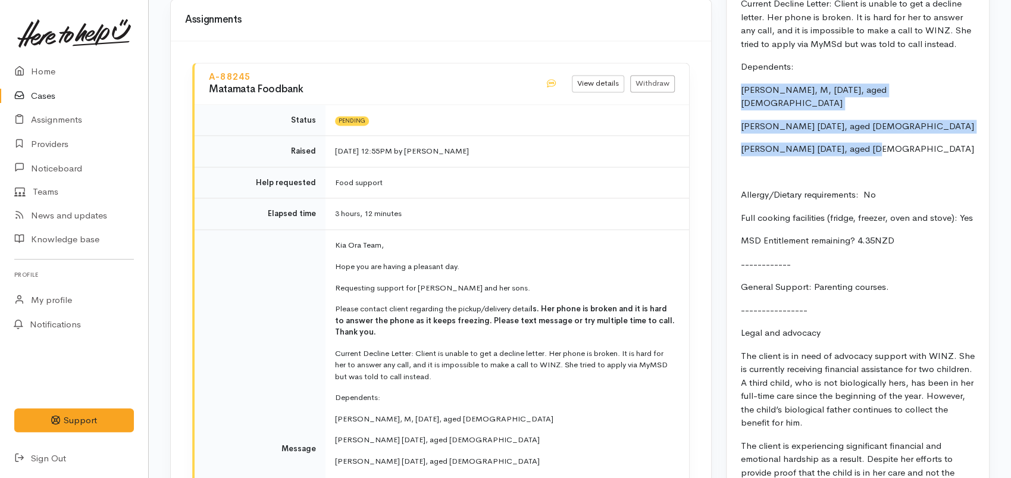
drag, startPoint x: 883, startPoint y: 96, endPoint x: 742, endPoint y: 53, distance: 147.6
copy div "Nathan Walker, M, 1/8/2012, aged 13 Ladeyn Haern 3/6/2014, aged 11 Kayin Hearn …"
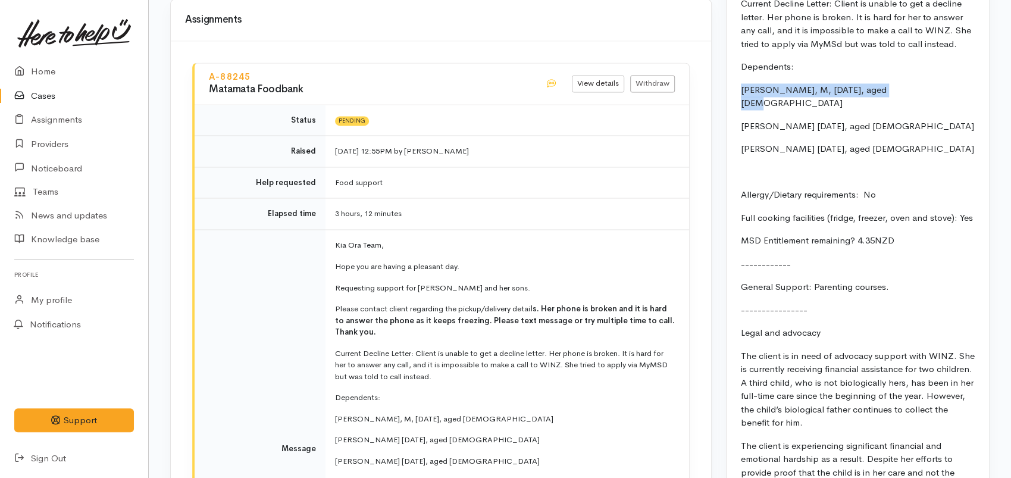
drag, startPoint x: 740, startPoint y: 48, endPoint x: 907, endPoint y: 54, distance: 166.8
copy p "[PERSON_NAME], M, [DATE], aged [DEMOGRAPHIC_DATA]"
drag, startPoint x: 808, startPoint y: 75, endPoint x: 838, endPoint y: 76, distance: 30.4
click at [838, 120] on p "[PERSON_NAME] [DATE], aged [DEMOGRAPHIC_DATA]" at bounding box center [858, 127] width 234 height 14
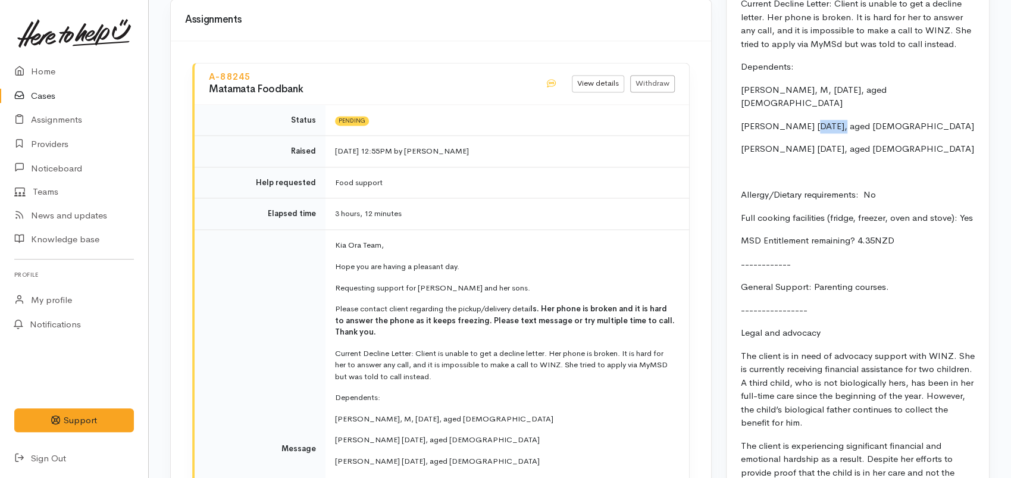
copy p "6/2014"
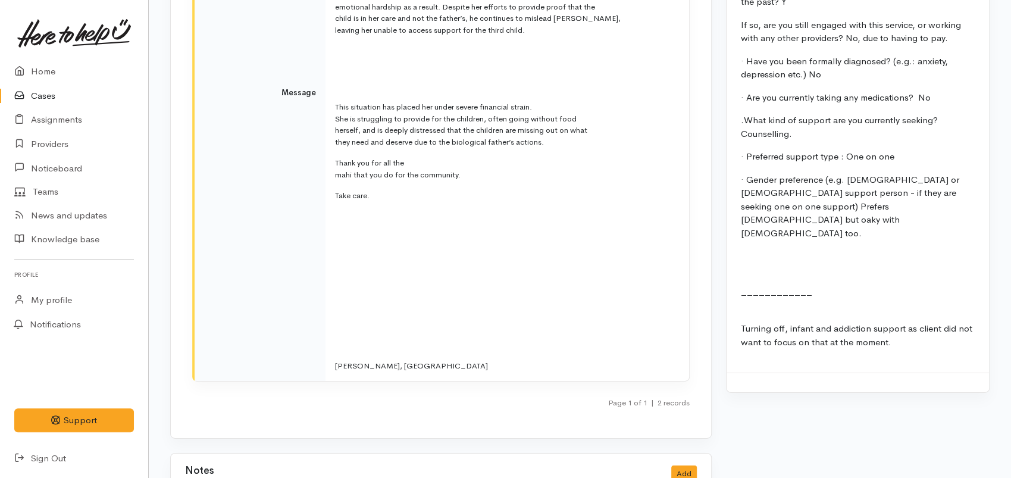
scroll to position [2367, 0]
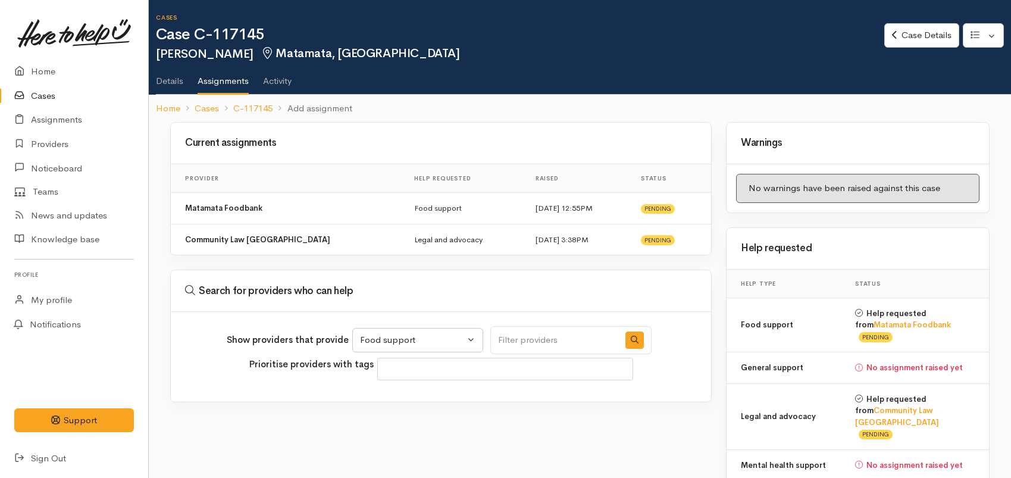
select select "15"
select select
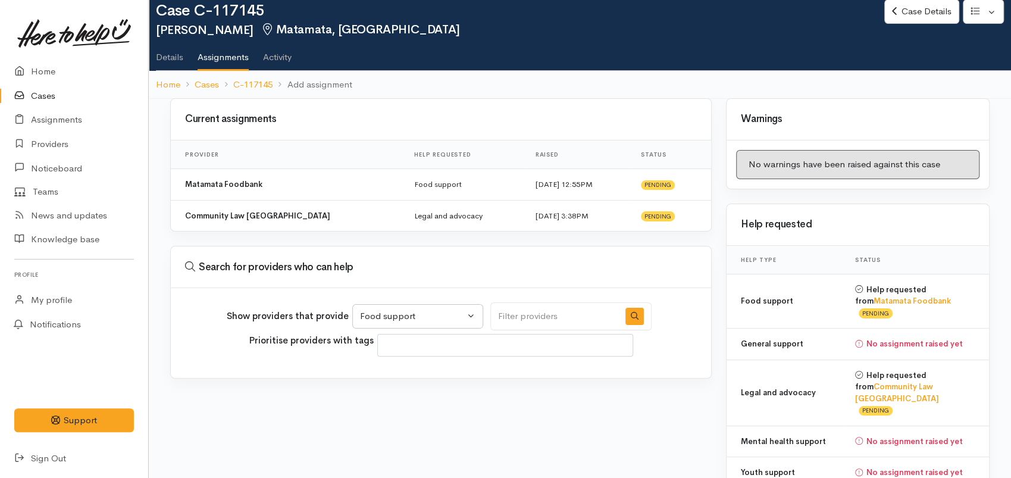
scroll to position [24, 0]
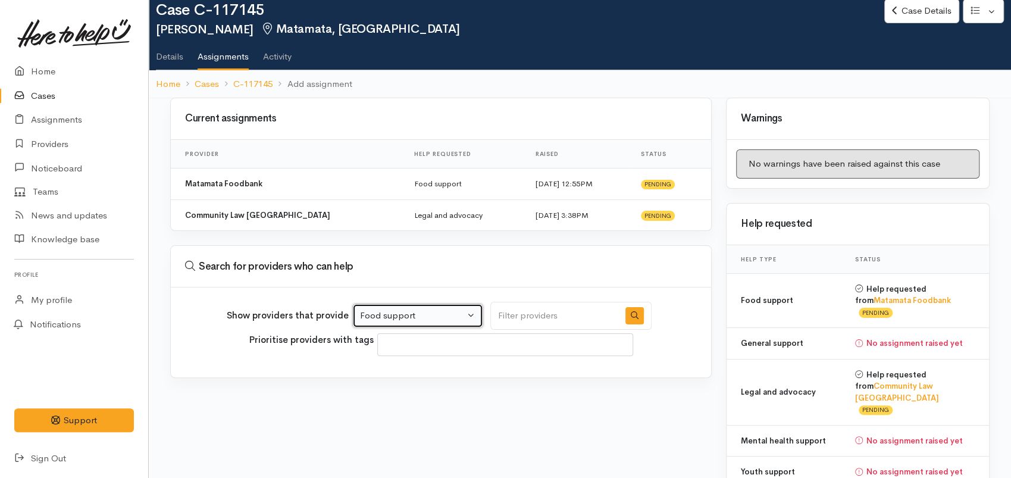
click at [408, 313] on div "Food support" at bounding box center [412, 316] width 105 height 14
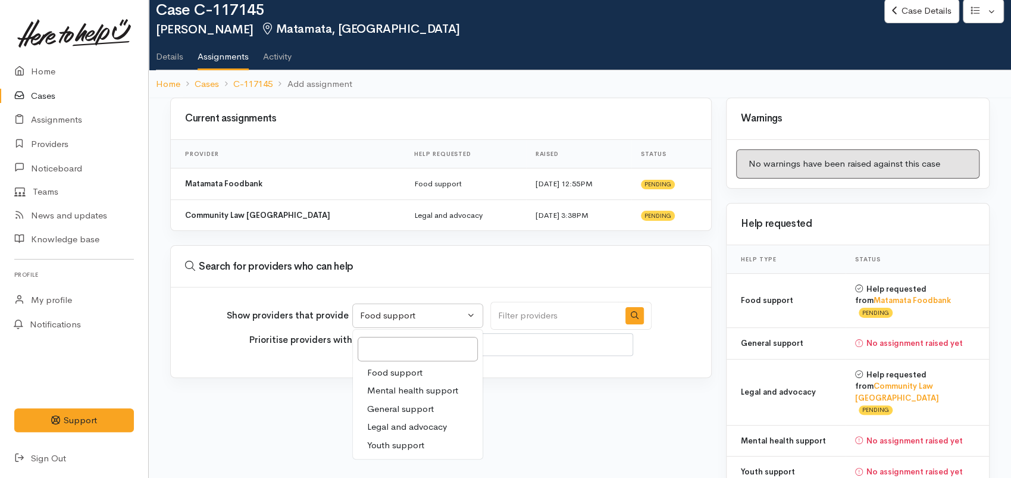
click at [394, 444] on span "Youth support" at bounding box center [395, 446] width 57 height 14
select select "15"
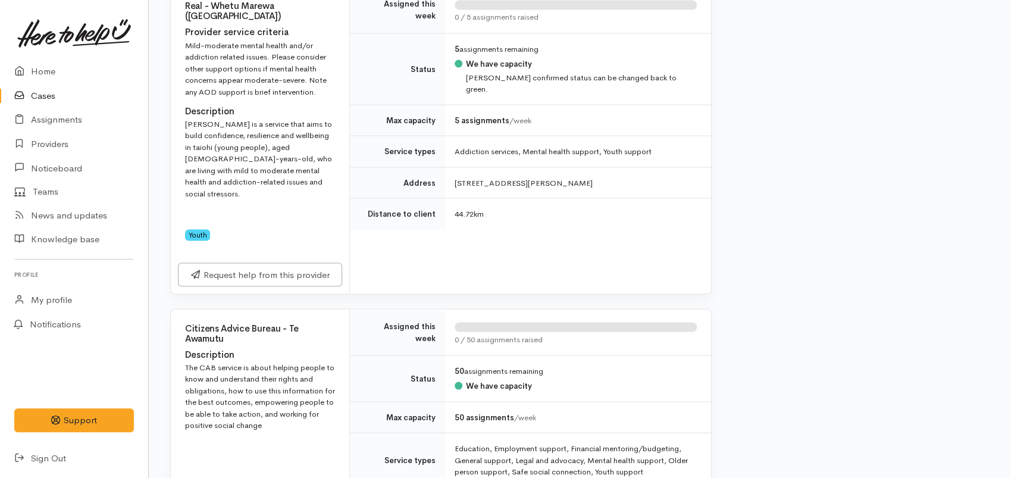
scroll to position [1480, 0]
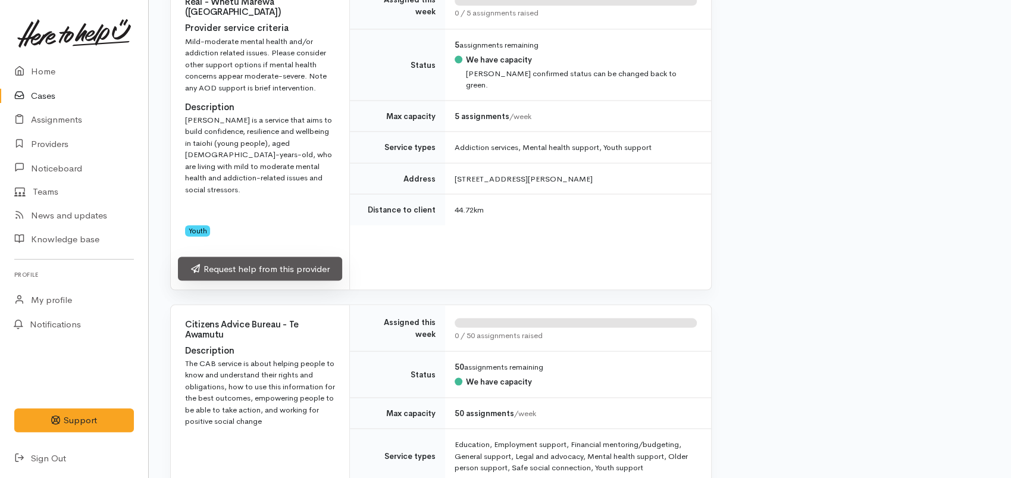
click at [267, 263] on link "Request help from this provider" at bounding box center [260, 269] width 164 height 24
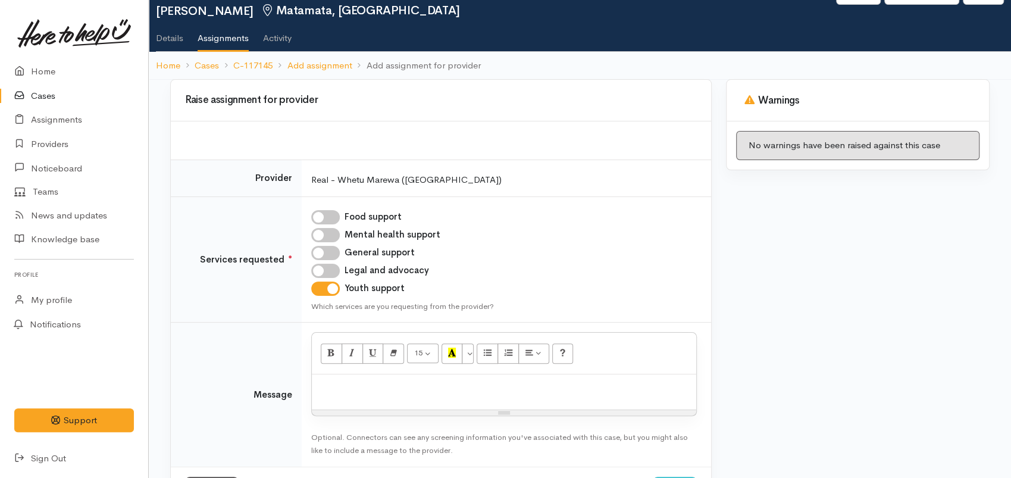
scroll to position [66, 0]
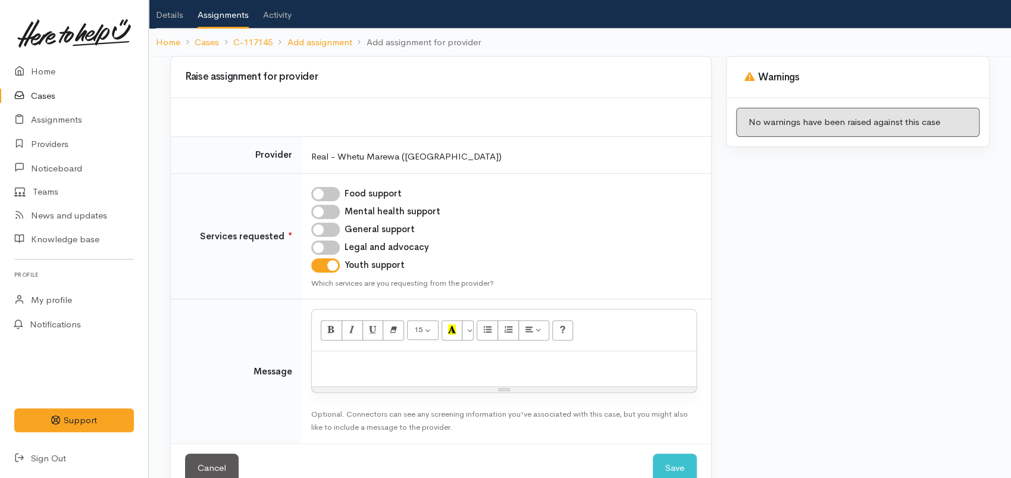
click at [348, 366] on p at bounding box center [504, 364] width 373 height 14
click at [380, 376] on div at bounding box center [504, 368] width 385 height 35
paste div
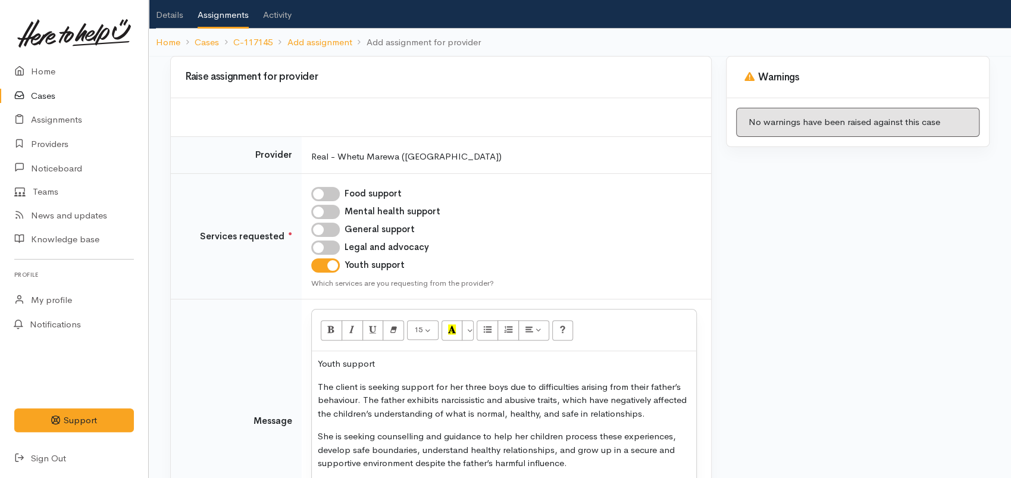
click at [318, 358] on p "Youth support" at bounding box center [504, 364] width 373 height 14
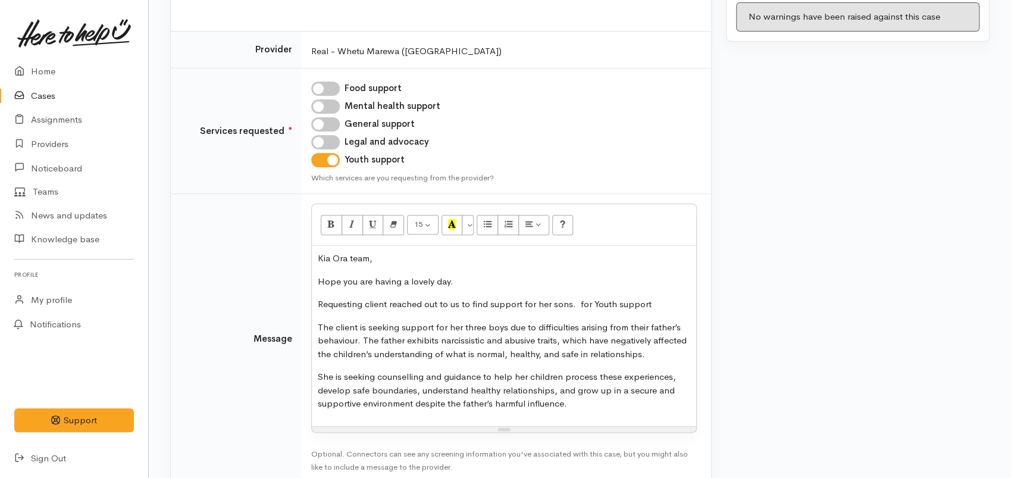
scroll to position [198, 0]
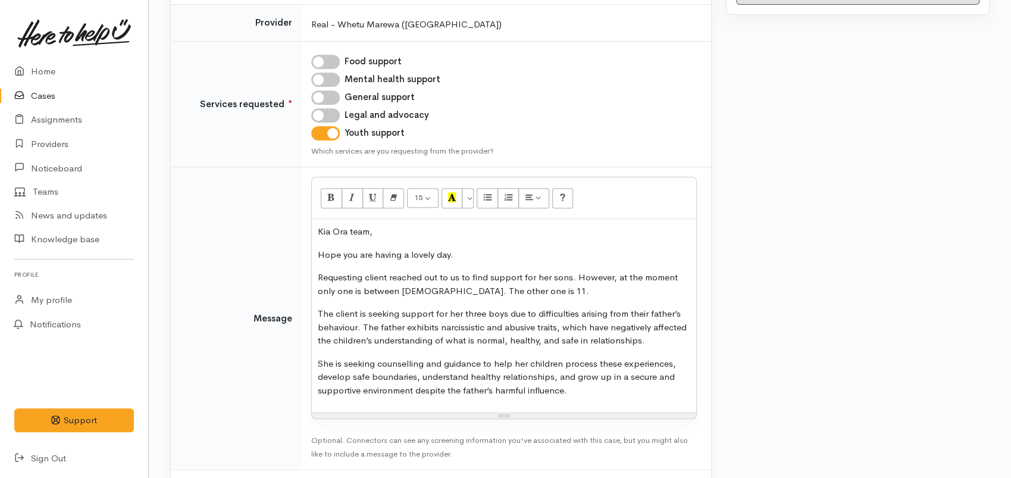
click at [366, 275] on p "Requesting client reached out to us to find support for her sons. However, at t…" at bounding box center [504, 284] width 373 height 27
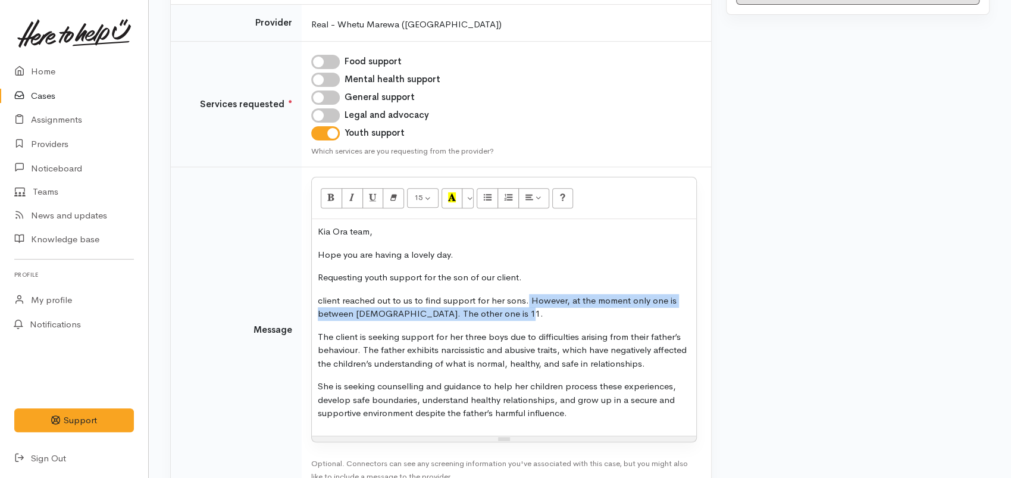
drag, startPoint x: 507, startPoint y: 317, endPoint x: 525, endPoint y: 301, distance: 24.0
click at [525, 301] on p "client reached out to us to find support for her sons. However, at the moment o…" at bounding box center [504, 307] width 373 height 27
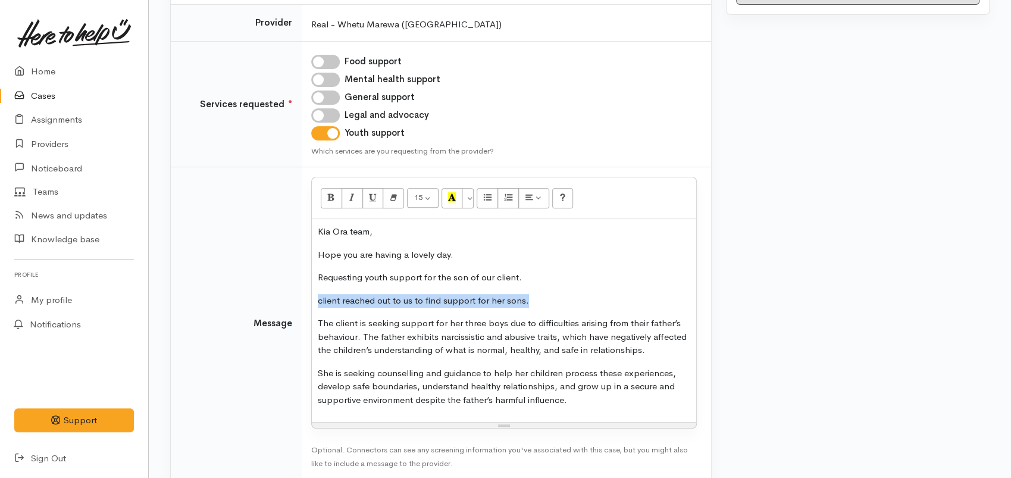
drag, startPoint x: 538, startPoint y: 298, endPoint x: 296, endPoint y: 301, distance: 241.1
click at [296, 301] on tr "Message <p class="MsoNormal">Kia Ora team, </p><p class="MsoNormal">Hope you ar…" at bounding box center [441, 323] width 541 height 313
click at [536, 294] on p "client reached out to us to find support for her sons." at bounding box center [504, 301] width 373 height 14
drag, startPoint x: 536, startPoint y: 292, endPoint x: 287, endPoint y: 301, distance: 249.6
click at [287, 301] on tr "Message <p class="MsoNormal">Kia Ora team, </p><p class="MsoNormal">Hope you ar…" at bounding box center [441, 323] width 541 height 313
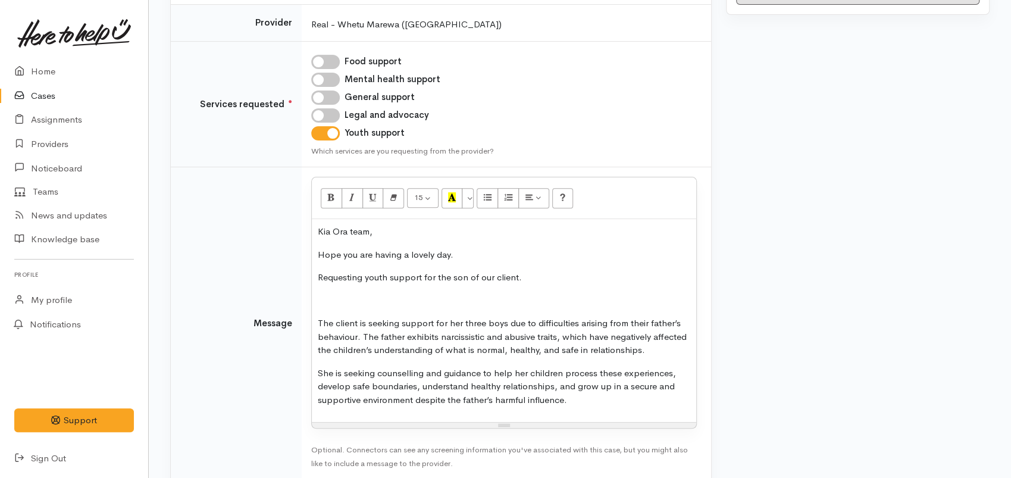
click at [364, 333] on p "The client is seeking support for her three boys due to difficulties arising fr…" at bounding box center [504, 337] width 373 height 40
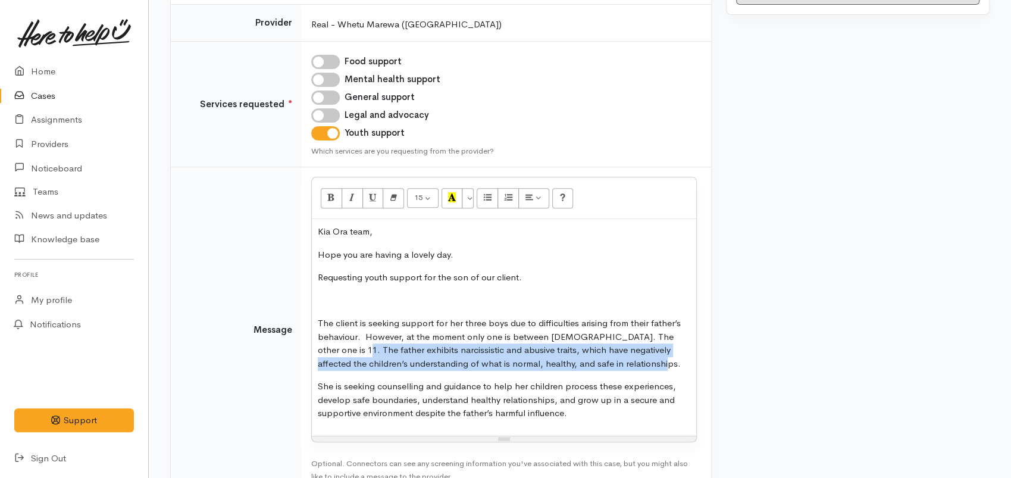
click at [368, 354] on p "The client is seeking support for her three boys due to difficulties arising fr…" at bounding box center [504, 344] width 373 height 54
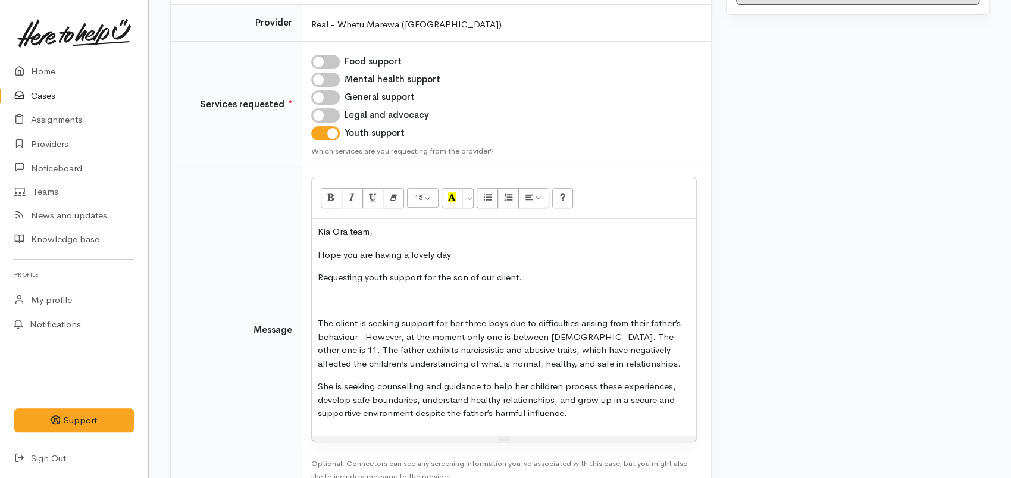
click at [613, 337] on p "The client is seeking support for her three boys due to difficulties arising fr…" at bounding box center [504, 344] width 373 height 54
click at [461, 322] on p "The client is seeking support for her three boys due to difficulties arising fr…" at bounding box center [504, 344] width 373 height 54
click at [463, 336] on p "The client is seeking support for her sons due to difficulties arising from the…" at bounding box center [504, 344] width 373 height 54
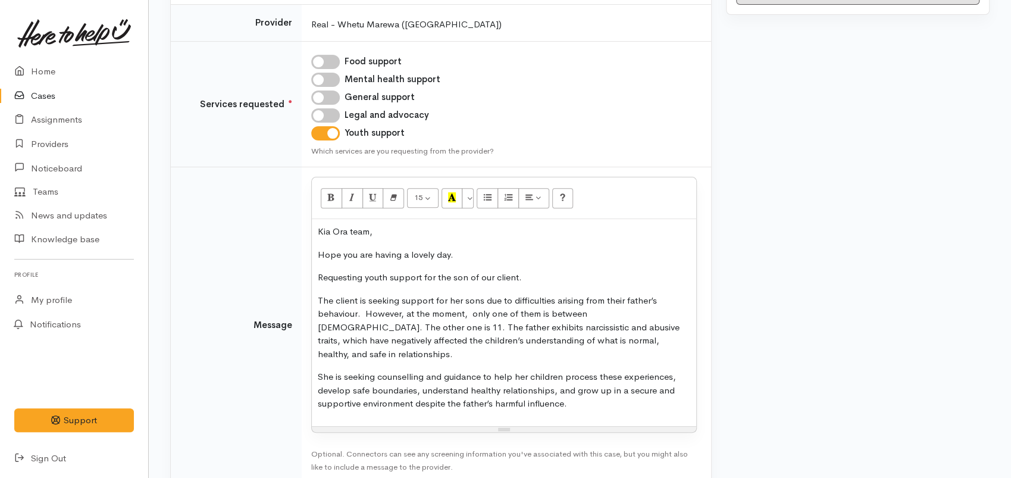
click at [349, 312] on p "The client is seeking support for her sons due to difficulties arising from the…" at bounding box center [504, 327] width 373 height 67
drag, startPoint x: 349, startPoint y: 312, endPoint x: 282, endPoint y: 316, distance: 68.0
click at [282, 316] on td "Message" at bounding box center [236, 325] width 131 height 316
click at [652, 317] on p "The client is seeking support for her sons due to difficulties arising from the…" at bounding box center [504, 327] width 373 height 67
click at [568, 391] on p "She is seeking counselling and guidance to help her children process these expe…" at bounding box center [504, 390] width 373 height 40
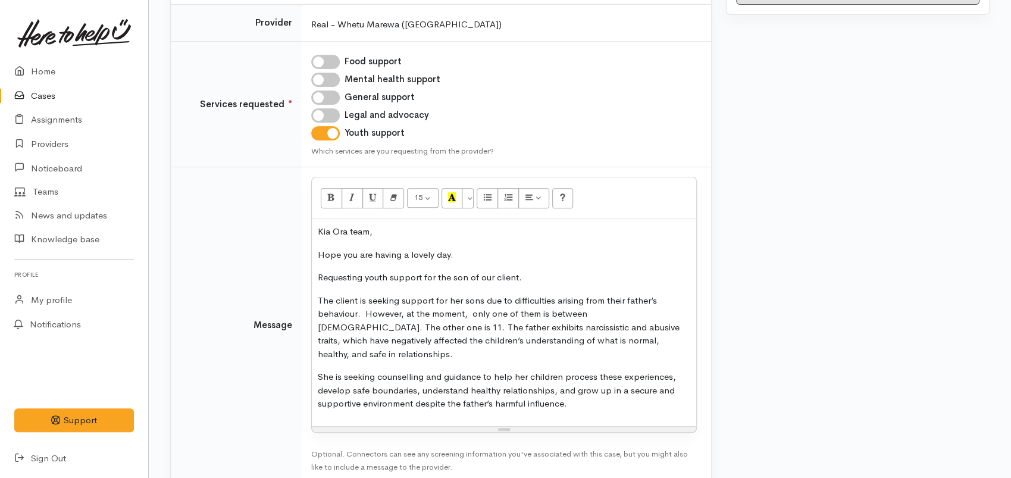
click at [381, 326] on p "The client is seeking support for her sons due to difficulties arising from the…" at bounding box center [504, 327] width 373 height 67
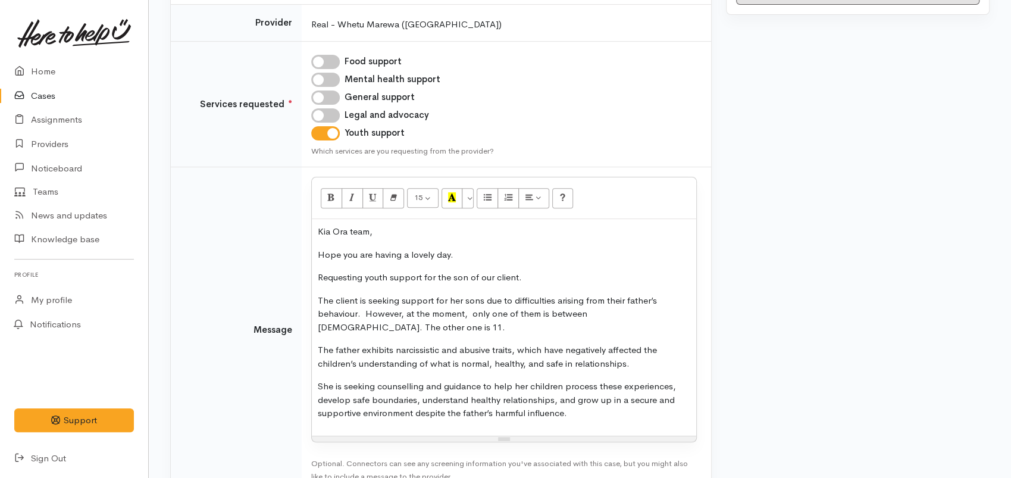
click at [395, 327] on p "The client is seeking support for her sons due to difficulties arising from the…" at bounding box center [504, 314] width 373 height 40
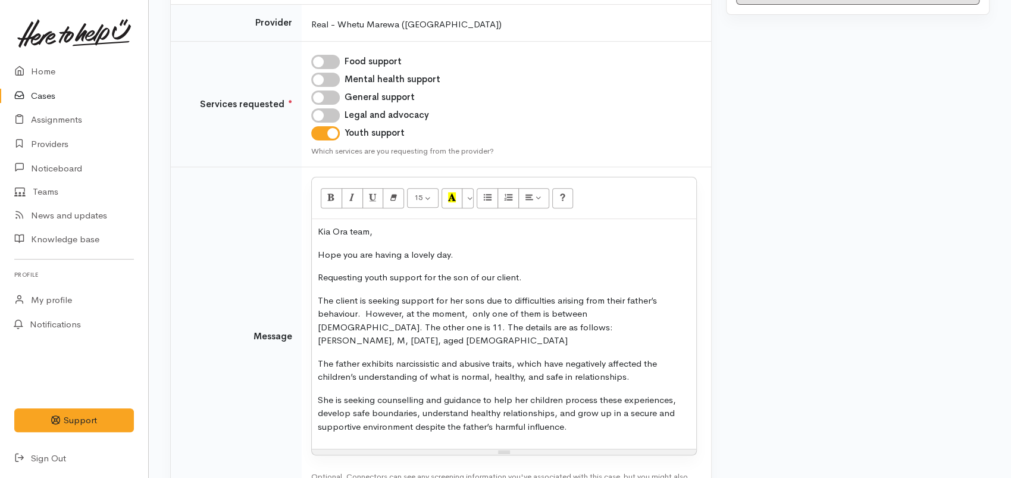
click at [487, 330] on p "The client is seeking support for her sons due to difficulties arising from the…" at bounding box center [504, 321] width 373 height 54
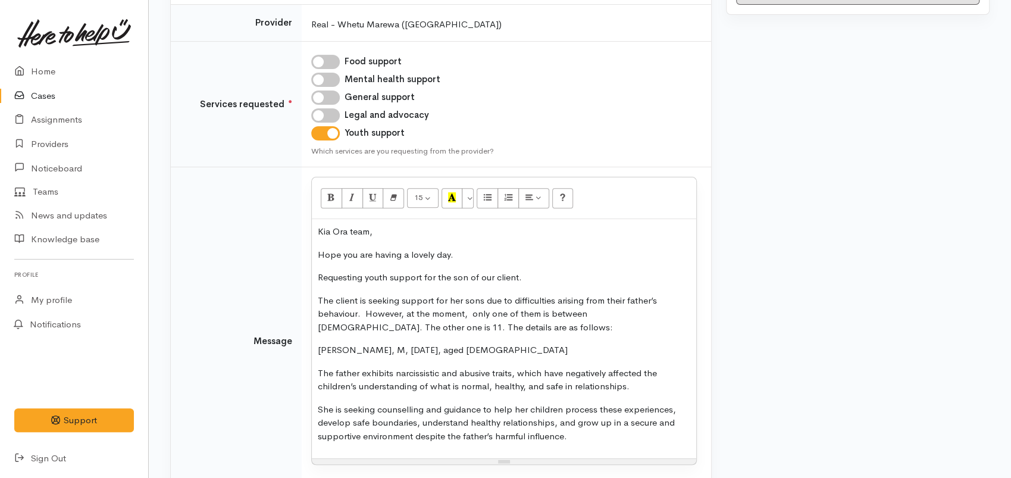
click at [389, 347] on p "Nathan Walker, M, 1/8/2012, aged 13" at bounding box center [504, 350] width 373 height 14
click at [374, 328] on p "The client is seeking support for her sons due to difficulties arising from the…" at bounding box center [504, 314] width 373 height 40
click at [380, 327] on p "The client is seeking support for her sons due to difficulties arising from the…" at bounding box center [504, 314] width 373 height 40
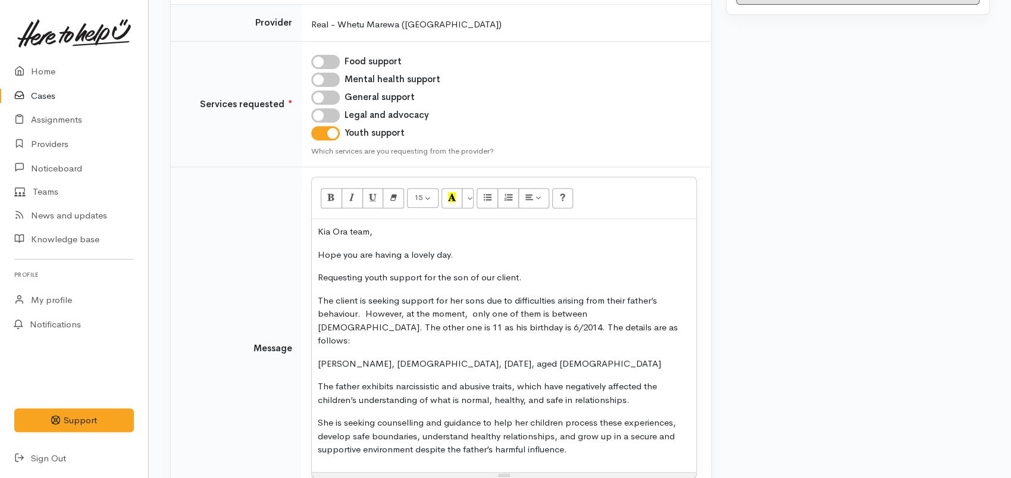
click at [447, 327] on p "The client is seeking support for her sons due to difficulties arising from the…" at bounding box center [504, 321] width 373 height 54
click at [505, 329] on p "The client is seeking support for her sons due to difficulties arising from the…" at bounding box center [504, 321] width 373 height 54
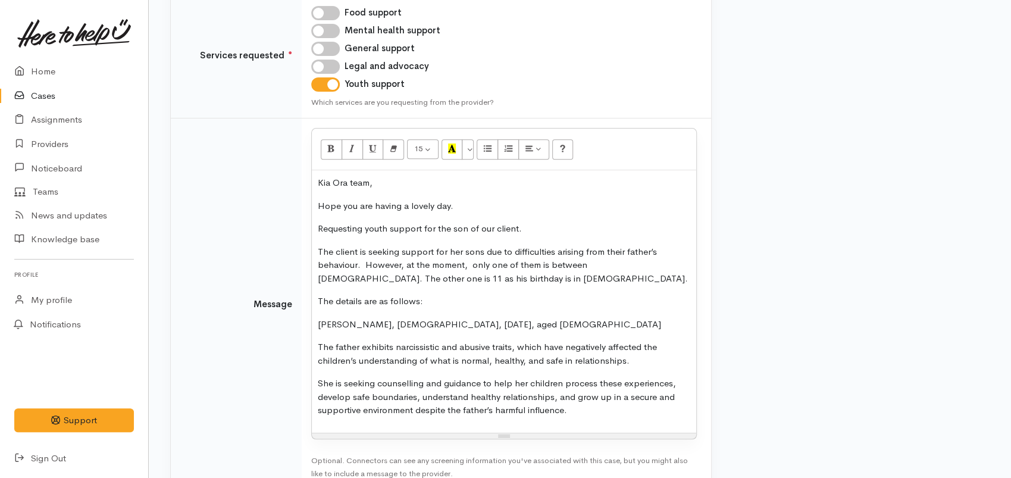
scroll to position [264, 0]
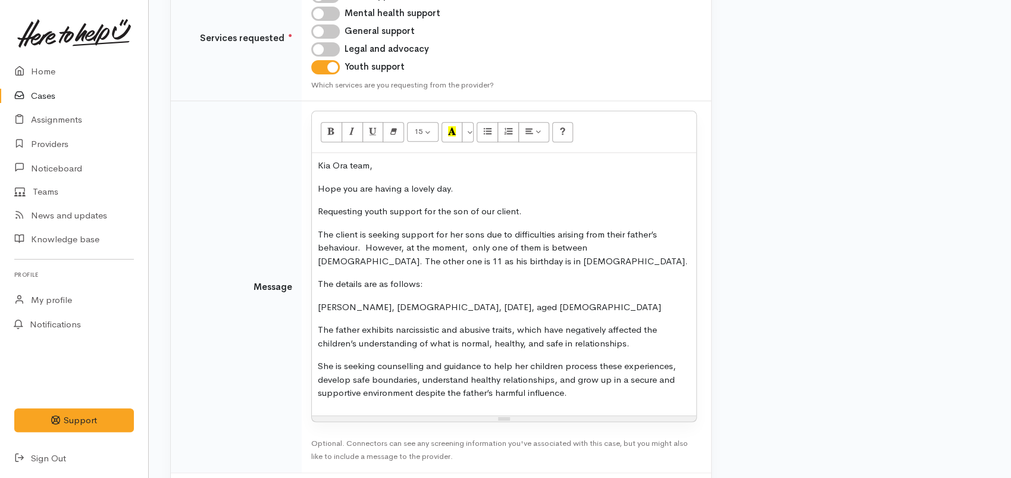
click at [570, 391] on p "She is seeking counselling and guidance to help her children process these expe…" at bounding box center [504, 380] width 373 height 40
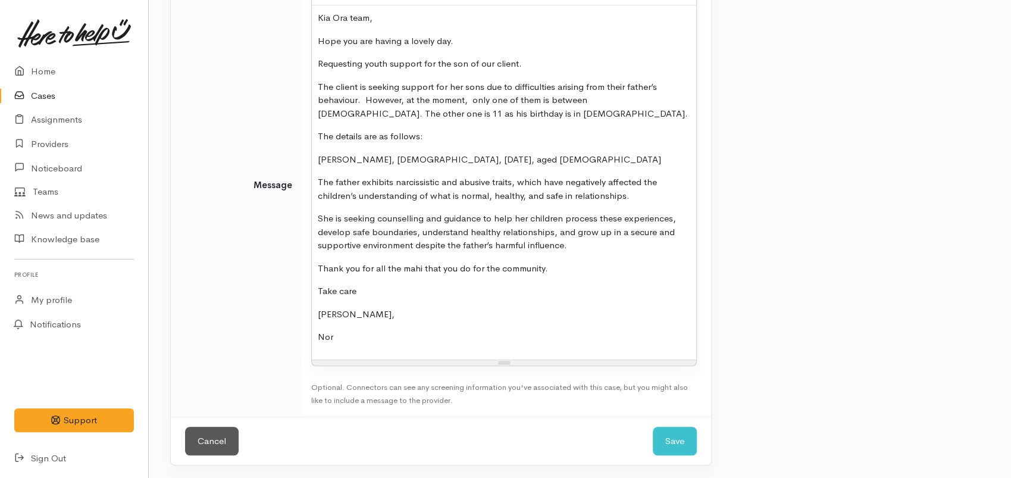
scroll to position [413, 0]
click at [665, 433] on button "Save" at bounding box center [675, 440] width 44 height 29
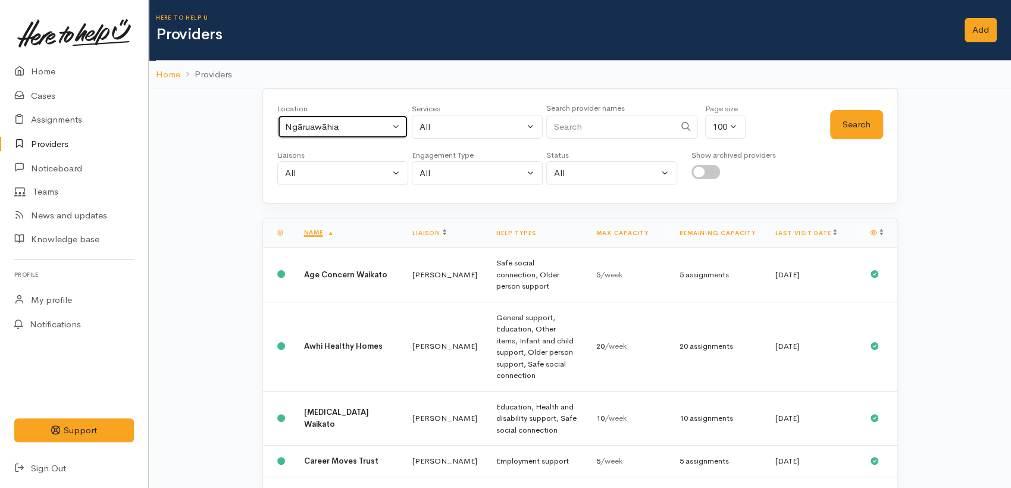
click at [395, 132] on button "Ngāruawāhia" at bounding box center [342, 127] width 131 height 24
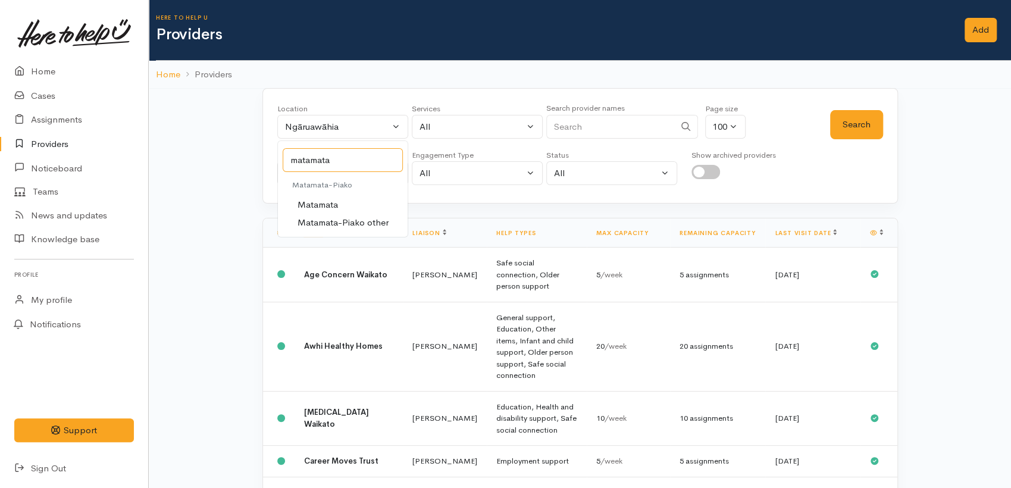
type input "matamata"
click at [320, 212] on link "Matamata" at bounding box center [343, 205] width 130 height 18
select select "22"
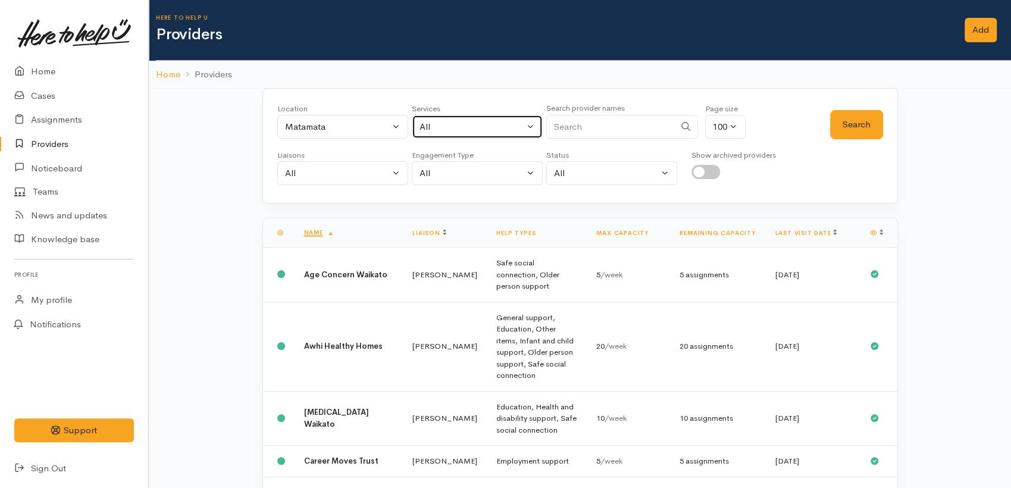
click at [426, 131] on div "All" at bounding box center [472, 127] width 105 height 14
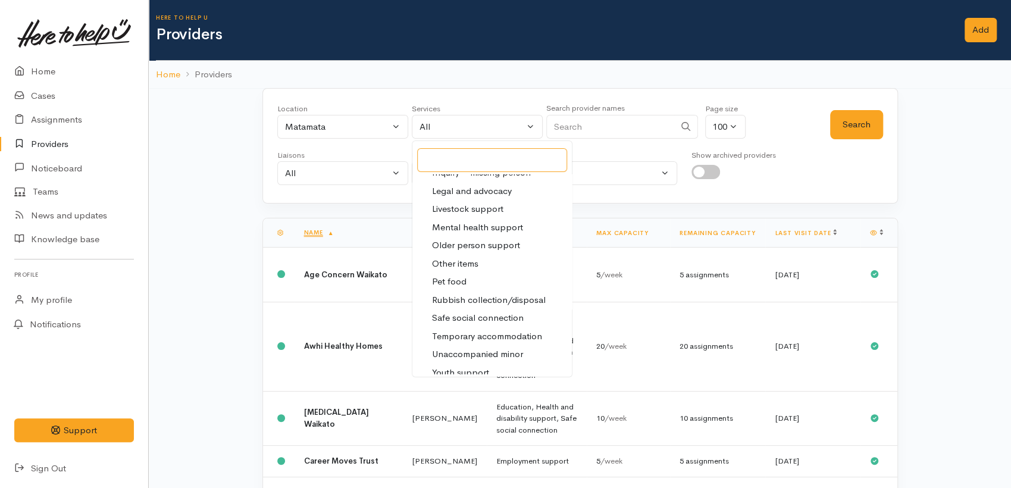
scroll to position [326, 0]
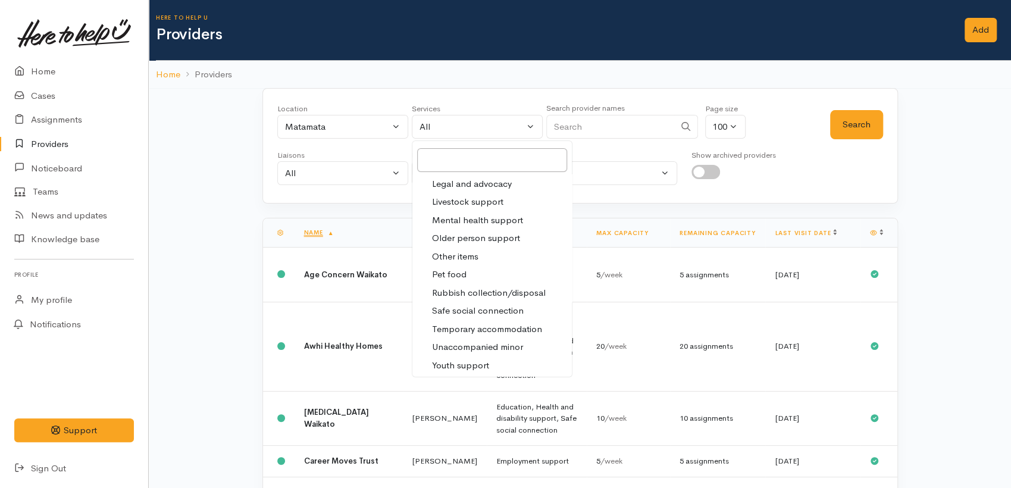
click at [458, 362] on span "Youth support" at bounding box center [460, 366] width 57 height 14
select select "15"
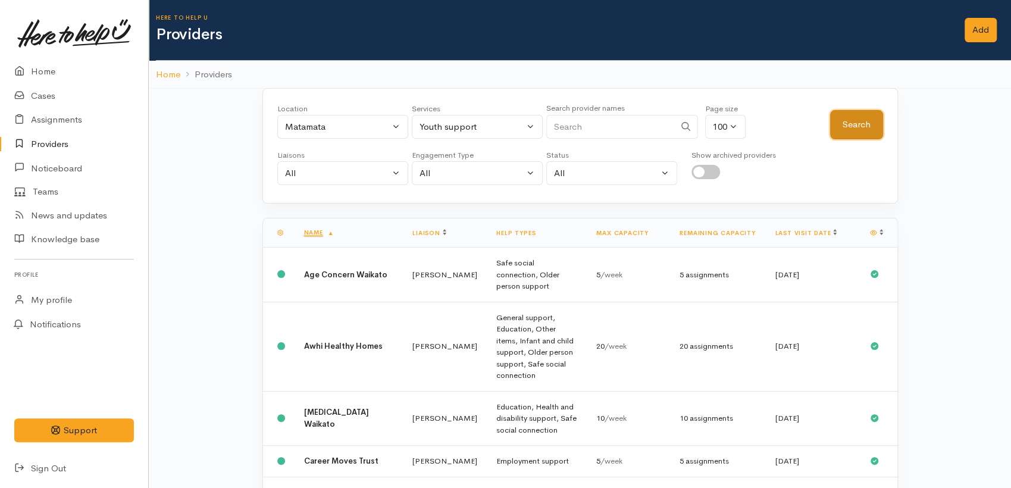
click at [854, 132] on button "Search" at bounding box center [856, 124] width 53 height 29
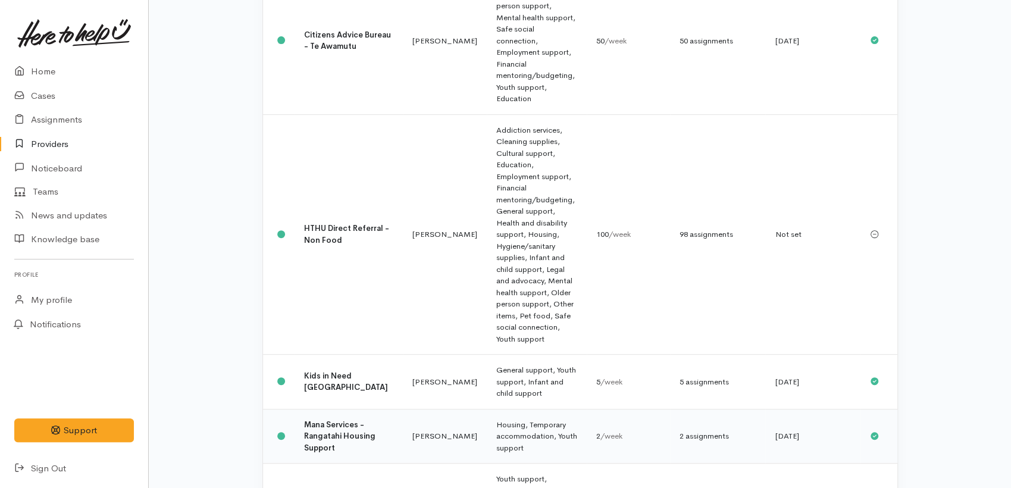
scroll to position [282, 0]
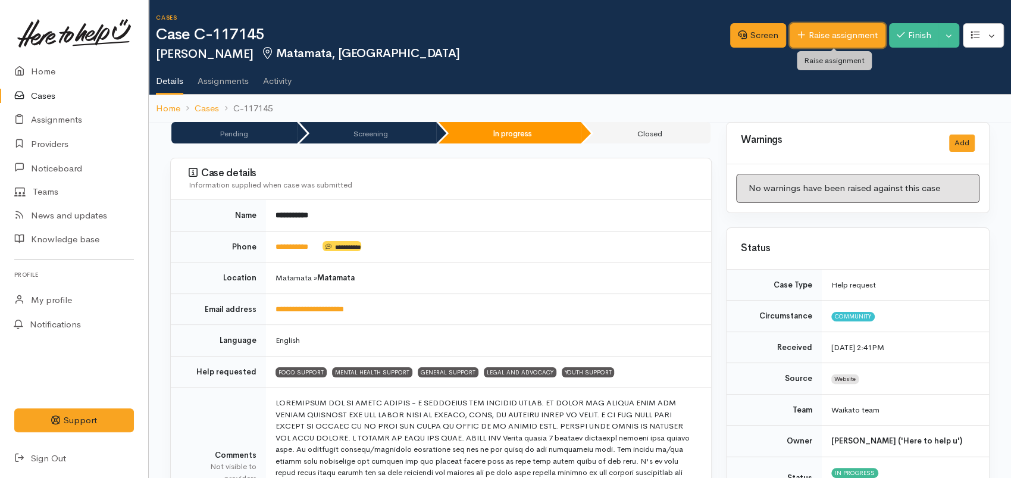
click at [799, 37] on icon at bounding box center [802, 34] width 8 height 9
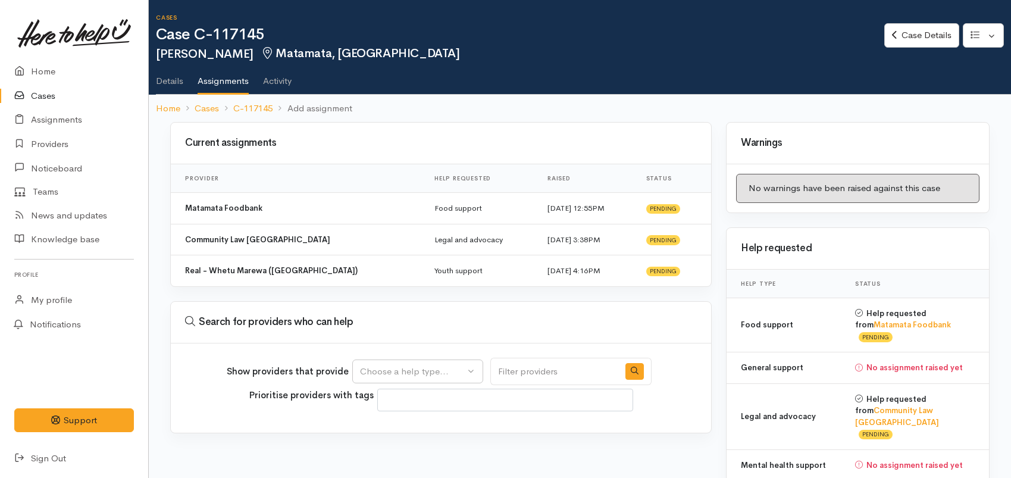
select select
click at [427, 372] on div "Choose a help type..." at bounding box center [412, 372] width 105 height 14
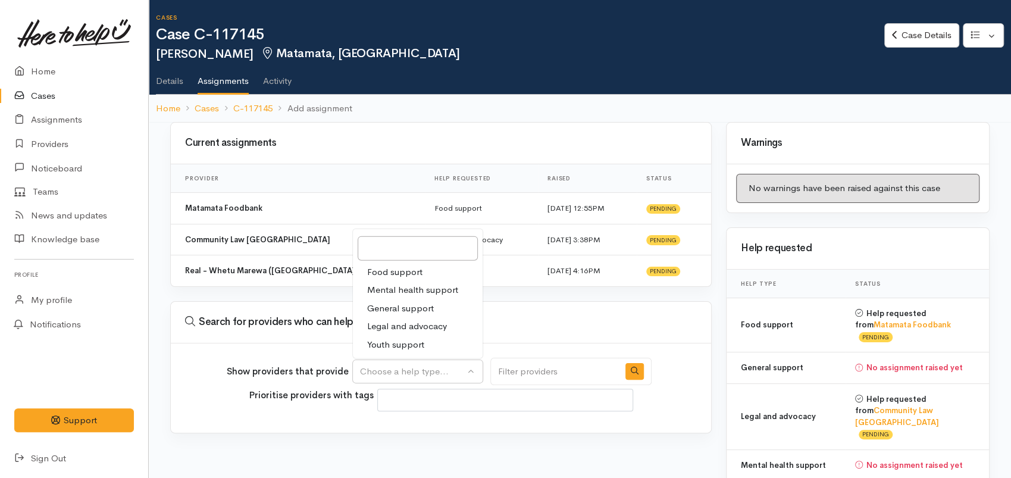
click at [391, 289] on span "Mental health support" at bounding box center [412, 290] width 91 height 14
select select "5"
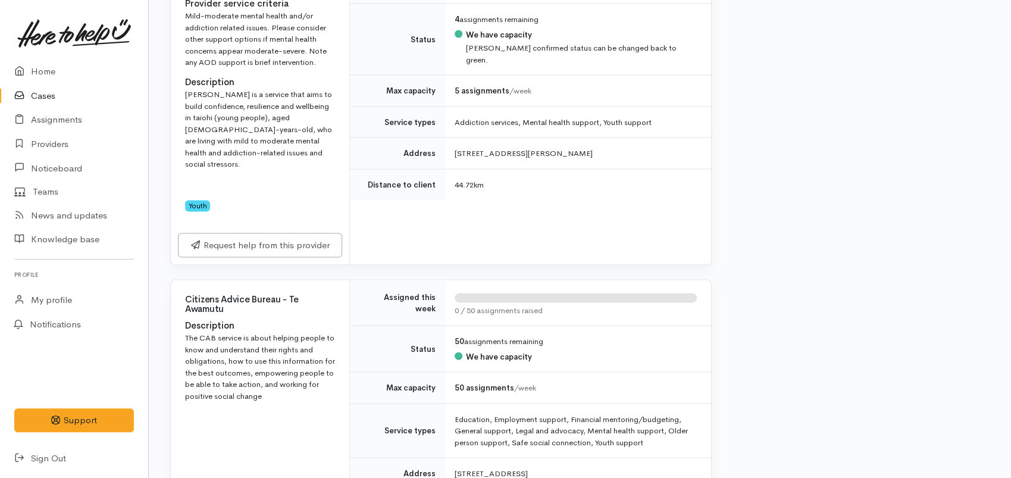
scroll to position [1587, 0]
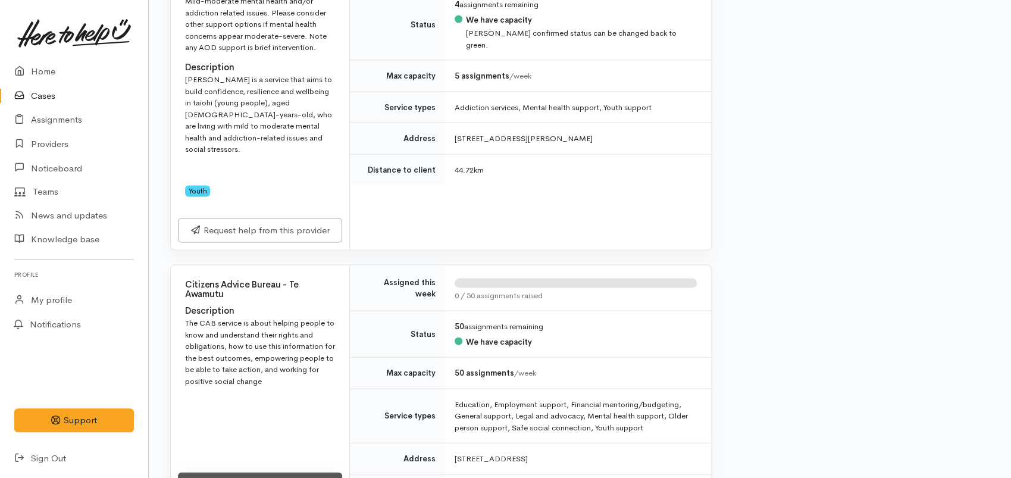
click at [248, 473] on link "Request help from this provider" at bounding box center [260, 485] width 164 height 24
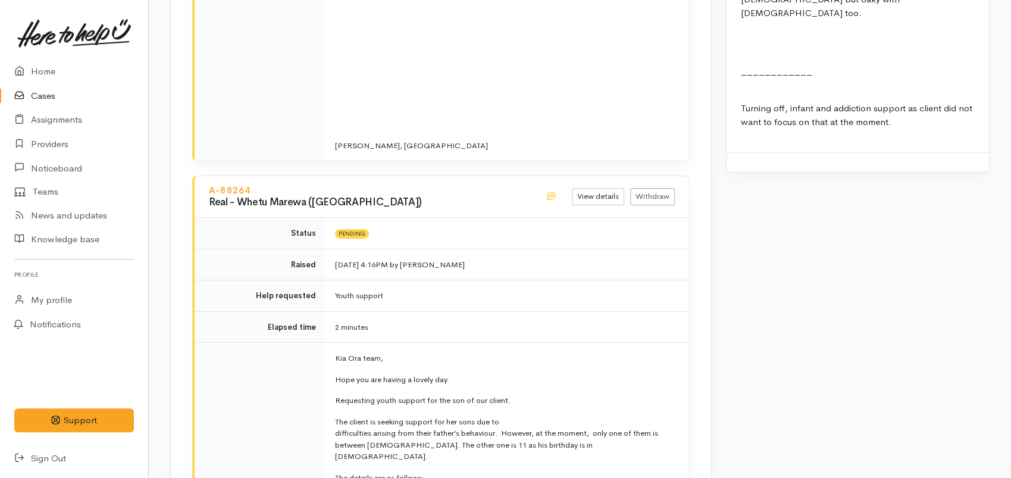
scroll to position [2579, 0]
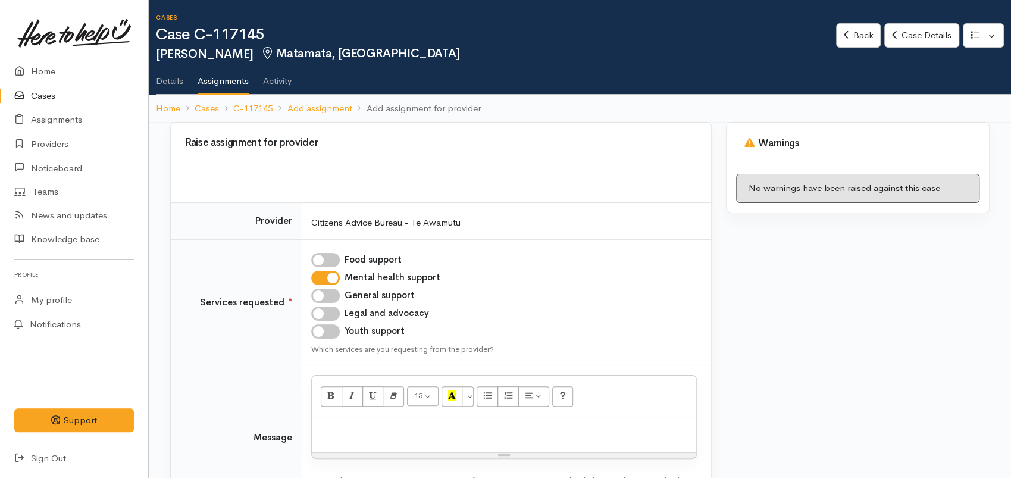
click at [396, 438] on div at bounding box center [504, 434] width 385 height 35
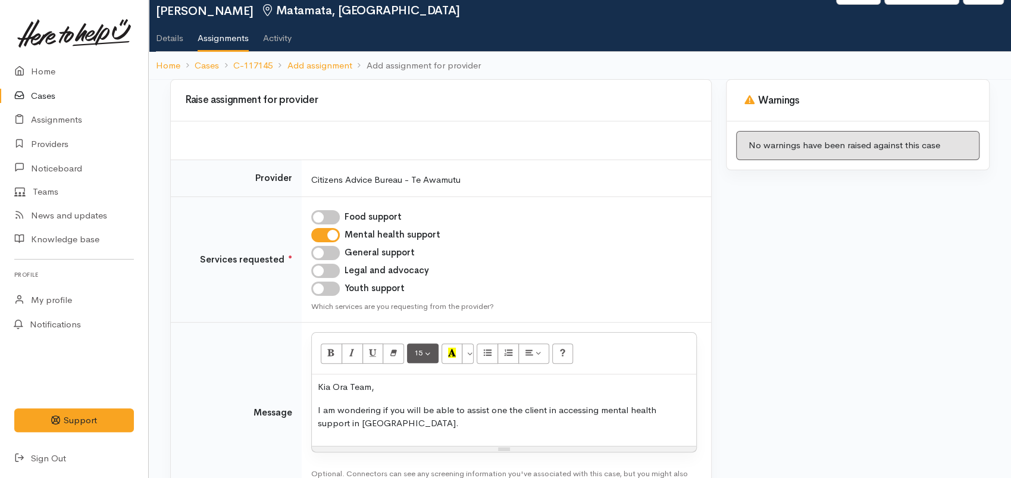
scroll to position [66, 0]
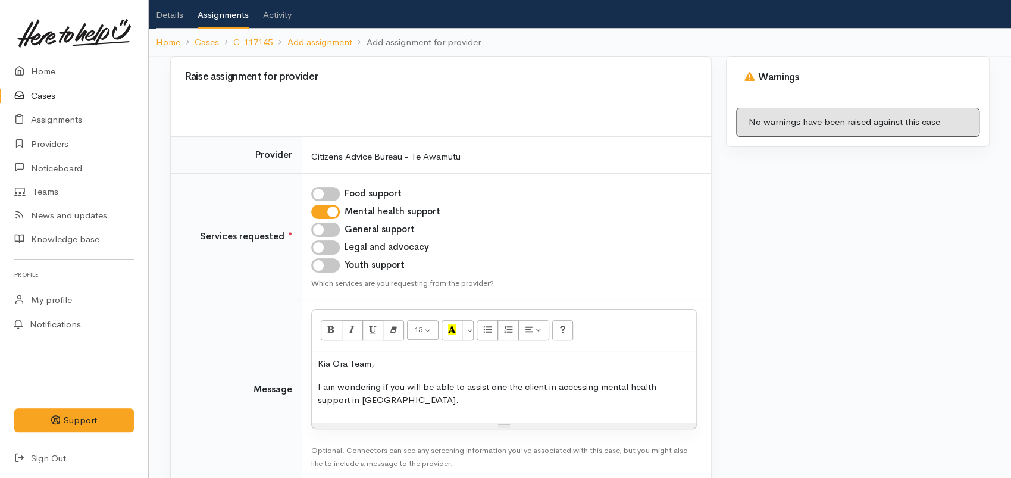
click at [406, 396] on p "I am wondering if you will be able to assist one the client in accessing mental…" at bounding box center [504, 393] width 373 height 27
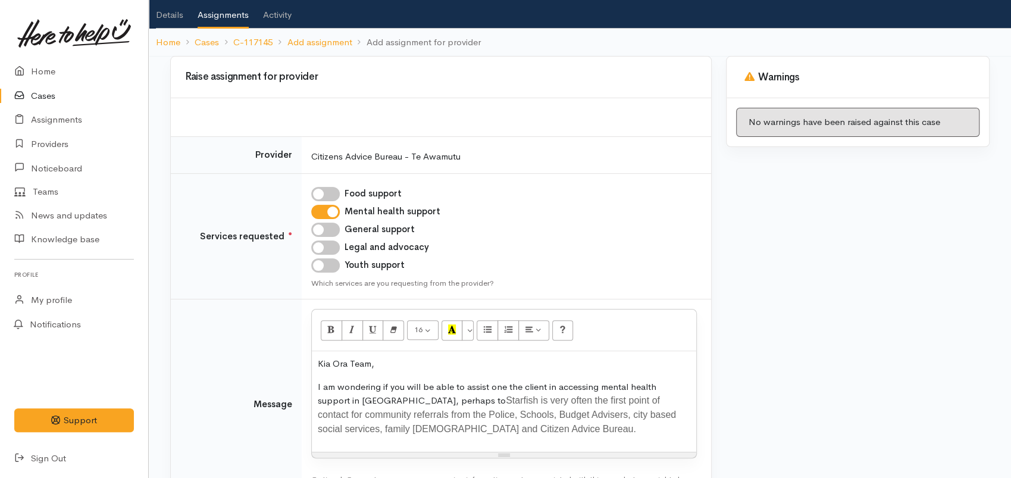
drag, startPoint x: 451, startPoint y: 400, endPoint x: 467, endPoint y: 418, distance: 24.0
click at [452, 401] on span "Starfish is very often the first point of contact for community referrals from …" at bounding box center [497, 414] width 358 height 39
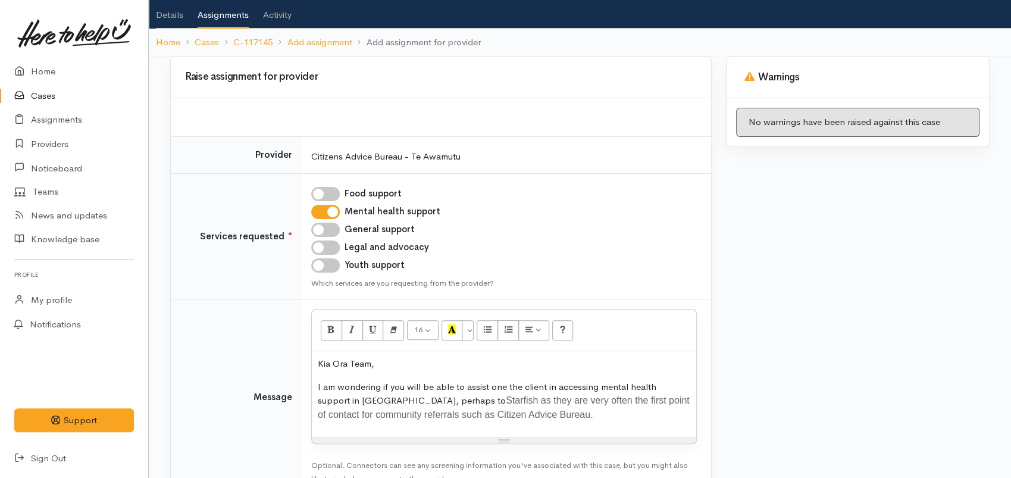
click at [552, 418] on p "I am wondering if you will be able to assist one the client in accessing mental…" at bounding box center [504, 401] width 373 height 42
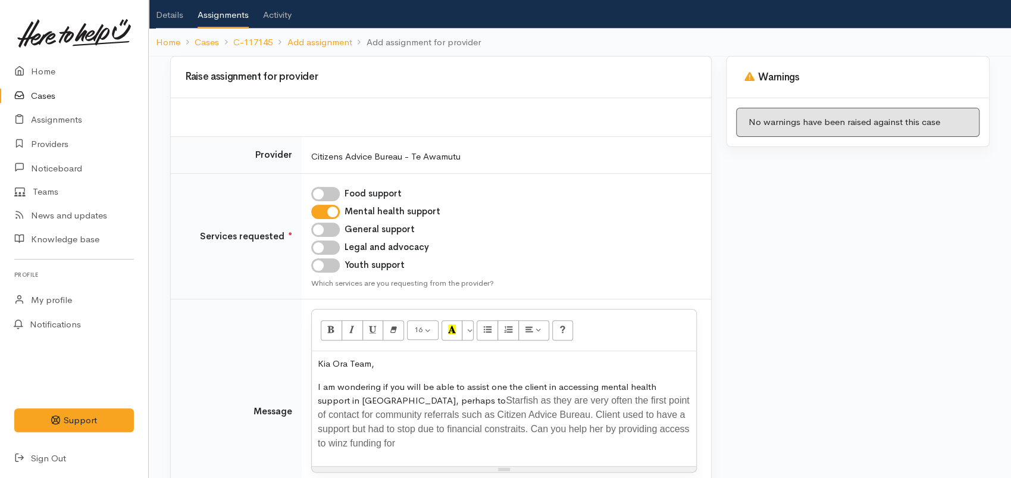
click at [470, 432] on span "Starfish as they are very often the first point of contact for community referr…" at bounding box center [504, 421] width 372 height 53
drag, startPoint x: 533, startPoint y: 443, endPoint x: 485, endPoint y: 443, distance: 48.2
click at [485, 443] on p "I am wondering if you will be able to assist one the client in accessing mental…" at bounding box center [504, 415] width 373 height 71
drag, startPoint x: 526, startPoint y: 447, endPoint x: 279, endPoint y: 376, distance: 256.4
click at [279, 376] on tr "Message <p>Kia Ora Team,&nbsp;</p><p>I am wondering if you will be able to assi…" at bounding box center [441, 411] width 541 height 224
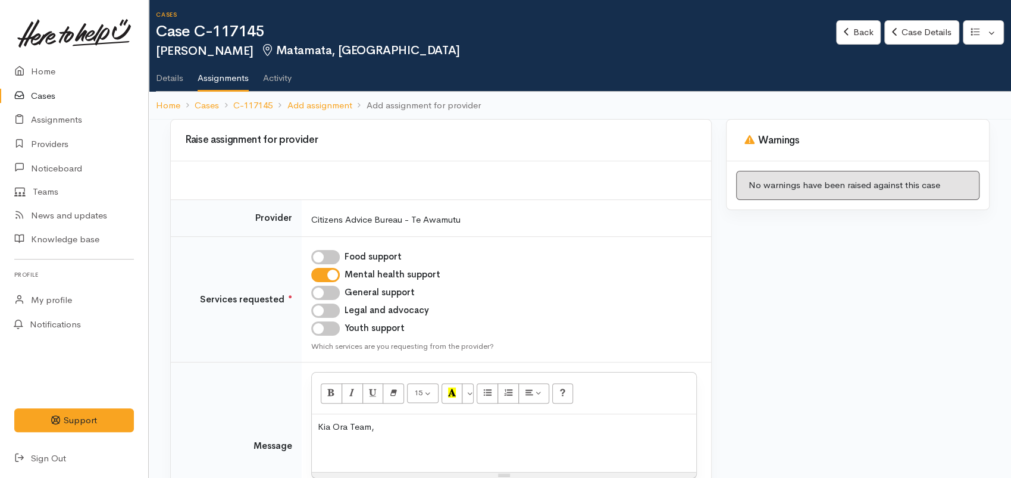
scroll to position [0, 0]
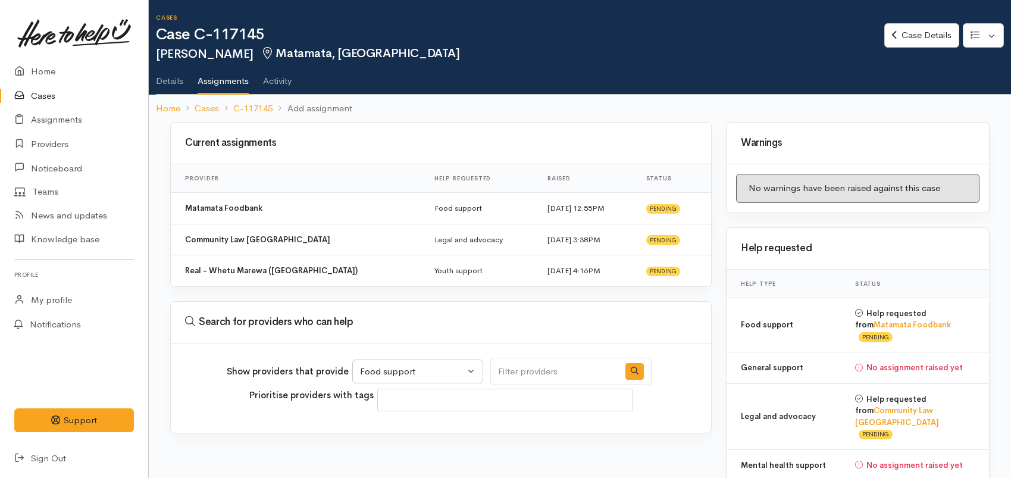
select select "5"
select select
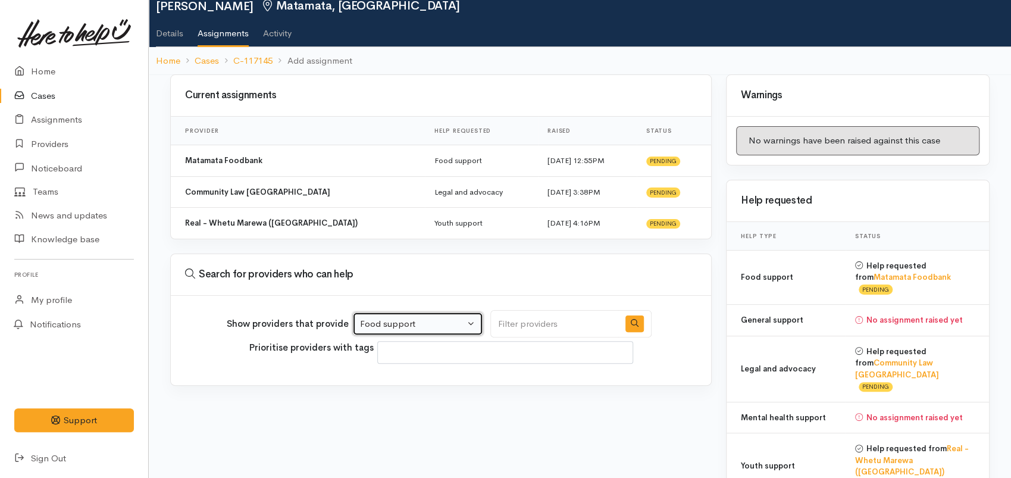
click at [454, 325] on div "Food support" at bounding box center [412, 324] width 105 height 14
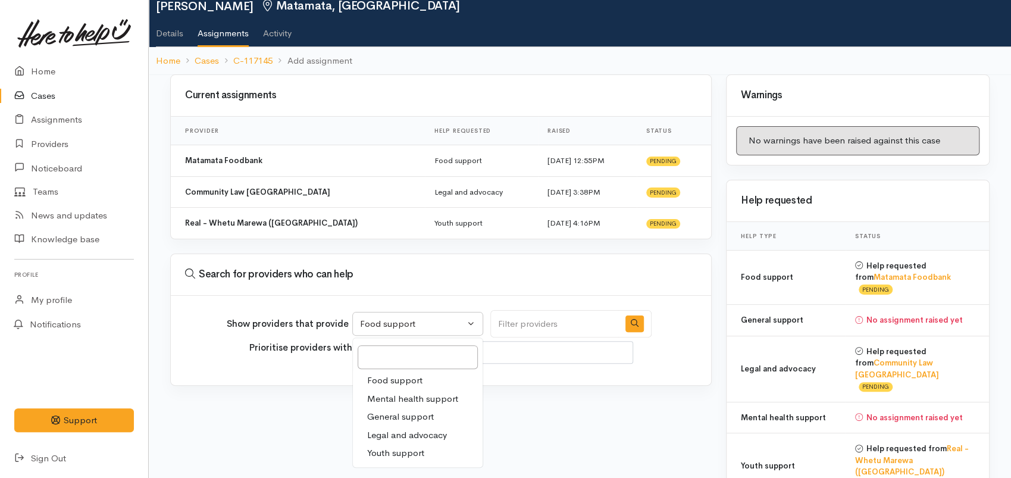
click at [428, 399] on span "Mental health support" at bounding box center [412, 399] width 91 height 14
select select "5"
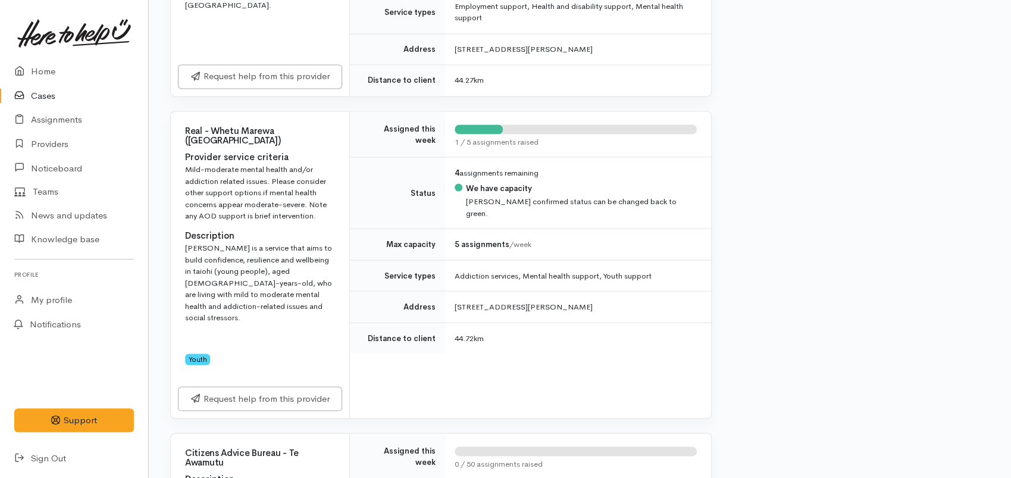
scroll to position [1653, 0]
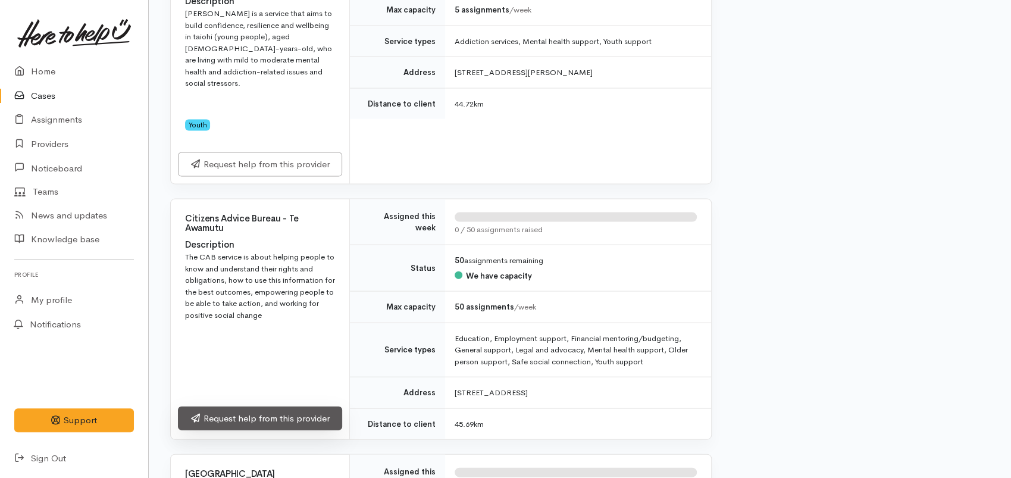
click at [261, 407] on link "Request help from this provider" at bounding box center [260, 419] width 164 height 24
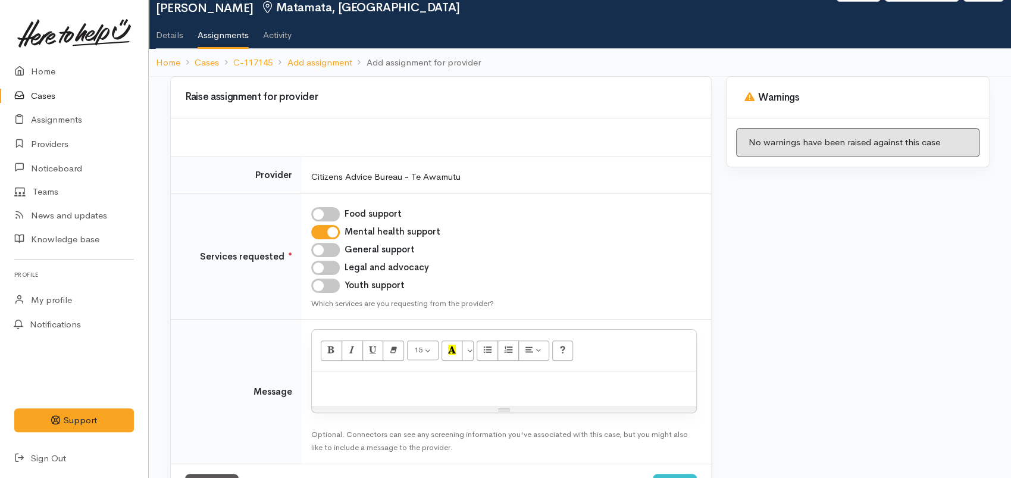
scroll to position [94, 0]
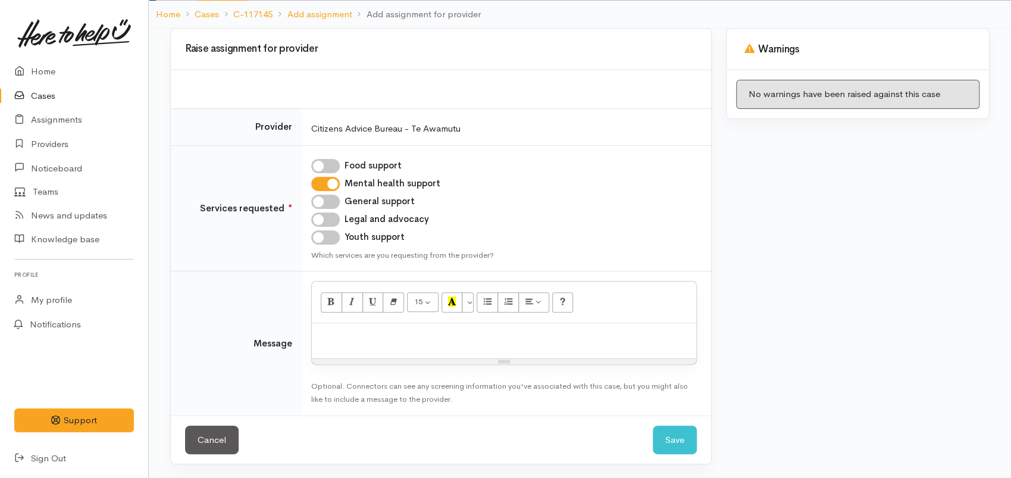
click at [426, 349] on div at bounding box center [504, 340] width 385 height 35
paste div
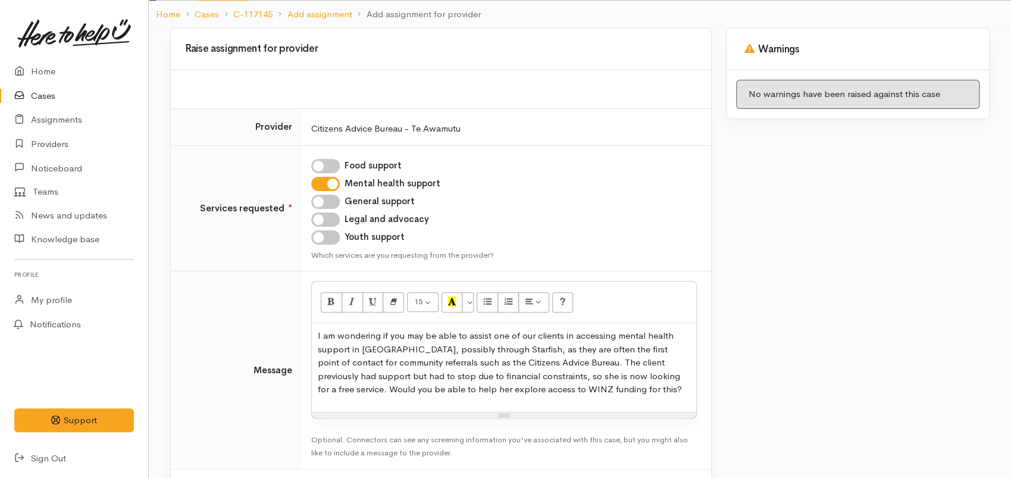
click at [318, 336] on p "I am wondering if you may be able to assist one of our clients in accessing men…" at bounding box center [504, 362] width 373 height 67
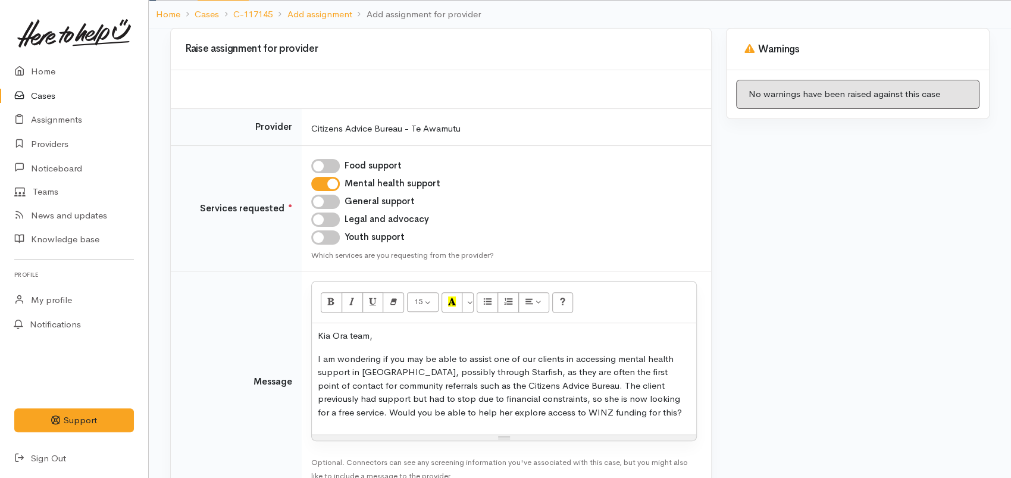
click at [591, 406] on p "I am wondering if you may be able to assist one of our clients in accessing men…" at bounding box center [504, 385] width 373 height 67
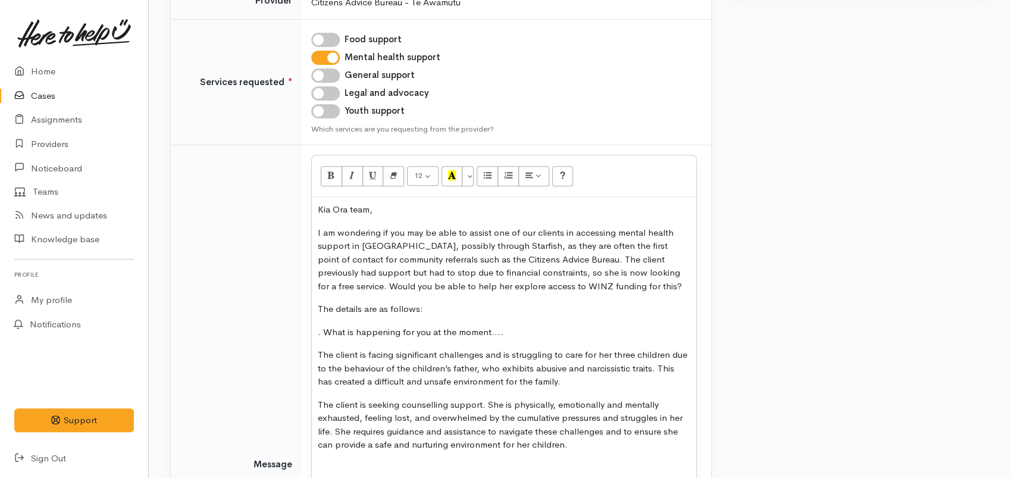
scroll to position [306, 0]
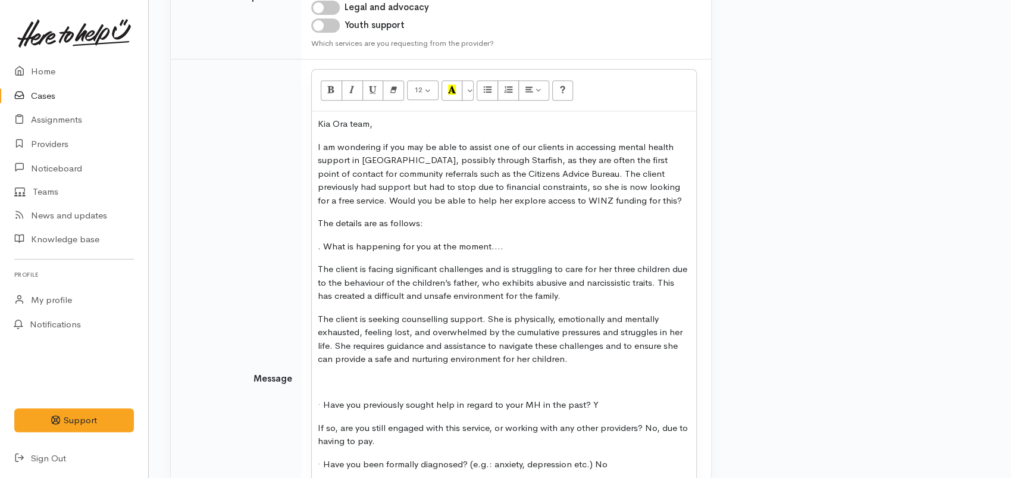
click at [329, 372] on div "Kia Ora team, I am wondering if you may be able to assist one of our clients in…" at bounding box center [504, 376] width 385 height 530
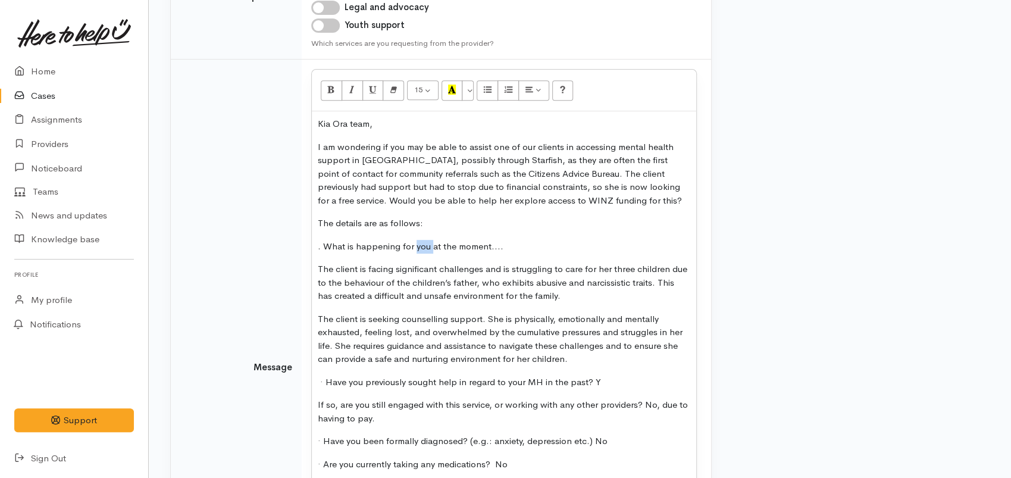
drag, startPoint x: 420, startPoint y: 248, endPoint x: 431, endPoint y: 247, distance: 11.4
click at [431, 247] on span ". What is happening for you at the moment...." at bounding box center [411, 245] width 186 height 11
drag, startPoint x: 493, startPoint y: 243, endPoint x: 477, endPoint y: 246, distance: 15.7
click at [477, 246] on p ". What is happening for at the moment...." at bounding box center [504, 247] width 373 height 14
drag, startPoint x: 504, startPoint y: 250, endPoint x: 320, endPoint y: 246, distance: 184.6
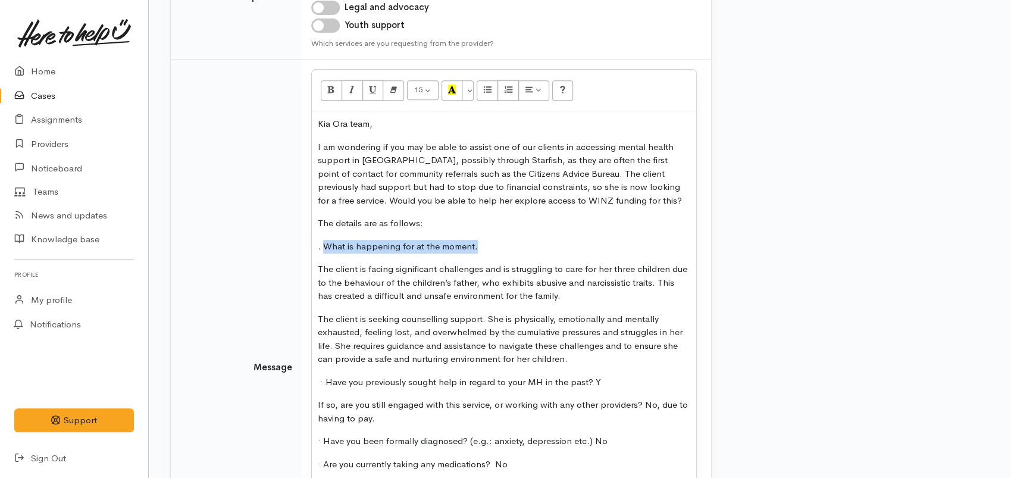
click at [321, 246] on p ". What is happening for at the moment." at bounding box center [504, 247] width 373 height 14
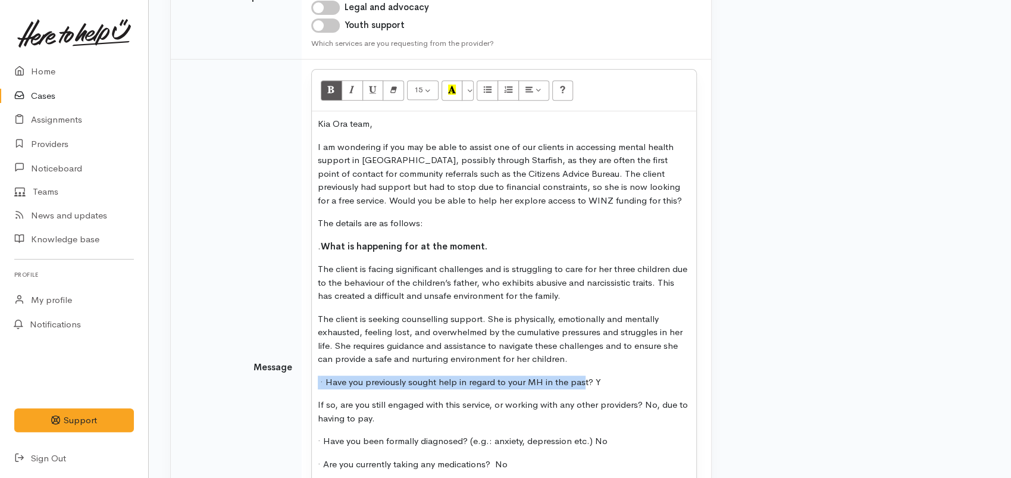
drag, startPoint x: 581, startPoint y: 382, endPoint x: 310, endPoint y: 385, distance: 271.5
click at [310, 385] on td "15 8 9 10 11 12 14 18 24 36 Background Color Transparent Select #ffff00 Text Co…" at bounding box center [507, 368] width 410 height 616
click at [624, 376] on p "· Have you previously sought help in regard to your MH in the pas t? Y" at bounding box center [504, 383] width 373 height 14
drag, startPoint x: 602, startPoint y: 380, endPoint x: 205, endPoint y: 384, distance: 396.5
click at [204, 384] on tr "Message 15 8 9 10 11 12 14 18 24 36 Background Color Transparent Select #ffff00…" at bounding box center [441, 368] width 541 height 616
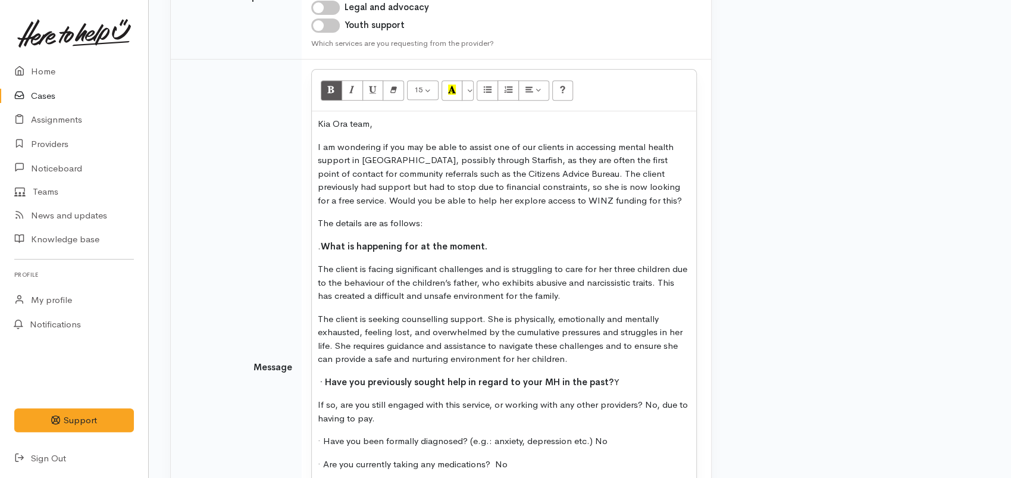
click at [613, 382] on p "· Have you previously sought help in regard to your MH in the past? Y" at bounding box center [504, 383] width 373 height 14
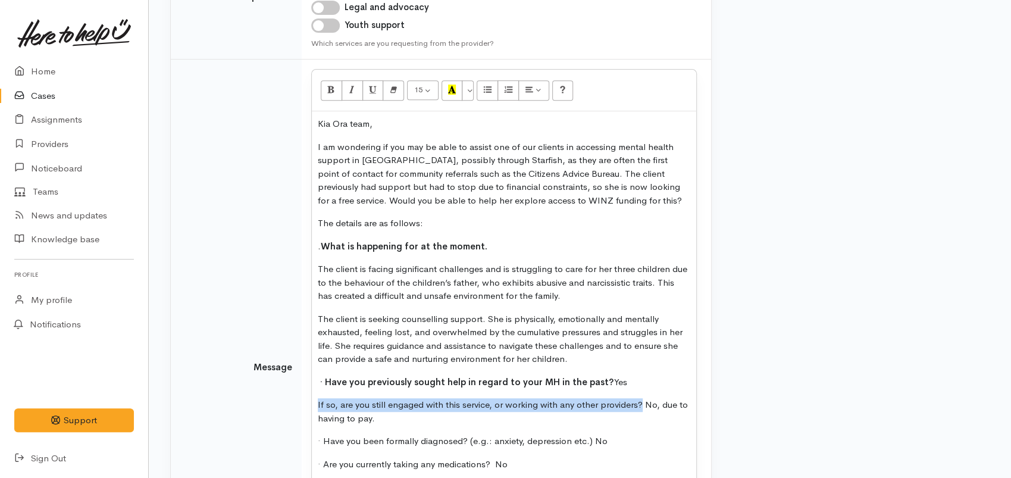
drag, startPoint x: 642, startPoint y: 404, endPoint x: 310, endPoint y: 404, distance: 332.2
click at [310, 404] on td "15 8 9 10 11 12 14 18 24 36 Background Color Transparent Select #ffff00 Text Co…" at bounding box center [507, 368] width 410 height 616
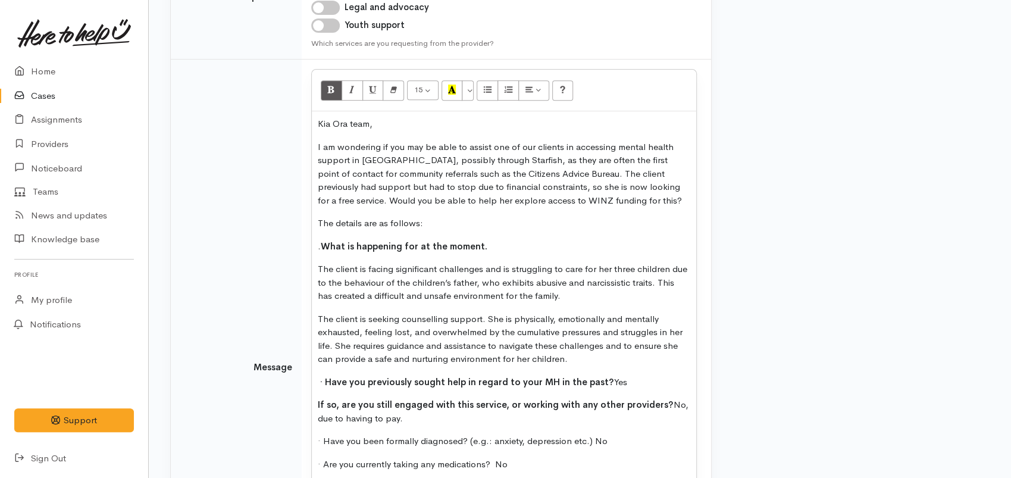
click at [443, 422] on p "If so, are you still engaged with this service, or working with any other provi…" at bounding box center [504, 411] width 373 height 27
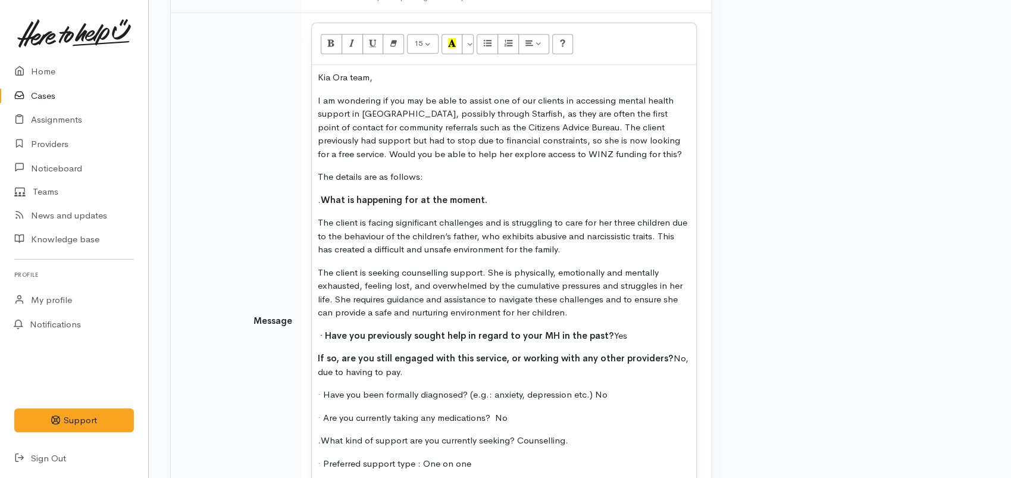
scroll to position [372, 0]
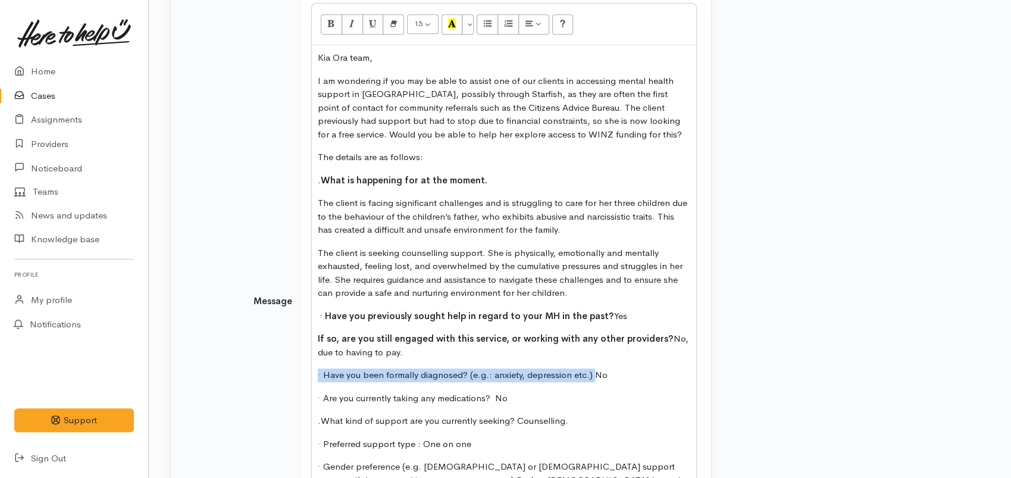
drag, startPoint x: 591, startPoint y: 374, endPoint x: 200, endPoint y: 380, distance: 390.6
click at [200, 380] on tr "Message 15 8 9 10 11 12 14 18 24 36 Background Color Transparent Select #ffff00…" at bounding box center [441, 301] width 541 height 616
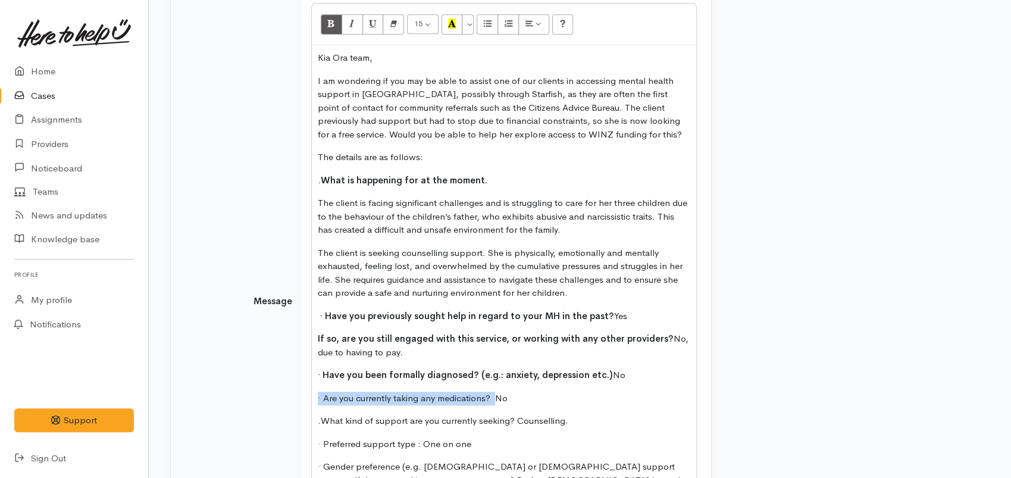
drag, startPoint x: 495, startPoint y: 396, endPoint x: 249, endPoint y: 401, distance: 246.5
click at [249, 401] on tr "Message 15 8 9 10 11 12 14 18 24 36 Background Color Transparent Select #ffff00…" at bounding box center [441, 301] width 541 height 616
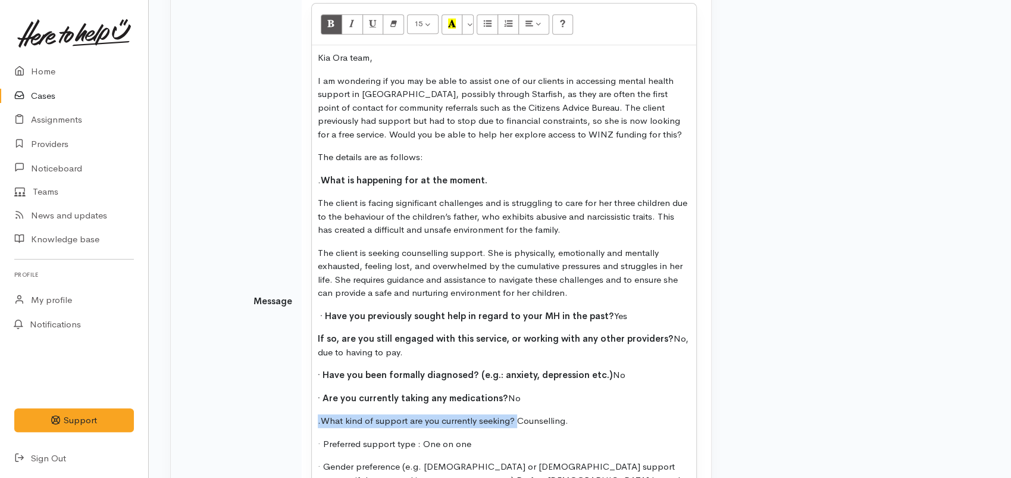
drag, startPoint x: 516, startPoint y: 418, endPoint x: 238, endPoint y: 422, distance: 277.4
click at [233, 421] on tr "Message 15 8 9 10 11 12 14 18 24 36 Background Color Transparent Select #ffff00…" at bounding box center [441, 301] width 541 height 616
click at [446, 449] on p "· Preferred support type : One on one" at bounding box center [504, 445] width 373 height 14
drag, startPoint x: 513, startPoint y: 418, endPoint x: 302, endPoint y: 420, distance: 211.3
click at [302, 420] on td "15 8 9 10 11 12 14 18 24 36 Background Color Transparent Select #ffff00 Text Co…" at bounding box center [507, 301] width 410 height 616
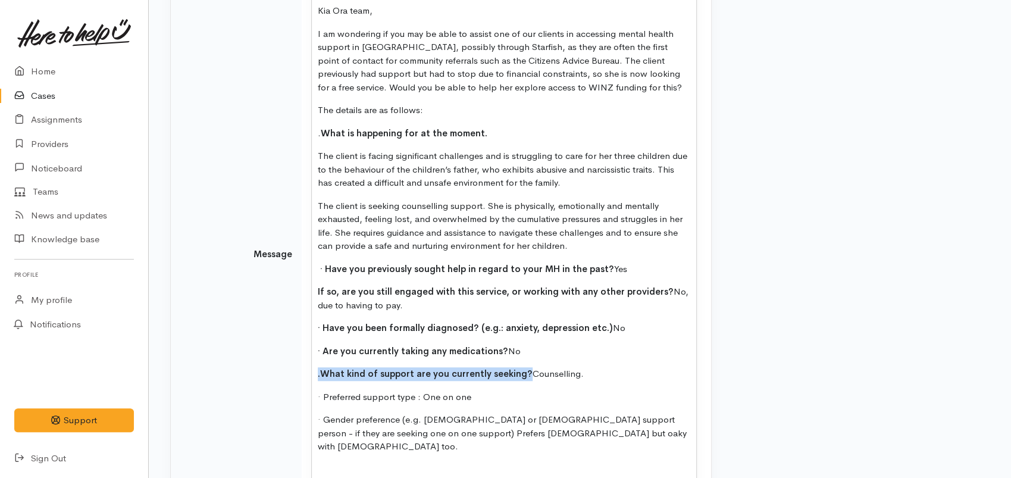
scroll to position [438, 0]
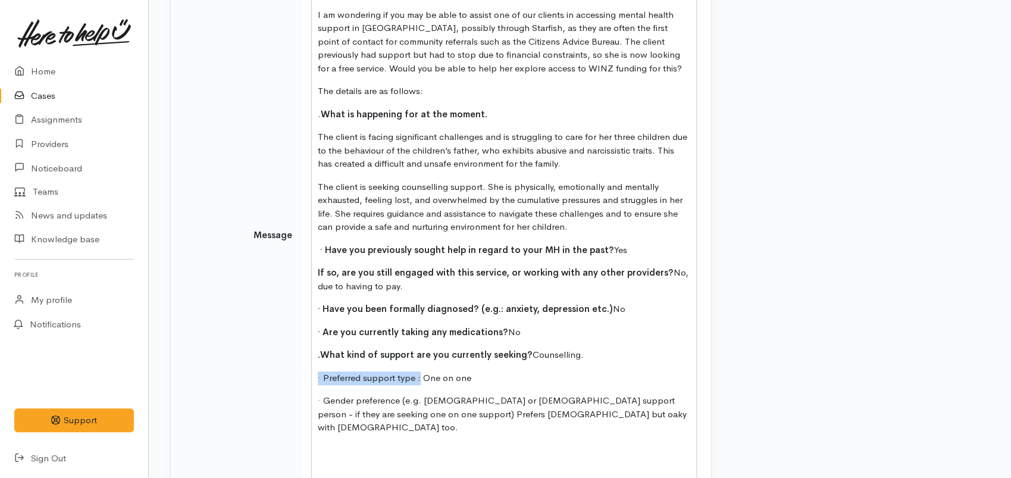
drag, startPoint x: 420, startPoint y: 377, endPoint x: 307, endPoint y: 377, distance: 113.1
click at [307, 377] on td "15 8 9 10 11 12 14 18 24 36 Background Color Transparent Select #ffff00 Text Co…" at bounding box center [507, 235] width 410 height 616
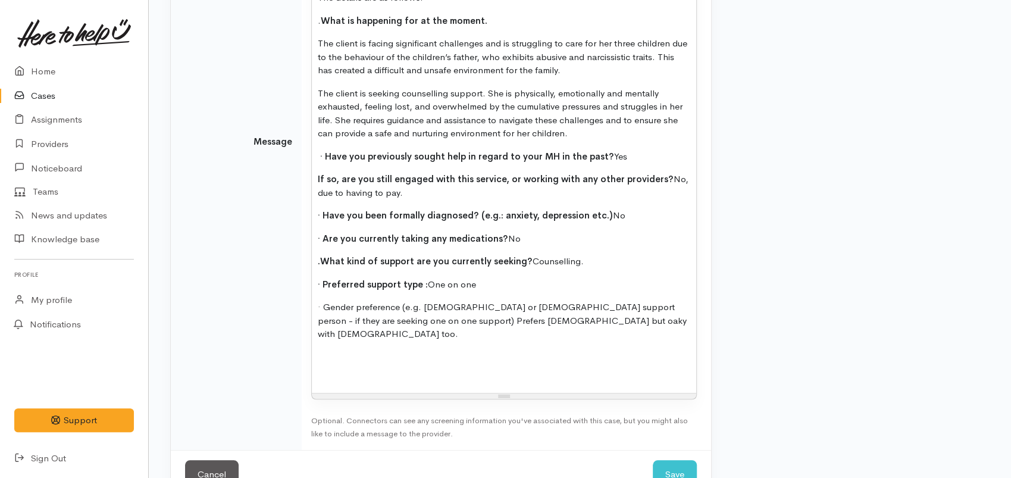
scroll to position [552, 0]
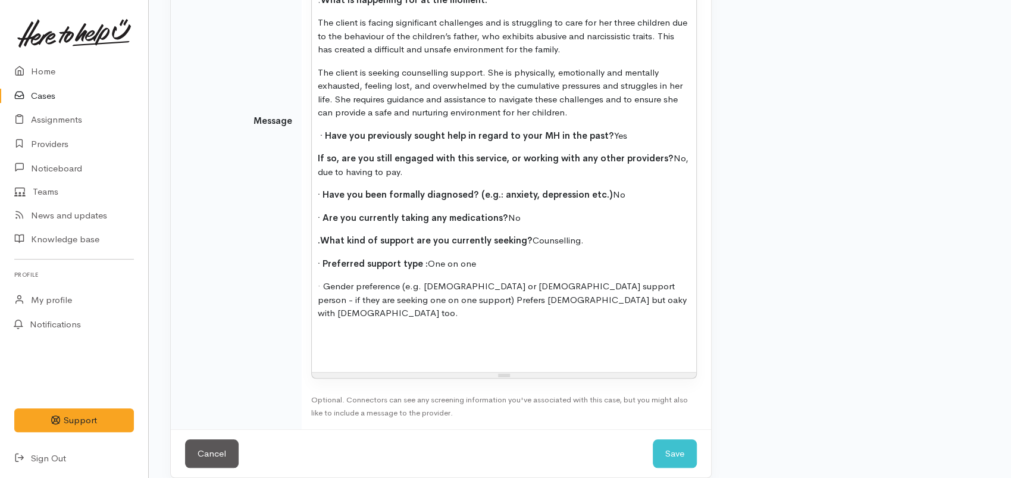
click at [438, 301] on span "· Gender preference (e.g. male or female support person - if they are seeking o…" at bounding box center [502, 299] width 369 height 38
drag, startPoint x: 402, startPoint y: 285, endPoint x: 271, endPoint y: 285, distance: 131.0
click at [271, 285] on tr "Message 15 8 9 10 11 12 14 18 24 36 Background Color Transparent Select #ffff00…" at bounding box center [441, 121] width 541 height 616
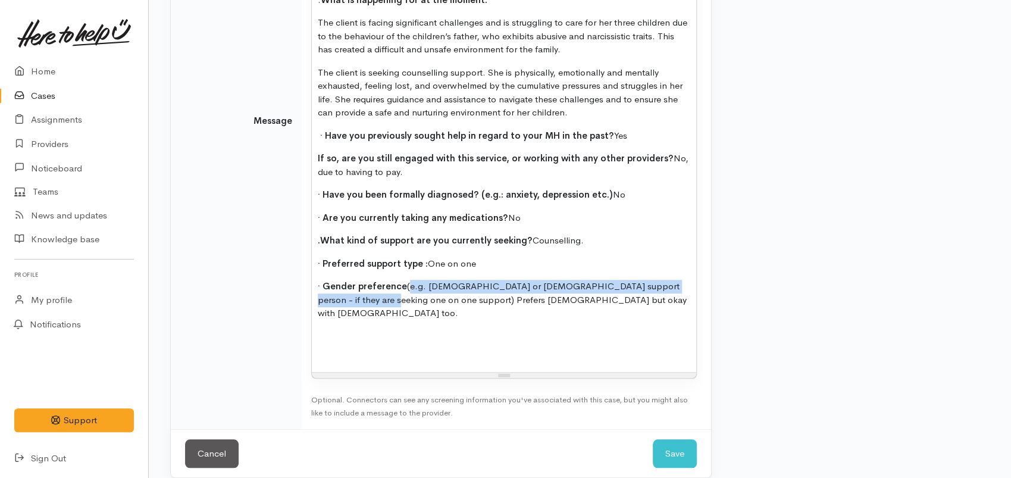
drag, startPoint x: 407, startPoint y: 285, endPoint x: 351, endPoint y: 298, distance: 57.5
click at [351, 298] on span "· Gender preference (e.g. male or female support person - if they are seeking o…" at bounding box center [502, 299] width 369 height 38
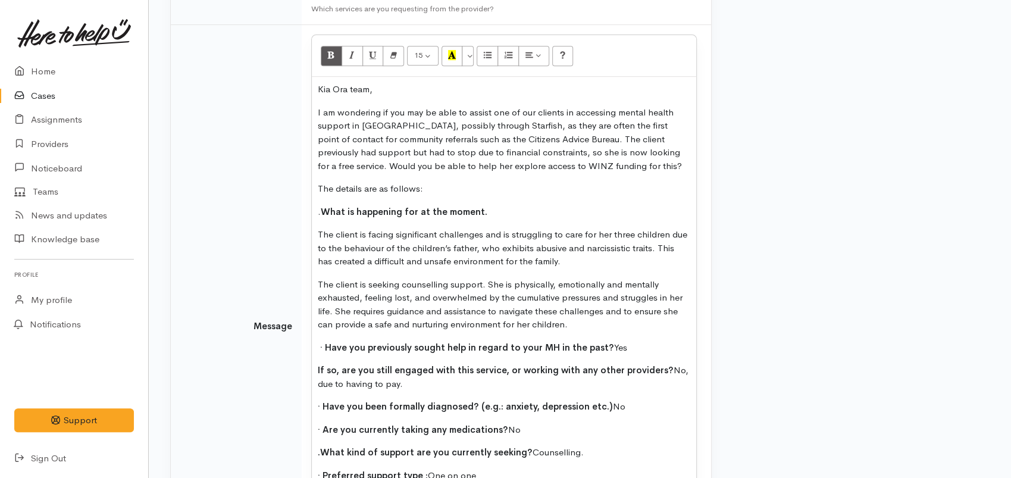
scroll to position [539, 0]
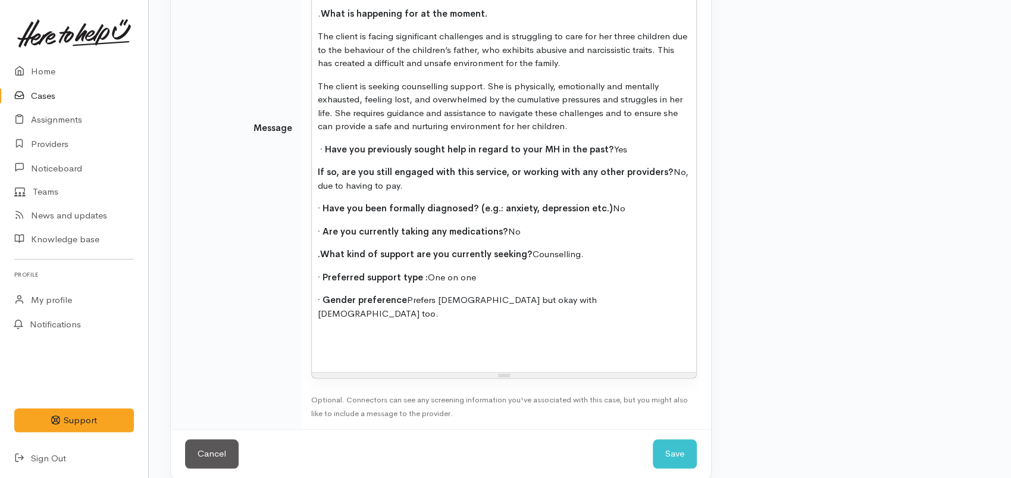
click at [587, 291] on div "Kia Ora team, I am wondering if you may be able to assist one of our clients in…" at bounding box center [504, 125] width 385 height 493
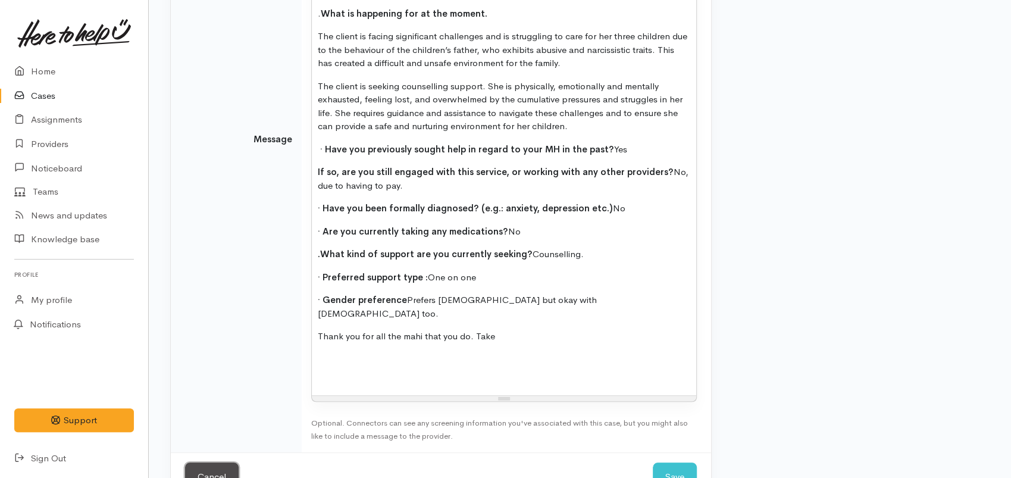
click at [214, 463] on link "Cancel" at bounding box center [212, 477] width 54 height 29
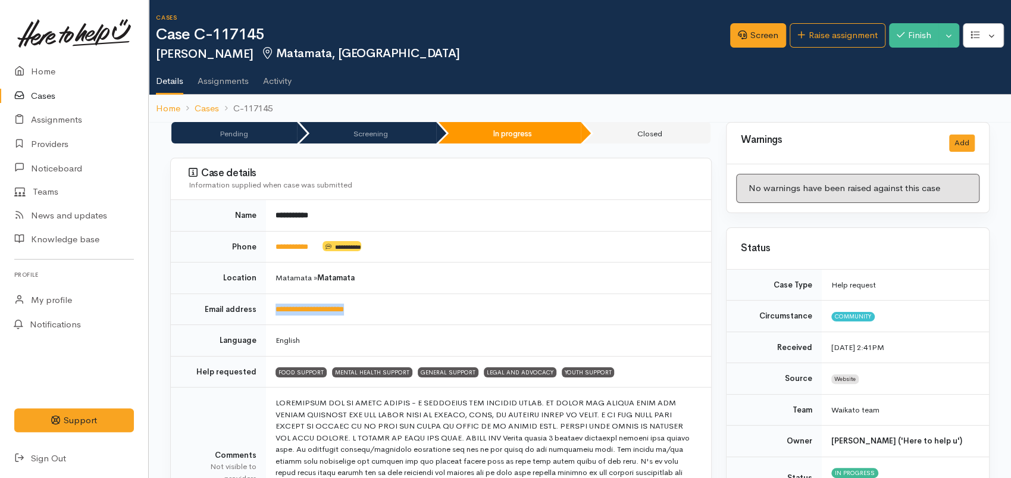
drag, startPoint x: 382, startPoint y: 310, endPoint x: 263, endPoint y: 310, distance: 119.1
click at [263, 310] on tr "**********" at bounding box center [441, 309] width 541 height 32
copy tr "**********"
click at [844, 45] on link "Raise assignment" at bounding box center [838, 35] width 96 height 24
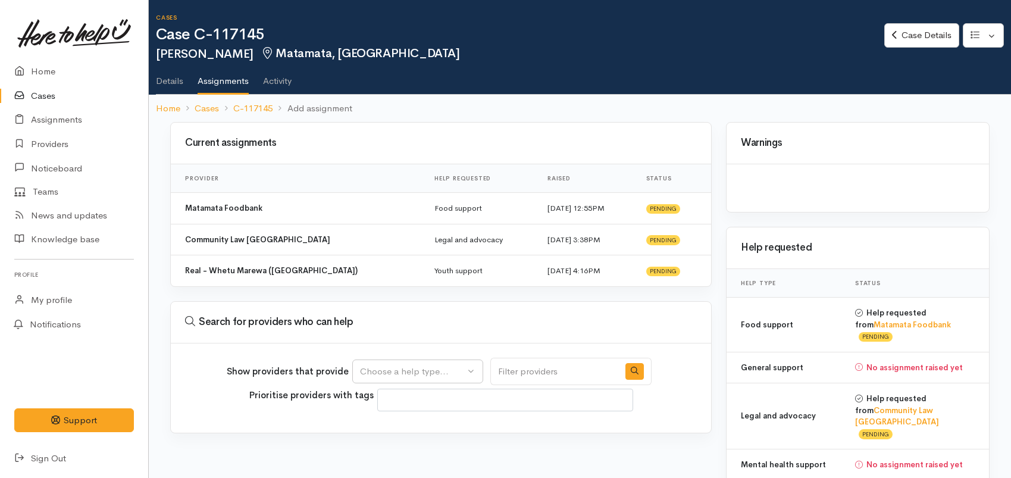
select select
click at [421, 367] on div "Choose a help type..." at bounding box center [412, 372] width 105 height 14
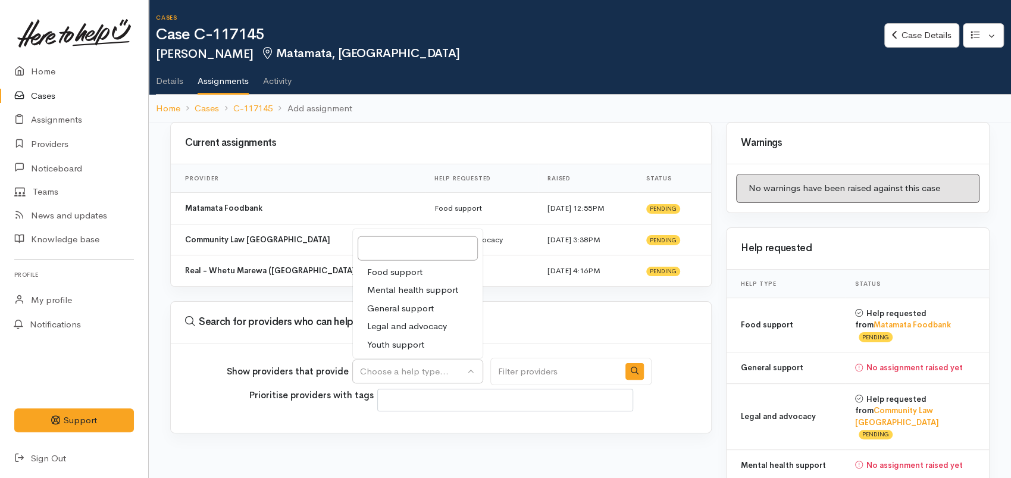
click at [401, 305] on span "General support" at bounding box center [400, 308] width 67 height 14
select select "4"
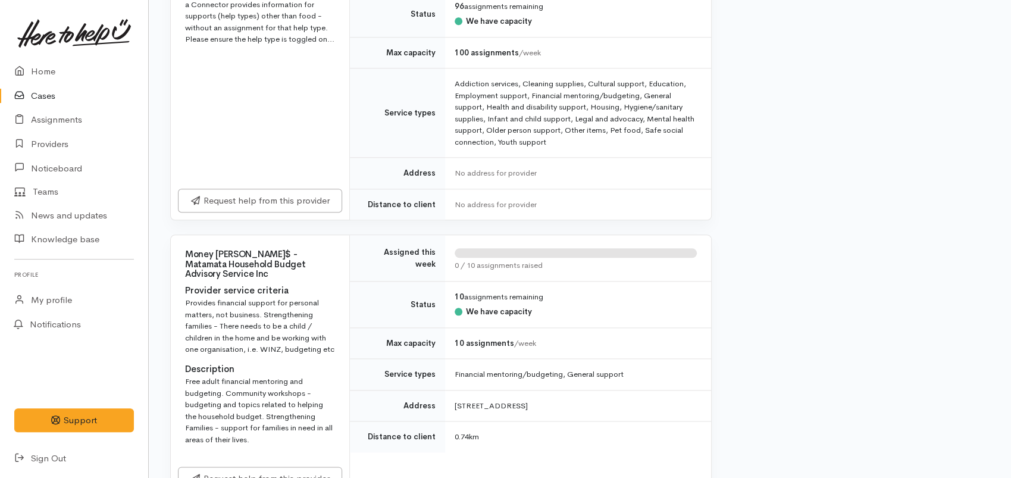
scroll to position [775, 0]
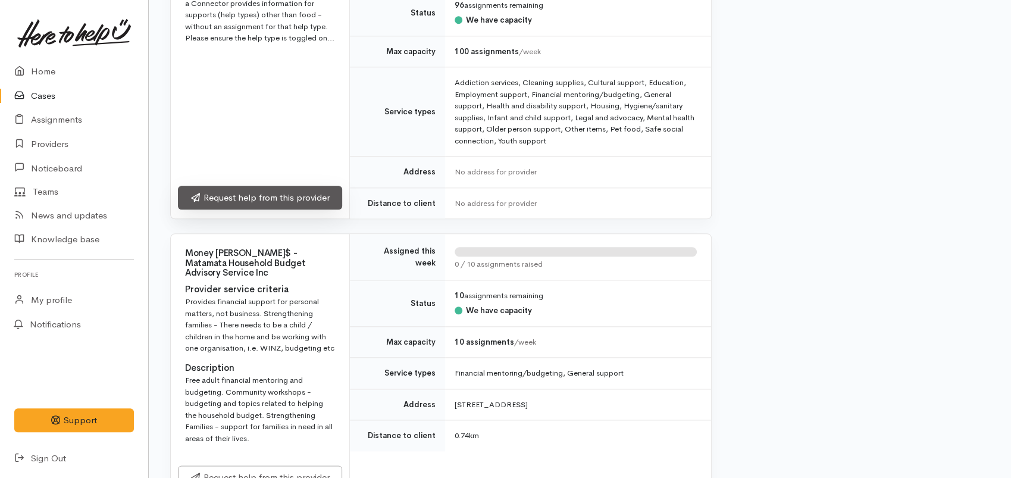
click at [289, 197] on link "Request help from this provider" at bounding box center [260, 198] width 164 height 24
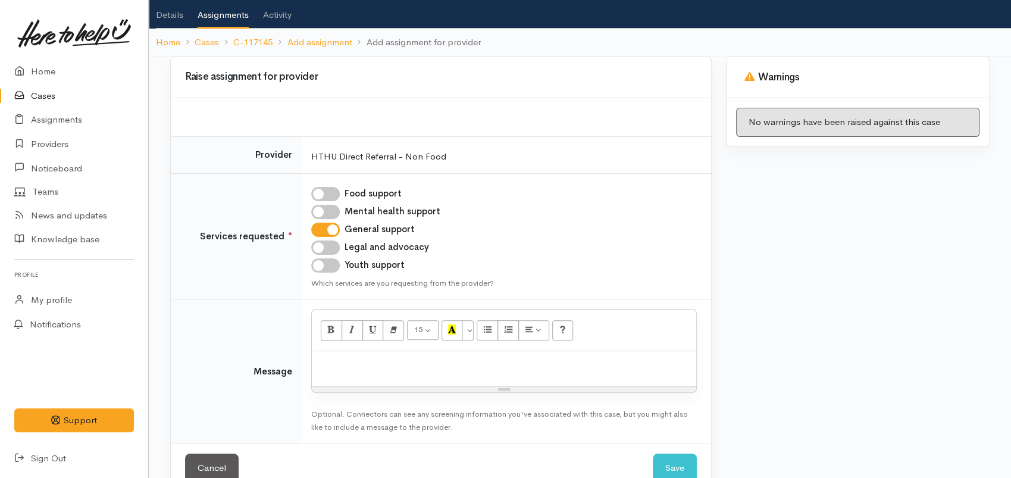
click at [366, 358] on p at bounding box center [504, 364] width 373 height 14
paste div
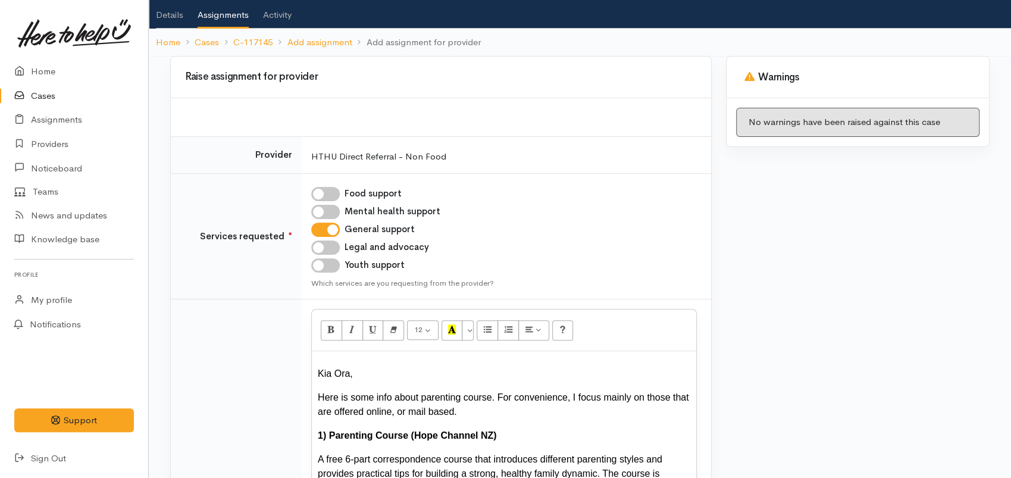
scroll to position [286, 0]
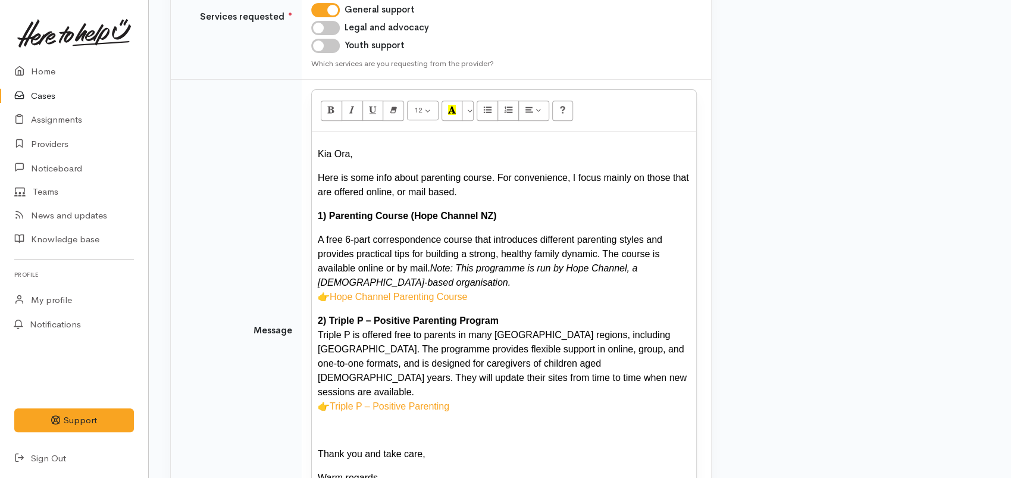
click at [336, 423] on div at bounding box center [504, 430] width 373 height 14
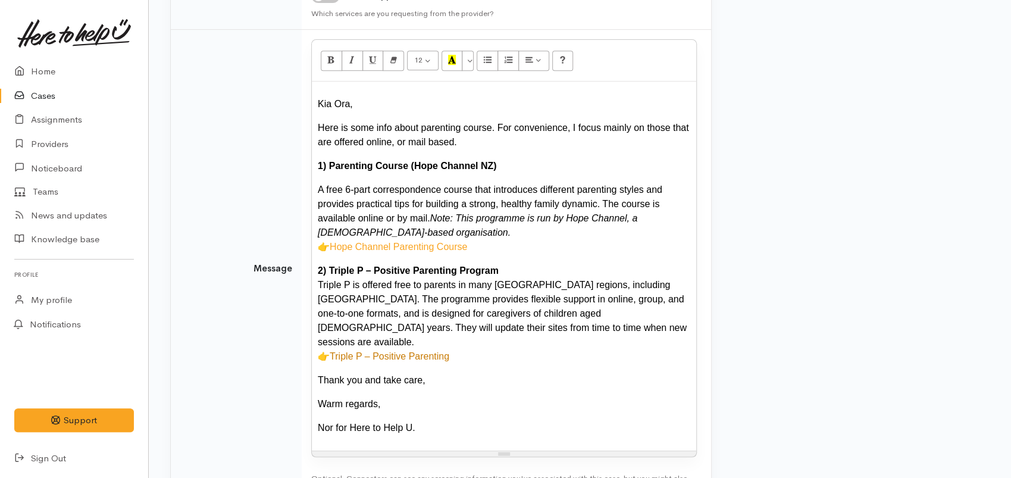
scroll to position [399, 0]
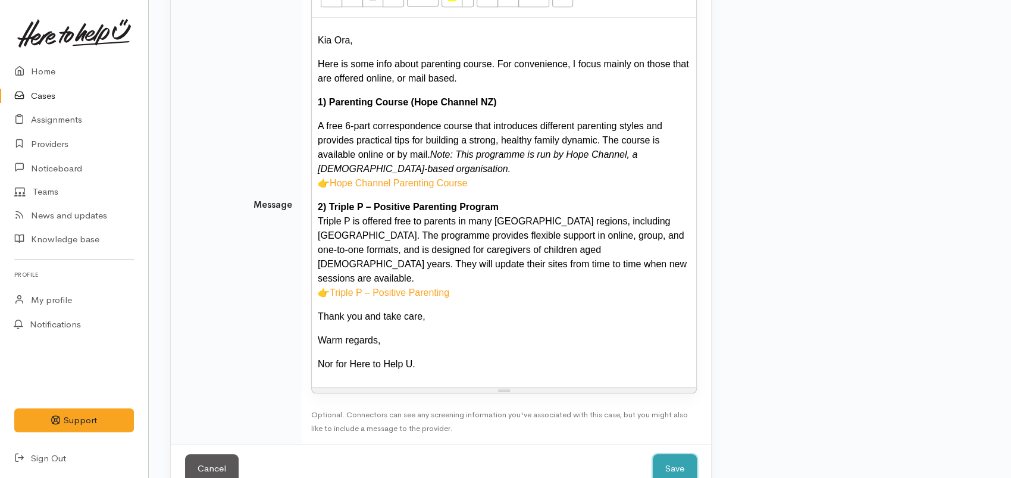
click at [687, 454] on button "Save" at bounding box center [675, 468] width 44 height 29
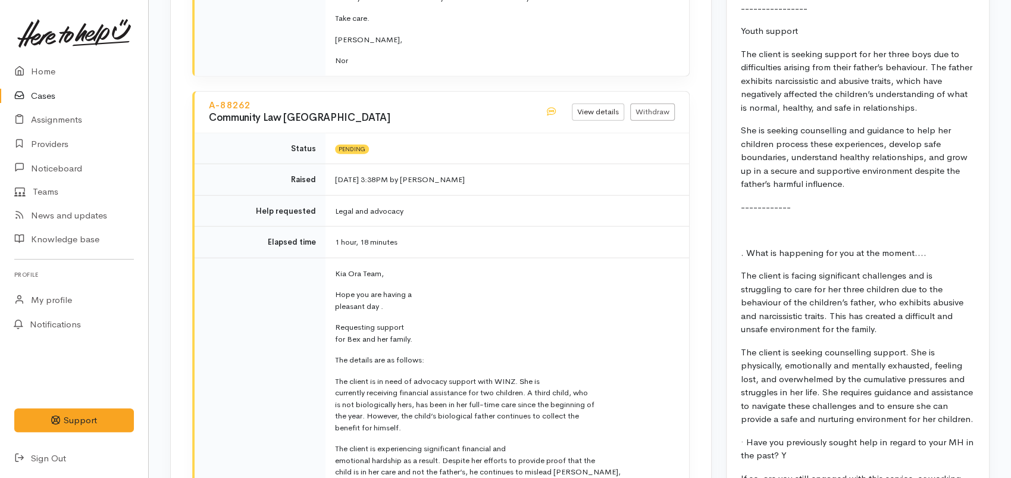
scroll to position [1697, 0]
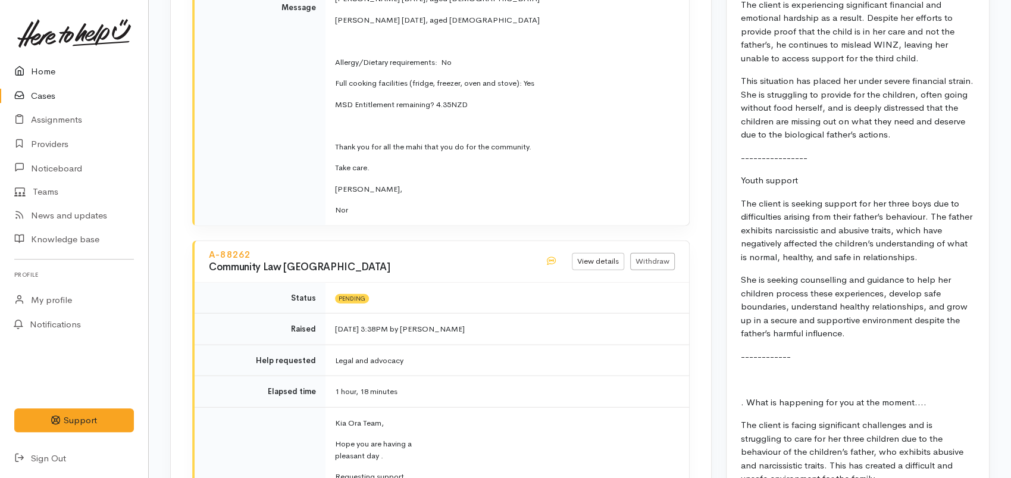
click at [57, 73] on link "Home" at bounding box center [74, 72] width 148 height 24
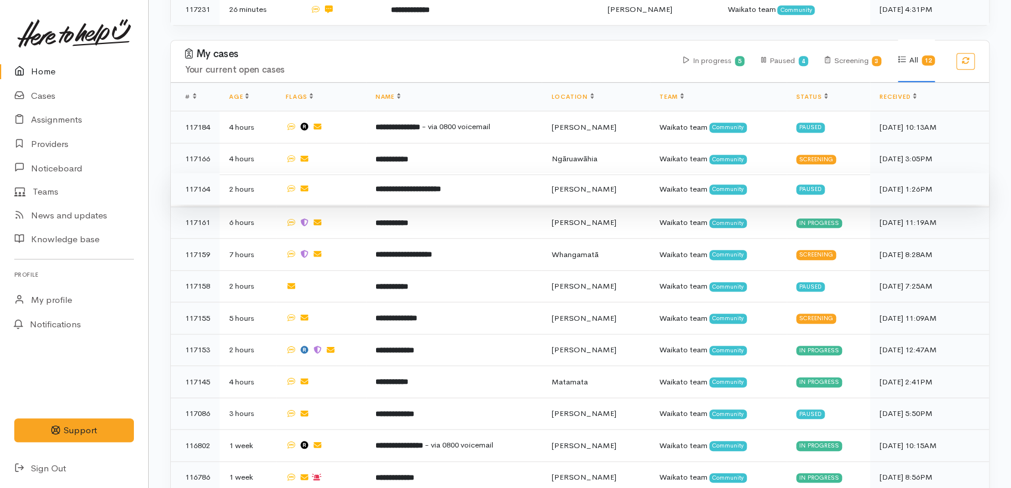
scroll to position [464, 0]
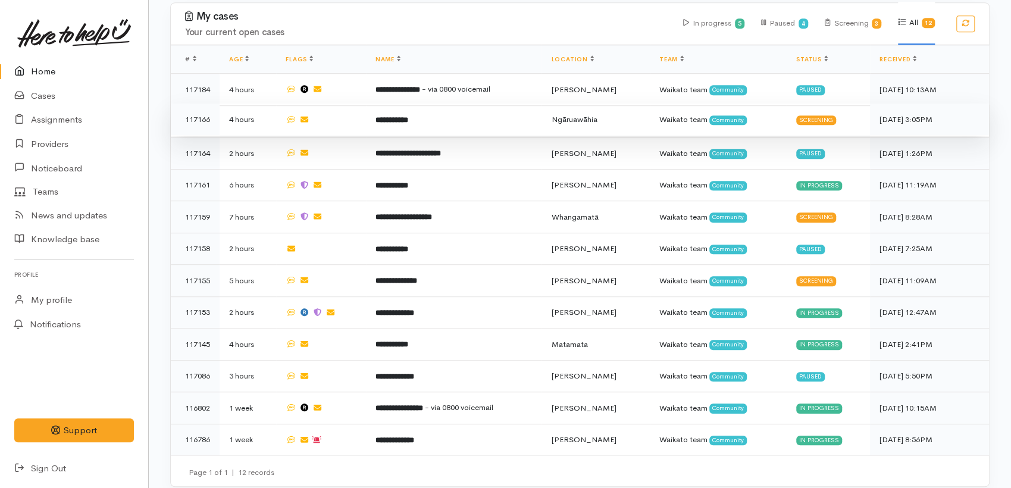
click at [405, 120] on td "**********" at bounding box center [454, 120] width 176 height 32
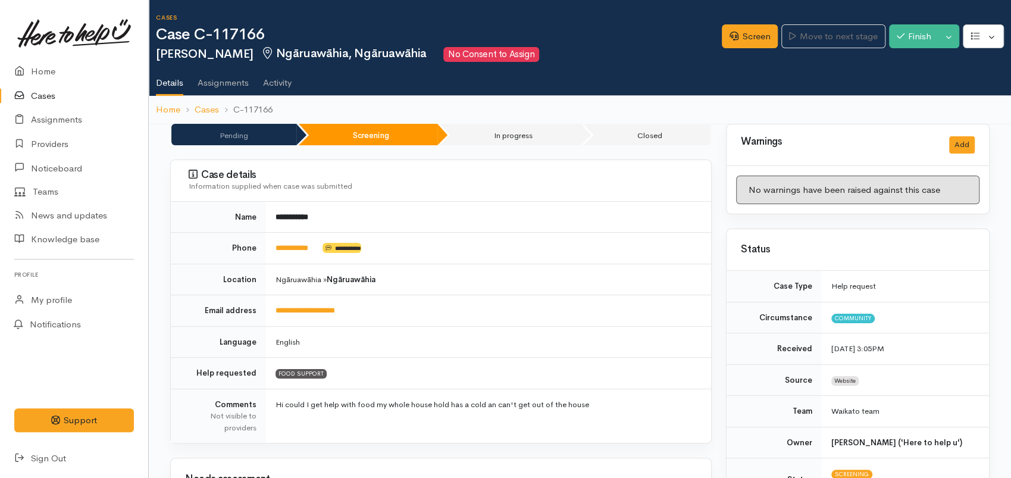
click at [50, 93] on link "Cases" at bounding box center [74, 96] width 148 height 24
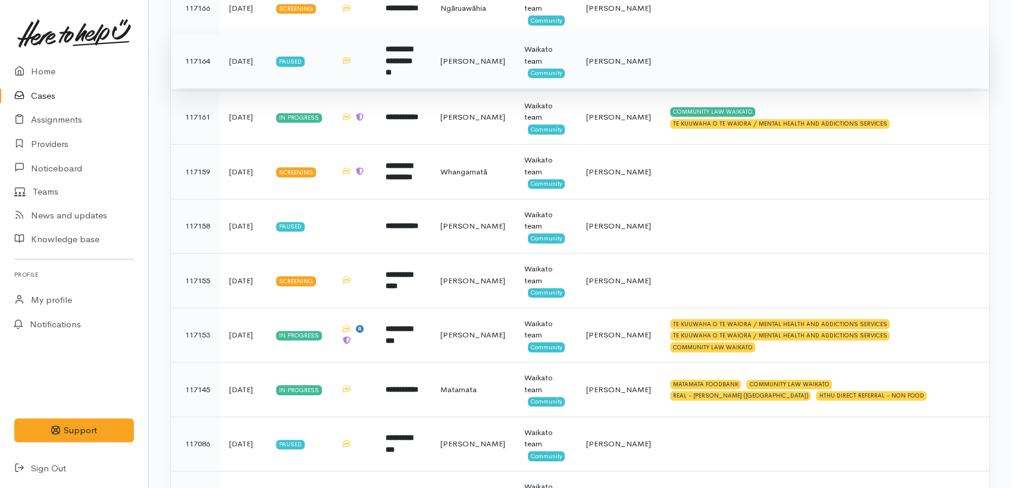
scroll to position [448, 0]
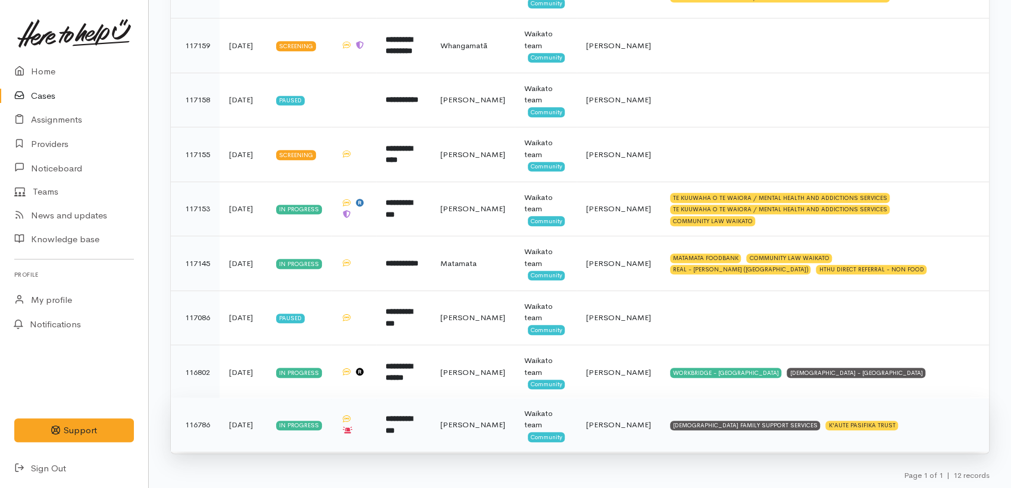
click at [394, 426] on b "**********" at bounding box center [399, 425] width 27 height 20
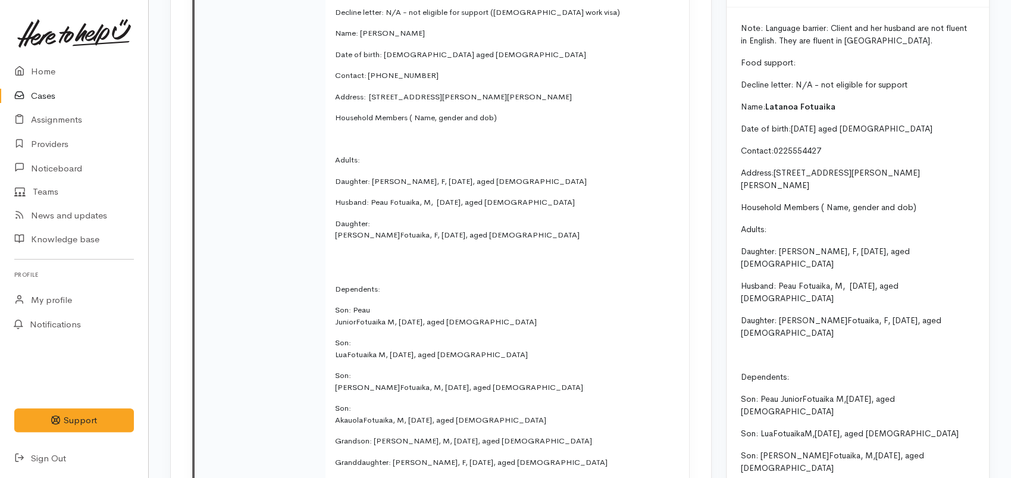
scroll to position [1490, 0]
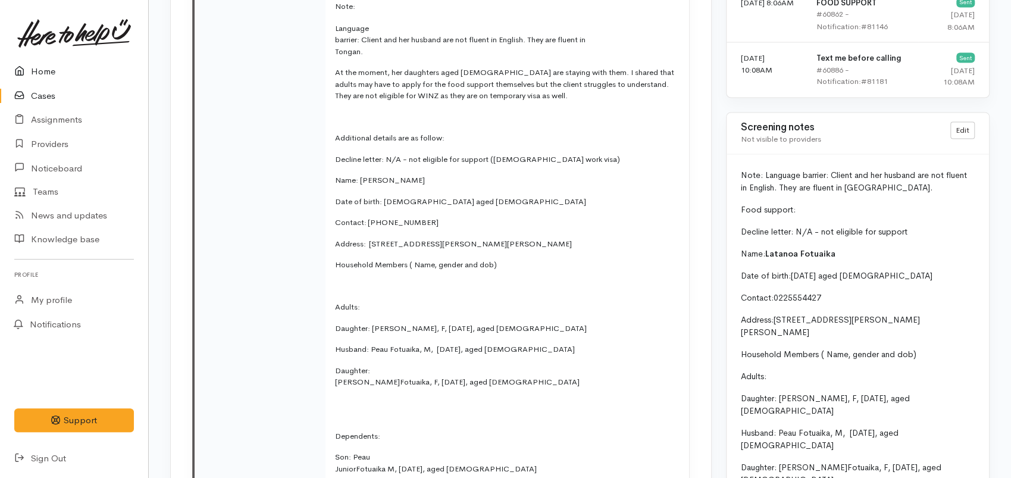
click at [44, 82] on link "Home" at bounding box center [74, 72] width 148 height 24
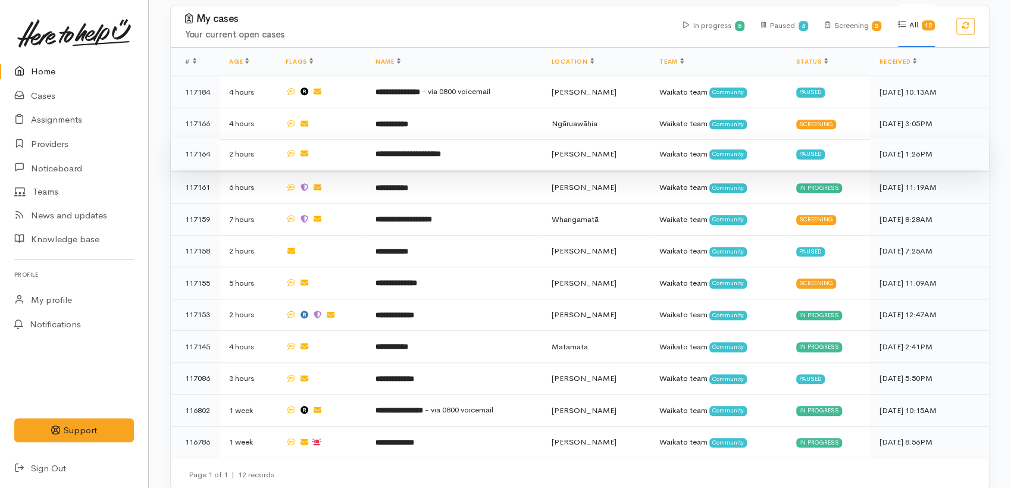
scroll to position [464, 0]
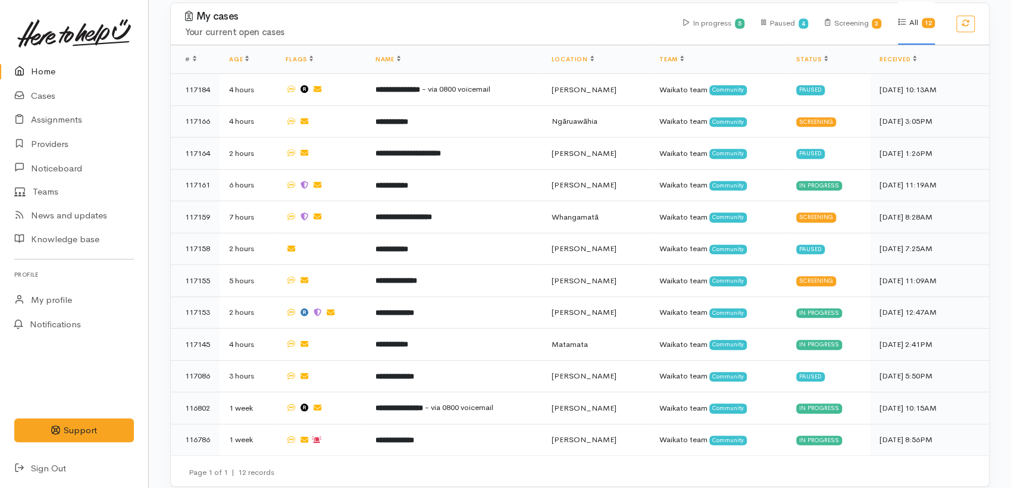
click at [21, 72] on icon at bounding box center [22, 71] width 17 height 15
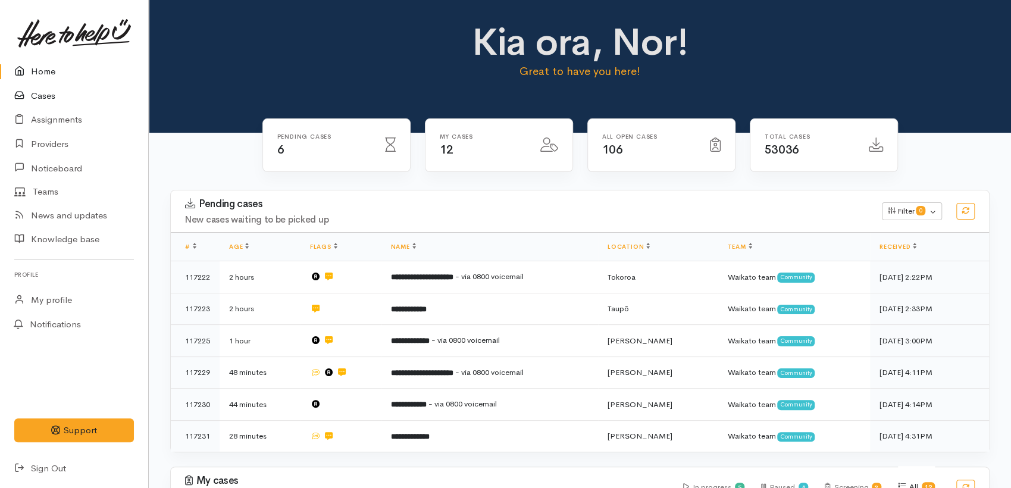
click at [49, 104] on link "Cases" at bounding box center [74, 96] width 148 height 24
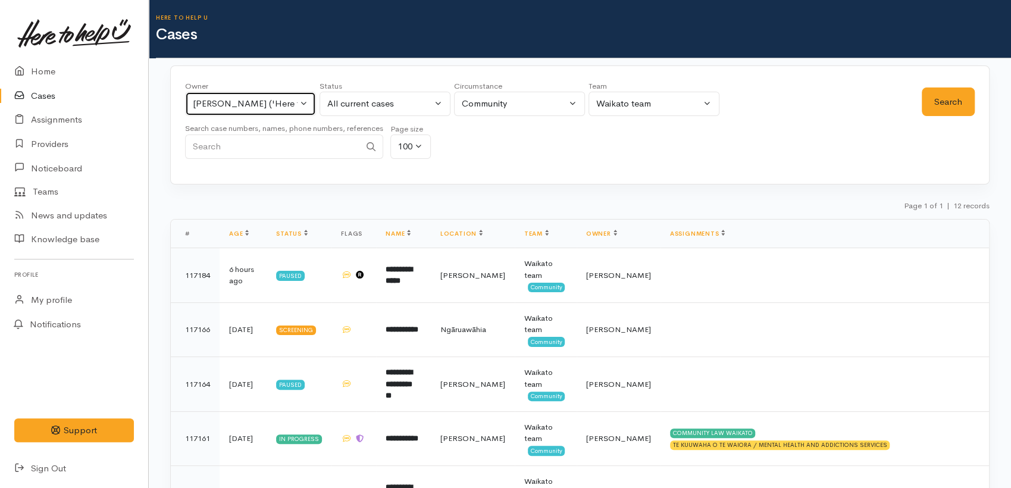
click at [295, 104] on div "Nor Hashim ('Here to help u')" at bounding box center [245, 104] width 105 height 14
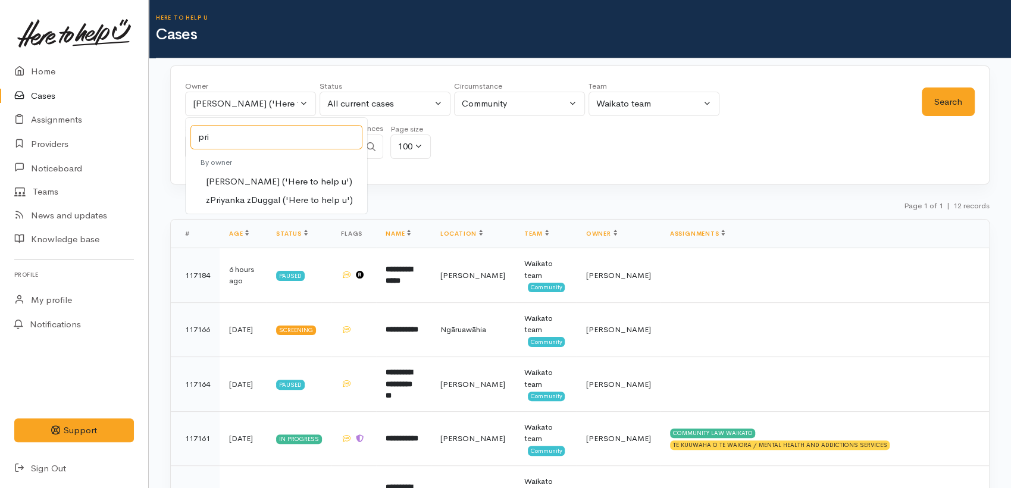
type input "pri"
click at [252, 180] on span "Priyanka Duggal ('Here to help u')" at bounding box center [279, 182] width 146 height 14
select select "2109"
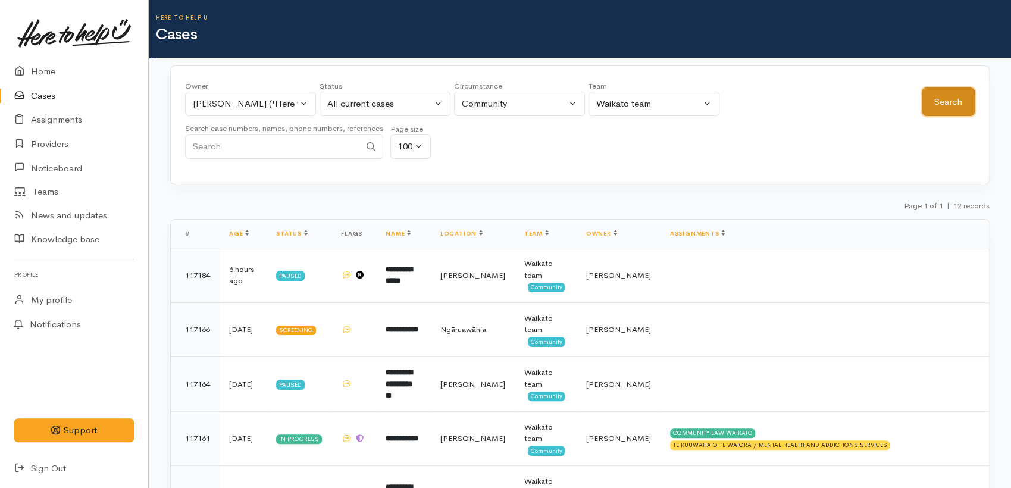
drag, startPoint x: 933, startPoint y: 100, endPoint x: 758, endPoint y: 152, distance: 183.3
click at [931, 101] on button "Search" at bounding box center [948, 102] width 53 height 29
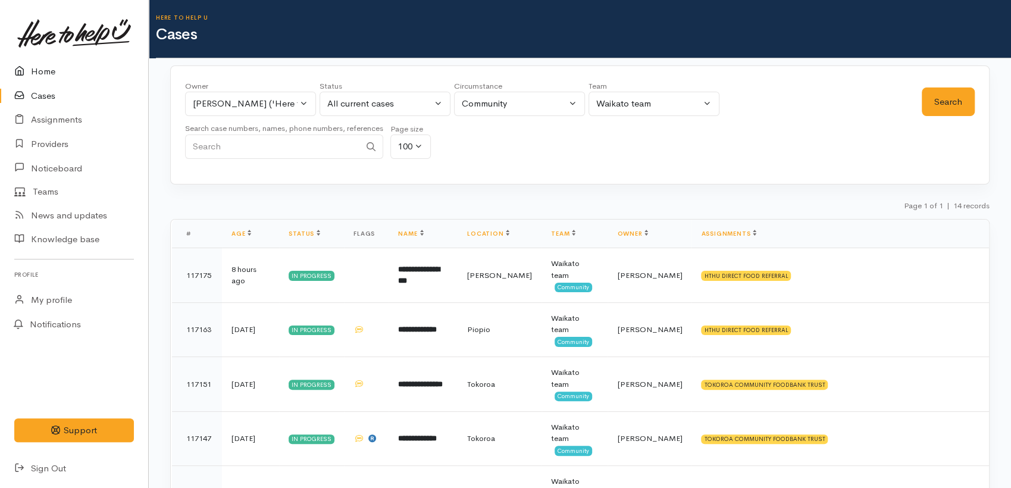
click at [42, 82] on link "Home" at bounding box center [74, 72] width 148 height 24
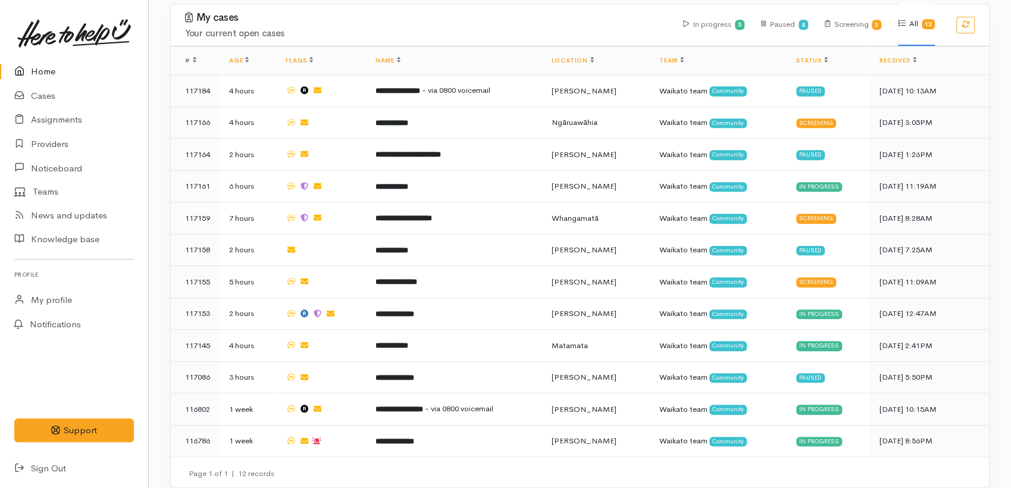
scroll to position [464, 0]
